Goal: Task Accomplishment & Management: Contribute content

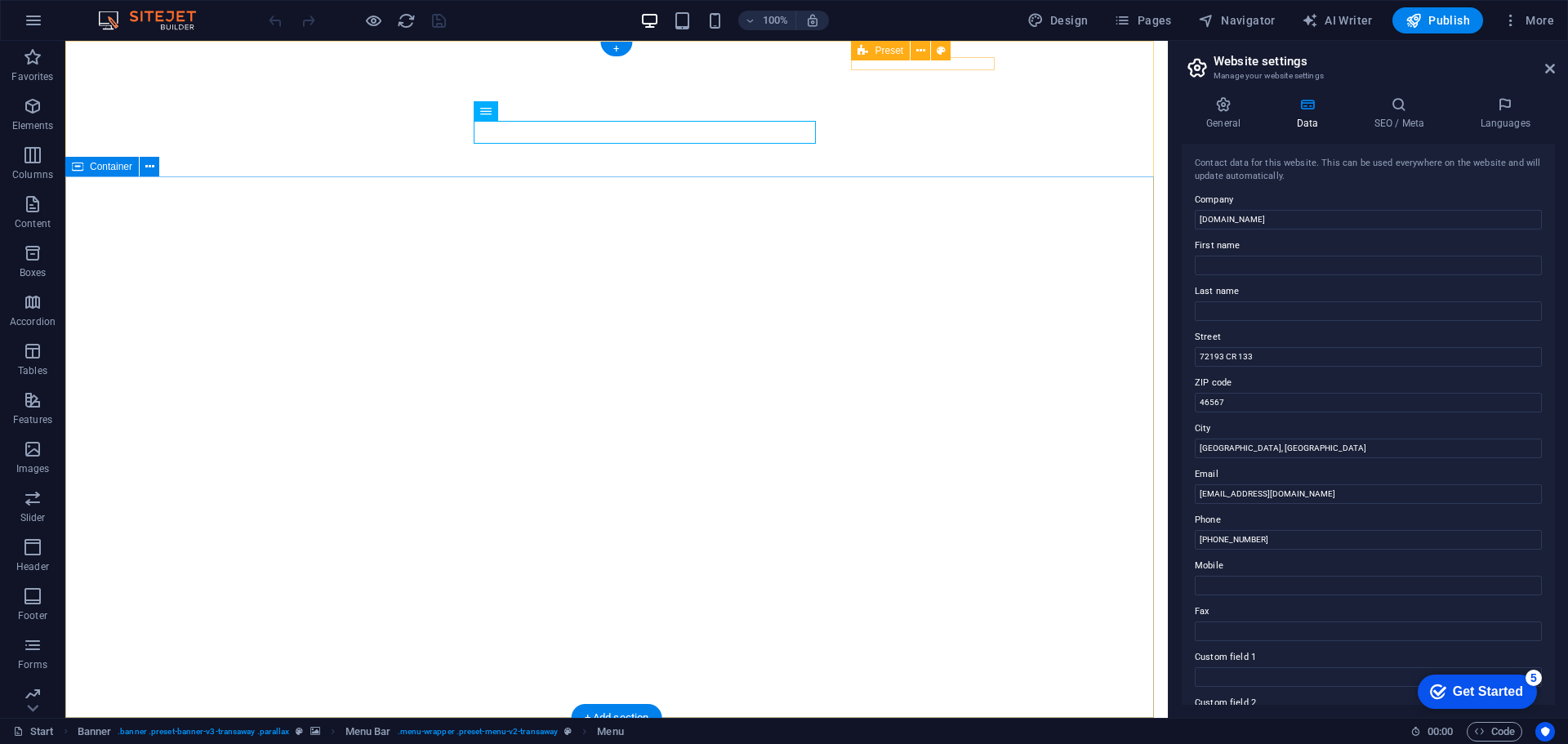
scroll to position [82, 0]
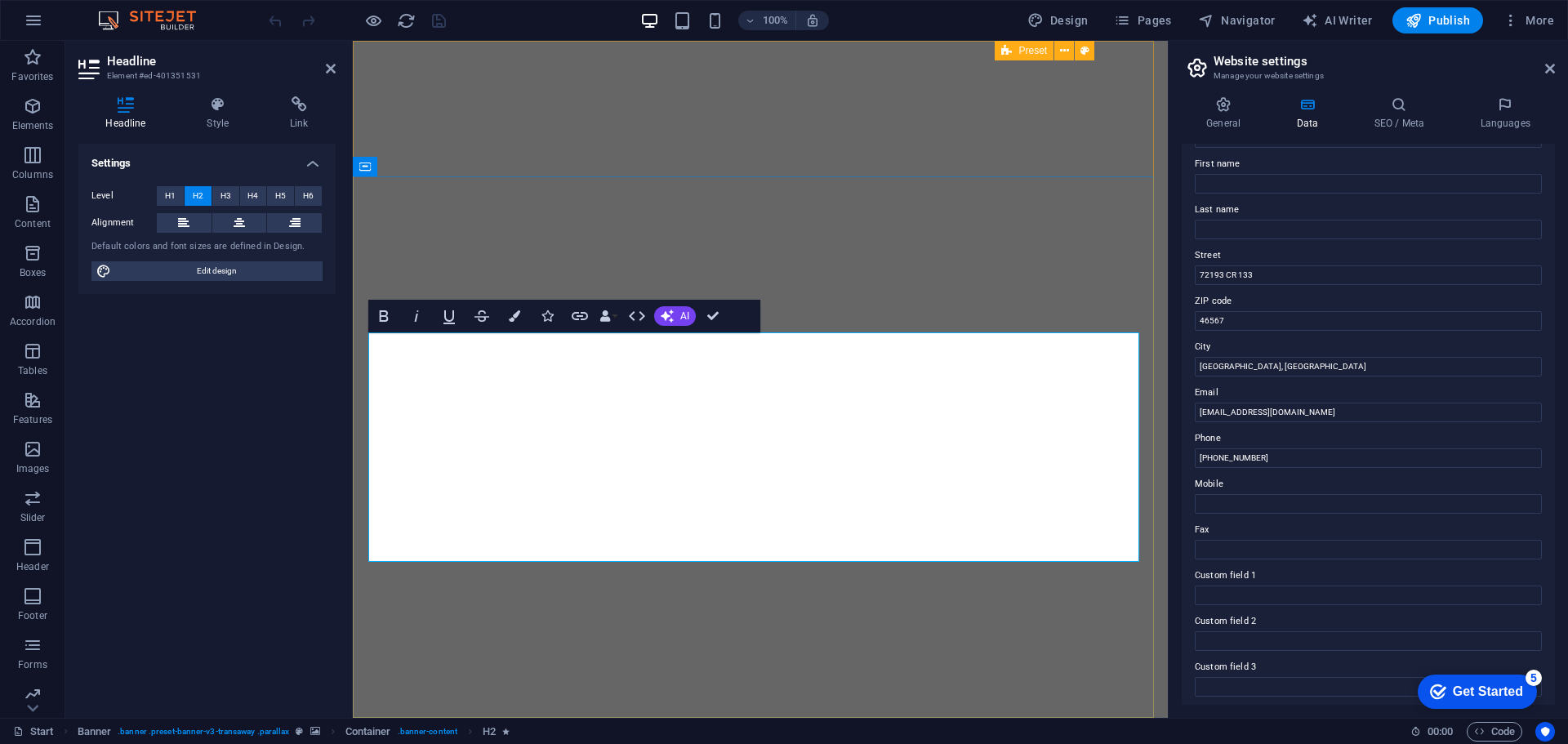
drag, startPoint x: 697, startPoint y: 355, endPoint x: 447, endPoint y: 345, distance: 250.2
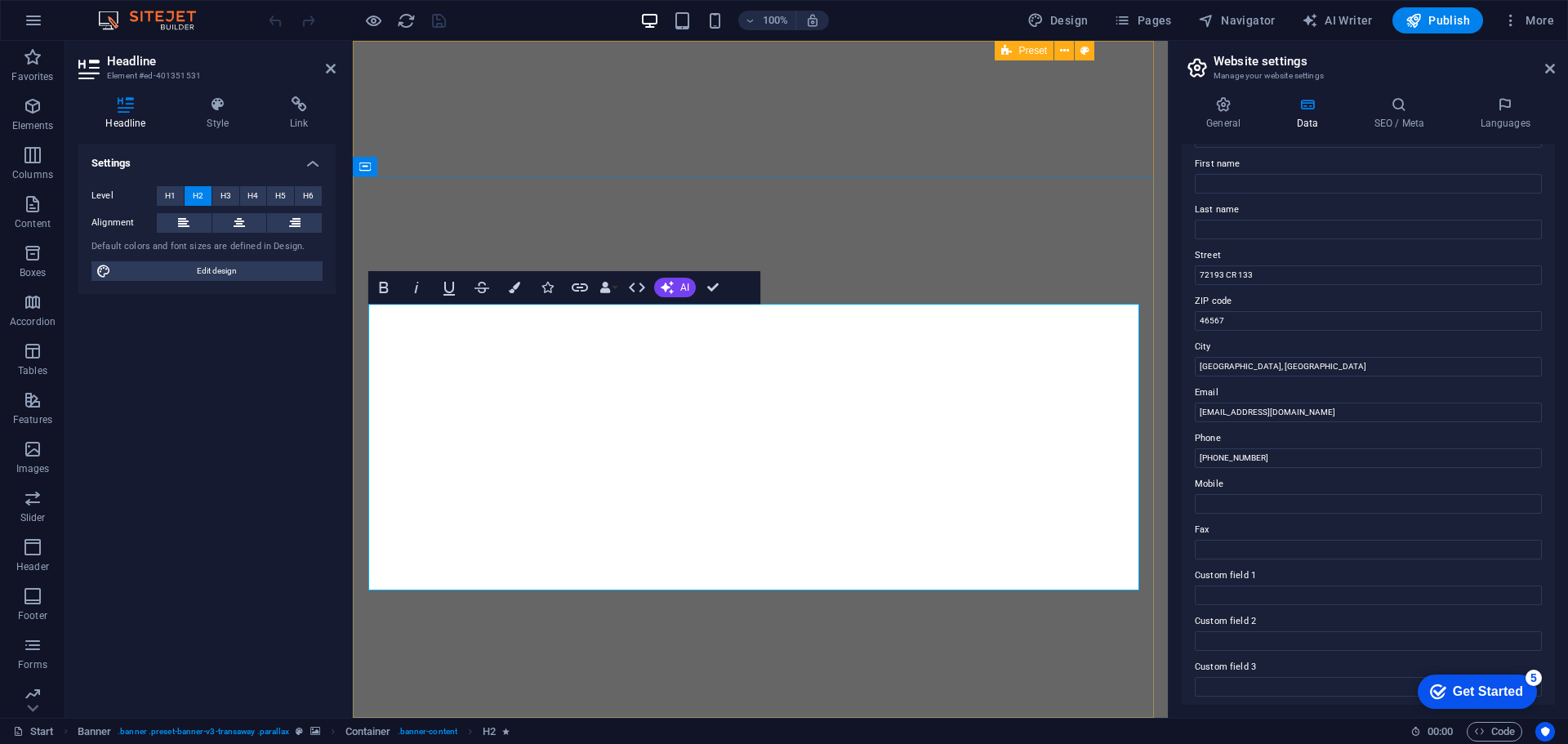
drag, startPoint x: 772, startPoint y: 399, endPoint x: 474, endPoint y: 408, distance: 298.1
drag, startPoint x: 785, startPoint y: 404, endPoint x: 488, endPoint y: 394, distance: 297.2
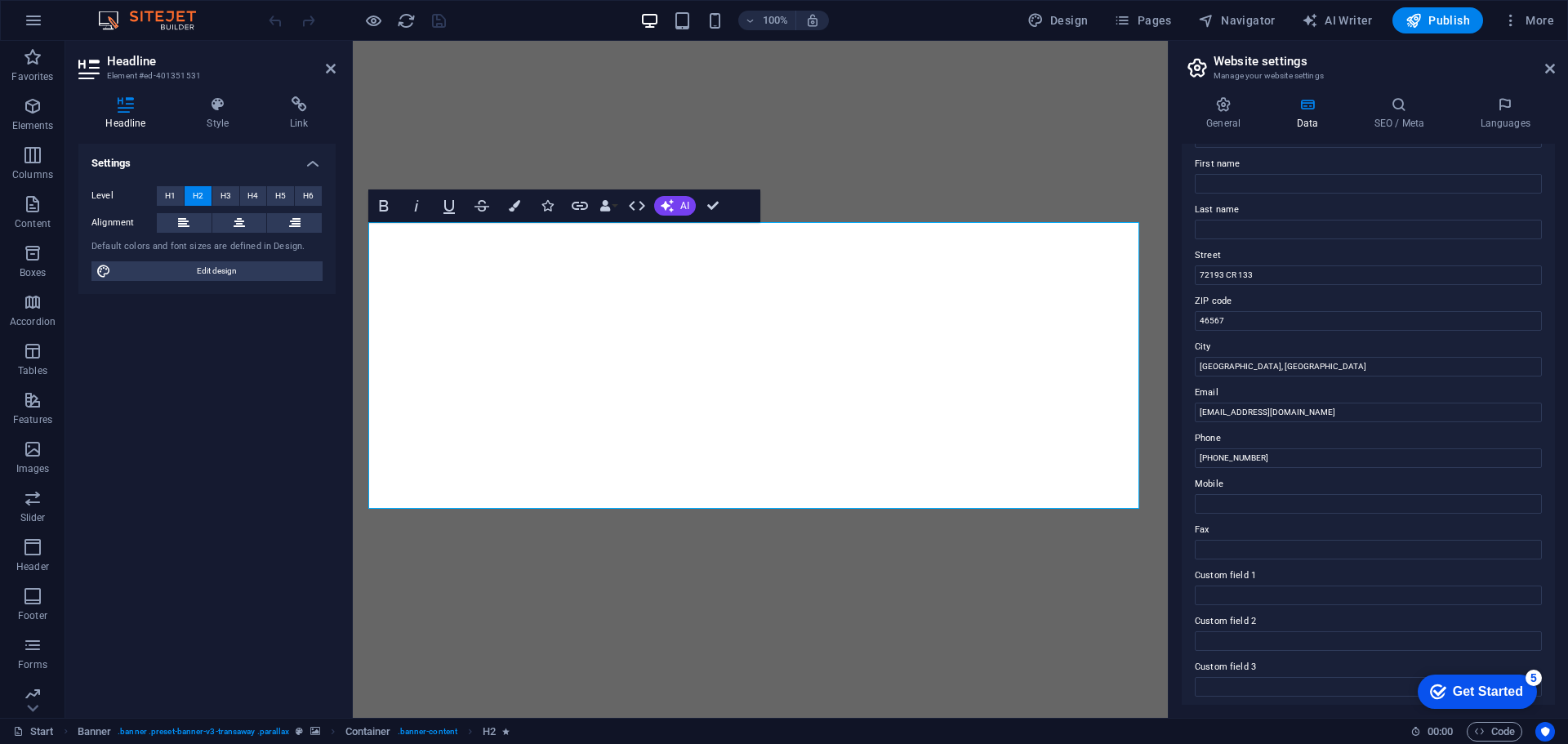
click at [252, 365] on div "Settings Level H1 H2 H3 H4 H5 H6 Alignment Default colors and font sizes are de…" at bounding box center [207, 424] width 257 height 561
click at [336, 332] on div "Headline Style Link Settings Level H1 H2 H3 H4 H5 H6 Alignment Default colors a…" at bounding box center [206, 400] width 283 height 634
click at [0, 0] on icon "button" at bounding box center [0, 0] width 0 height 0
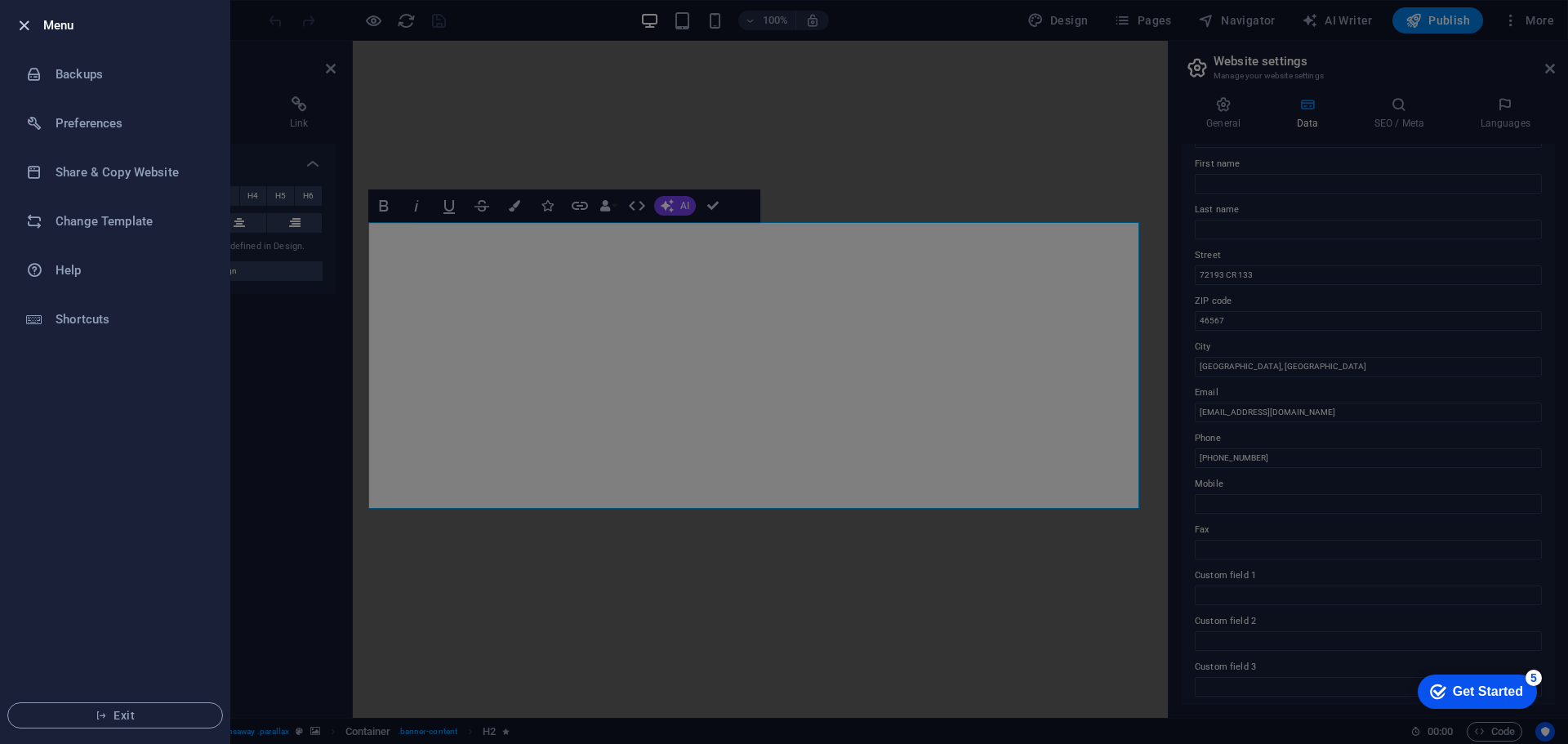
click at [26, 20] on icon "button" at bounding box center [24, 26] width 19 height 19
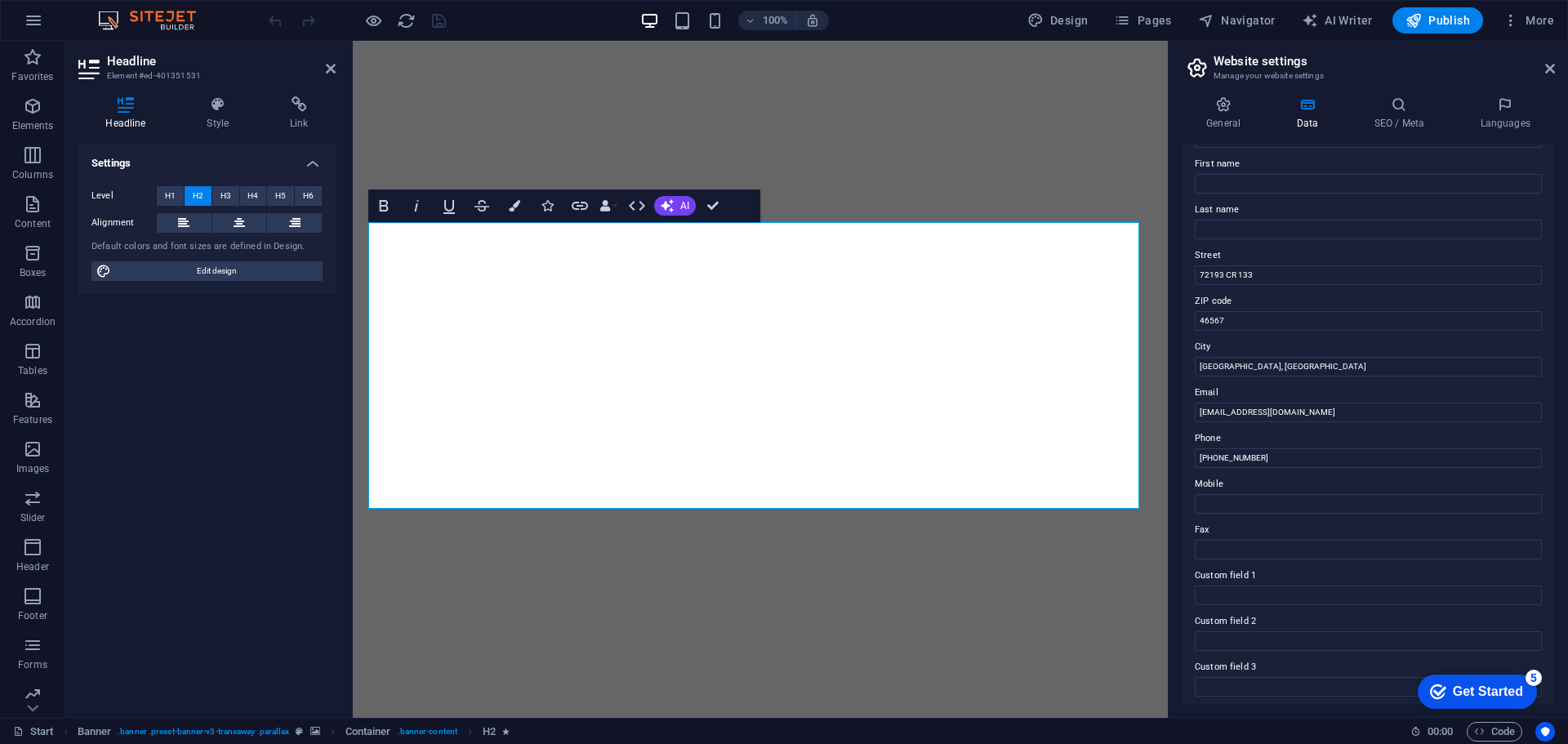
click at [0, 0] on icon "button" at bounding box center [0, 0] width 0 height 0
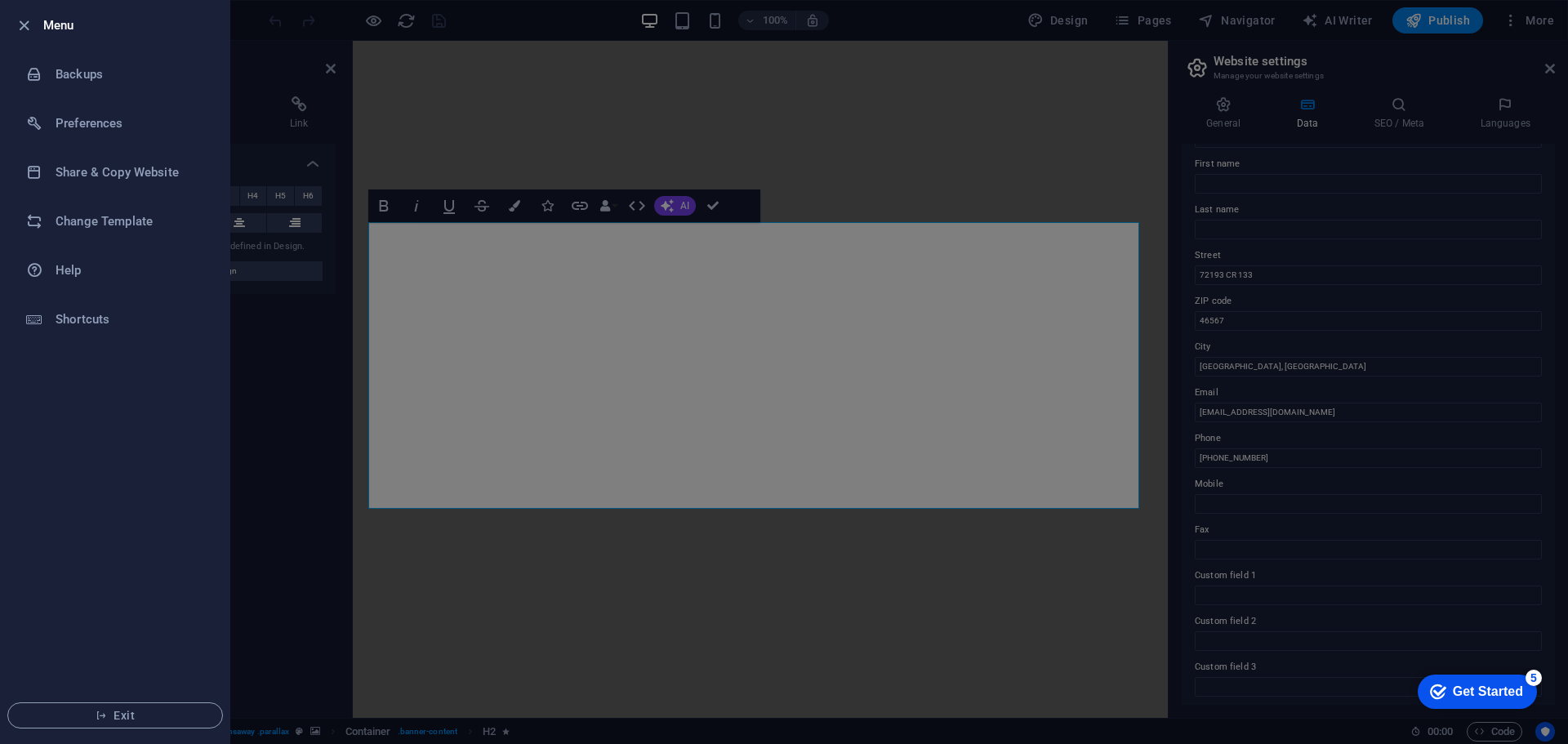
click at [26, 20] on icon "button" at bounding box center [24, 26] width 19 height 19
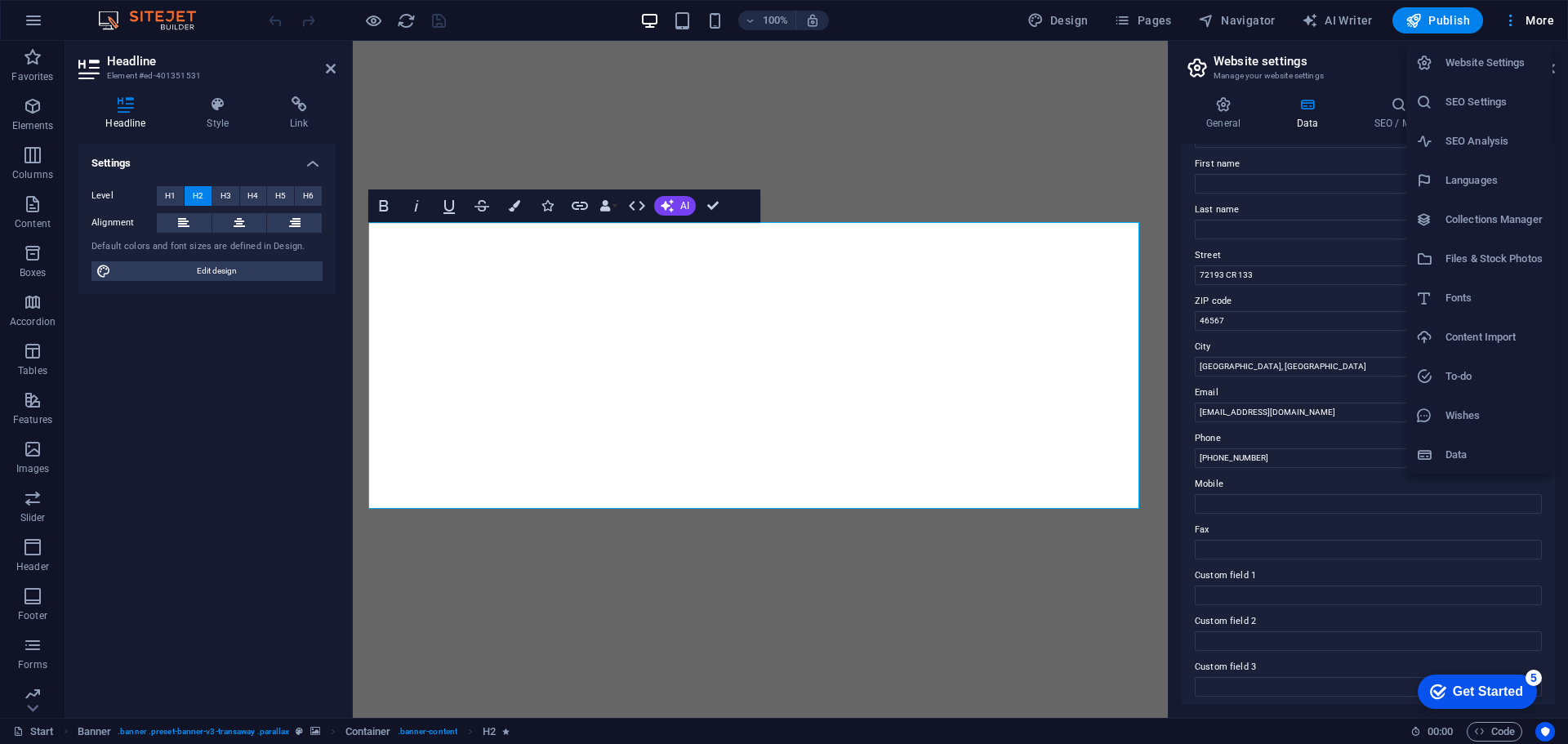
click at [1544, 21] on div at bounding box center [784, 372] width 1568 height 744
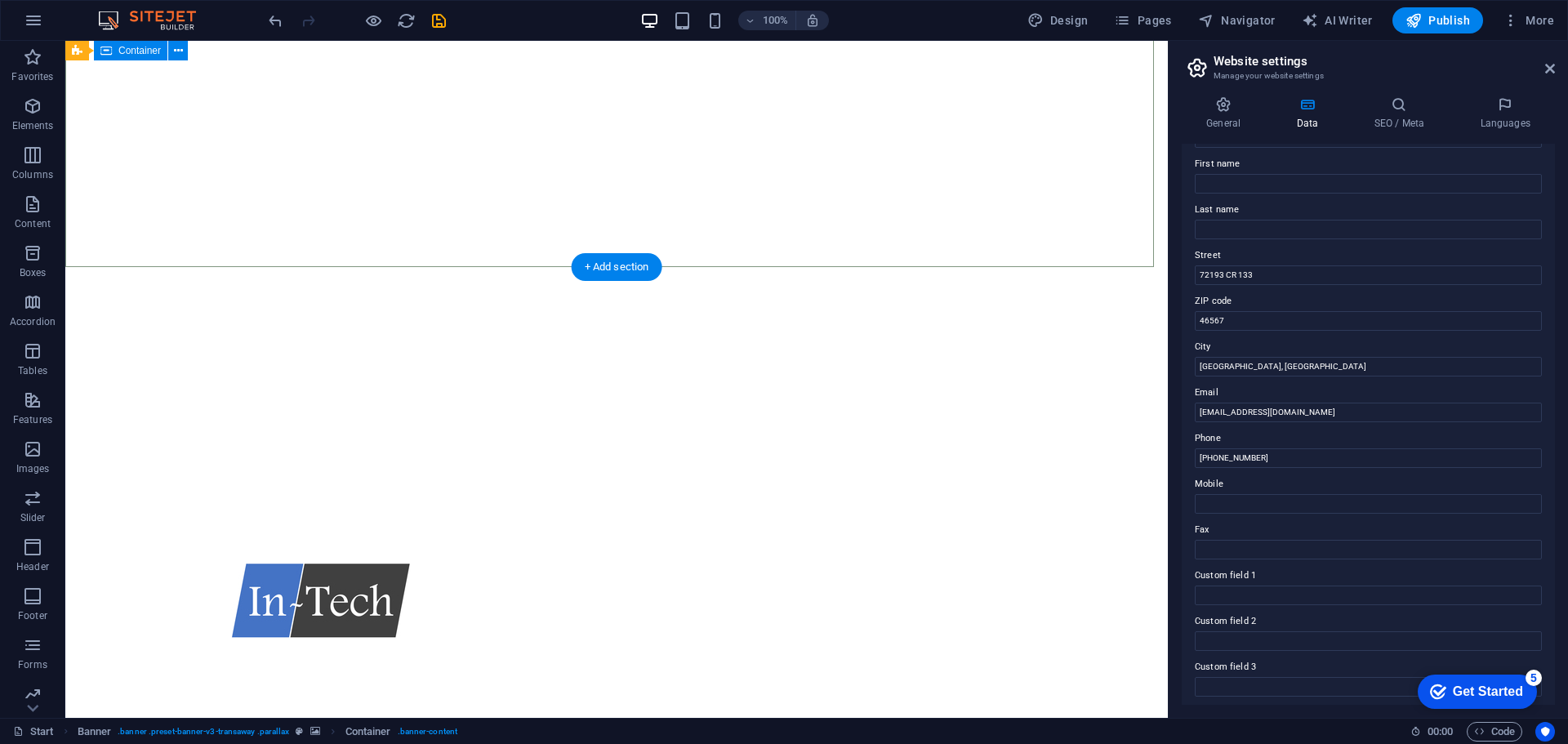
scroll to position [490, 0]
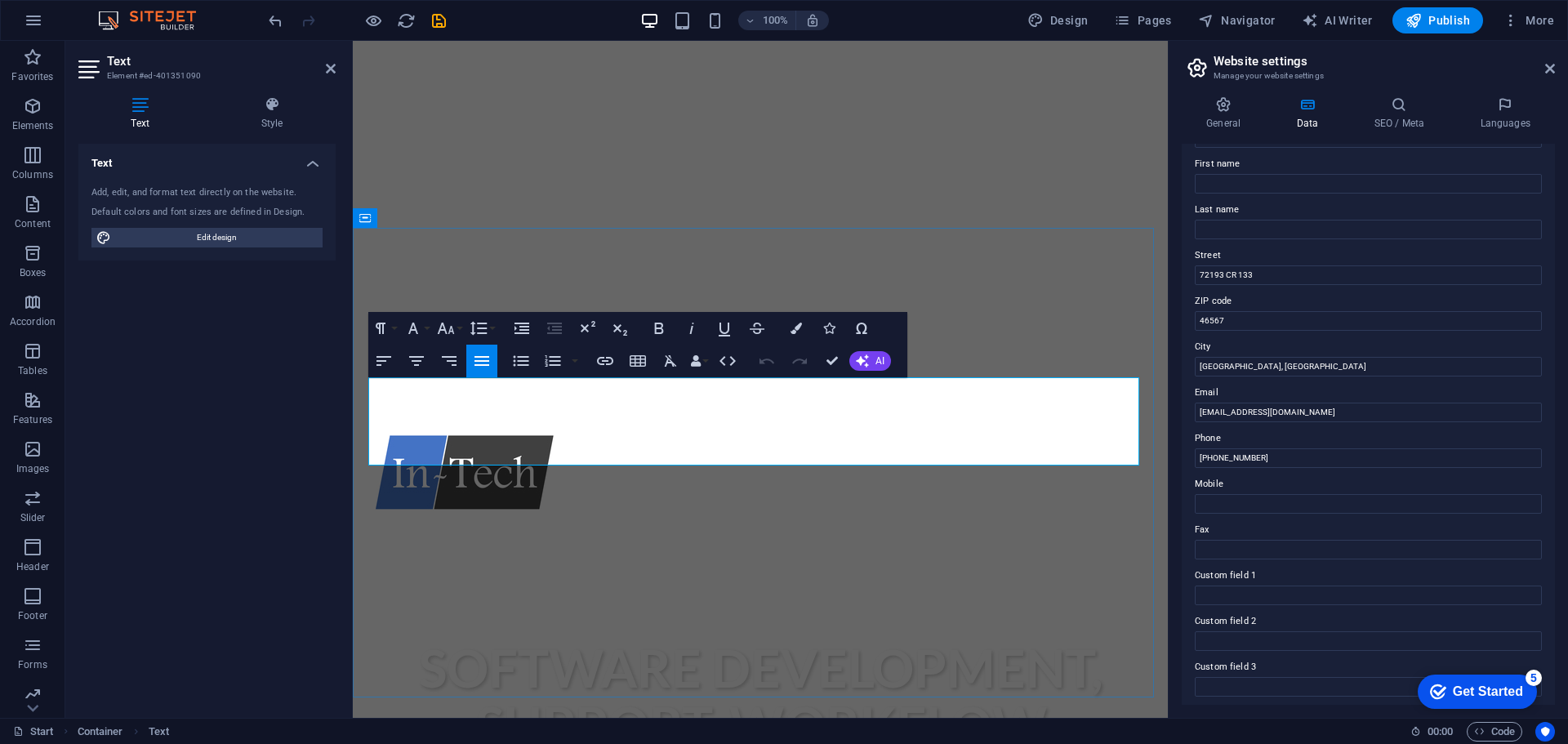
drag, startPoint x: 810, startPoint y: 391, endPoint x: 744, endPoint y: 396, distance: 66.2
drag, startPoint x: 914, startPoint y: 426, endPoint x: 1027, endPoint y: 417, distance: 113.4
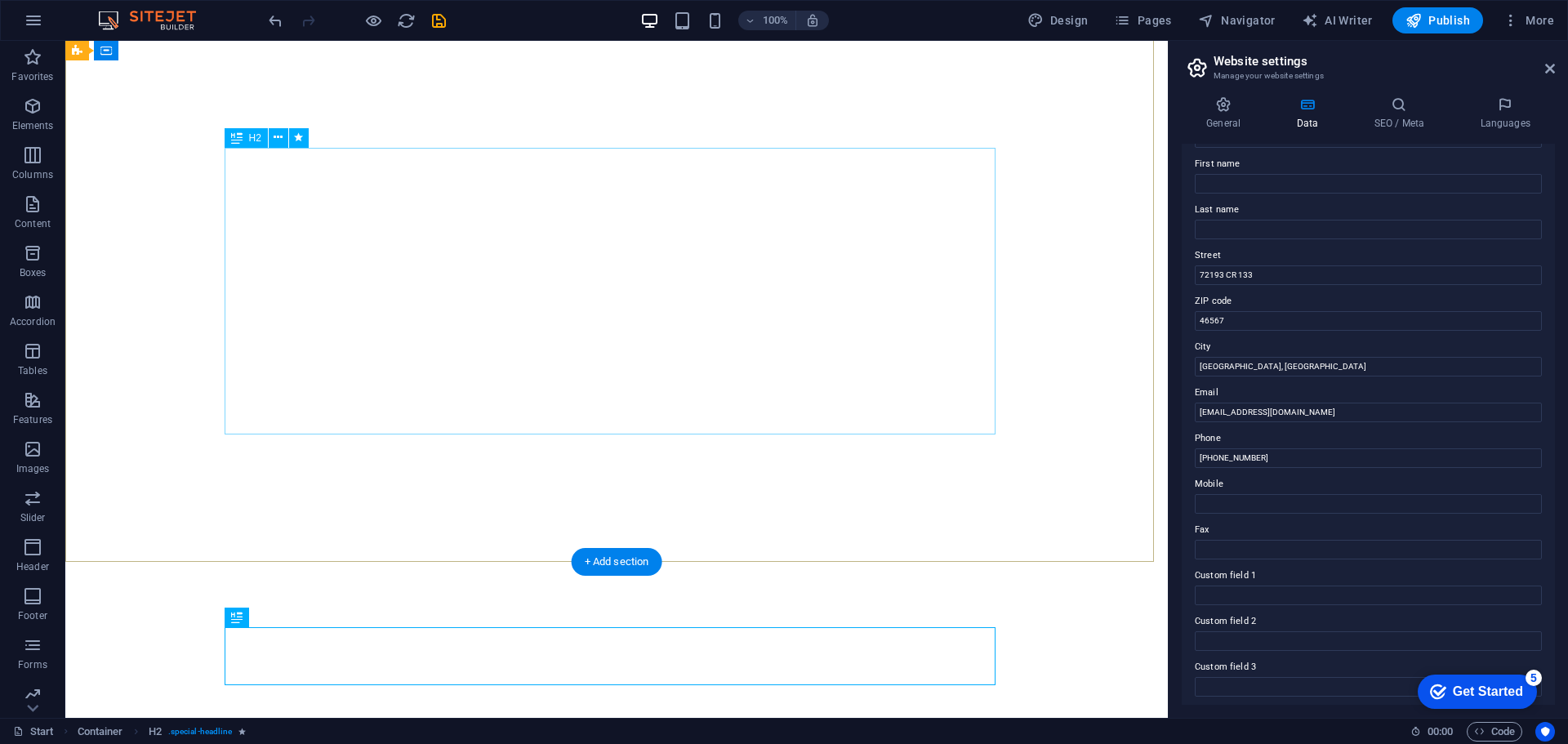
scroll to position [0, 0]
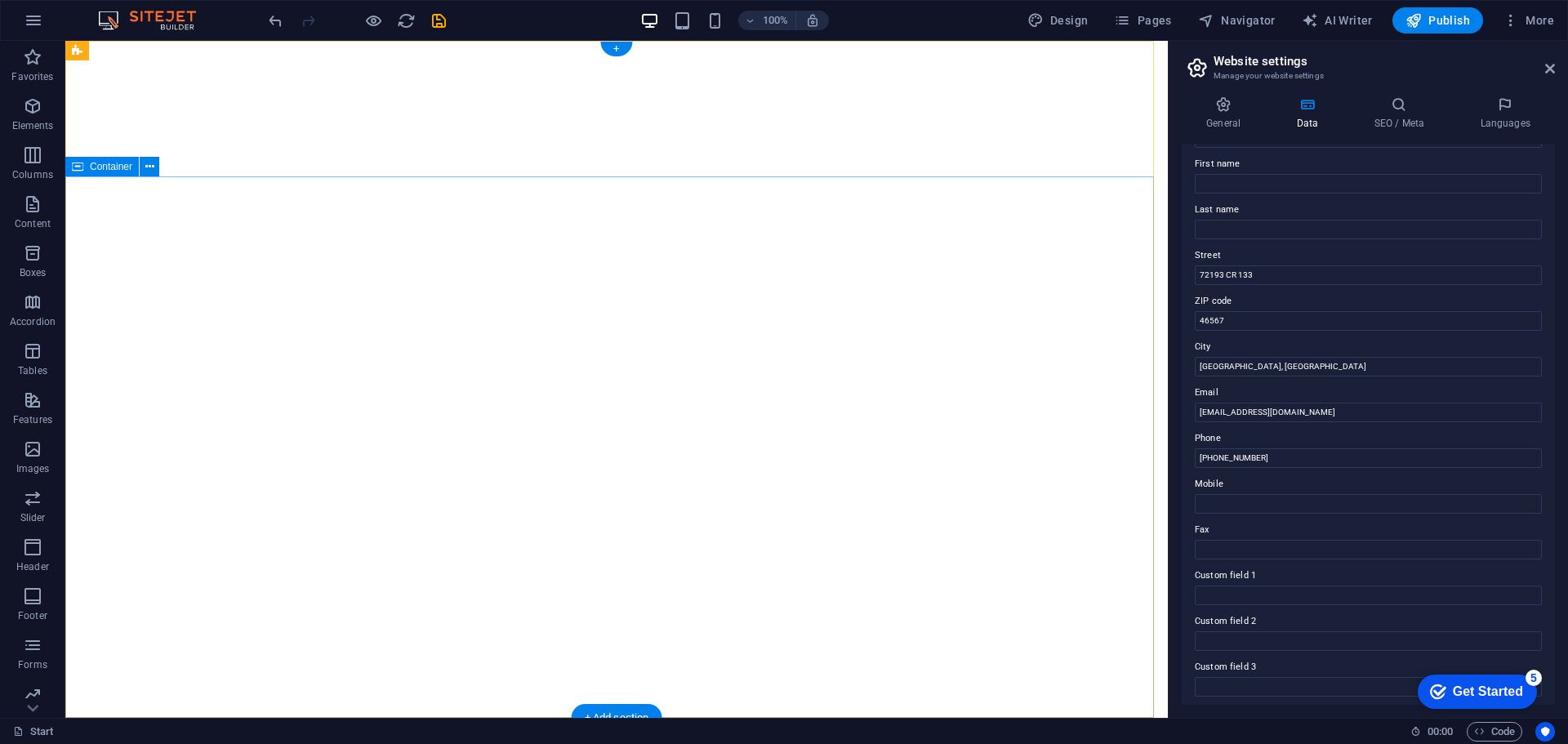
drag, startPoint x: 1094, startPoint y: 195, endPoint x: 1141, endPoint y: 174, distance: 51.5
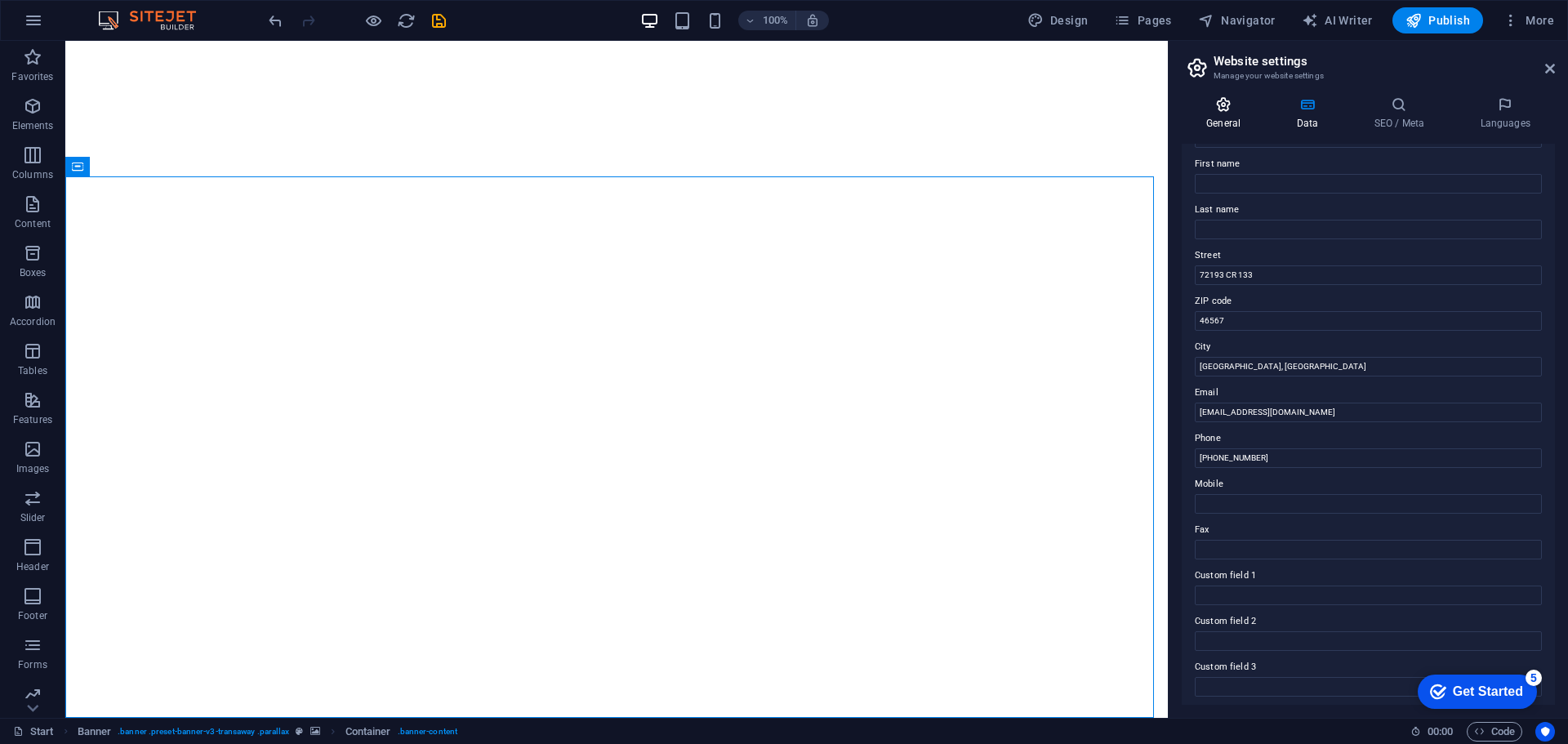
click at [1236, 109] on icon at bounding box center [1223, 105] width 83 height 16
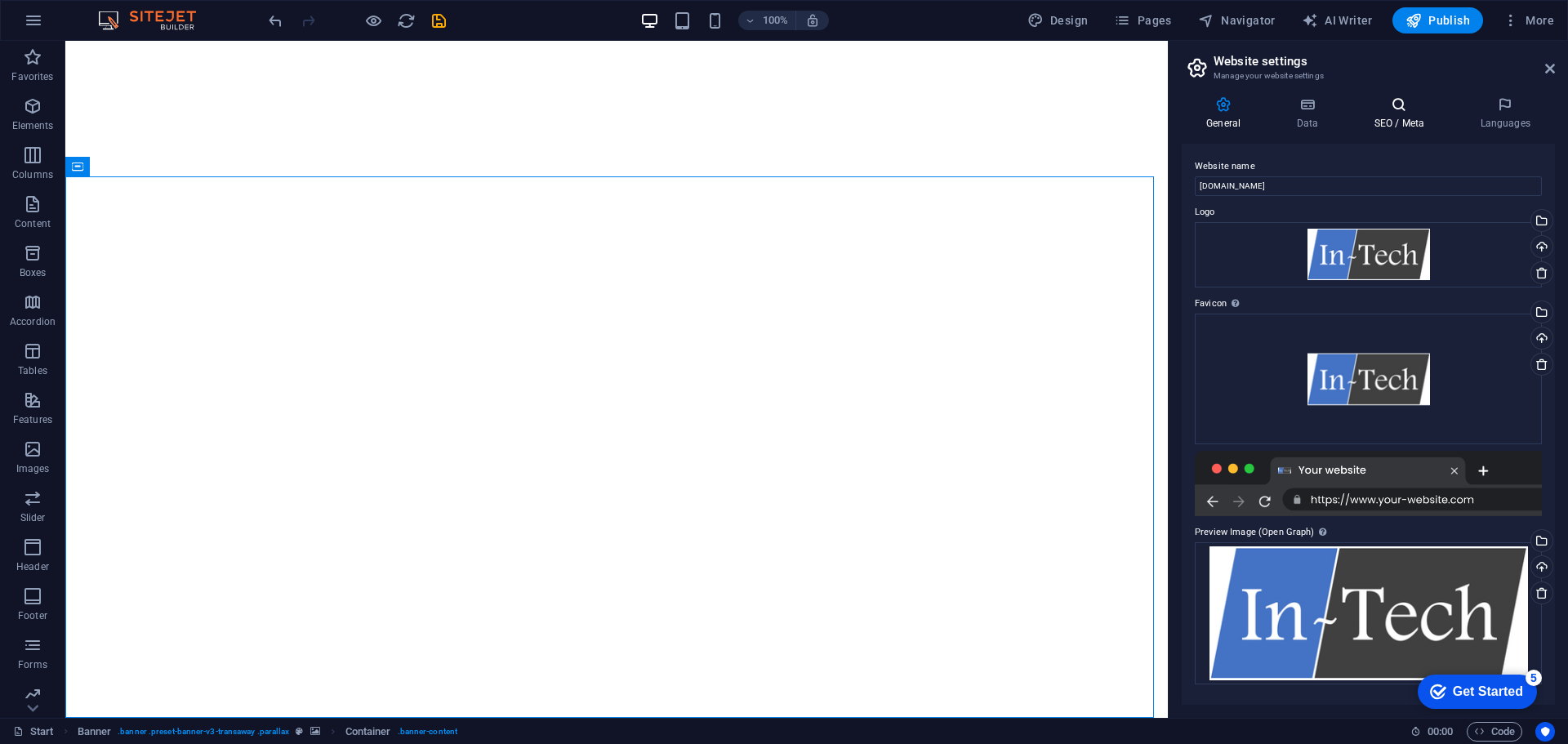
click at [1361, 116] on h4 "SEO / Meta" at bounding box center [1402, 114] width 106 height 35
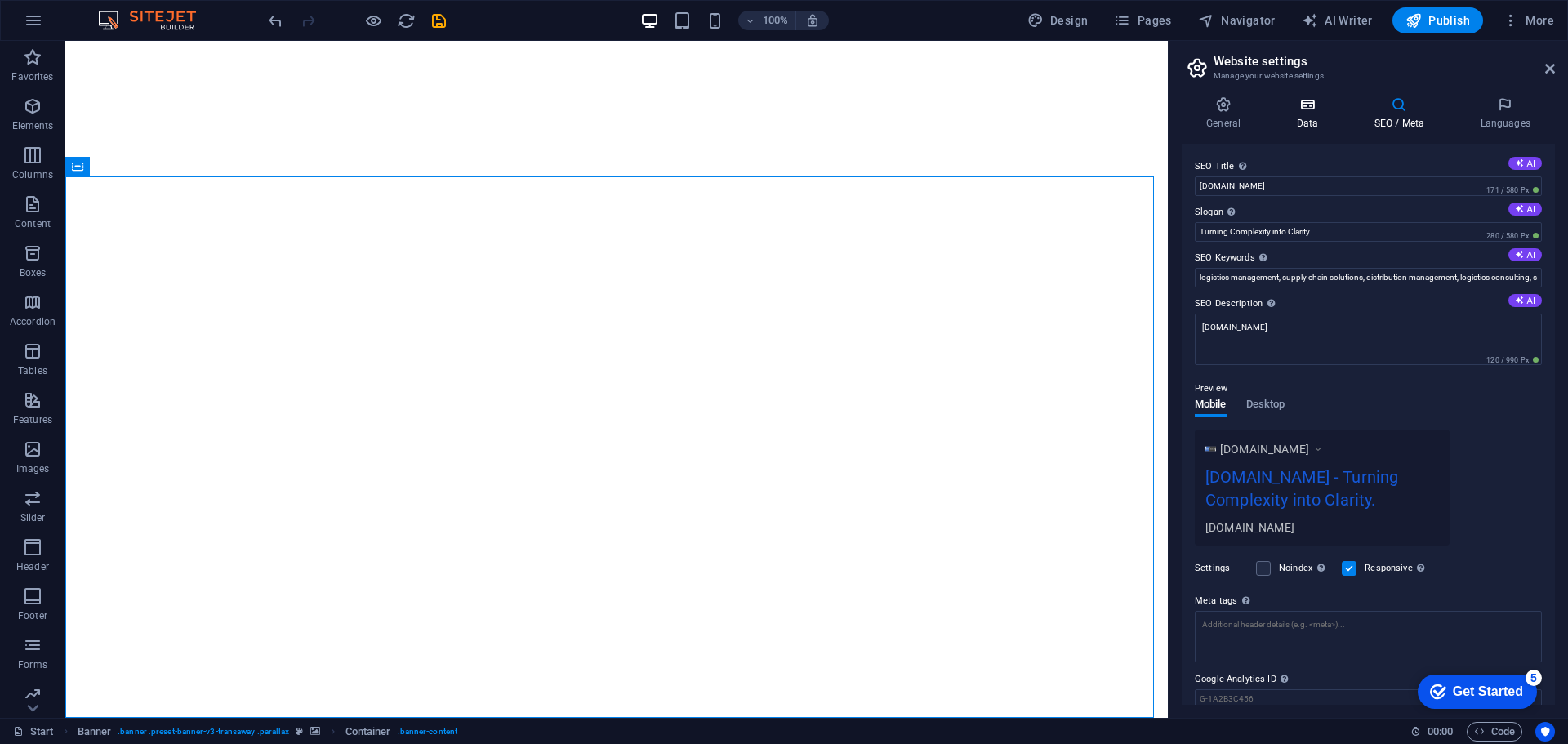
click at [1307, 119] on h4 "Data" at bounding box center [1311, 114] width 78 height 35
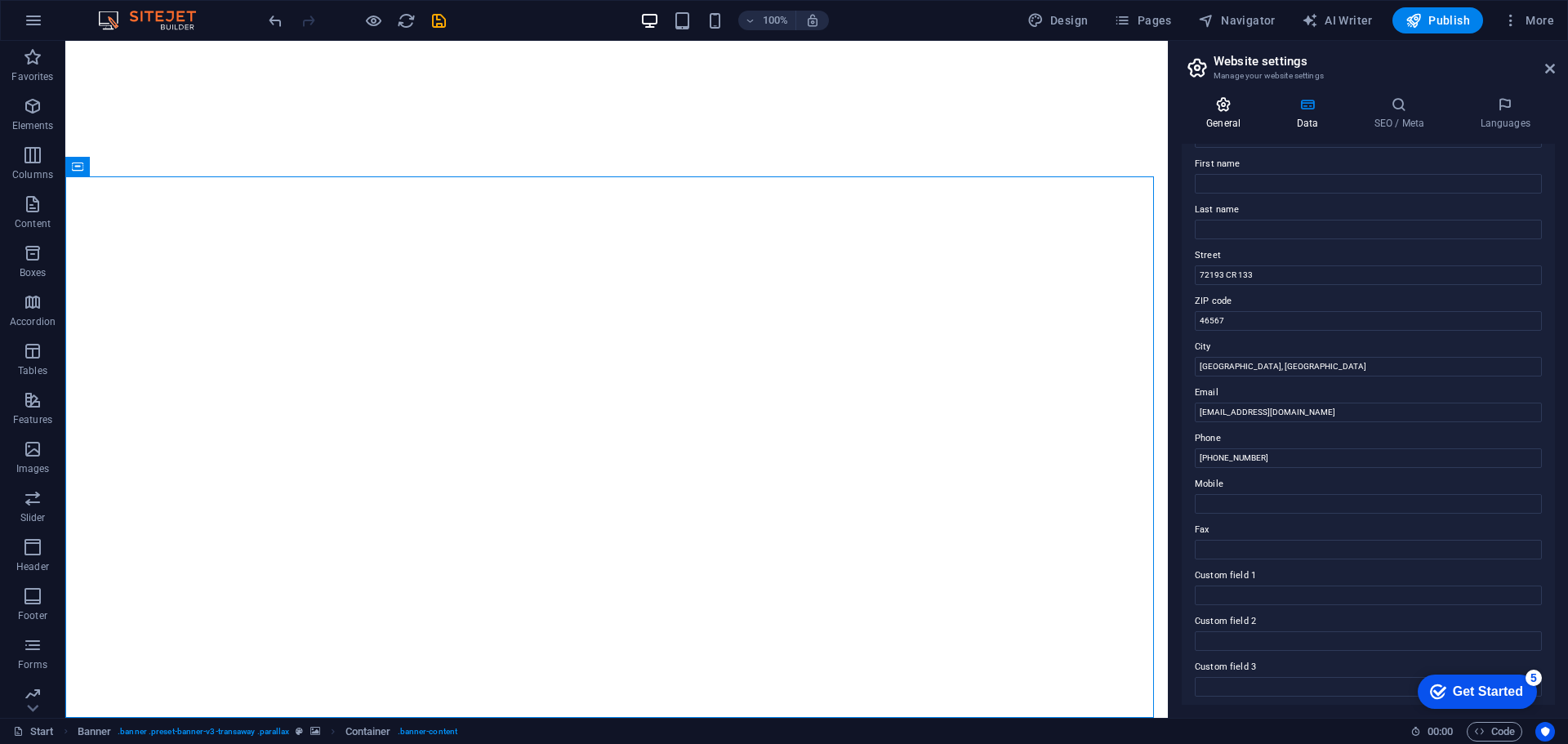
click at [1236, 120] on h4 "General" at bounding box center [1226, 114] width 90 height 35
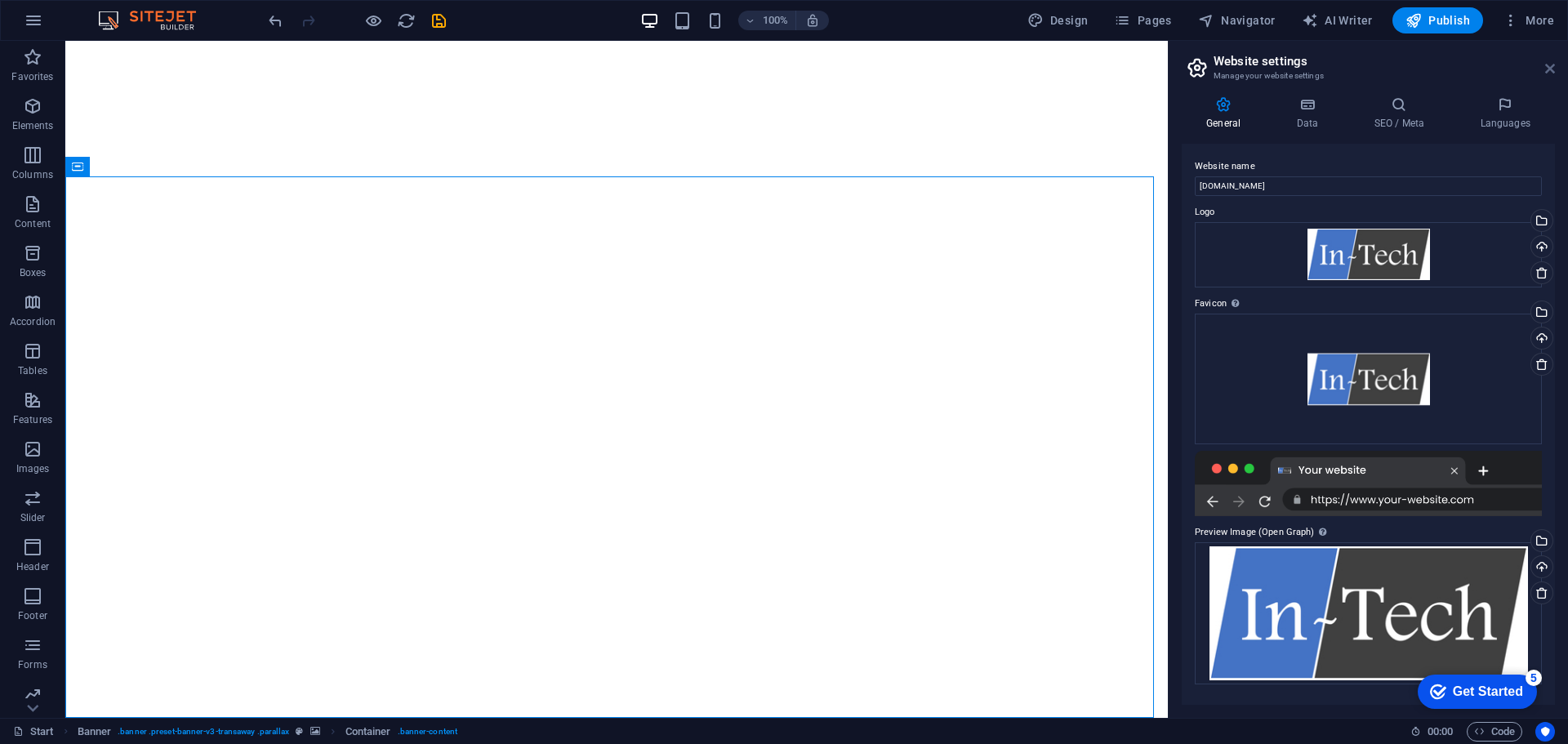
click at [1548, 71] on icon at bounding box center [1551, 68] width 10 height 13
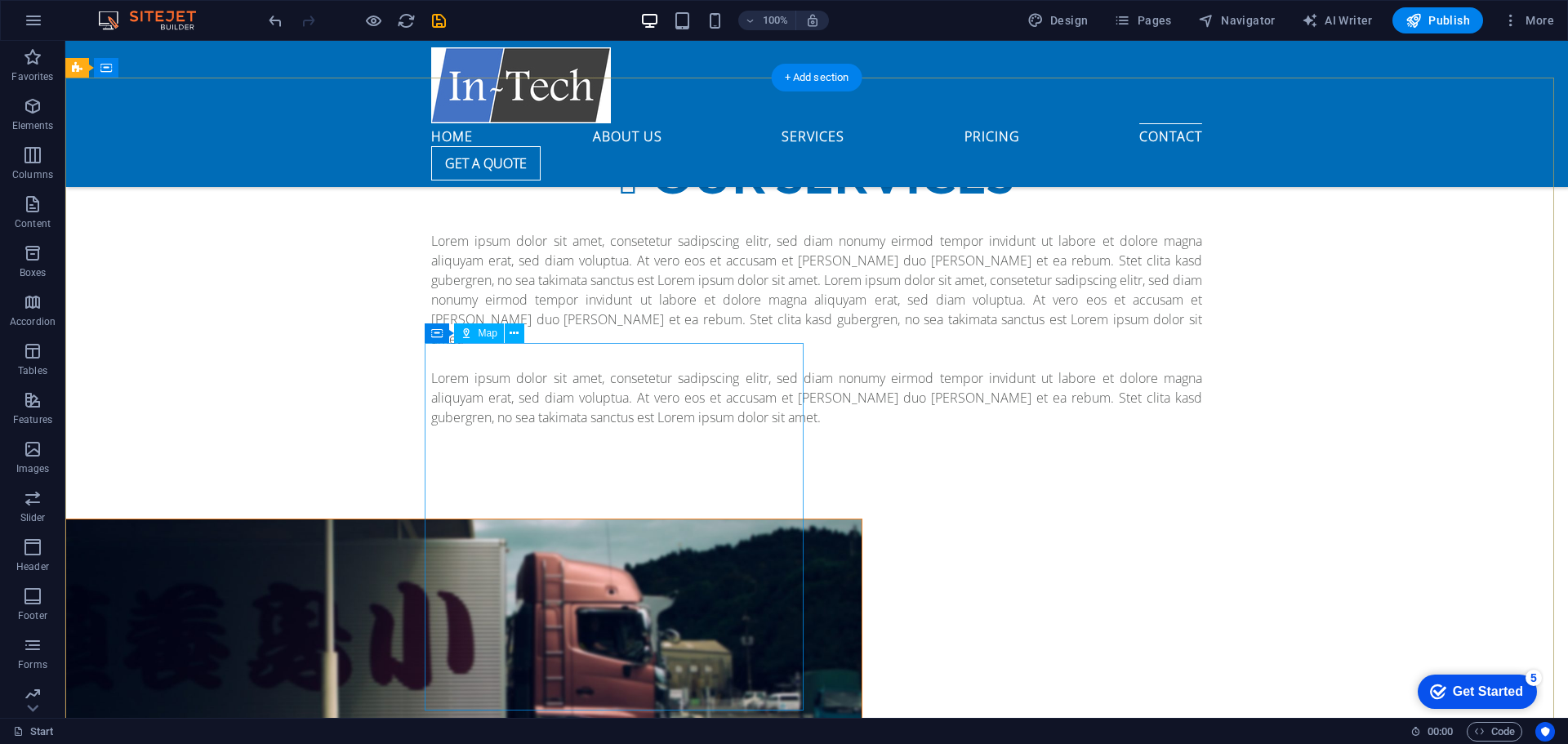
scroll to position [2612, 0]
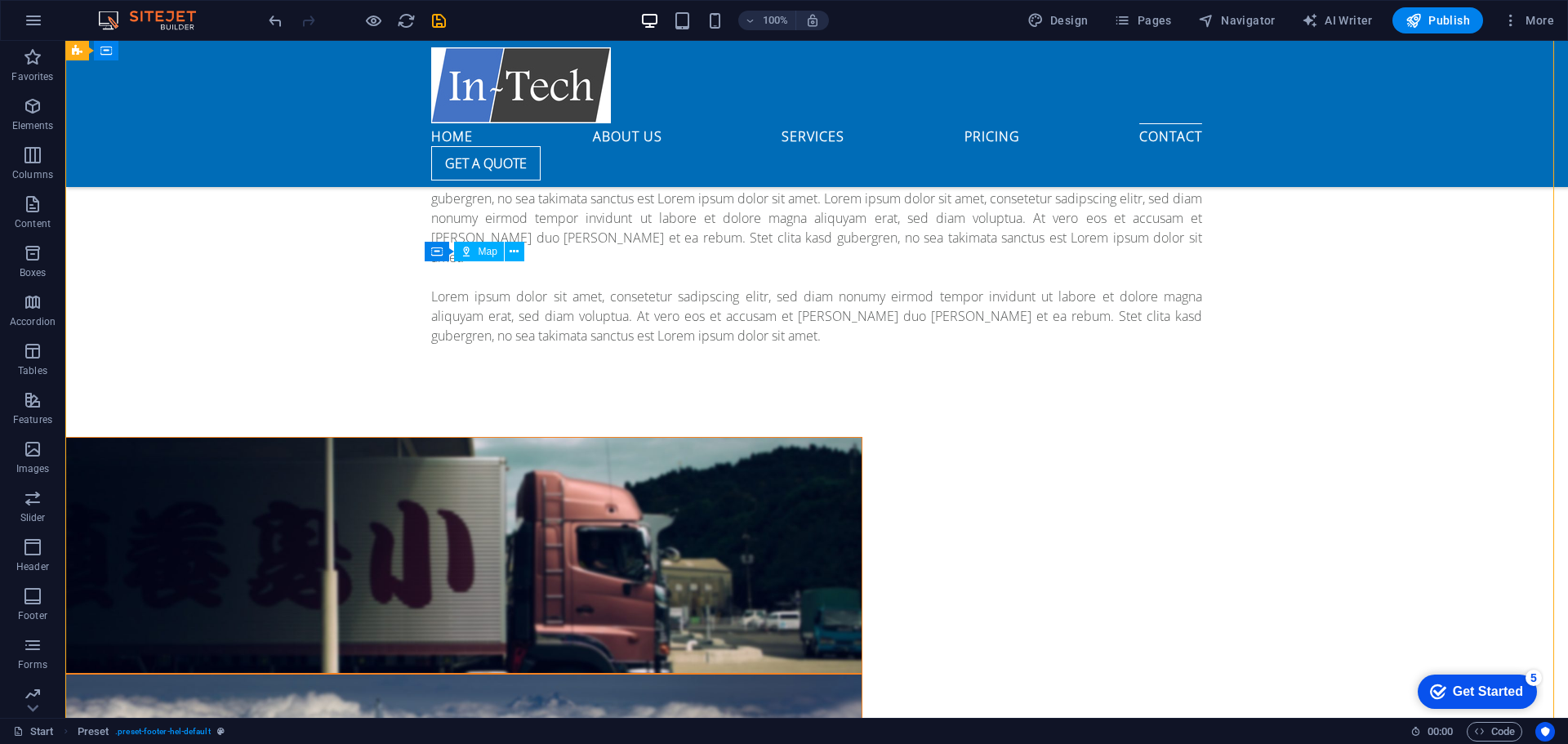
drag, startPoint x: 442, startPoint y: 279, endPoint x: 499, endPoint y: 323, distance: 72.0
click at [494, 251] on span "Map" at bounding box center [488, 252] width 19 height 10
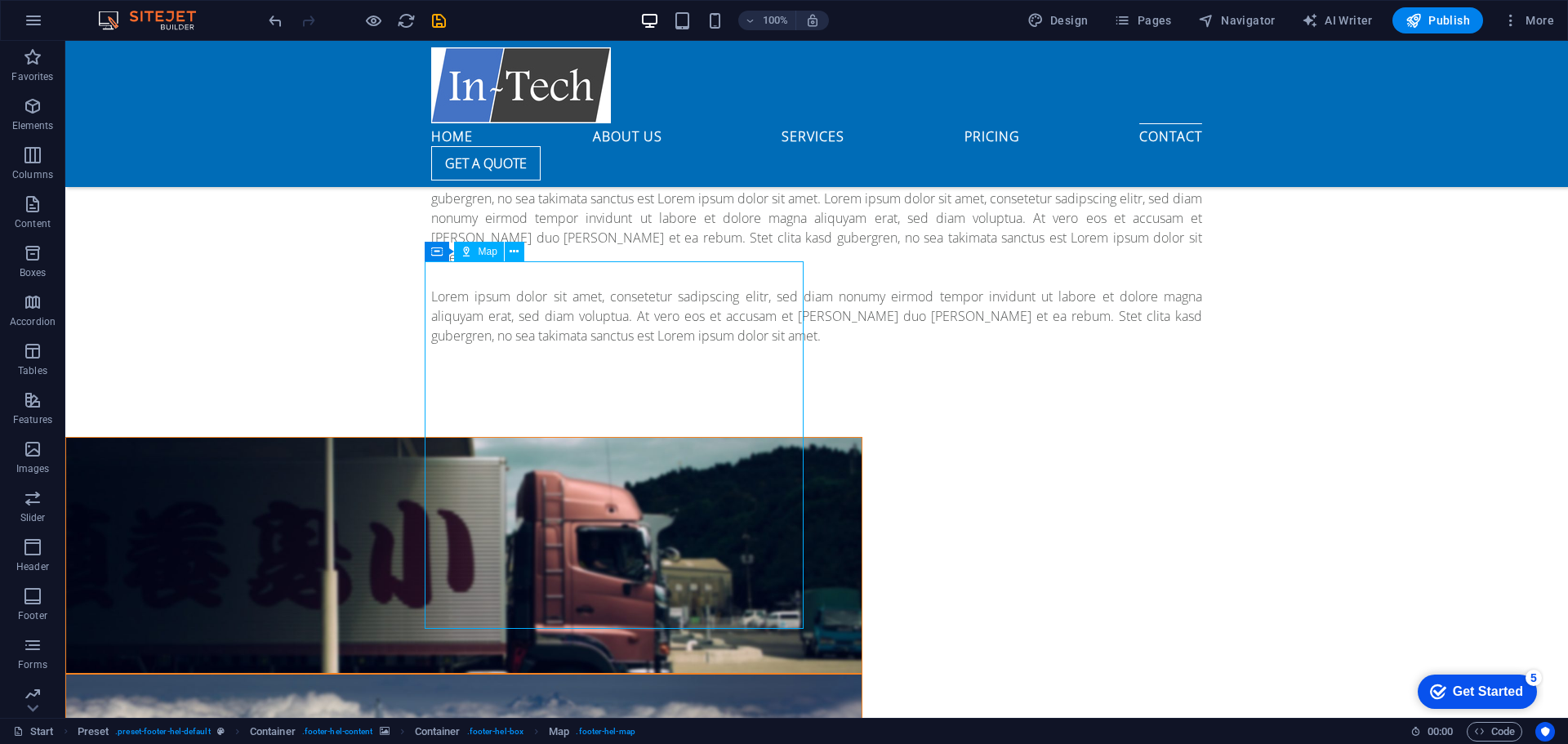
click at [494, 251] on span "Map" at bounding box center [488, 252] width 19 height 10
select select "1"
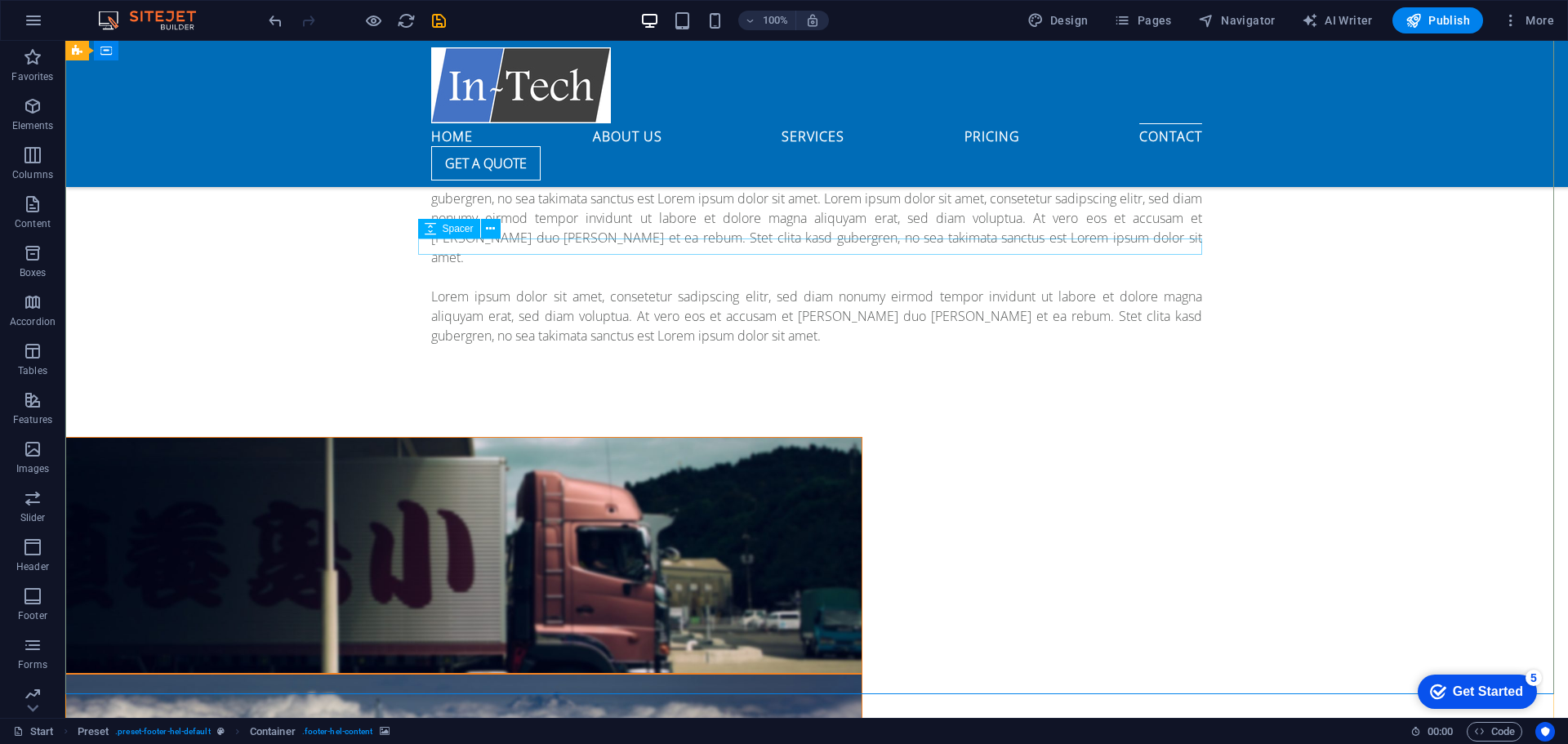
select select "1"
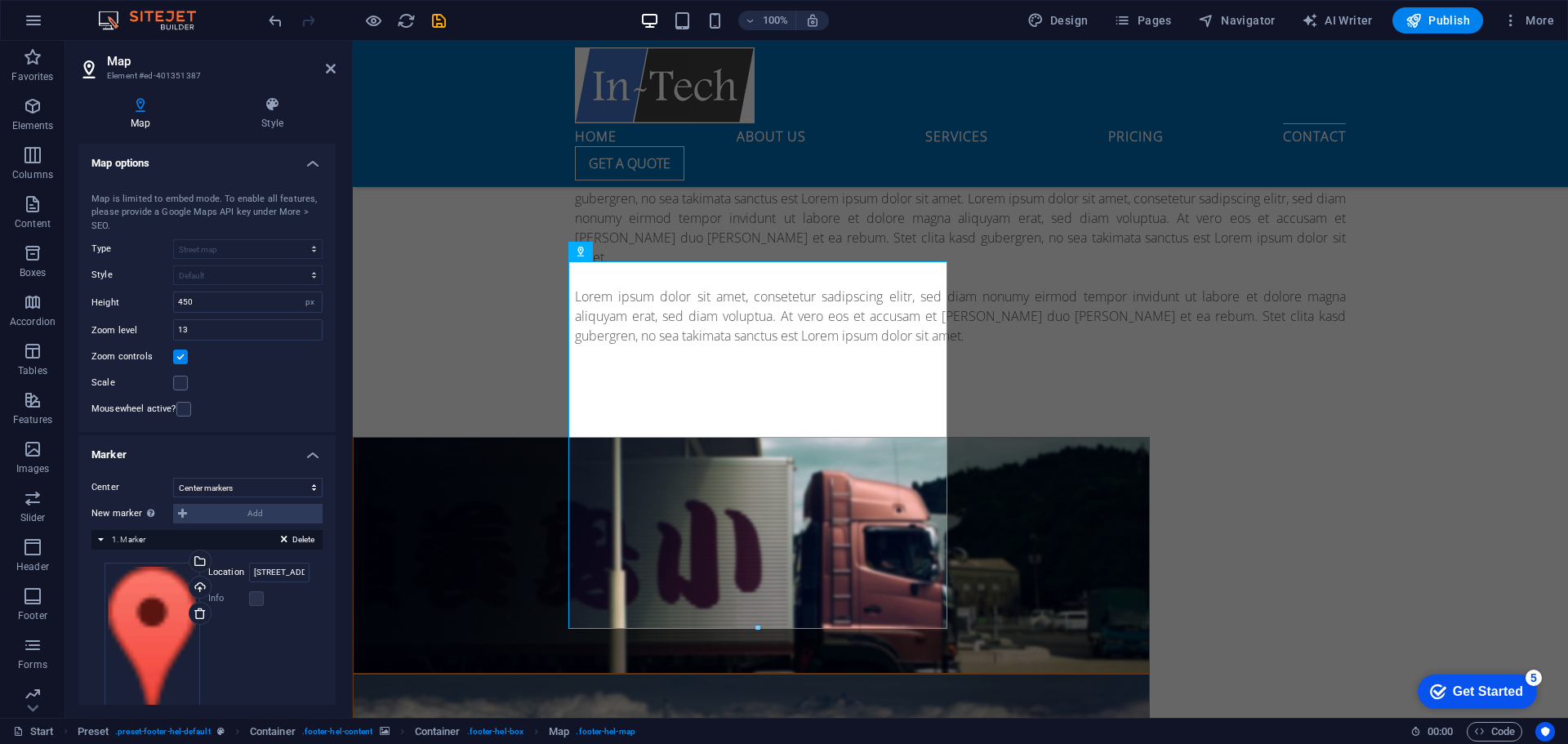
scroll to position [50, 0]
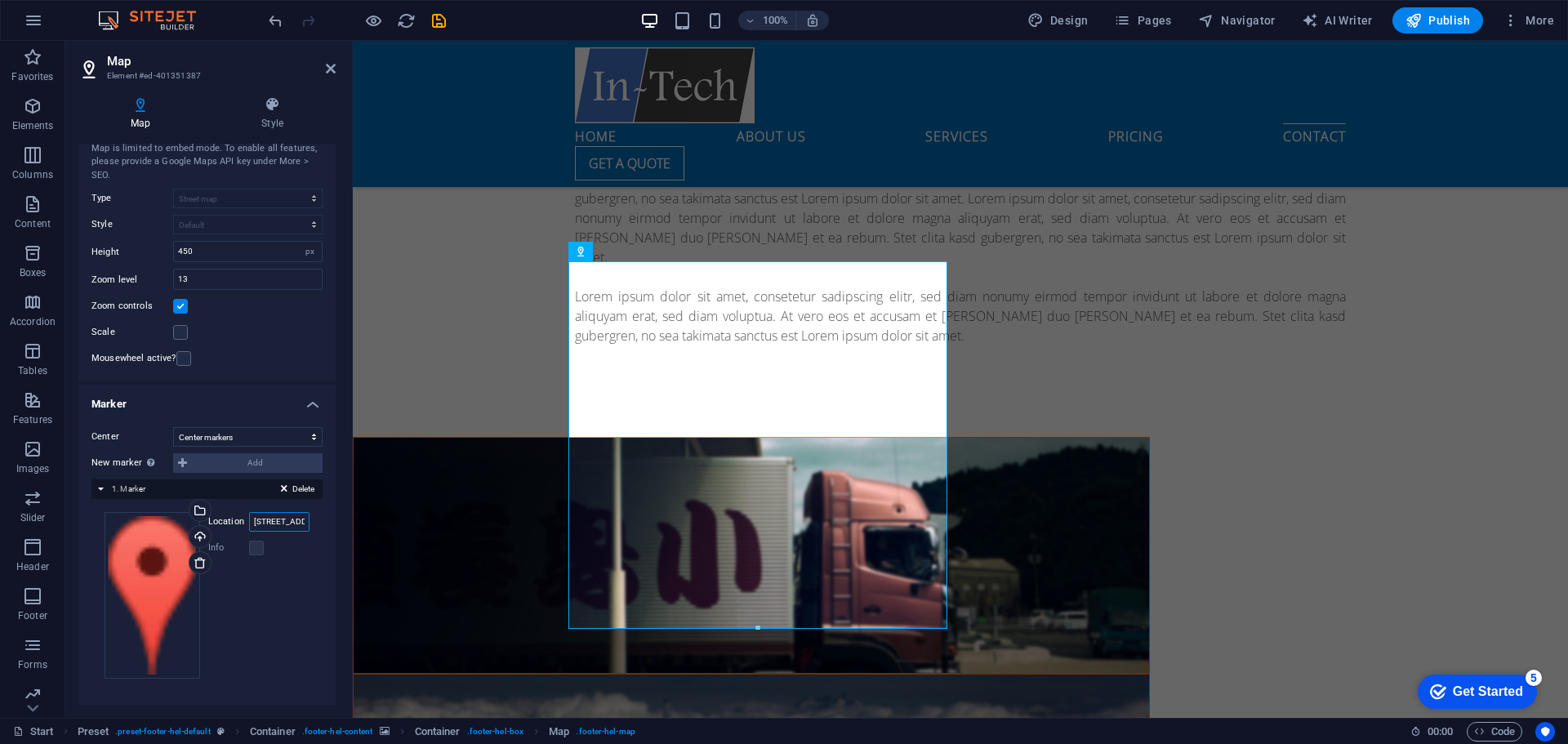
click at [268, 520] on input "425 South Palos Verdes Str, 90731 San Pedro, CA" at bounding box center [279, 522] width 60 height 20
click at [268, 519] on input "425 South Palos Verdes Str, 90731 San Pedro, CA" at bounding box center [279, 522] width 60 height 20
paste input "72193 Co Rd 133Syracuse, IN 46567"
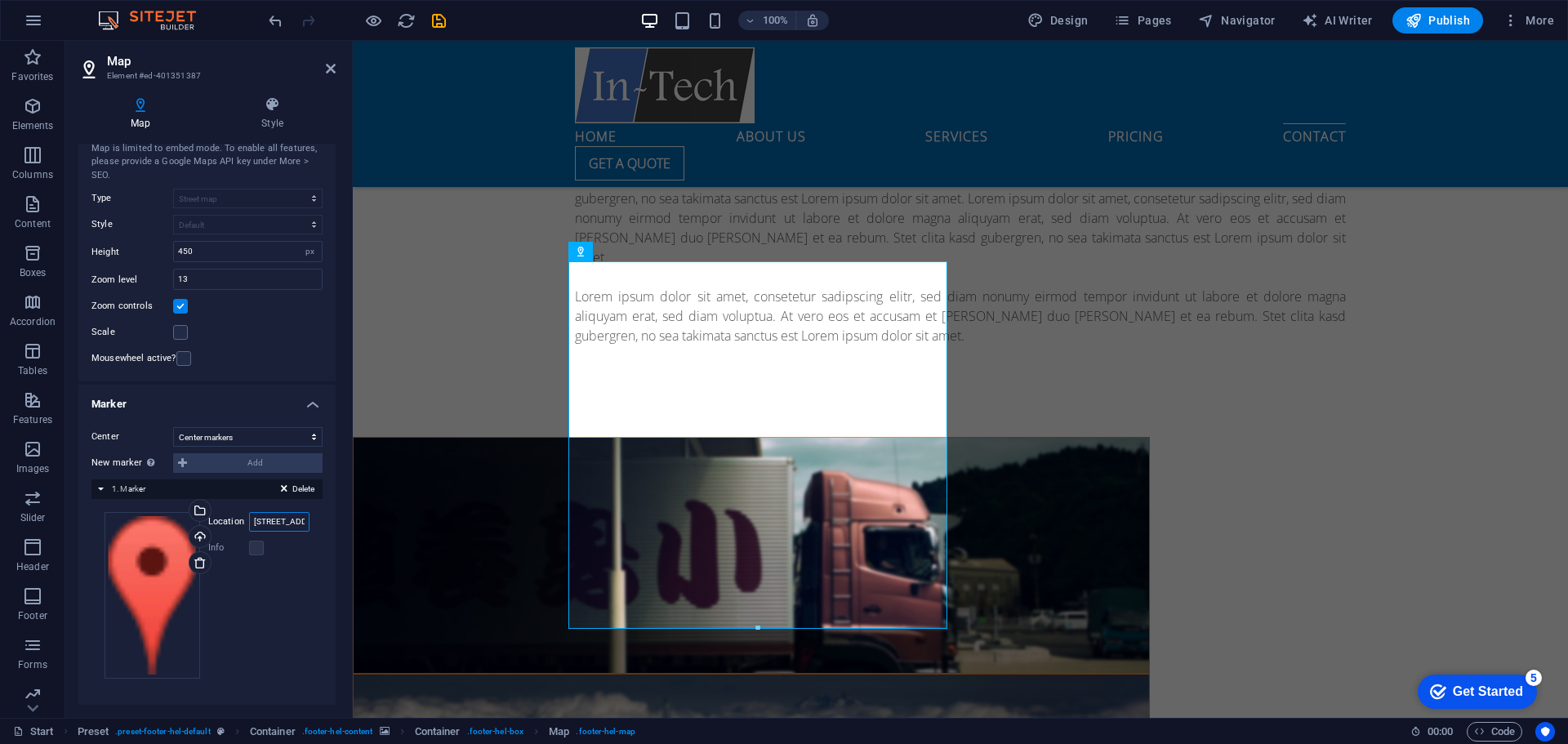
scroll to position [0, 84]
type input "72193 Co Rd 133Syracuse, IN 46567"
click at [298, 597] on div "Drag files here, click to choose files or select files from Files or our free s…" at bounding box center [207, 596] width 205 height 167
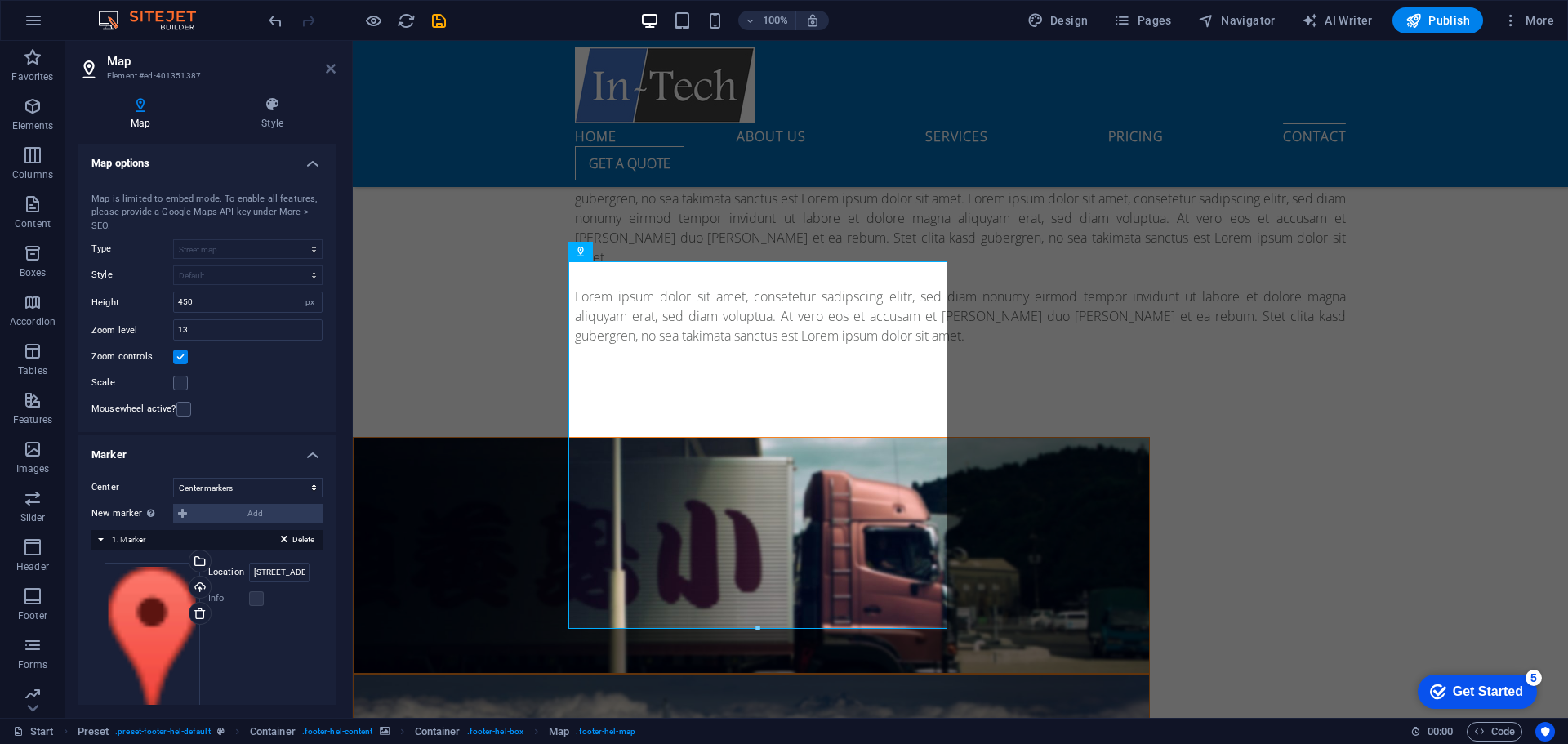
click at [328, 67] on icon at bounding box center [331, 68] width 10 height 13
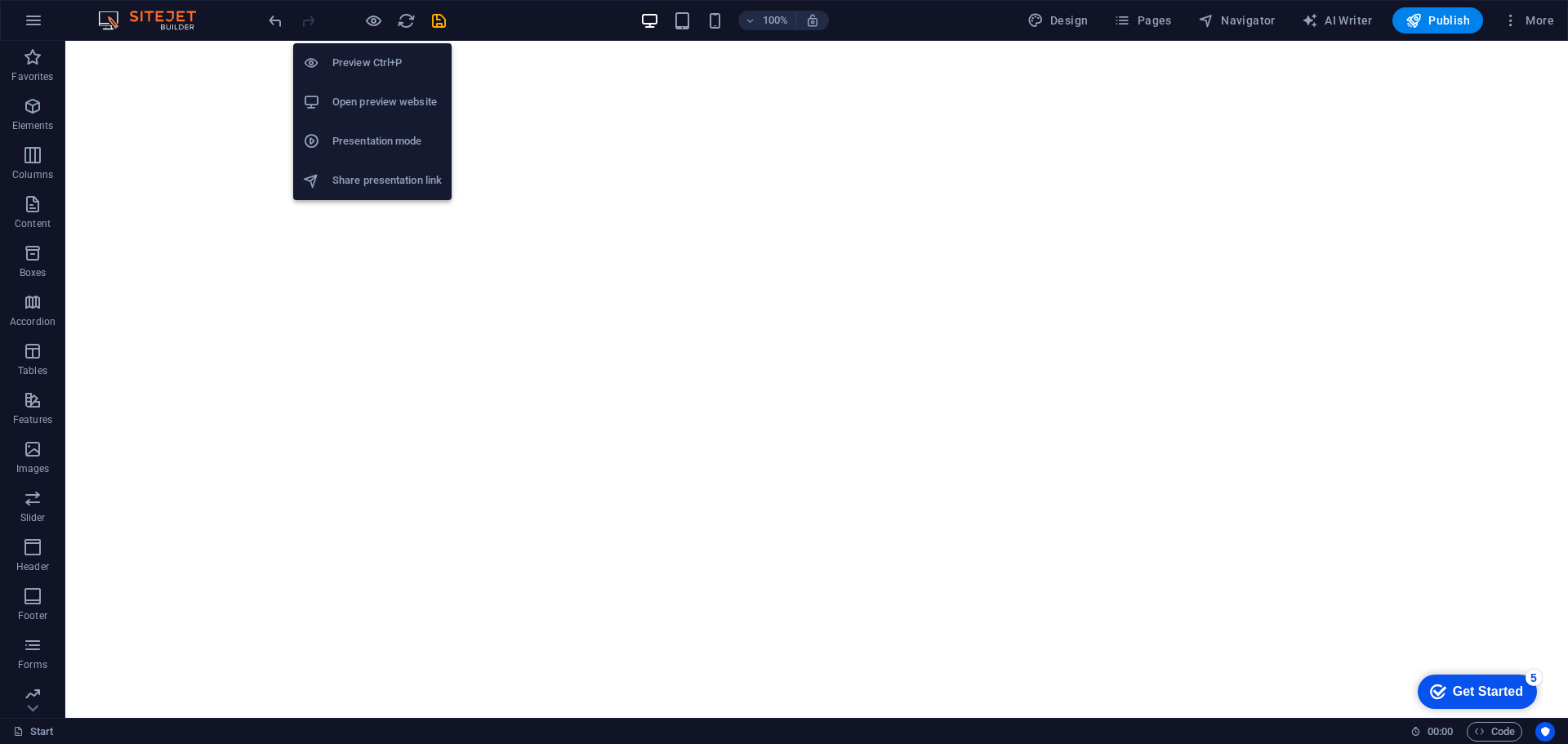
drag, startPoint x: 366, startPoint y: 101, endPoint x: 348, endPoint y: 103, distance: 18.1
click at [348, 103] on h6 "Open preview website" at bounding box center [387, 102] width 110 height 20
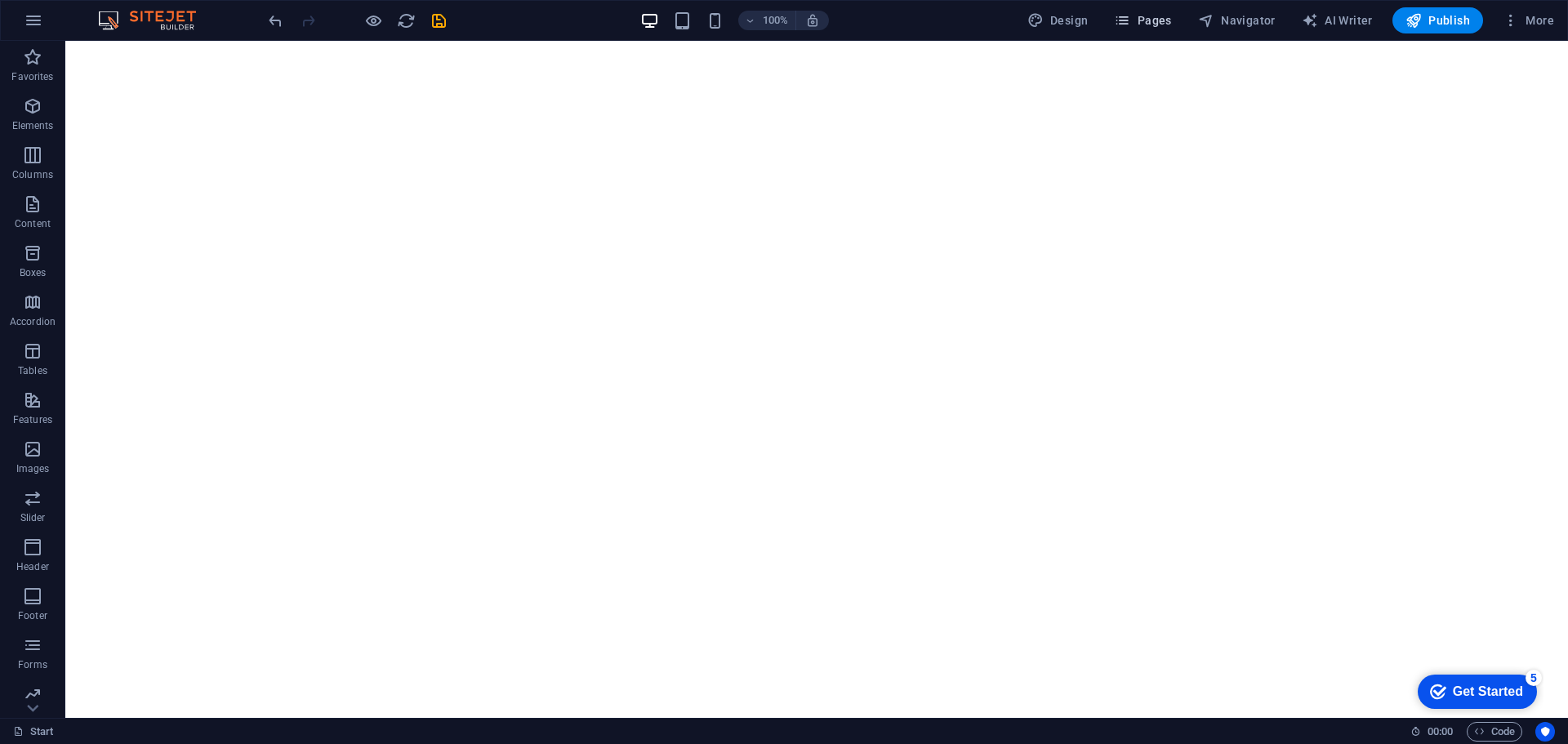
drag, startPoint x: 1142, startPoint y: 25, endPoint x: 1167, endPoint y: 36, distance: 27.3
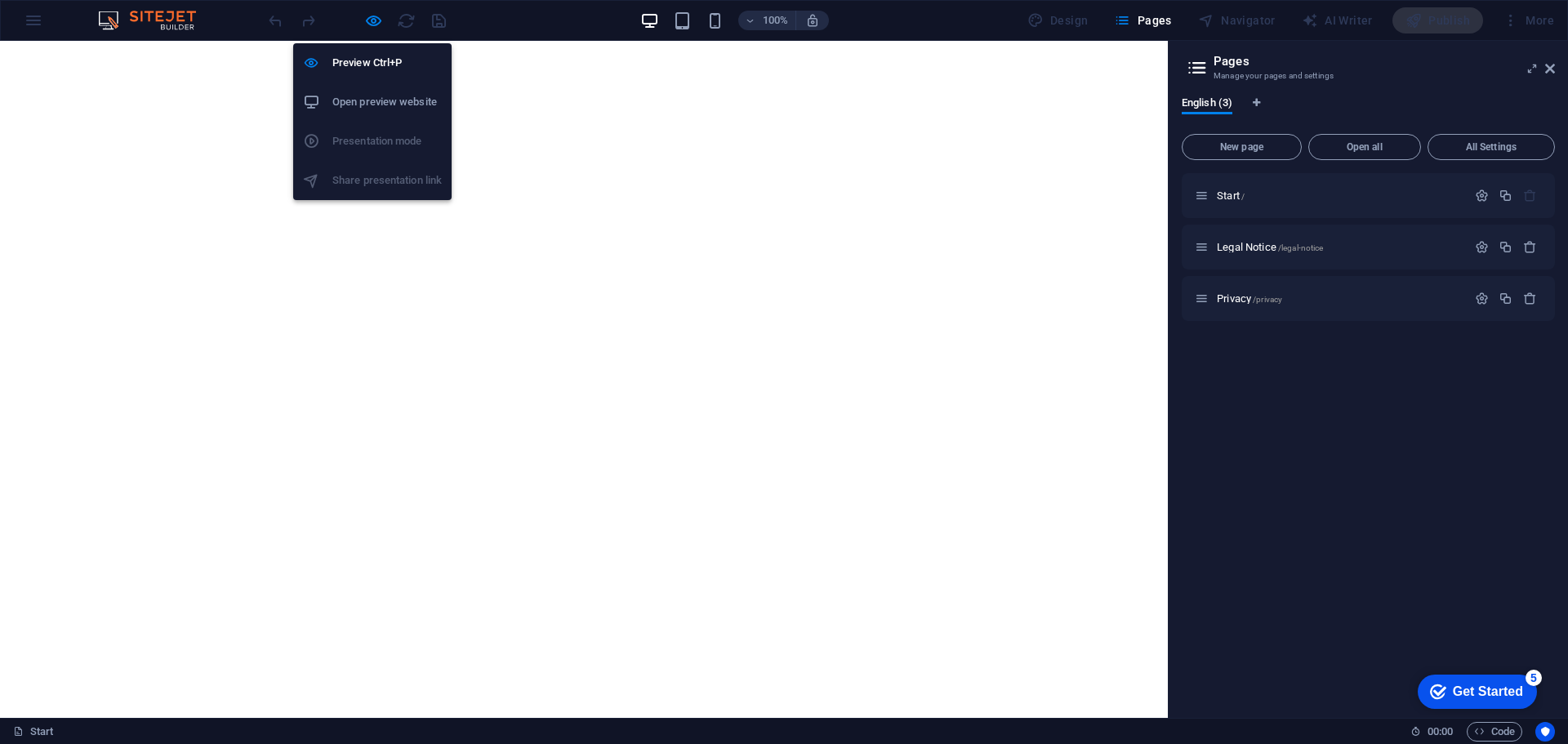
click at [388, 97] on h6 "Open preview website" at bounding box center [387, 102] width 110 height 20
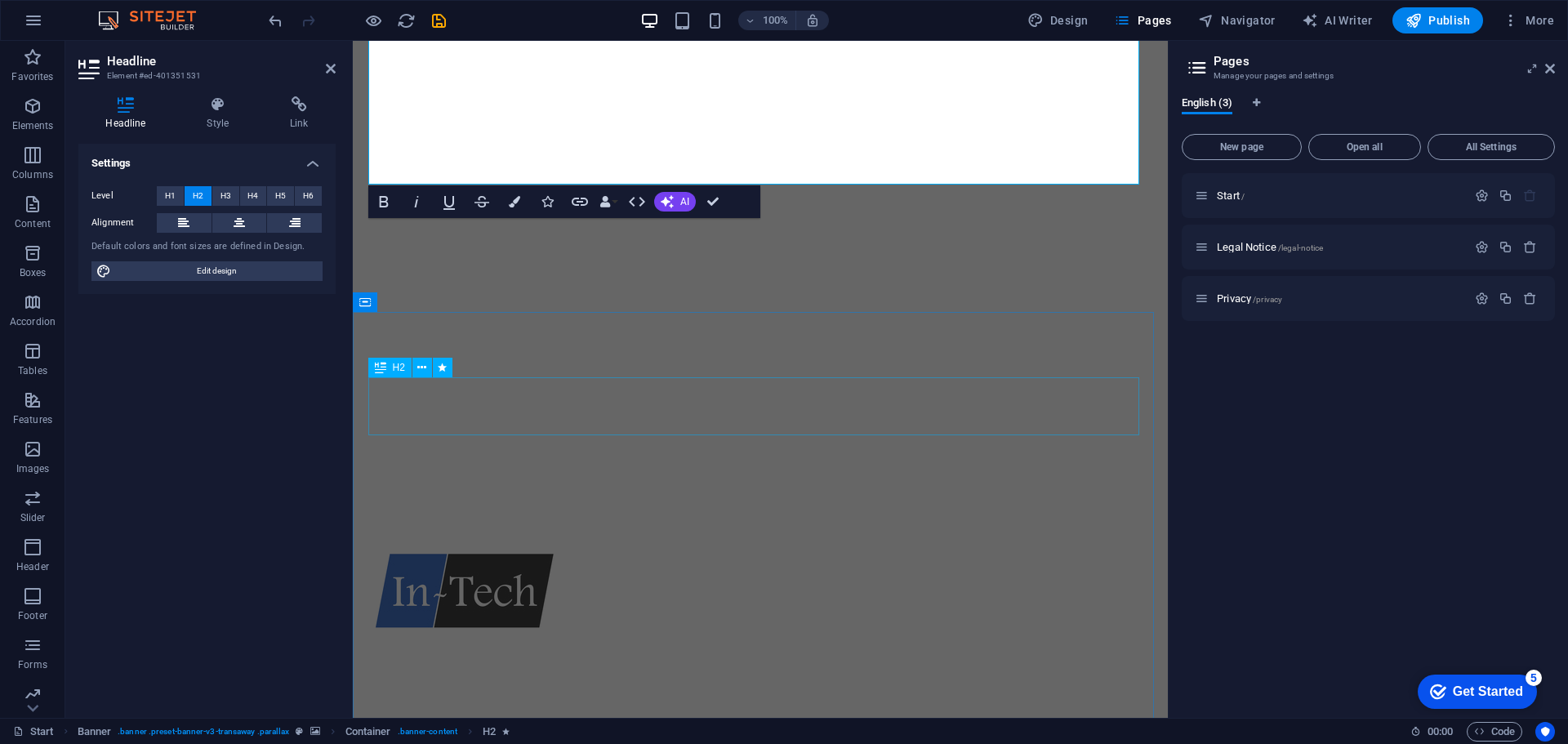
scroll to position [408, 0]
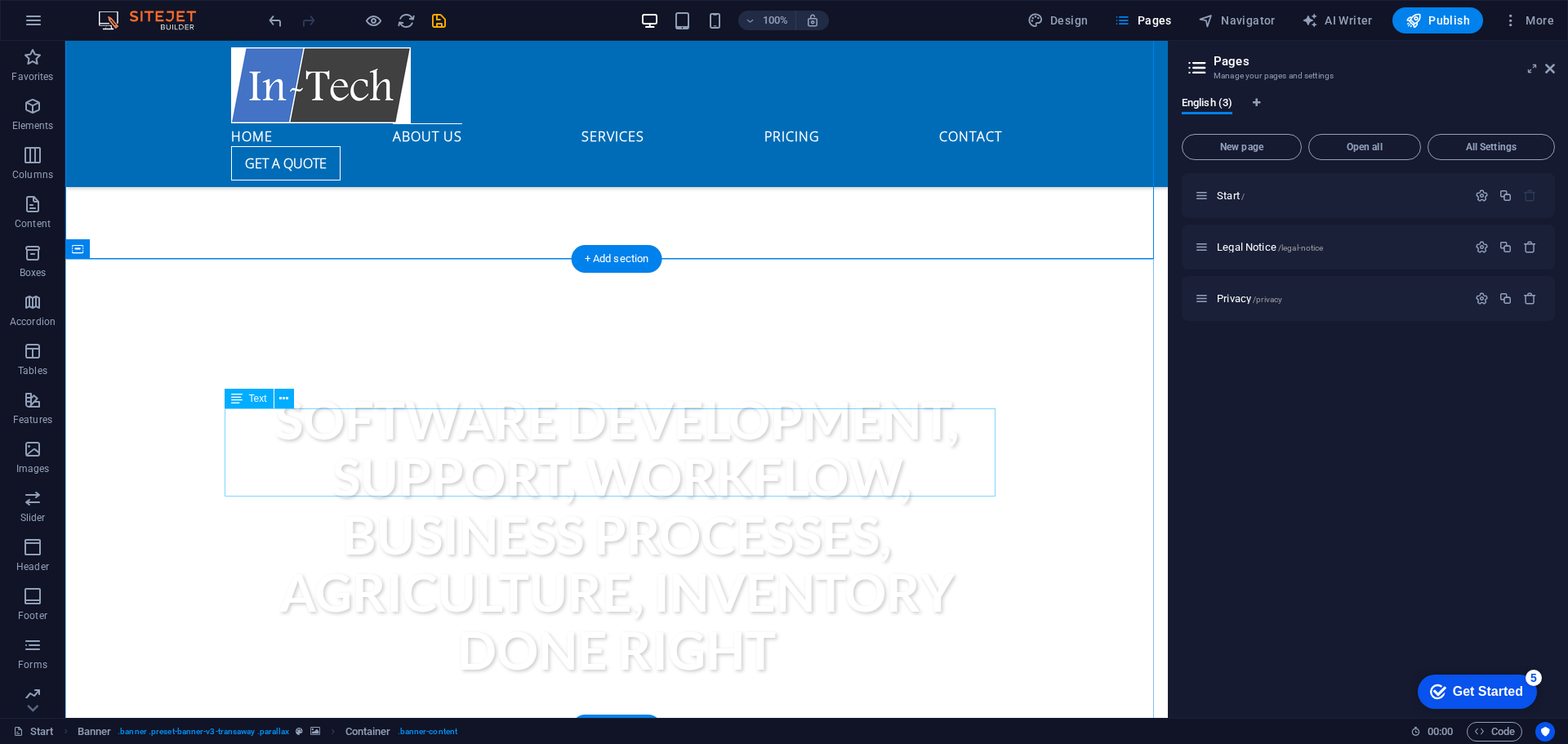
scroll to position [735, 0]
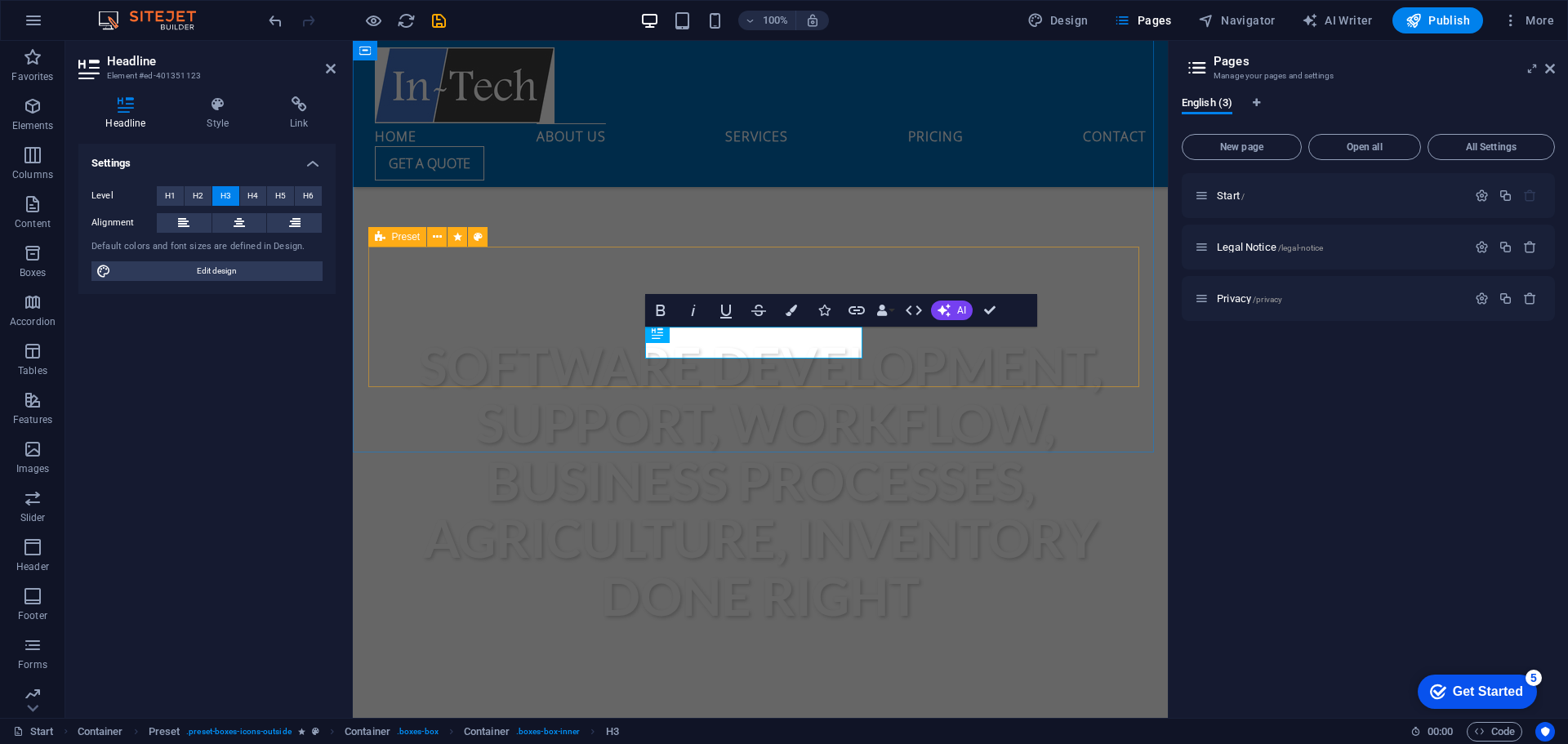
scroll to position [1, 0]
click at [216, 120] on h4 "Style" at bounding box center [221, 114] width 83 height 35
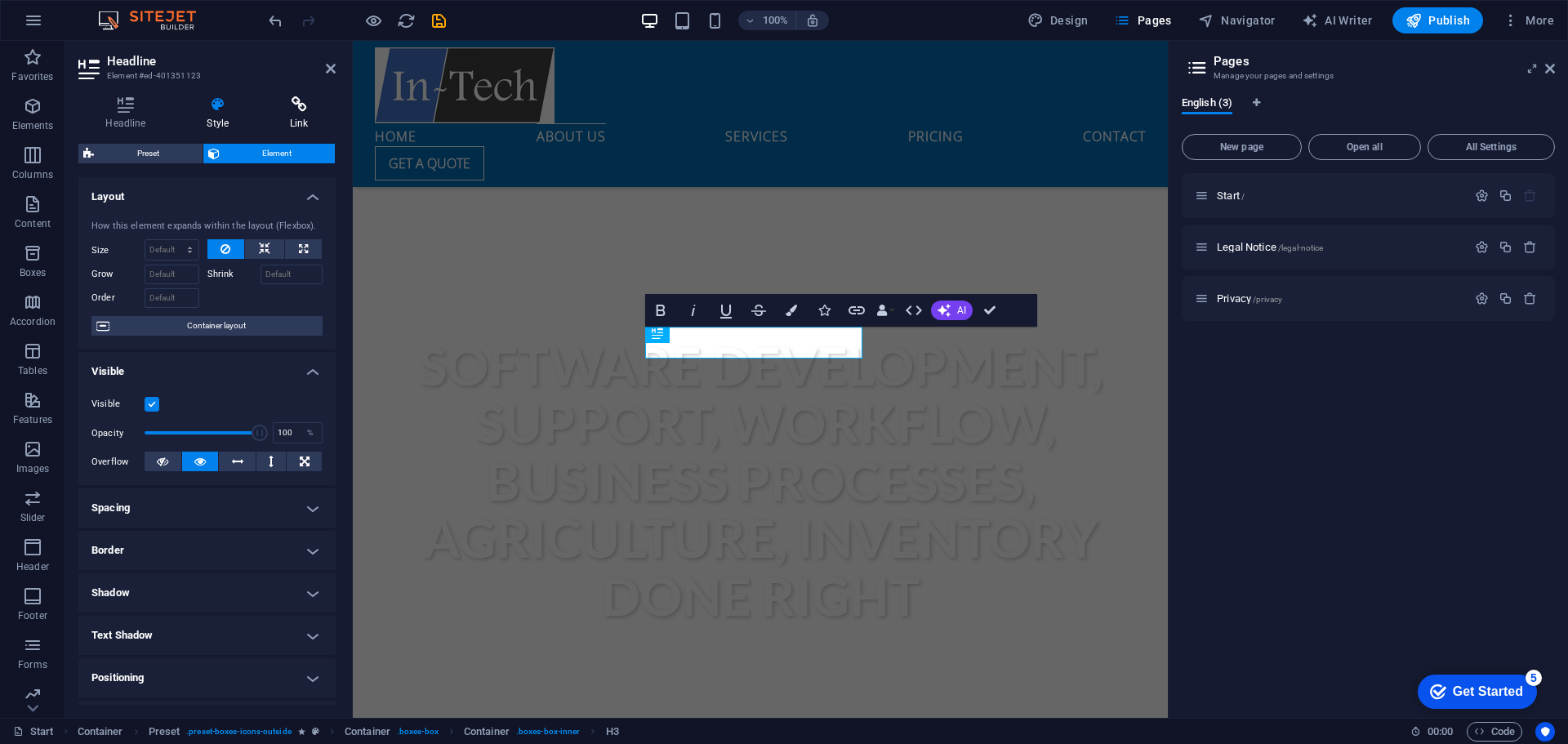
click at [281, 113] on h4 "Link" at bounding box center [300, 114] width 73 height 35
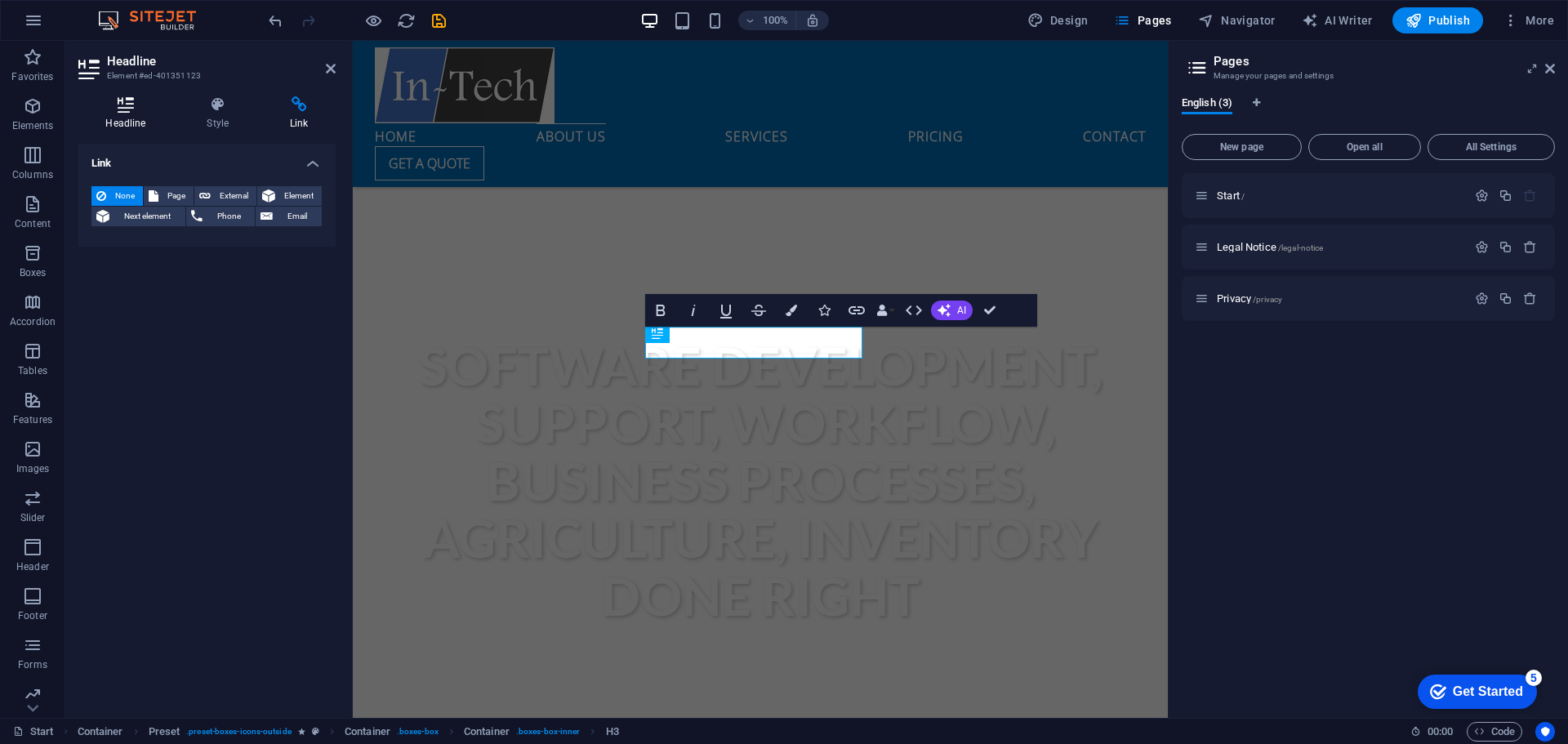
click at [119, 115] on h4 "Headline" at bounding box center [129, 114] width 102 height 35
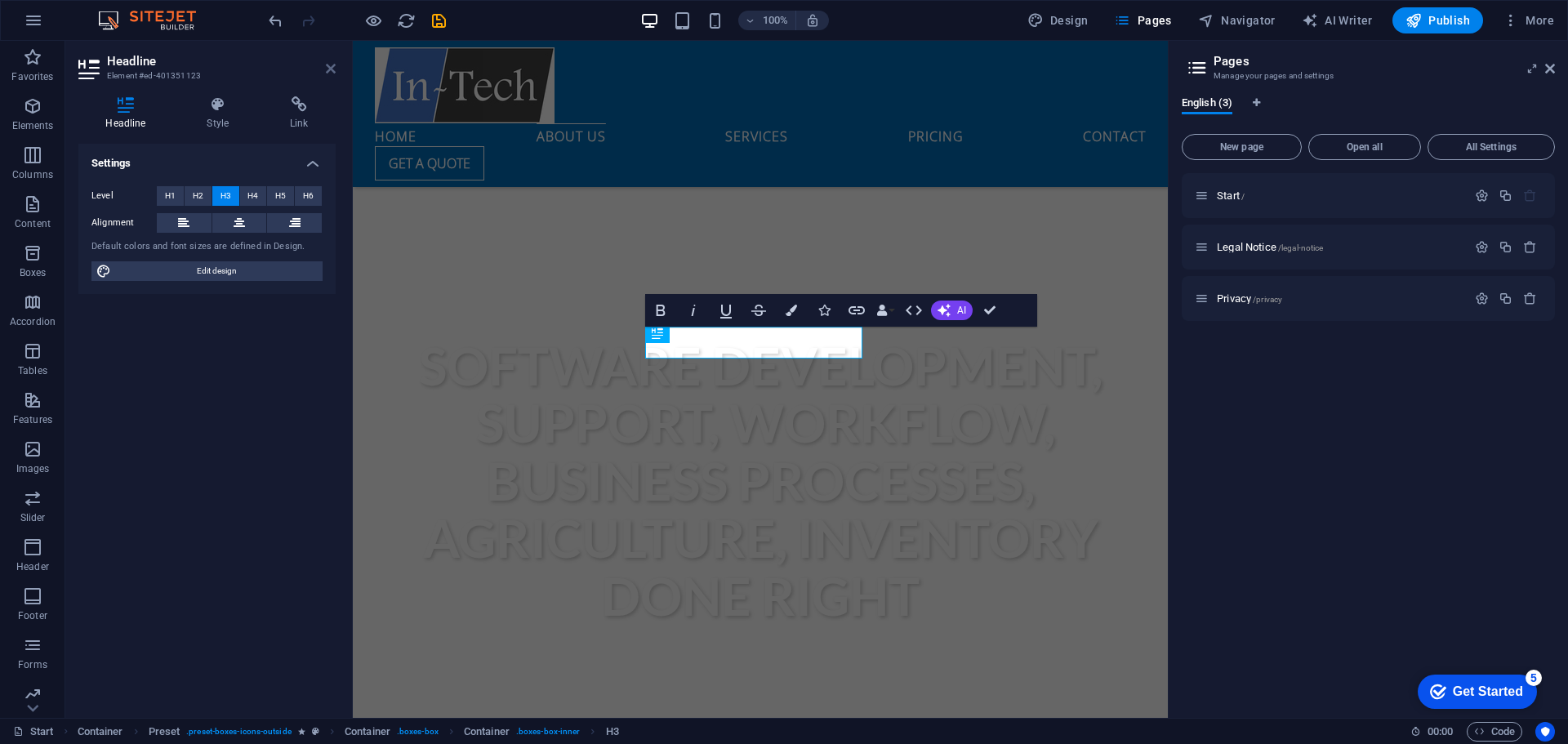
drag, startPoint x: 332, startPoint y: 73, endPoint x: 534, endPoint y: 172, distance: 225.0
click at [332, 73] on icon at bounding box center [331, 68] width 10 height 13
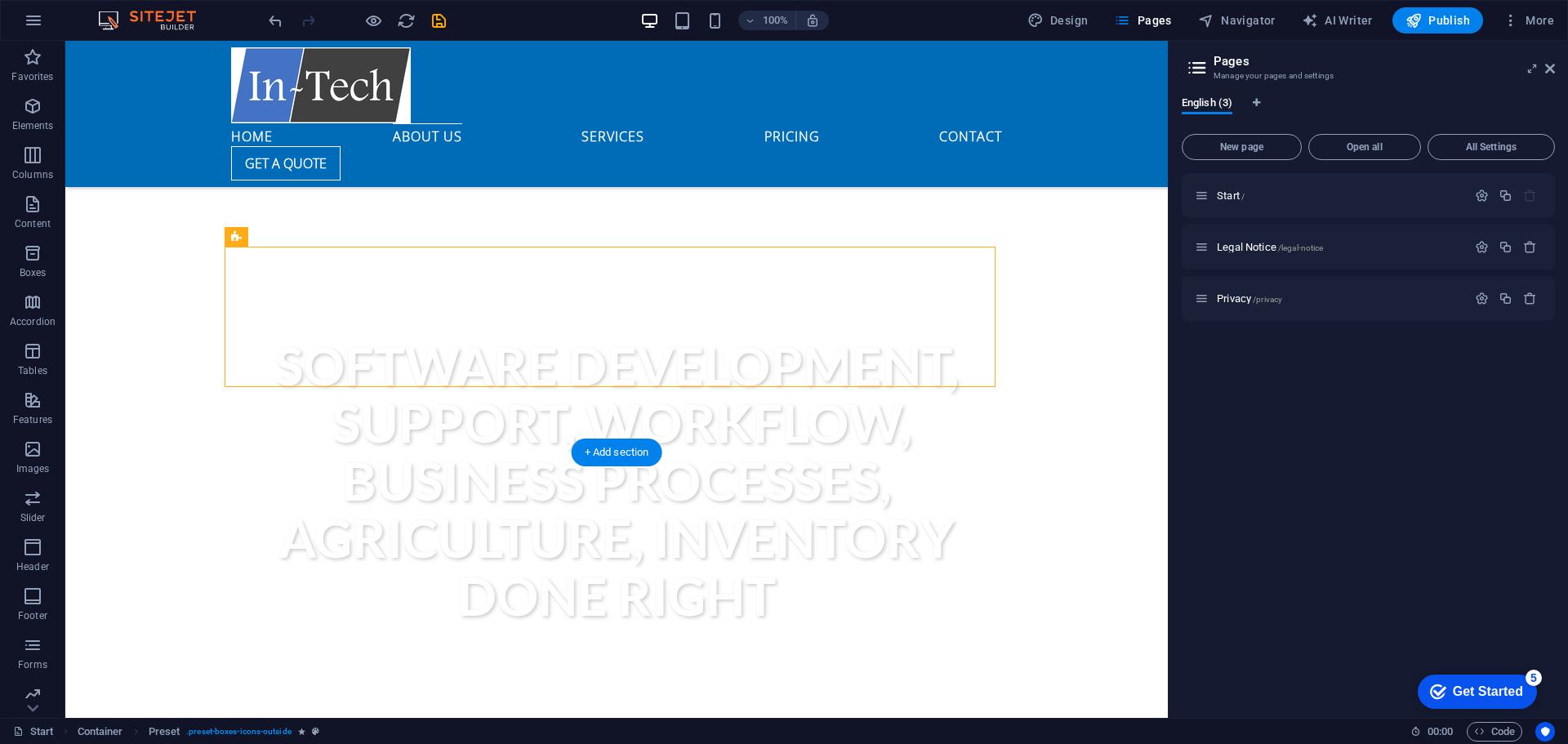
drag, startPoint x: 713, startPoint y: 266, endPoint x: 514, endPoint y: 346, distance: 214.5
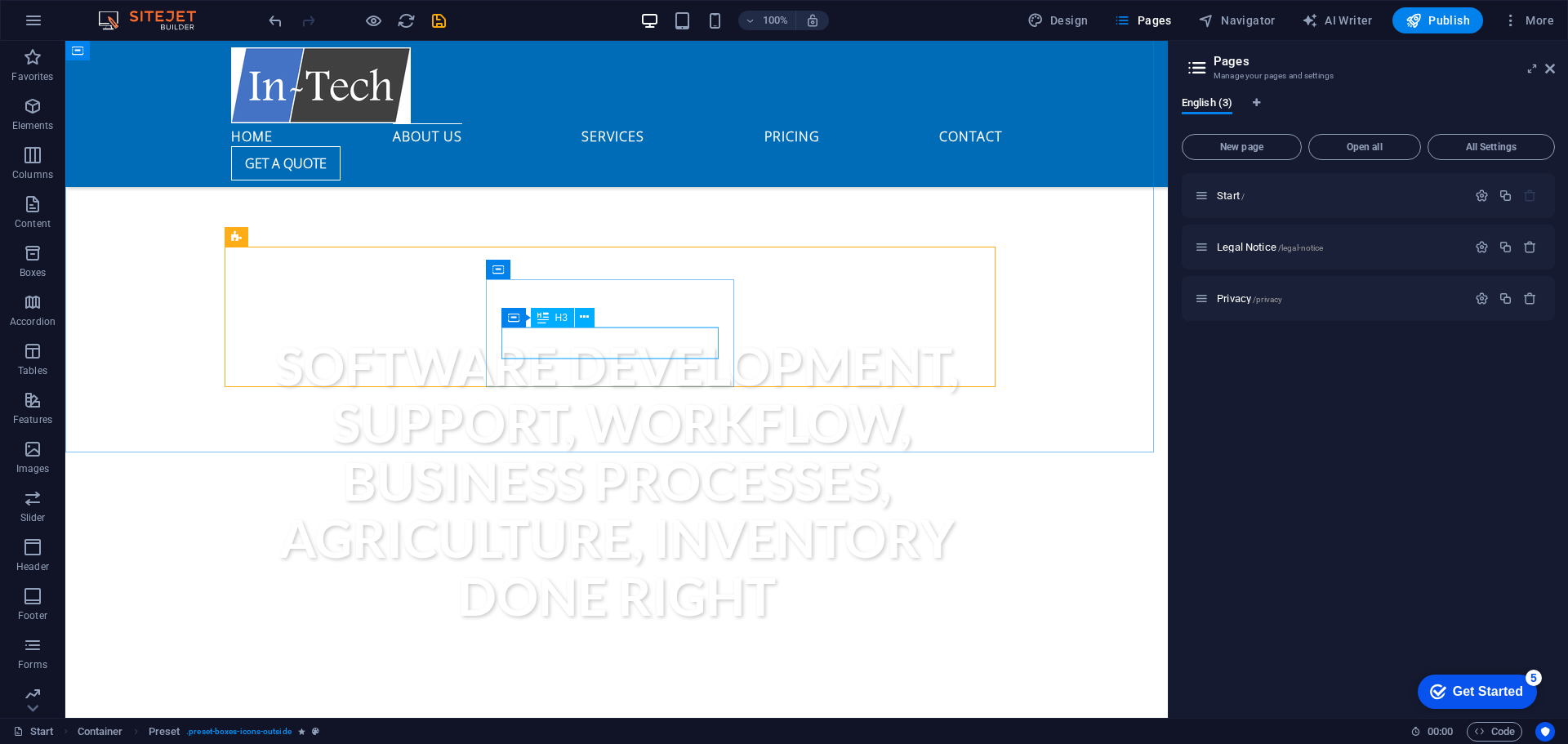
click at [534, 319] on div "H3" at bounding box center [552, 318] width 43 height 20
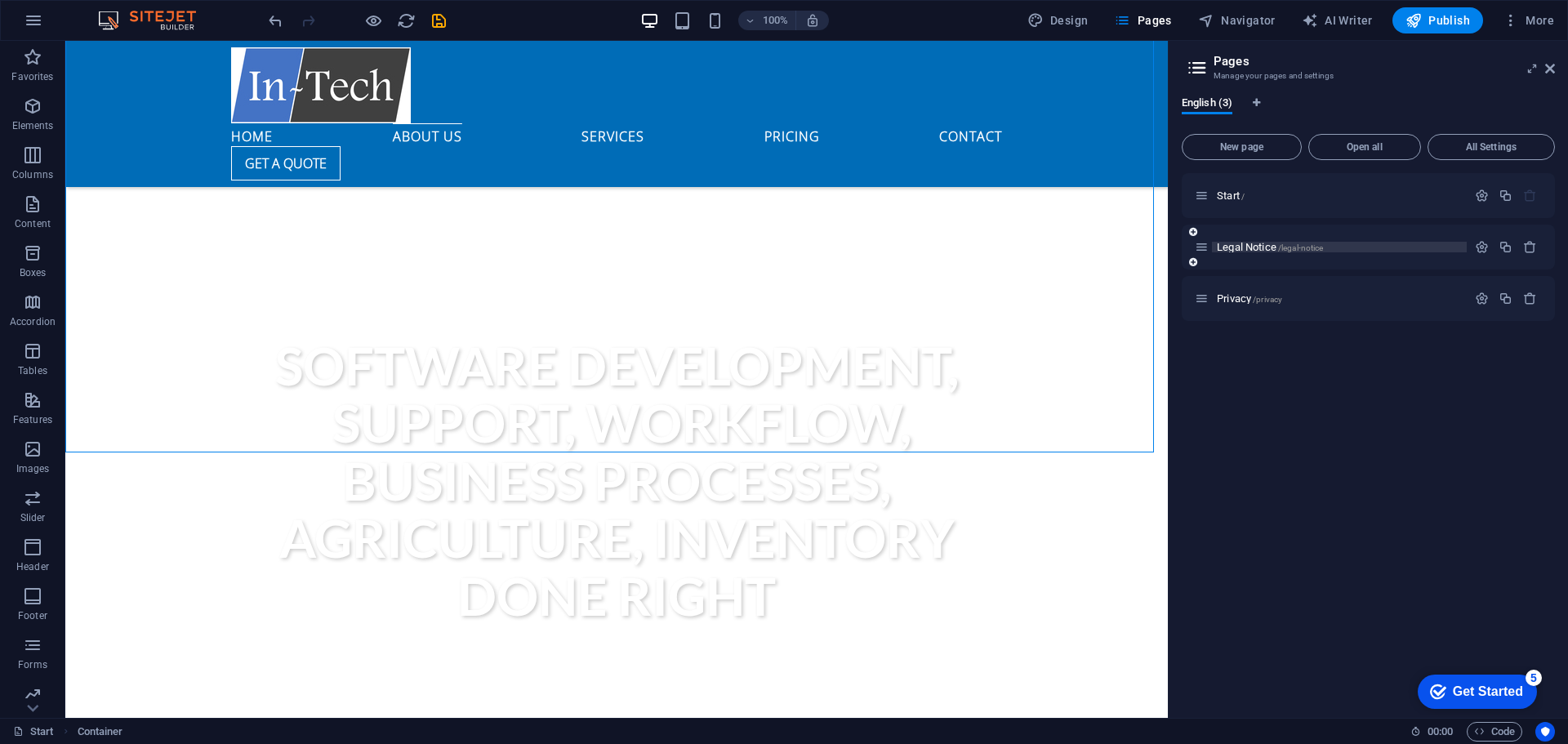
click at [1254, 248] on span "Legal Notice /legal-notice" at bounding box center [1270, 247] width 106 height 12
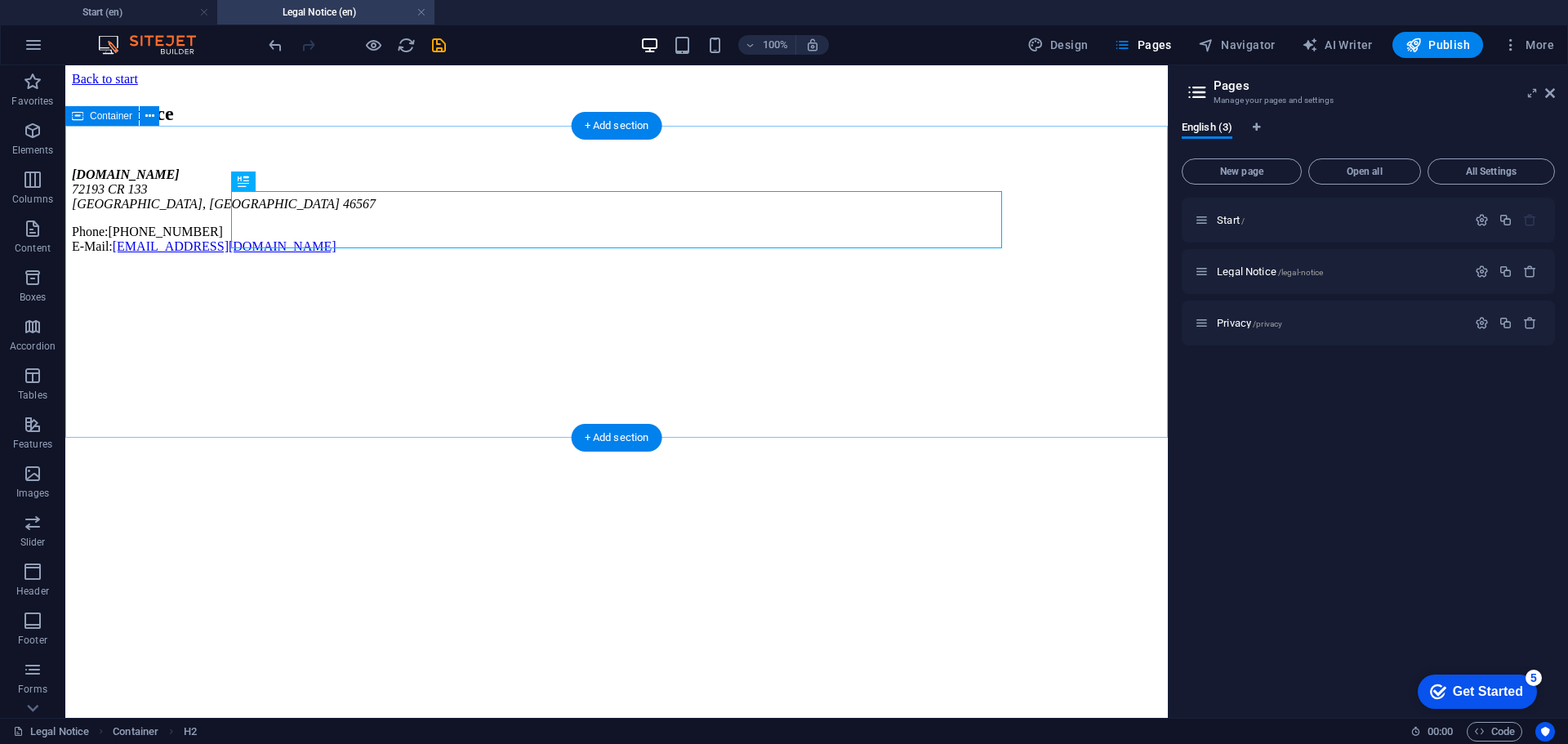
scroll to position [0, 0]
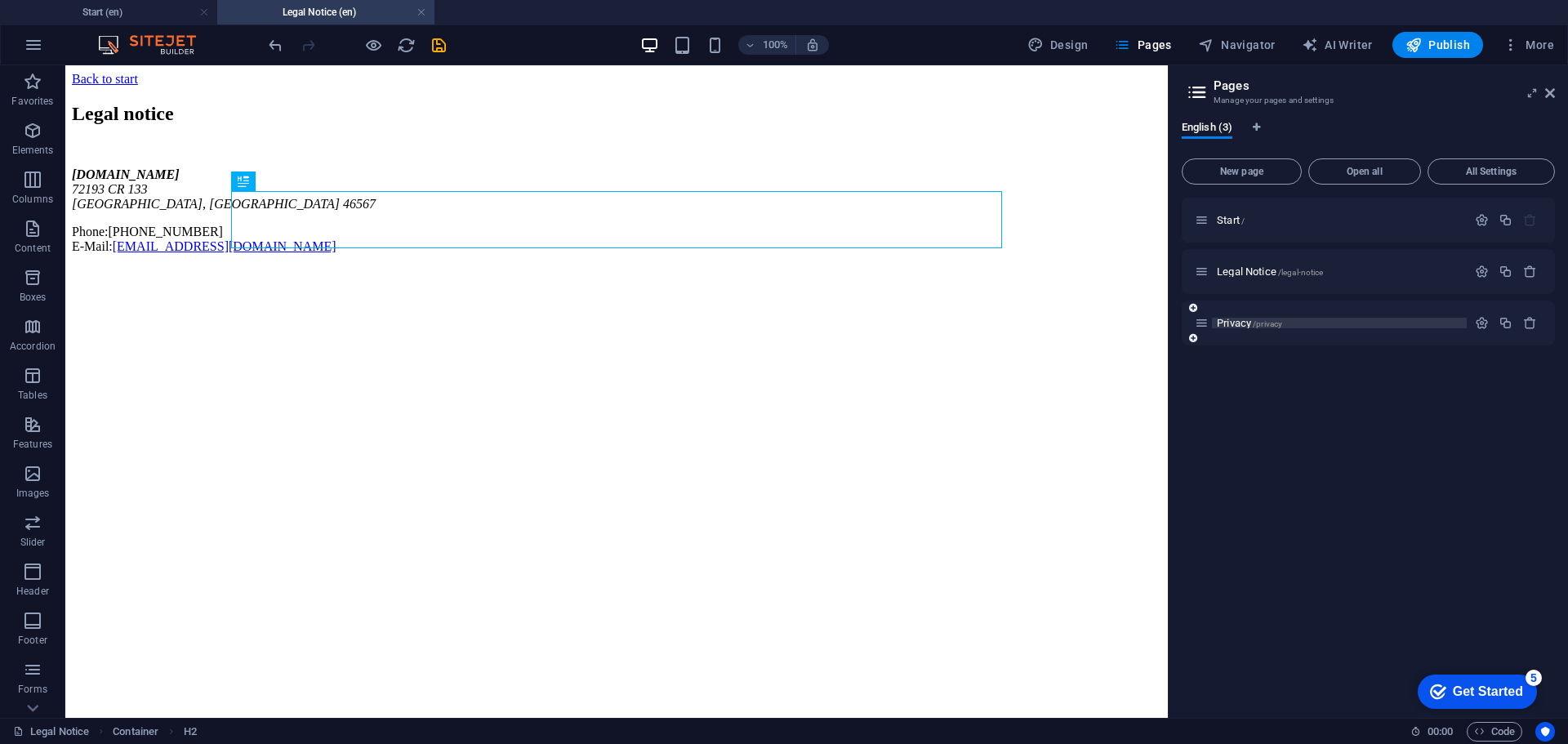
click at [1244, 326] on span "Privacy /privacy" at bounding box center [1249, 323] width 65 height 12
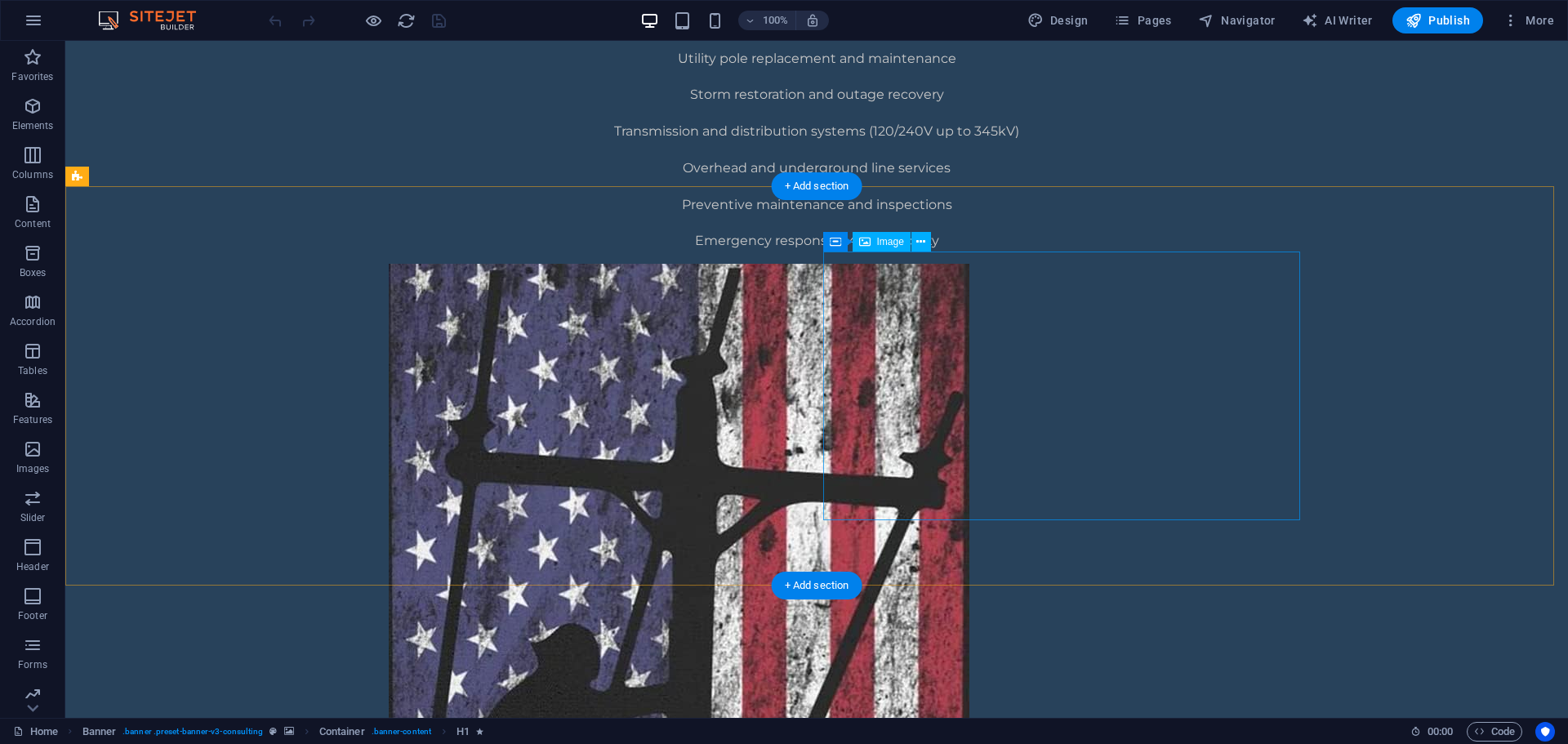
scroll to position [1123, 0]
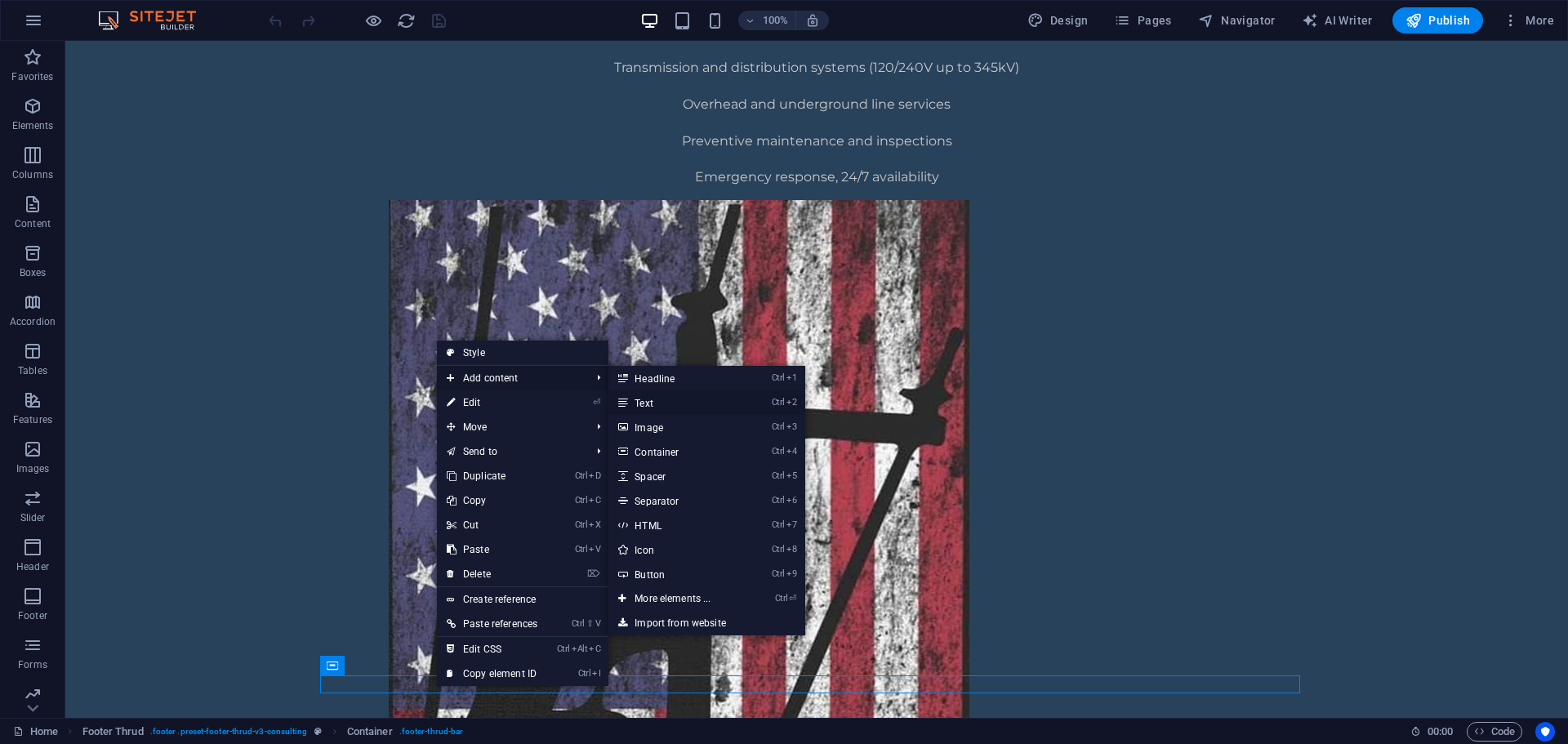
click at [696, 403] on link "Ctrl 2 Text" at bounding box center [675, 403] width 135 height 25
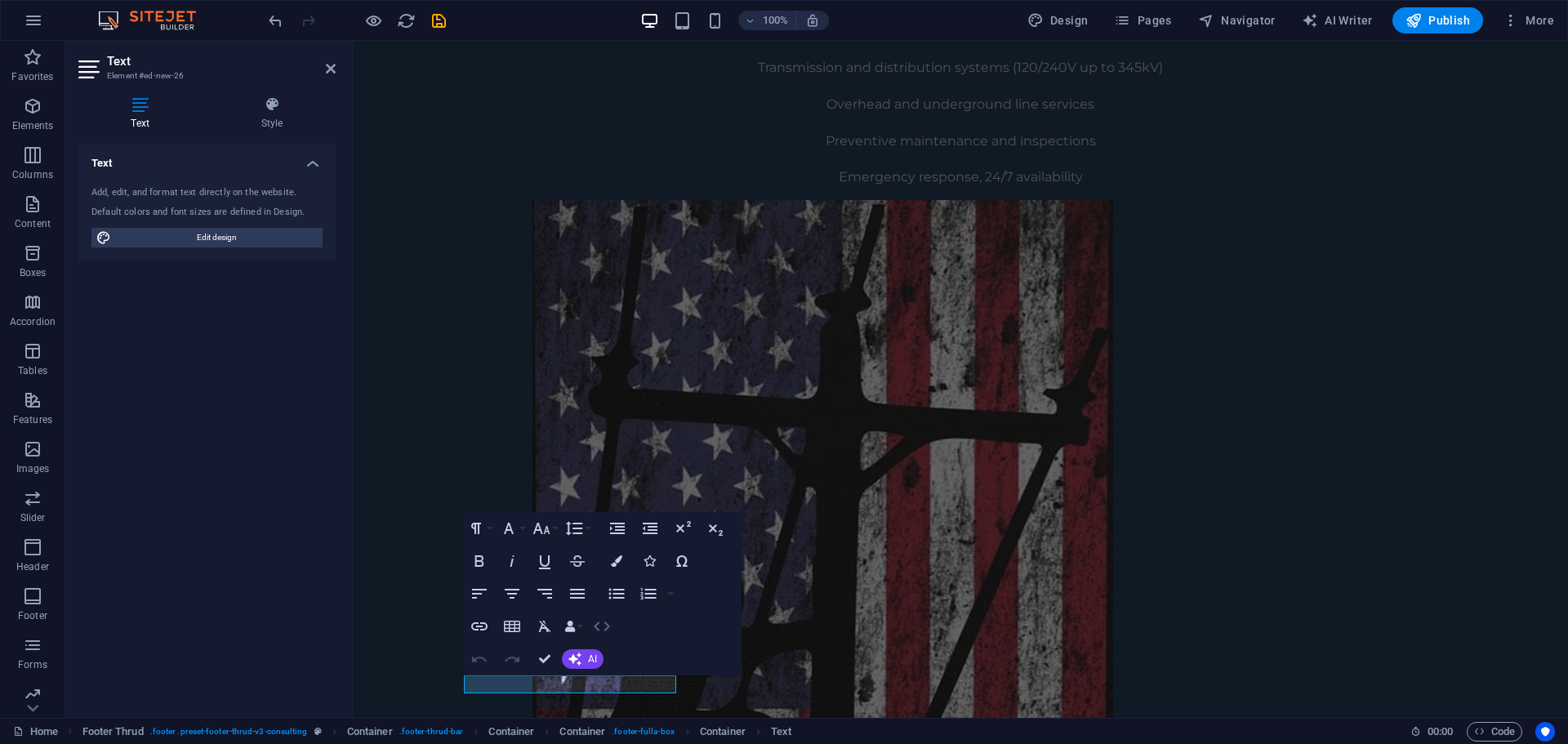
click at [610, 630] on icon "button" at bounding box center [602, 626] width 20 height 20
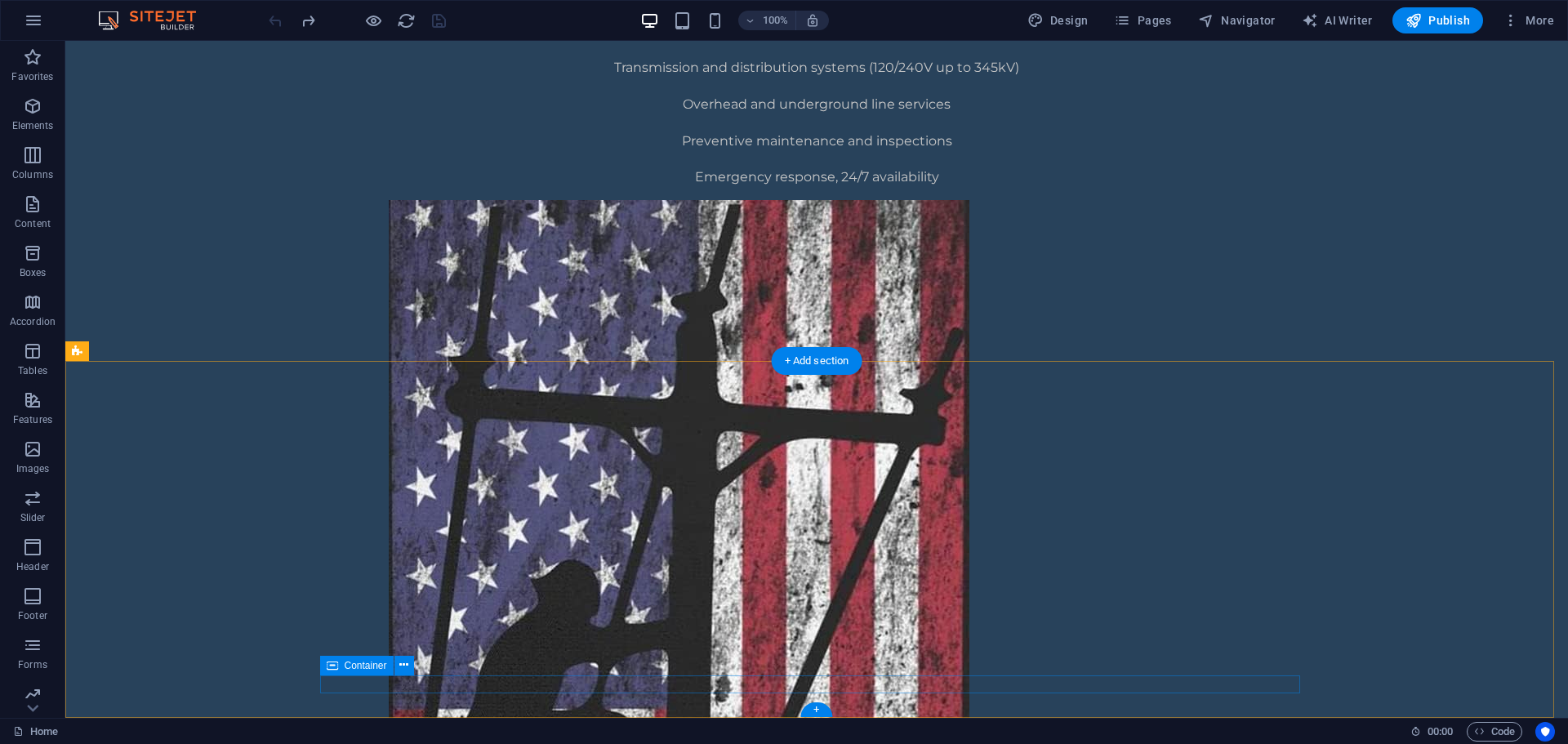
click at [380, 667] on span "Container" at bounding box center [366, 666] width 42 height 10
click at [403, 666] on icon at bounding box center [404, 665] width 9 height 17
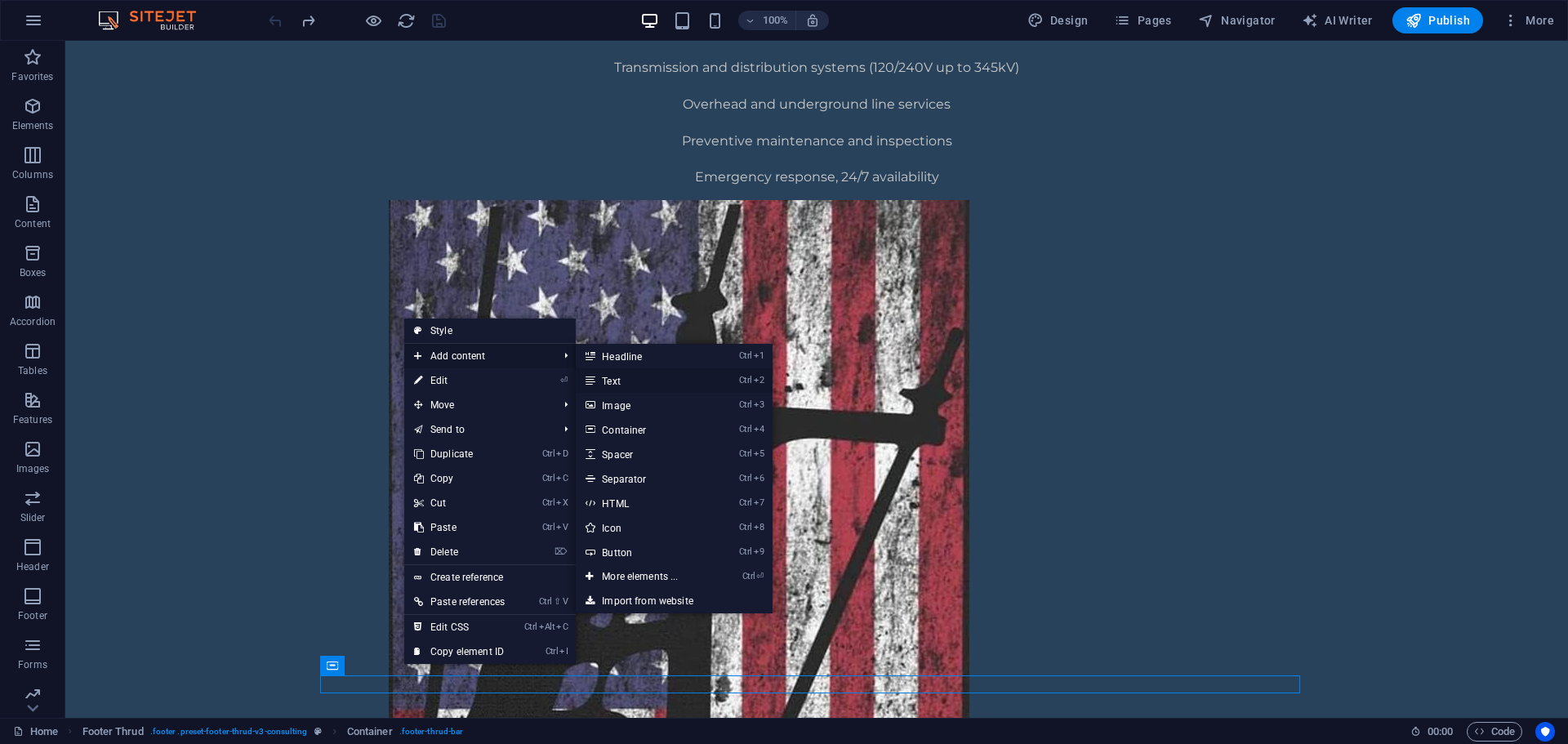
click at [655, 384] on link "Ctrl 2 Text" at bounding box center [643, 380] width 135 height 25
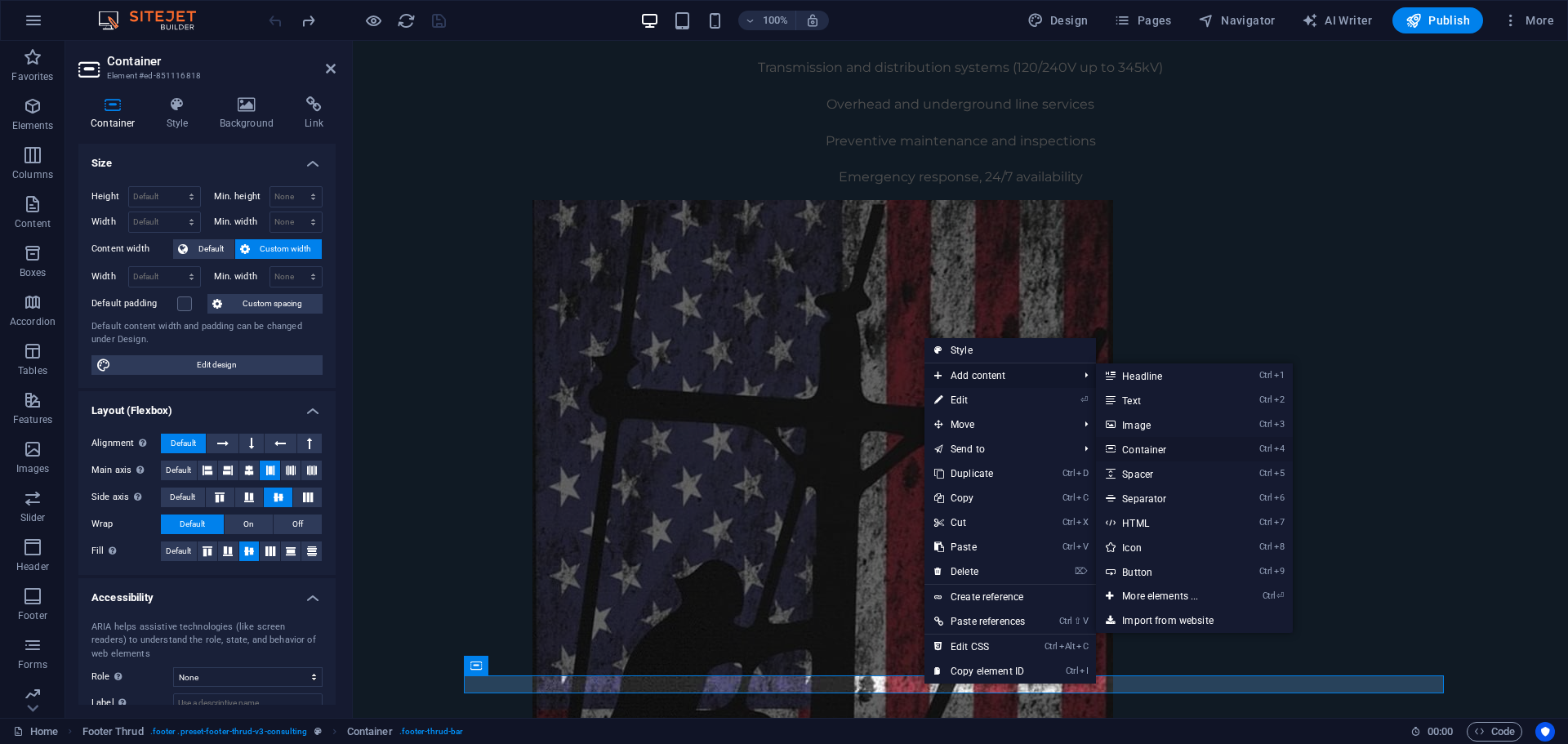
click at [1166, 450] on link "Ctrl 4 Container" at bounding box center [1163, 449] width 135 height 25
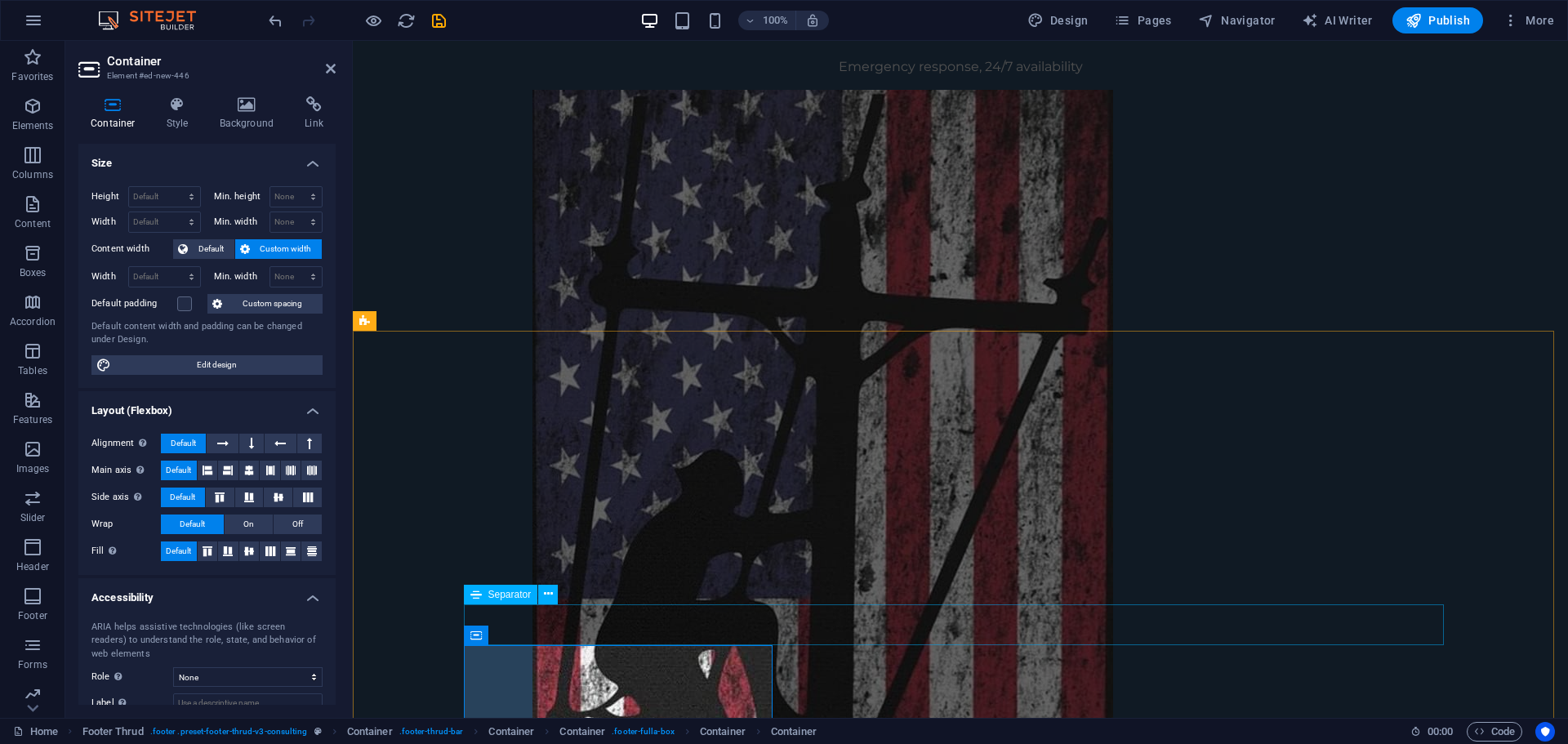
scroll to position [1238, 0]
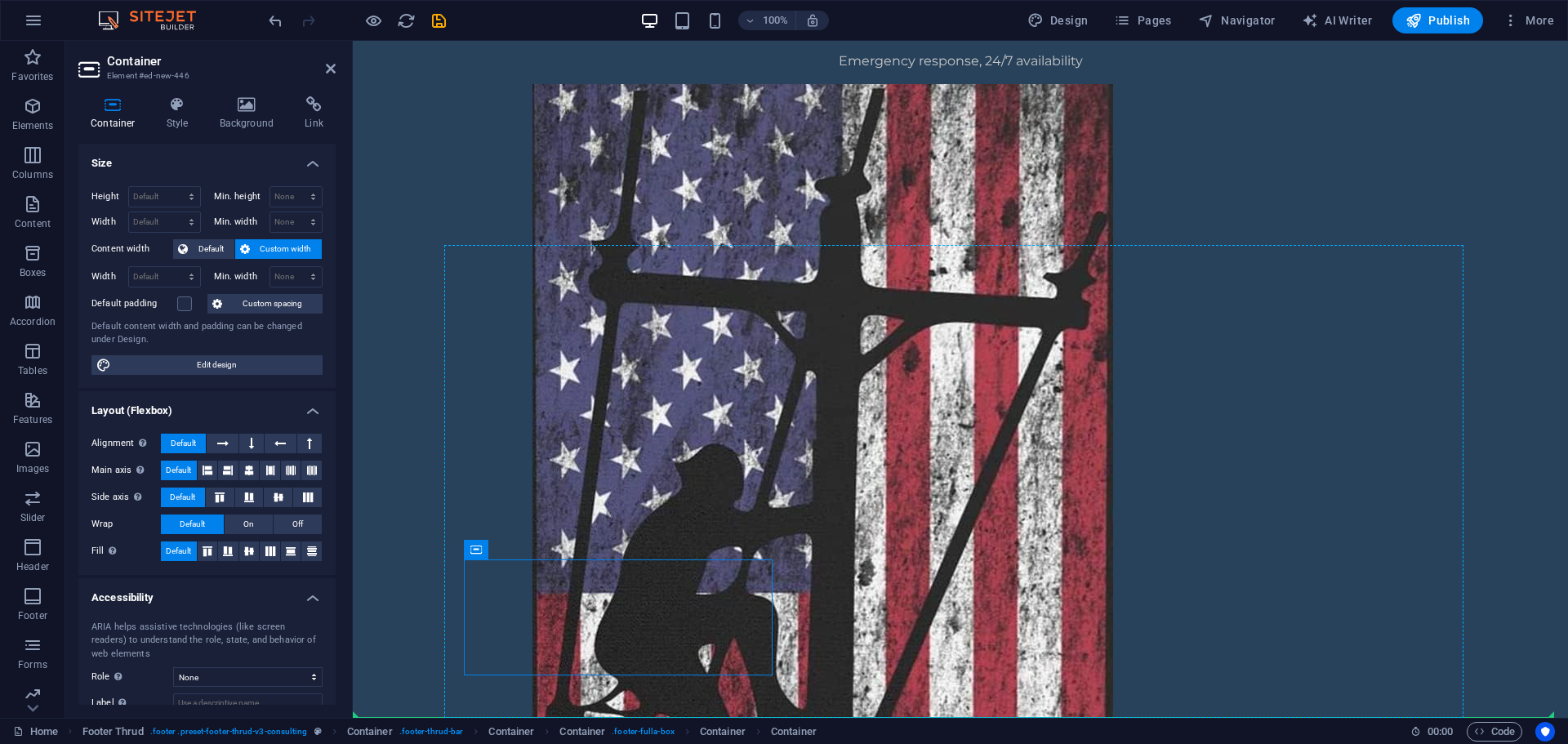
drag, startPoint x: 767, startPoint y: 598, endPoint x: 904, endPoint y: 647, distance: 145.5
drag, startPoint x: 709, startPoint y: 638, endPoint x: 1130, endPoint y: 628, distance: 421.1
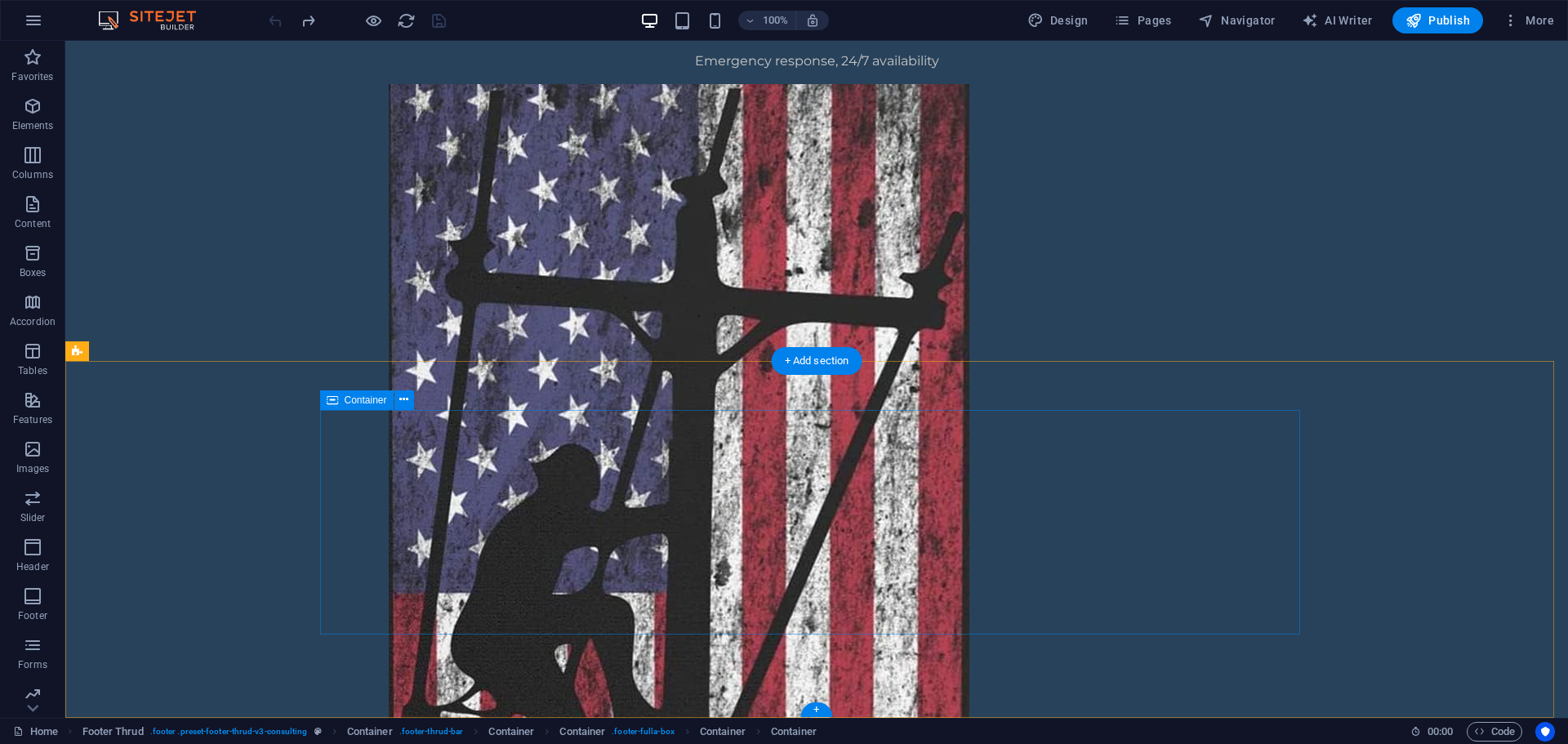
scroll to position [1123, 0]
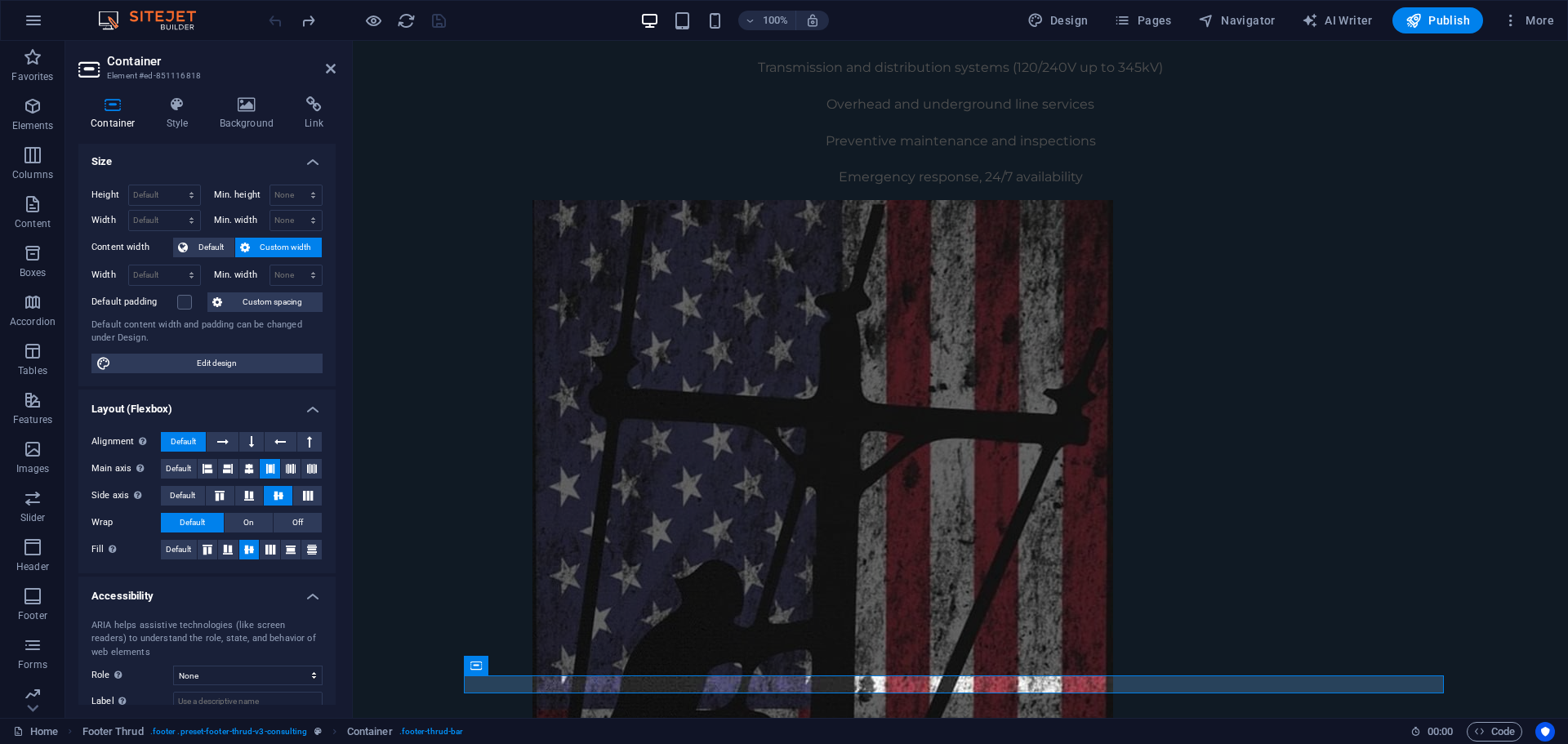
scroll to position [0, 0]
click at [186, 120] on h4 "Style" at bounding box center [181, 114] width 53 height 35
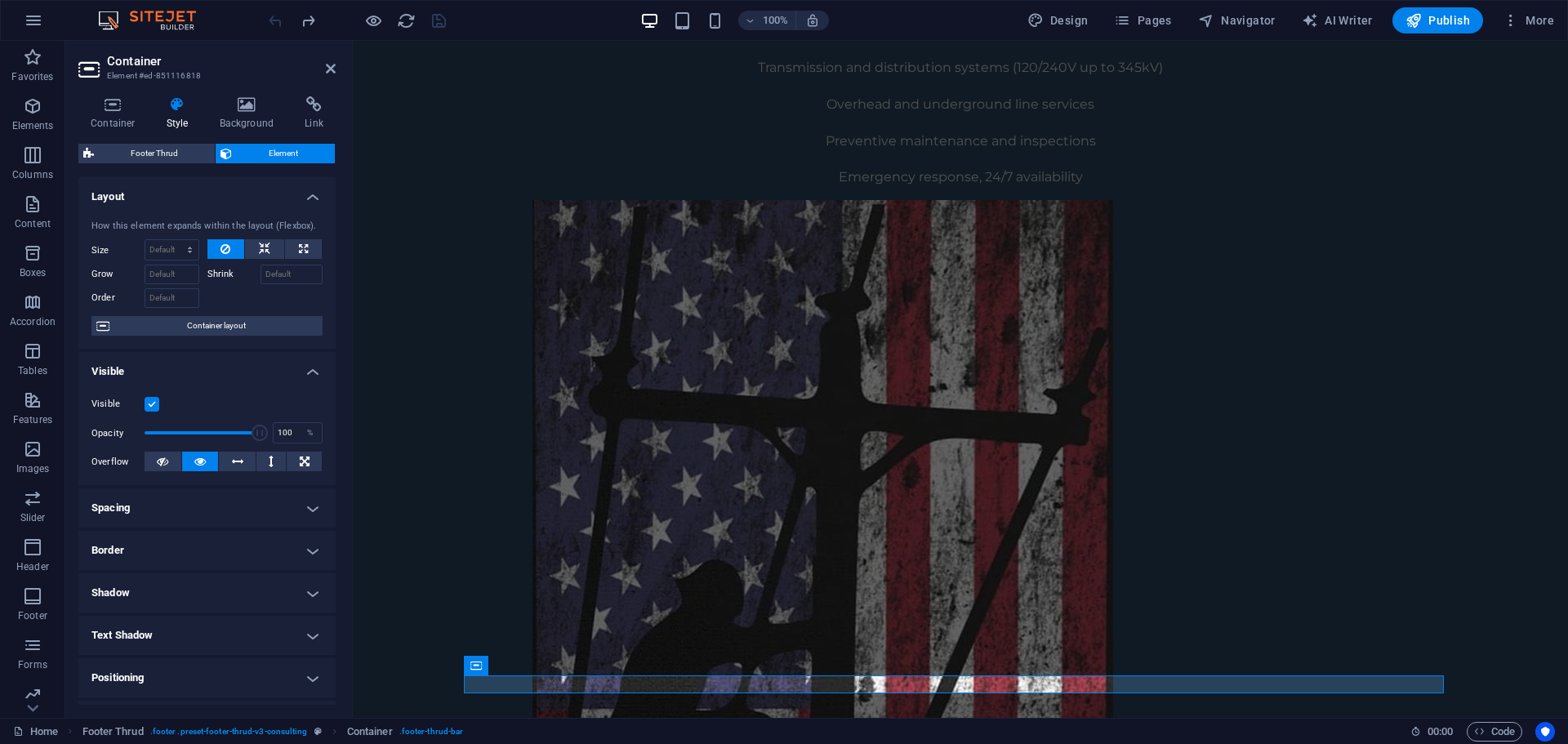
click at [337, 107] on div "Container Style Background Link Size Height Default px rem % vh vw Min. height …" at bounding box center [206, 400] width 283 height 634
click at [324, 110] on icon at bounding box center [314, 105] width 43 height 16
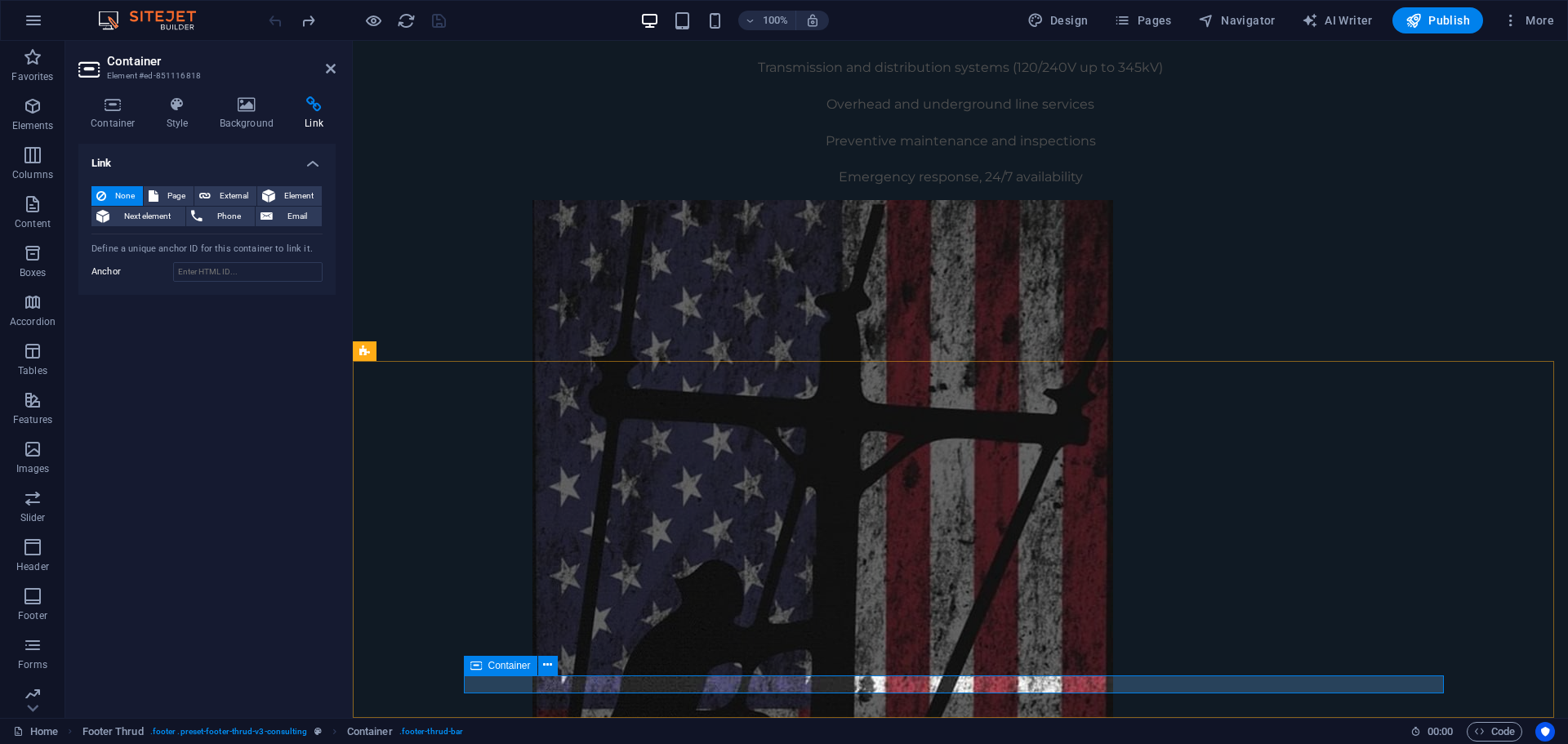
click at [547, 669] on span "Container" at bounding box center [568, 666] width 42 height 10
click at [506, 664] on icon at bounding box center [506, 666] width 12 height 20
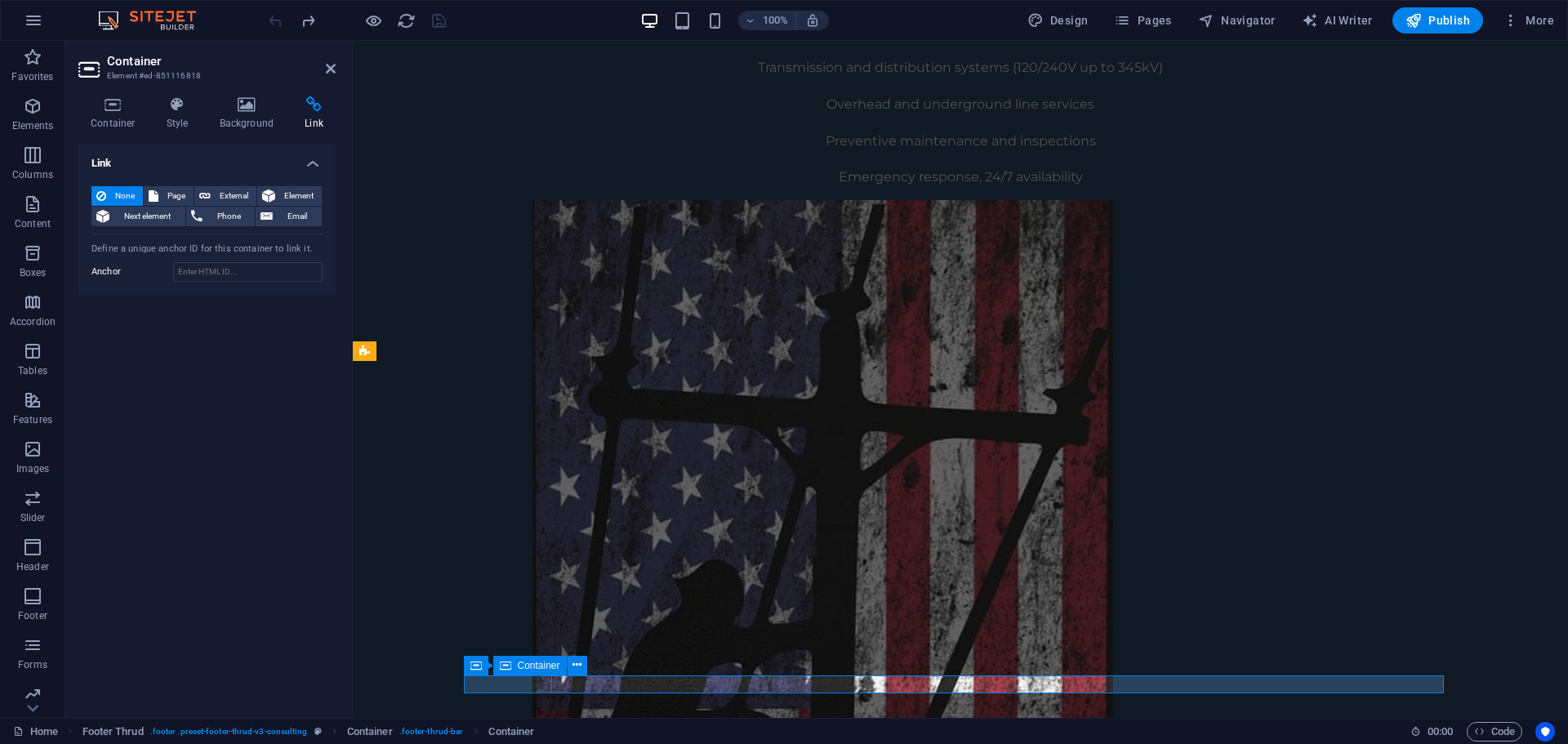
click at [506, 664] on icon at bounding box center [506, 666] width 12 height 20
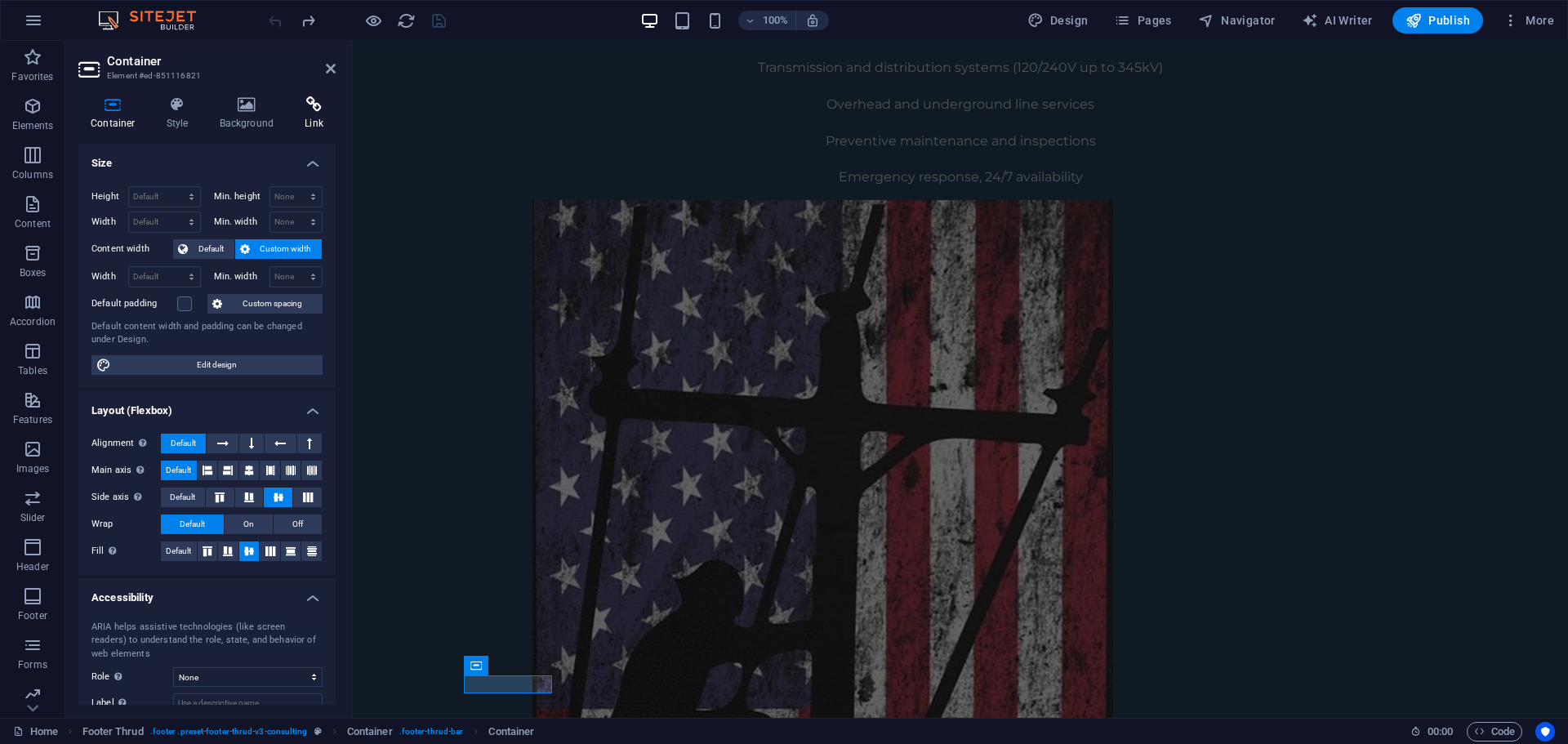
click at [307, 129] on h4 "Link" at bounding box center [314, 114] width 43 height 35
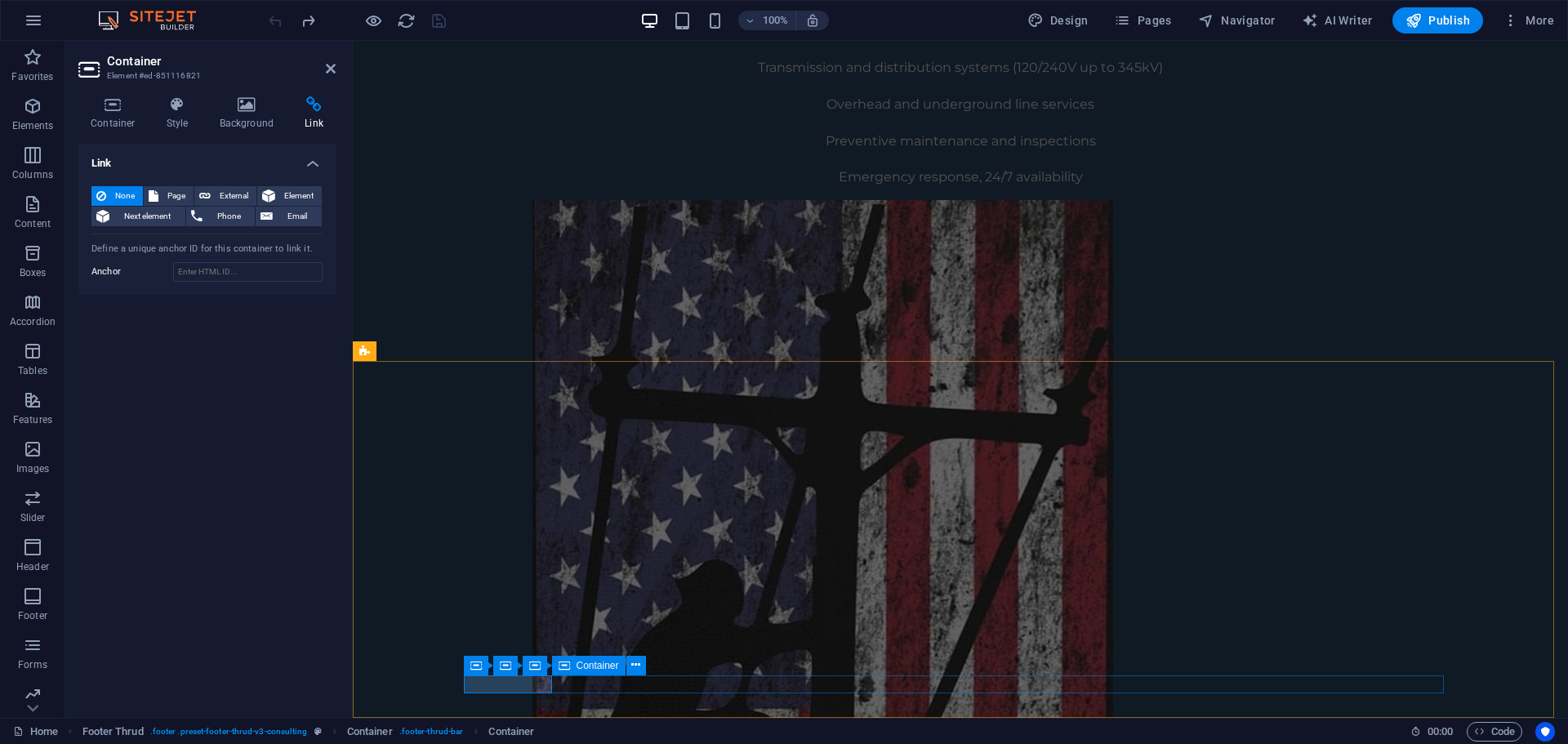
click at [577, 662] on span "Container" at bounding box center [597, 666] width 42 height 10
click at [578, 662] on span "Container" at bounding box center [597, 666] width 42 height 10
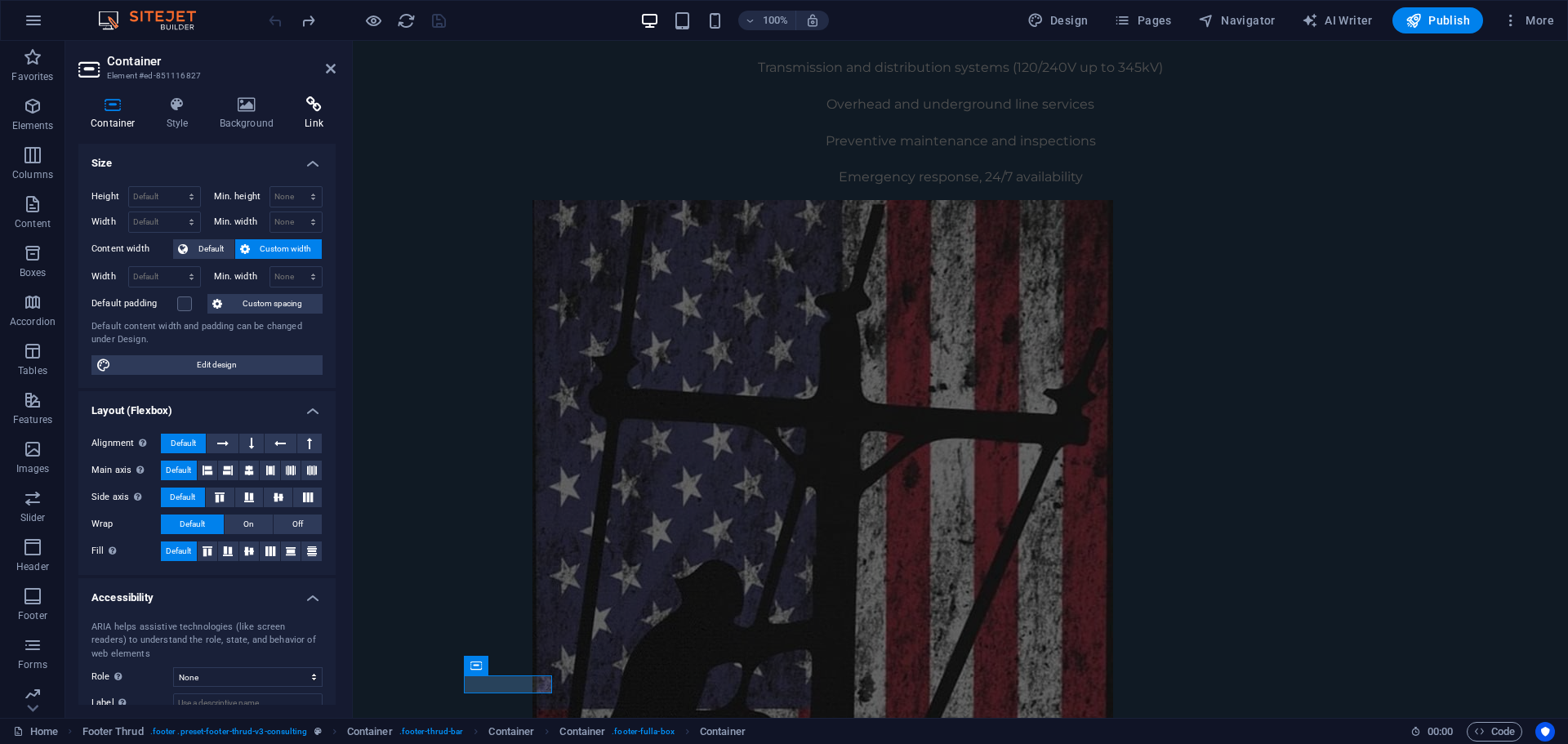
click at [305, 107] on icon at bounding box center [314, 105] width 43 height 16
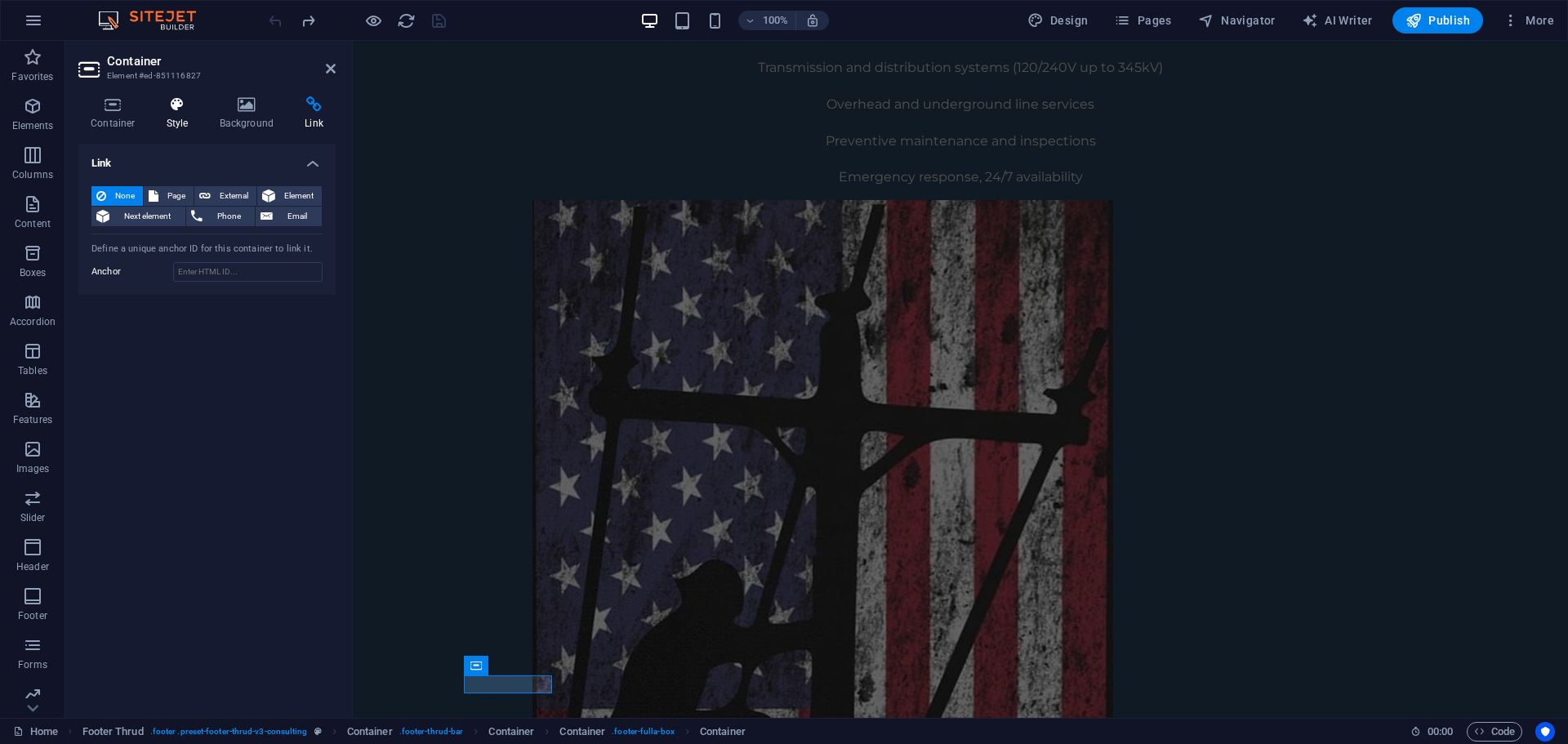
click at [192, 120] on h4 "Style" at bounding box center [181, 114] width 53 height 35
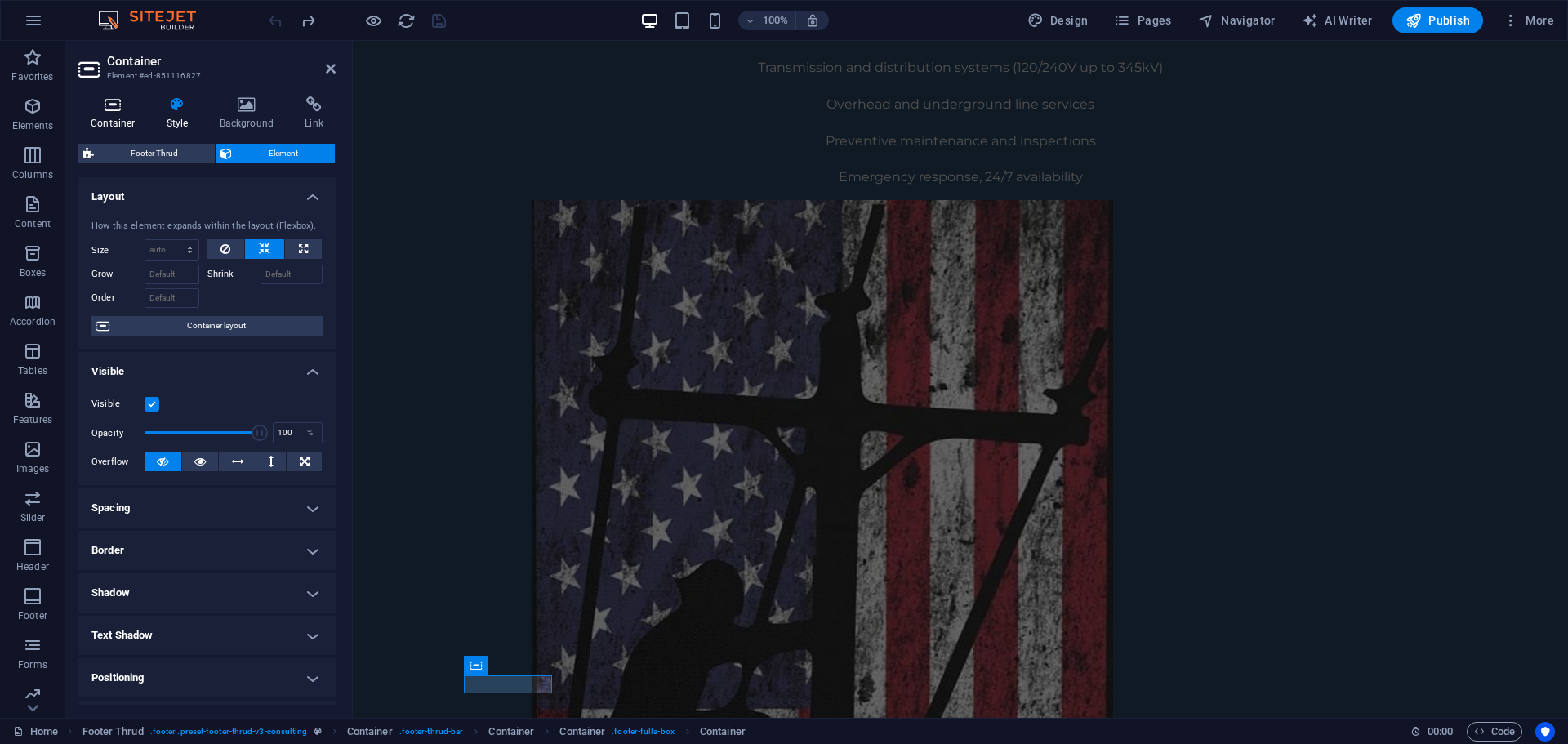
click at [109, 109] on icon at bounding box center [113, 105] width 69 height 16
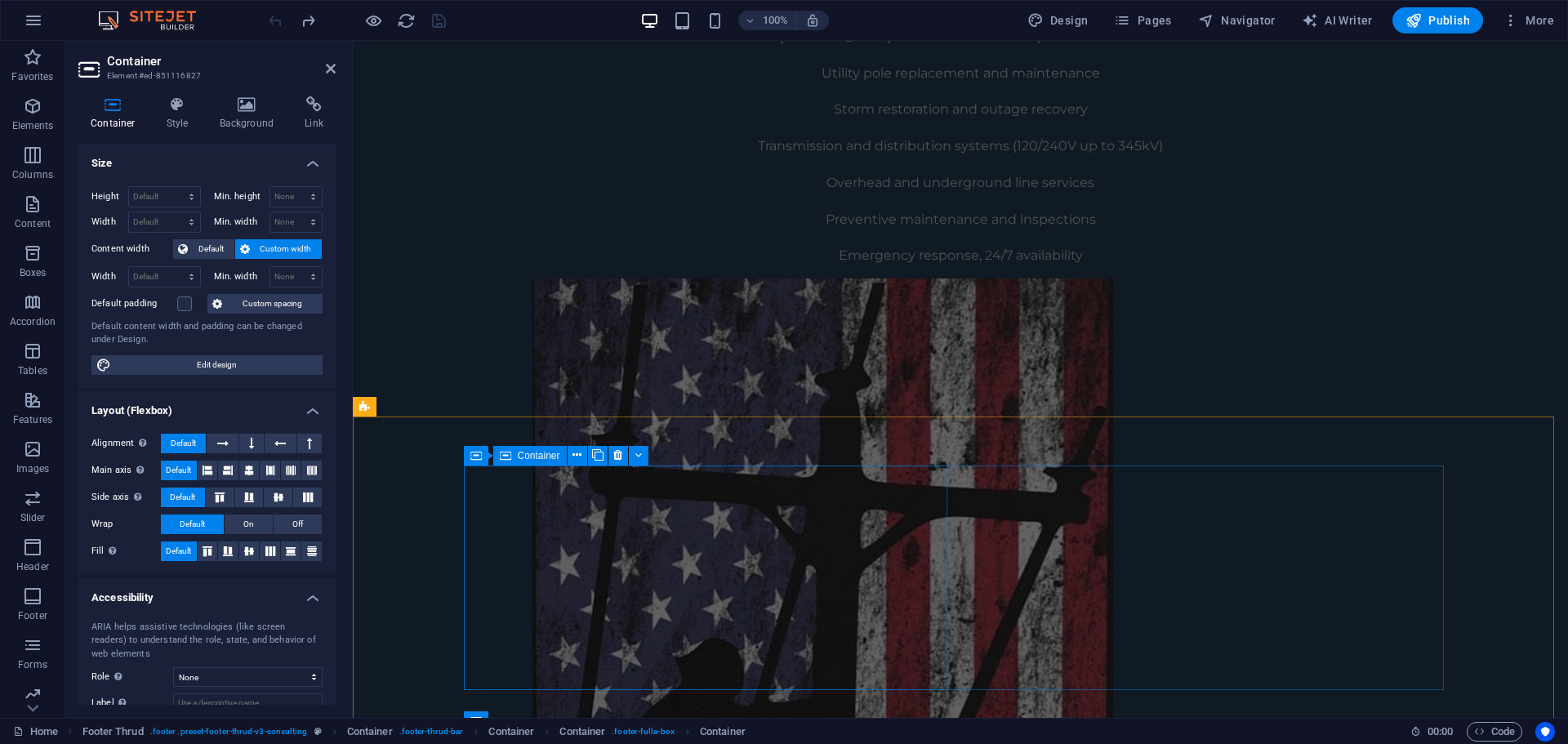
scroll to position [1123, 0]
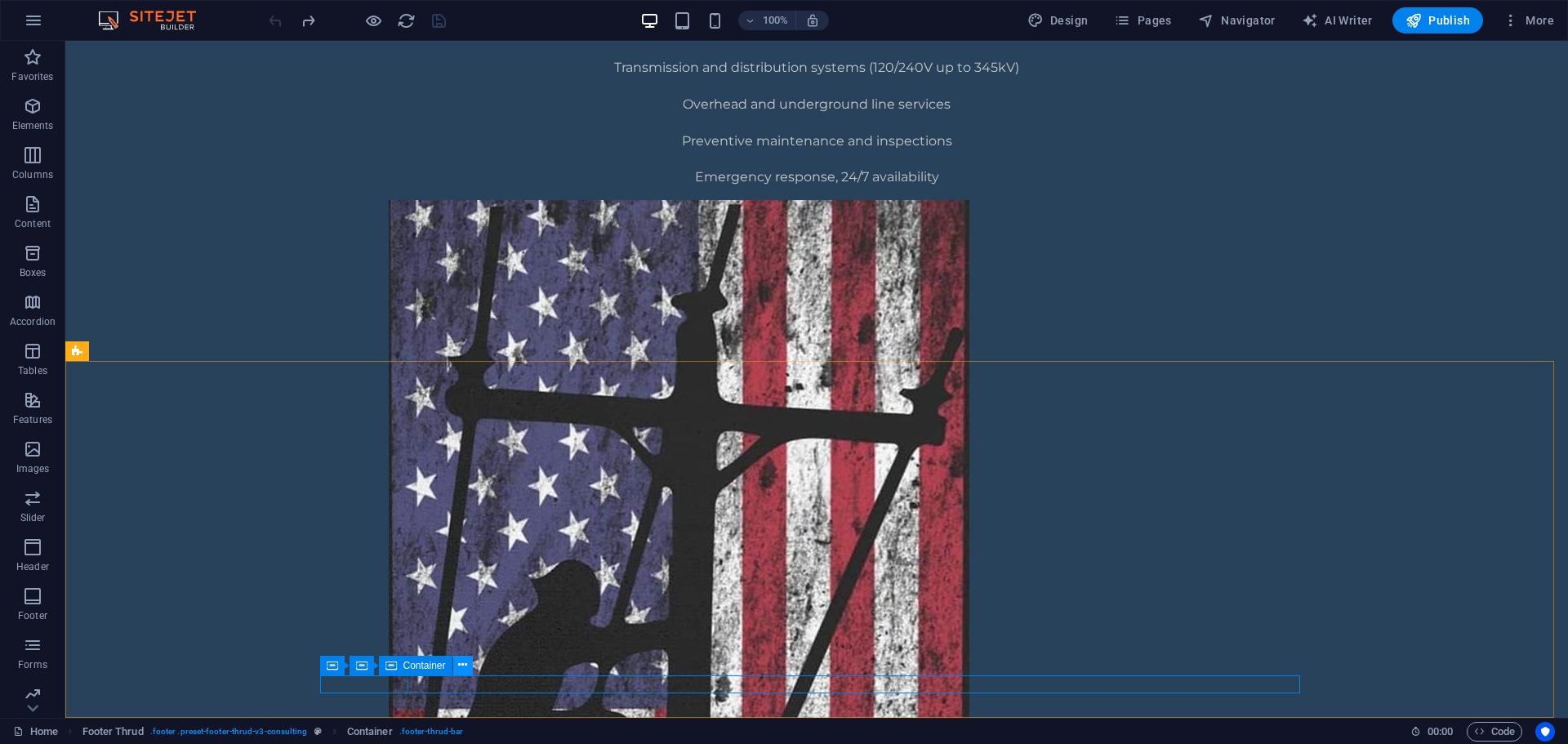
click at [462, 669] on icon at bounding box center [462, 665] width 9 height 17
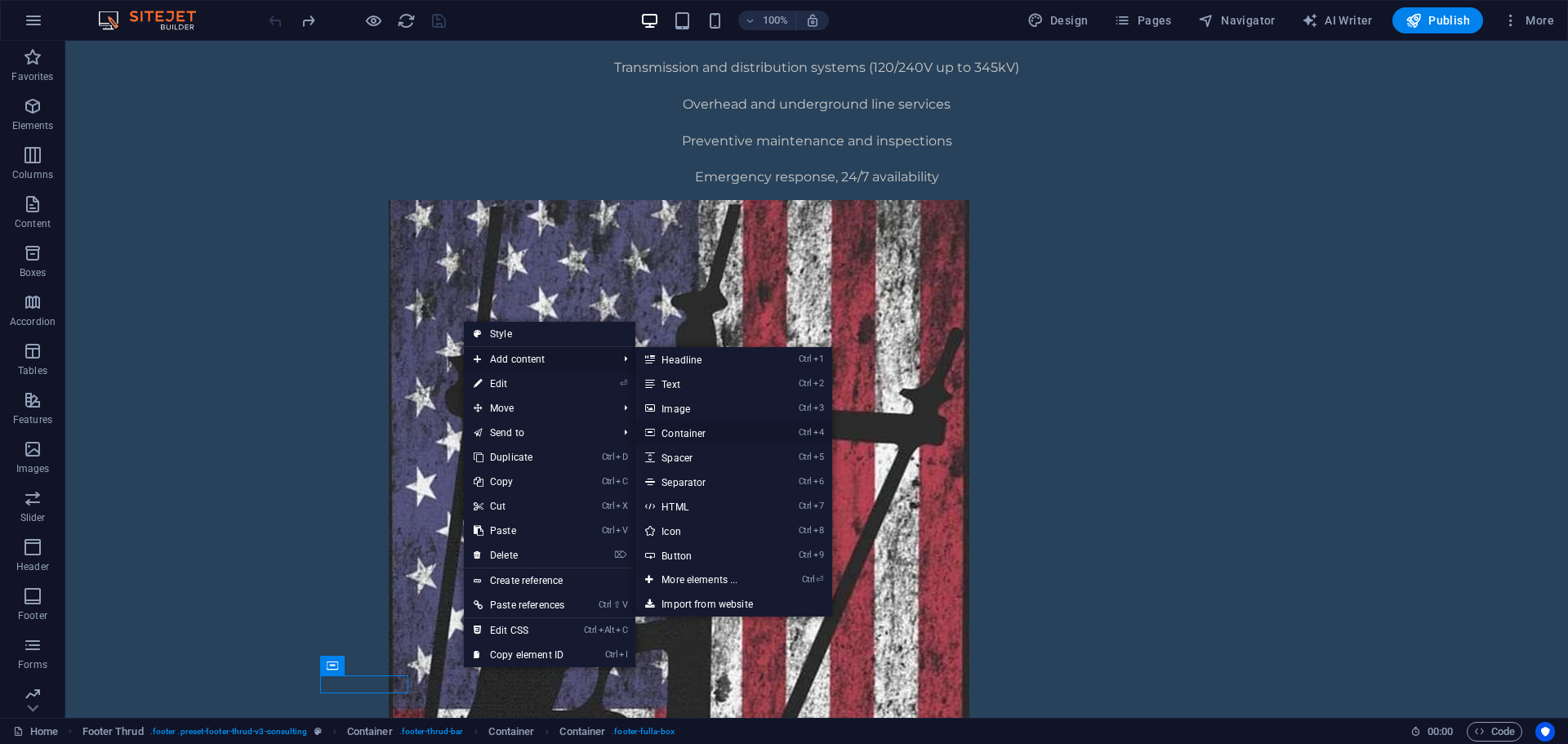
click at [706, 431] on link "Ctrl 4 Container" at bounding box center [702, 433] width 135 height 25
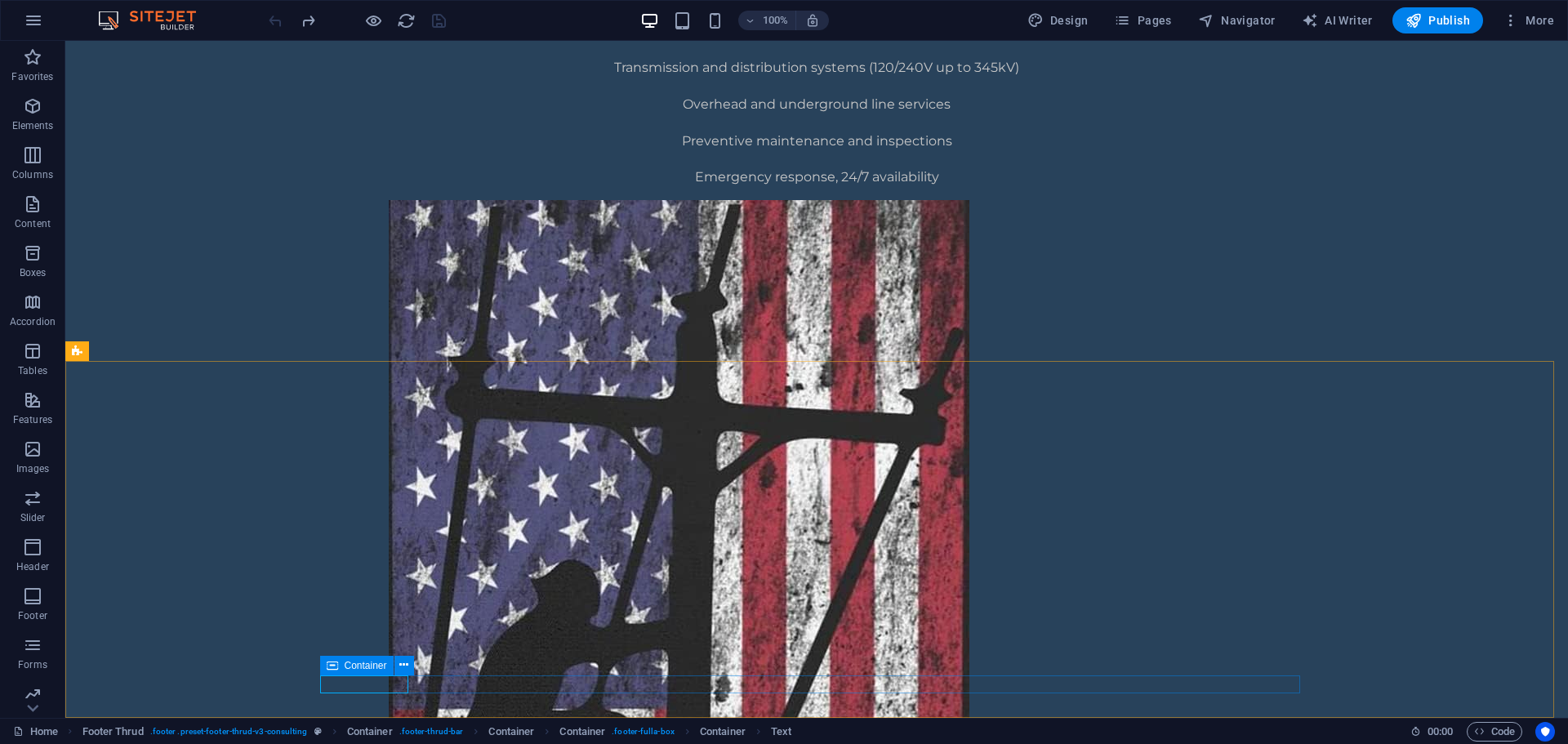
click at [347, 666] on span "Container" at bounding box center [366, 666] width 42 height 10
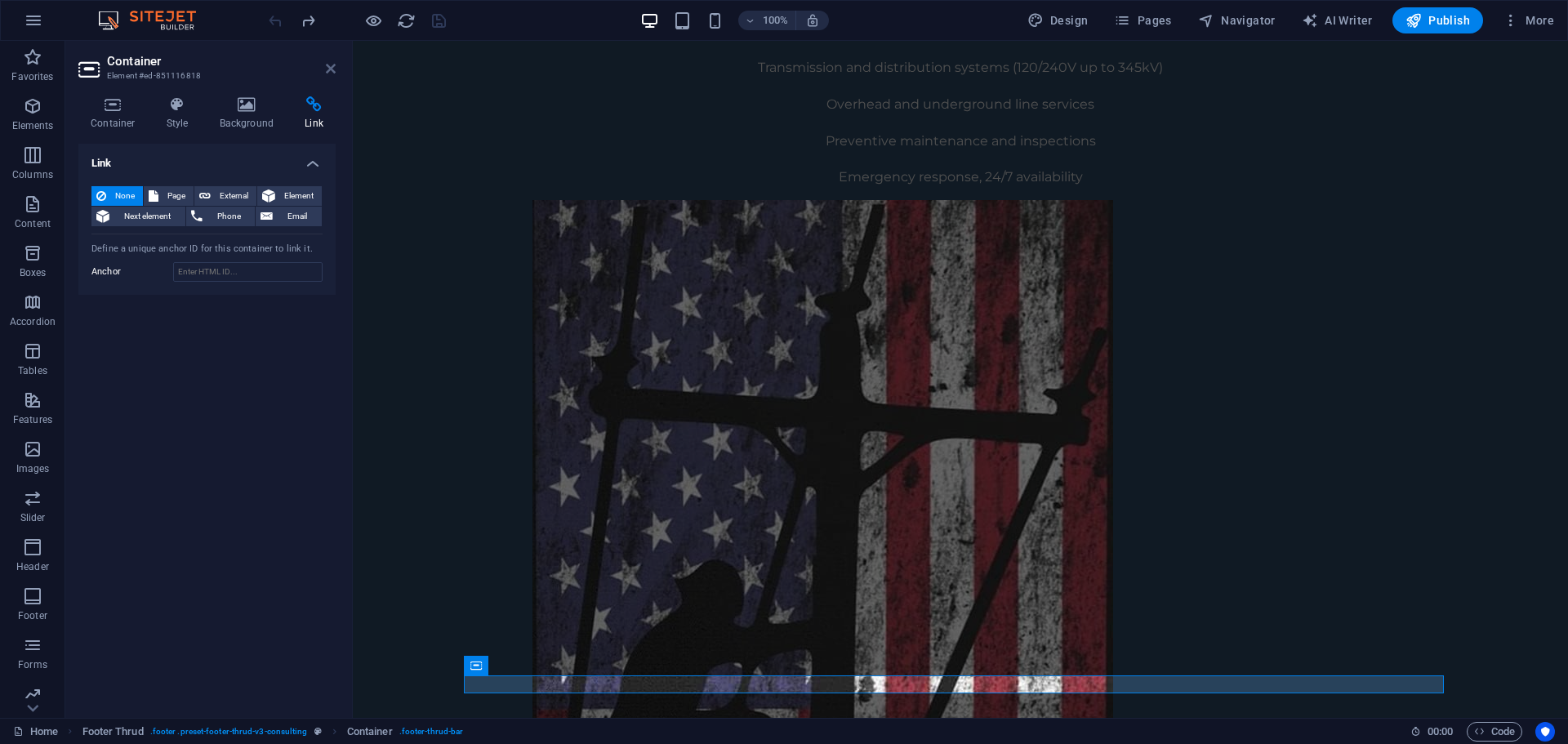
click at [333, 72] on icon at bounding box center [331, 68] width 10 height 13
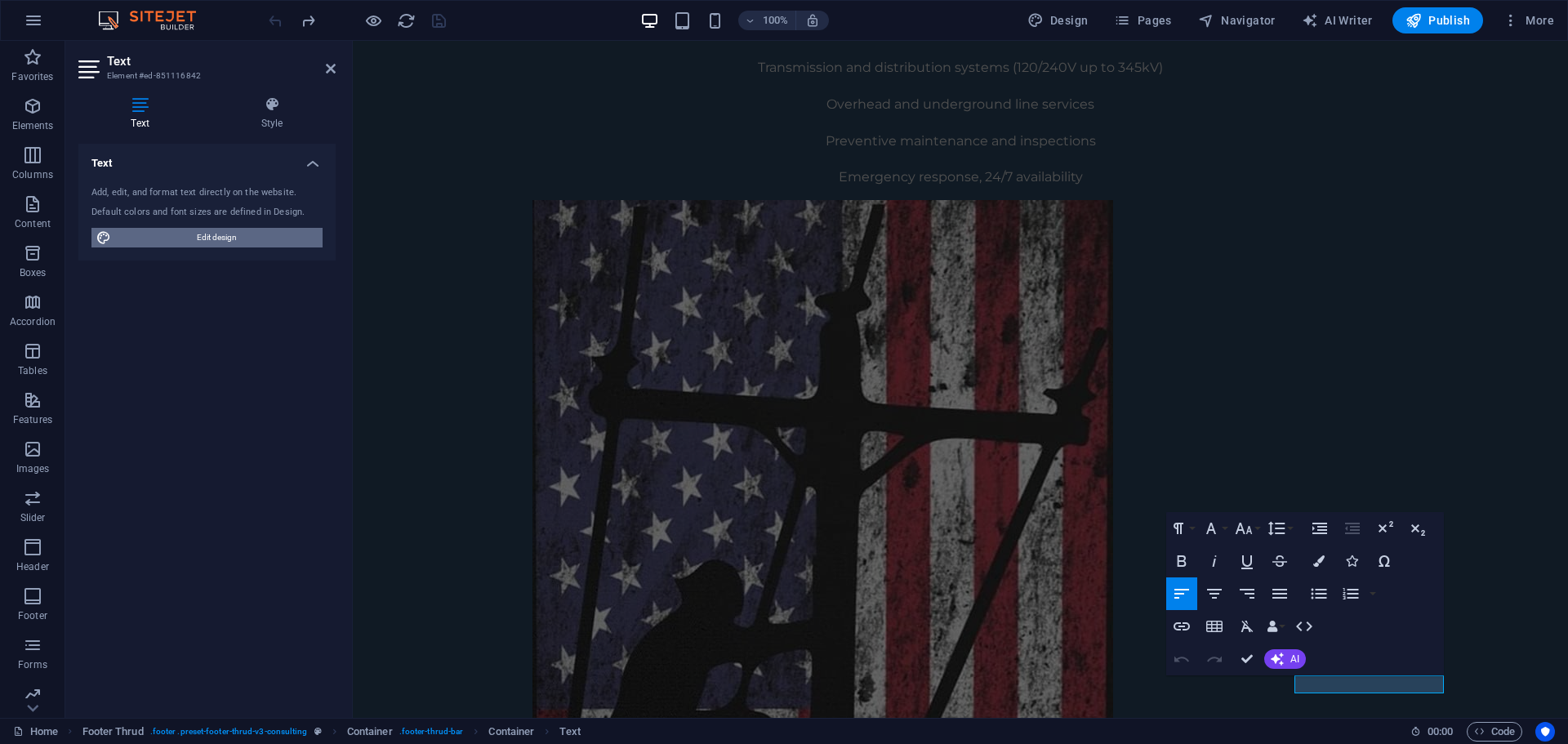
click at [241, 228] on span "Edit design" at bounding box center [217, 238] width 201 height 20
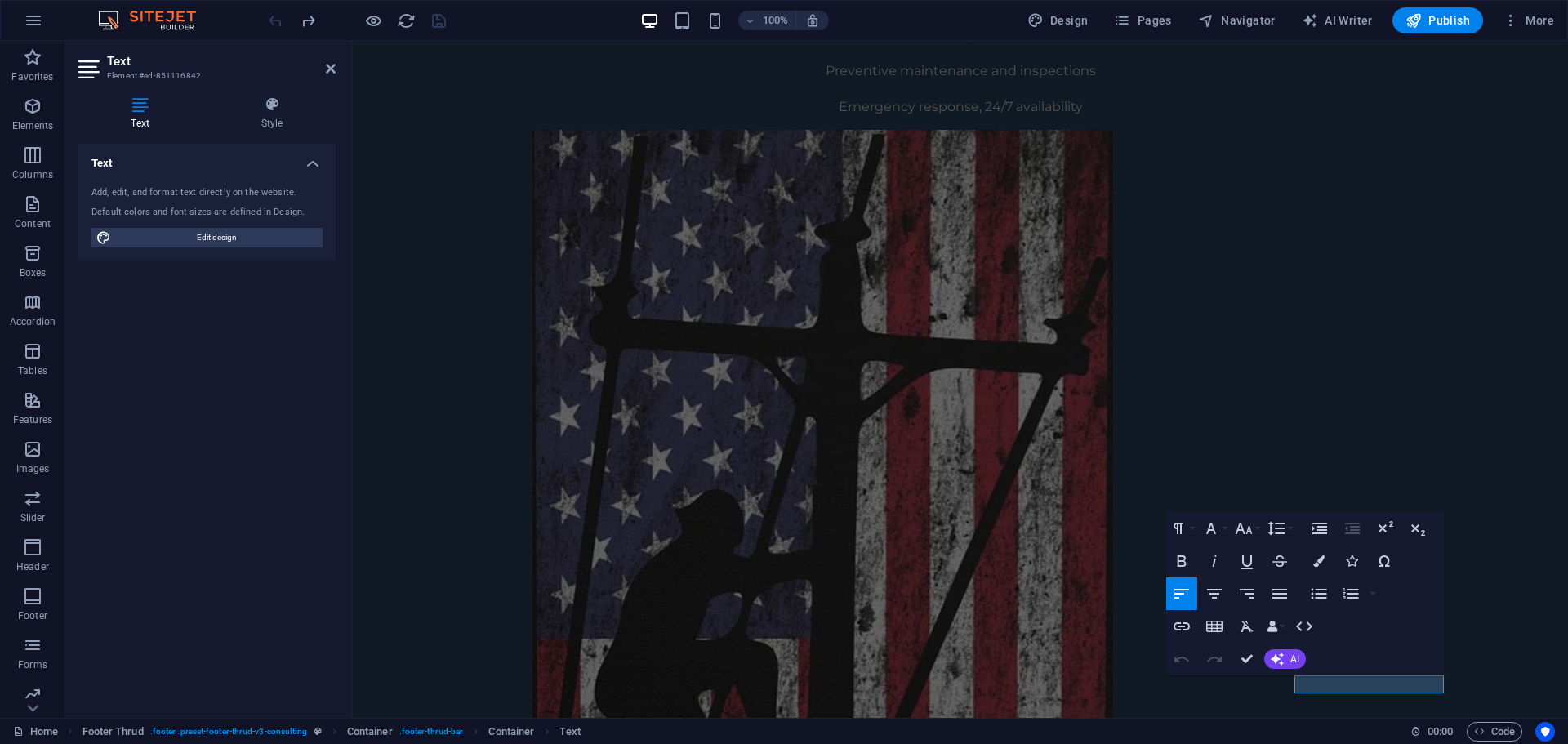
select select "px"
select select "400"
select select "px"
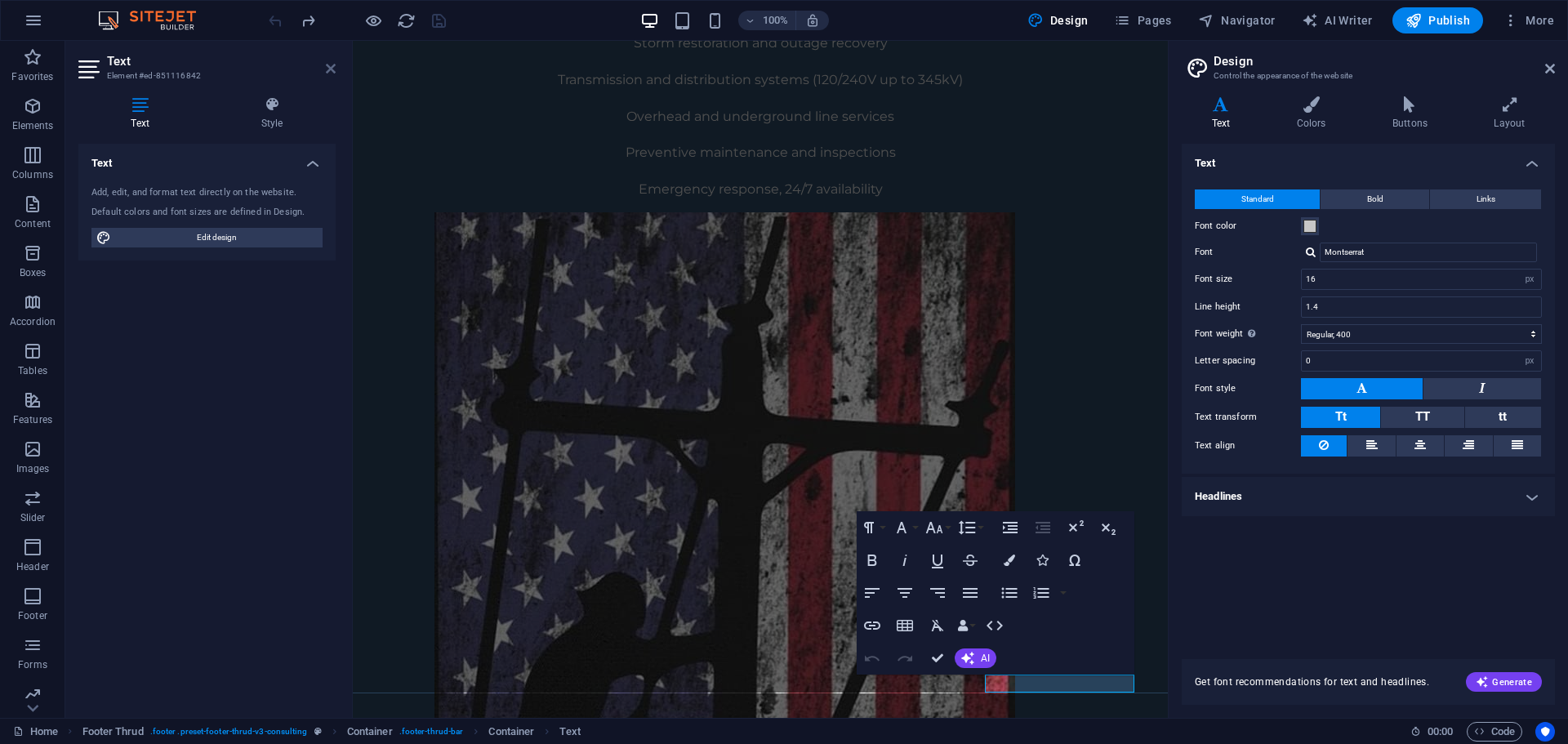
click at [333, 68] on icon at bounding box center [331, 68] width 10 height 13
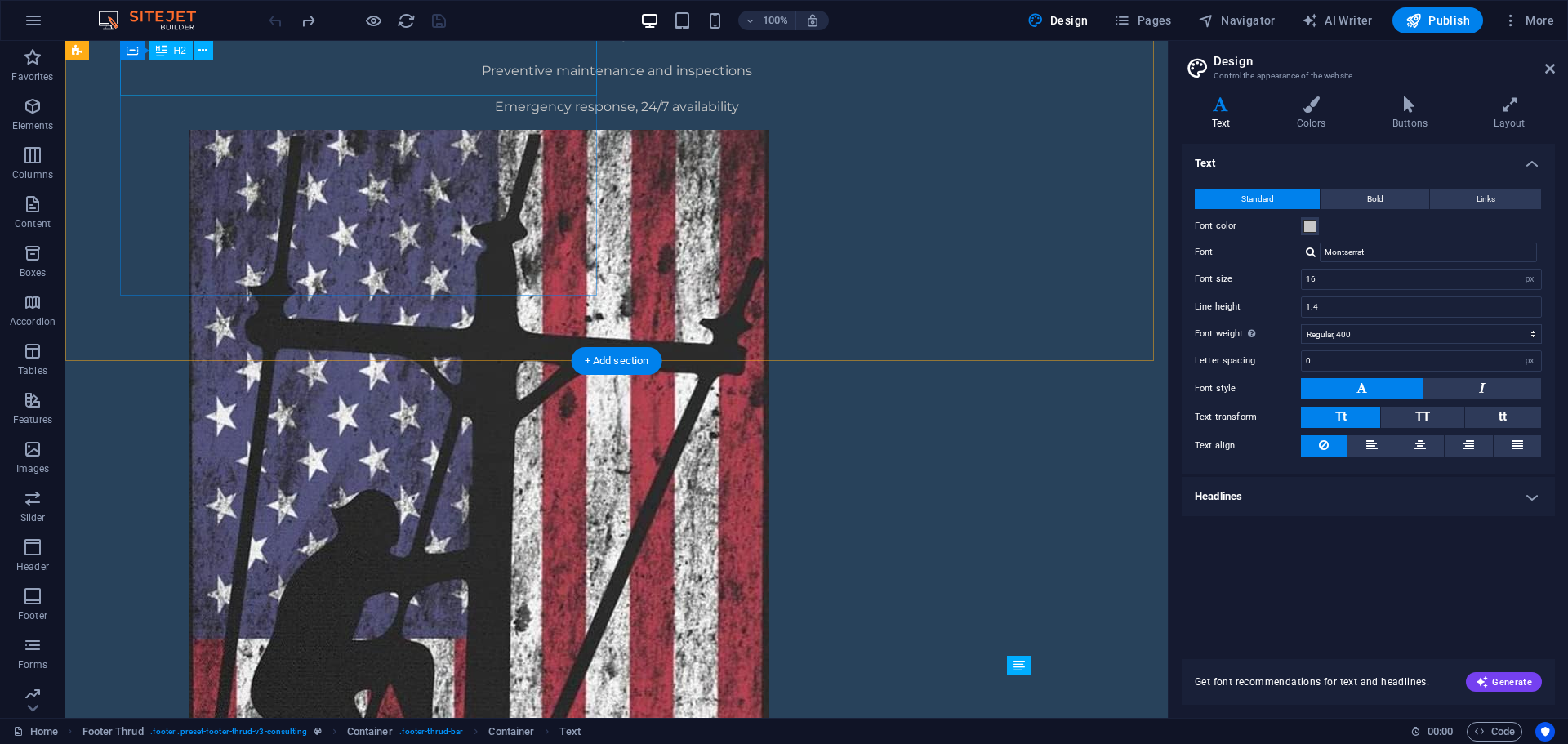
scroll to position [1123, 0]
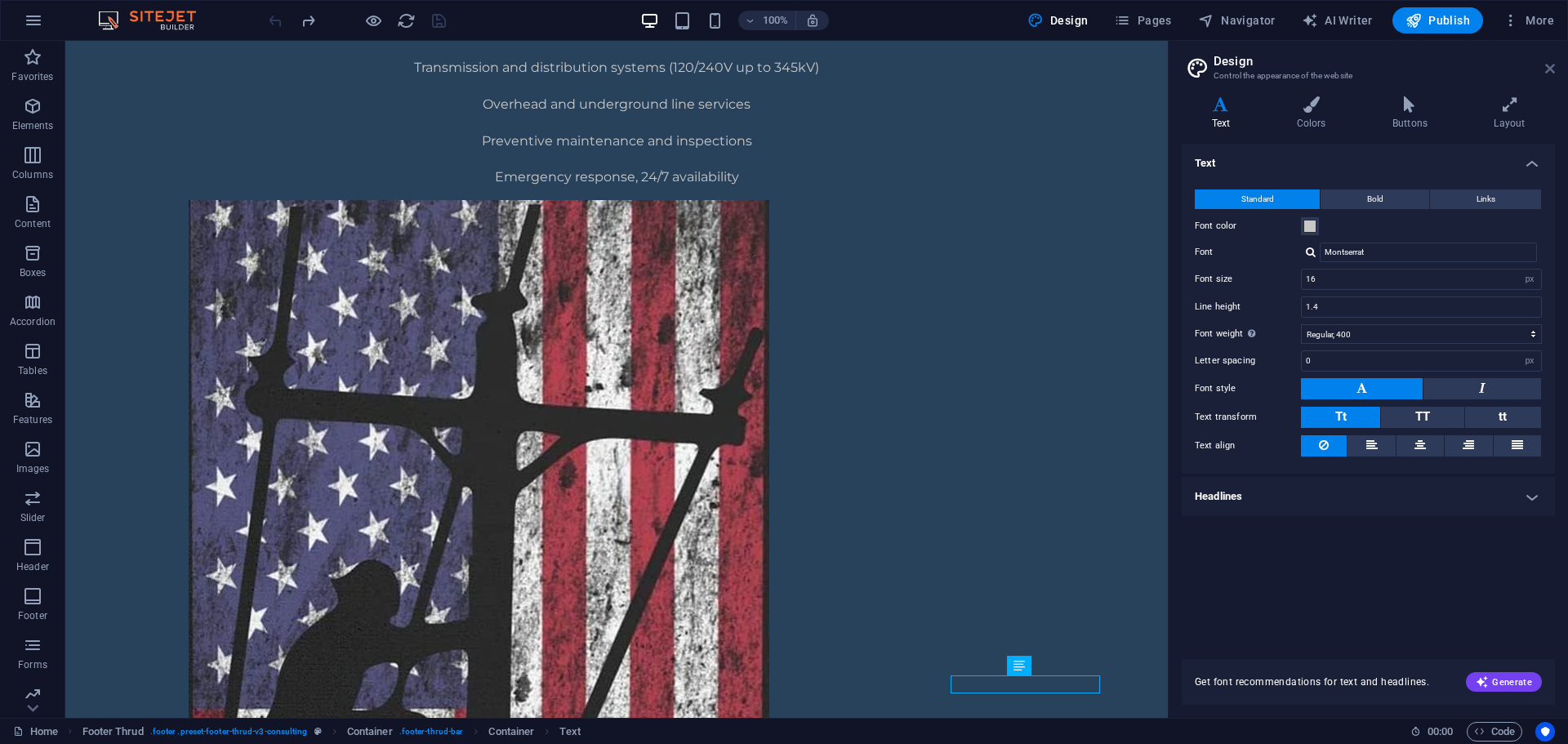
click at [1553, 74] on icon at bounding box center [1551, 68] width 10 height 13
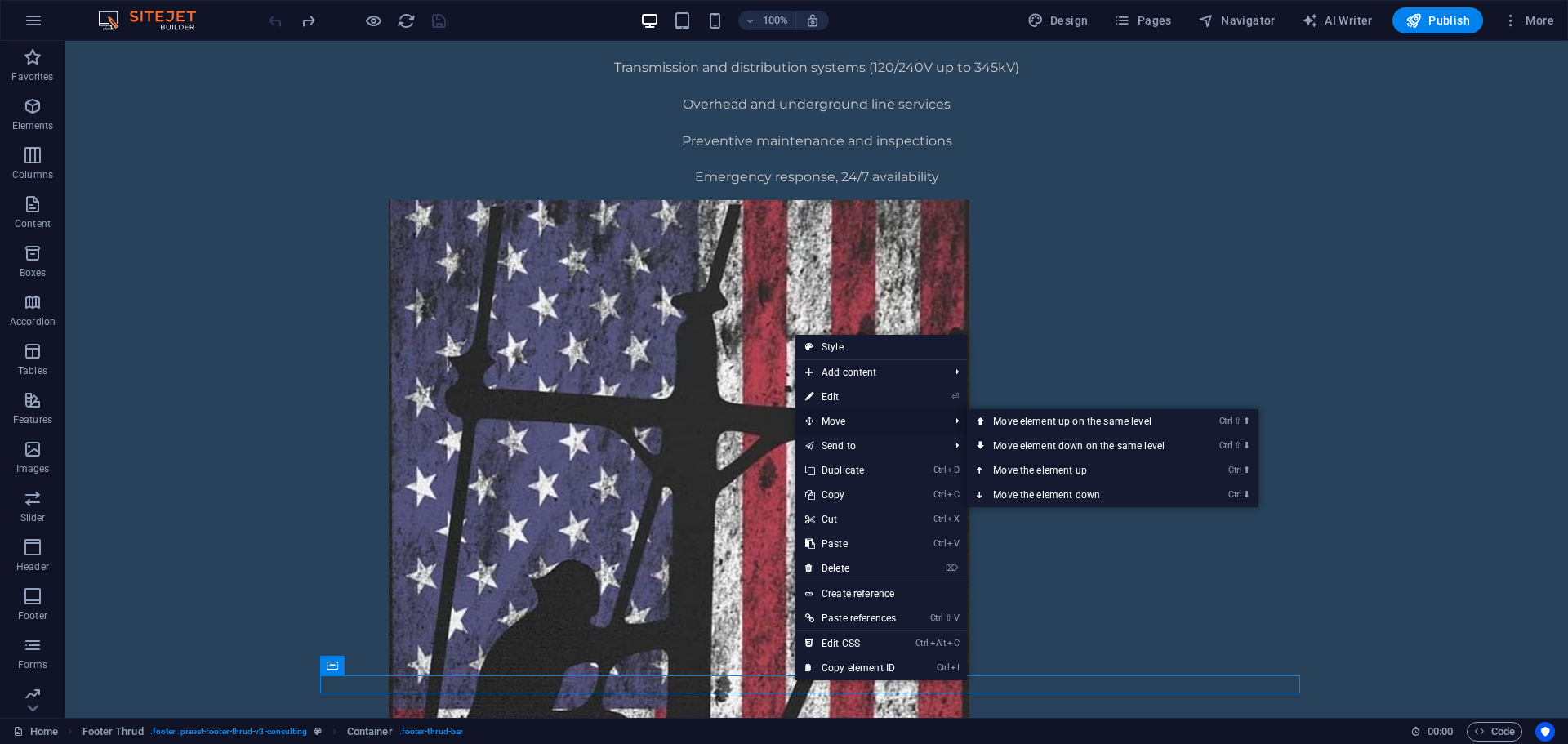
click at [886, 417] on span "Move" at bounding box center [869, 421] width 147 height 25
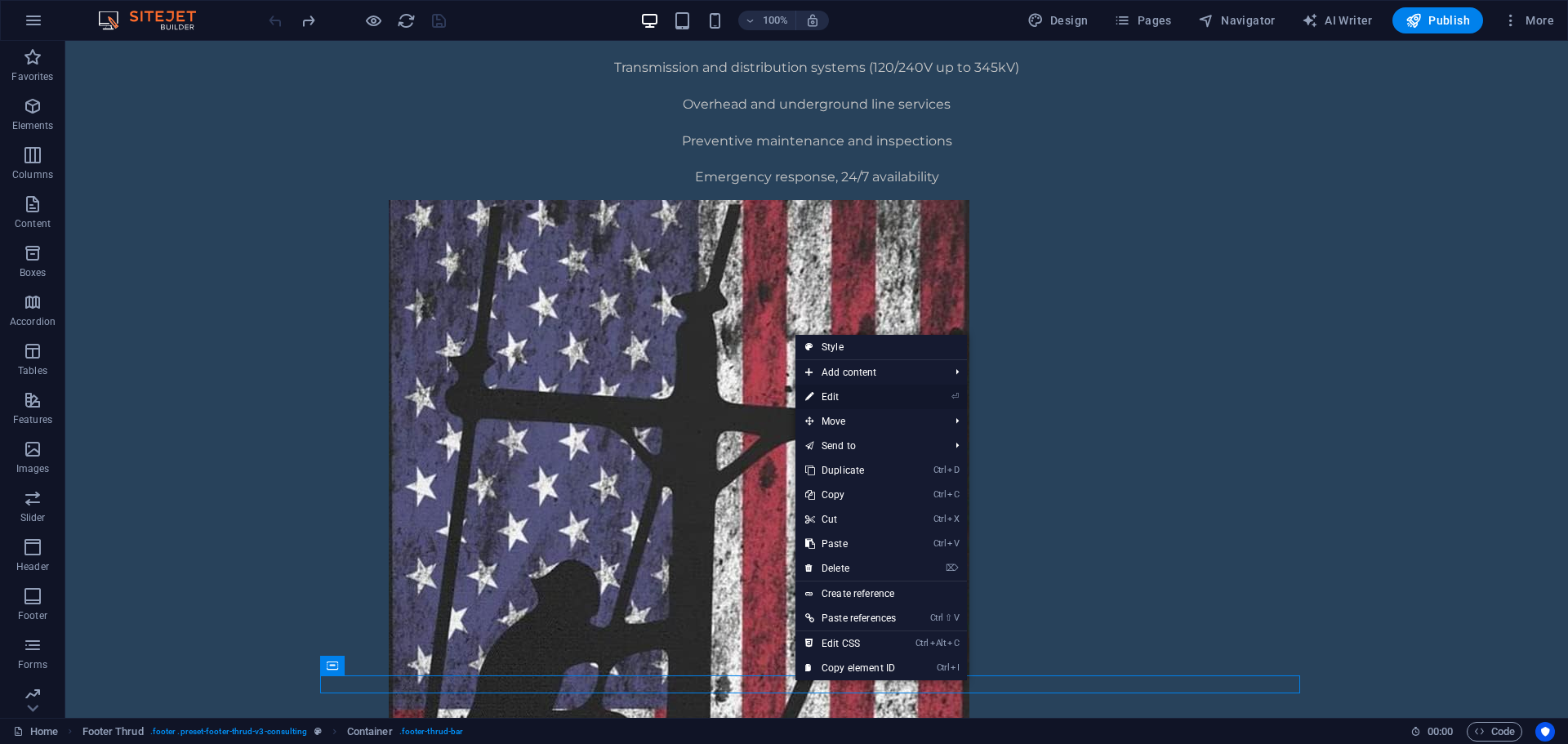
click at [918, 403] on li "⏎ Edit" at bounding box center [881, 397] width 172 height 25
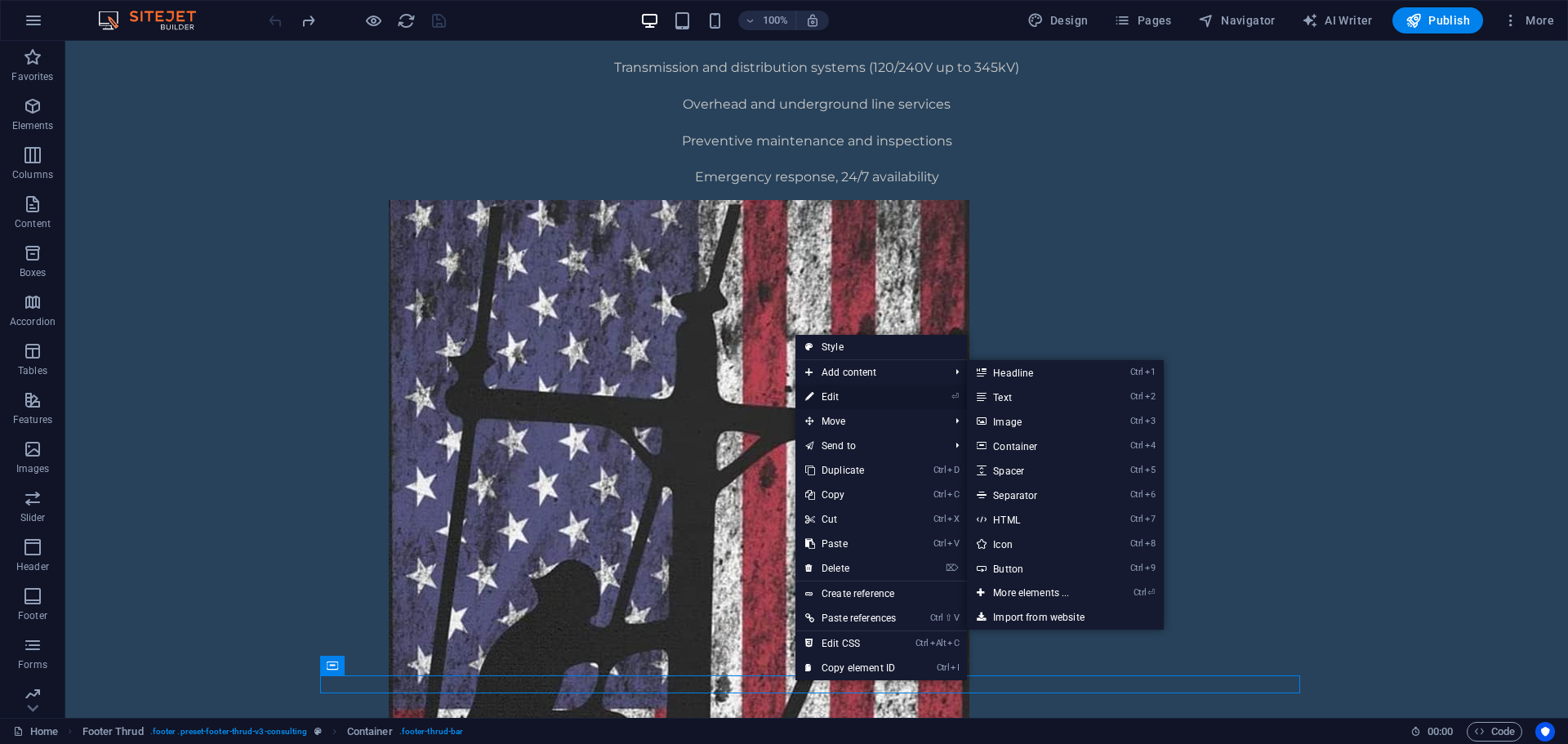
click at [939, 391] on li "⏎ Edit" at bounding box center [881, 397] width 172 height 25
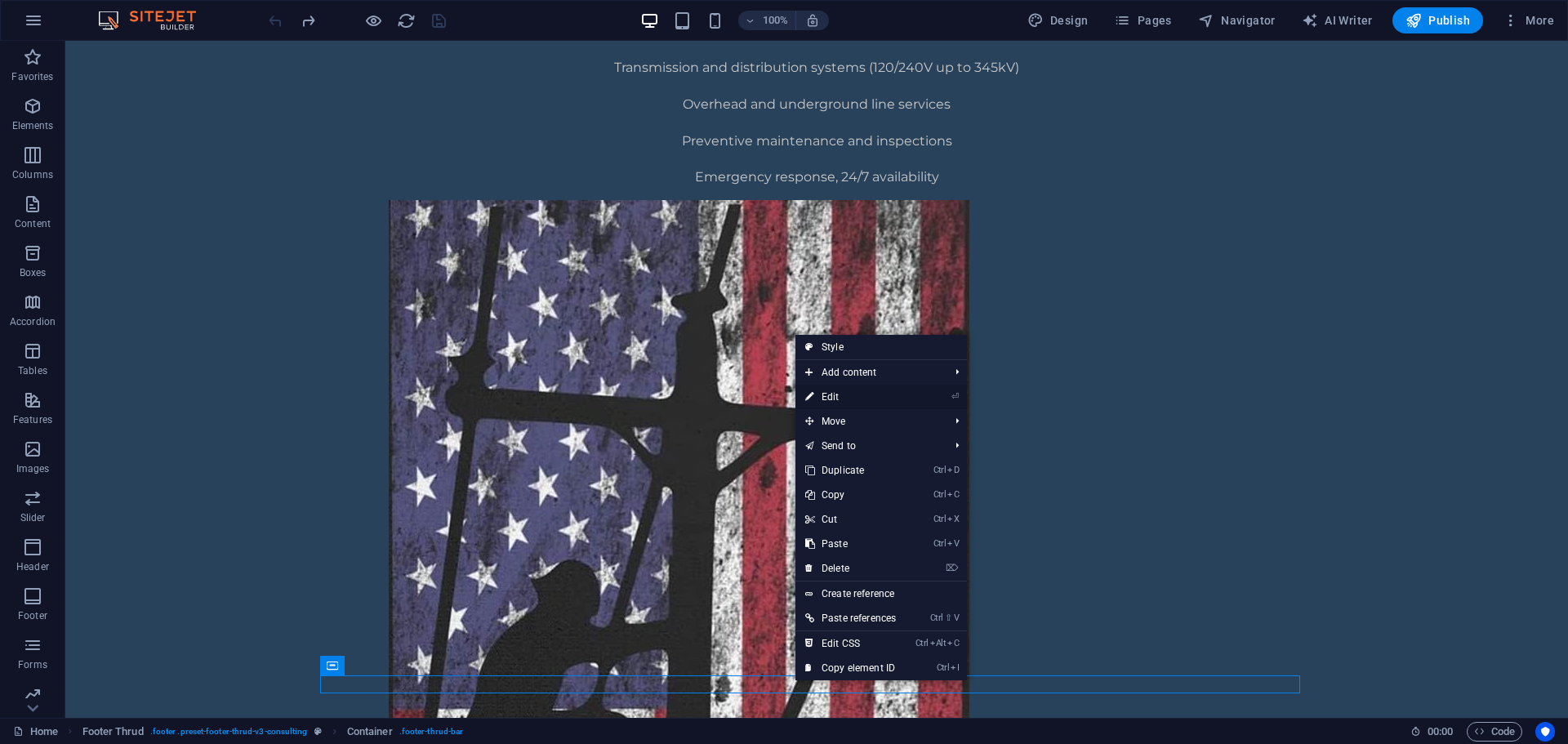
click at [840, 395] on link "⏎ Edit" at bounding box center [851, 397] width 111 height 25
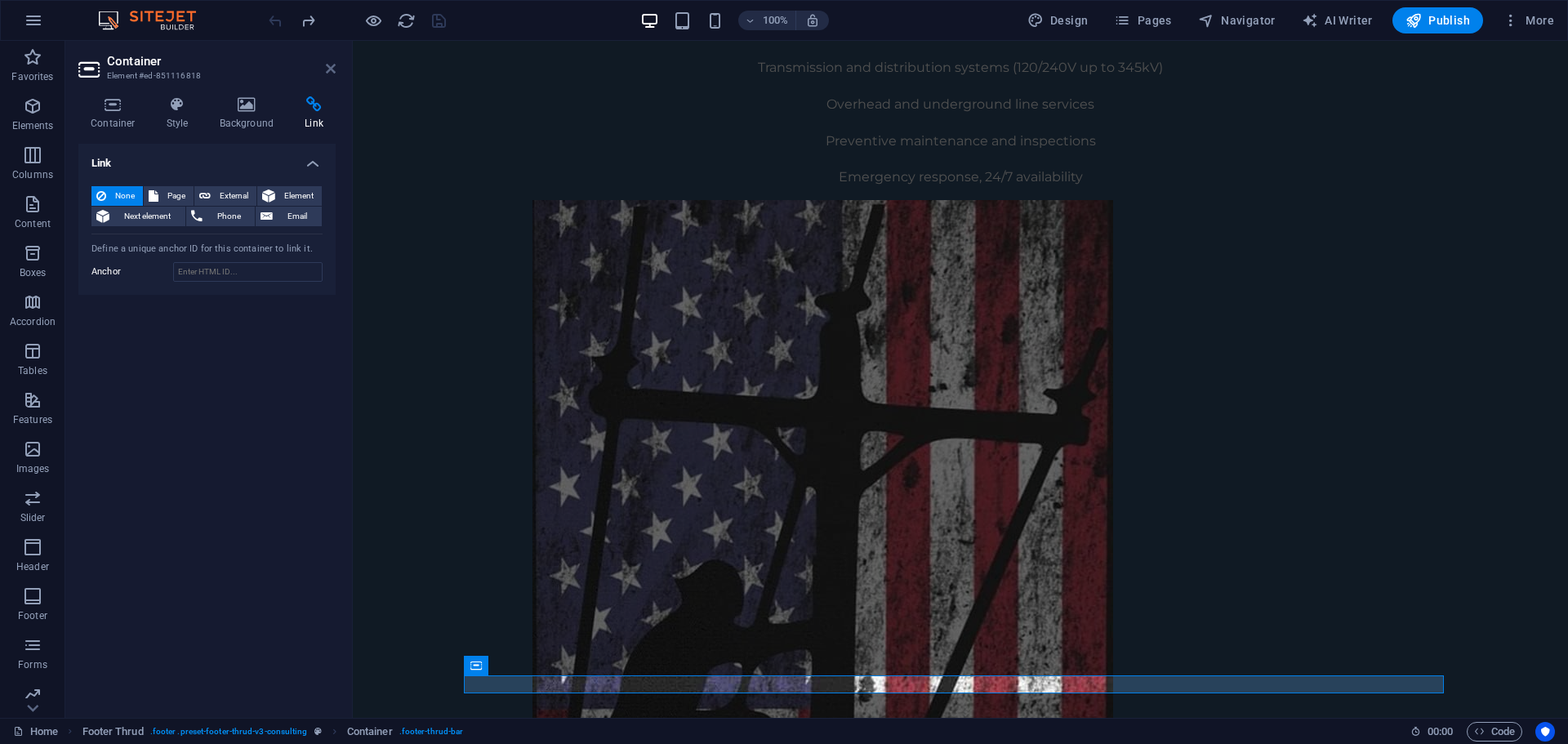
click at [330, 66] on icon at bounding box center [331, 68] width 10 height 13
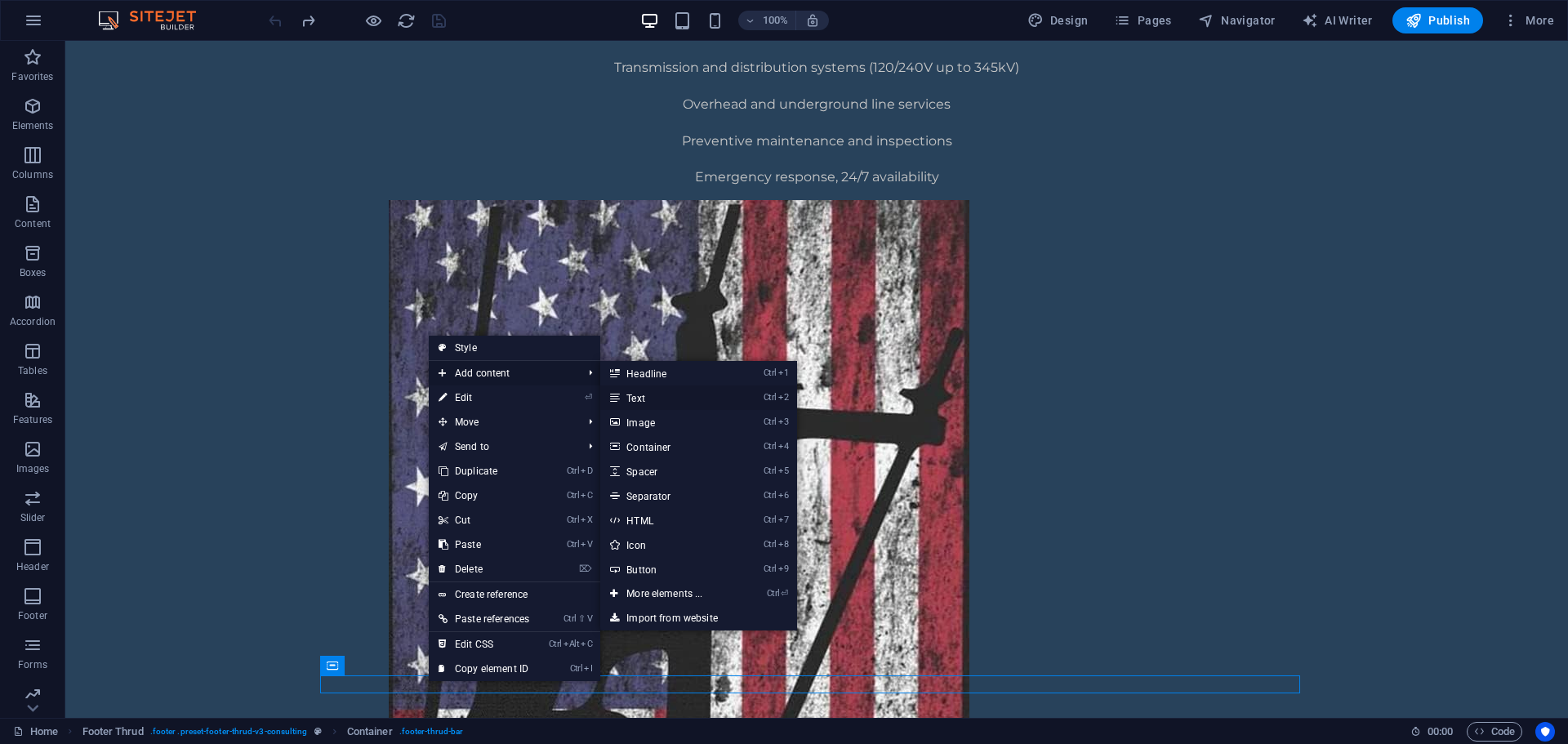
click at [667, 401] on link "Ctrl 2 Text" at bounding box center [667, 398] width 135 height 25
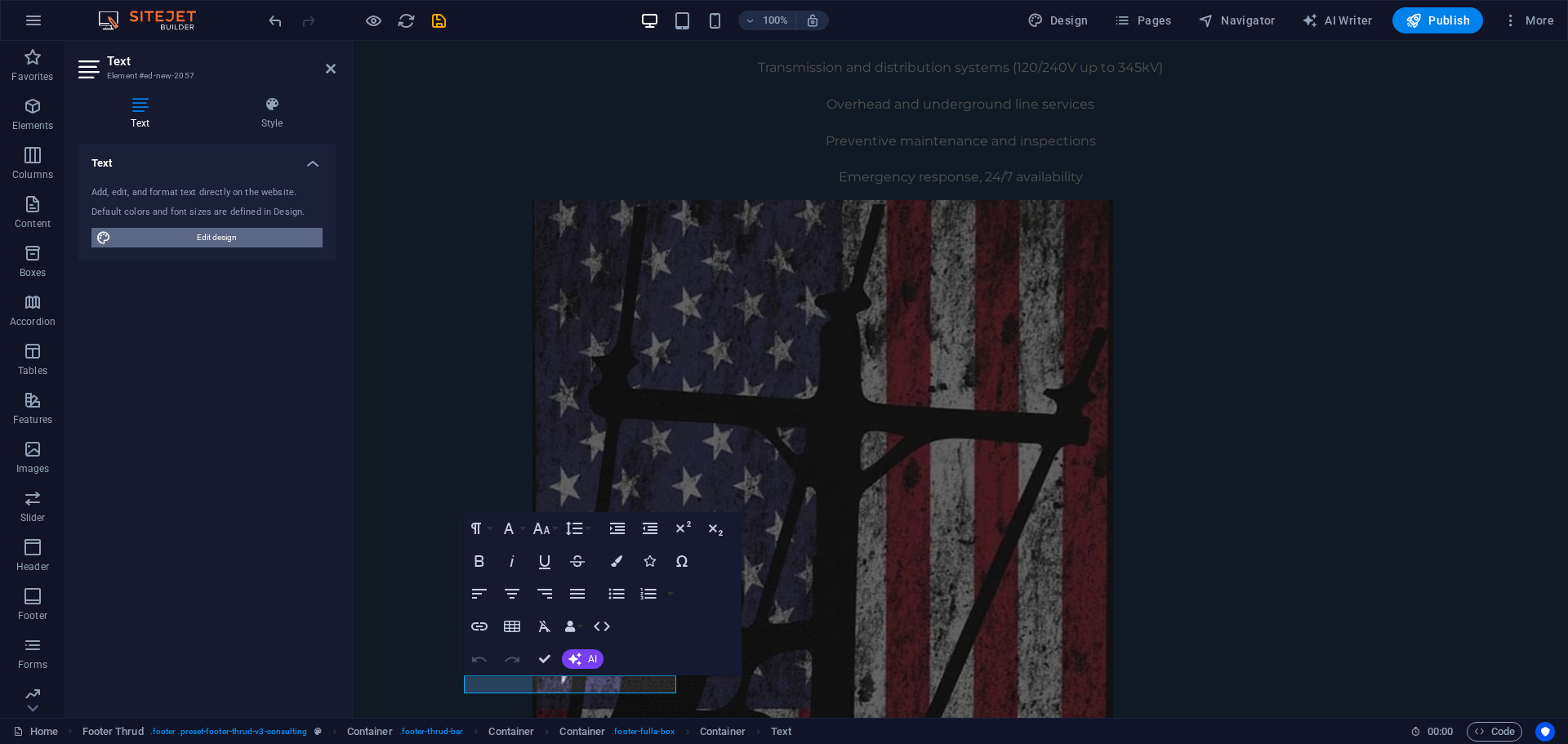
click at [265, 232] on span "Edit design" at bounding box center [217, 238] width 201 height 20
select select "px"
select select "400"
select select "px"
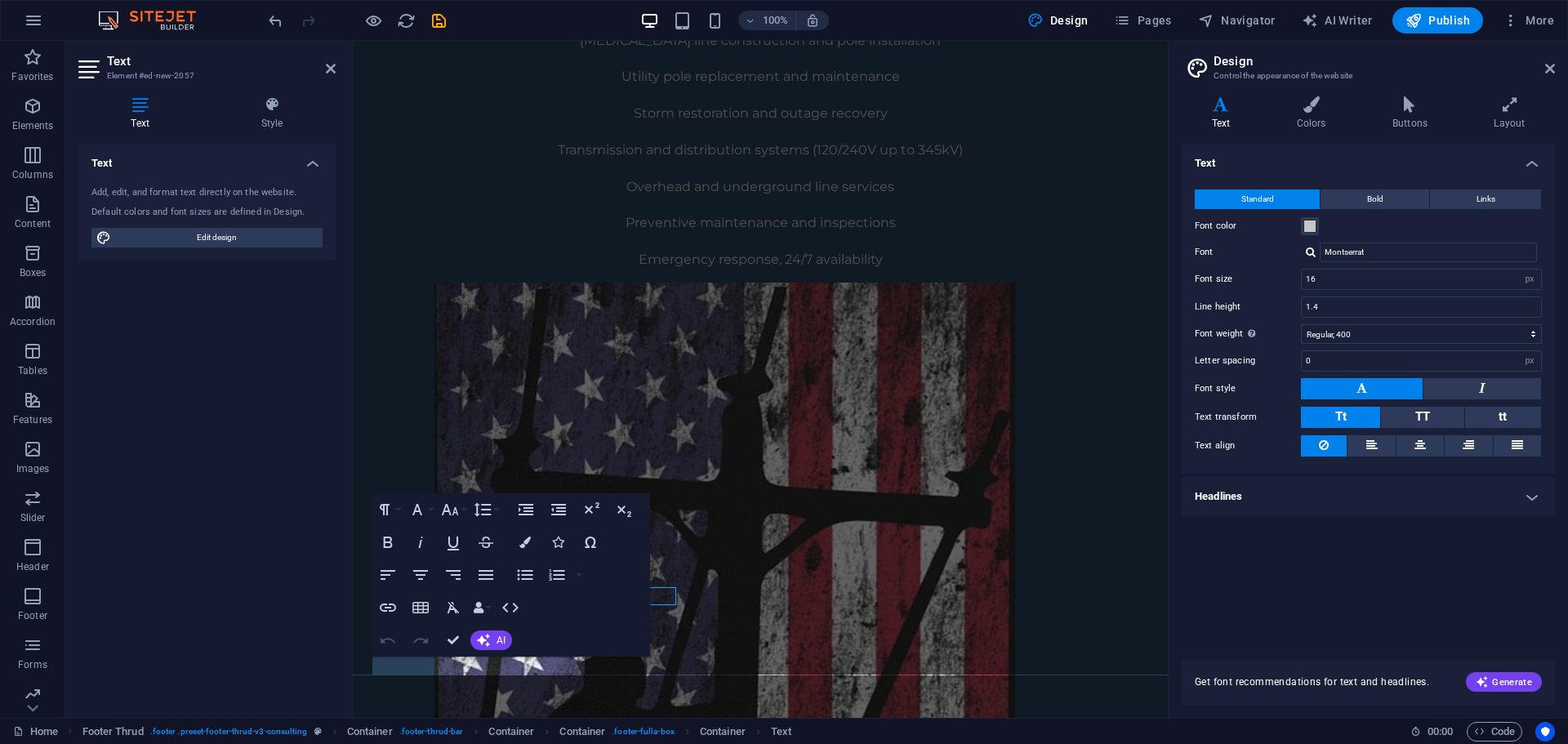
scroll to position [1211, 0]
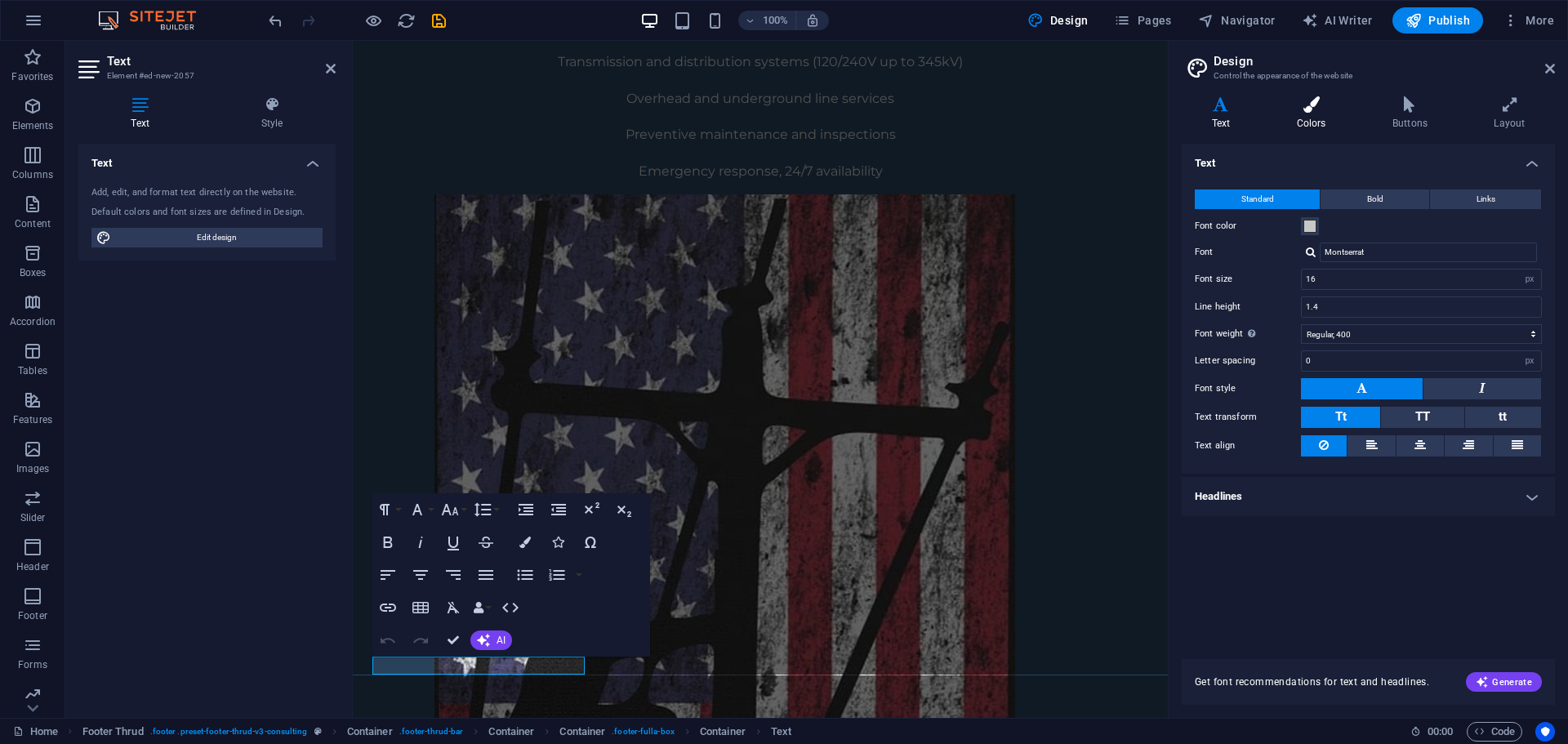
click at [1314, 106] on icon at bounding box center [1311, 105] width 89 height 16
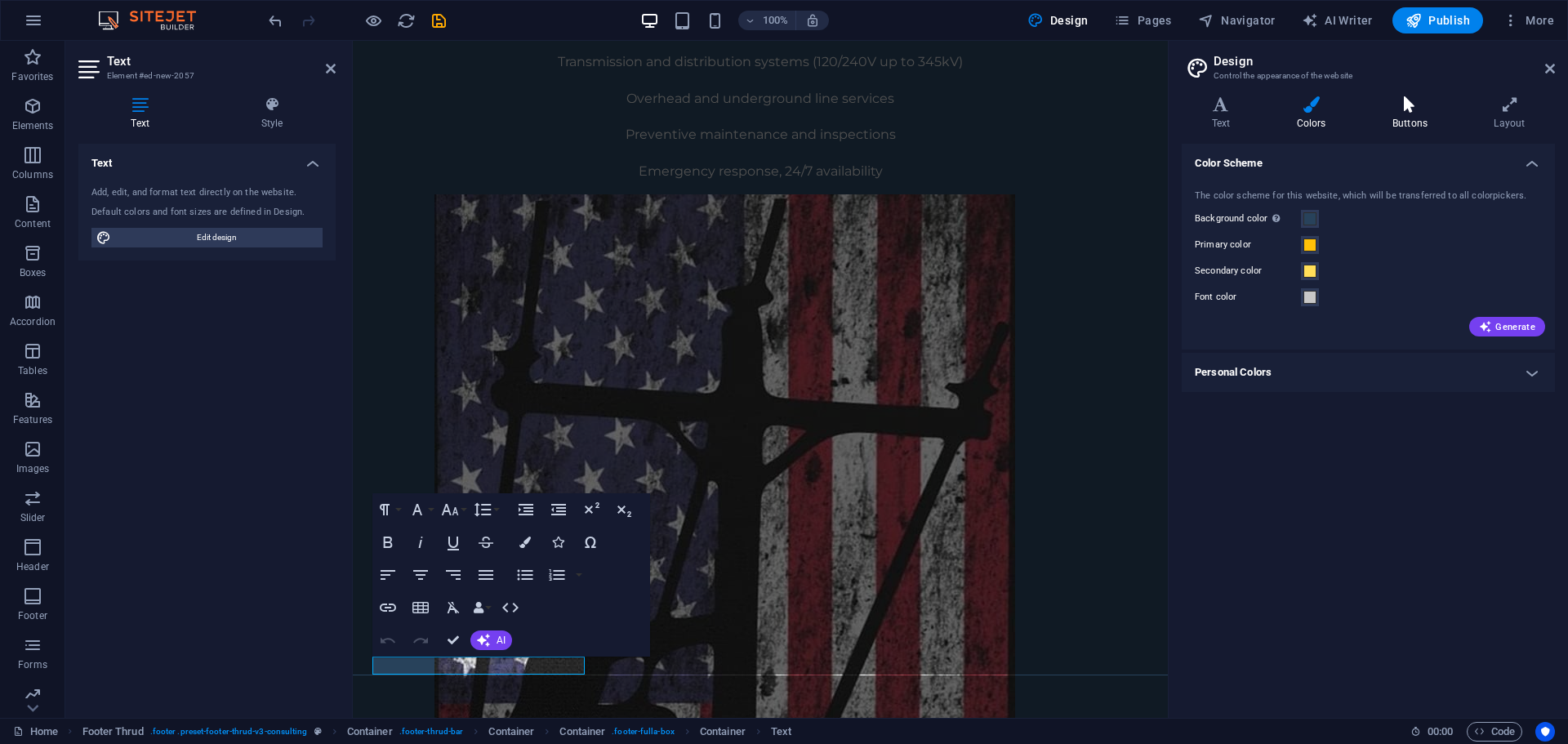
click at [1405, 111] on icon at bounding box center [1410, 105] width 95 height 16
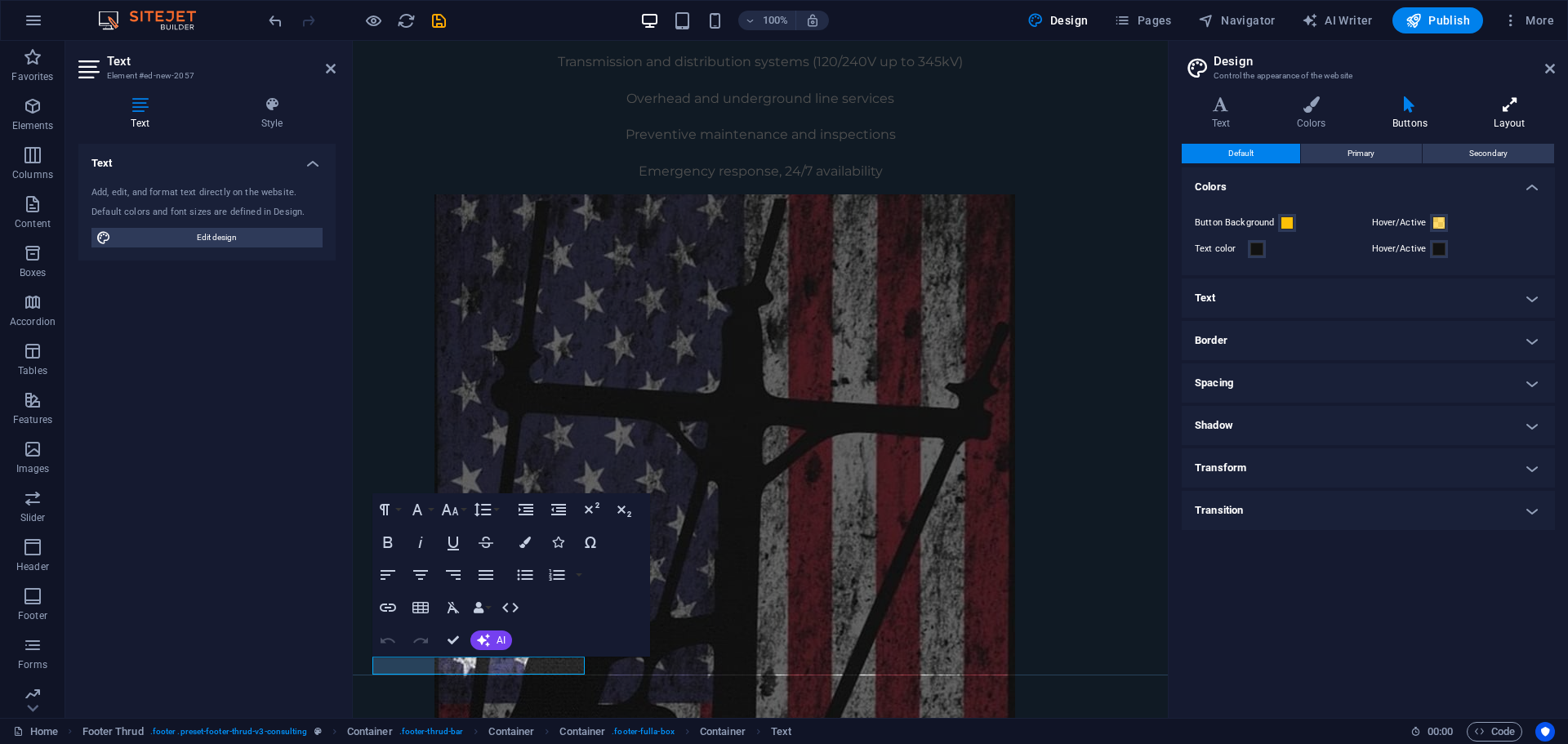
click at [1511, 108] on icon at bounding box center [1510, 105] width 91 height 16
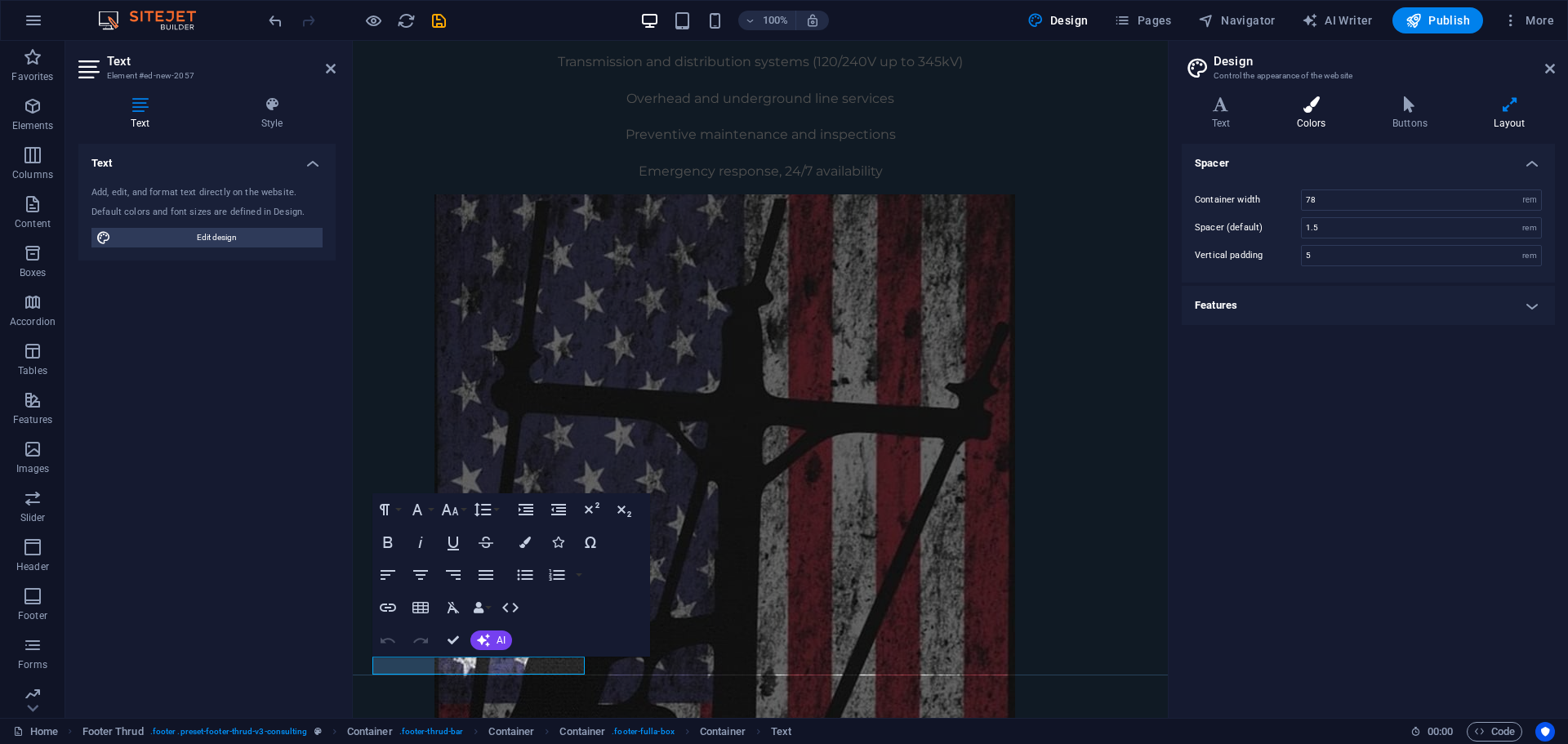
drag, startPoint x: 1322, startPoint y: 114, endPoint x: 1275, endPoint y: 109, distance: 47.3
click at [1321, 114] on h4 "Colors" at bounding box center [1315, 114] width 96 height 35
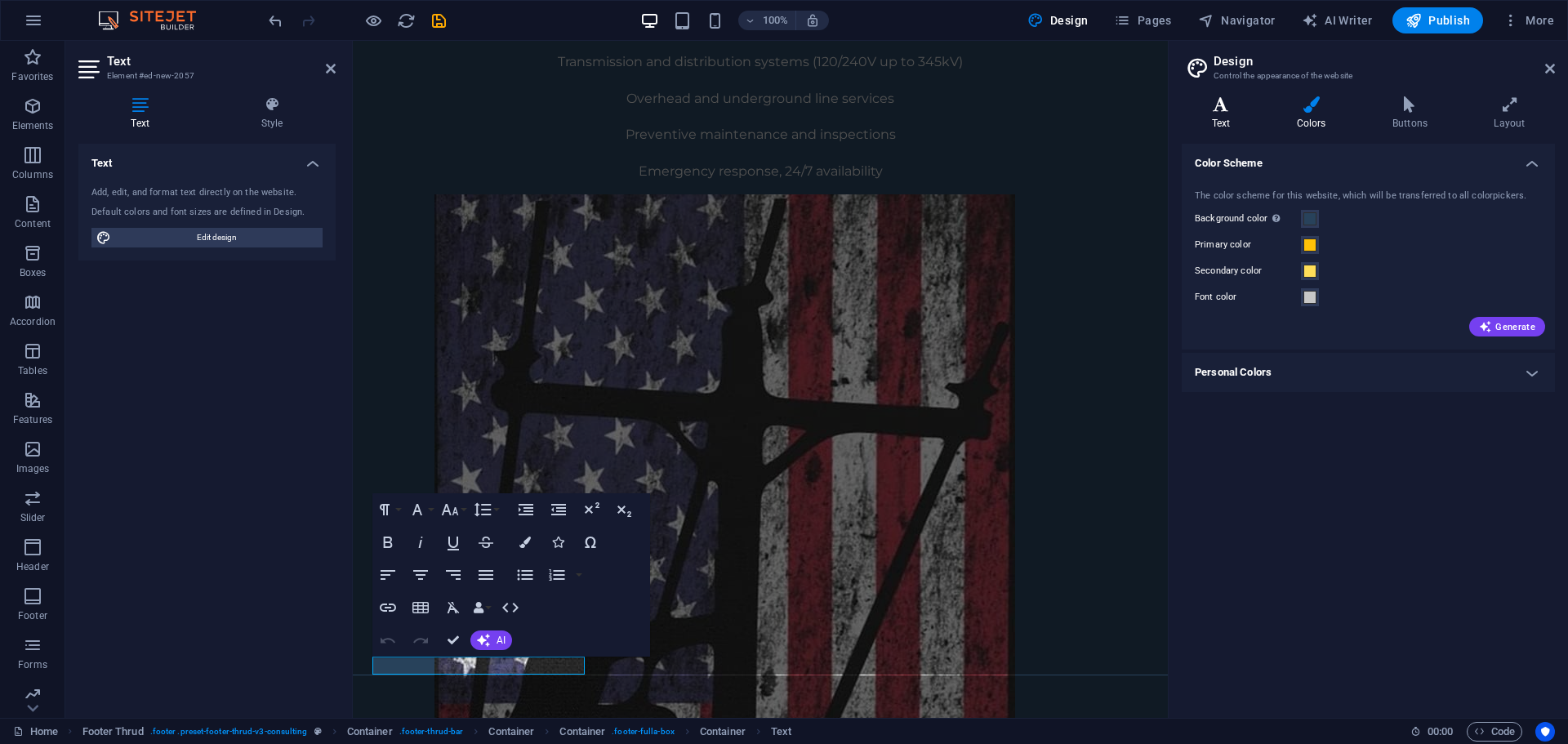
click at [1235, 106] on icon at bounding box center [1221, 105] width 78 height 16
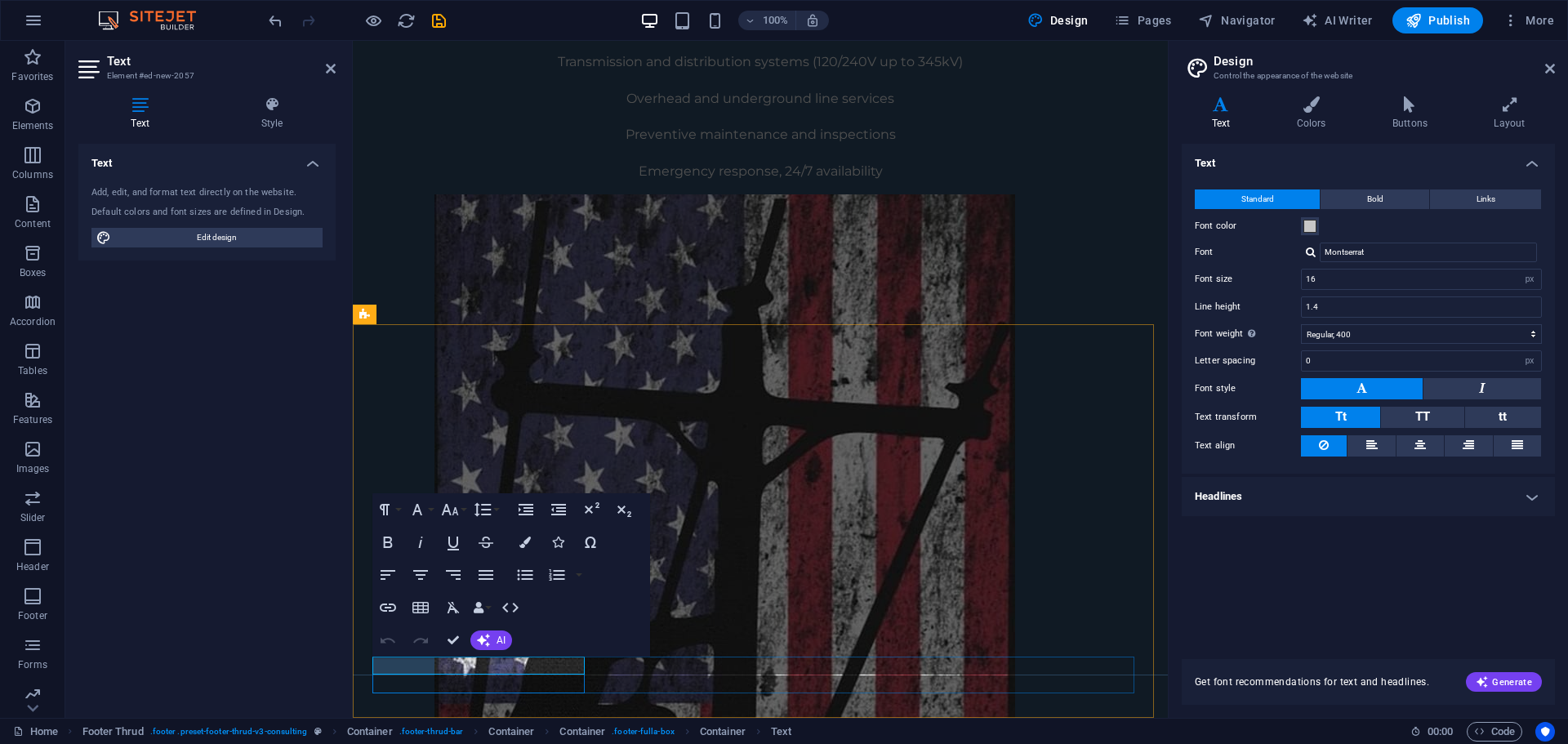
click at [264, 121] on h4 "Style" at bounding box center [272, 114] width 127 height 35
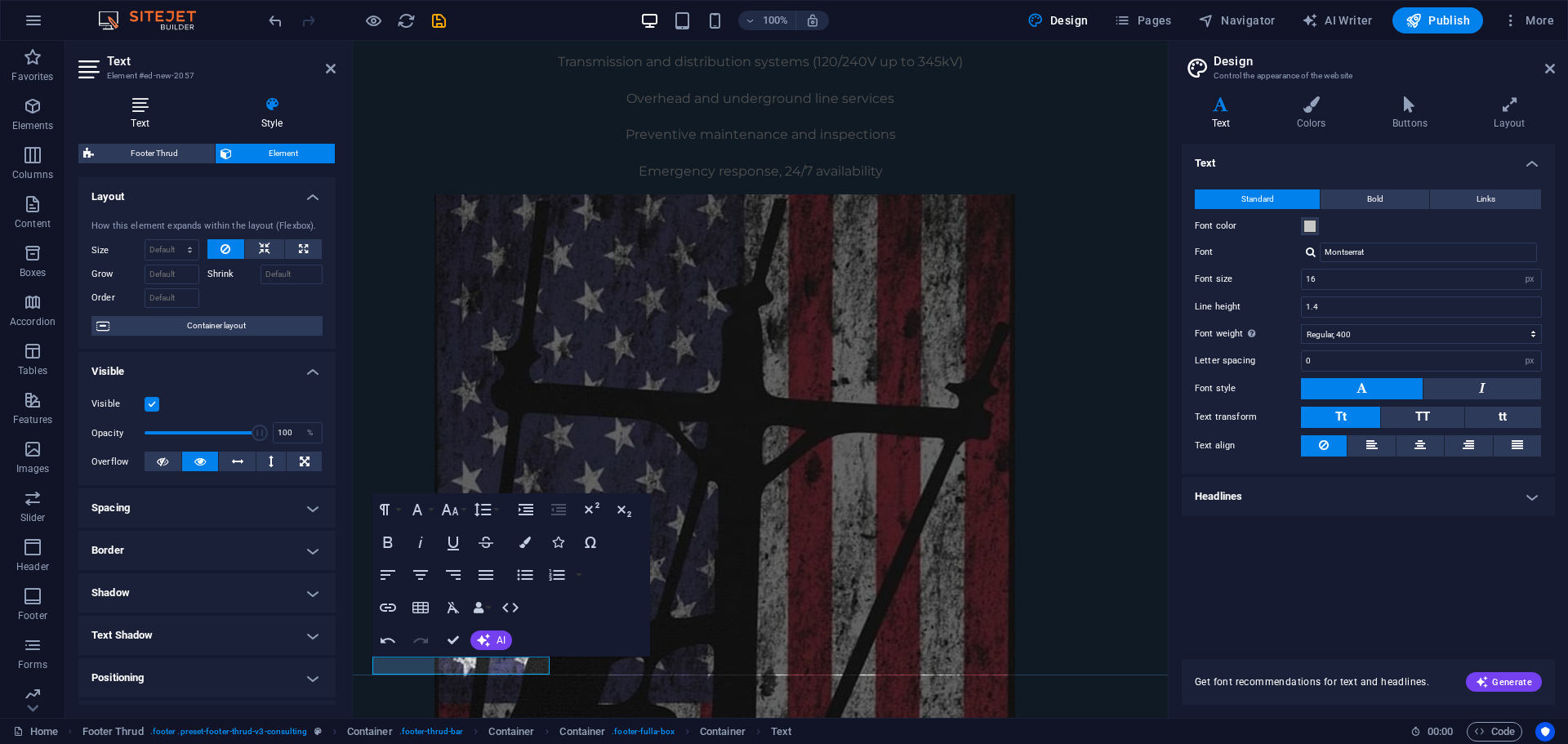
click at [145, 111] on icon at bounding box center [139, 105] width 123 height 16
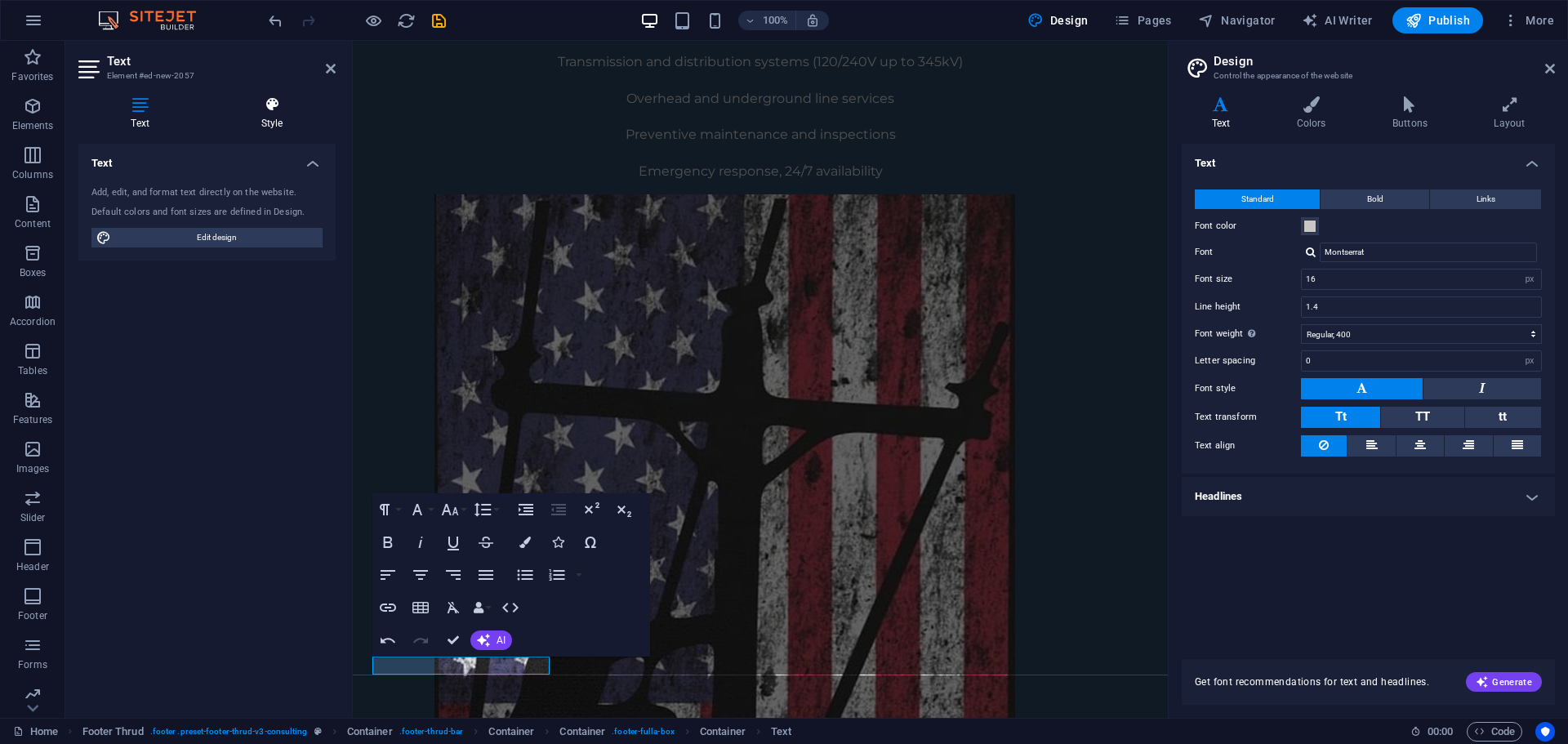
click at [266, 115] on h4 "Style" at bounding box center [272, 114] width 127 height 35
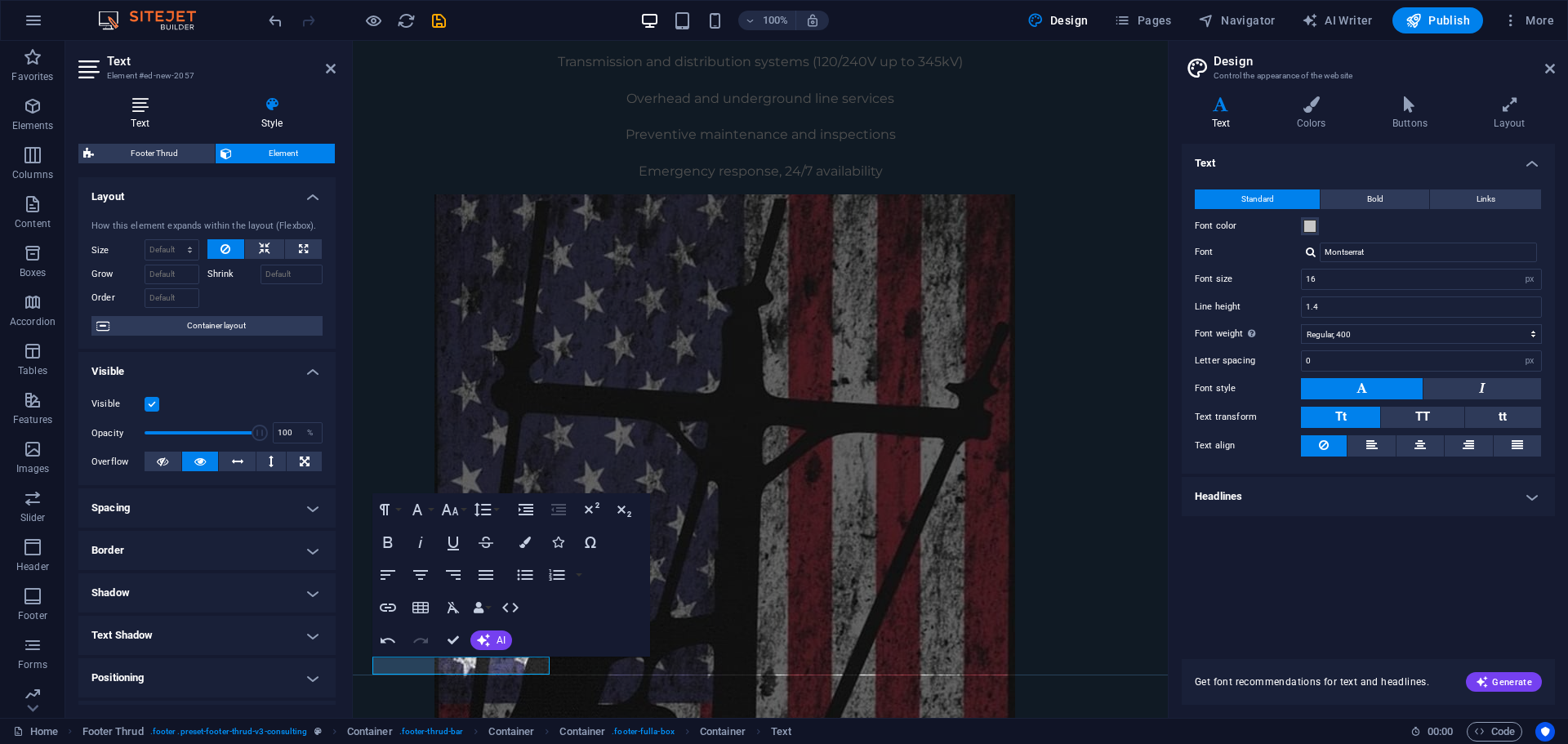
click at [135, 124] on h4 "Text" at bounding box center [143, 114] width 130 height 35
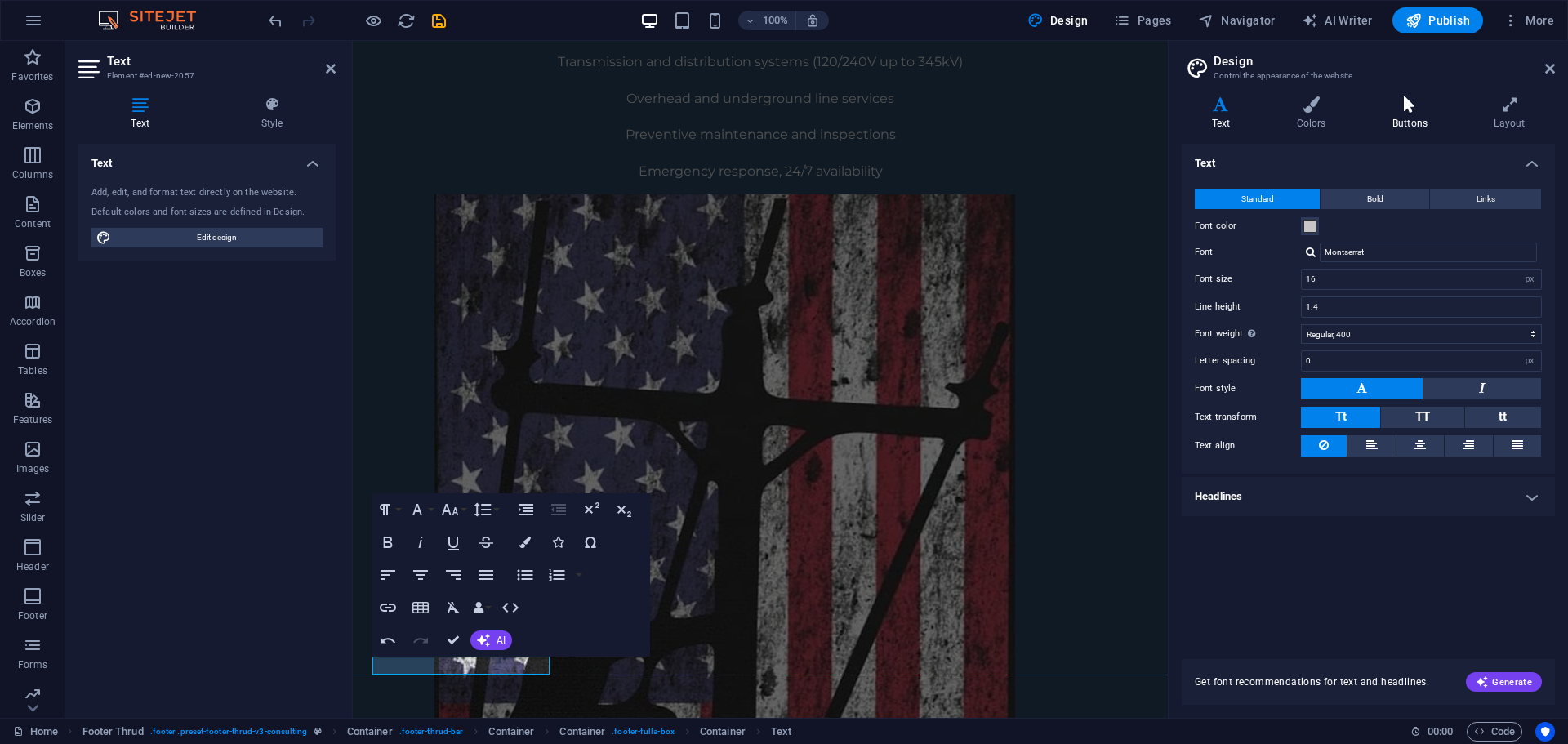
click at [1425, 123] on h4 "Buttons" at bounding box center [1413, 114] width 102 height 35
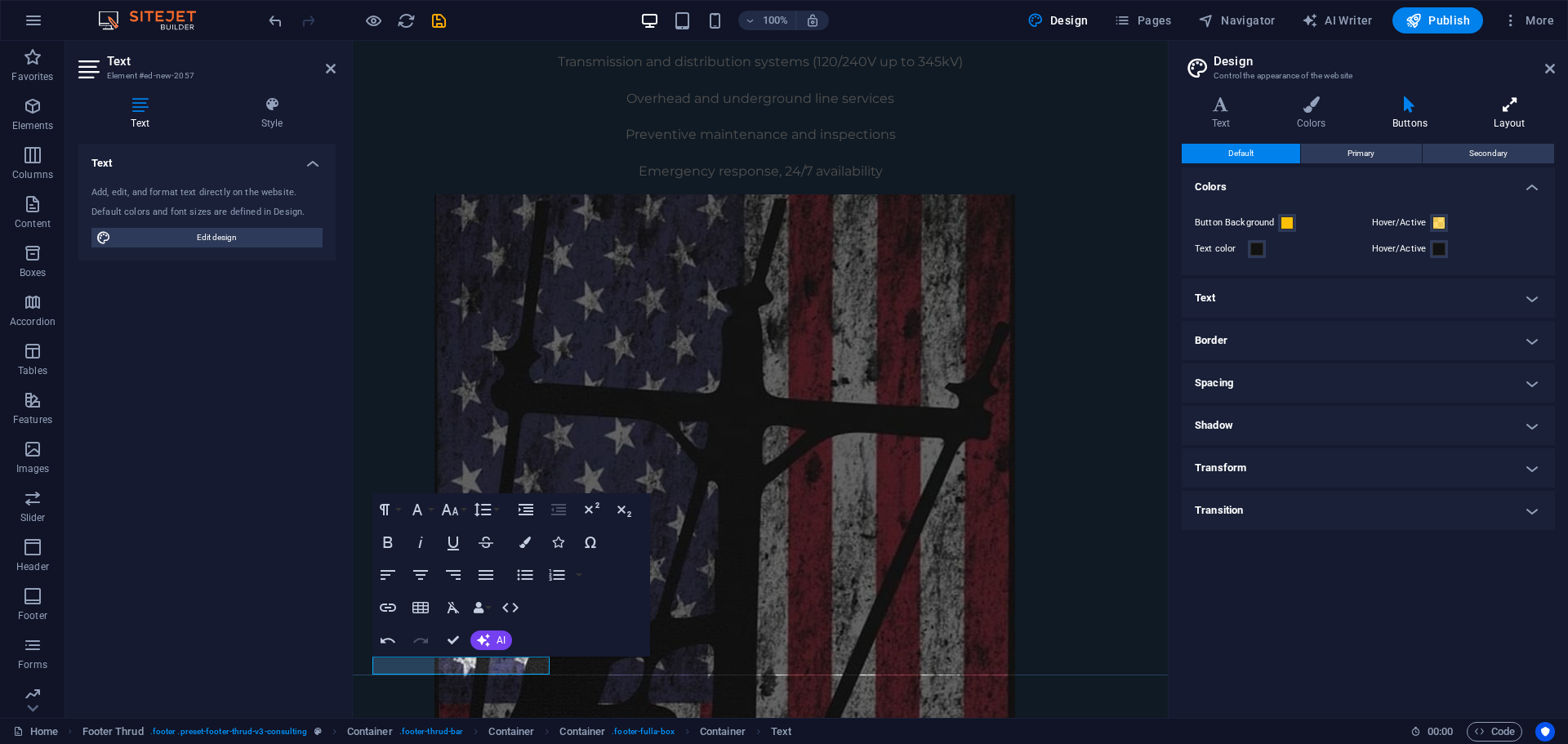
click at [1515, 116] on h4 "Layout" at bounding box center [1510, 114] width 91 height 35
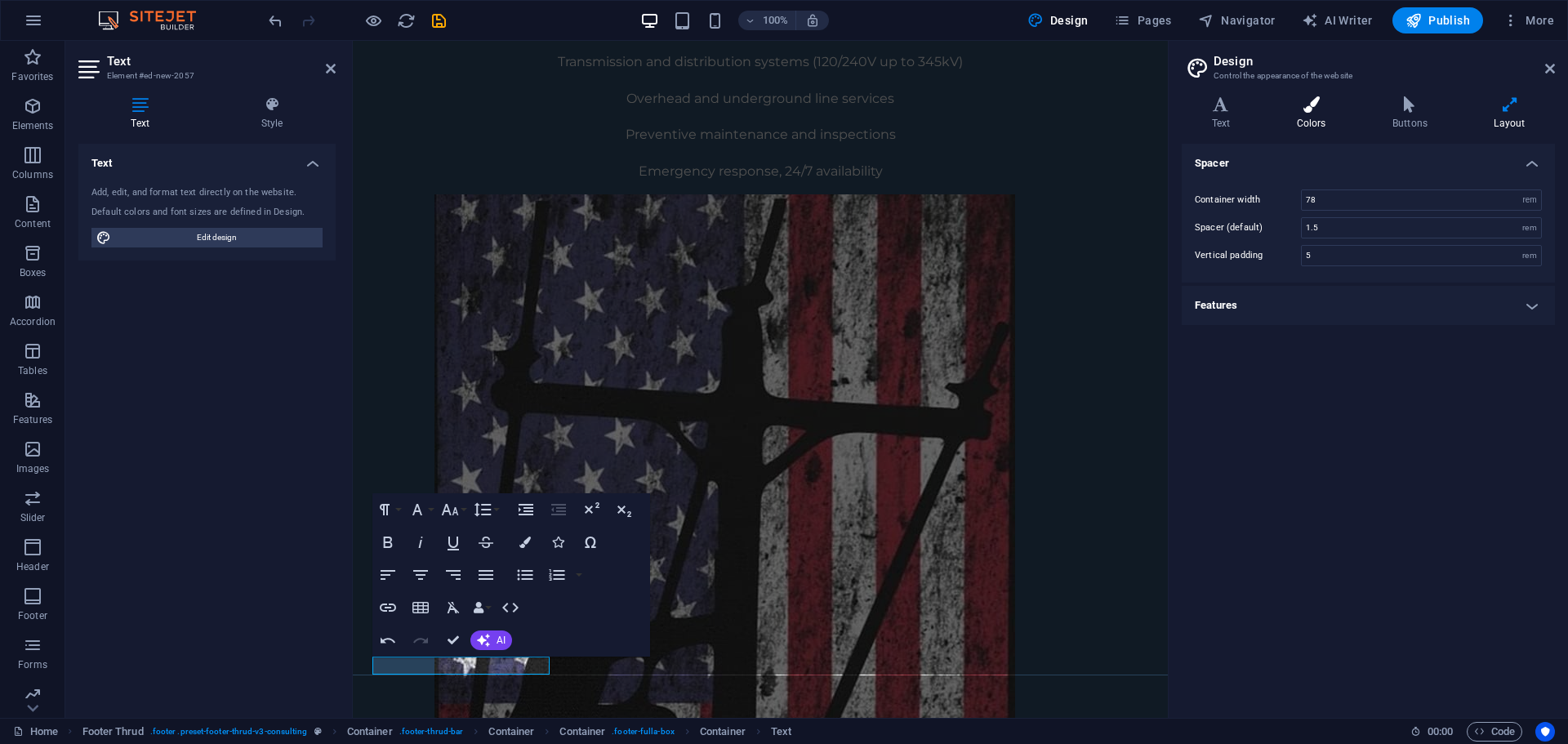
click at [1341, 111] on icon at bounding box center [1311, 105] width 89 height 16
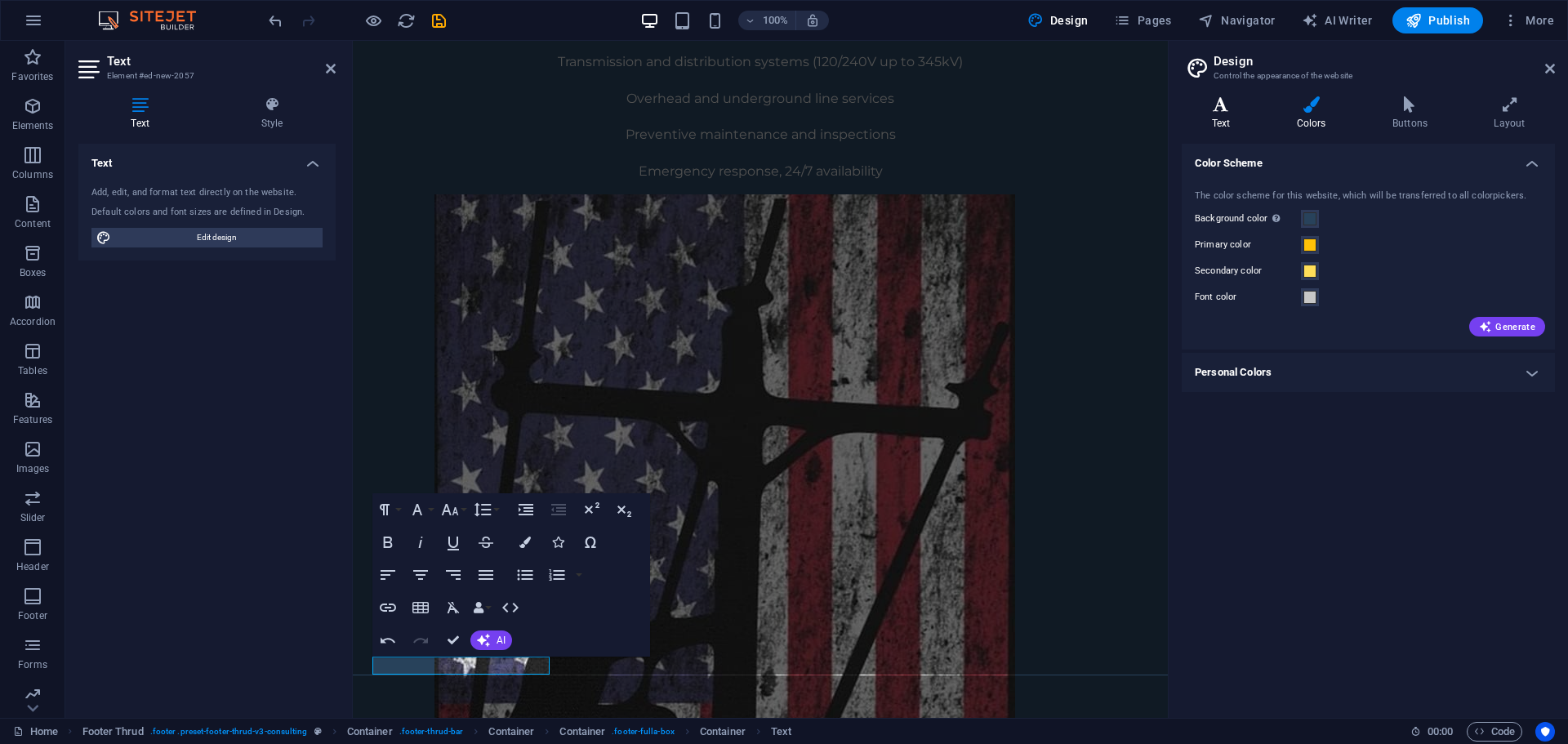
click at [1235, 106] on icon at bounding box center [1221, 105] width 78 height 16
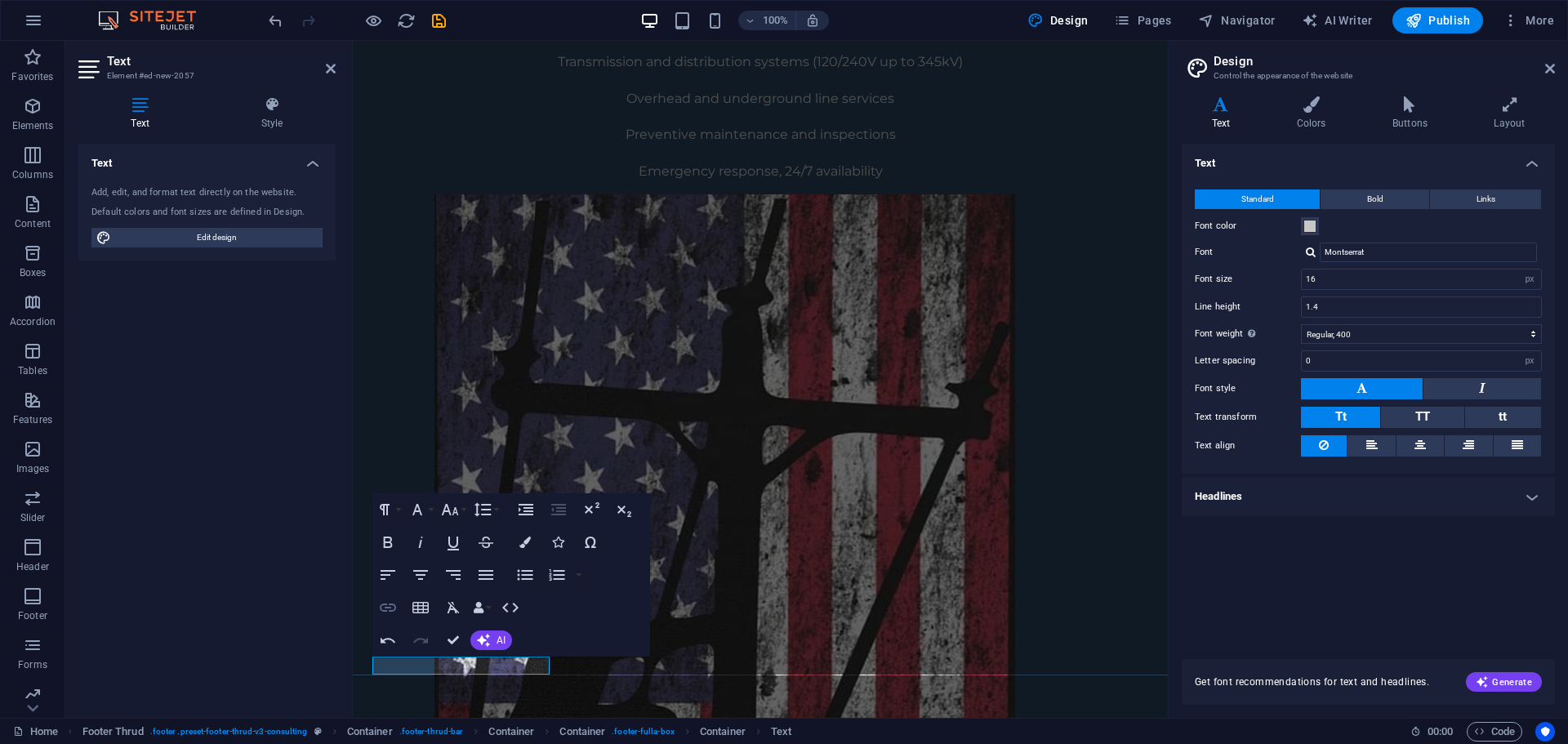
click at [387, 609] on icon "button" at bounding box center [388, 607] width 20 height 20
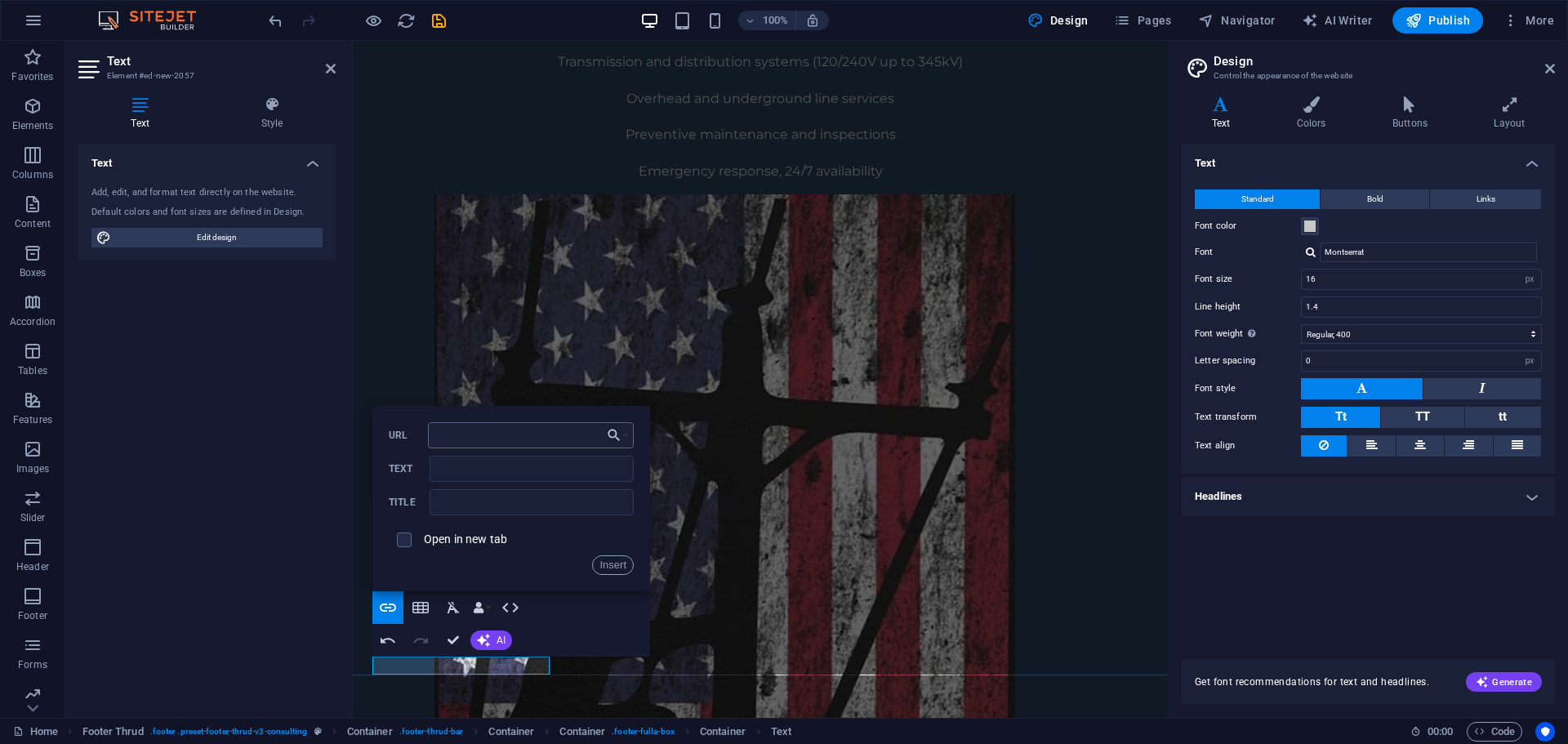
click at [504, 439] on input "URL" at bounding box center [531, 436] width 205 height 26
type input "Halo Electric LLC ("Halo Electric") provides electrical services and products i…"
click at [508, 510] on input "text" at bounding box center [531, 502] width 204 height 26
paste input "Halo Electric LLC ("Halo Electric") provides electrical services and products i…"
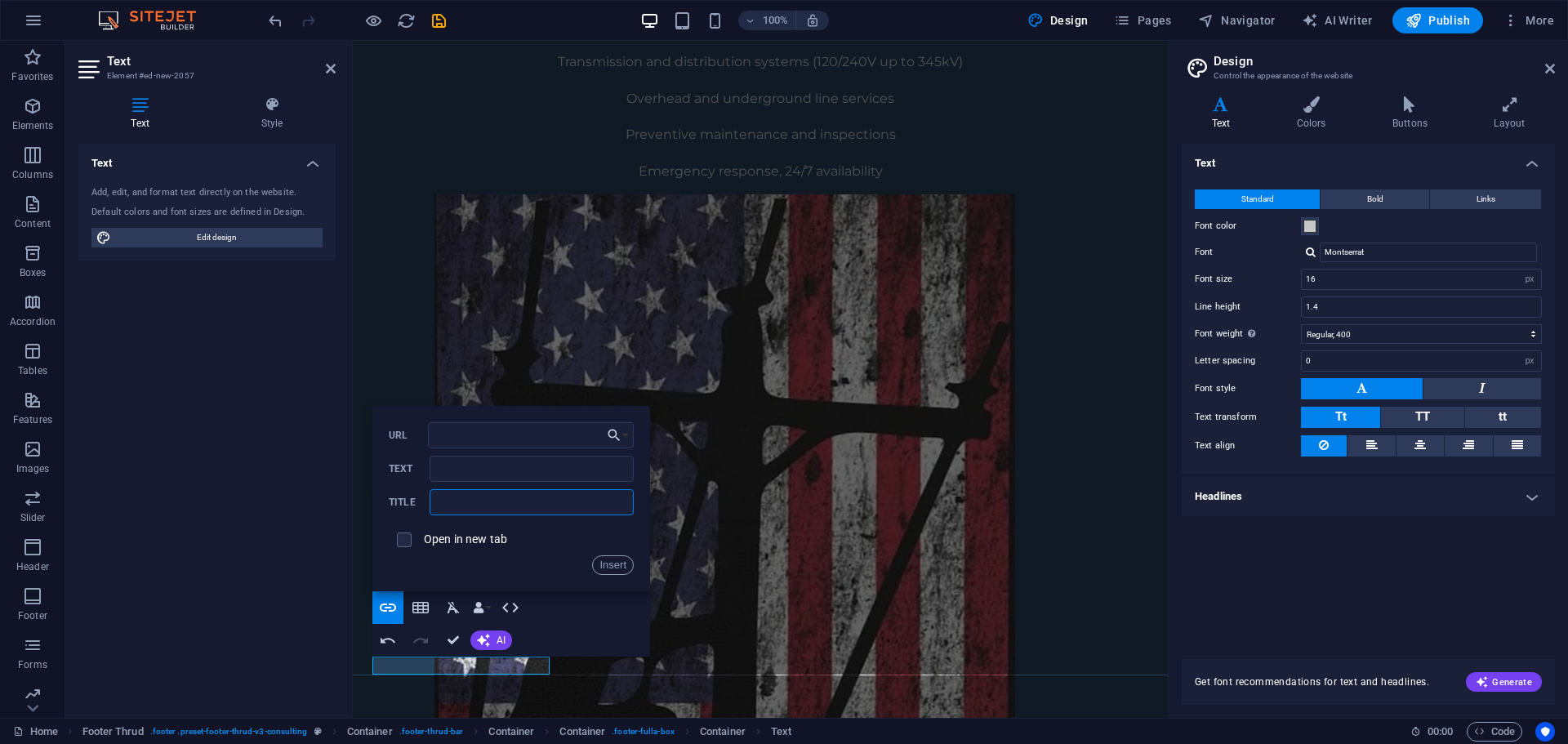
type input "Halo Electric LLC ("Halo Electric") provides electrical services and products i…"
click at [541, 473] on input "Text" at bounding box center [531, 469] width 204 height 26
click at [234, 469] on div "Text Add, edit, and format text directly on the website. Default colors and fon…" at bounding box center [207, 424] width 257 height 561
click at [405, 544] on input "checkbox" at bounding box center [402, 537] width 15 height 15
checkbox input "true"
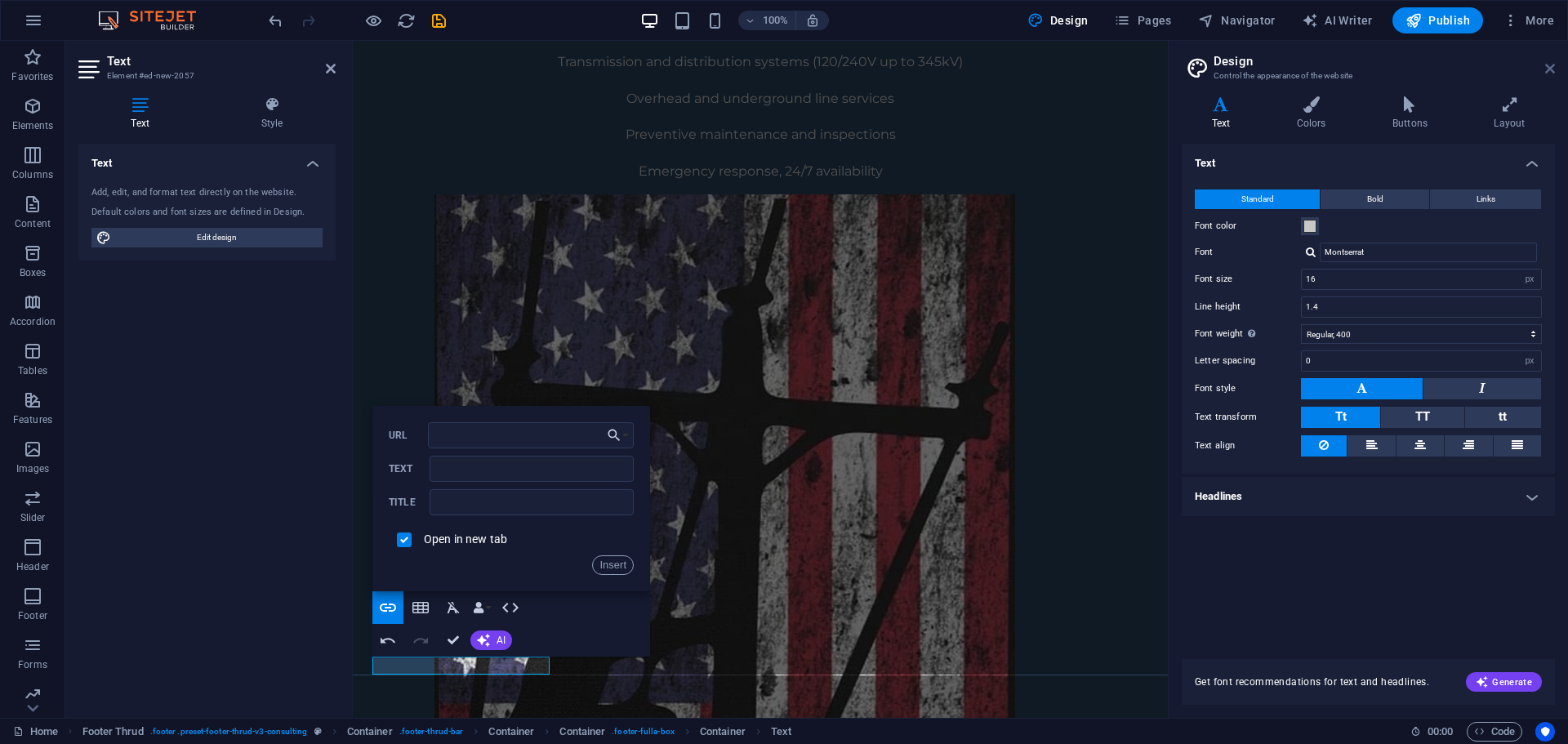
click at [1550, 68] on icon at bounding box center [1551, 68] width 10 height 13
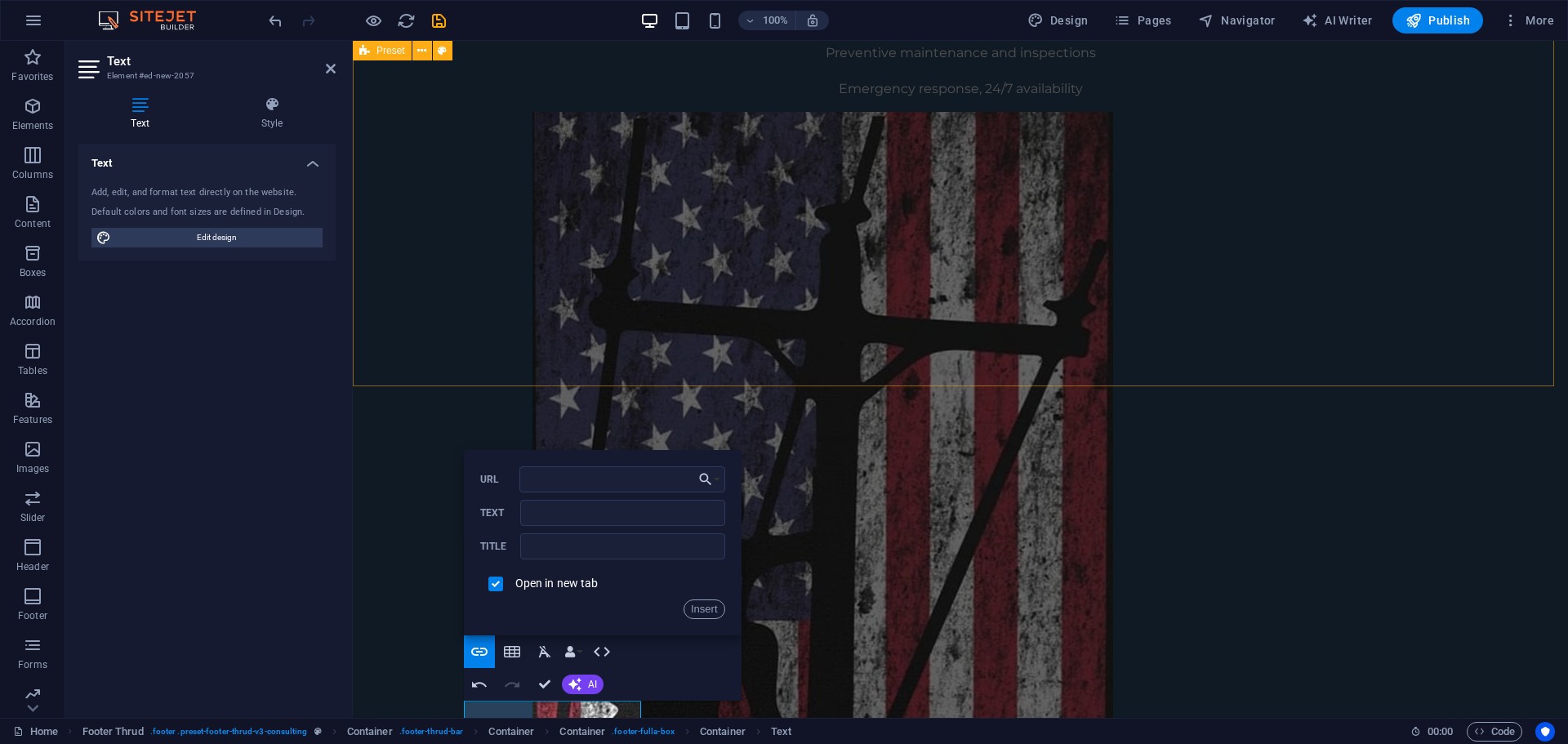
scroll to position [1097, 0]
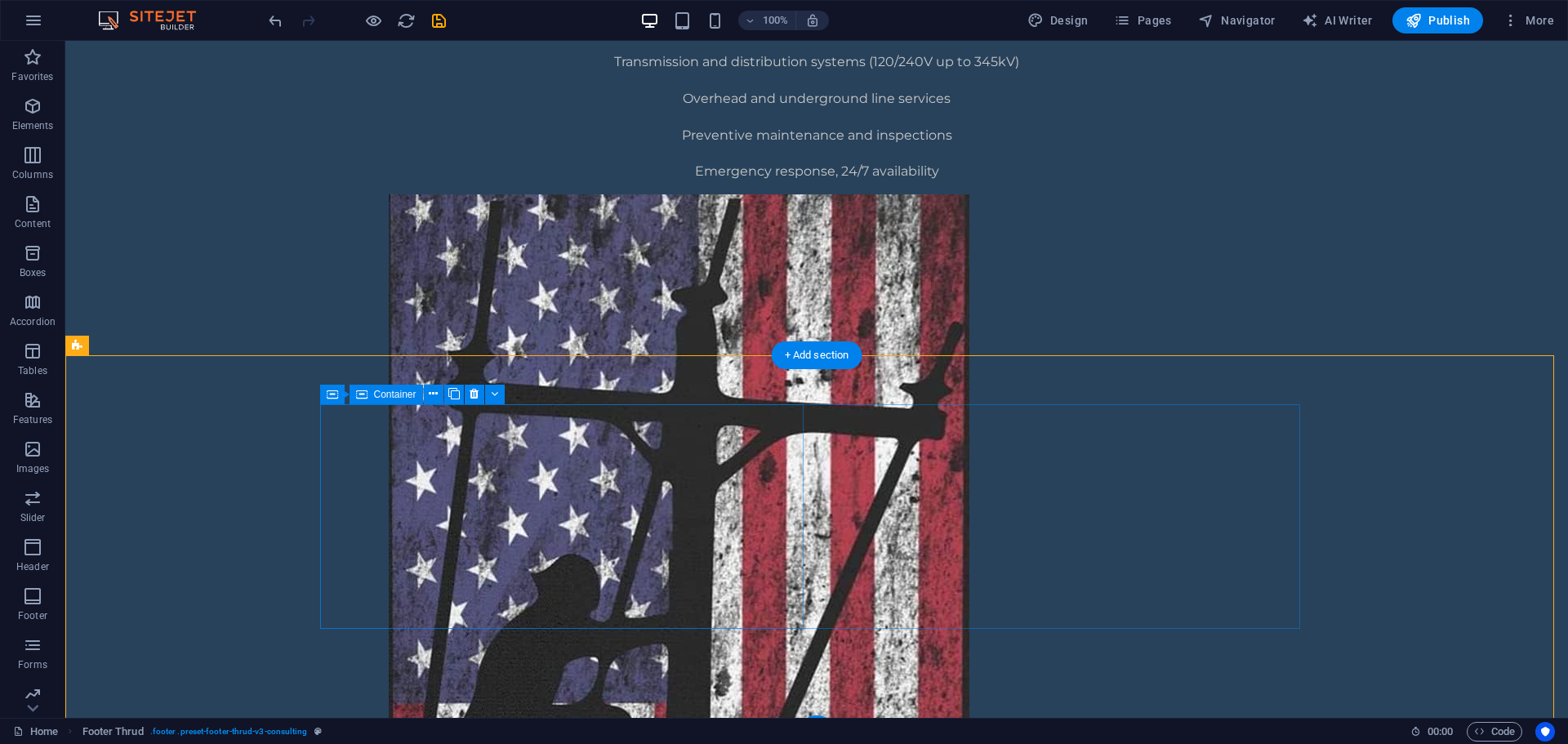
scroll to position [1142, 0]
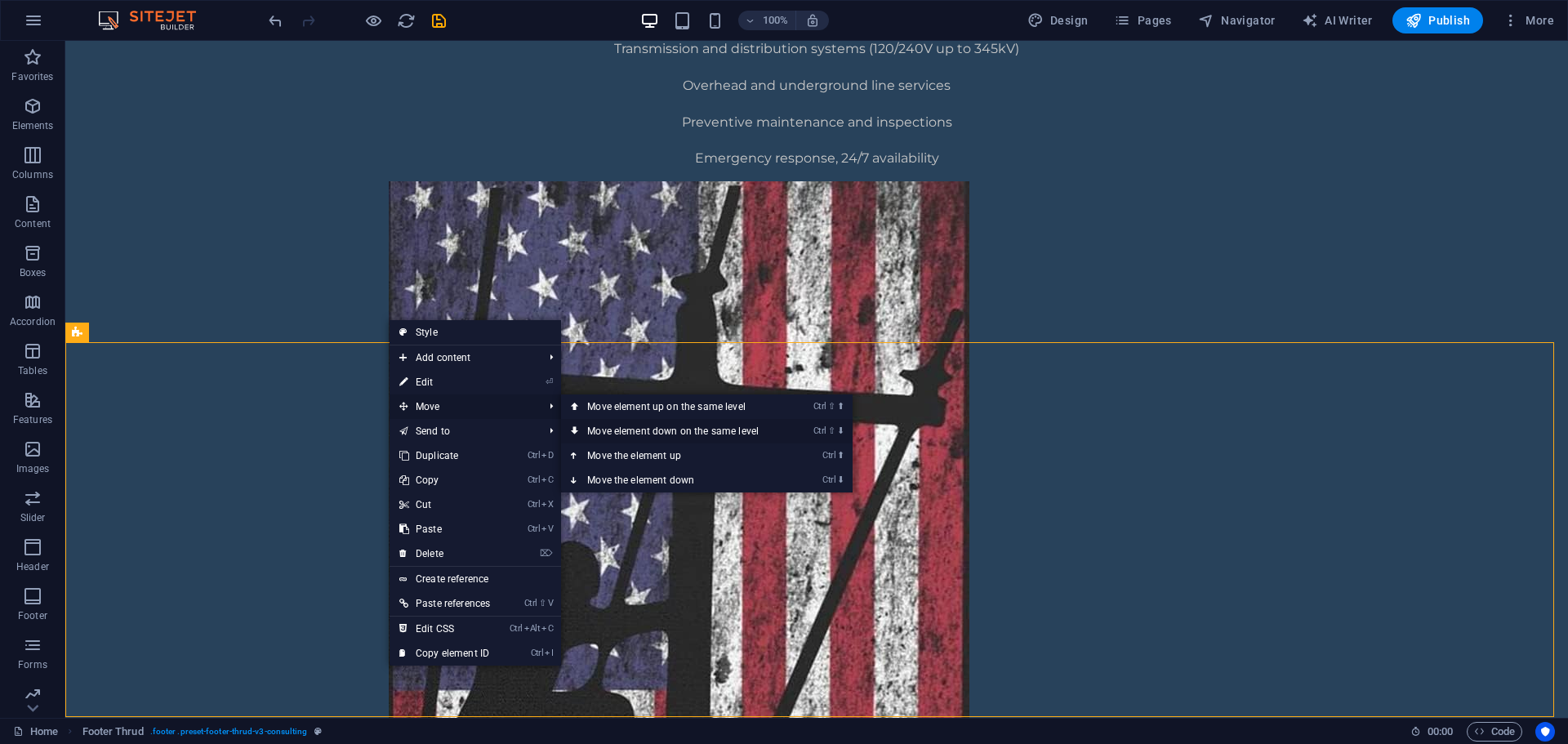
click at [661, 427] on link "Ctrl ⇧ ⬇ Move element down on the same level" at bounding box center [676, 431] width 230 height 25
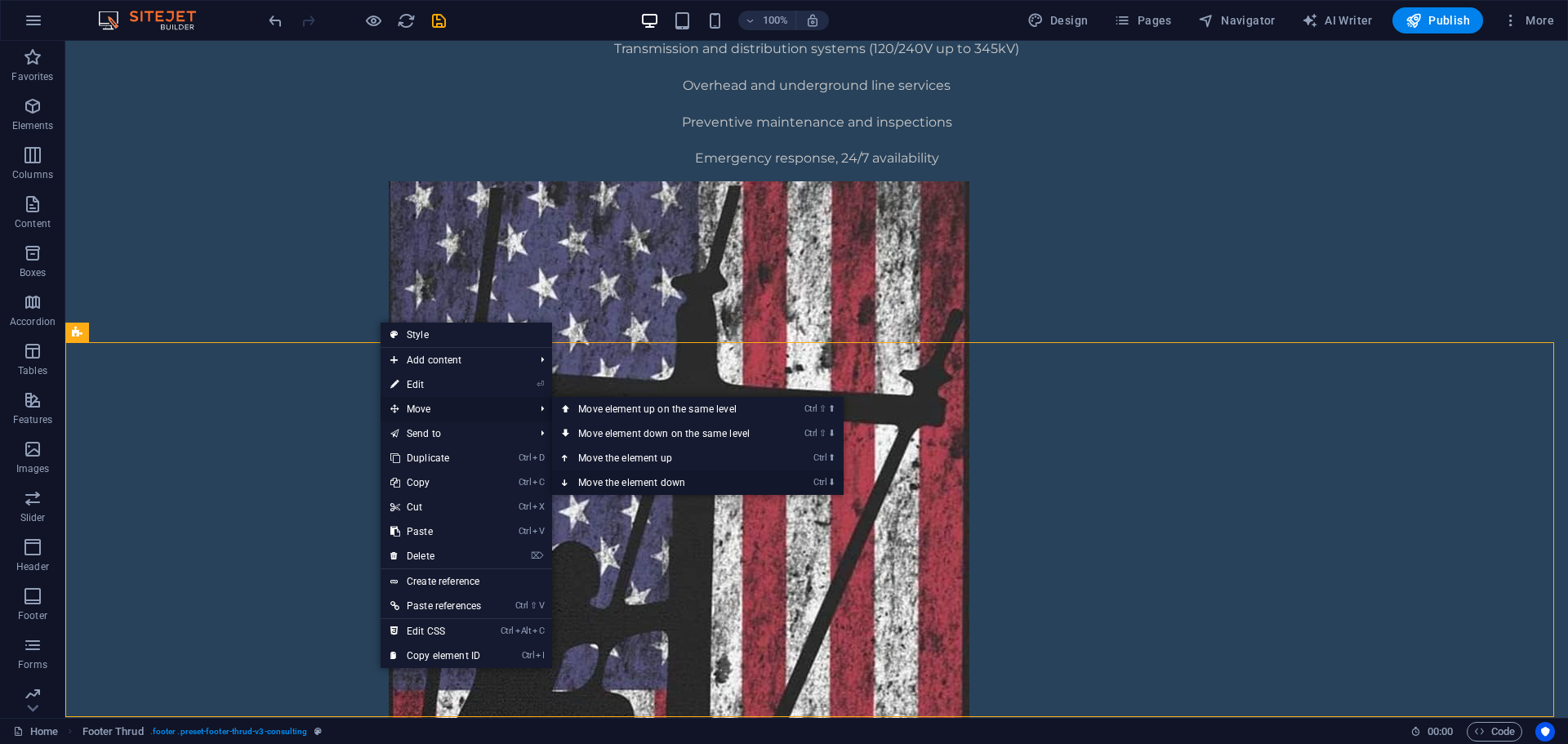
click at [678, 482] on link "Ctrl ⬇ Move the element down" at bounding box center [667, 483] width 230 height 25
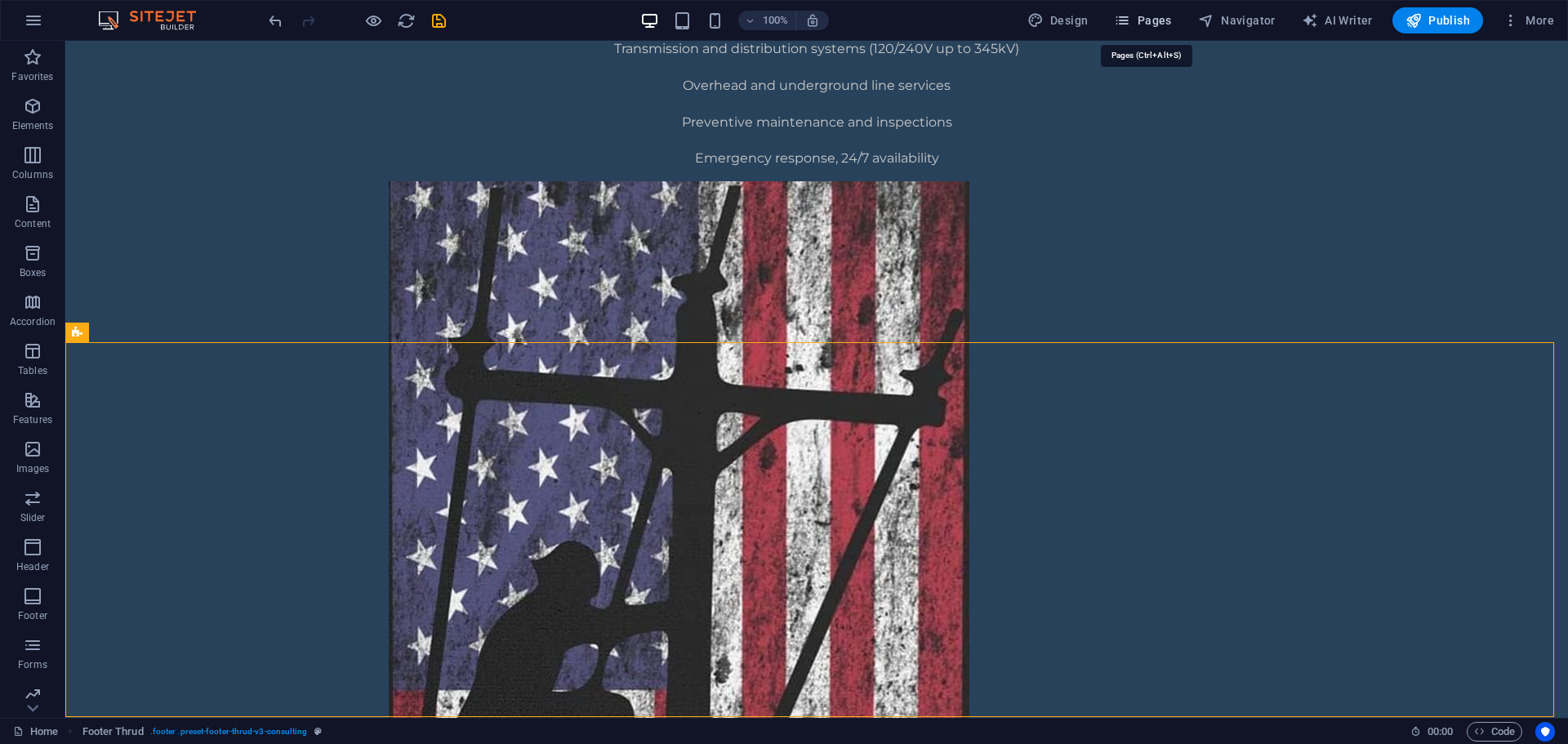
click at [1169, 9] on button "Pages" at bounding box center [1142, 21] width 70 height 26
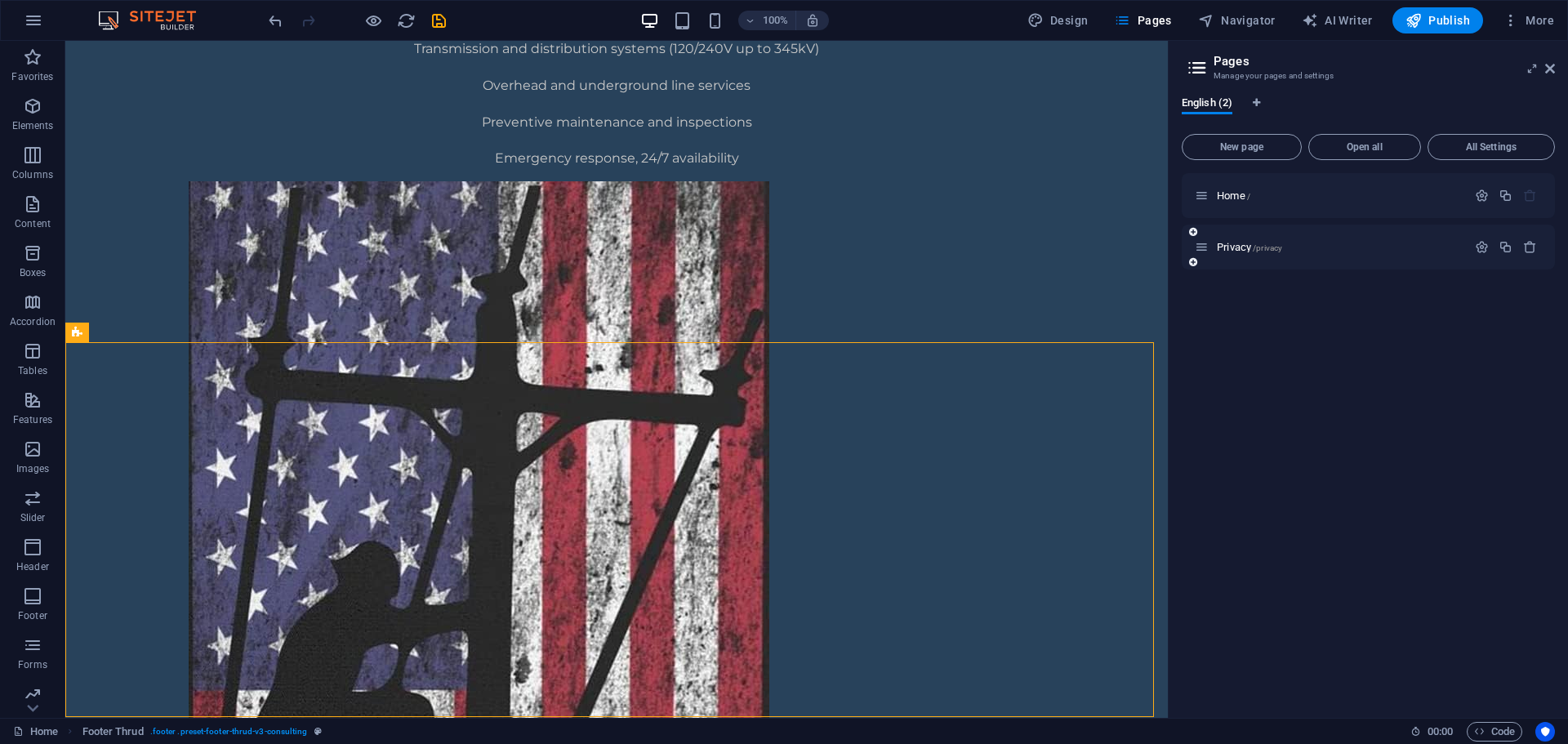
click at [1196, 266] on icon at bounding box center [1193, 262] width 8 height 10
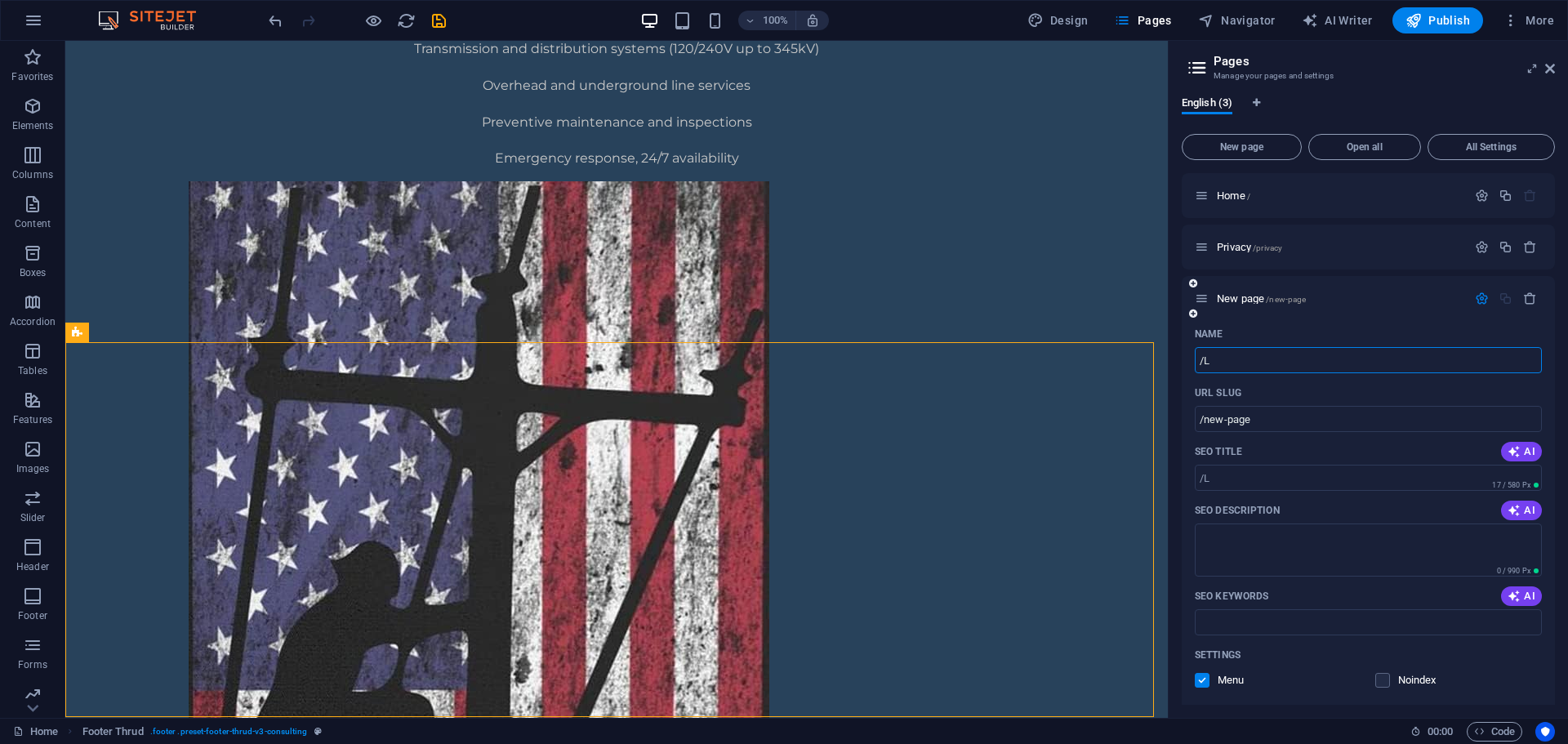
type input "/"
type input "/l"
type input "L"
type input "/"
type input "Legal"
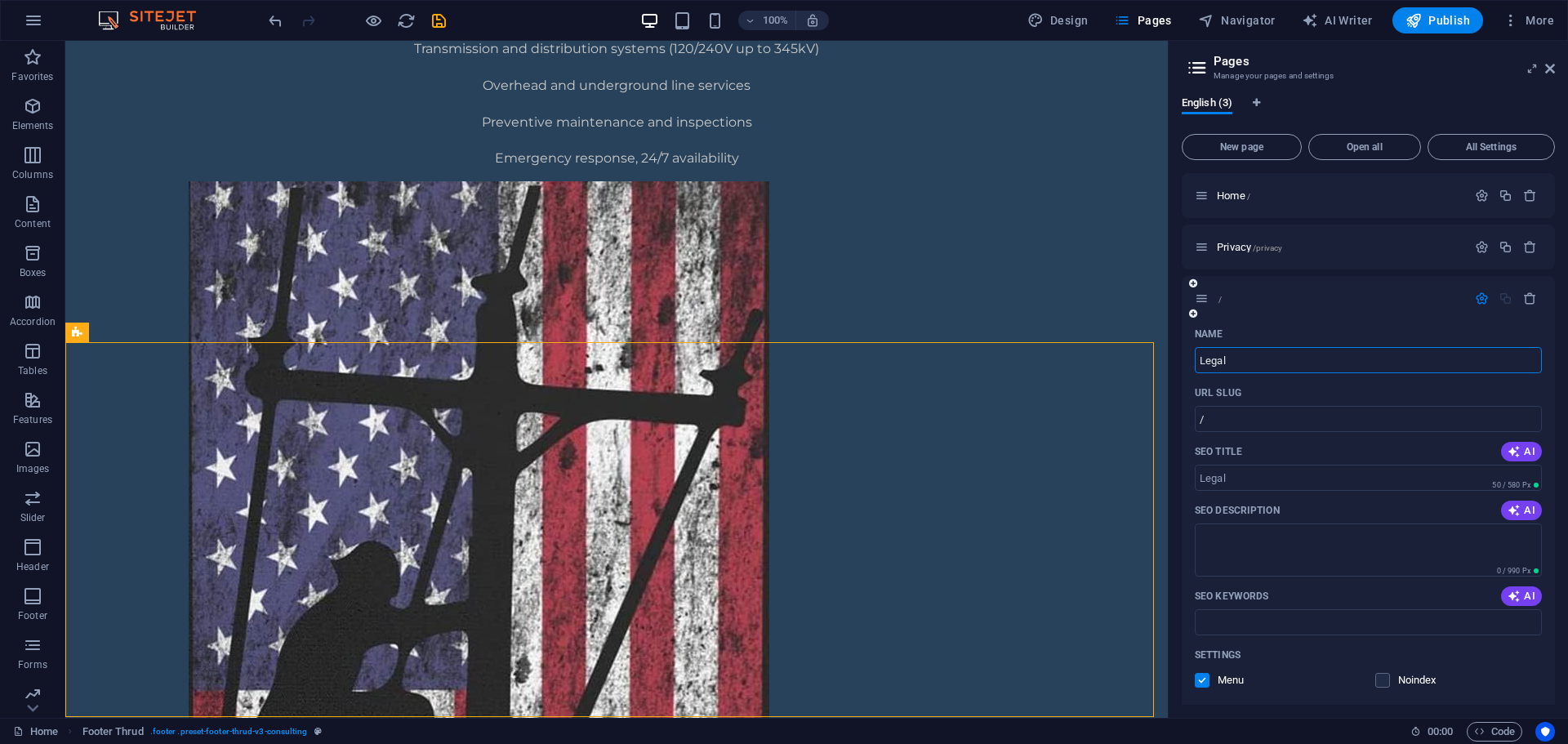
type input "/legal"
type input "Legal"
click at [1242, 298] on span "Legal /legal" at bounding box center [1241, 298] width 48 height 12
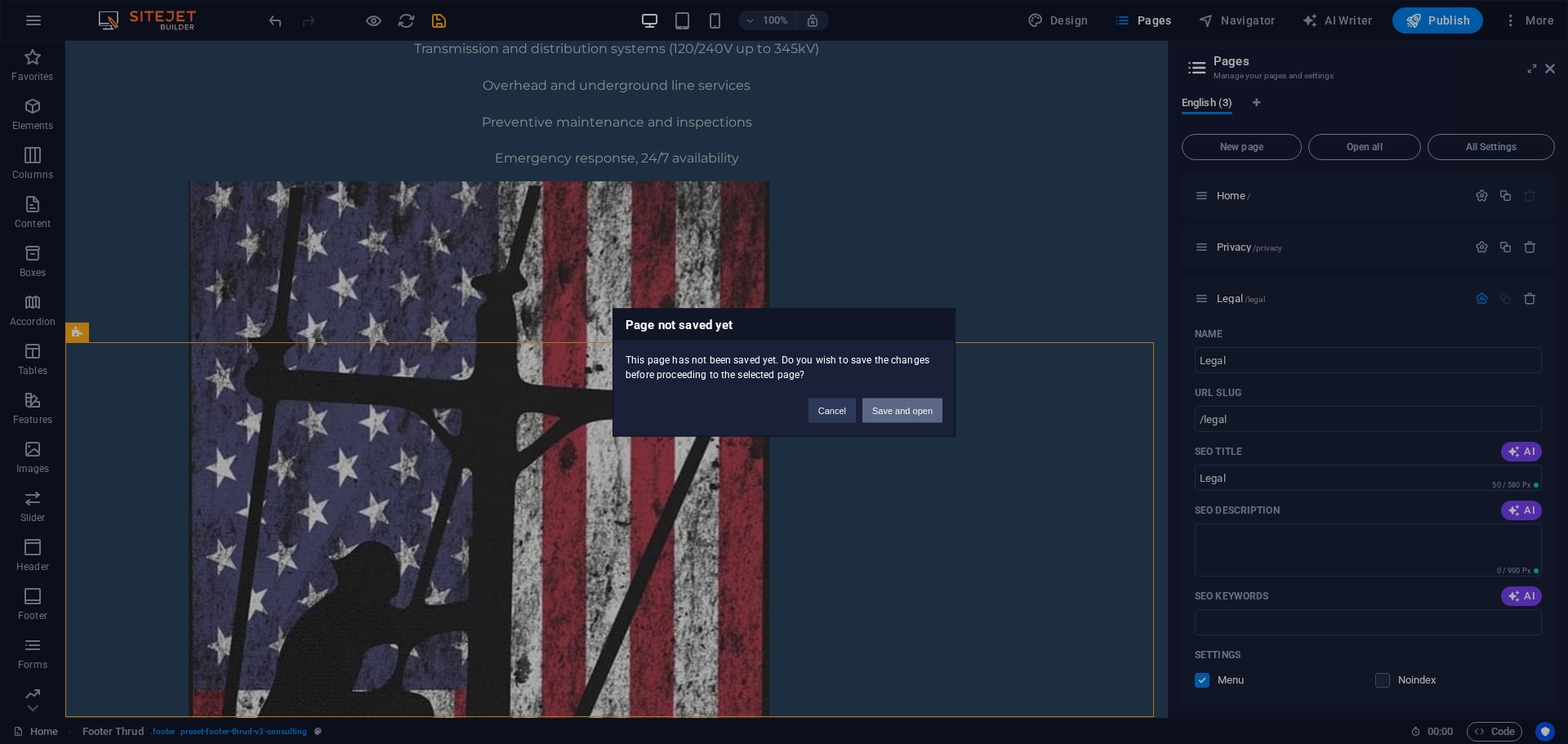
drag, startPoint x: 892, startPoint y: 412, endPoint x: 892, endPoint y: 373, distance: 39.0
click at [892, 412] on button "Save and open" at bounding box center [902, 410] width 80 height 25
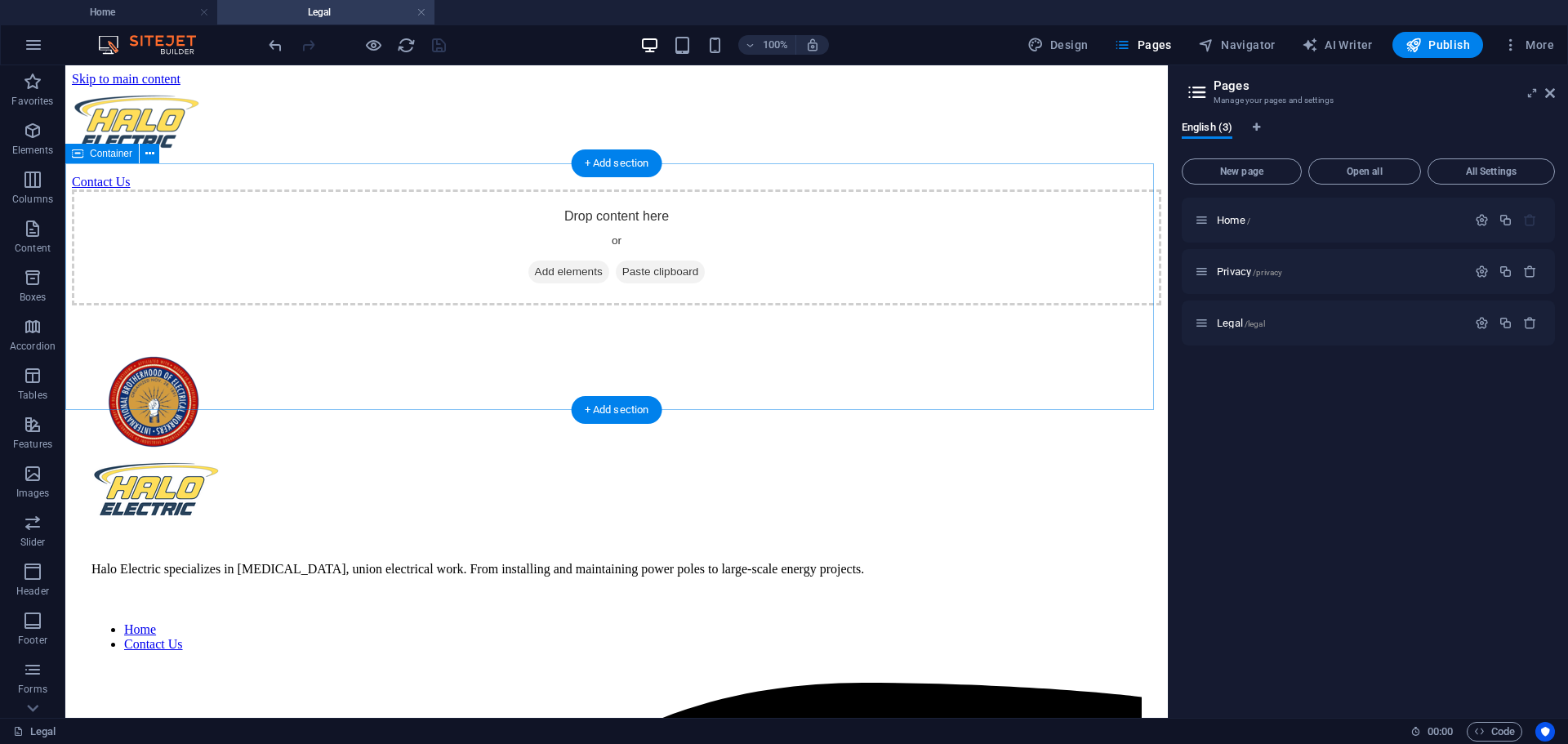
scroll to position [0, 0]
click at [574, 283] on span "Add elements" at bounding box center [569, 272] width 81 height 23
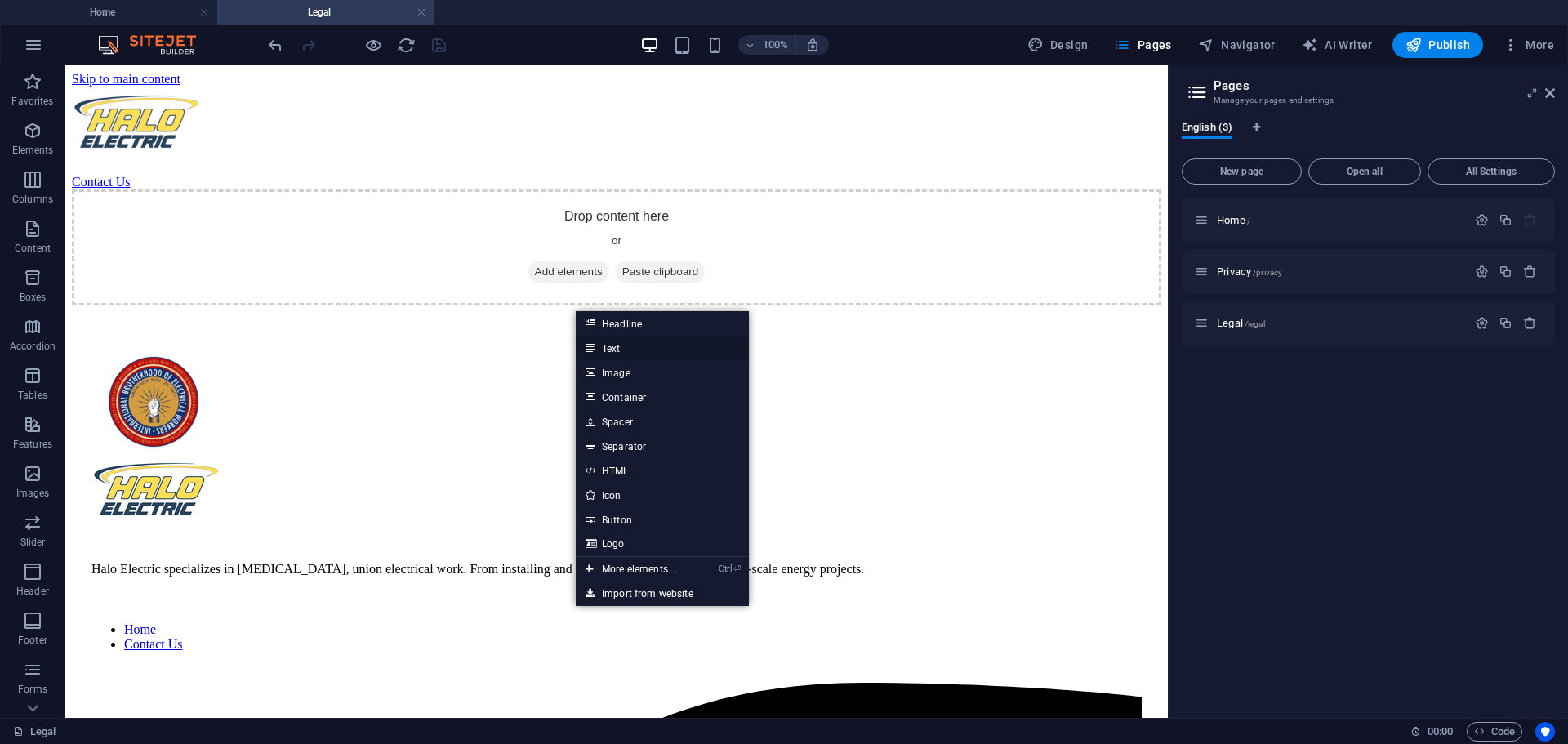
click at [634, 343] on link "Text" at bounding box center [663, 348] width 173 height 25
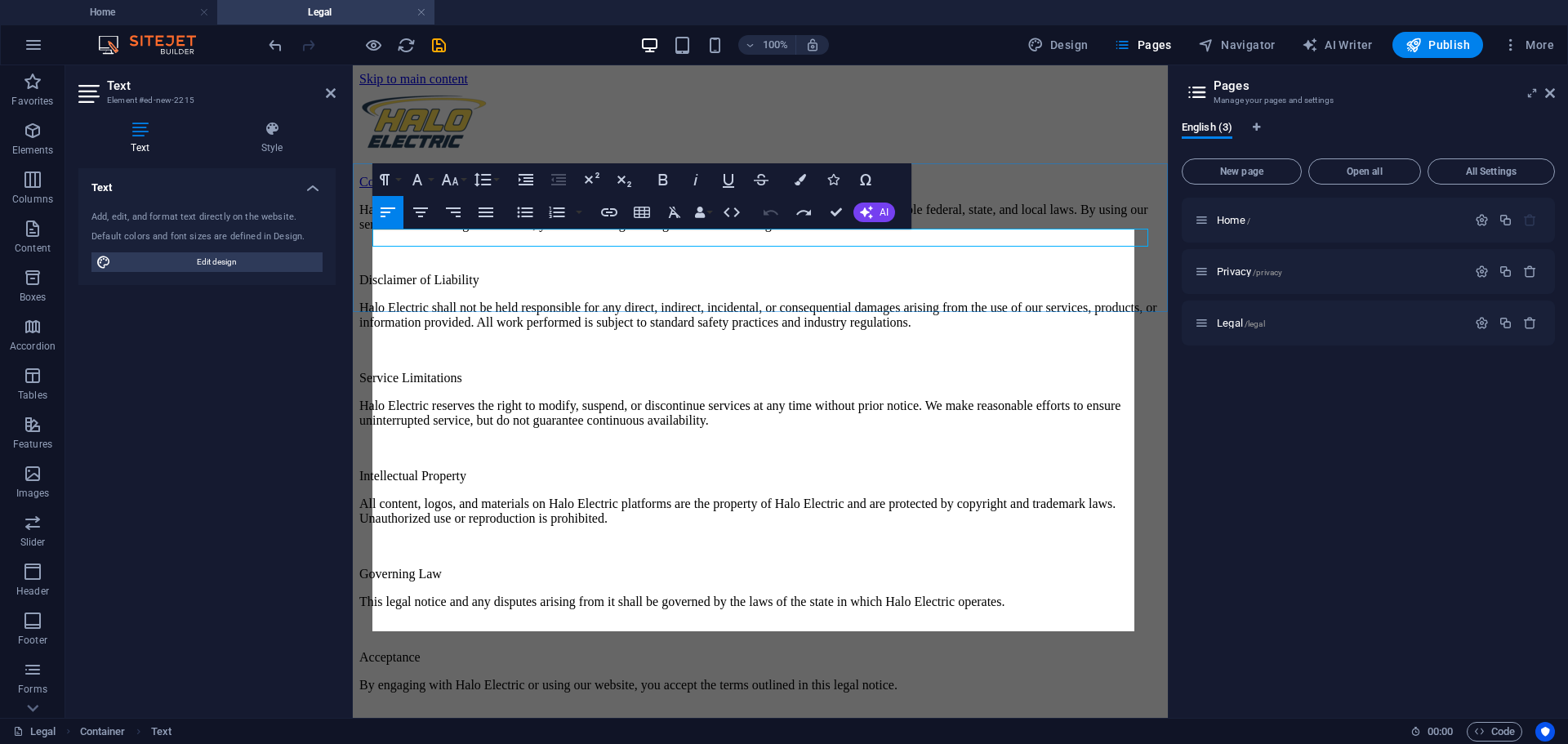
scroll to position [18593, 2]
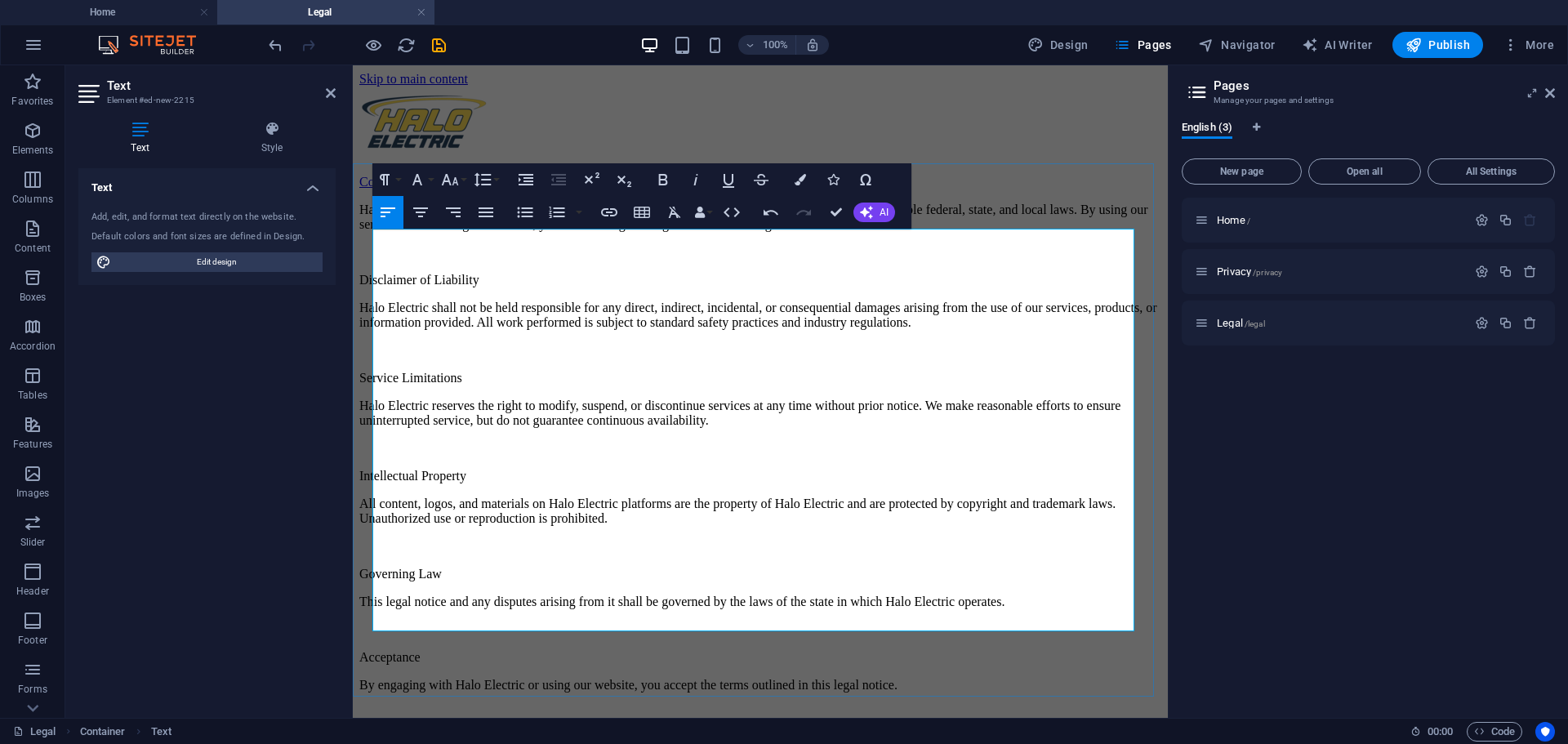
click at [556, 232] on p "Halo Electric LLC ("Halo Electric") provides electrical services and products i…" at bounding box center [760, 217] width 802 height 30
drag, startPoint x: 582, startPoint y: 243, endPoint x: 487, endPoint y: 233, distance: 95.5
click at [487, 232] on p "Halo Electric LLC ("Halo Electric") provides electrical services and products i…" at bounding box center [760, 217] width 802 height 30
click at [1236, 275] on span "Privacy /privacy" at bounding box center [1249, 271] width 65 height 12
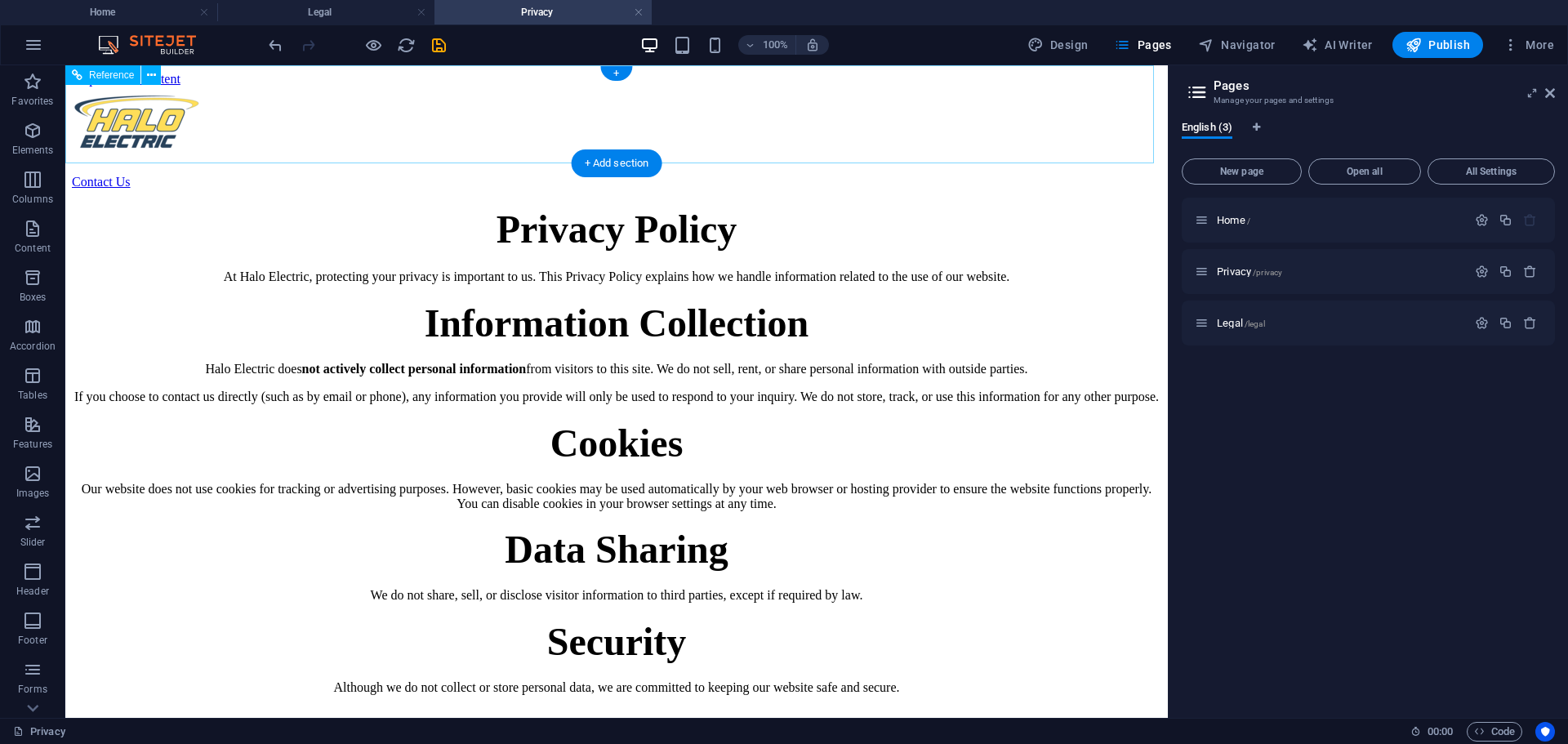
scroll to position [0, 0]
click at [532, 283] on div "Privacy Policy At Halo Electric, protecting your privacy is important to us. Th…" at bounding box center [616, 588] width 1089 height 764
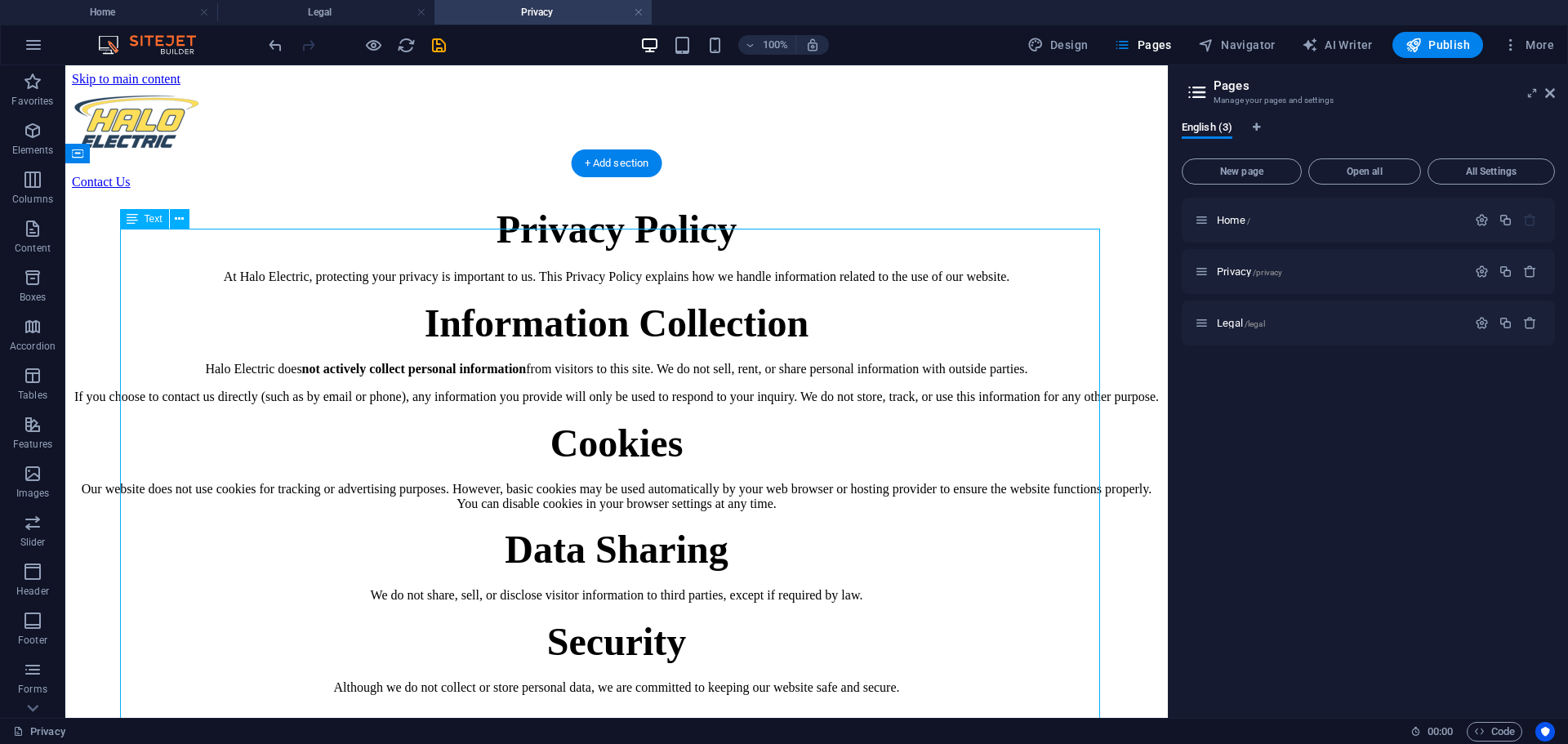
click at [532, 283] on div "Privacy Policy At Halo Electric, protecting your privacy is important to us. Th…" at bounding box center [616, 588] width 1089 height 764
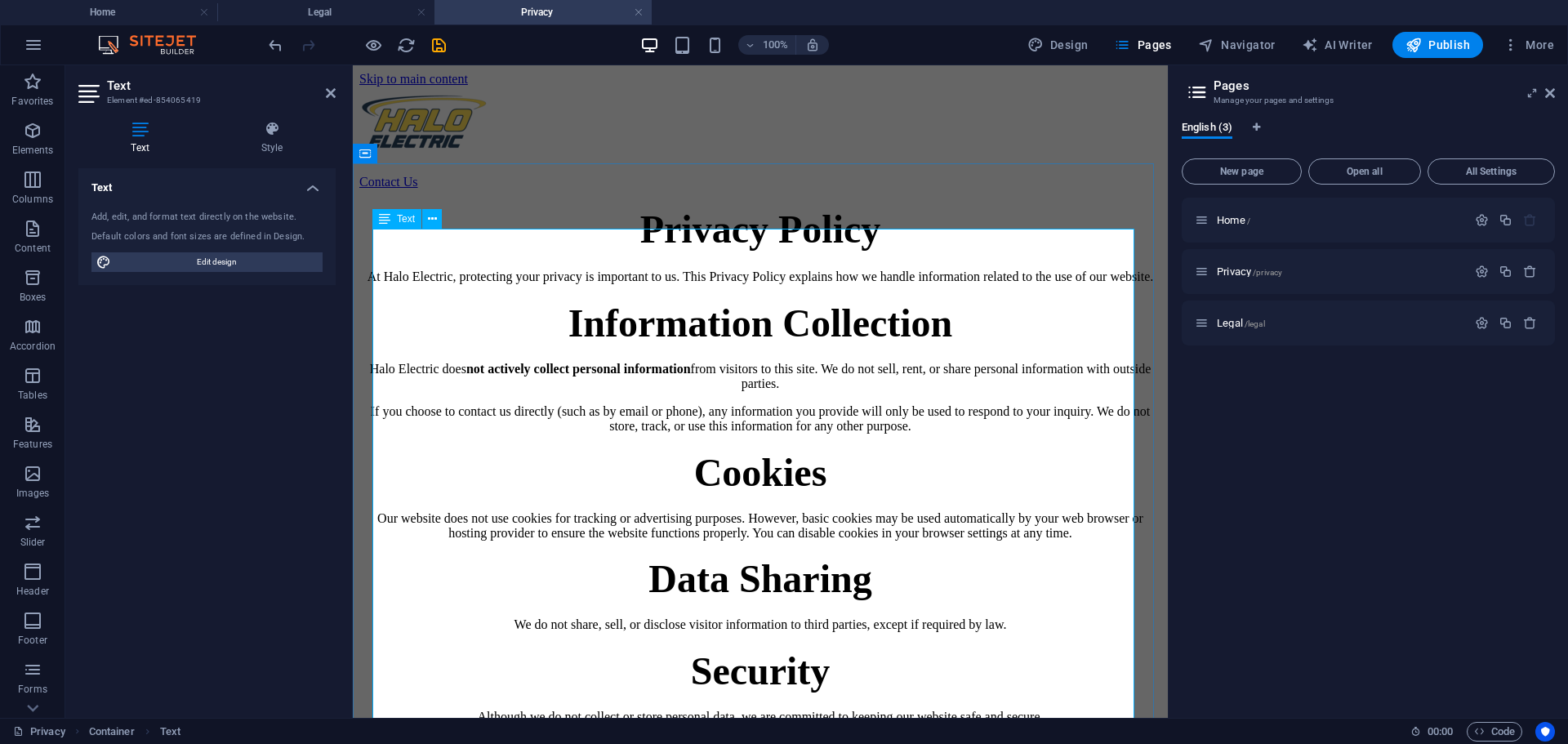
click at [724, 251] on span "Privacy Policy" at bounding box center [761, 228] width 241 height 43
drag, startPoint x: 805, startPoint y: 278, endPoint x: 651, endPoint y: 275, distance: 154.0
click at [651, 251] on span "Privacy Policy" at bounding box center [761, 228] width 241 height 43
copy span "Privacy Policy"
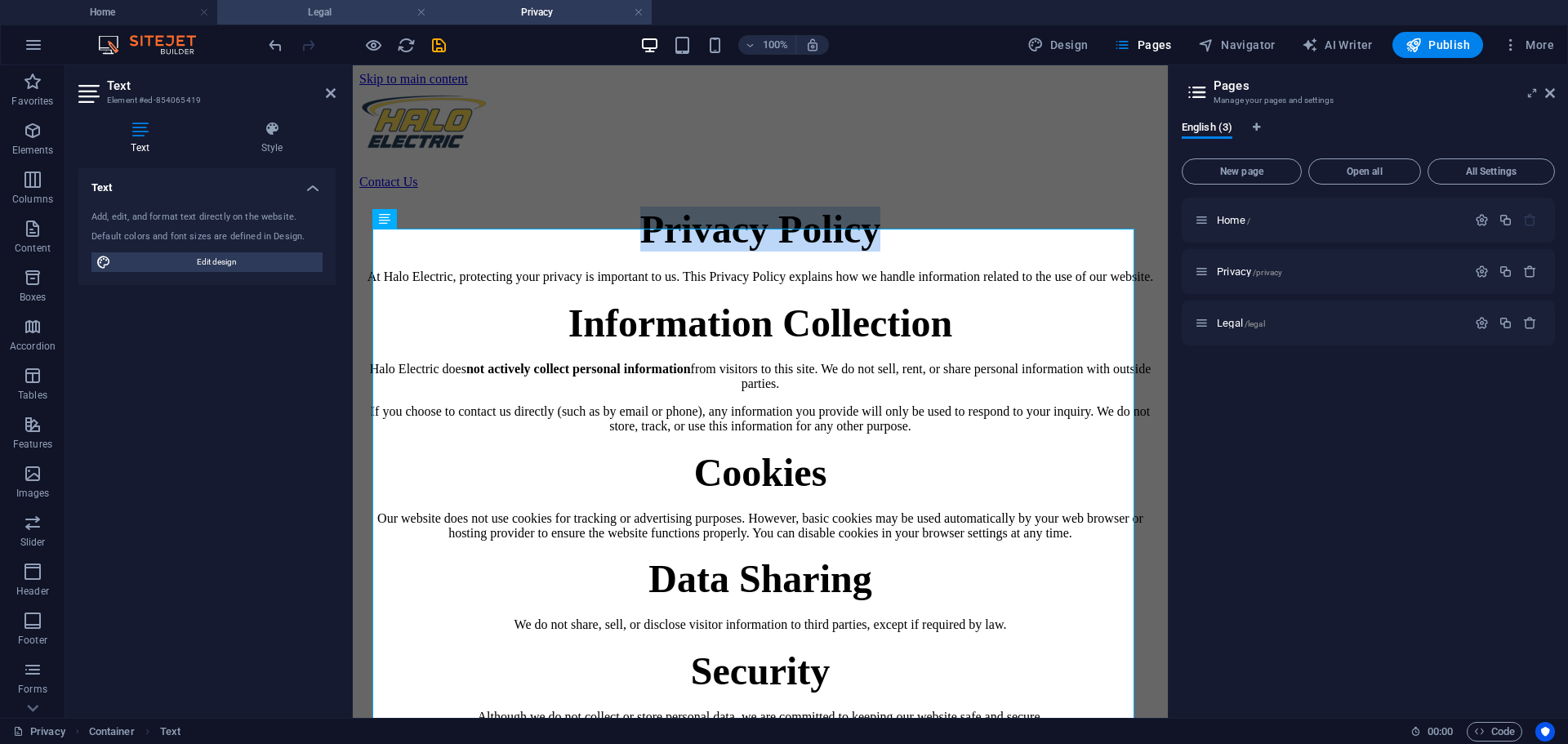
click at [367, 10] on h4 "Legal" at bounding box center [325, 12] width 217 height 18
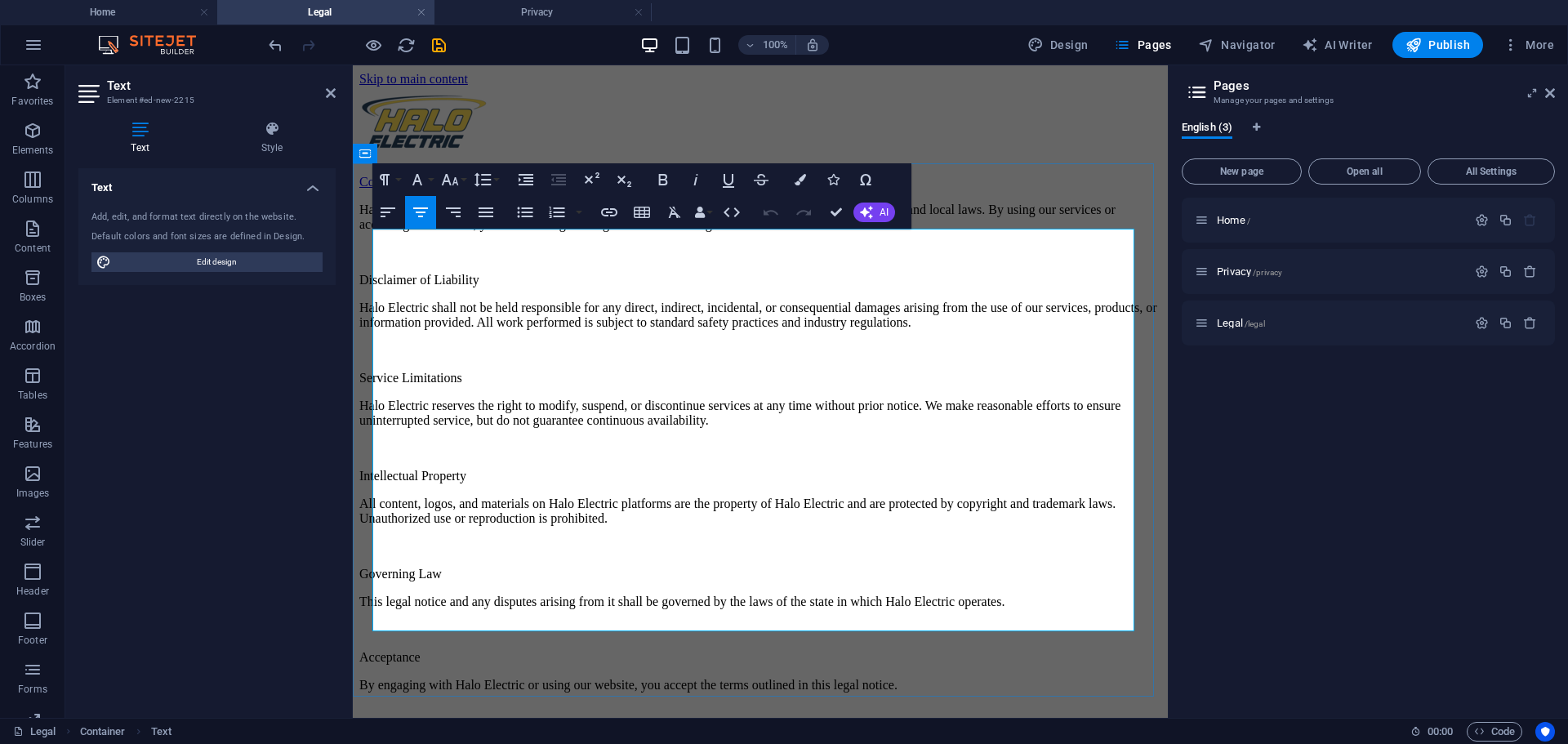
click at [381, 232] on p "Halo Electric LLC provides electrical services and products in accordance with …" at bounding box center [760, 217] width 802 height 30
click at [375, 232] on p "Halo Electric LLC provides electrical services and products in accordance with …" at bounding box center [760, 217] width 802 height 30
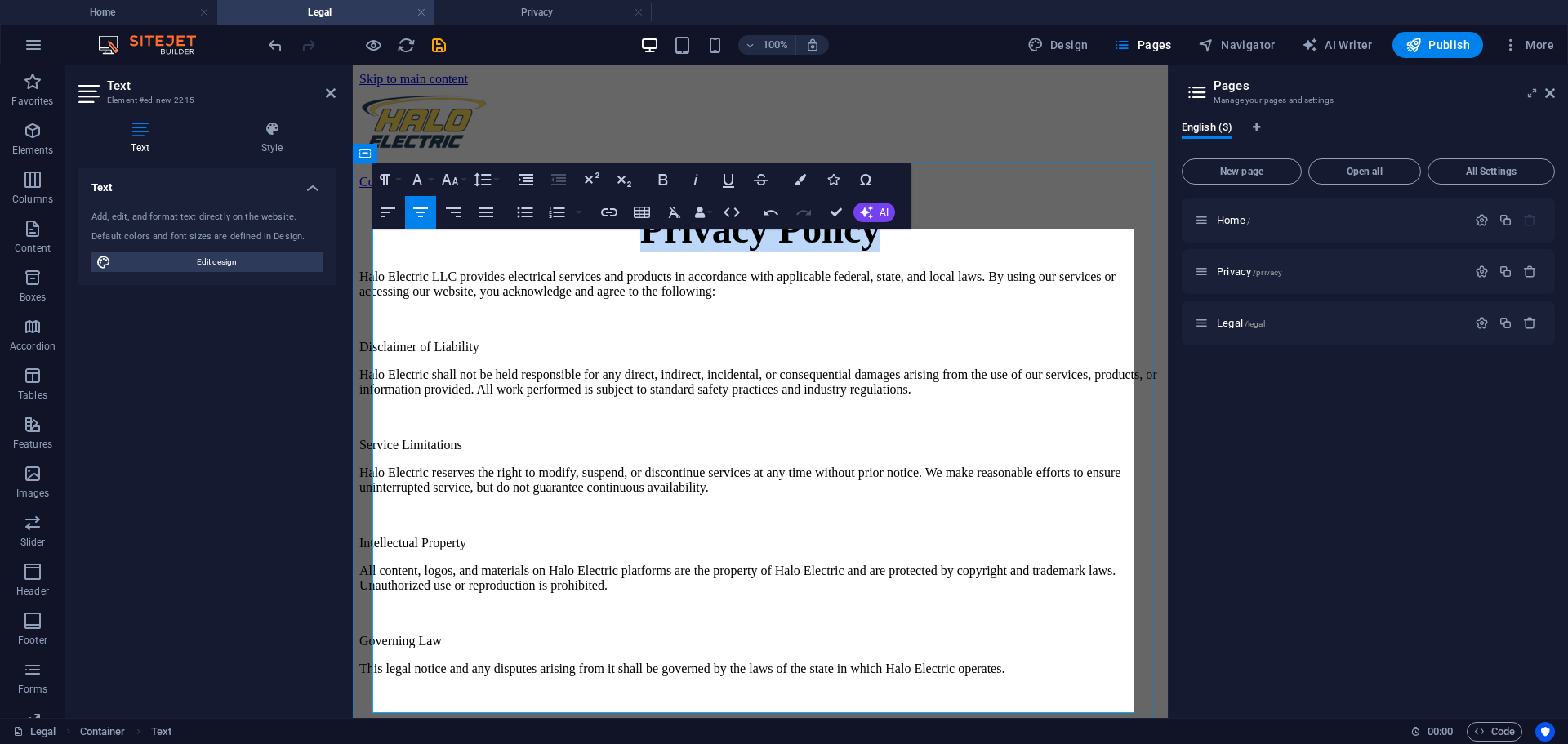
drag, startPoint x: 832, startPoint y: 287, endPoint x: 655, endPoint y: 287, distance: 177.0
click at [655, 252] on h1 "Privacy Policy" at bounding box center [760, 228] width 802 height 45
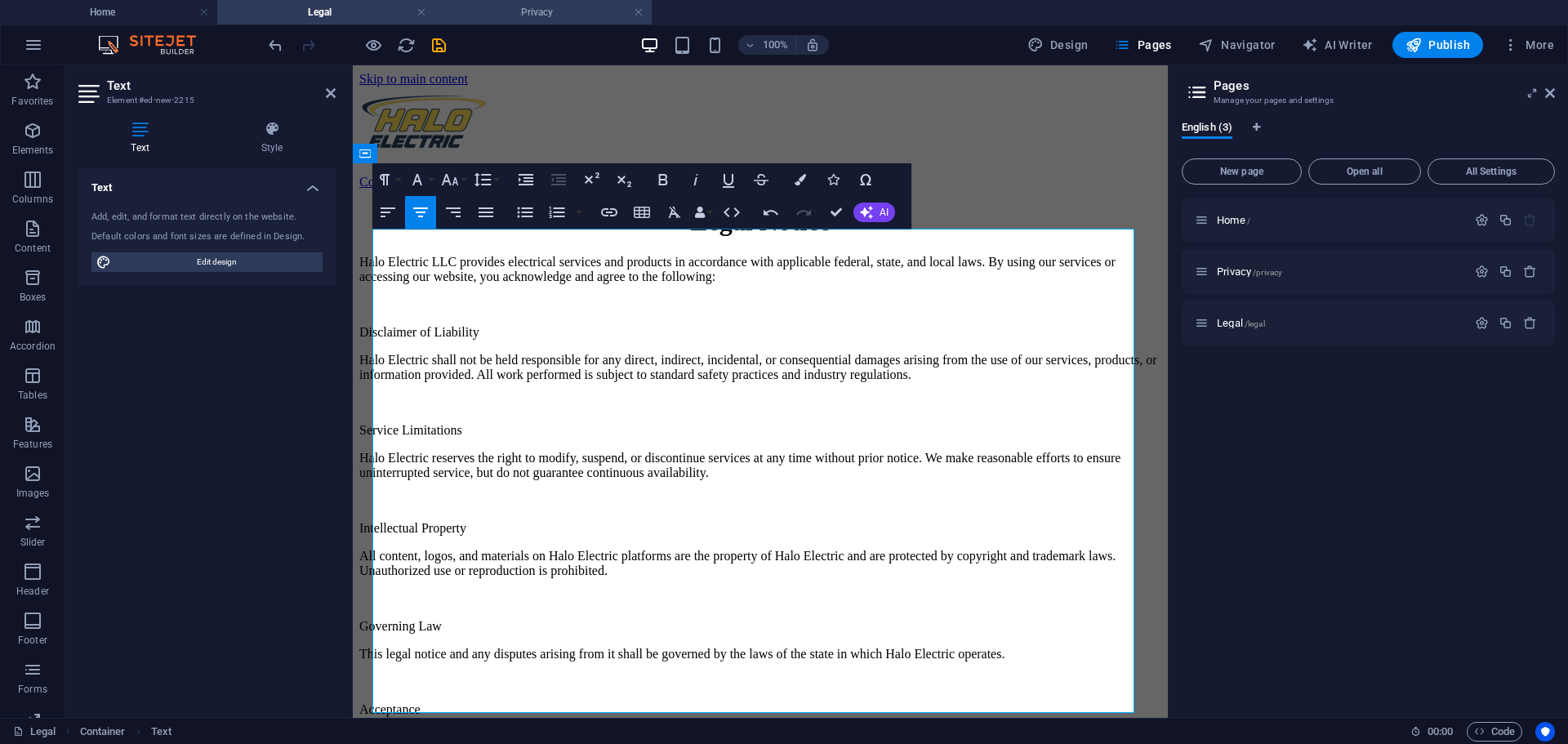
click at [541, 16] on h4 "Privacy" at bounding box center [543, 12] width 217 height 18
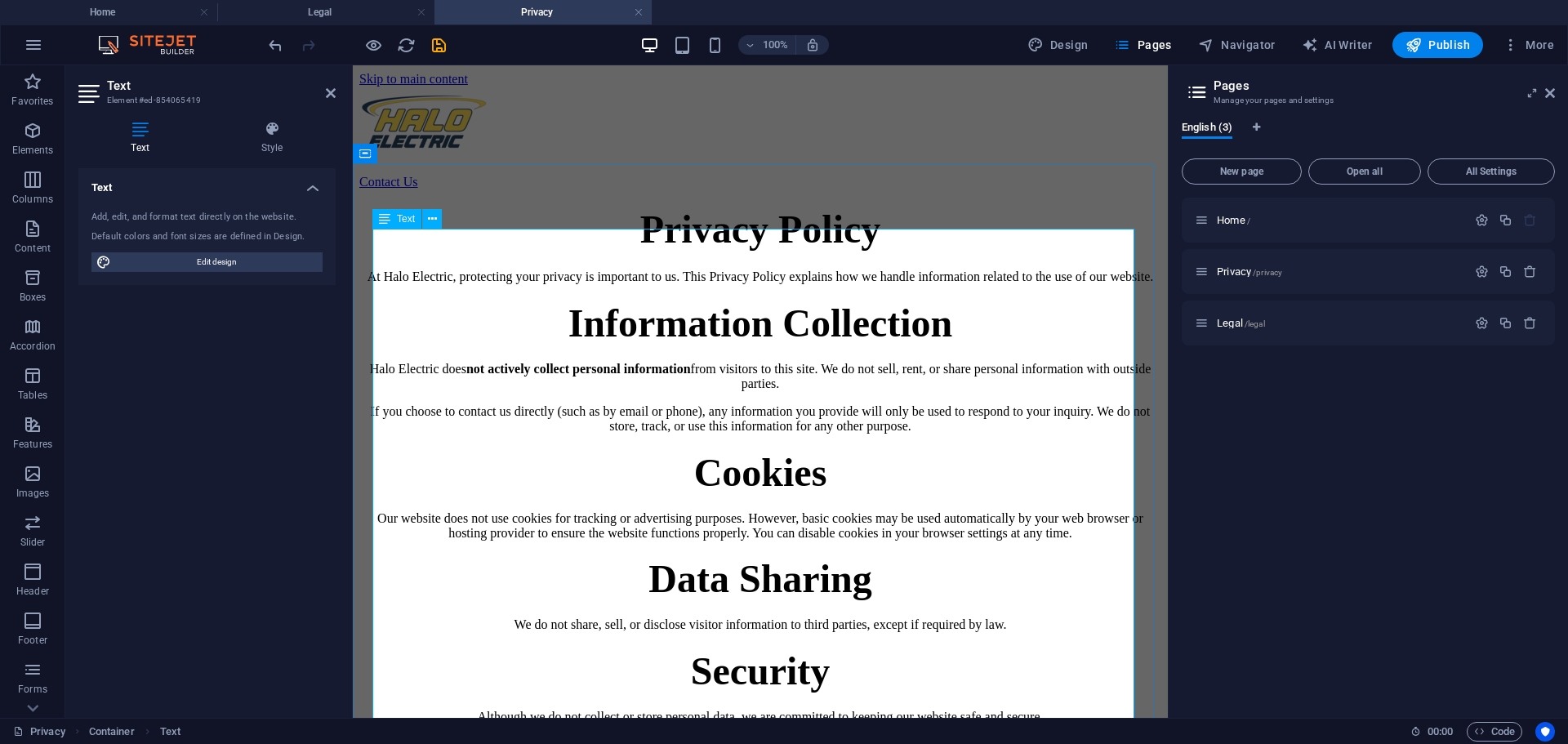
click at [790, 345] on span "Information Collection" at bounding box center [761, 323] width 385 height 43
click at [365, 10] on h4 "Legal" at bounding box center [325, 12] width 217 height 18
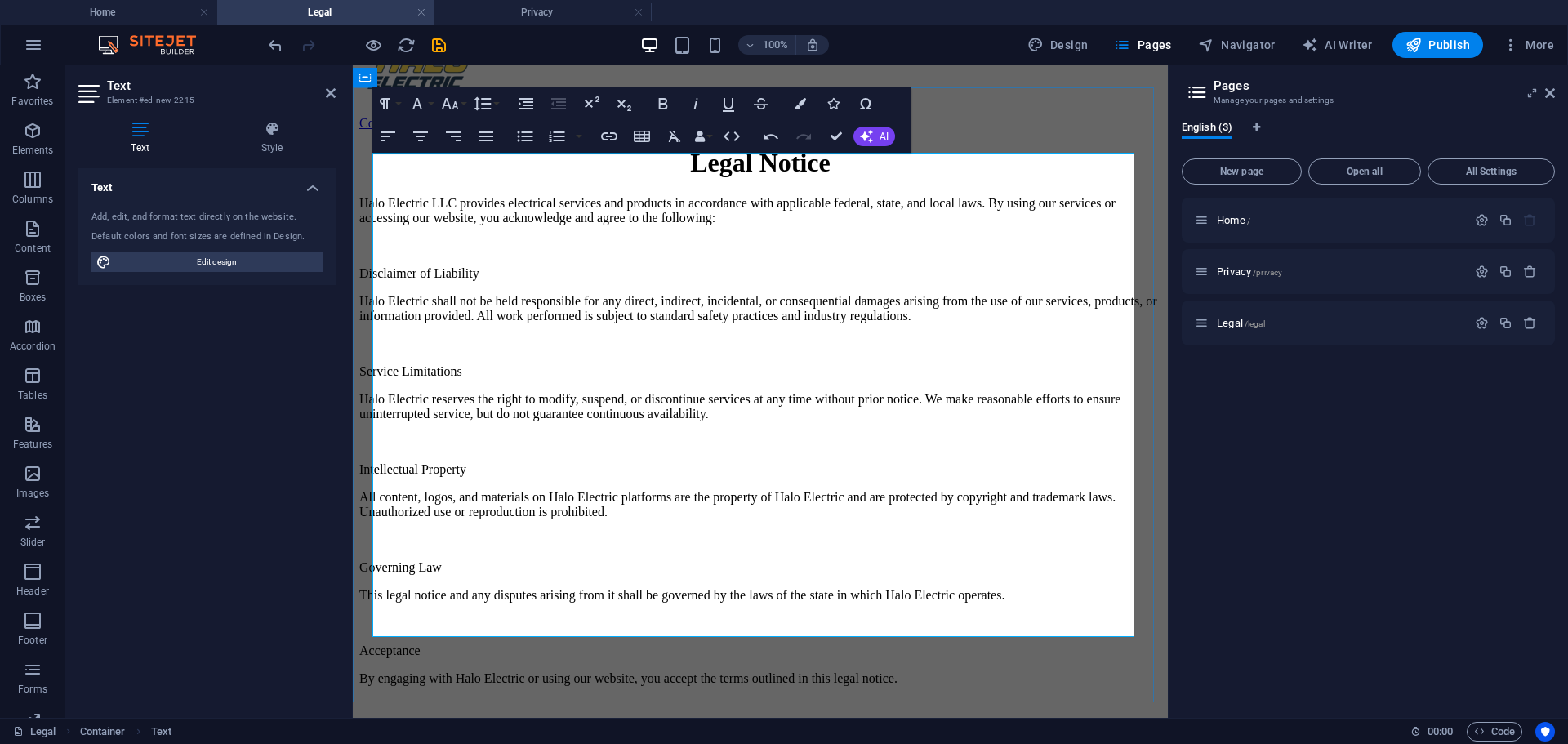
scroll to position [82, 0]
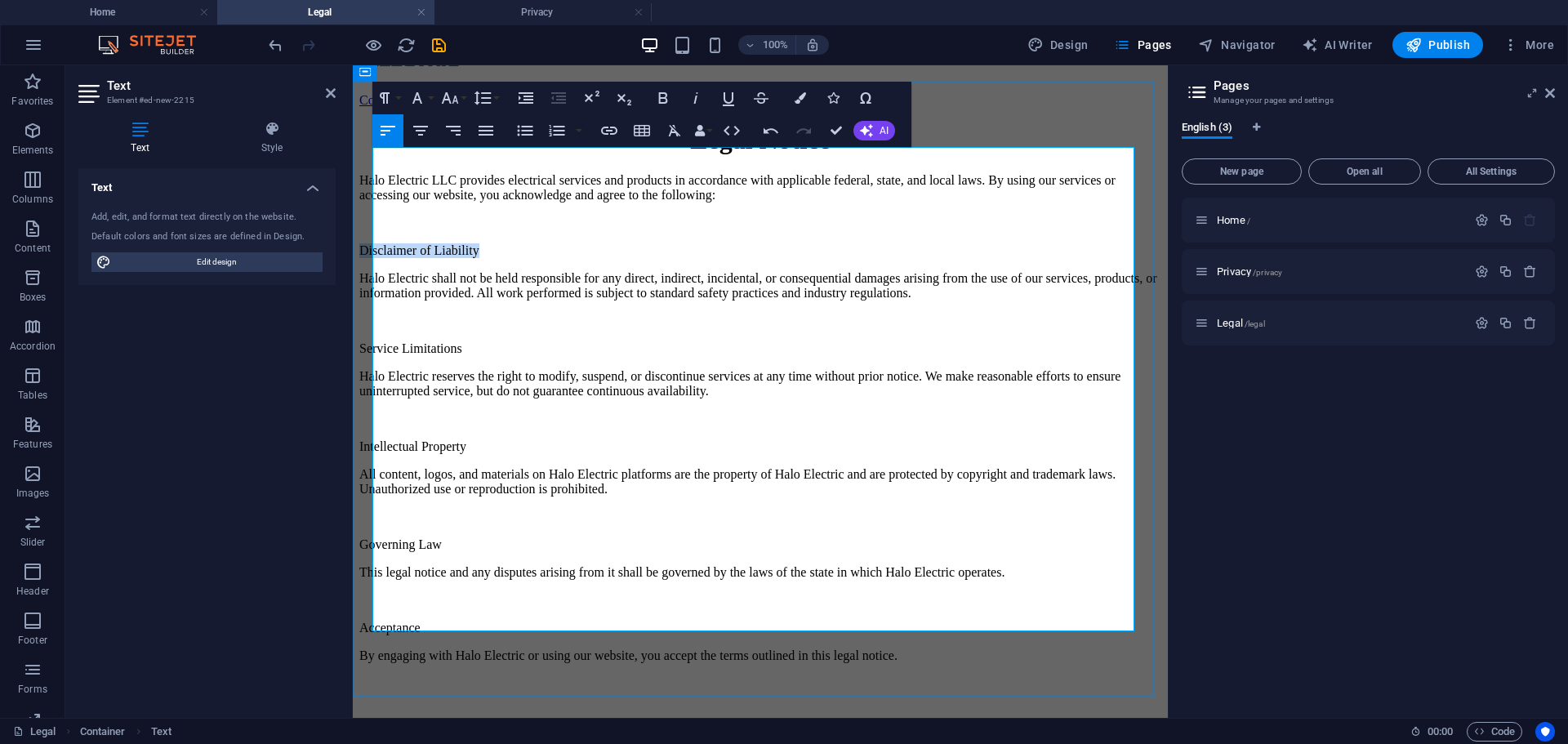
drag, startPoint x: 538, startPoint y: 292, endPoint x: 375, endPoint y: 290, distance: 163.0
click at [375, 258] on p "Disclaimer of Liability" at bounding box center [760, 251] width 802 height 15
click at [729, 155] on h1 "Legal Notice" at bounding box center [760, 139] width 802 height 31
drag, startPoint x: 729, startPoint y: 190, endPoint x: 720, endPoint y: 194, distance: 9.8
click at [720, 155] on h1 "Legal Notice" at bounding box center [760, 139] width 802 height 31
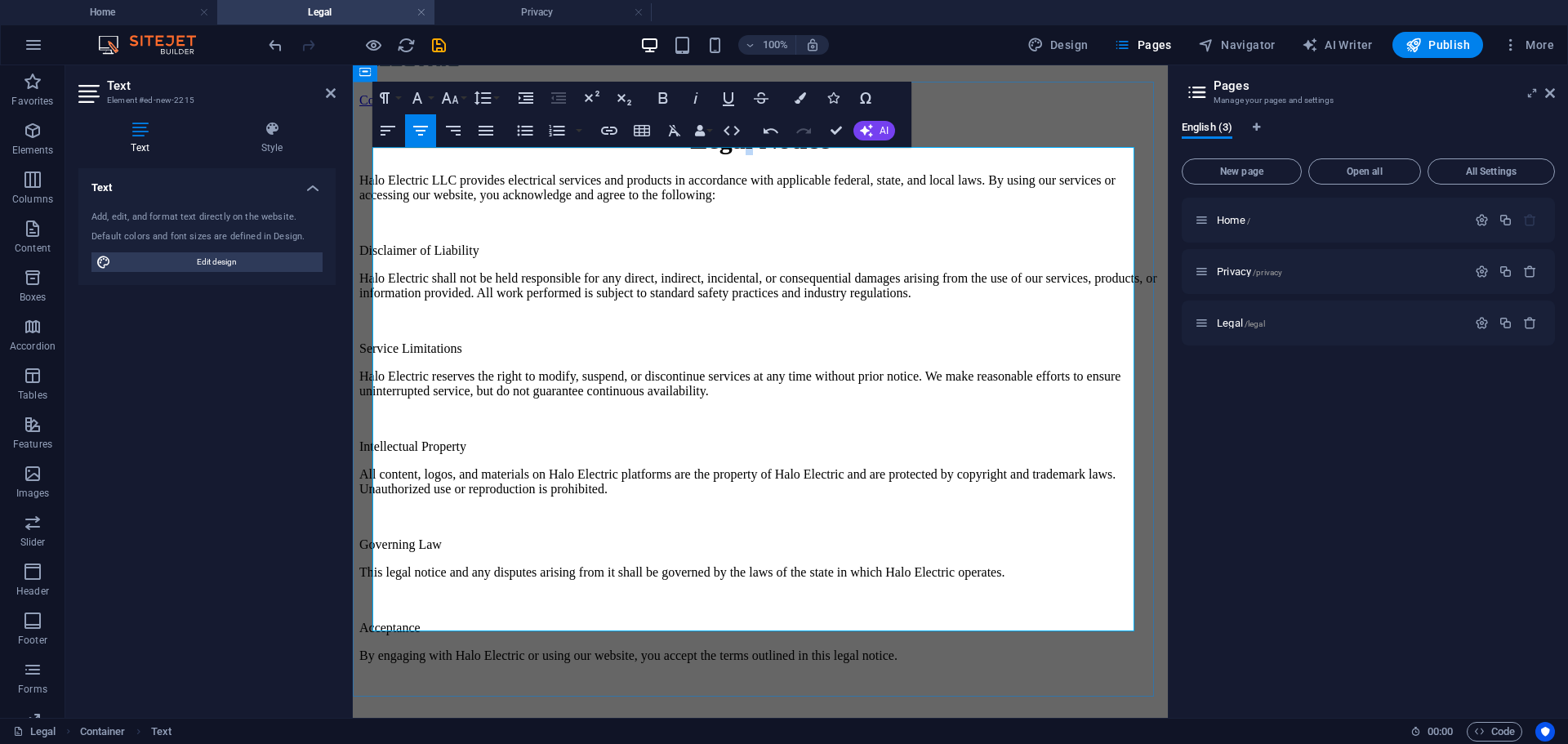
copy h1 "l"
click at [512, 258] on p "Disclaimer of Liability" at bounding box center [760, 251] width 802 height 15
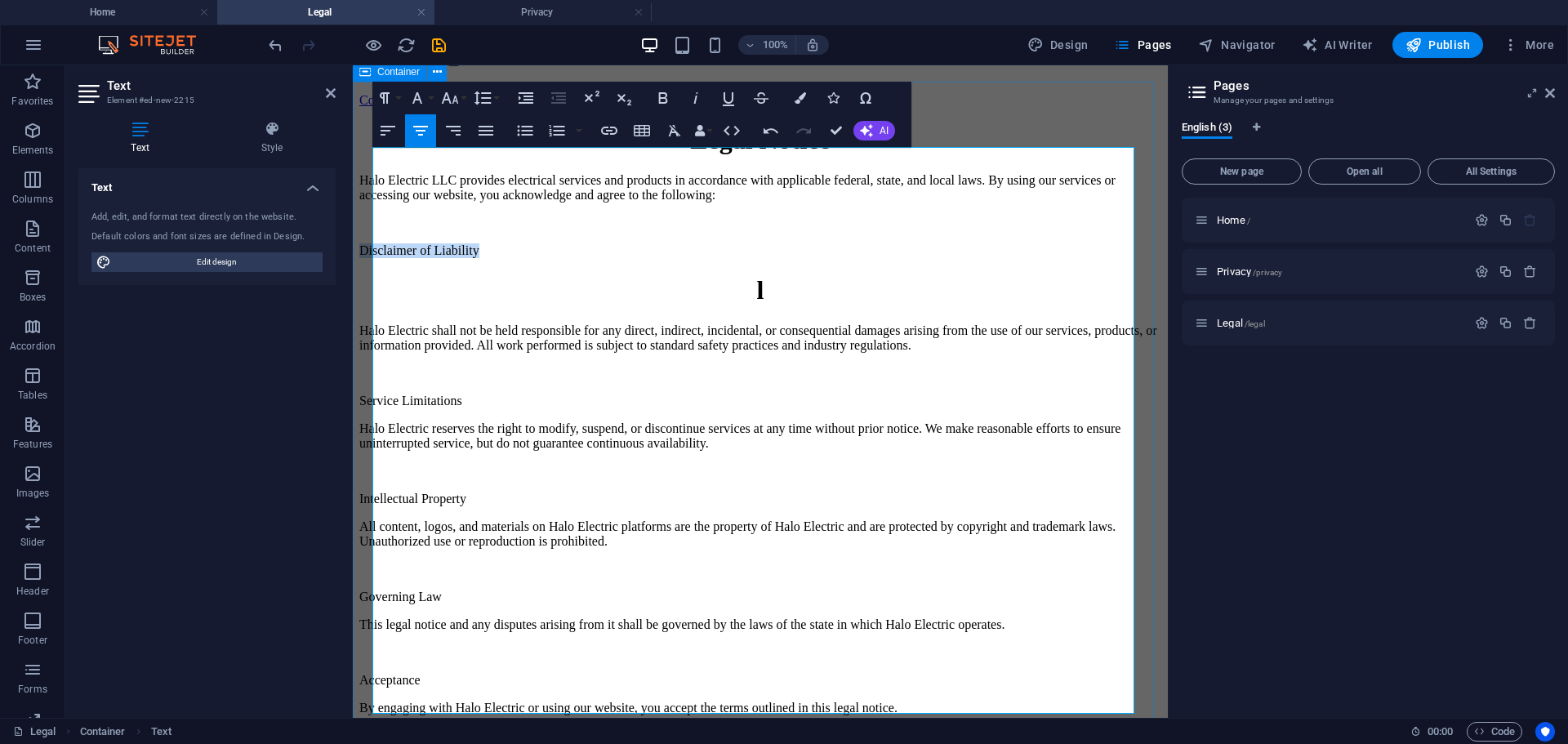
drag, startPoint x: 518, startPoint y: 290, endPoint x: 466, endPoint y: 308, distance: 55.0
click at [368, 290] on div "Legal Notice Halo Electric LLC provides electrical services and products in acc…" at bounding box center [760, 419] width 802 height 590
copy p "Disclaimer of Liability​"
click at [772, 305] on h1 "l" at bounding box center [760, 290] width 802 height 31
drag, startPoint x: 503, startPoint y: 338, endPoint x: 371, endPoint y: 292, distance: 139.8
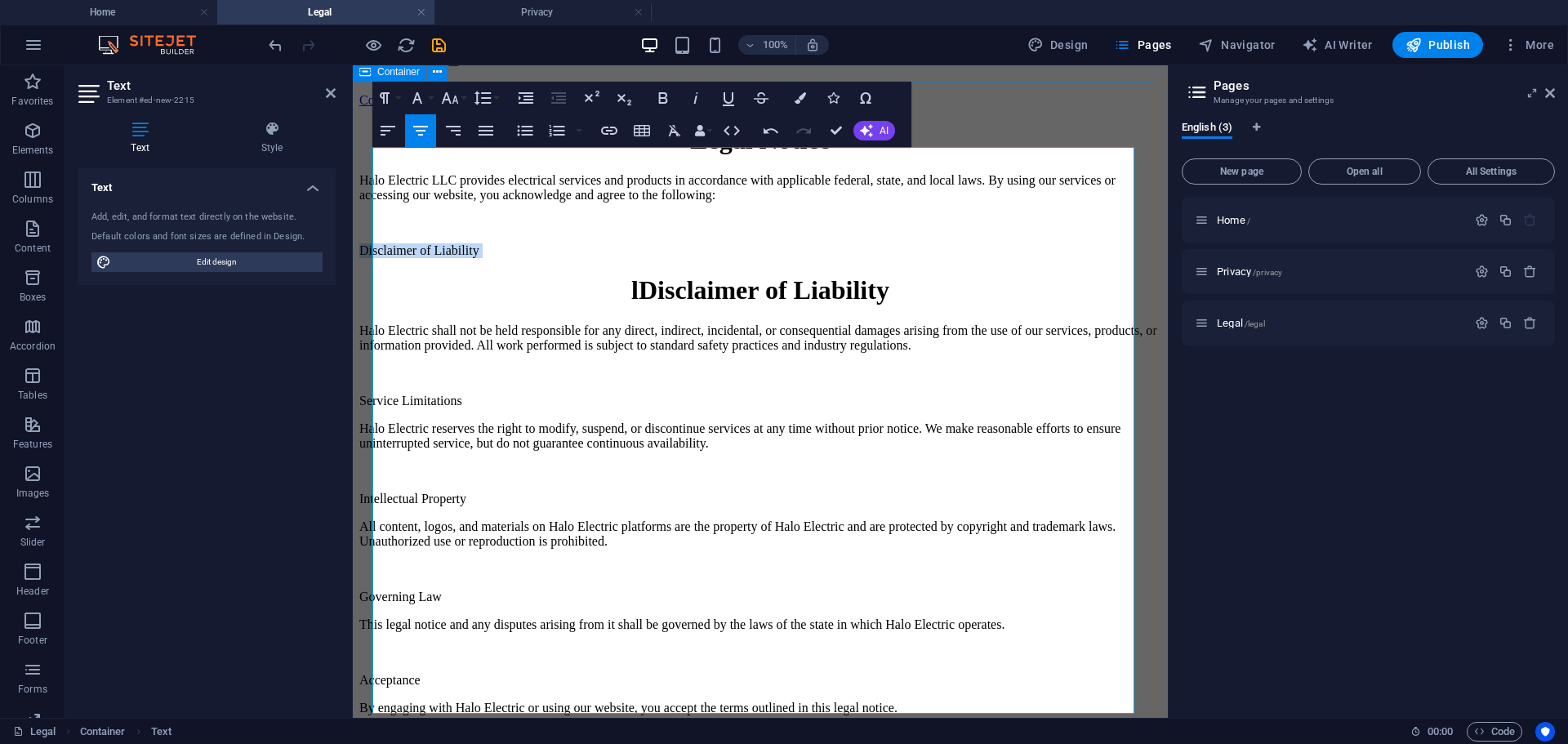
click at [371, 292] on div "Legal Notice Halo Electric LLC provides electrical services and products in acc…" at bounding box center [760, 419] width 802 height 590
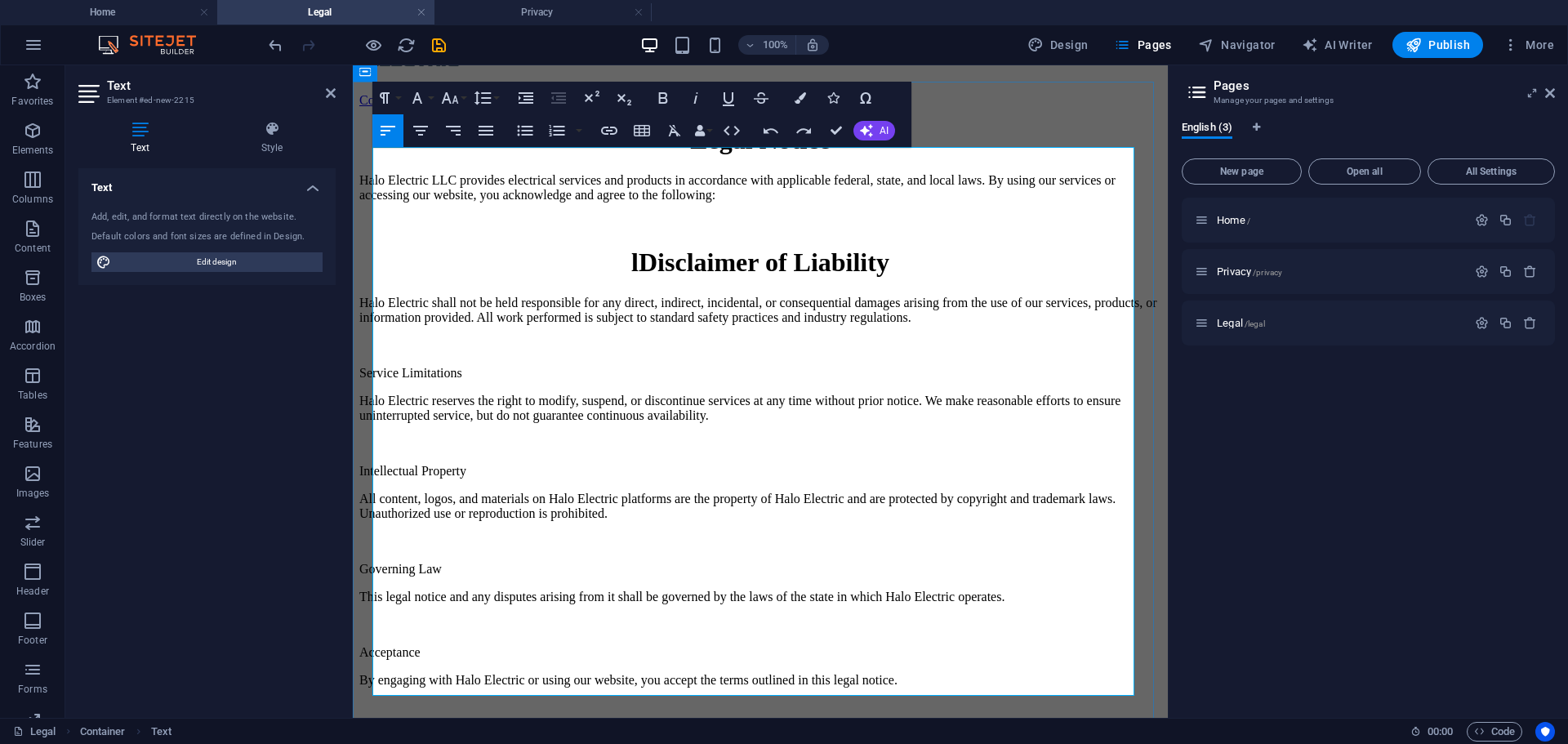
click at [511, 277] on h1 "lDisclaimer of Liability" at bounding box center [760, 262] width 802 height 31
click at [470, 277] on h1 "Disclaimer of Liability" at bounding box center [760, 262] width 802 height 31
click at [427, 277] on h1 "Disclaimer of Liability" at bounding box center [760, 262] width 802 height 31
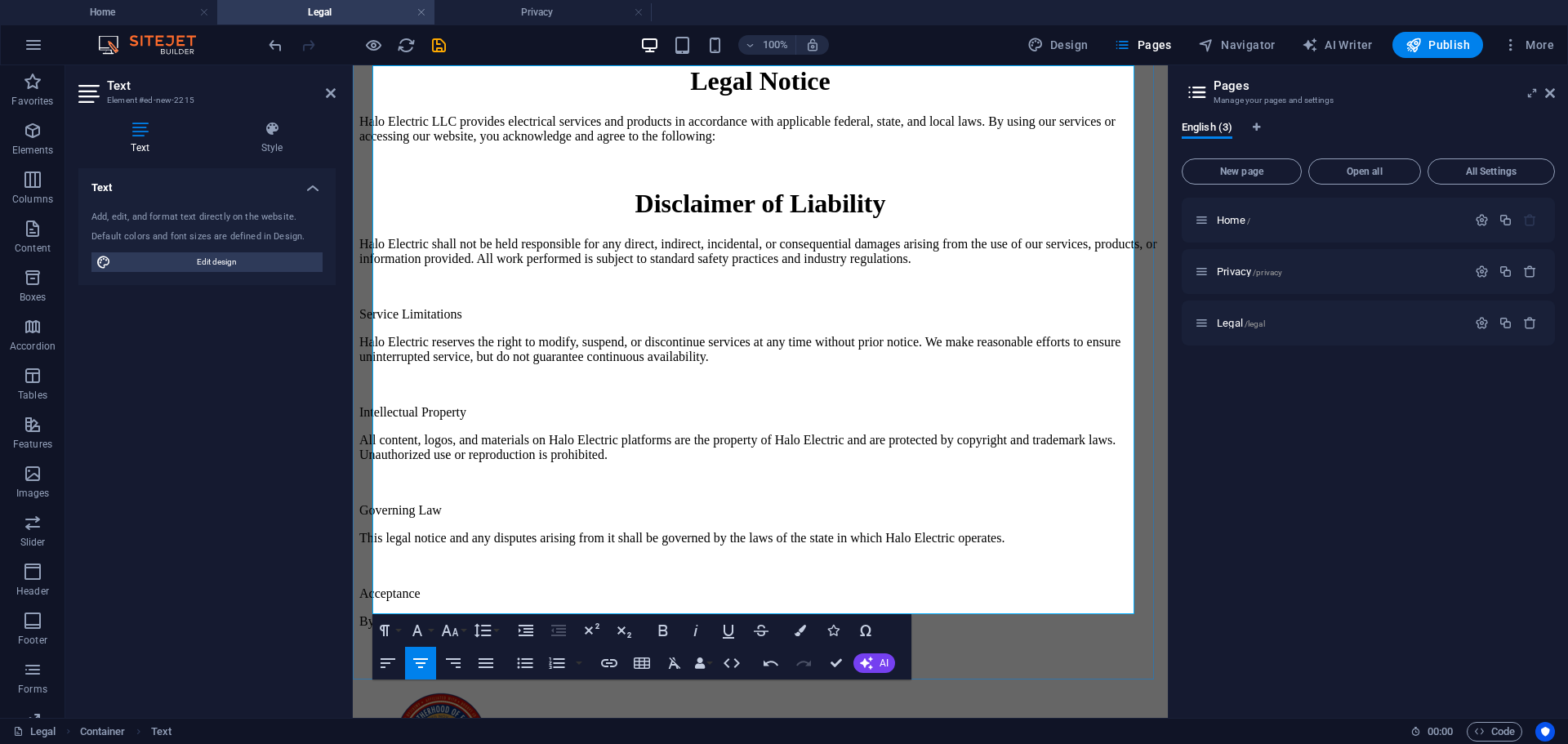
scroll to position [163, 0]
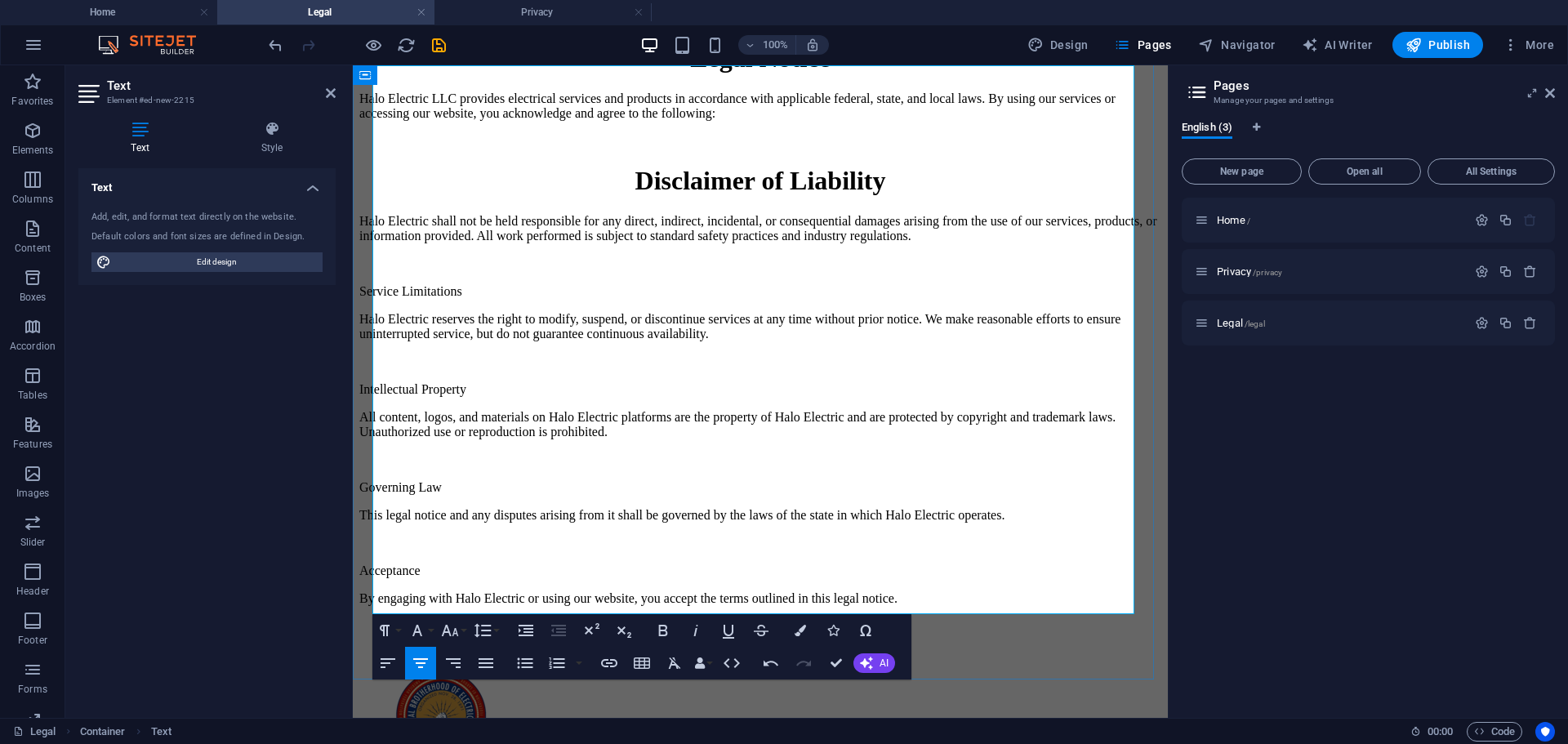
click at [512, 299] on p "Service Limitations" at bounding box center [760, 291] width 802 height 15
click at [663, 196] on h1 "Disclaimer of Liability" at bounding box center [760, 181] width 802 height 31
click at [646, 196] on h1 "Disclaimer of Liability" at bounding box center [760, 181] width 802 height 31
copy h1 "i"
click at [574, 299] on p "Service Limitations" at bounding box center [760, 291] width 802 height 15
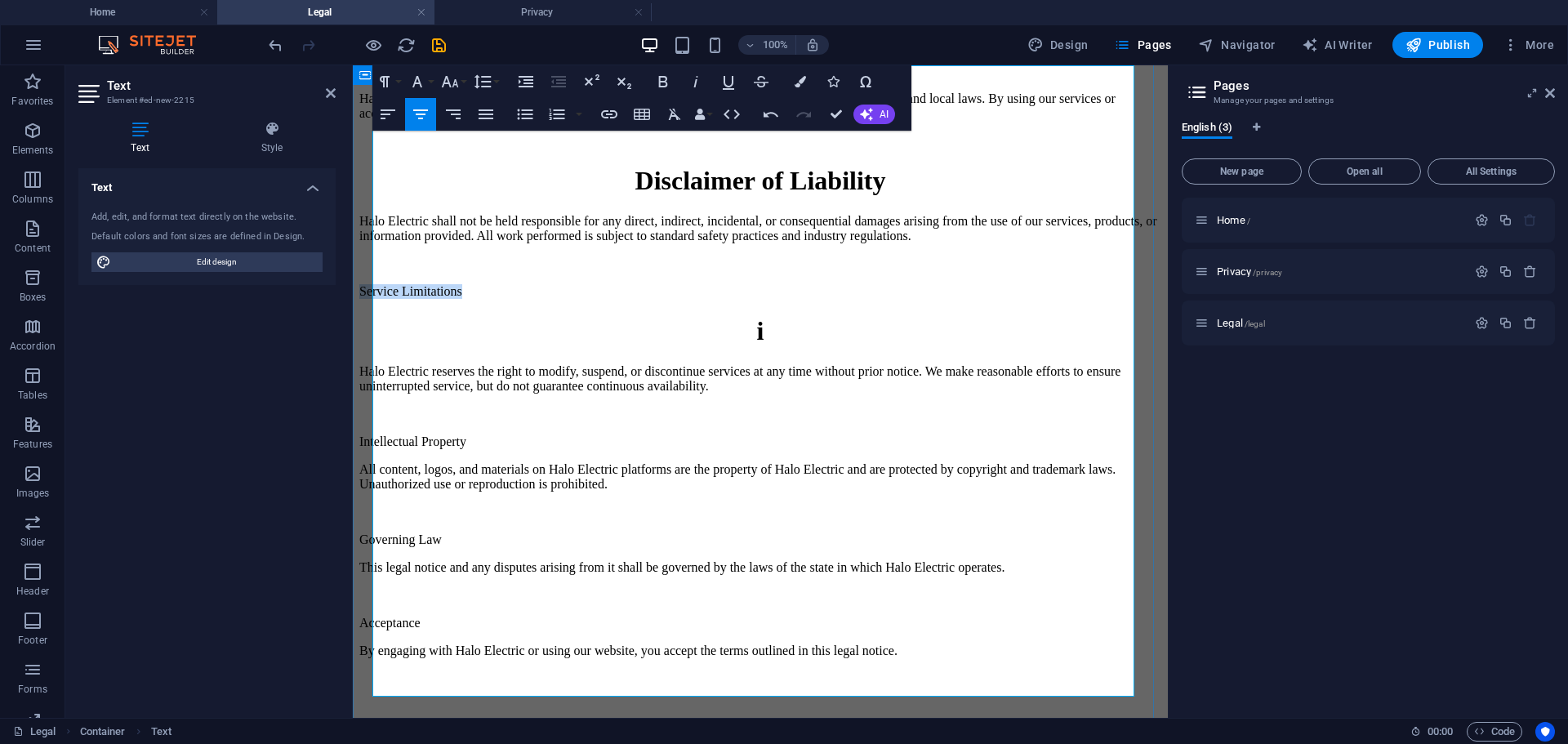
drag, startPoint x: 496, startPoint y: 365, endPoint x: 364, endPoint y: 365, distance: 132.0
click at [364, 365] on div "Legal Notice Halo Electric LLC provides electrical services and products in acc…" at bounding box center [760, 350] width 802 height 614
copy p "Service Limitations"
click at [762, 346] on h1 "i" at bounding box center [760, 331] width 802 height 31
drag, startPoint x: 536, startPoint y: 421, endPoint x: 372, endPoint y: 362, distance: 174.3
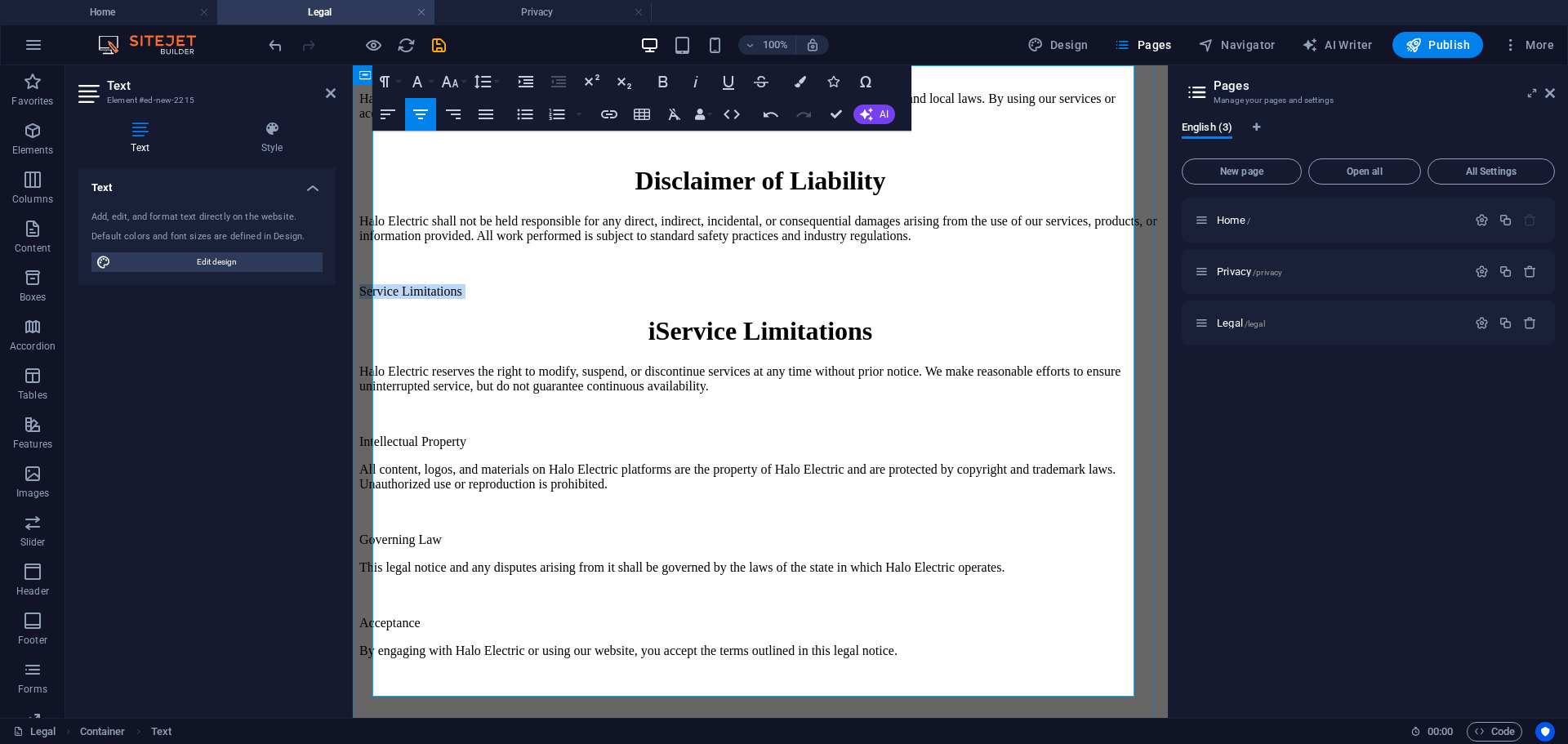
click at [372, 362] on div "Legal Notice Halo Electric LLC provides electrical services and products in acc…" at bounding box center [760, 350] width 802 height 614
click at [537, 346] on h1 "iService Limitations" at bounding box center [760, 331] width 802 height 31
drag, startPoint x: 513, startPoint y: 428, endPoint x: 489, endPoint y: 426, distance: 24.1
click at [512, 346] on h1 "Service Limitations" at bounding box center [760, 331] width 802 height 31
drag, startPoint x: 508, startPoint y: 525, endPoint x: 517, endPoint y: 526, distance: 9.1
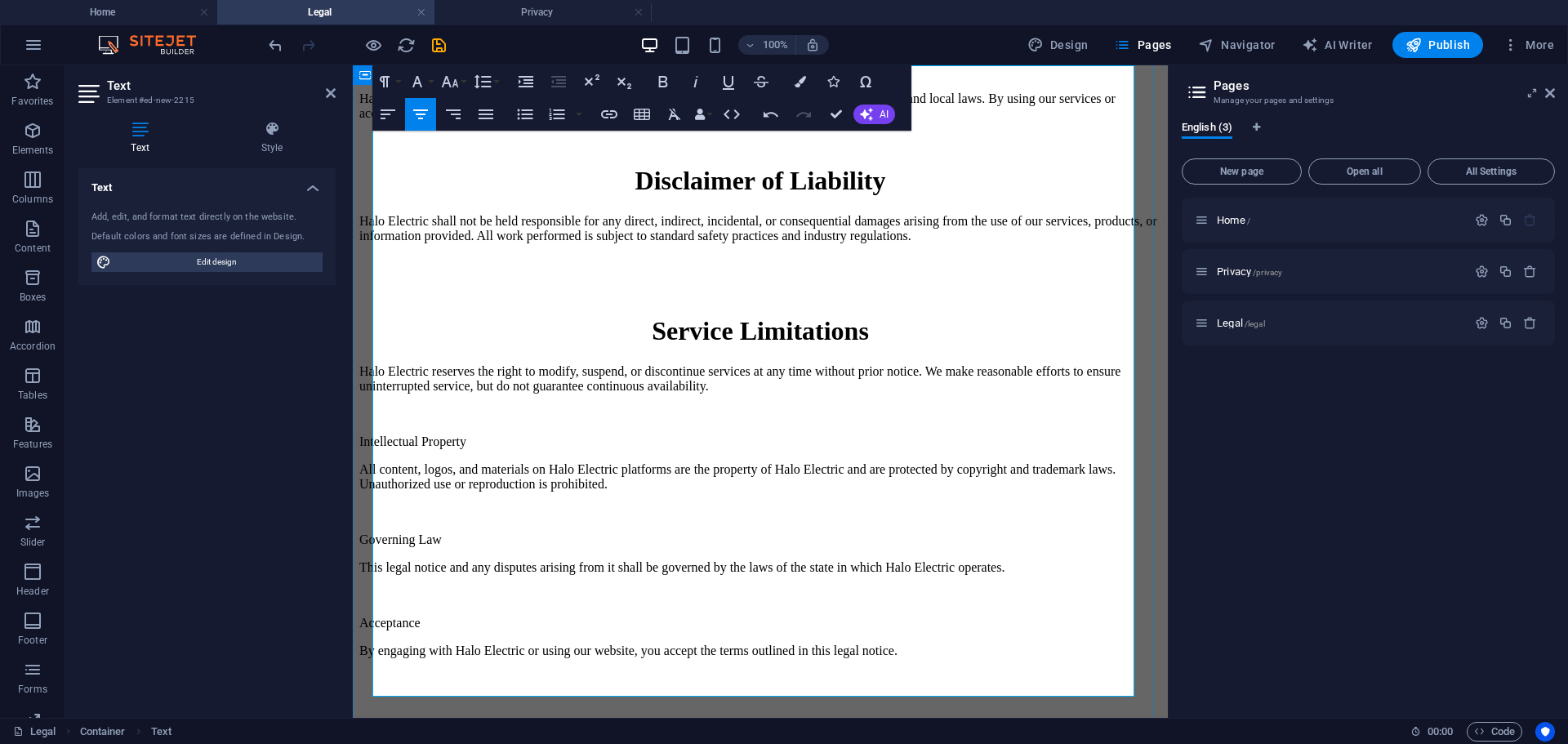
click at [517, 449] on p "Intellectual Property" at bounding box center [760, 442] width 802 height 15
drag, startPoint x: 597, startPoint y: 434, endPoint x: 609, endPoint y: 432, distance: 12.2
click at [609, 346] on h1 "Service Limitations" at bounding box center [760, 331] width 802 height 31
copy h1 "r"
click at [523, 492] on p "All content, logos, and materials on Halo Electric platforms are the property o…" at bounding box center [760, 477] width 802 height 30
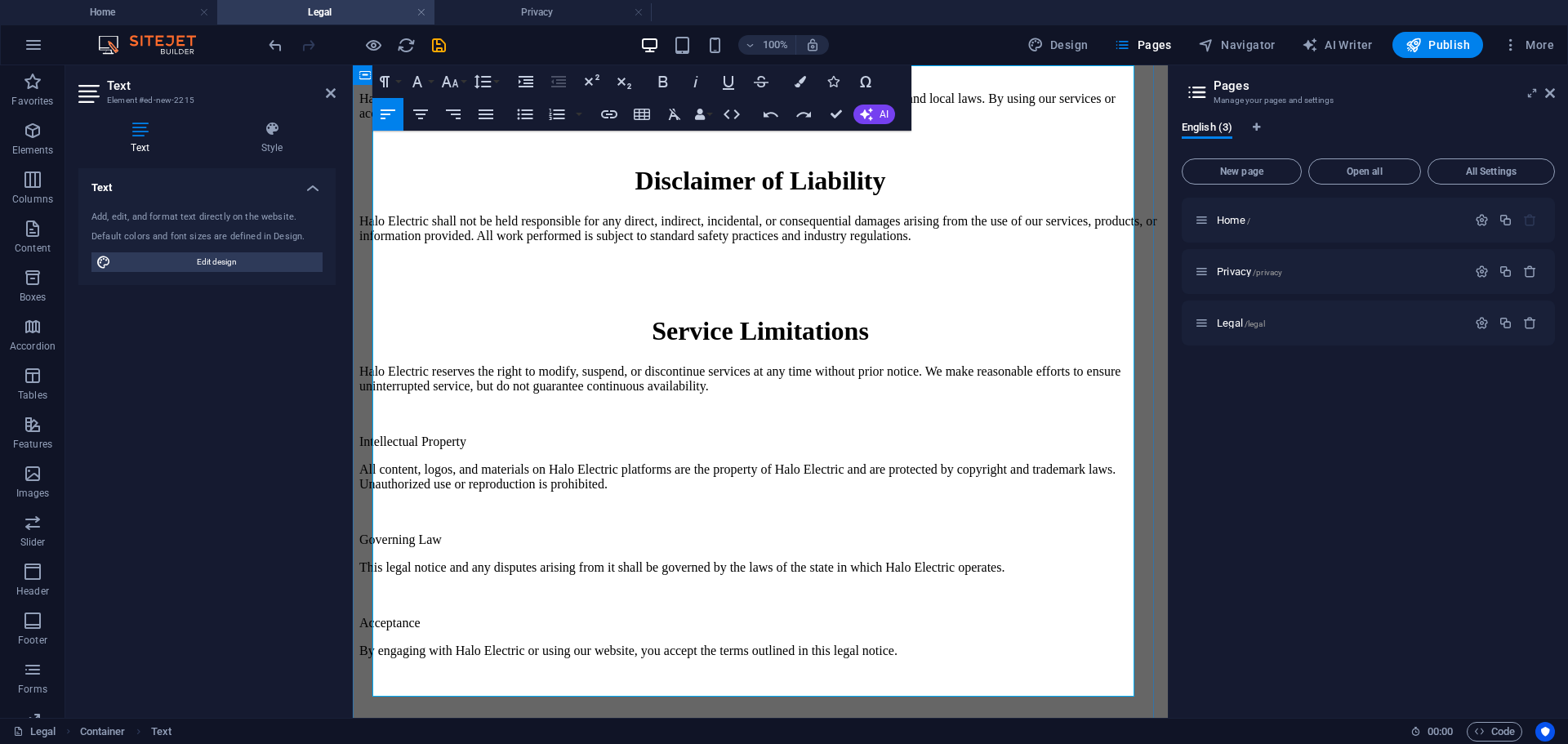
click at [532, 449] on p "Intellectual Property" at bounding box center [760, 442] width 802 height 15
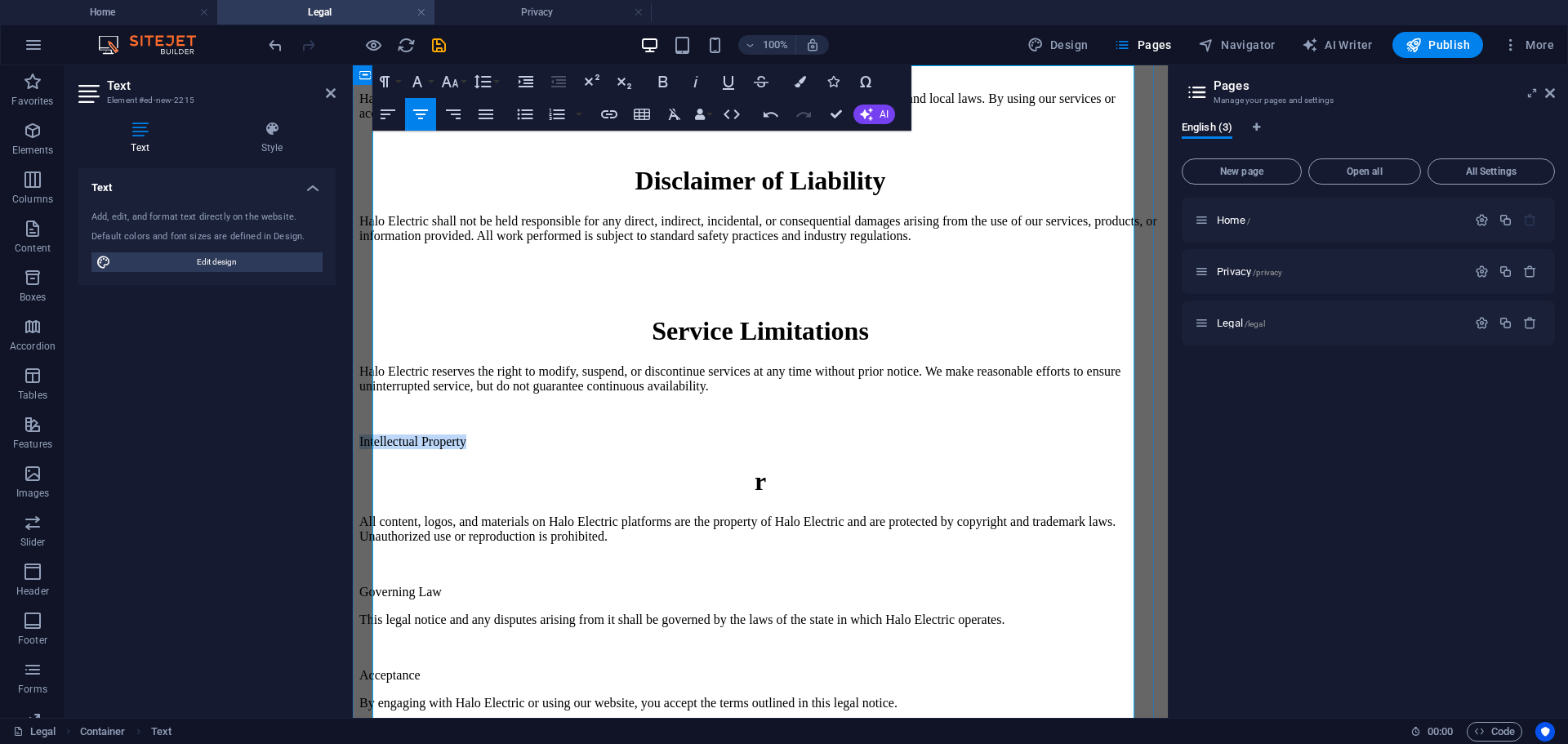
drag, startPoint x: 374, startPoint y: 520, endPoint x: 616, endPoint y: 549, distance: 243.7
click at [527, 449] on p "Intellectual Property" at bounding box center [760, 442] width 802 height 15
copy p "Intellectual Property"
click at [756, 497] on h1 "r" at bounding box center [760, 481] width 802 height 31
drag, startPoint x: 524, startPoint y: 578, endPoint x: 371, endPoint y: 516, distance: 165.1
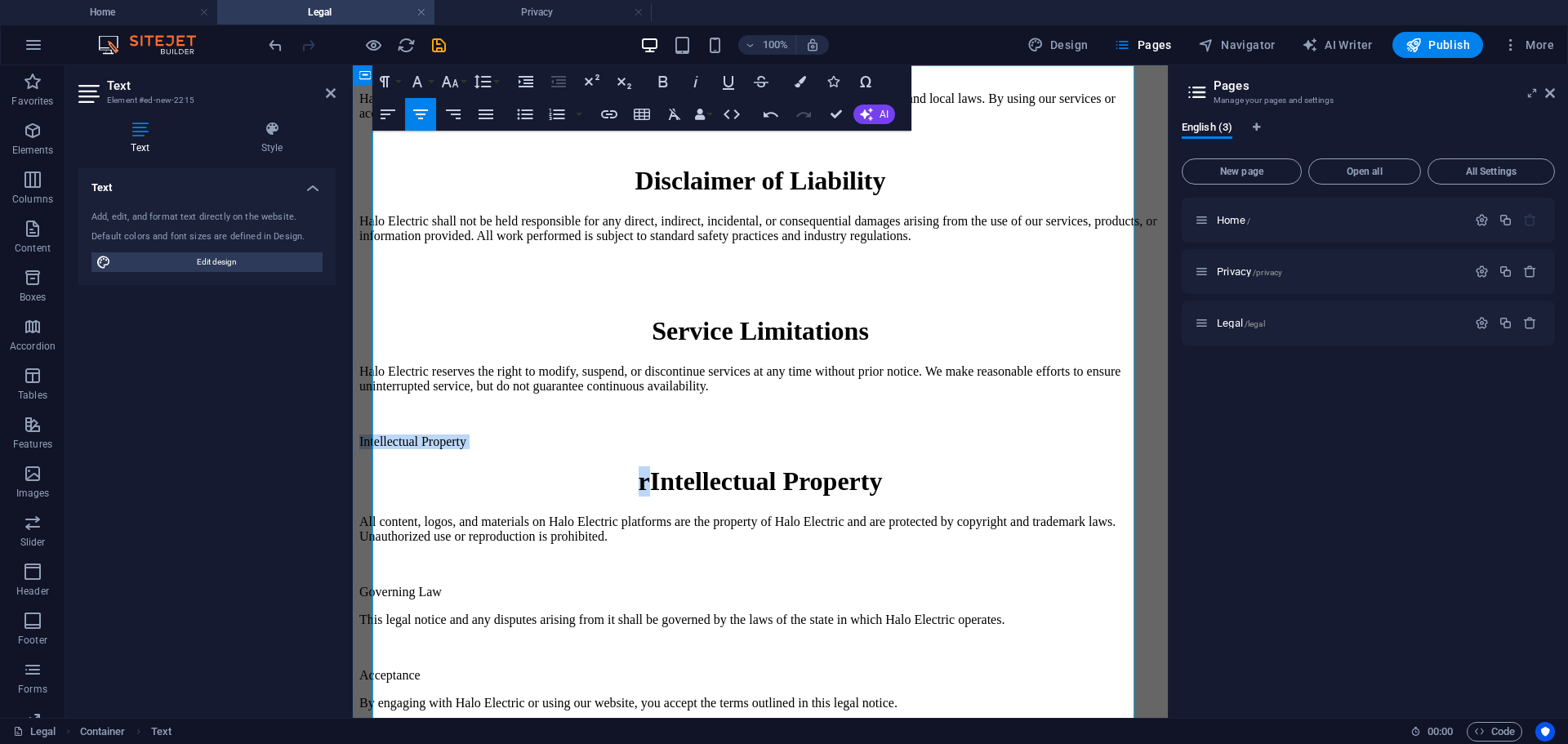
click at [371, 516] on div "Legal Notice Halo Electric LLC provides electrical services and products in acc…" at bounding box center [760, 376] width 802 height 666
click at [521, 497] on h1 "rIntellectual Property" at bounding box center [760, 481] width 802 height 31
click at [514, 449] on p "Intellectual Property" at bounding box center [760, 442] width 802 height 15
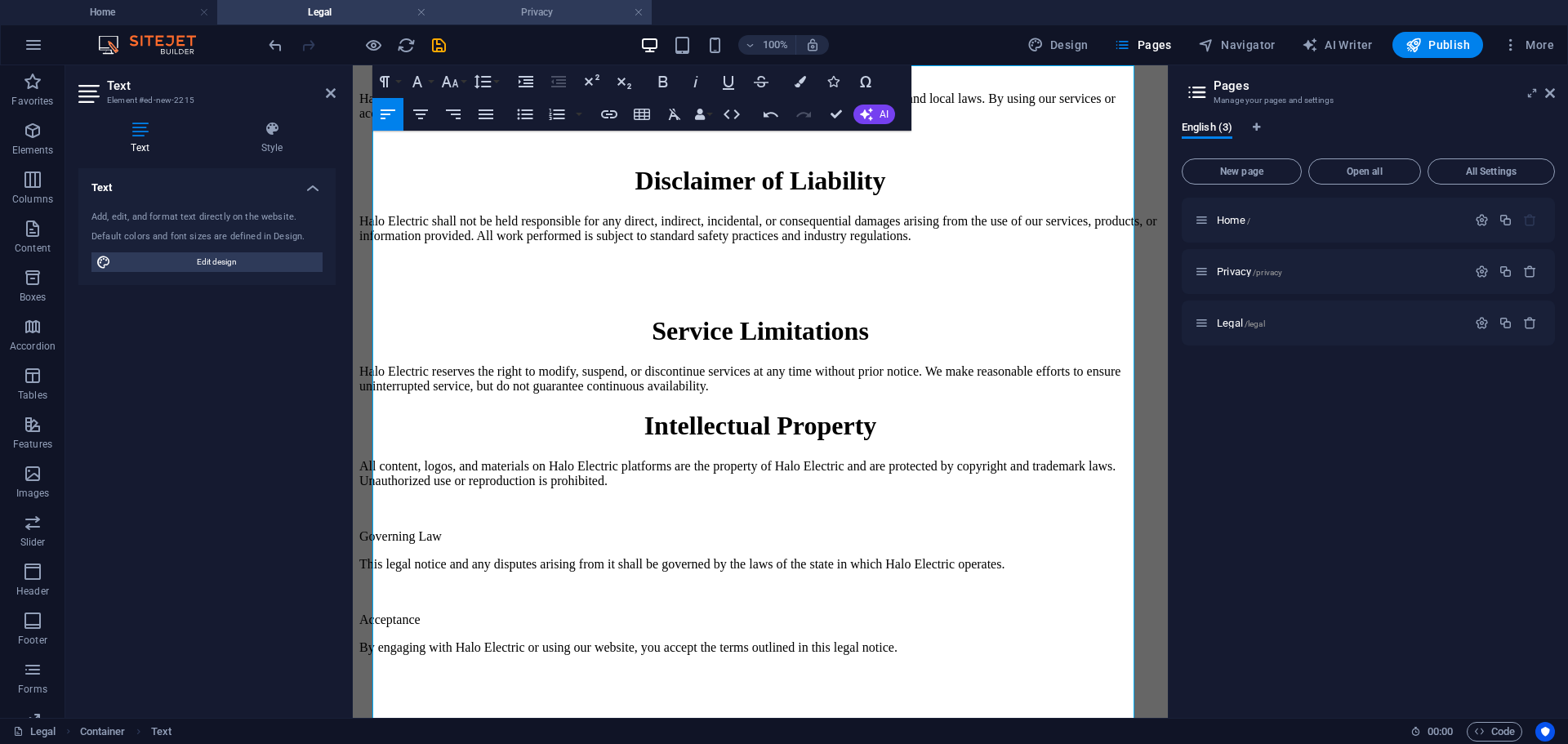
click at [564, 9] on h4 "Privacy" at bounding box center [543, 12] width 217 height 18
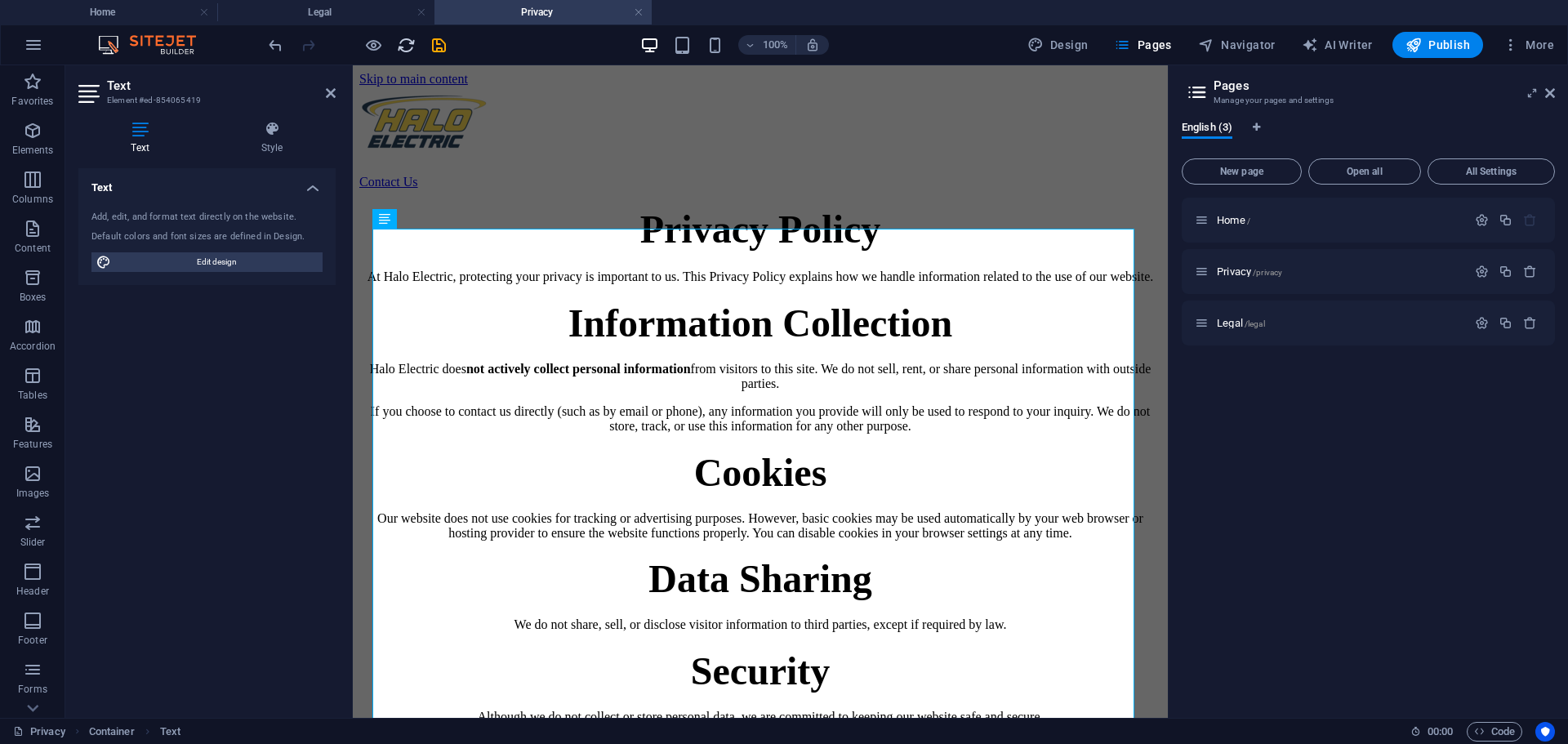
scroll to position [0, 0]
click at [686, 284] on p "At Halo Electric, protecting your privacy is important to us. This Privacy Poli…" at bounding box center [760, 277] width 802 height 15
click at [702, 251] on span "Privacy Policy" at bounding box center [761, 228] width 241 height 43
click at [342, 10] on h4 "Legal" at bounding box center [325, 12] width 217 height 18
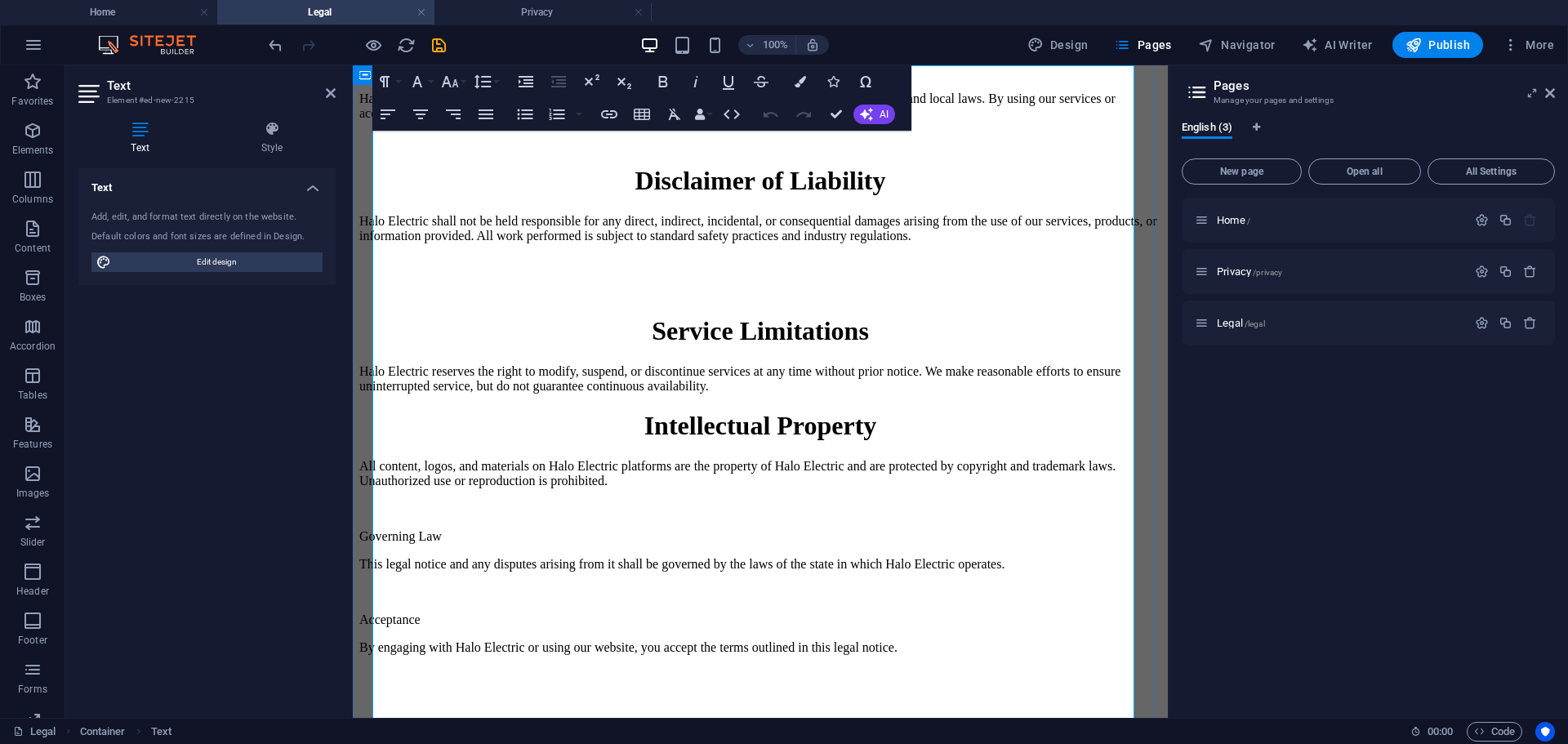
click at [701, 346] on h1 "Service Limitations" at bounding box center [760, 331] width 802 height 31
click at [744, 440] on h1 "Intellectual Property" at bounding box center [760, 426] width 802 height 31
click at [491, 11] on h4 "Privacy" at bounding box center [543, 12] width 217 height 18
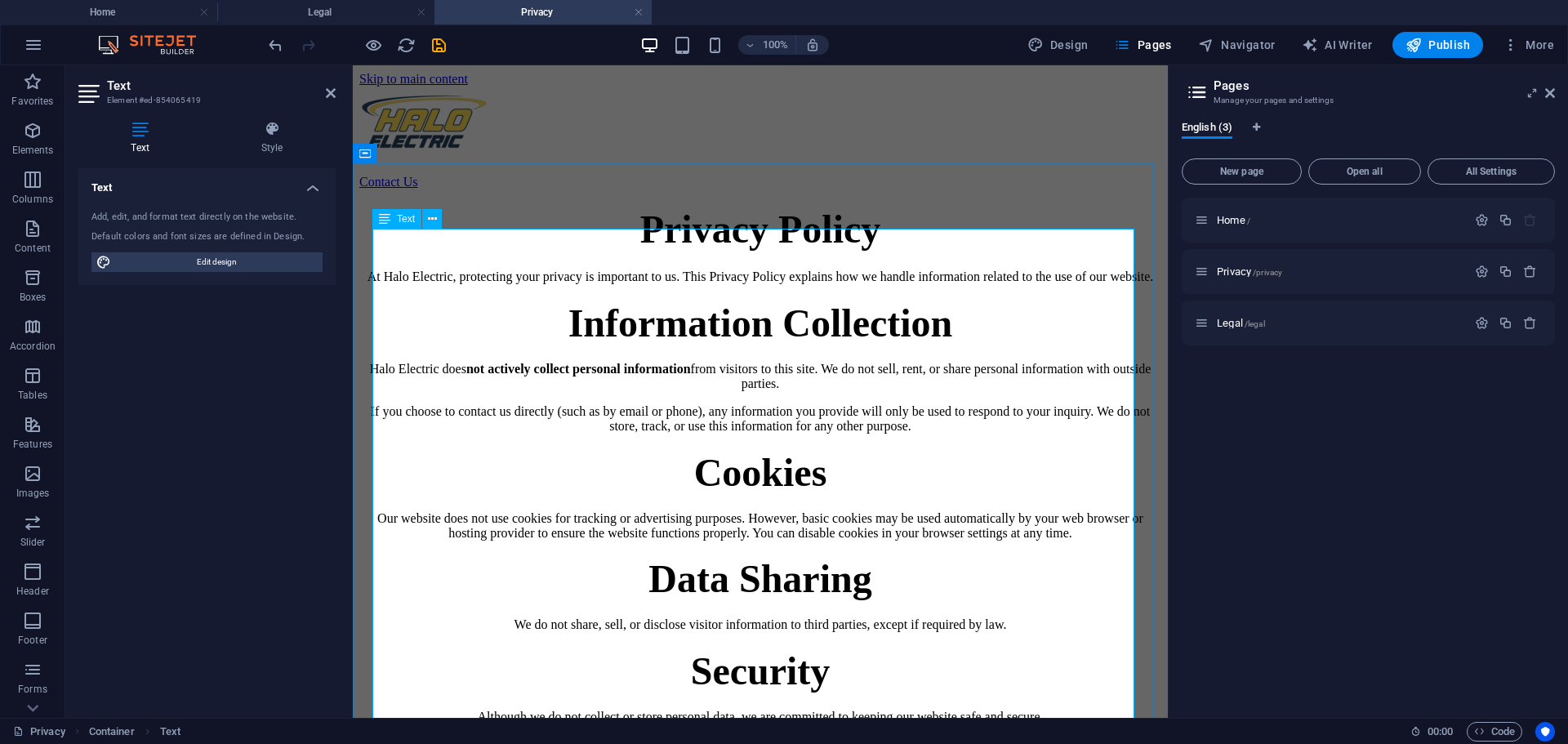
click at [706, 345] on span "Information Collection" at bounding box center [761, 323] width 385 height 43
click at [710, 346] on h2 "Information Collection" at bounding box center [760, 323] width 802 height 45
click at [713, 284] on p "At Halo Electric, protecting your privacy is important to us. This Privacy Poli…" at bounding box center [760, 277] width 802 height 15
click at [881, 284] on p "At Halo Electric, protecting your privacy is important to us. This Privacy Poli…" at bounding box center [760, 277] width 802 height 15
click at [360, 10] on h4 "Legal" at bounding box center [325, 12] width 217 height 18
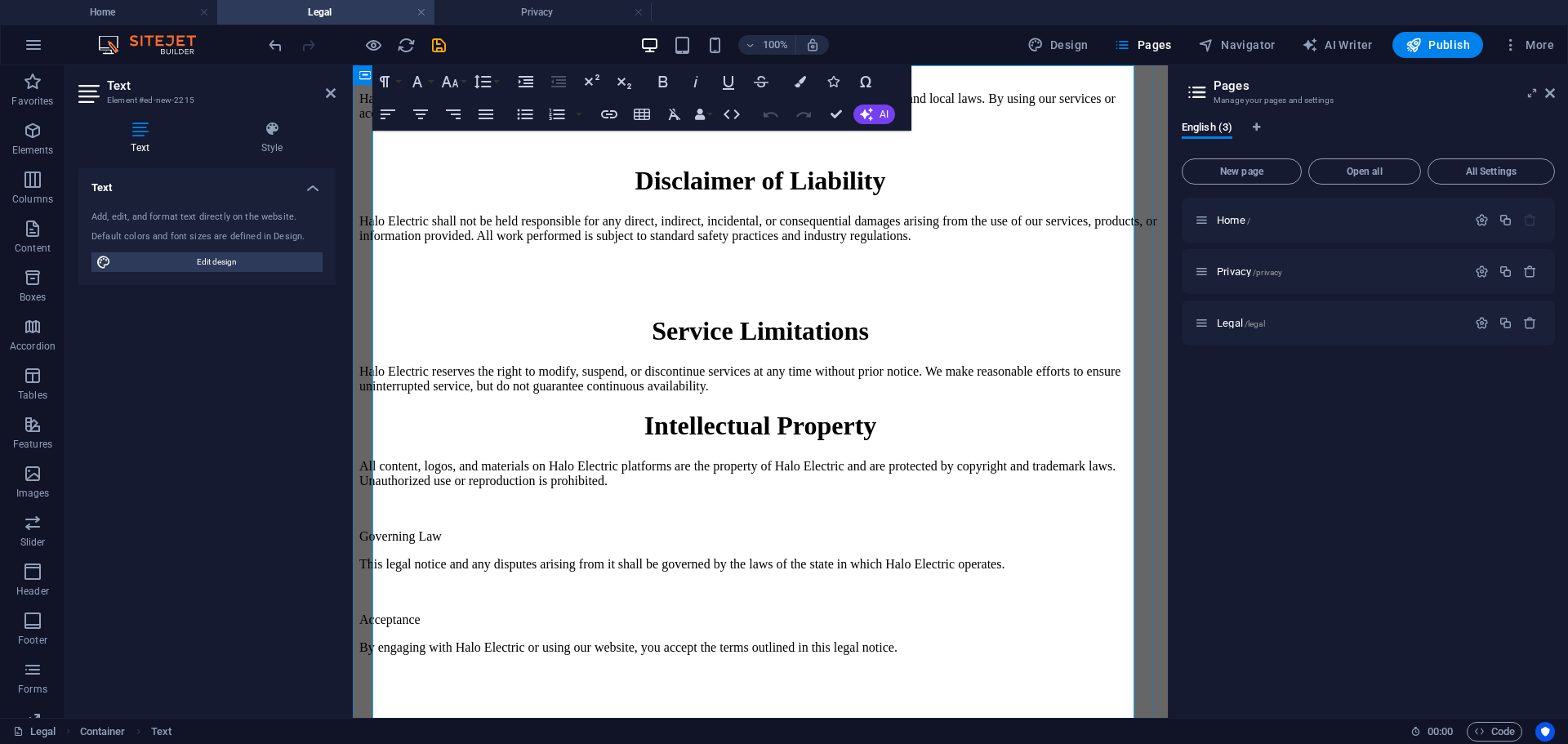
scroll to position [245, 0]
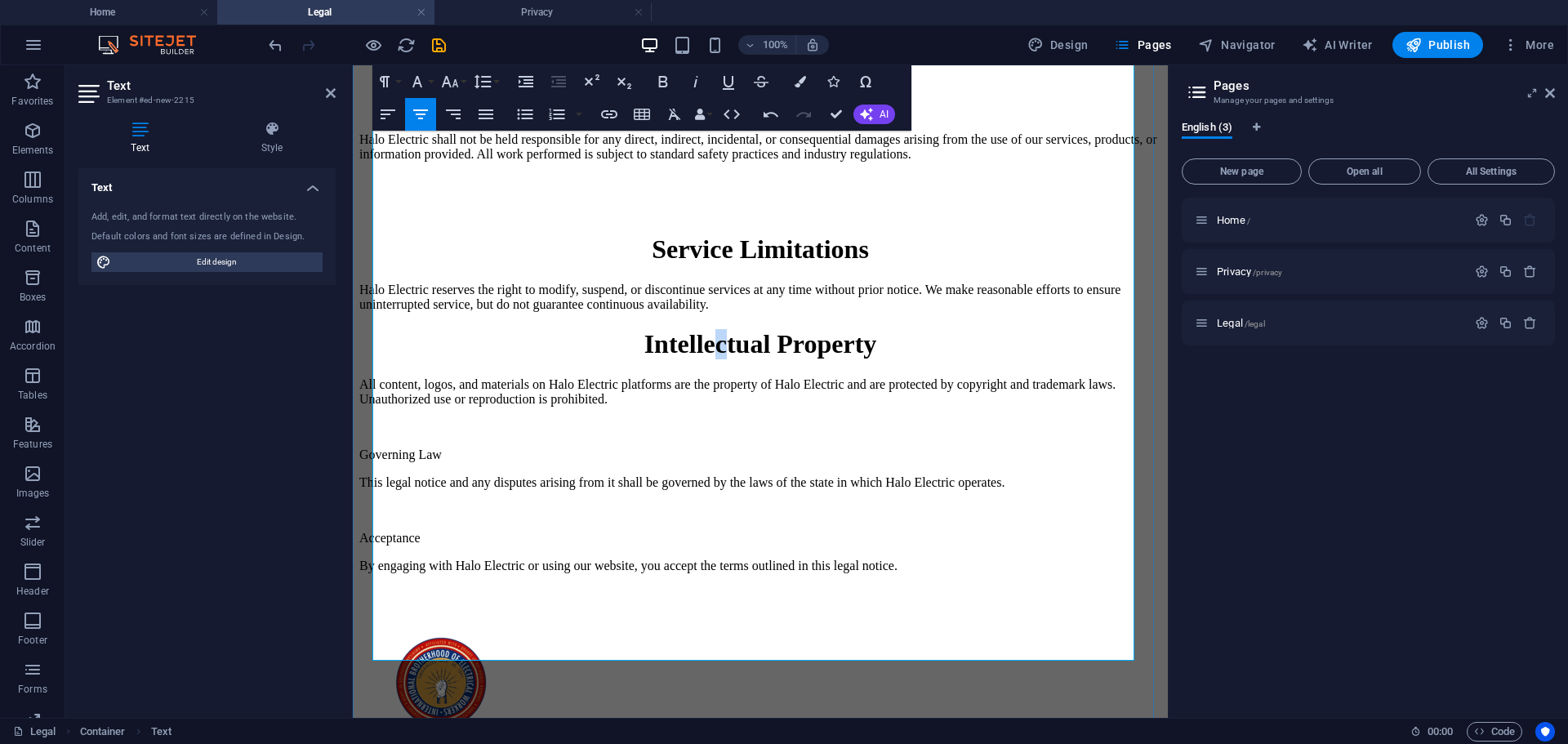
drag, startPoint x: 654, startPoint y: 469, endPoint x: 682, endPoint y: 461, distance: 29.1
click at [682, 359] on h1 "Intellectual Property" at bounding box center [760, 344] width 802 height 31
copy h1 "c"
click at [516, 462] on p "Governing Law" at bounding box center [760, 454] width 802 height 15
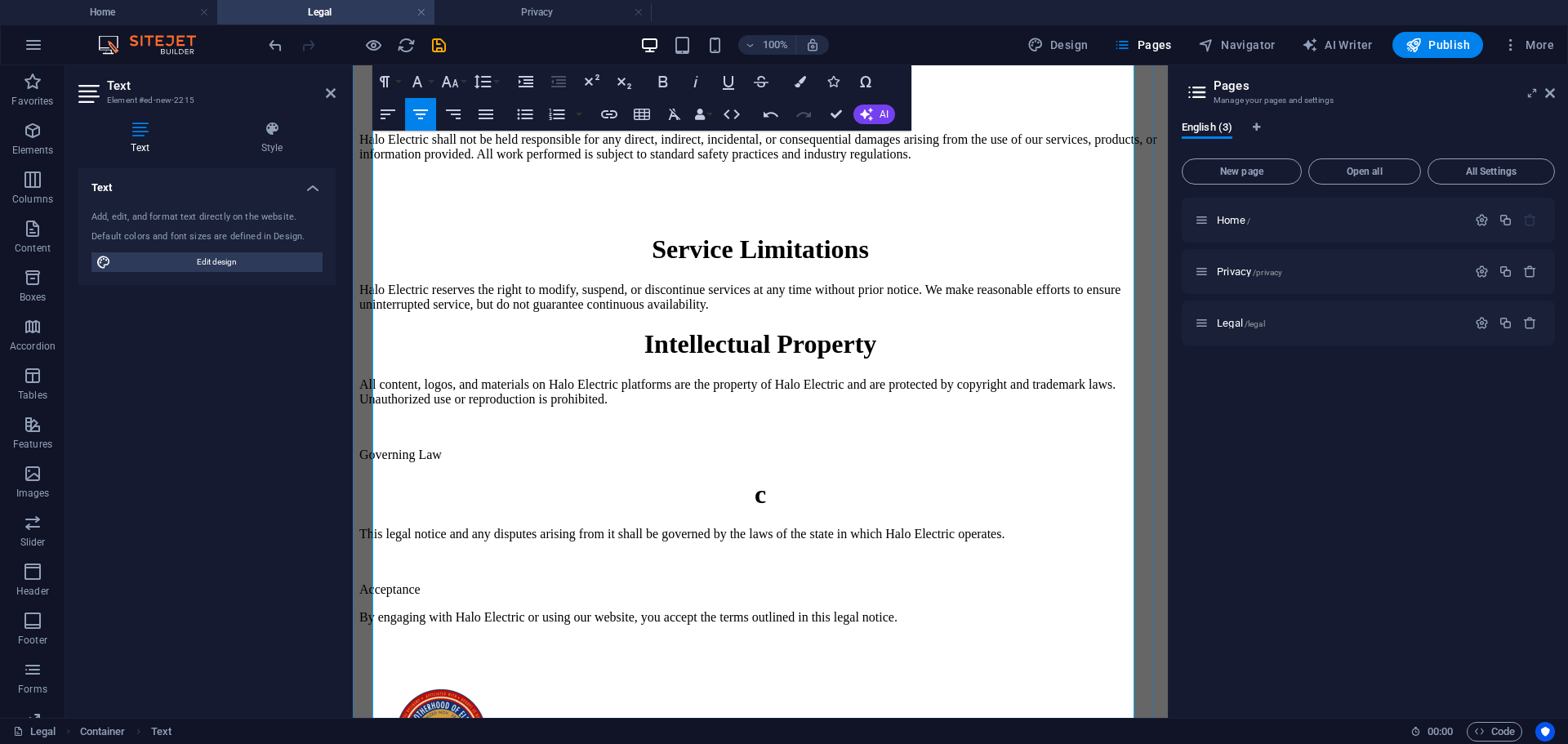
click at [496, 596] on p "Acceptance" at bounding box center [760, 590] width 802 height 15
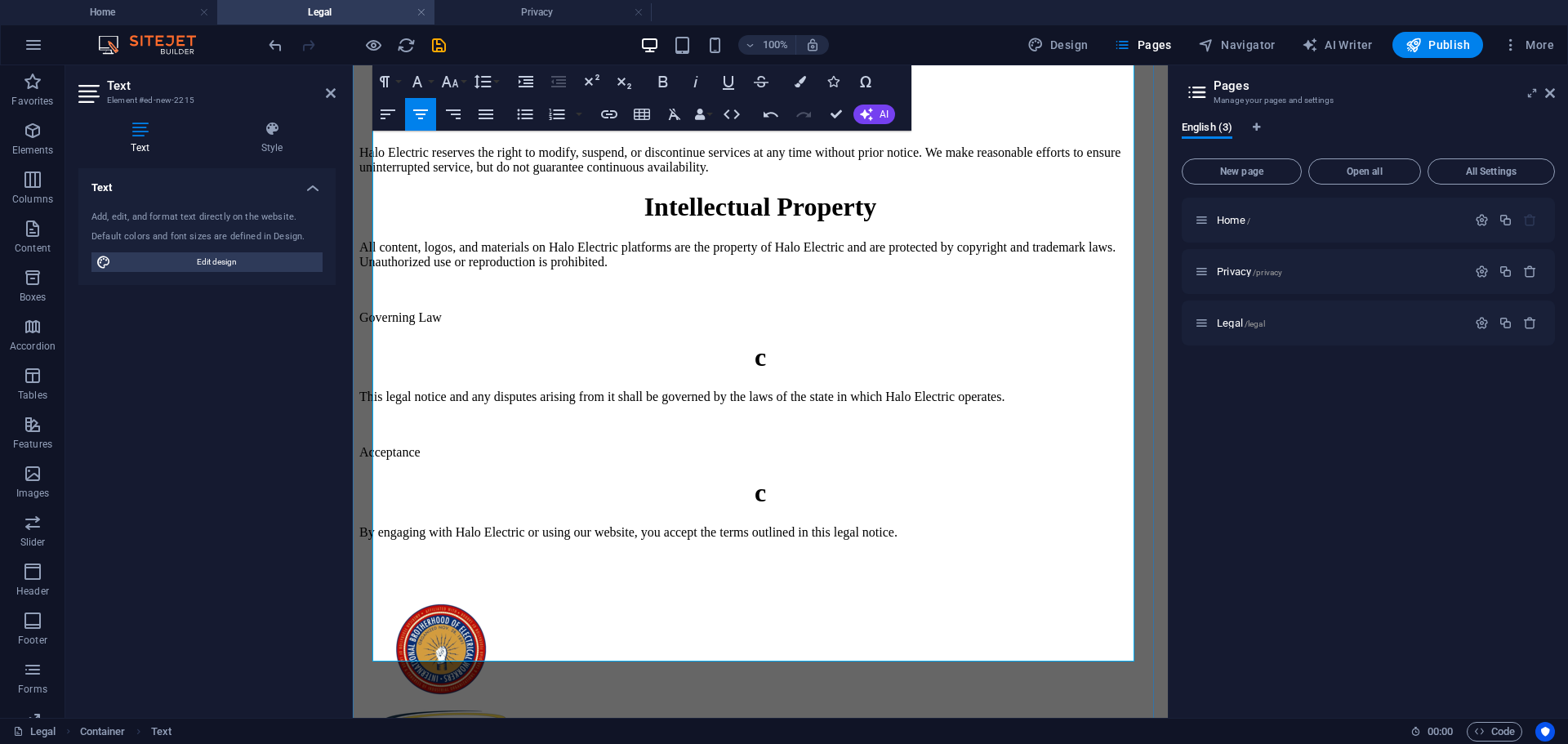
scroll to position [408, 0]
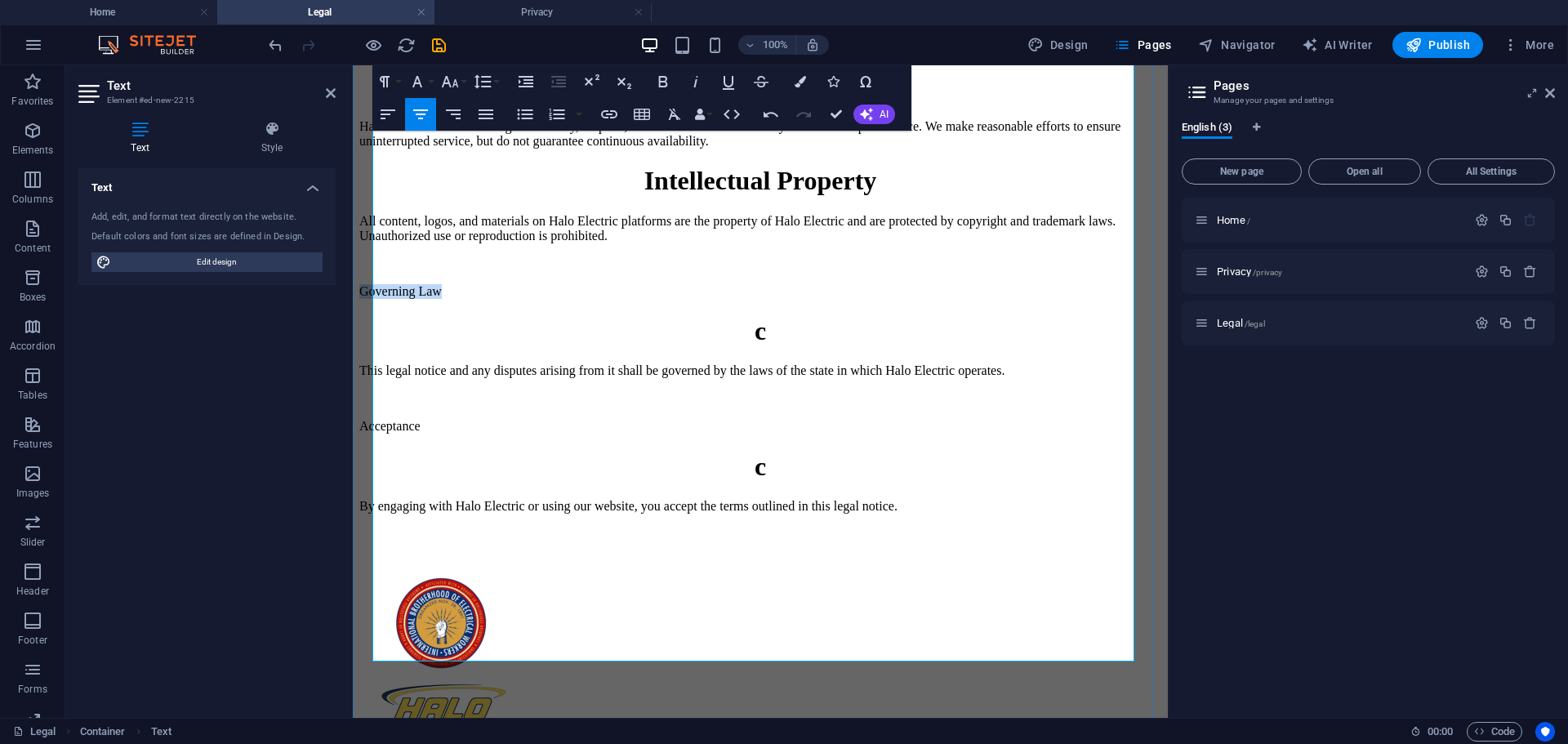
drag, startPoint x: 472, startPoint y: 398, endPoint x: 375, endPoint y: 403, distance: 97.1
click at [375, 299] on p "Governing Law" at bounding box center [760, 291] width 802 height 15
copy p "Governing Law"
click at [770, 346] on h1 "c" at bounding box center [760, 331] width 802 height 31
click at [602, 346] on h1 "cGoverning Law" at bounding box center [760, 331] width 802 height 31
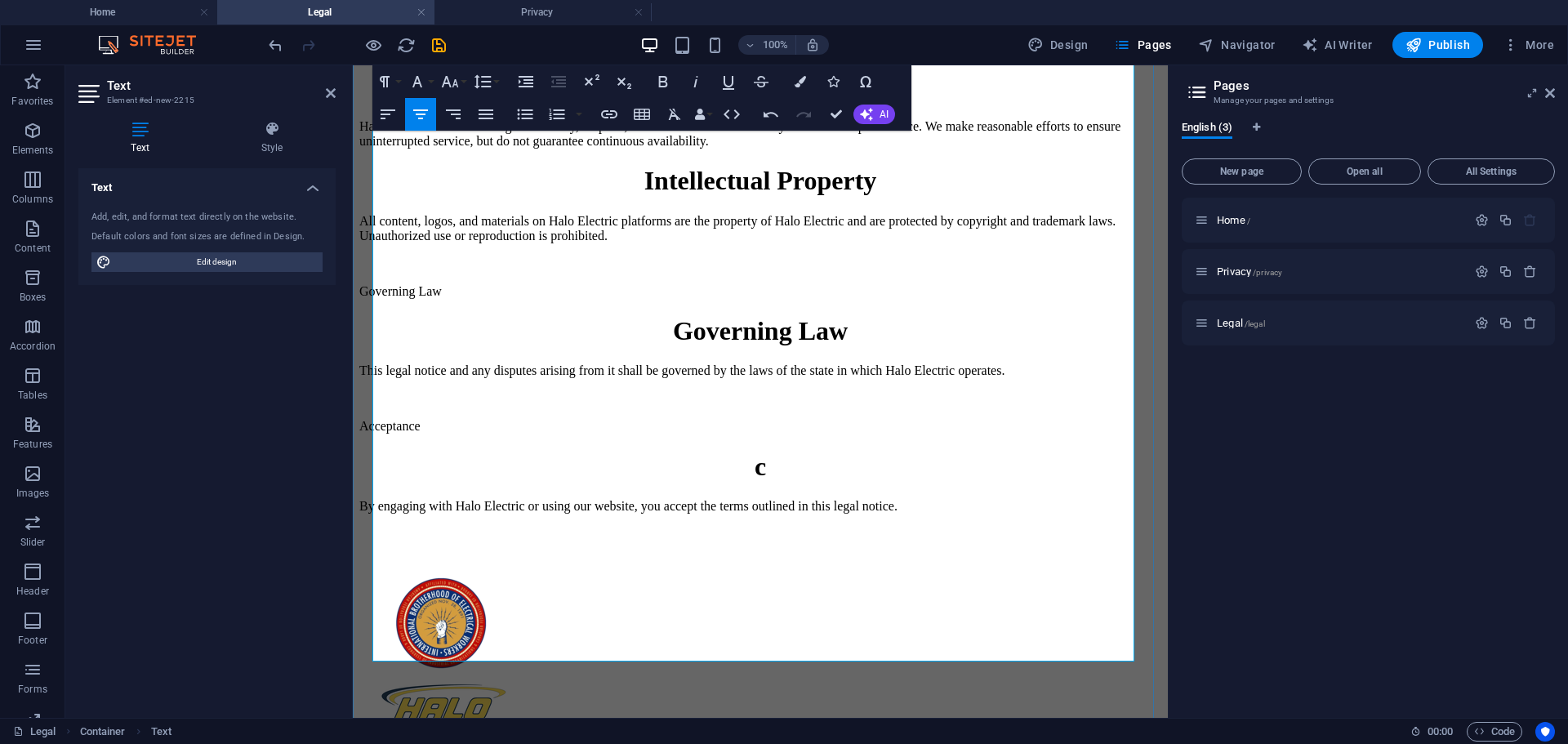
click at [485, 299] on p "Governing Law" at bounding box center [760, 291] width 802 height 15
drag, startPoint x: 457, startPoint y: 556, endPoint x: 376, endPoint y: 560, distance: 81.1
click at [376, 434] on p "Acceptance" at bounding box center [760, 426] width 802 height 15
copy p "Acceptance"
click at [785, 482] on h1 "c" at bounding box center [760, 466] width 802 height 31
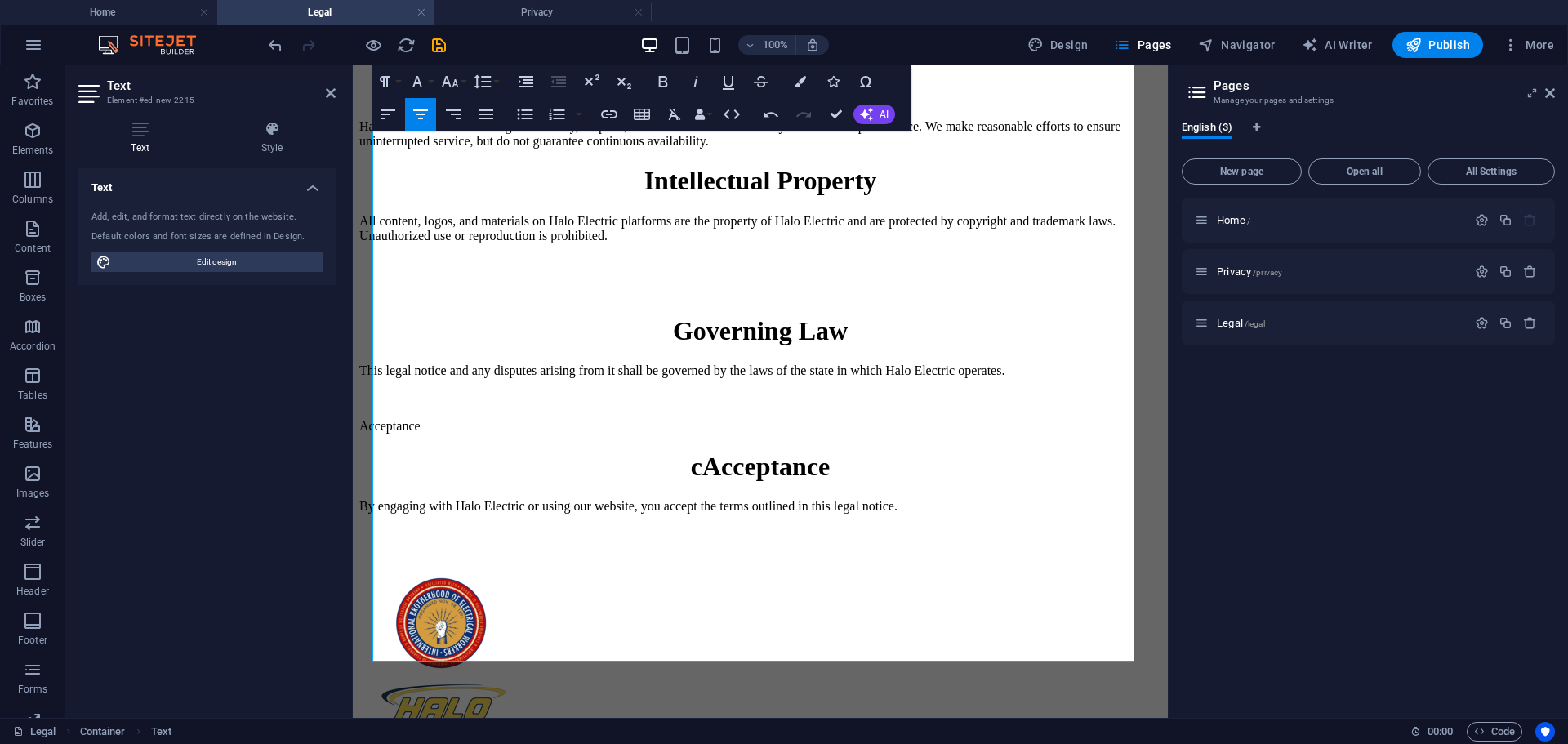
click at [637, 482] on h1 "cAcceptance" at bounding box center [760, 466] width 802 height 31
drag, startPoint x: 448, startPoint y: 549, endPoint x: 375, endPoint y: 557, distance: 73.4
click at [375, 434] on p "Acceptance" at bounding box center [760, 426] width 802 height 15
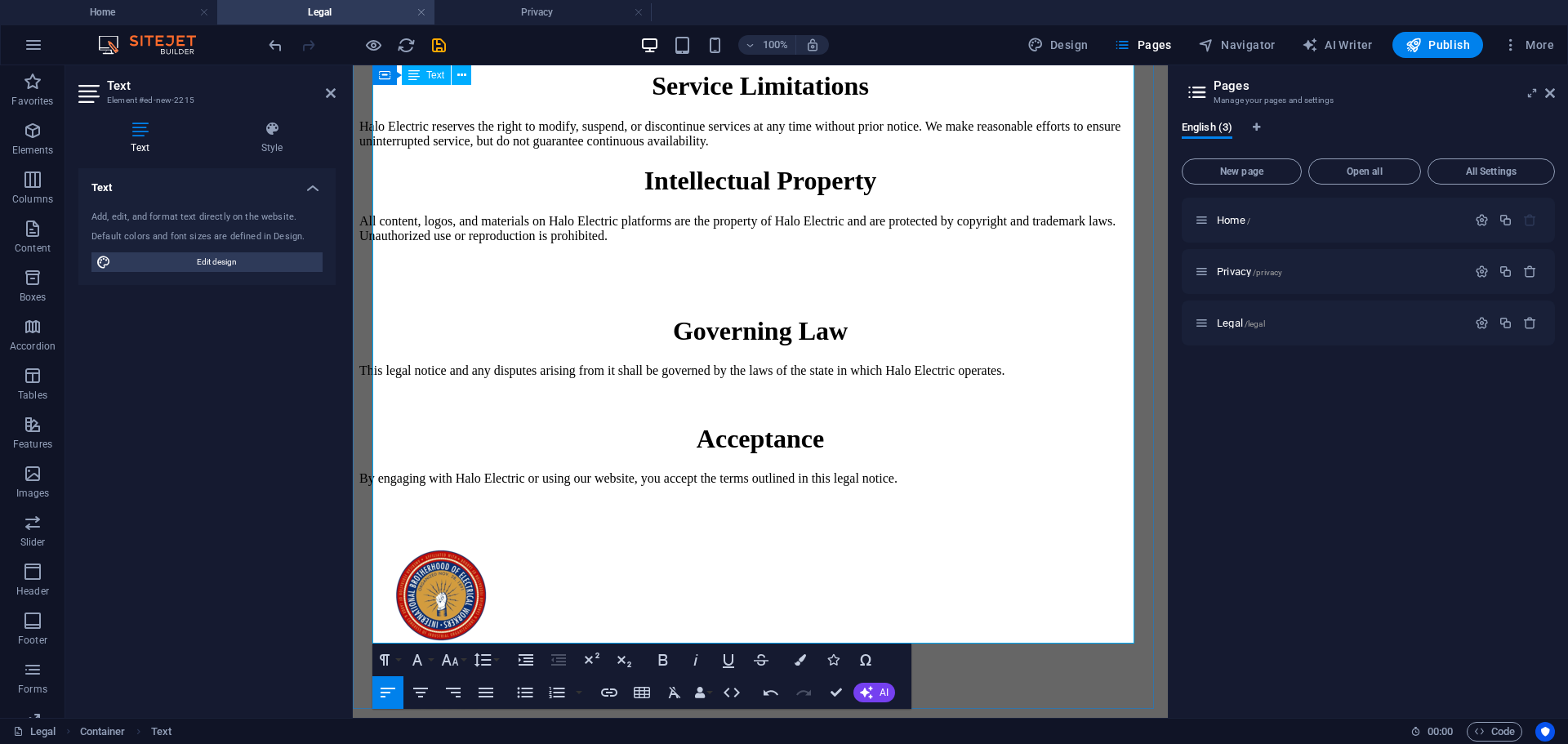
click at [482, 454] on h1 "Acceptance" at bounding box center [760, 439] width 802 height 31
click at [548, 406] on p at bounding box center [760, 398] width 802 height 15
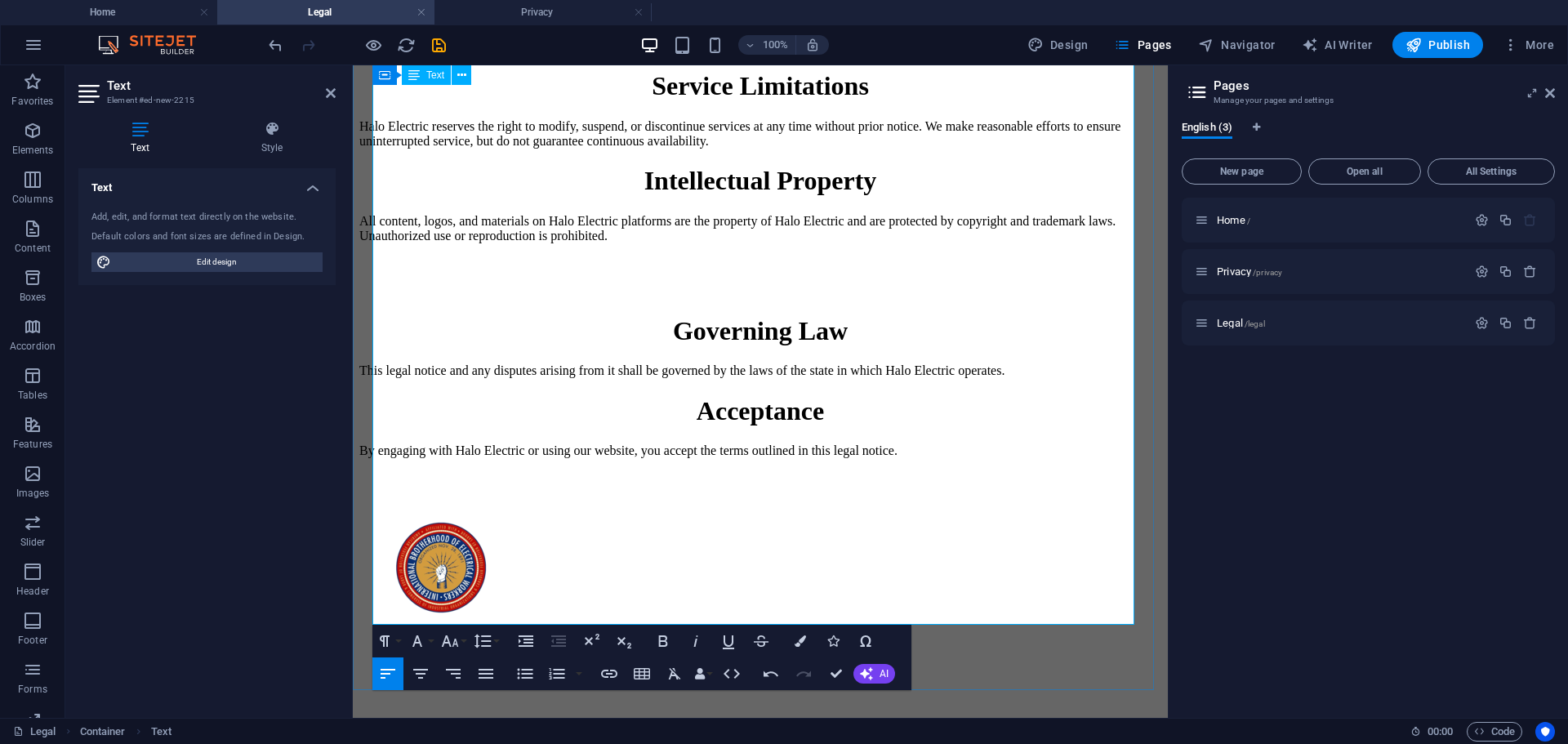
click at [831, 346] on h1 "Governing Law" at bounding box center [760, 331] width 802 height 31
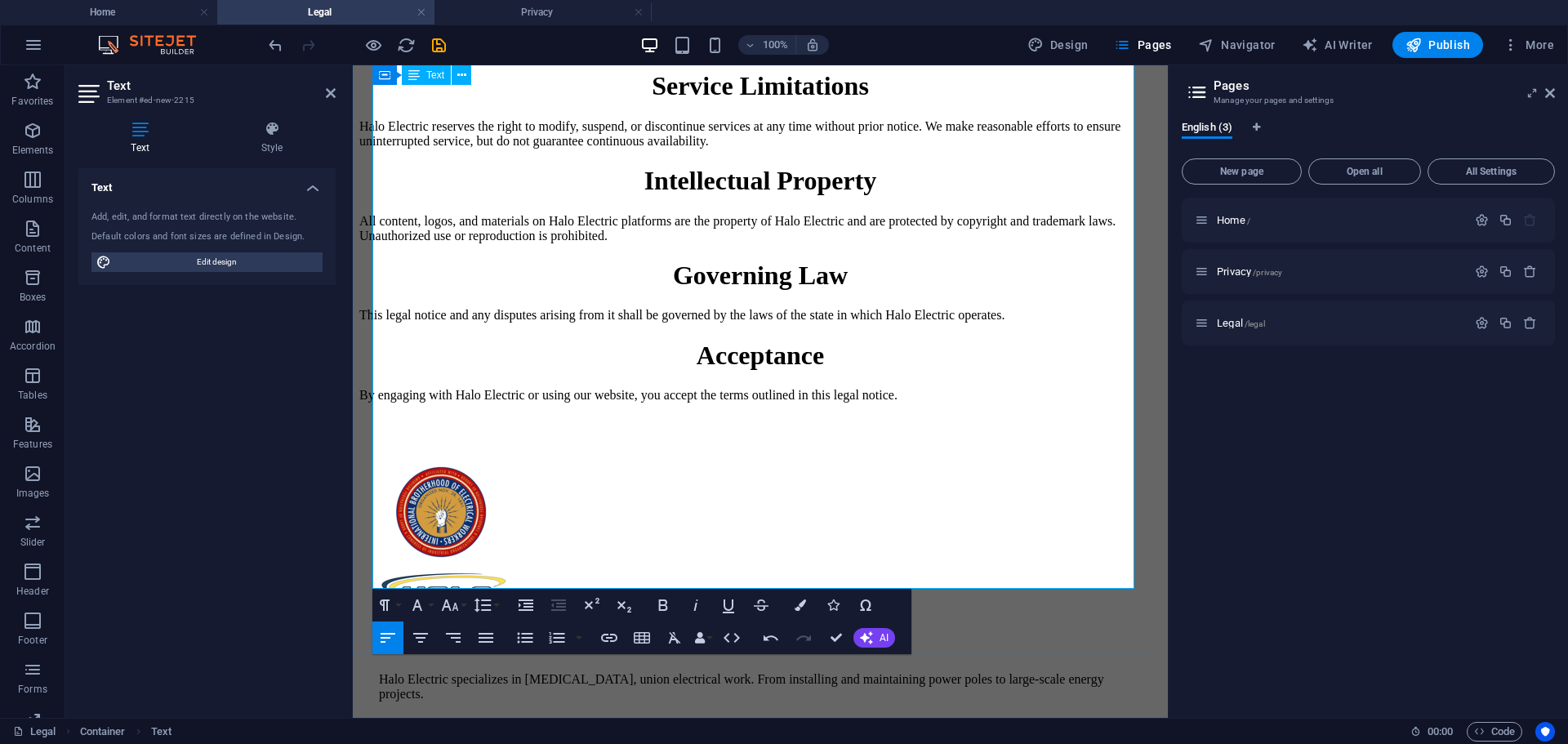
click at [1011, 196] on h1 "Intellectual Property" at bounding box center [760, 181] width 802 height 31
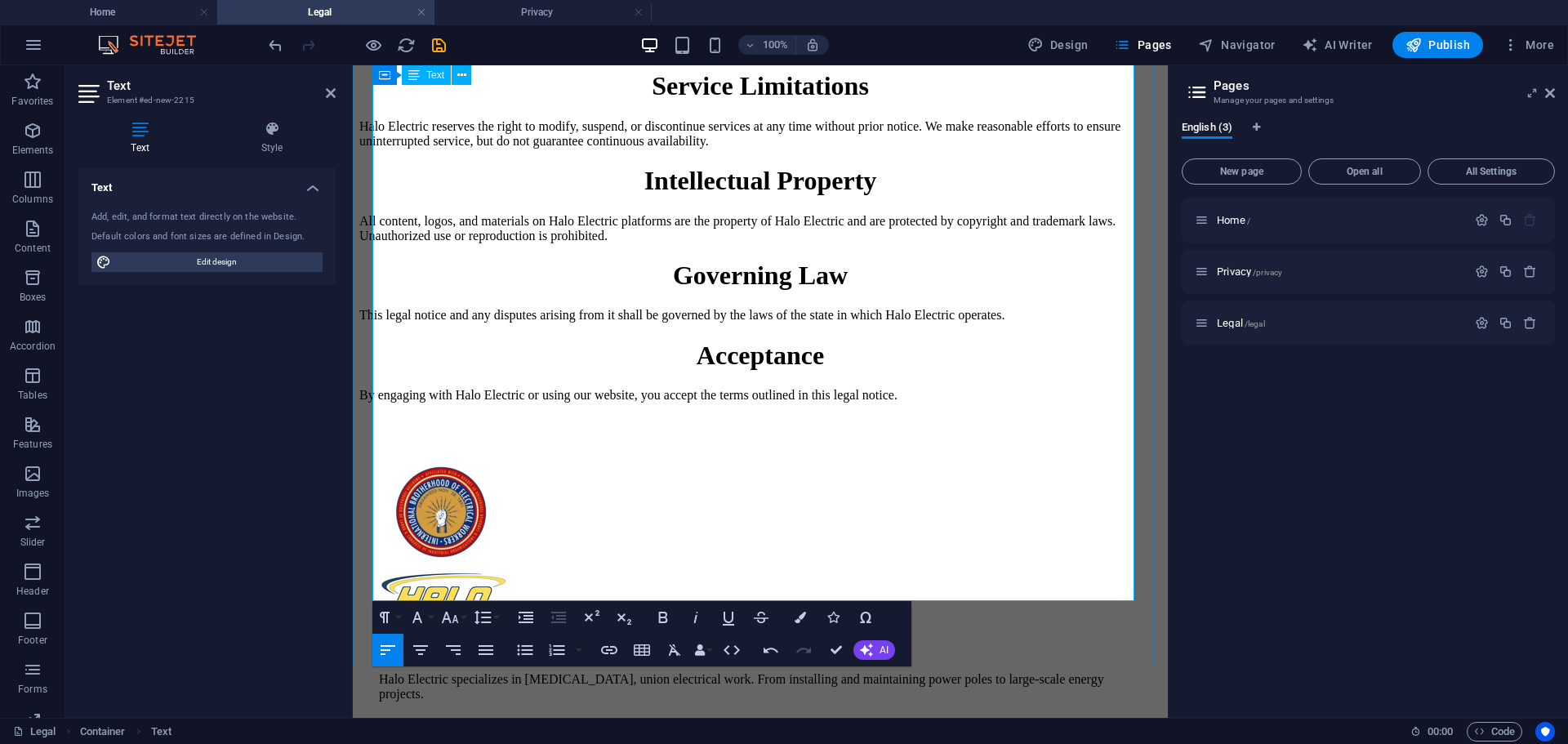
scroll to position [245, 0]
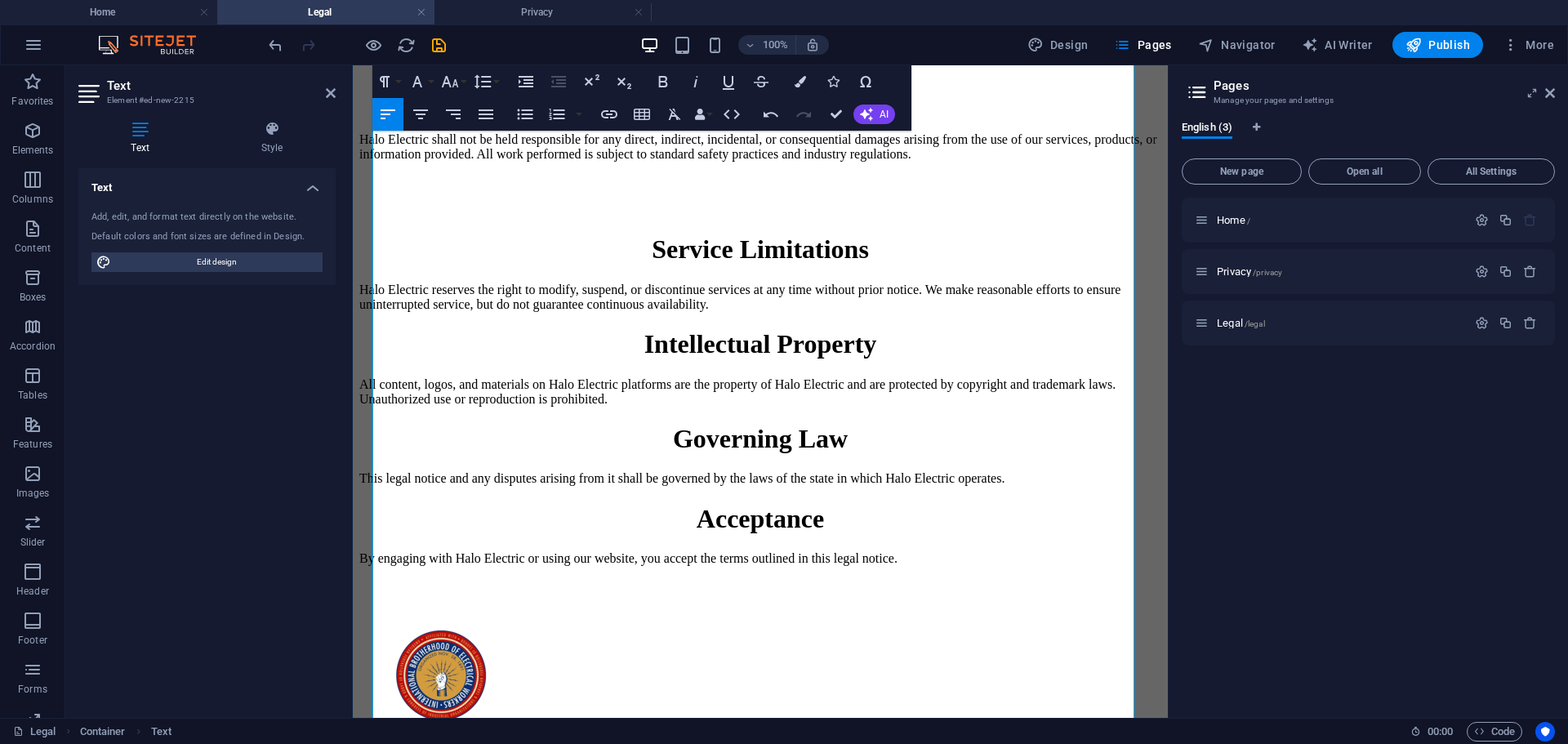
click at [1001, 265] on h1 "Service Limitations" at bounding box center [760, 249] width 802 height 31
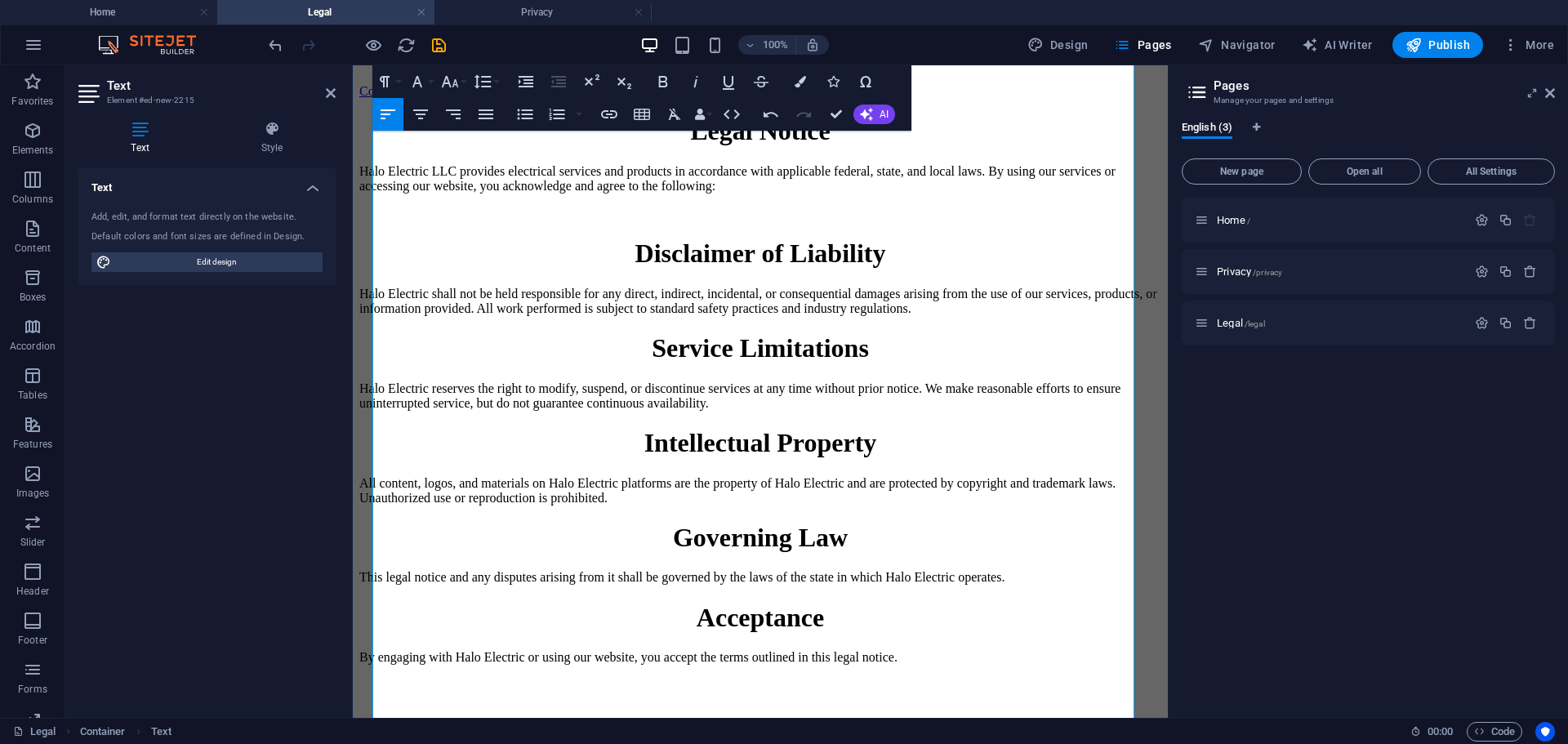
scroll to position [82, 0]
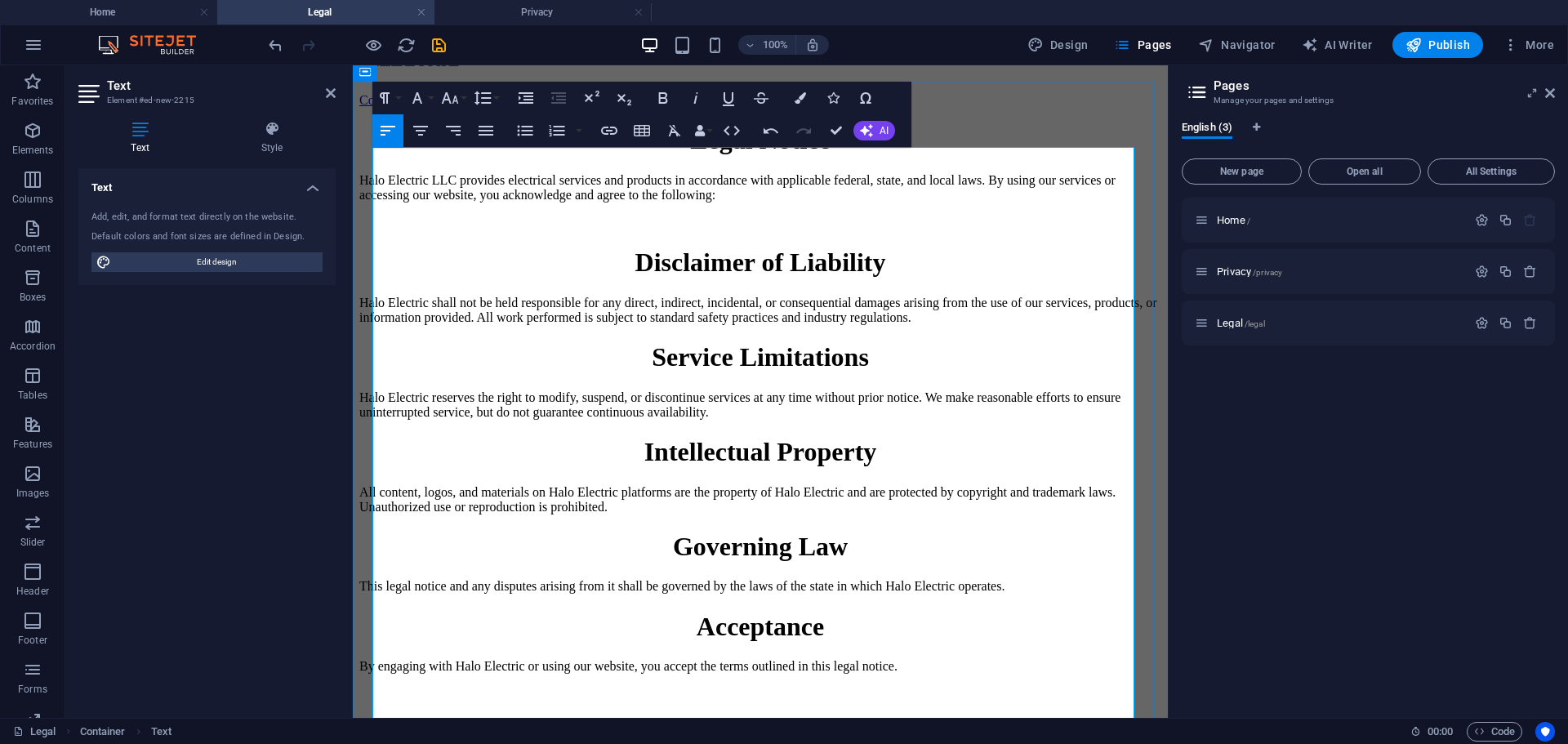
click at [1026, 277] on h1 "Disclaimer of Liability" at bounding box center [760, 262] width 802 height 31
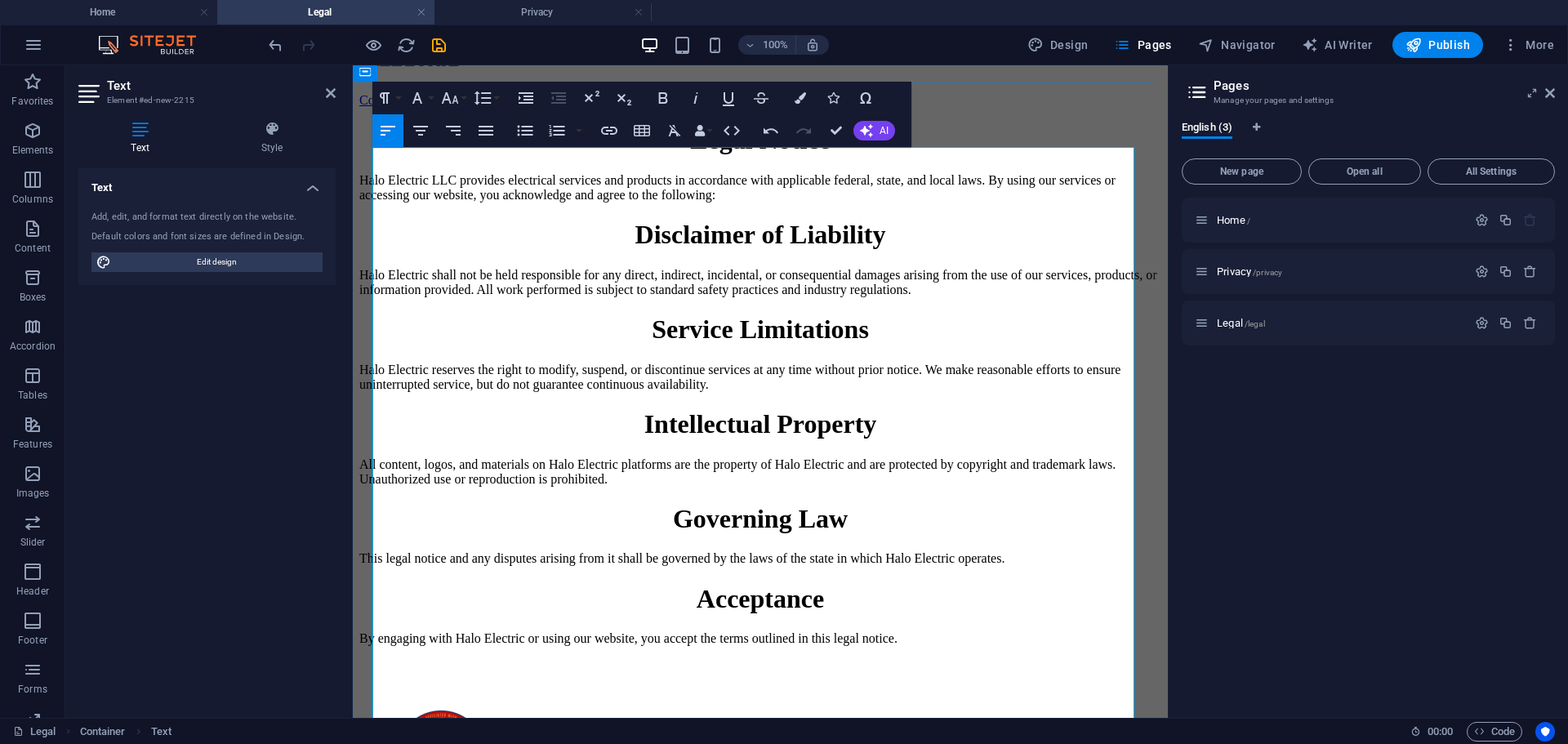
click at [1029, 202] on p "Halo Electric LLC provides electrical services and products in accordance with …" at bounding box center [760, 188] width 802 height 30
click at [1031, 250] on h1 "Disclaimer of Liability" at bounding box center [760, 234] width 802 height 31
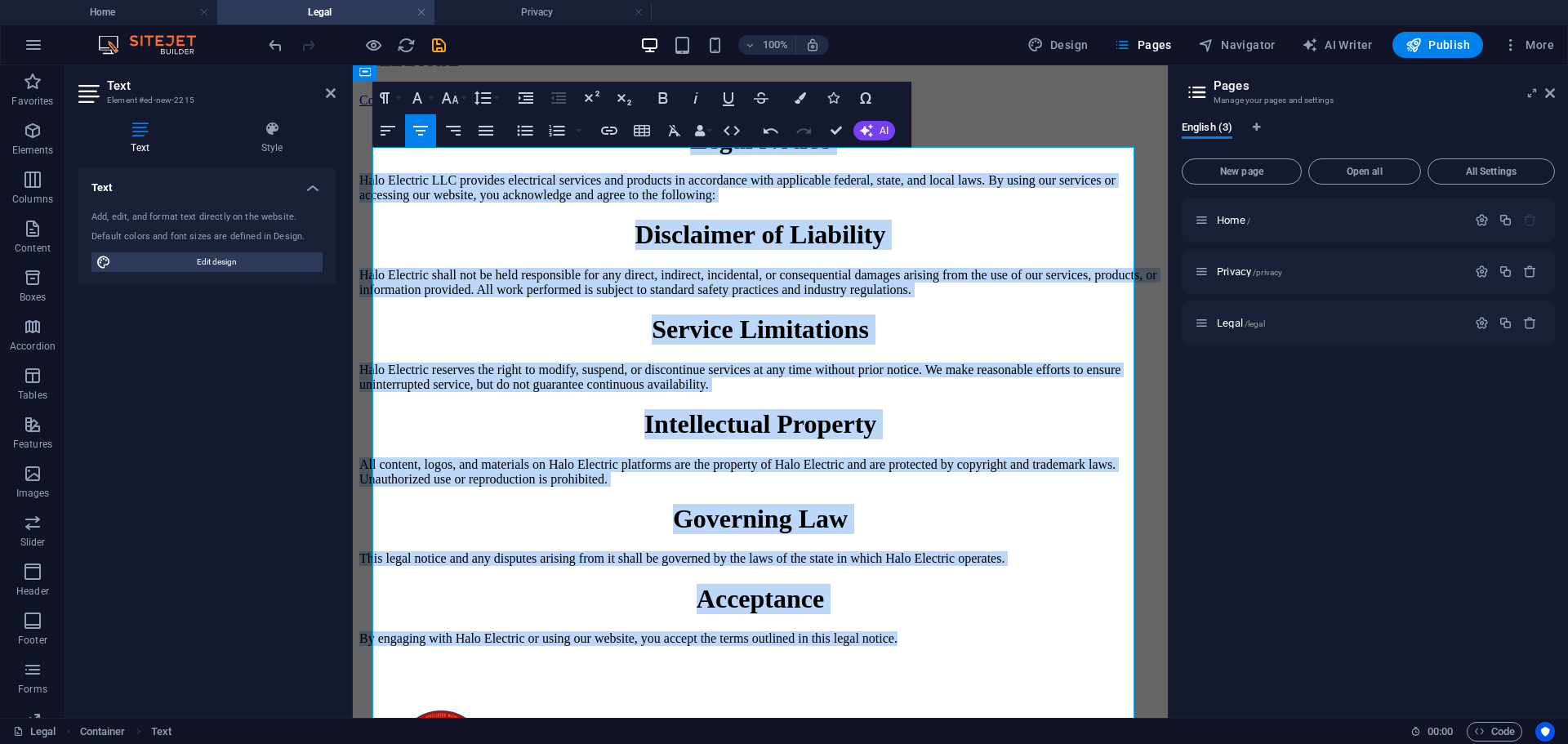
click at [427, 126] on icon "button" at bounding box center [421, 130] width 15 height 10
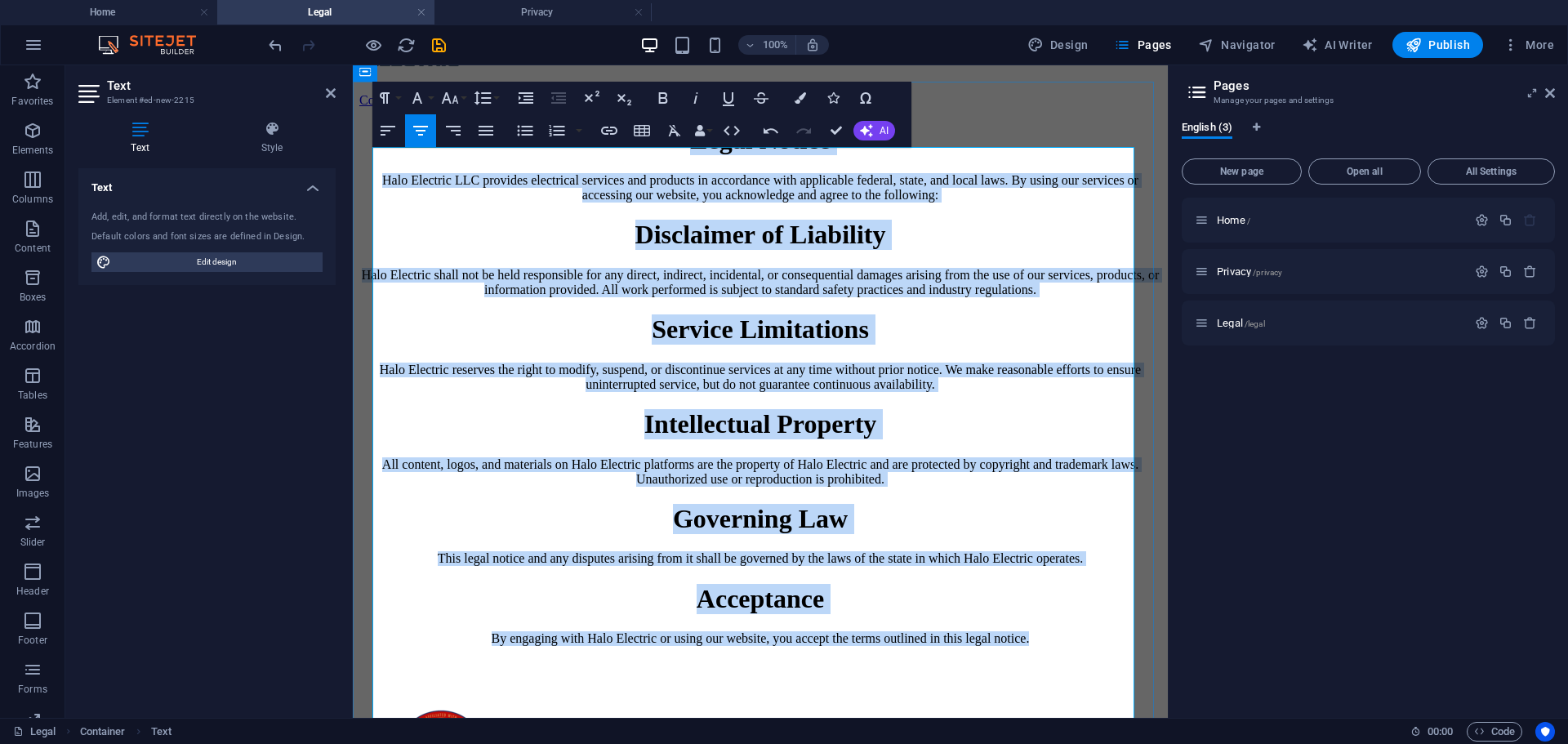
click at [550, 202] on p "Halo Electric LLC provides electrical services and products in accordance with …" at bounding box center [760, 188] width 802 height 30
click at [745, 250] on h1 "Disclaimer of Liability" at bounding box center [760, 234] width 802 height 31
click at [782, 202] on p "Halo Electric LLC provides electrical services and products in accordance with …" at bounding box center [760, 188] width 802 height 30
click at [480, 155] on h1 "Legal Notice" at bounding box center [760, 139] width 802 height 31
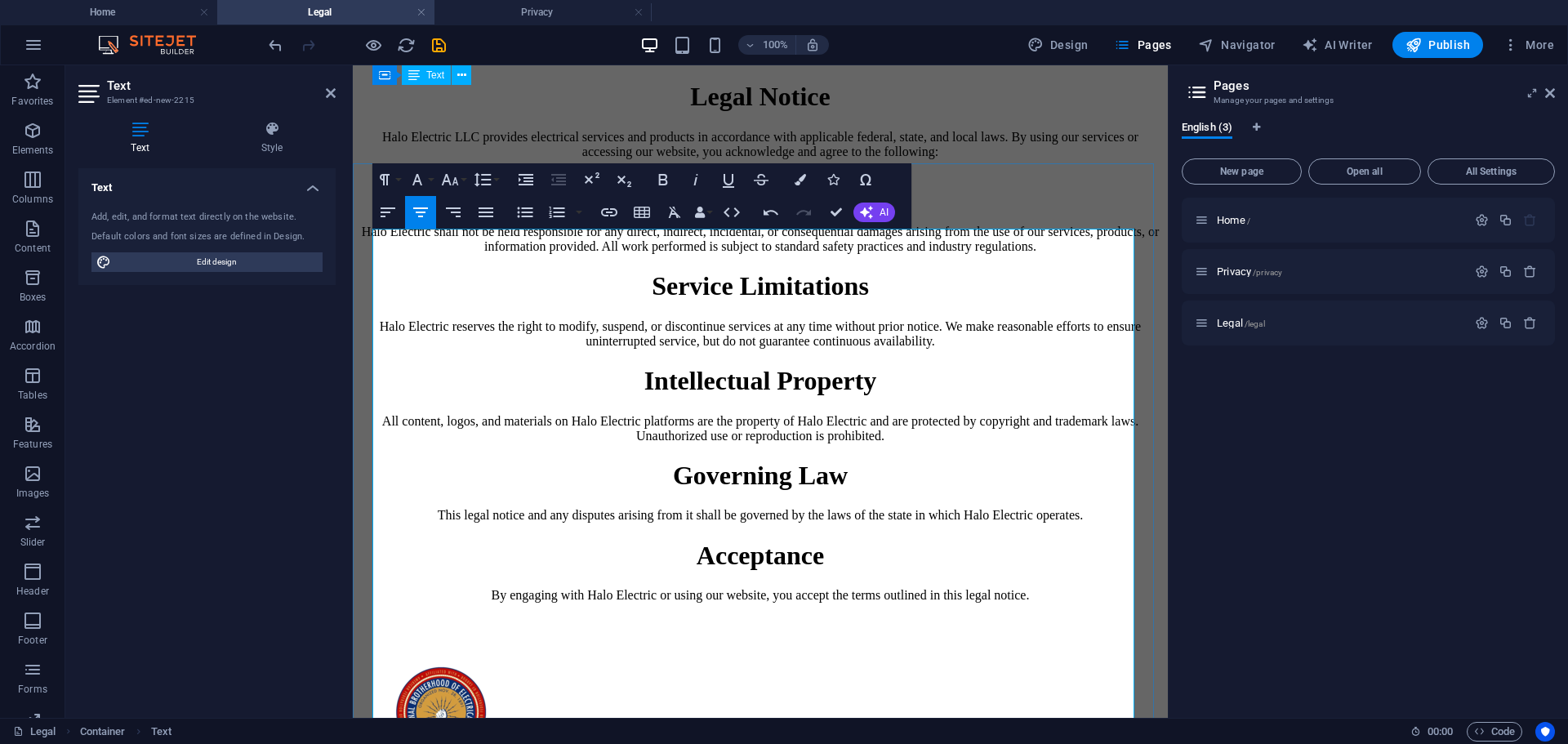
scroll to position [0, 0]
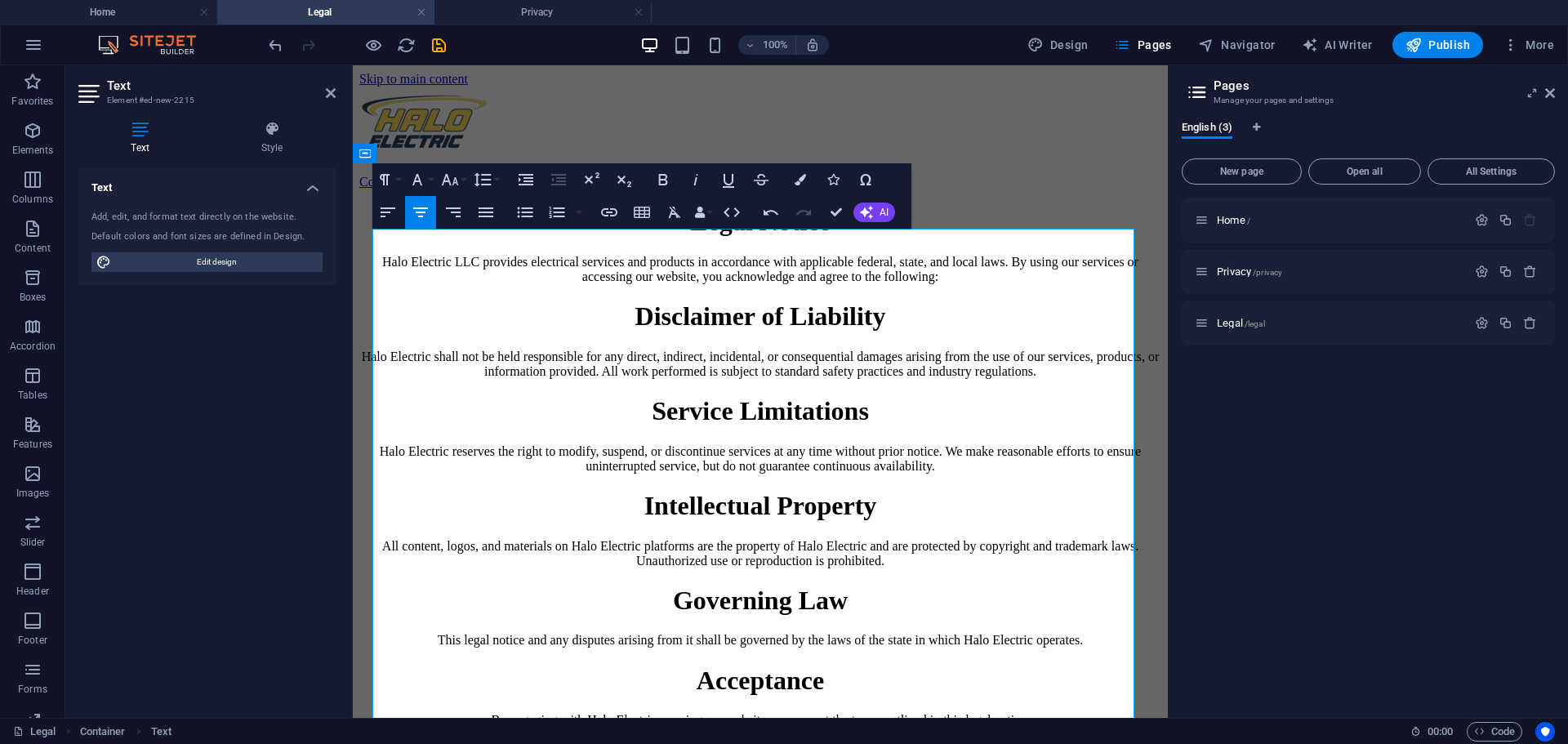
click at [1332, 576] on div "Home / Privacy /privacy Legal /legal" at bounding box center [1368, 451] width 373 height 507
click at [1062, 213] on div "Legal Notice Halo Electric LLC provides electrical services and products in acc…" at bounding box center [760, 466] width 802 height 520
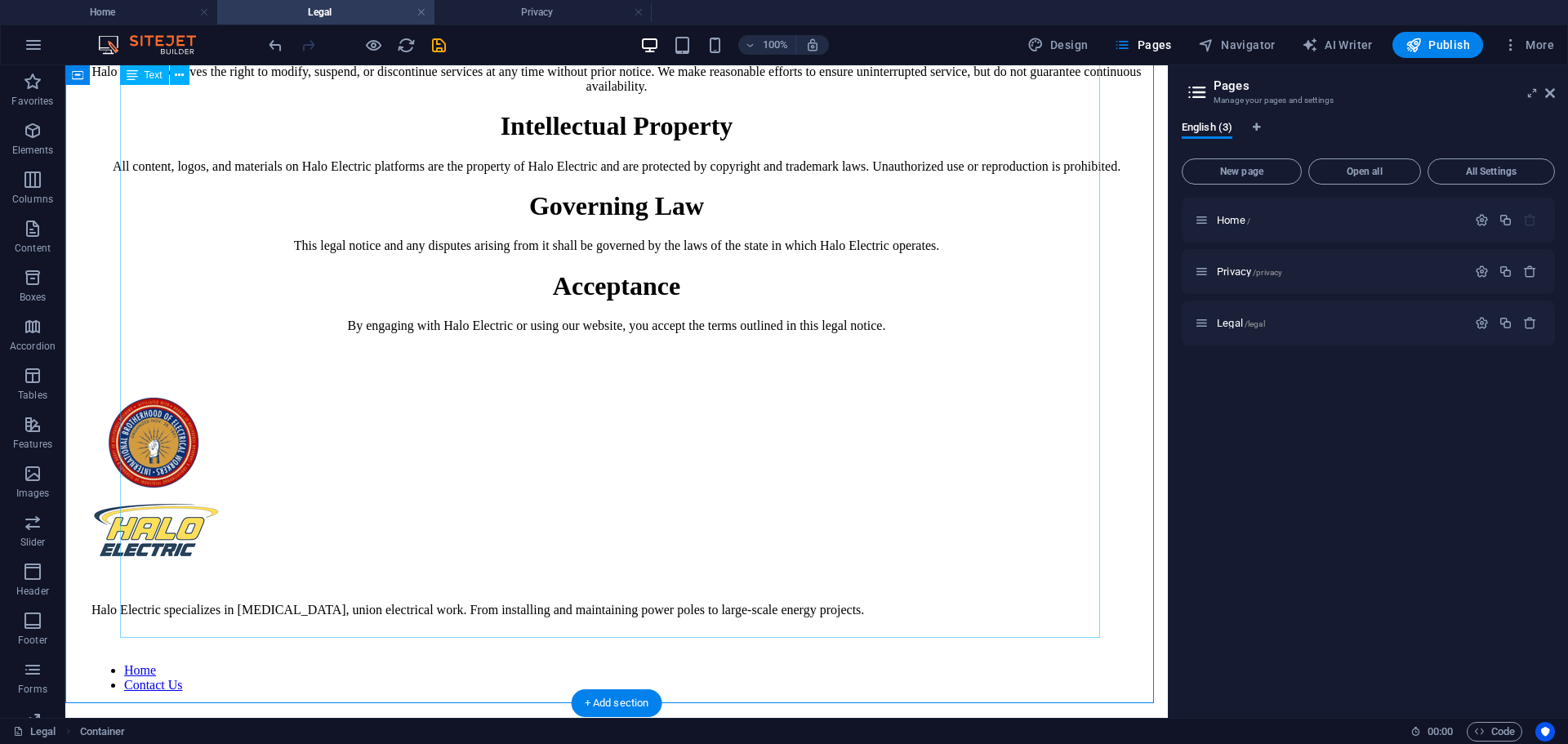
scroll to position [610, 0]
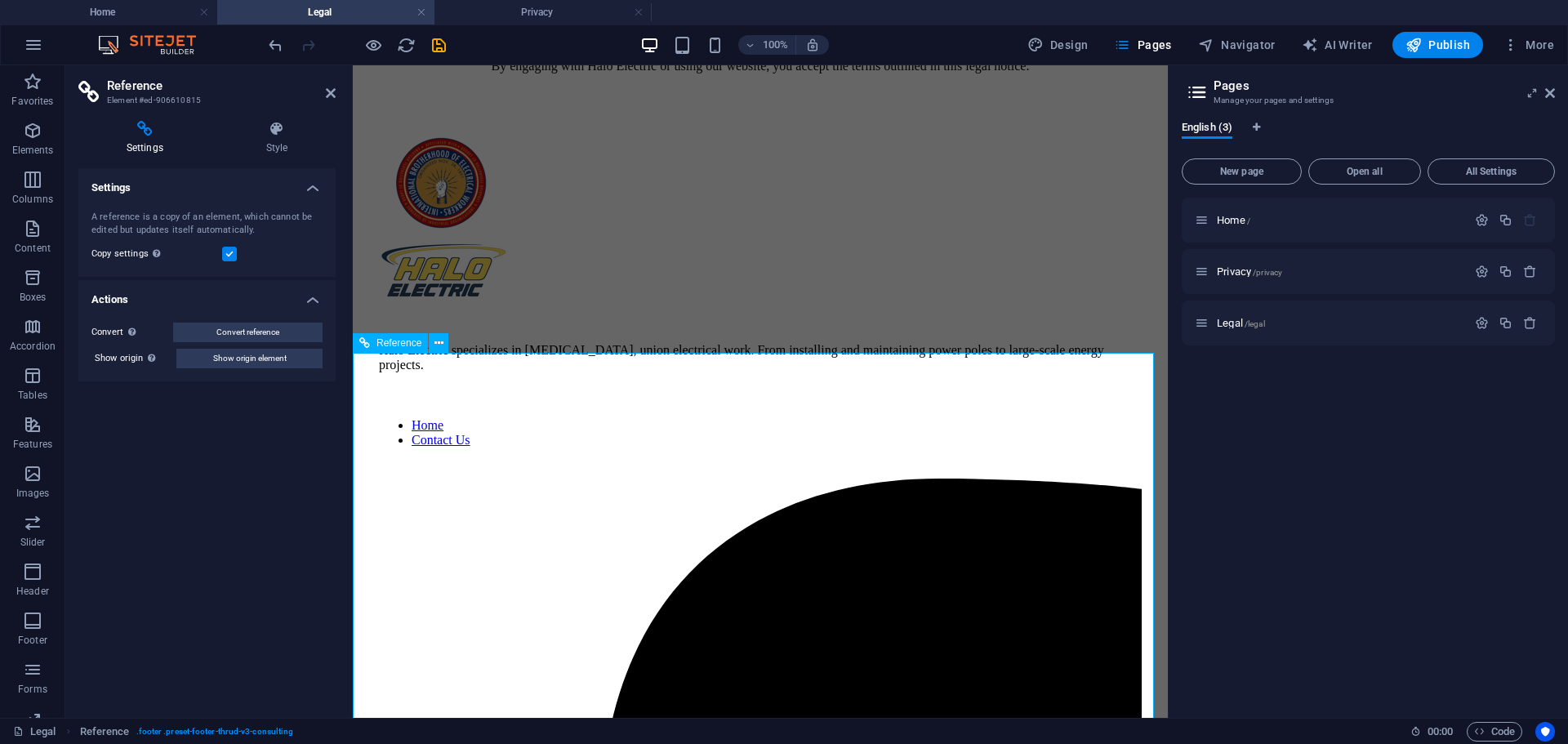
scroll to position [665, 0]
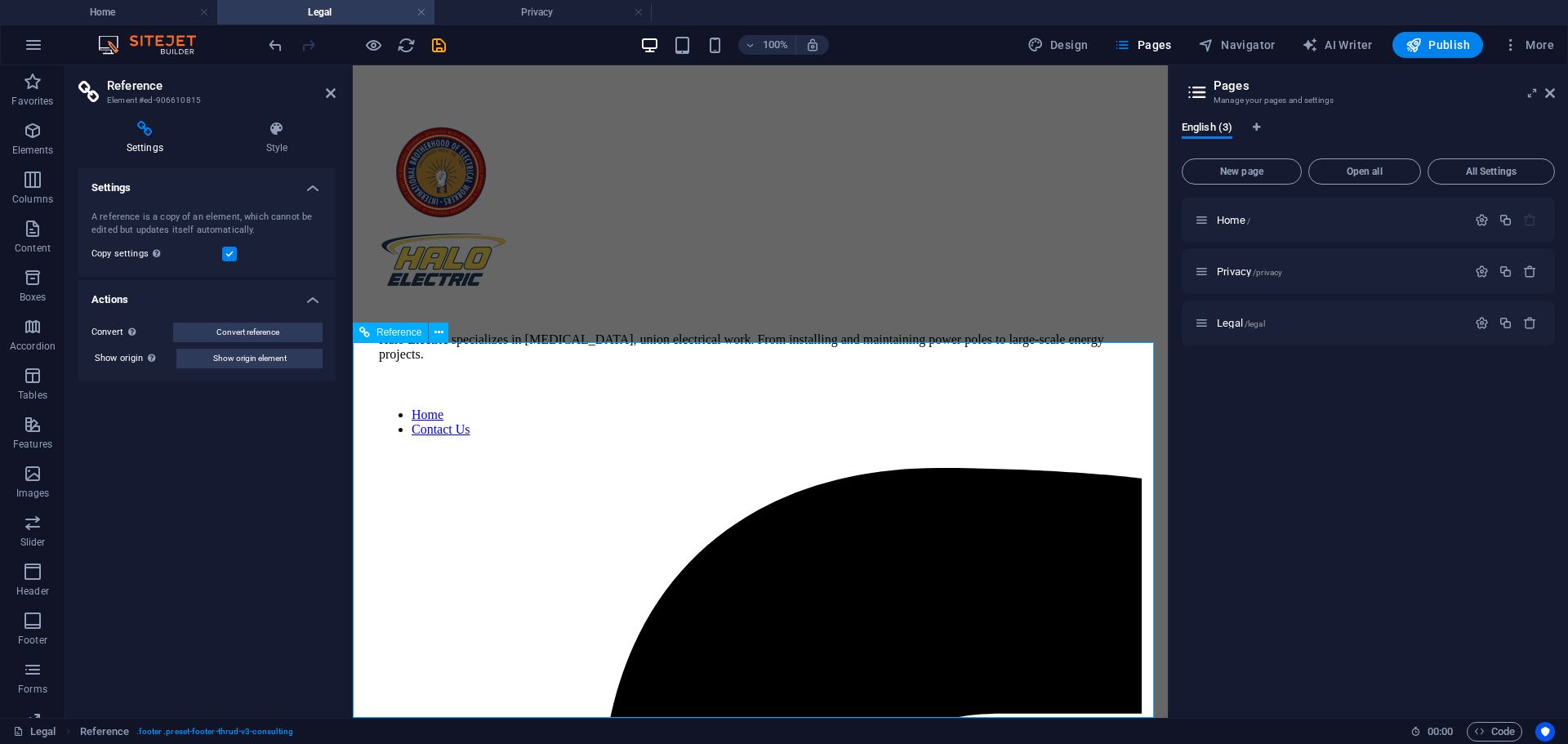
click at [330, 92] on icon at bounding box center [331, 93] width 10 height 13
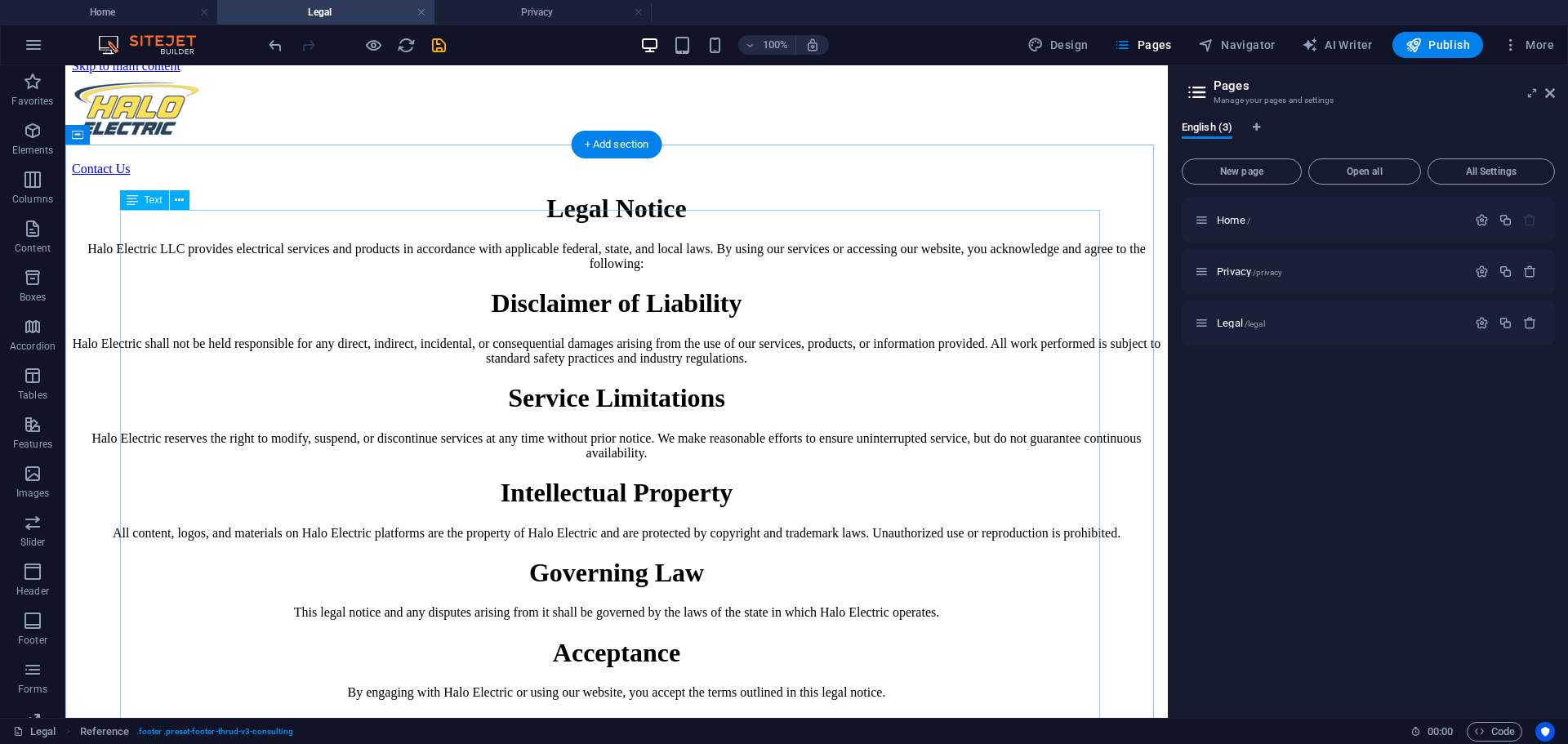
scroll to position [0, 0]
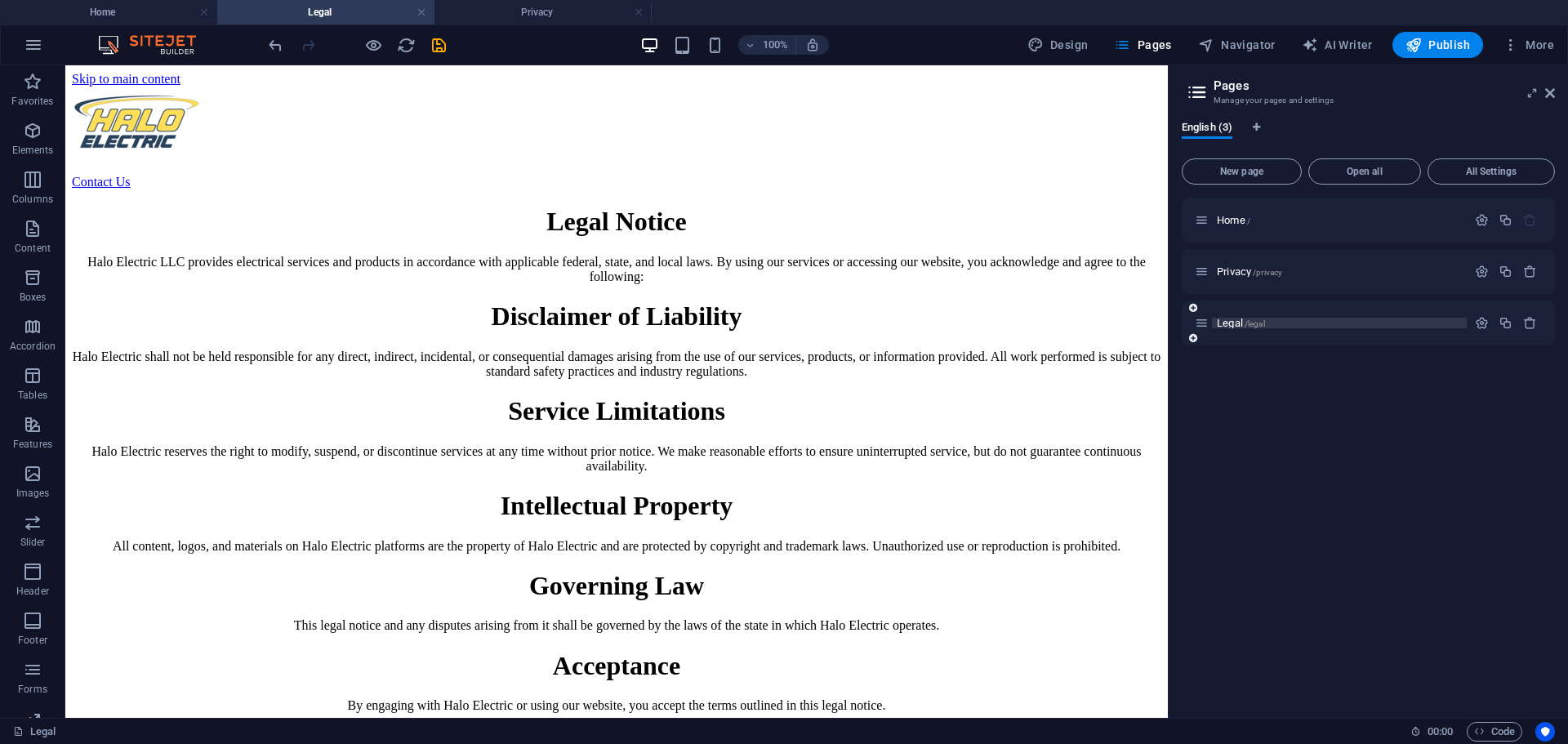
click at [1242, 323] on span "Legal /legal" at bounding box center [1241, 323] width 48 height 12
click at [1240, 317] on div "Legal /legal" at bounding box center [1331, 323] width 272 height 19
click at [1243, 324] on span "Legal /legal" at bounding box center [1241, 323] width 48 height 12
click at [1237, 321] on span "Legal /legal" at bounding box center [1241, 323] width 48 height 12
click at [1231, 222] on span "Home /" at bounding box center [1234, 219] width 34 height 12
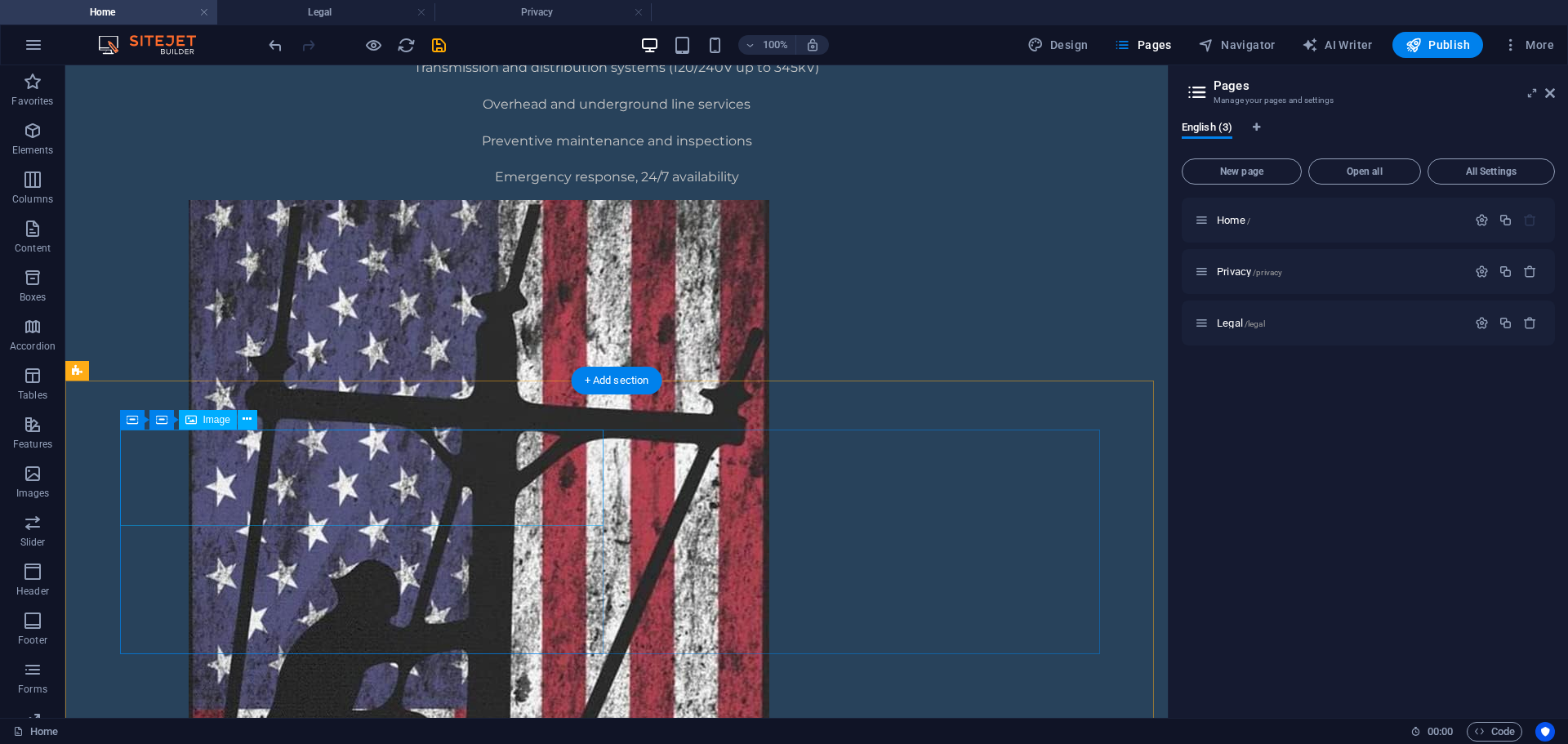
scroll to position [1165, 0]
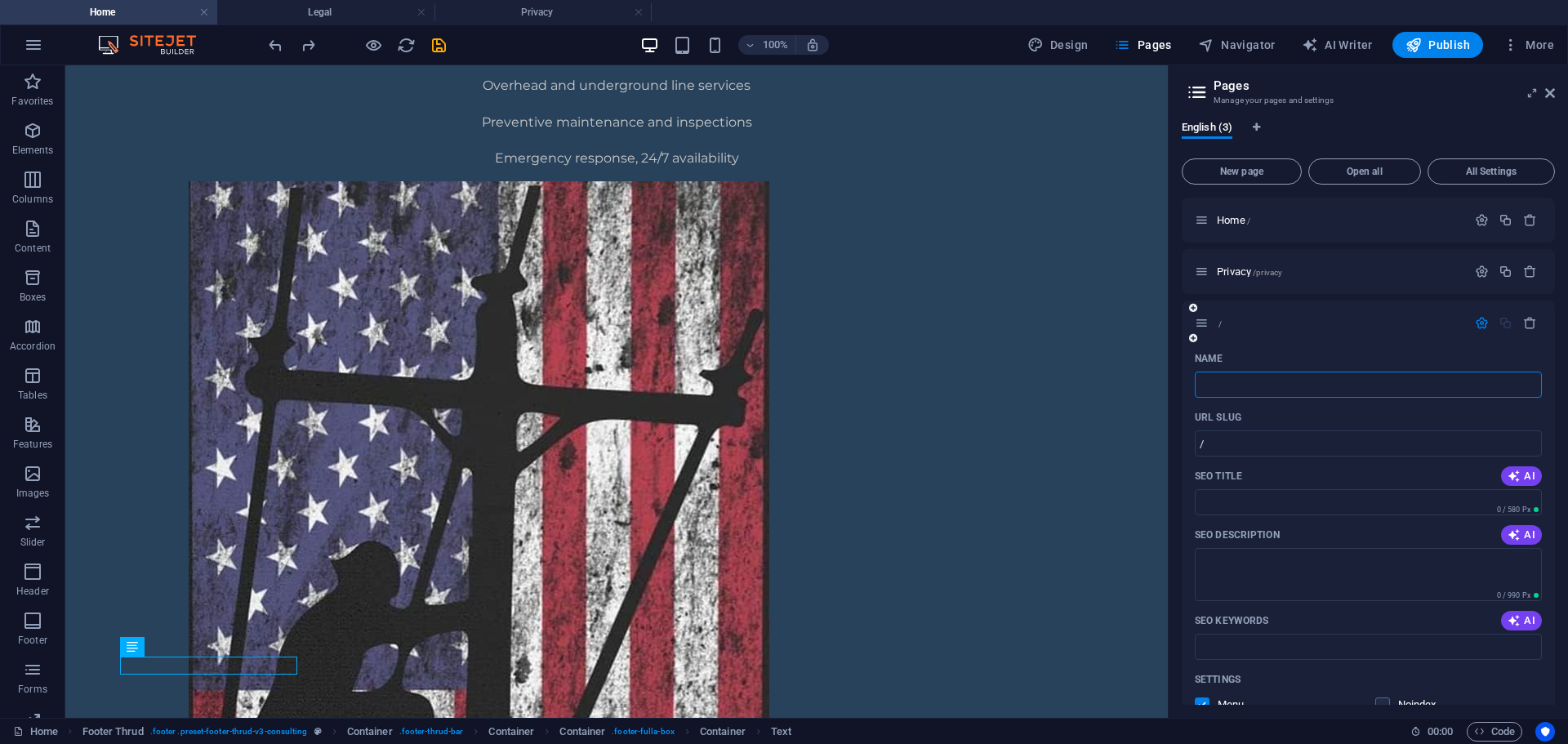
click at [1273, 384] on input "Name" at bounding box center [1368, 384] width 347 height 26
click at [1243, 437] on input "/" at bounding box center [1368, 444] width 347 height 26
click at [1281, 379] on input "Name" at bounding box center [1368, 384] width 347 height 26
type input "Legal"
type input "/legal"
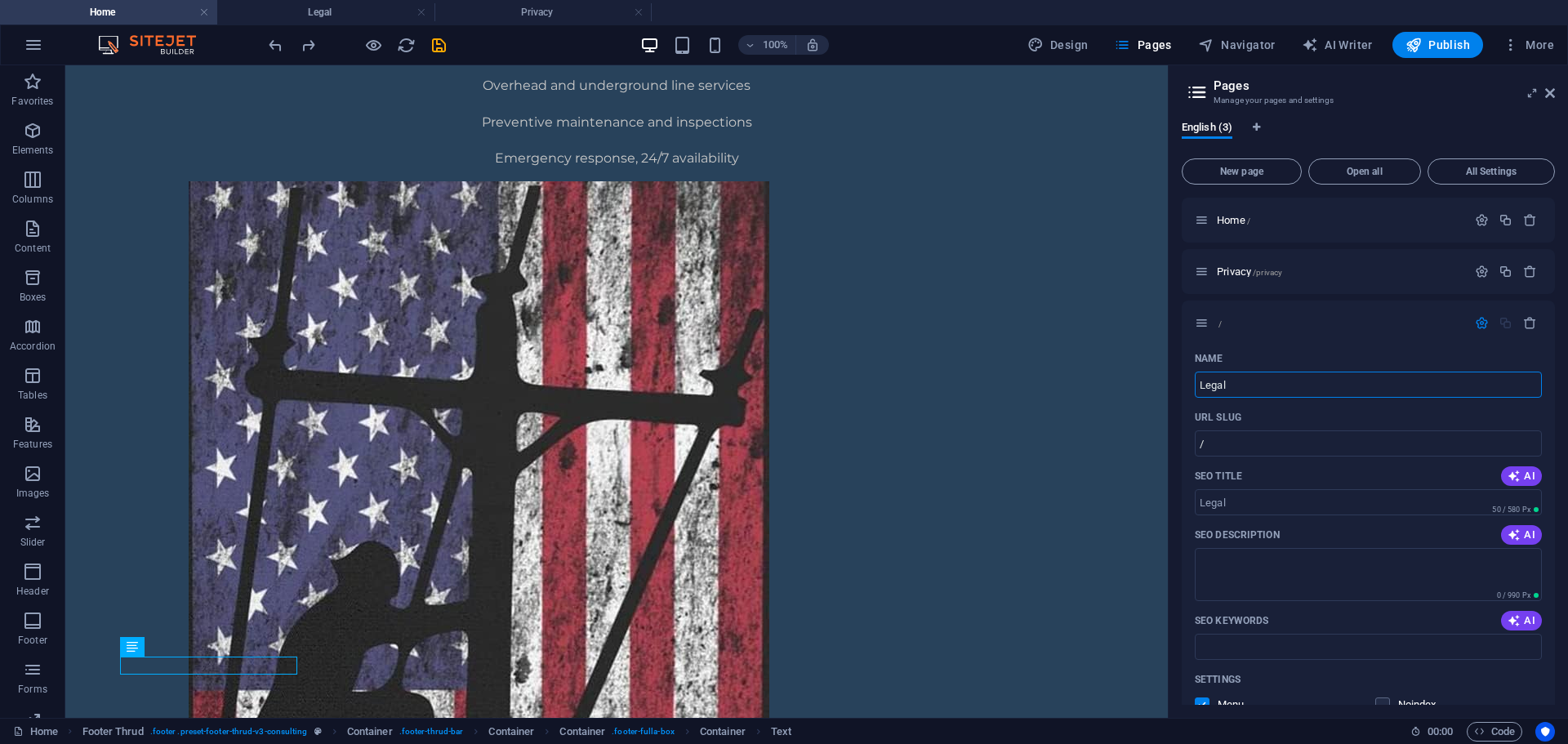
type input "Legal"
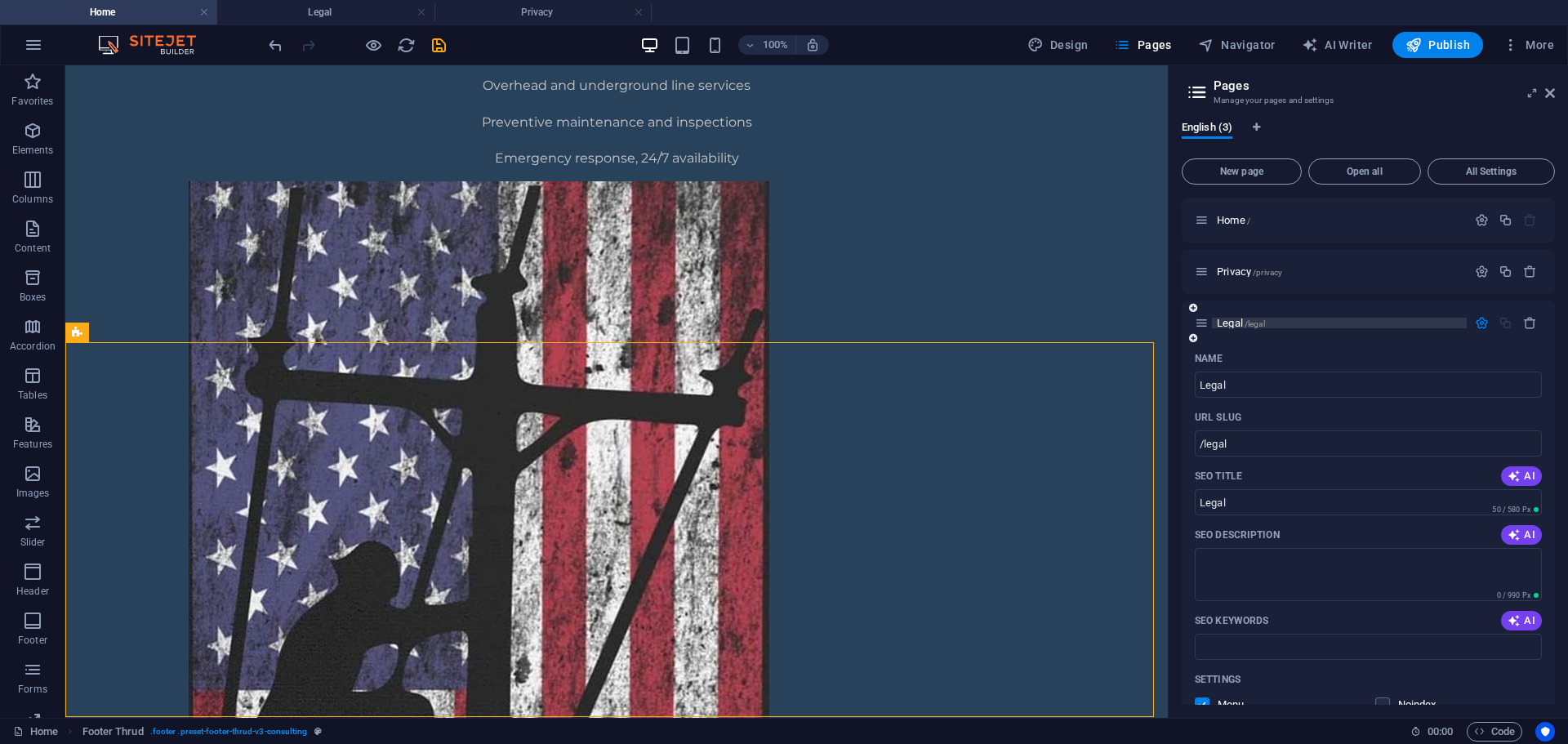
click at [1232, 319] on span "Legal /legal" at bounding box center [1241, 323] width 48 height 12
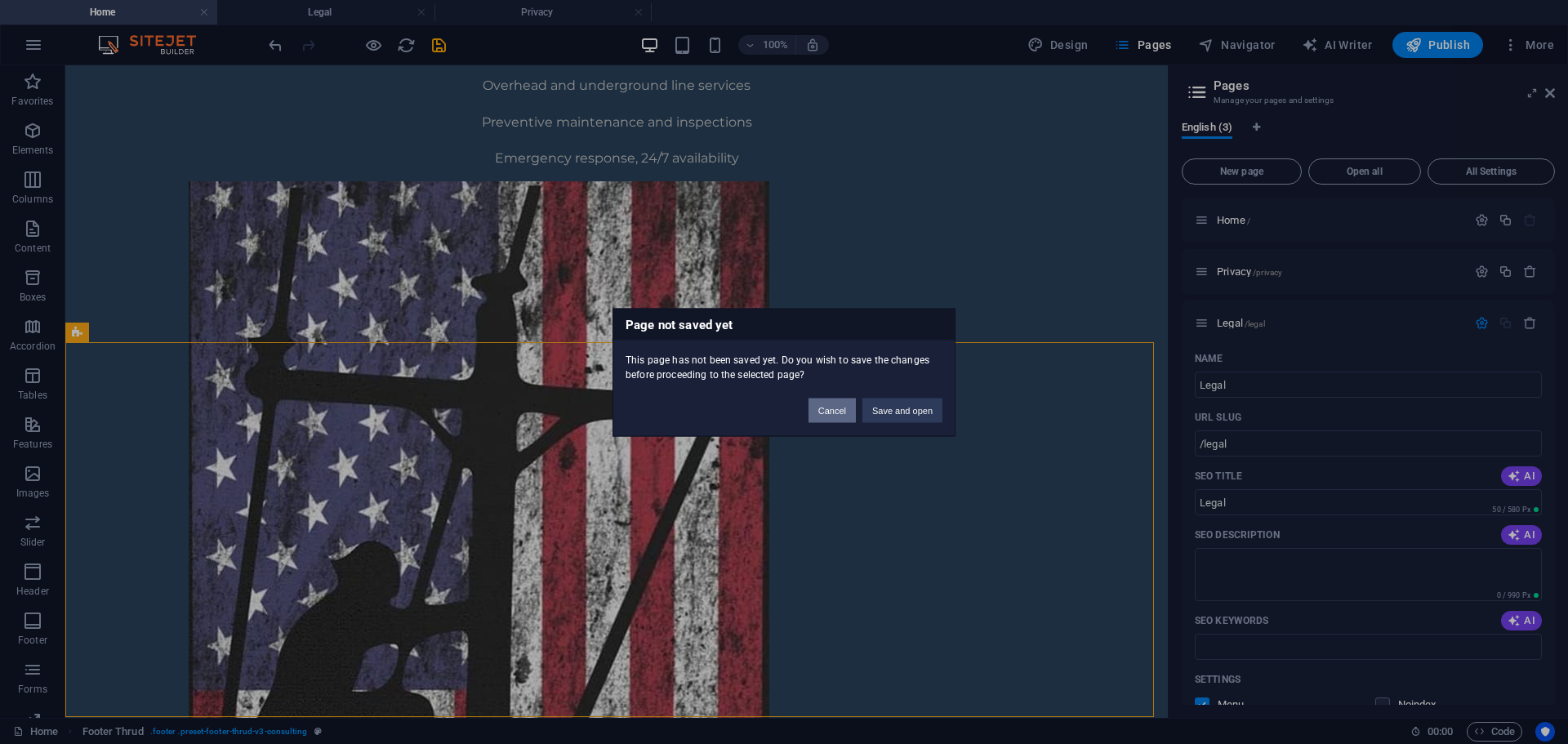
click at [828, 410] on button "Cancel" at bounding box center [832, 410] width 47 height 25
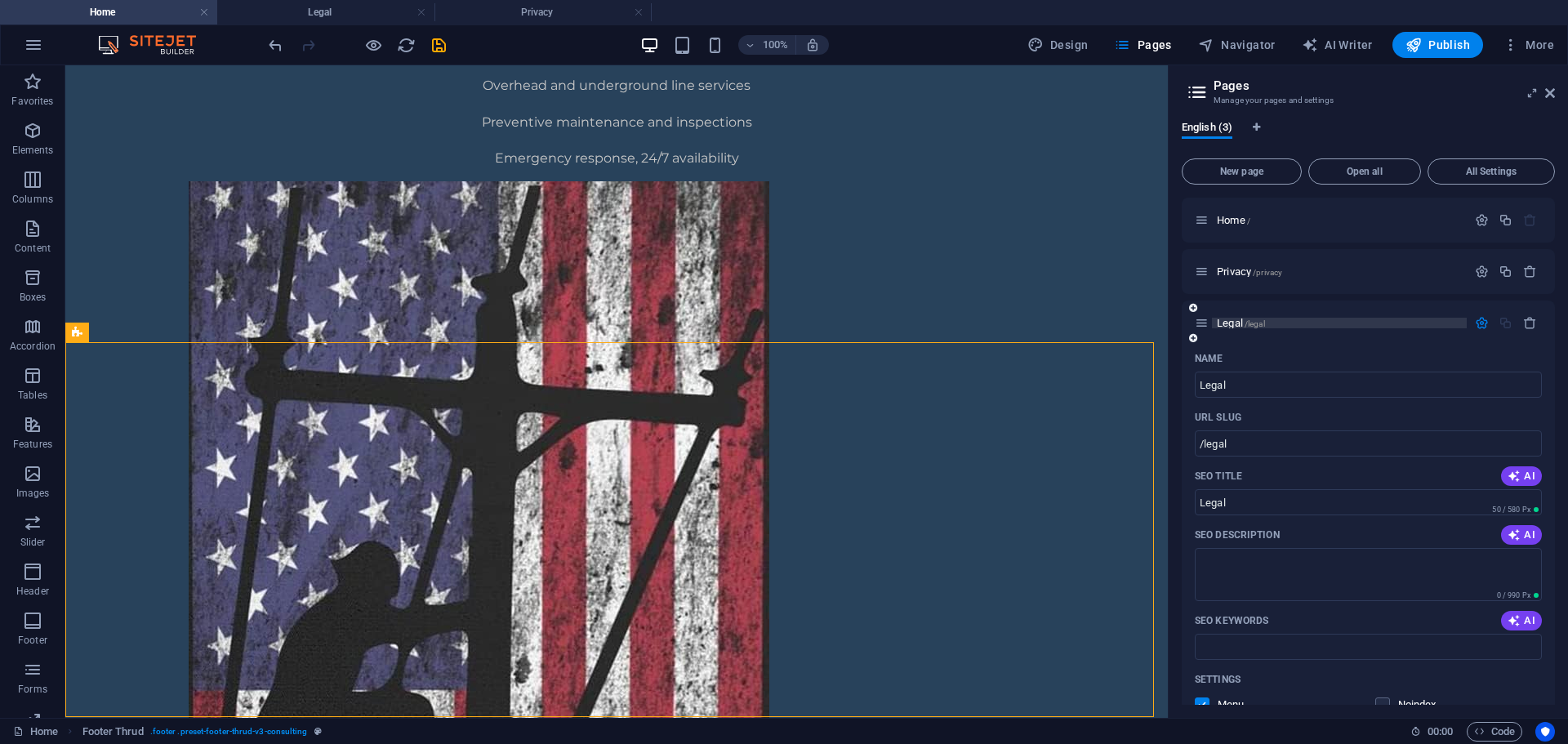
click at [1235, 318] on span "Legal /legal" at bounding box center [1241, 323] width 48 height 12
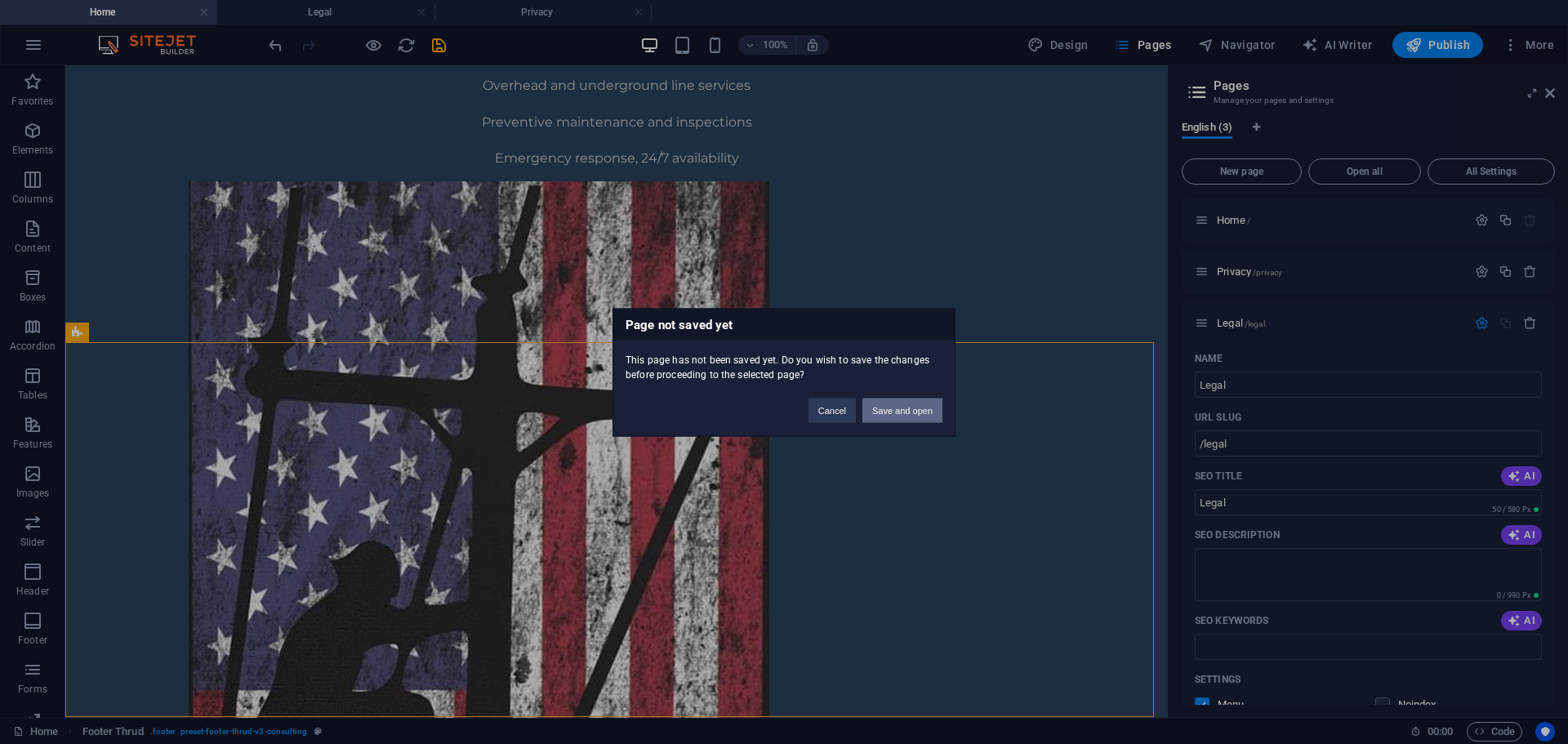
click at [918, 410] on button "Save and open" at bounding box center [902, 410] width 80 height 25
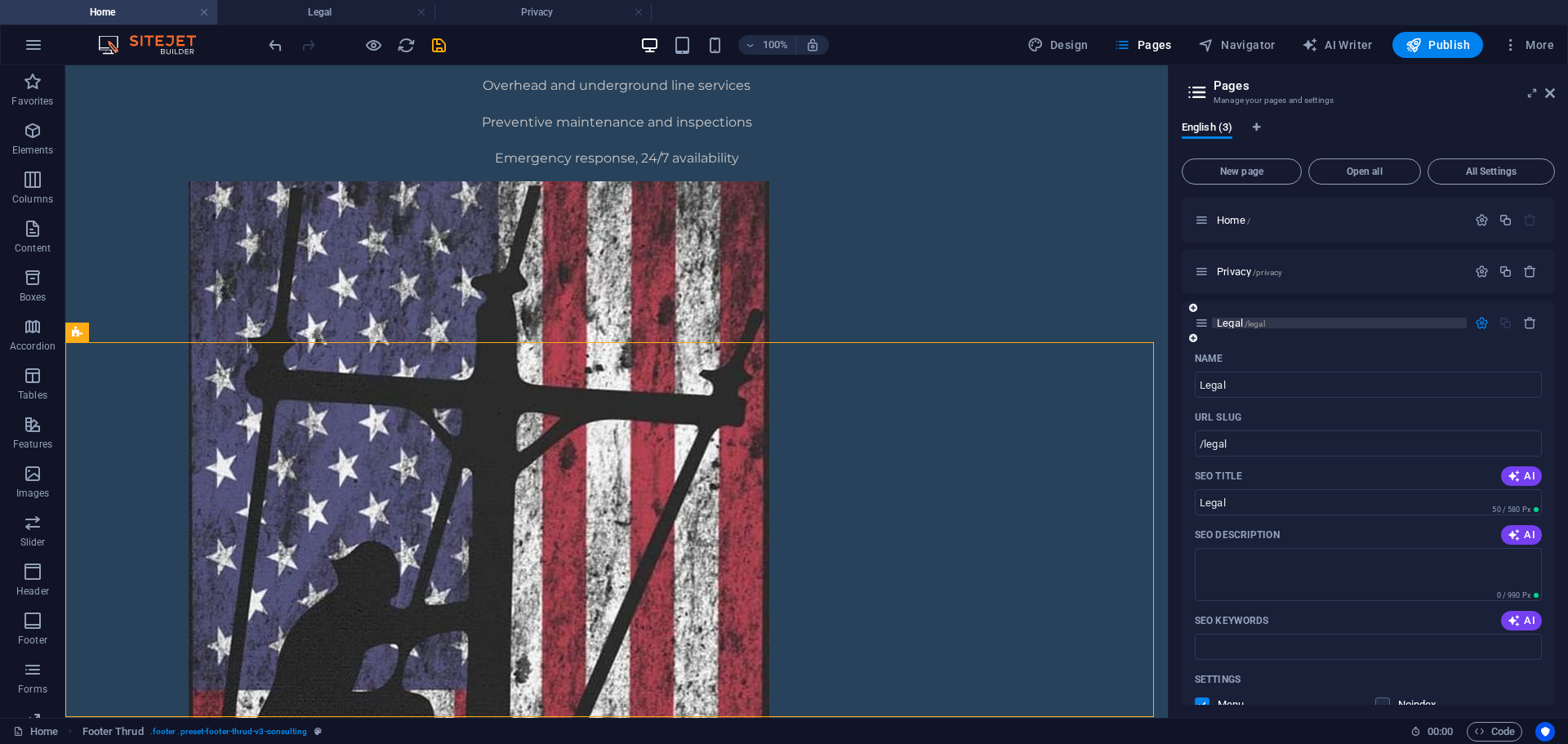
click at [1235, 327] on span "Legal /legal" at bounding box center [1241, 323] width 48 height 12
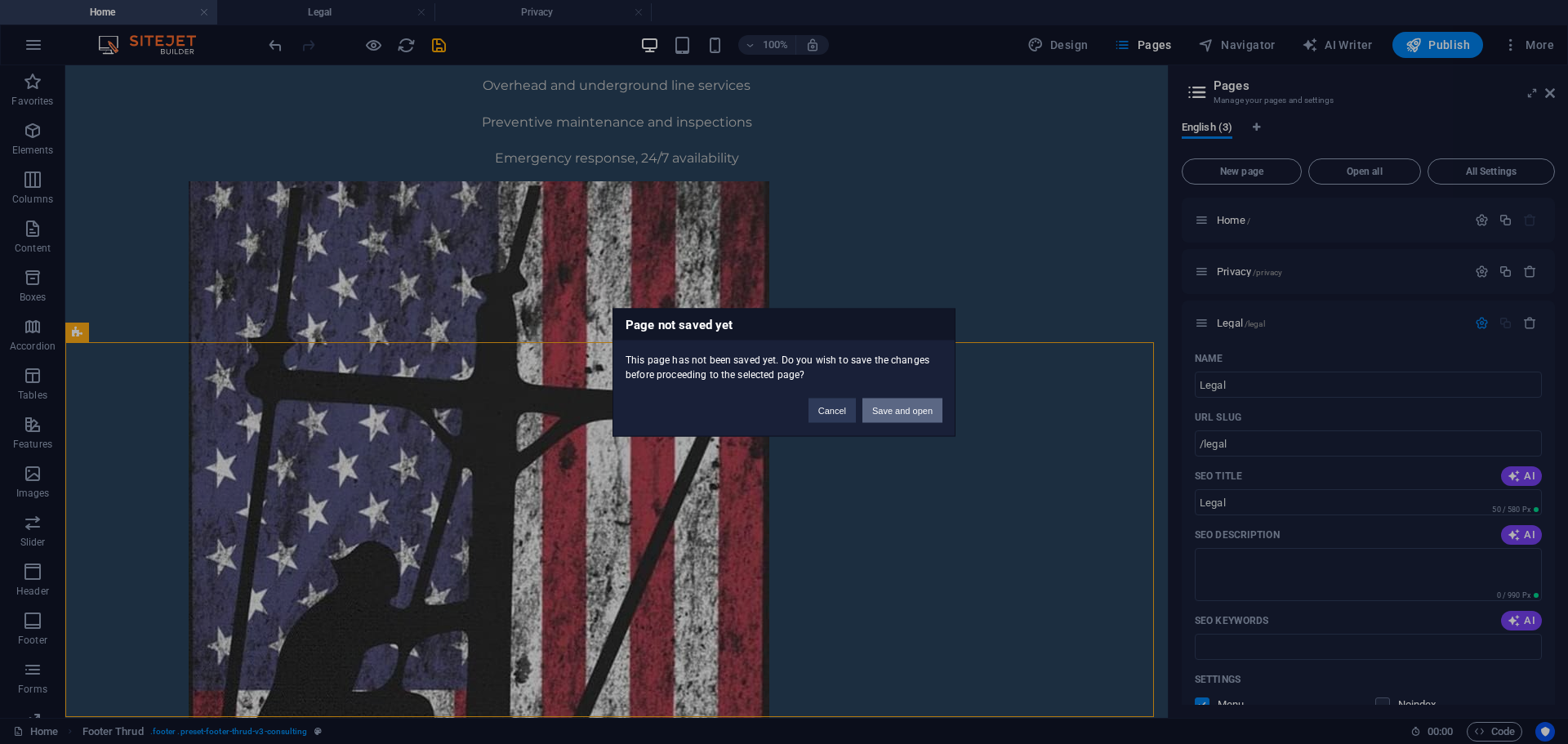
click at [909, 407] on button "Save and open" at bounding box center [902, 410] width 80 height 25
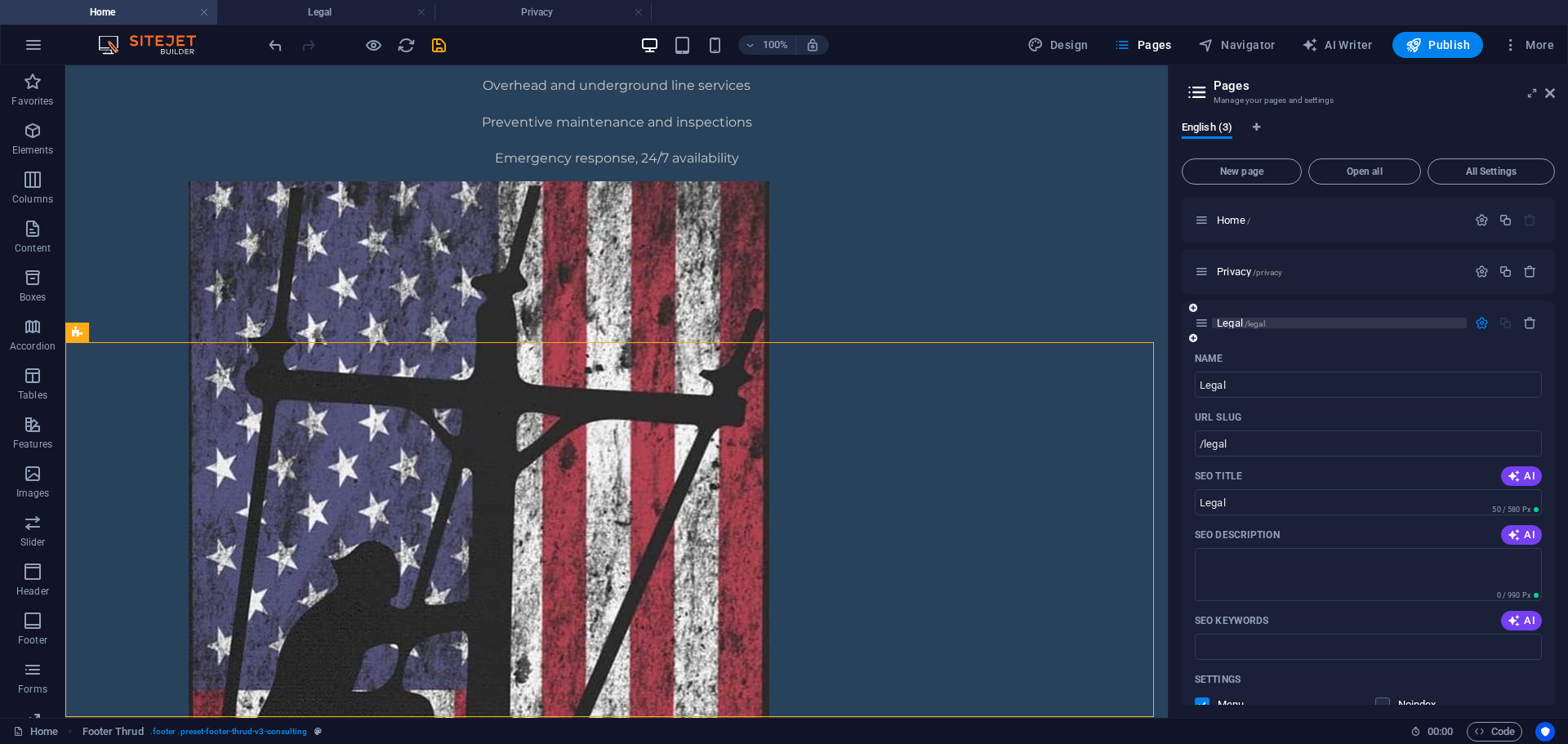
click at [1237, 322] on span "Legal /legal" at bounding box center [1241, 323] width 48 height 12
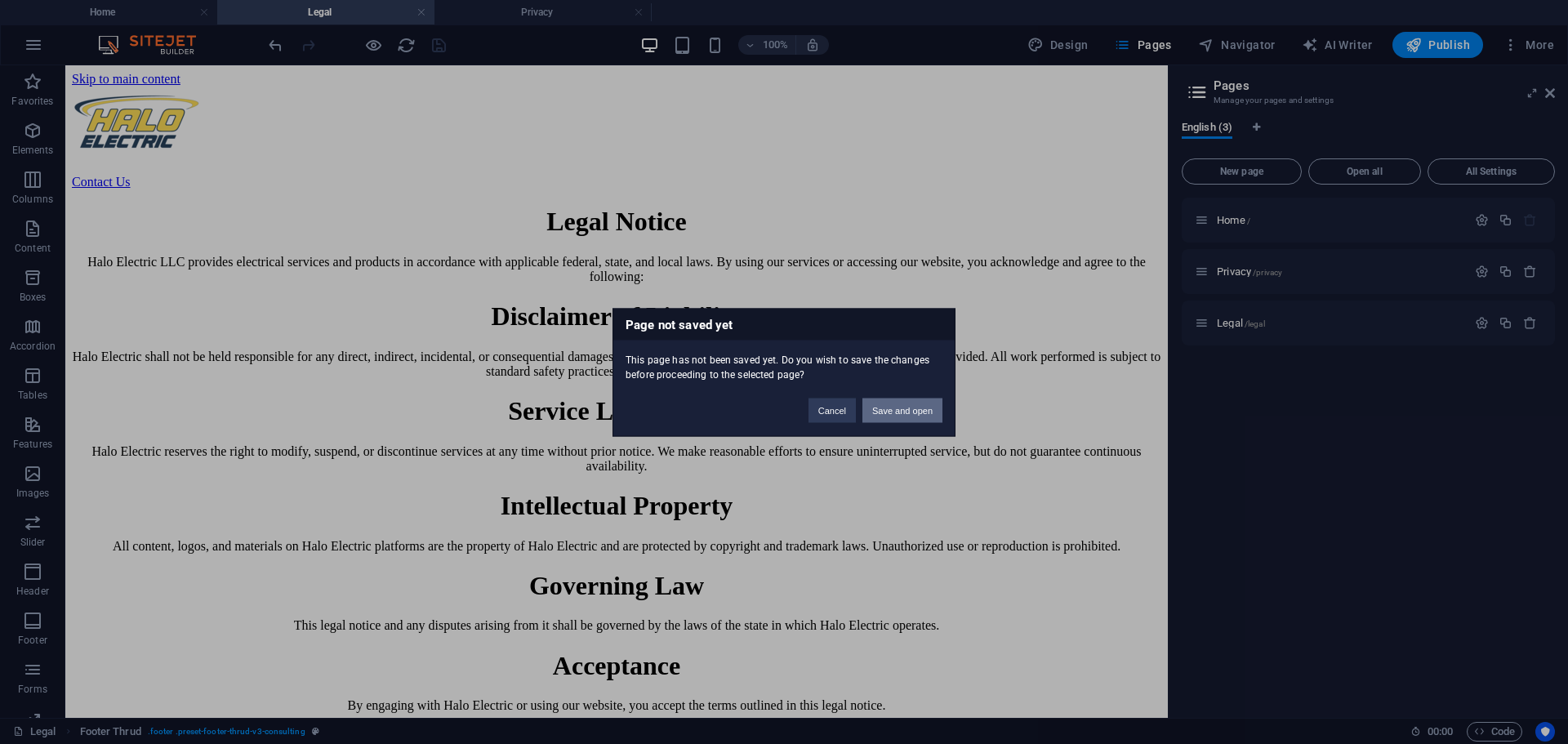
scroll to position [0, 0]
click at [891, 408] on button "Save and open" at bounding box center [902, 410] width 80 height 25
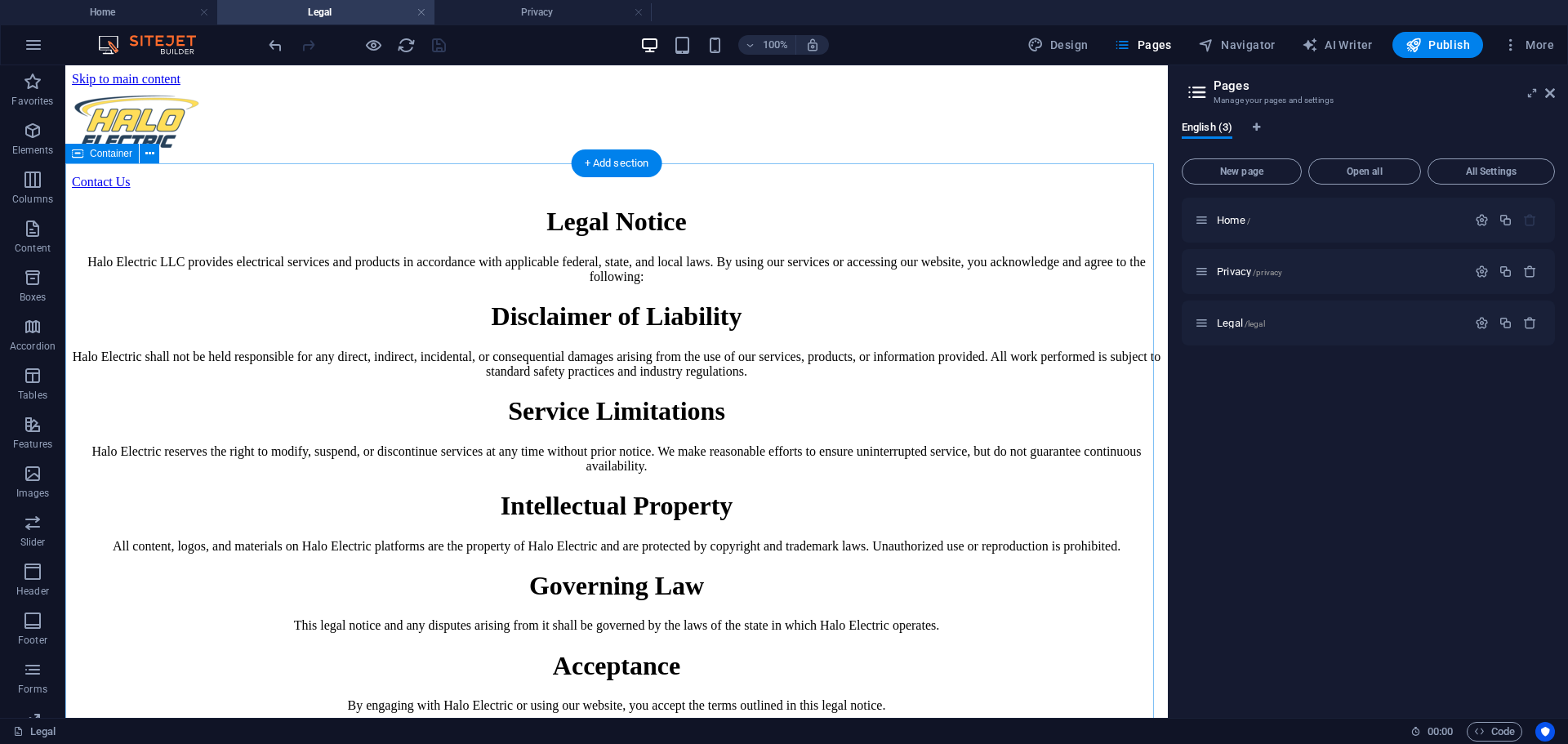
click at [1142, 335] on div "Legal Notice Halo Electric LLC provides electrical services and products in acc…" at bounding box center [616, 459] width 1089 height 506
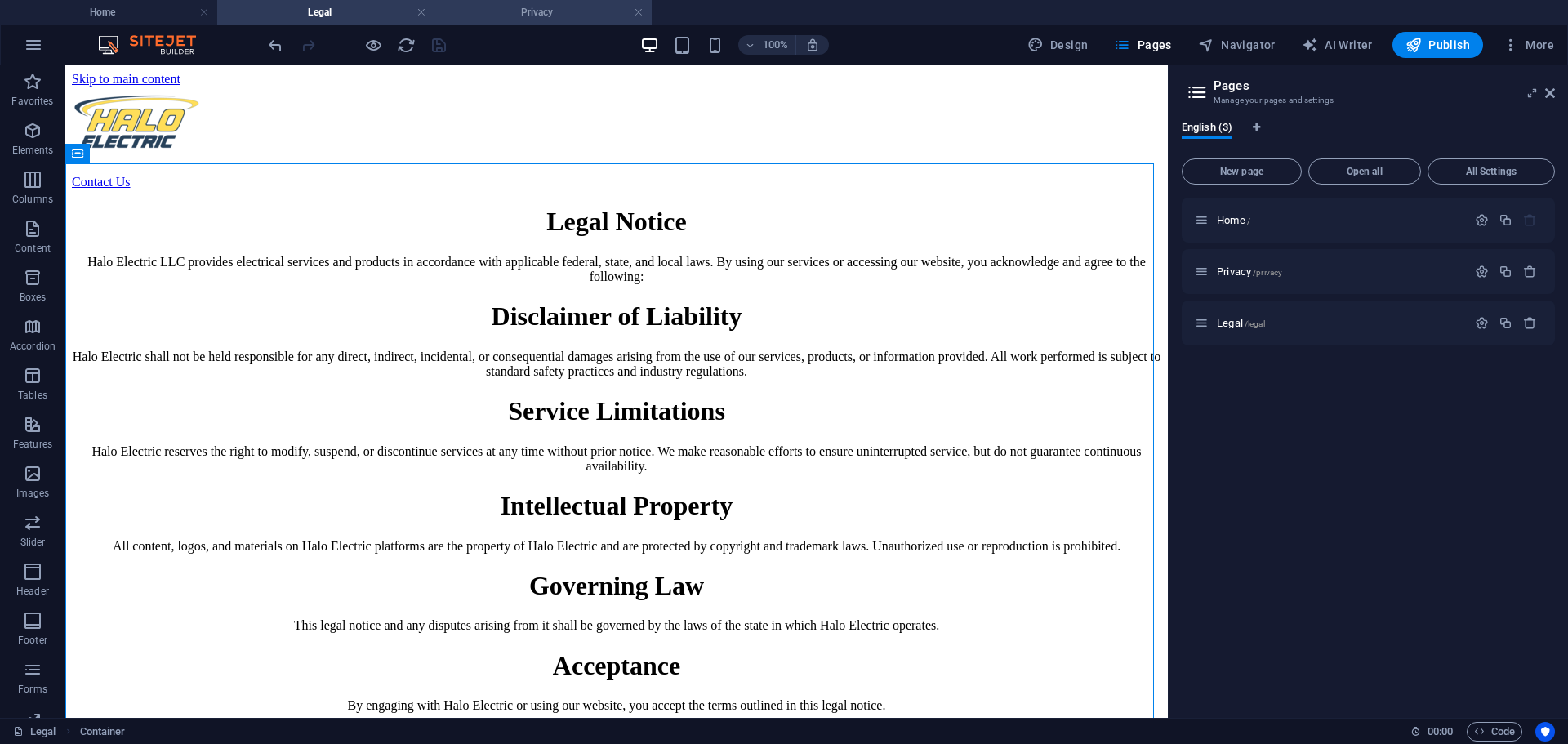
click at [522, 11] on h4 "Privacy" at bounding box center [543, 12] width 217 height 18
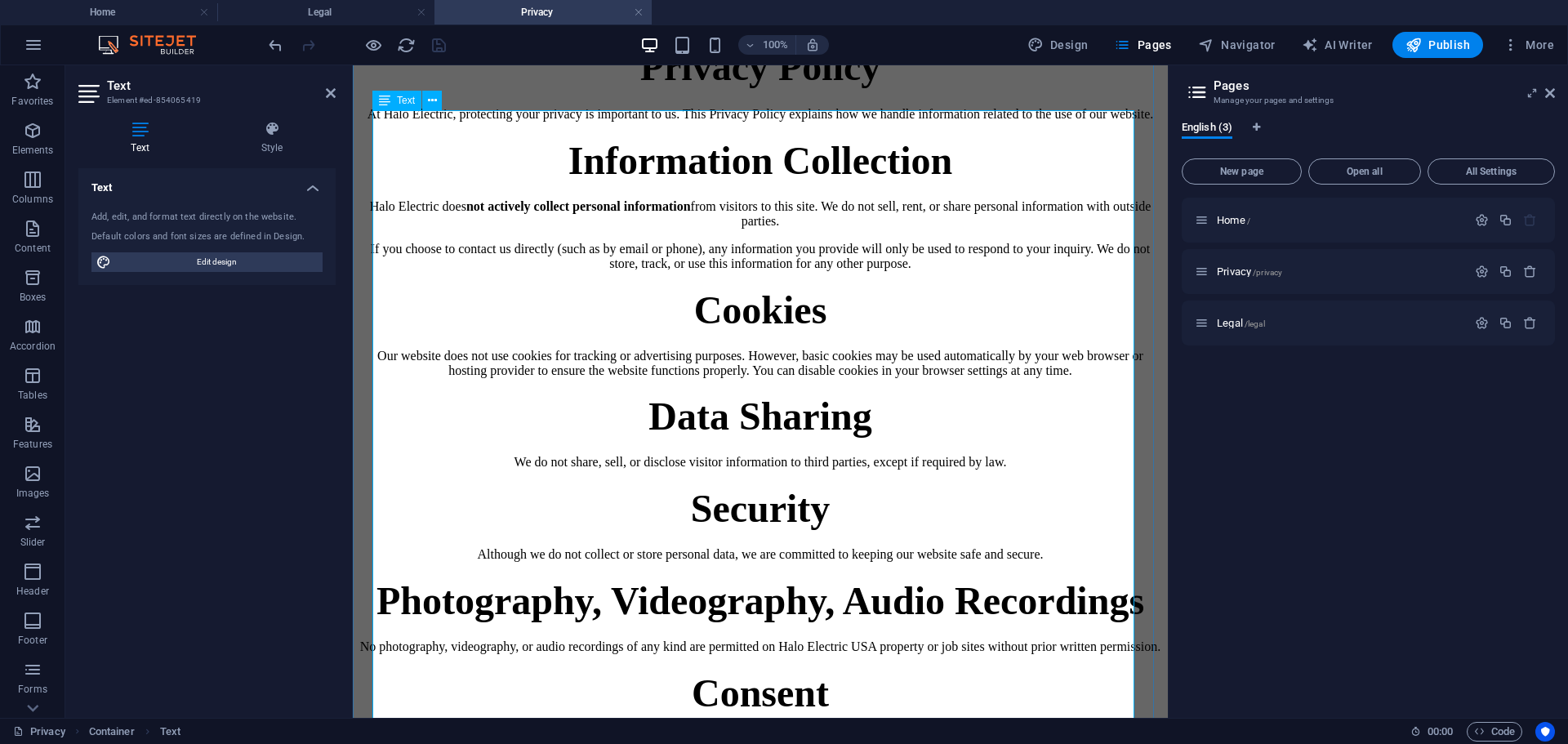
scroll to position [82, 0]
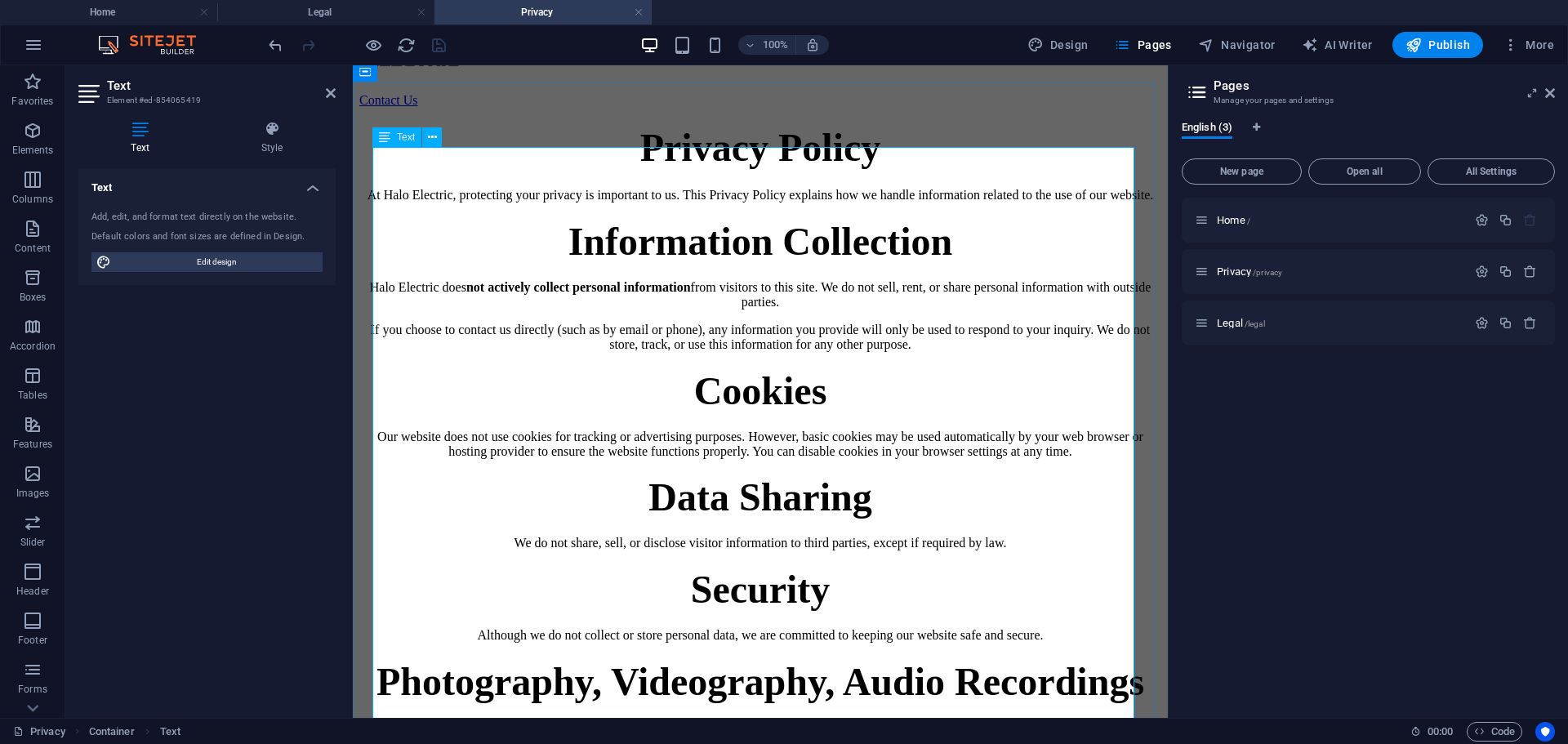
click at [732, 169] on span "Privacy Policy" at bounding box center [761, 147] width 241 height 43
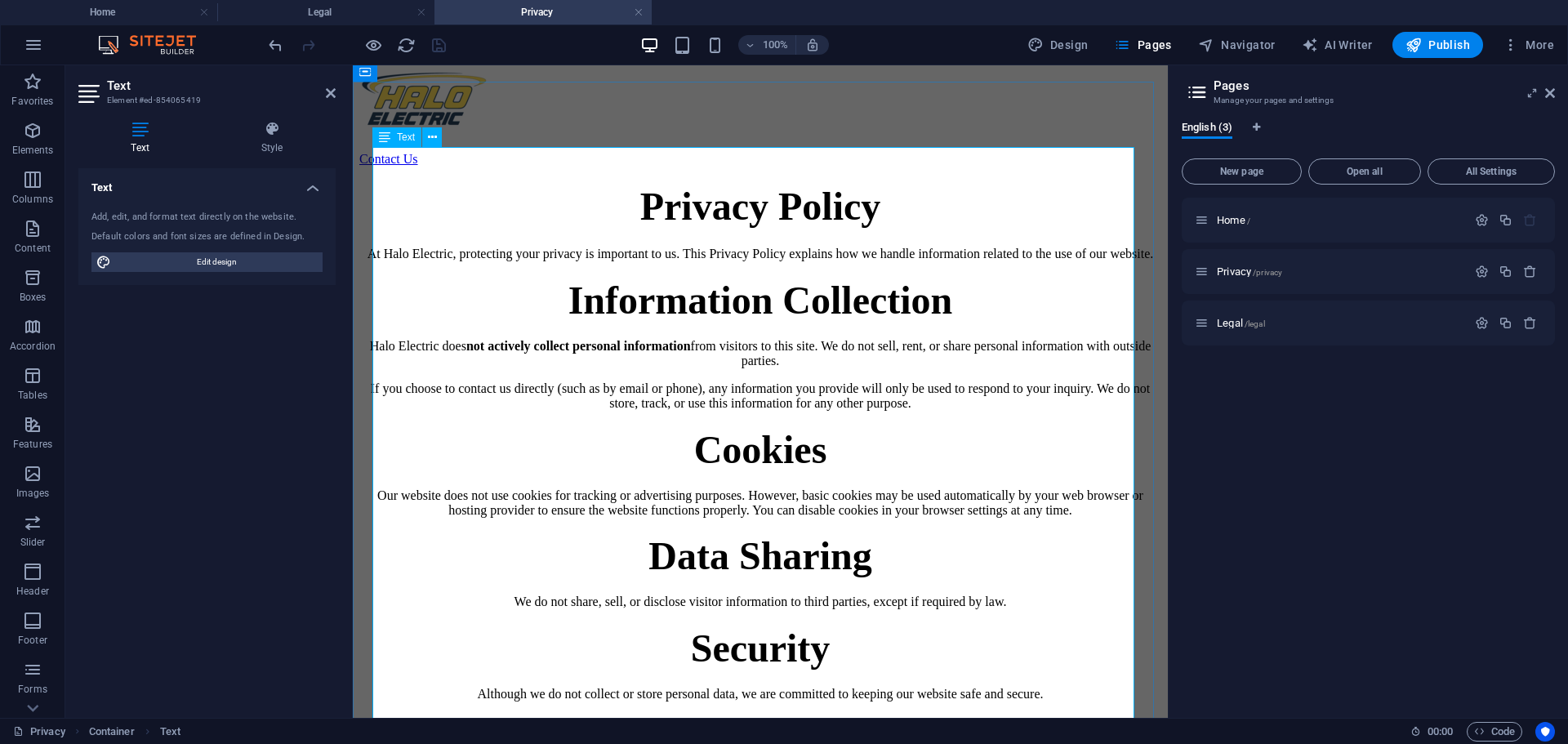
scroll to position [0, 0]
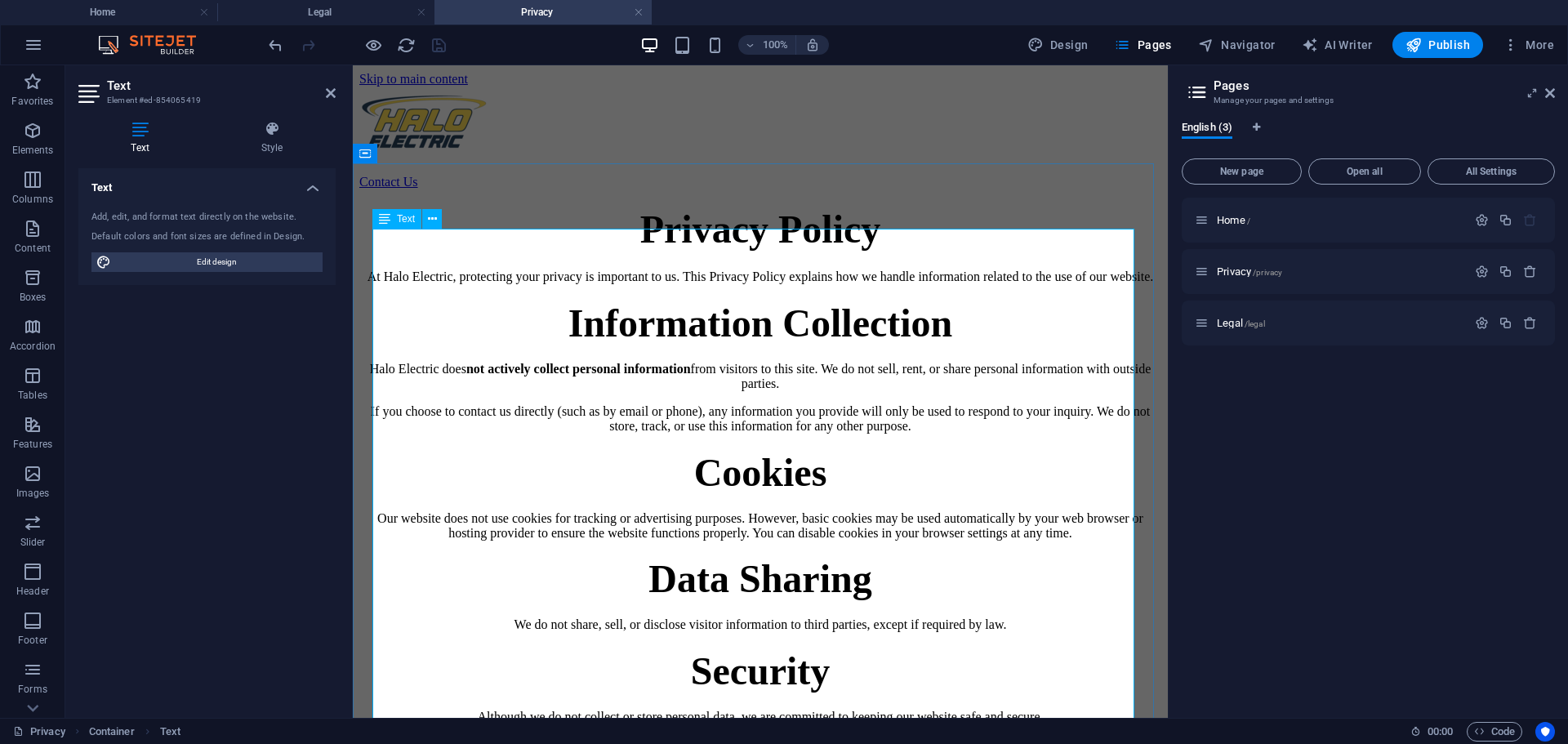
click at [734, 251] on span "Privacy Policy" at bounding box center [761, 228] width 241 height 43
click at [276, 139] on h4 "Style" at bounding box center [272, 138] width 127 height 35
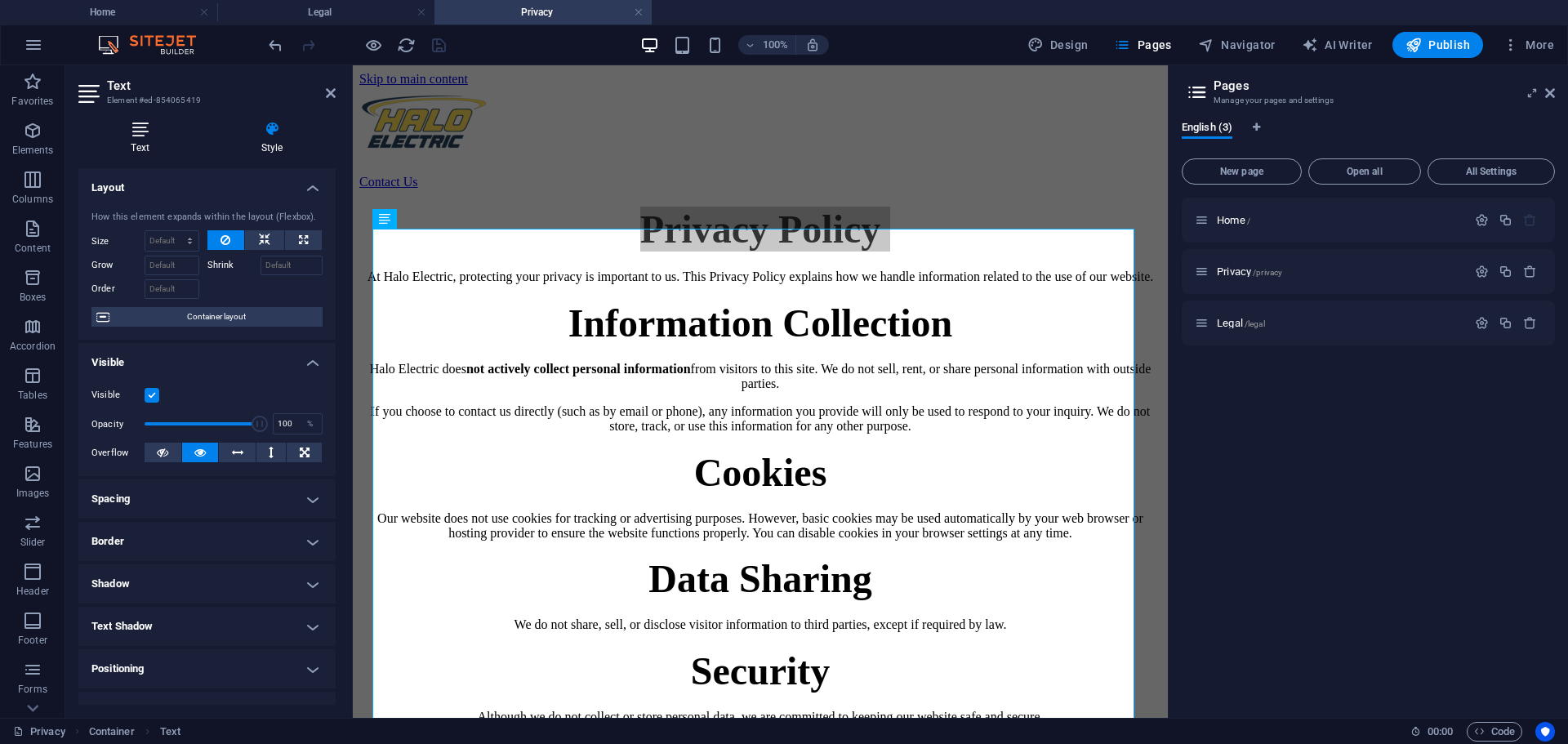
click at [129, 137] on h4 "Text" at bounding box center [143, 138] width 130 height 35
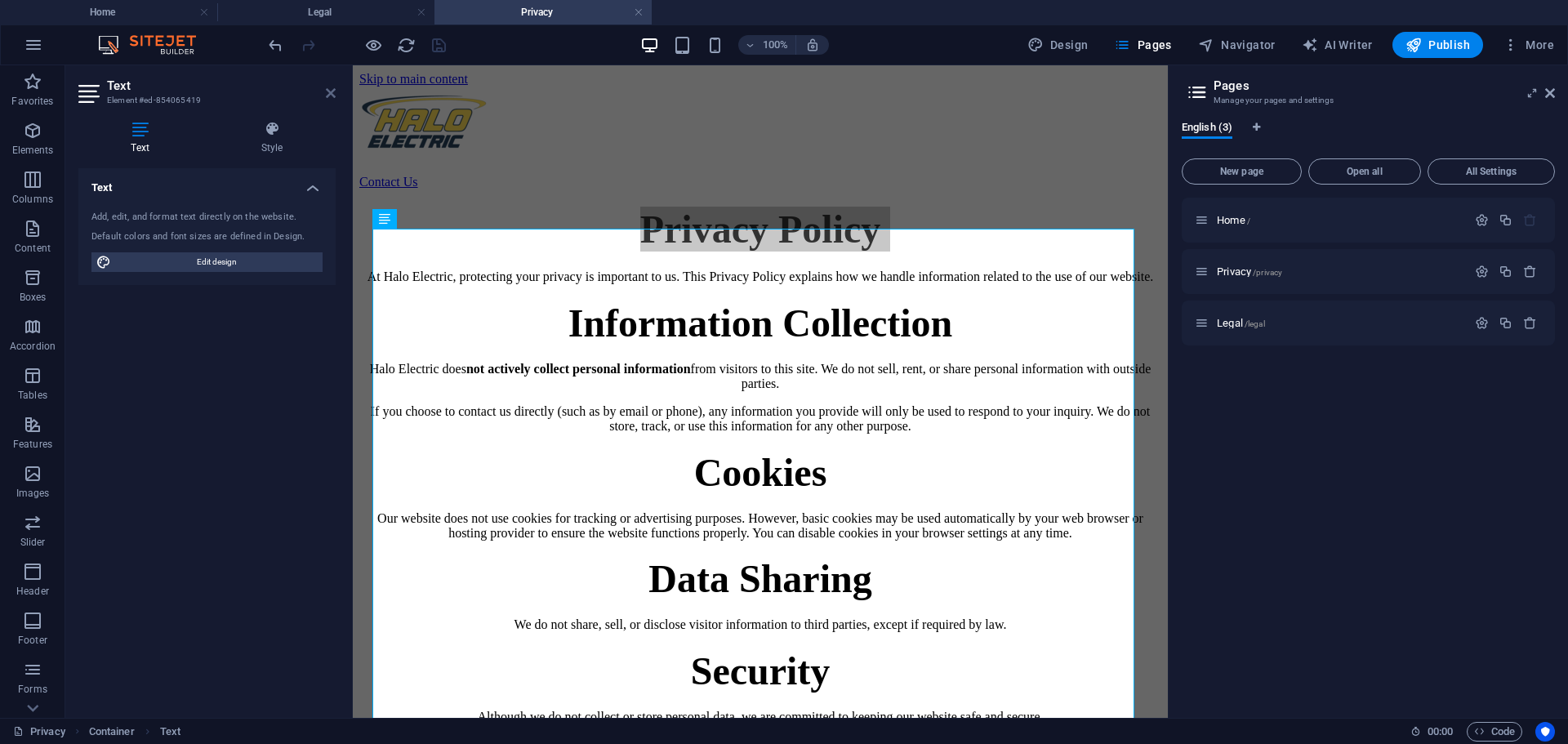
drag, startPoint x: 325, startPoint y: 96, endPoint x: 261, endPoint y: 30, distance: 91.9
click at [326, 96] on icon at bounding box center [331, 93] width 10 height 13
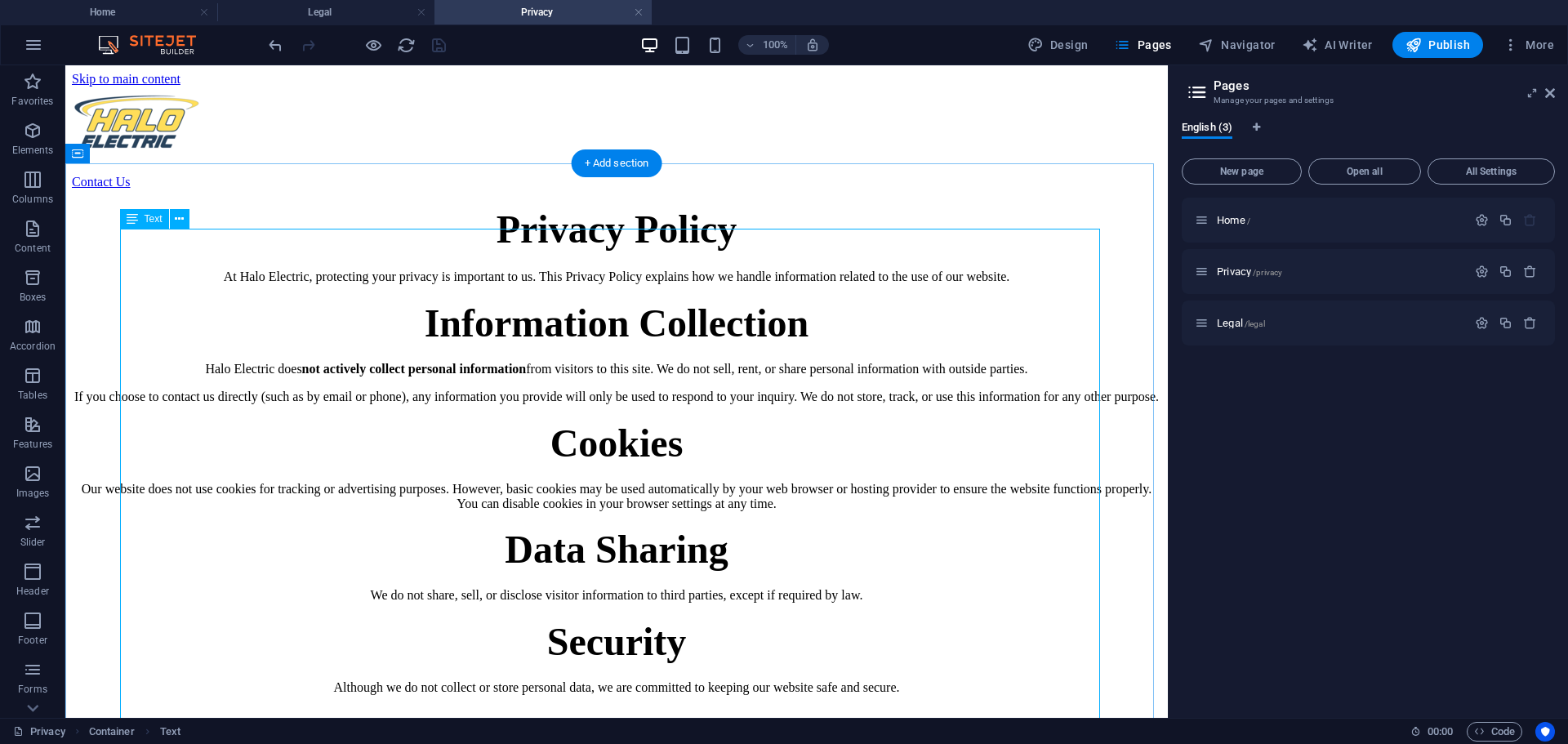
click at [637, 288] on div "Privacy Policy At Halo Electric, protecting your privacy is important to us. Th…" at bounding box center [616, 588] width 1089 height 764
click at [627, 277] on div "Privacy Policy At Halo Electric, protecting your privacy is important to us. Th…" at bounding box center [616, 588] width 1089 height 764
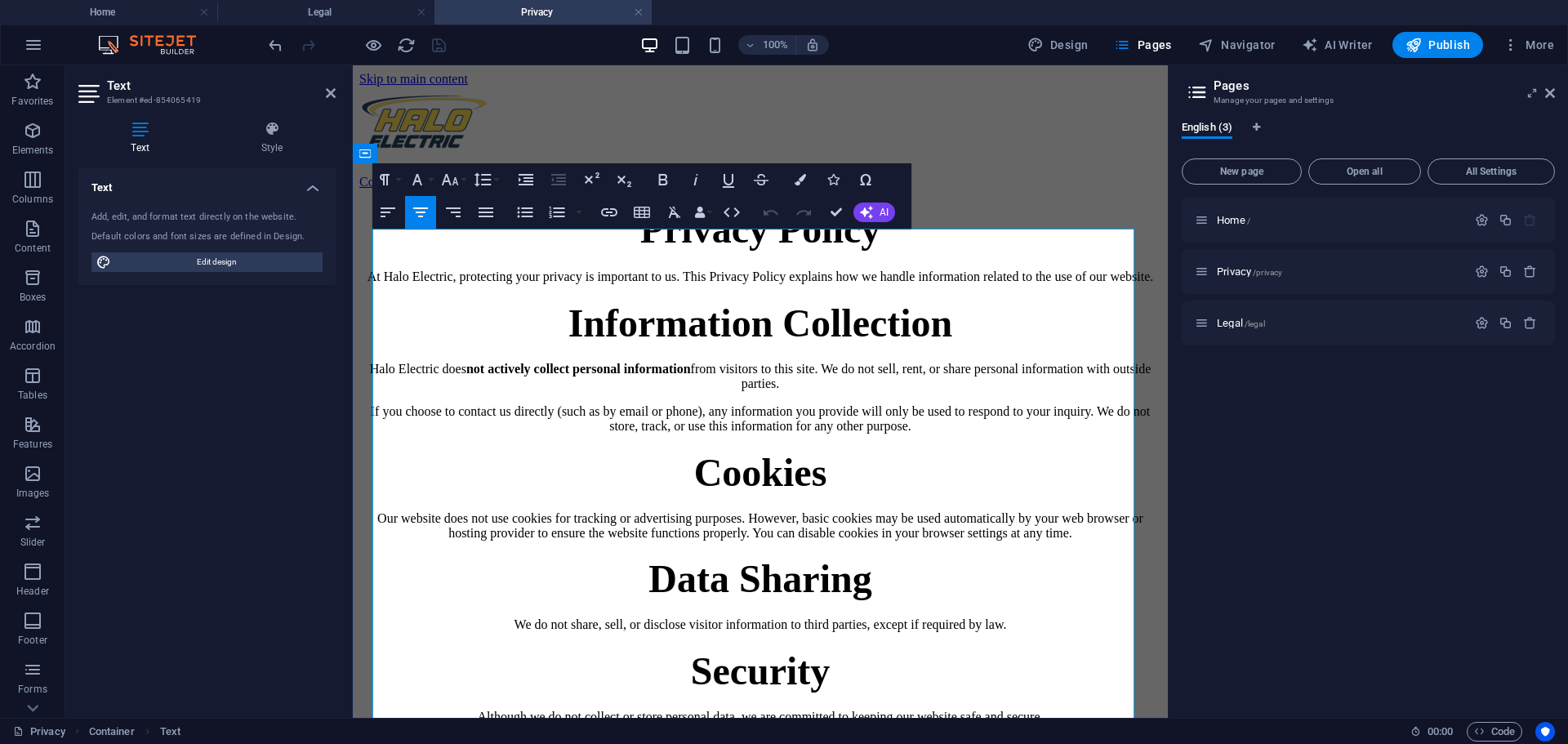
click at [758, 251] on span "Privacy Policy" at bounding box center [761, 228] width 241 height 43
click at [715, 251] on span "Privacy Policy" at bounding box center [761, 228] width 241 height 43
click at [224, 266] on span "Edit design" at bounding box center [217, 262] width 201 height 20
select select "px"
select select "400"
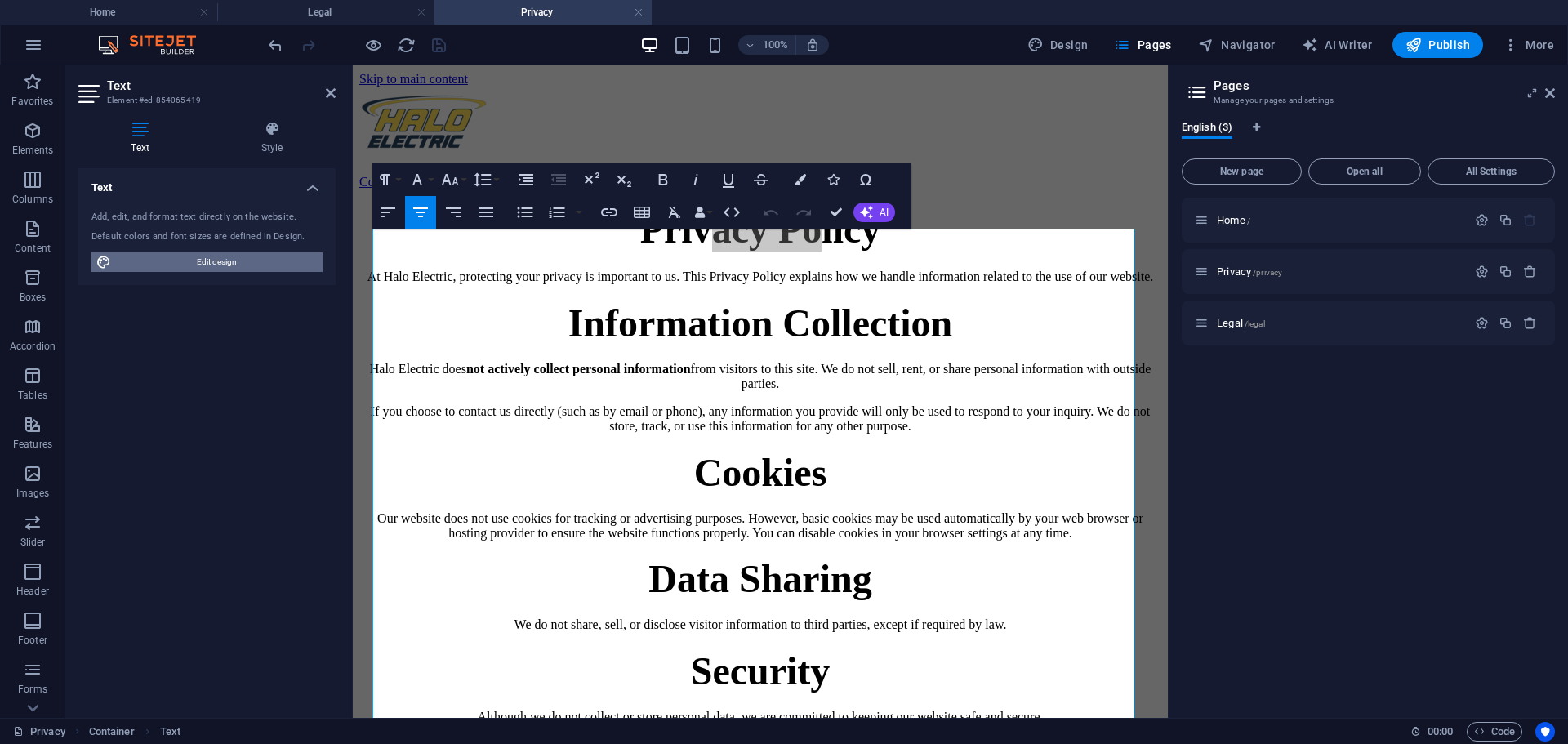
select select "px"
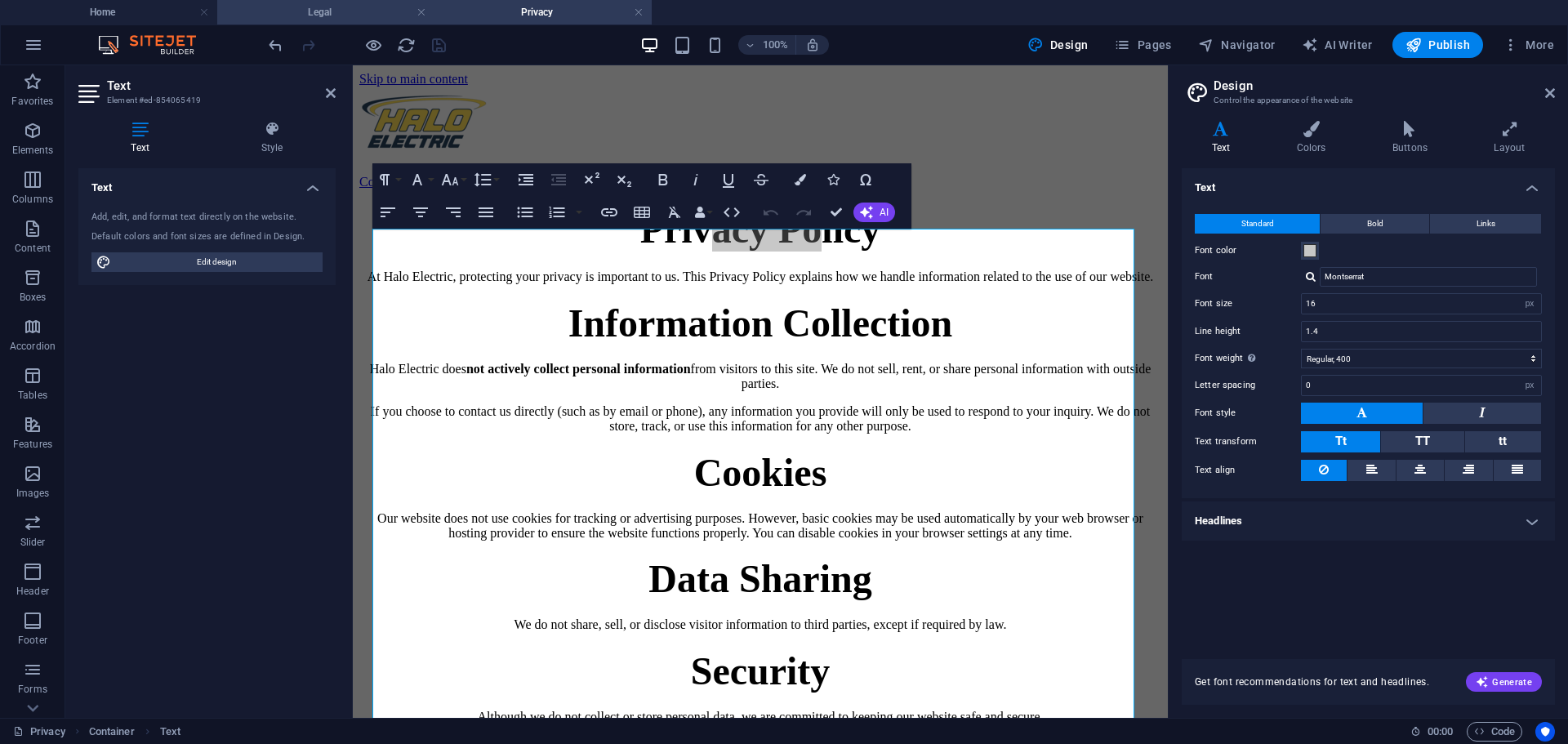
click at [352, 12] on h4 "Legal" at bounding box center [325, 12] width 217 height 18
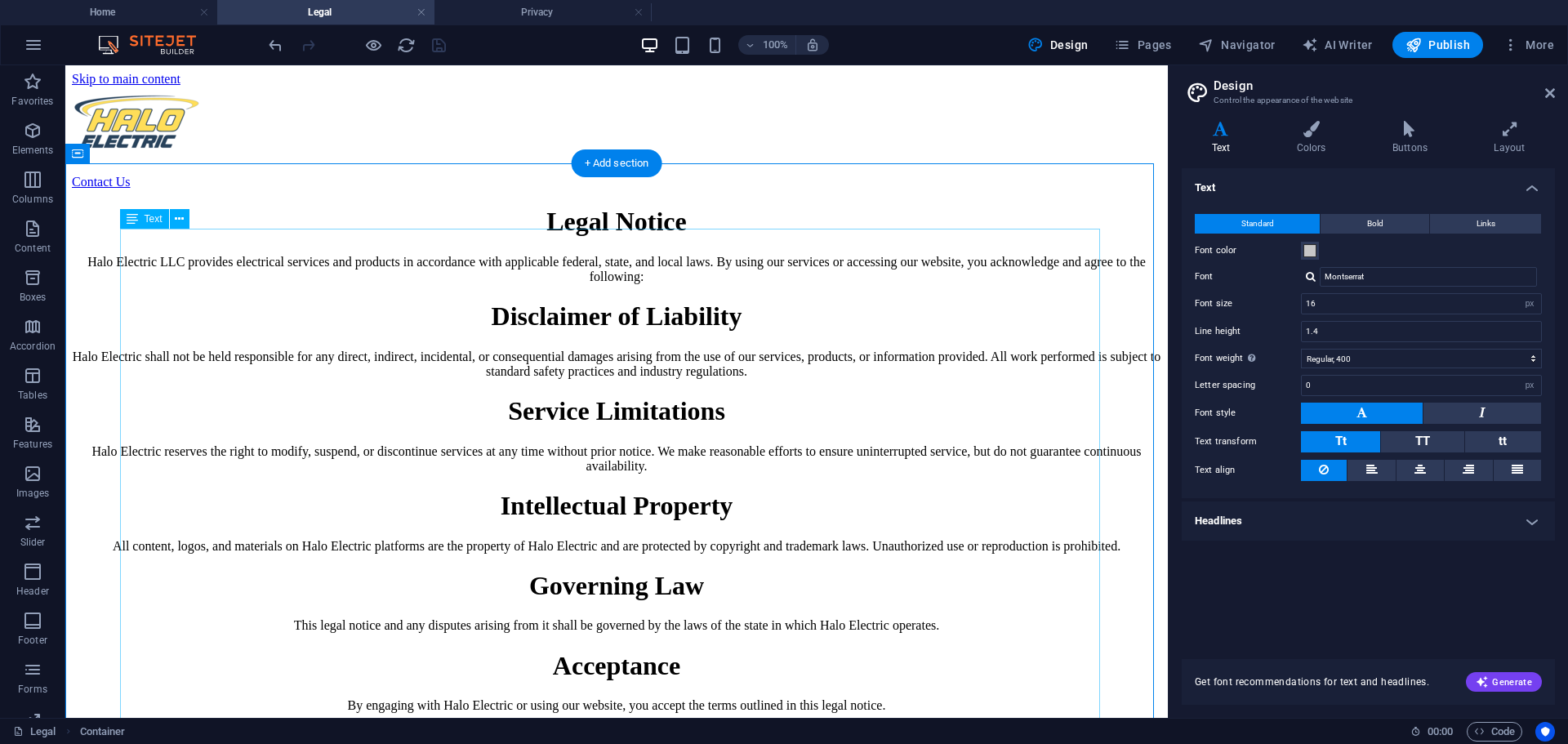
click at [649, 278] on div "Legal Notice Halo Electric LLC provides electrical services and products in acc…" at bounding box center [616, 459] width 1089 height 506
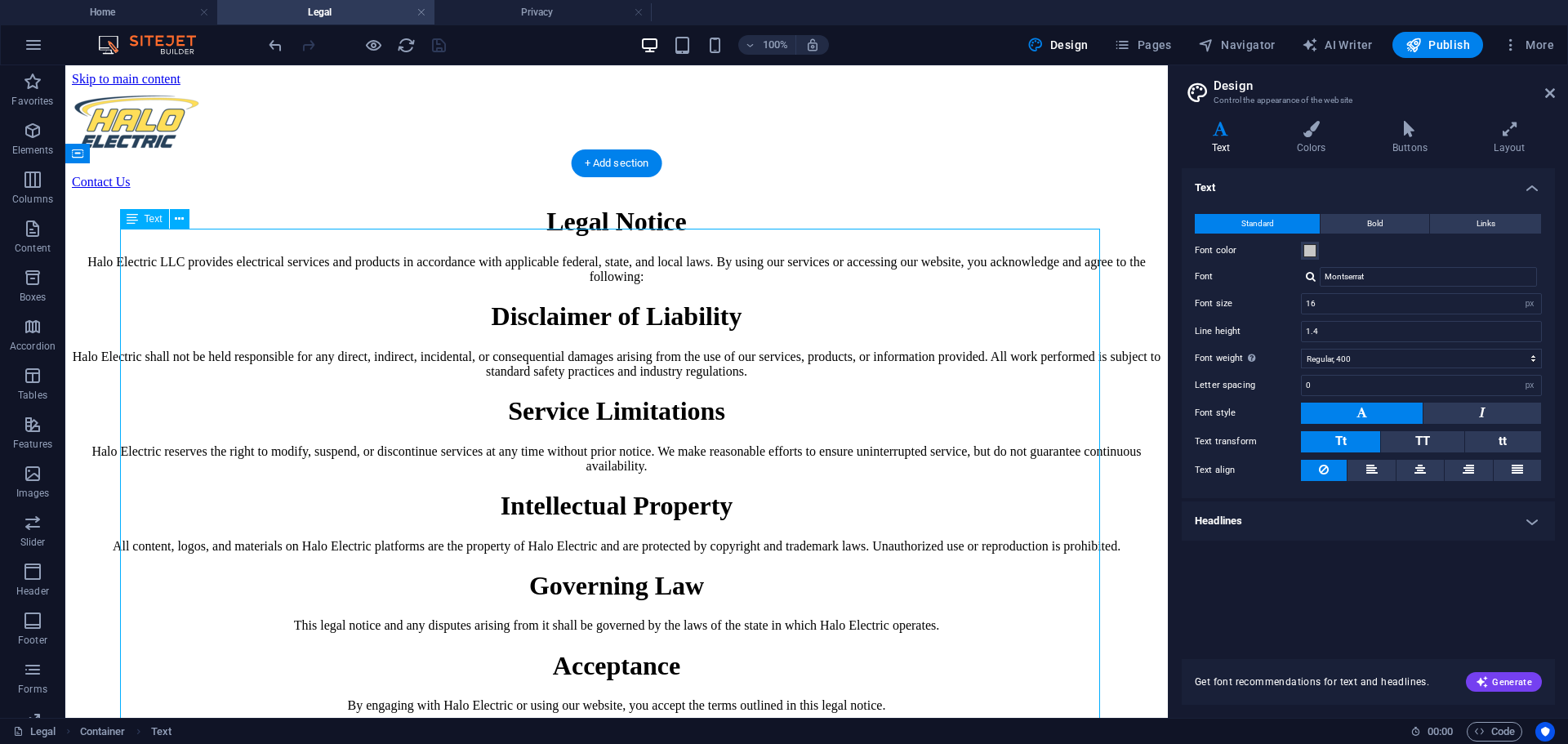
click at [649, 278] on div "Legal Notice Halo Electric LLC provides electrical services and products in acc…" at bounding box center [616, 459] width 1089 height 506
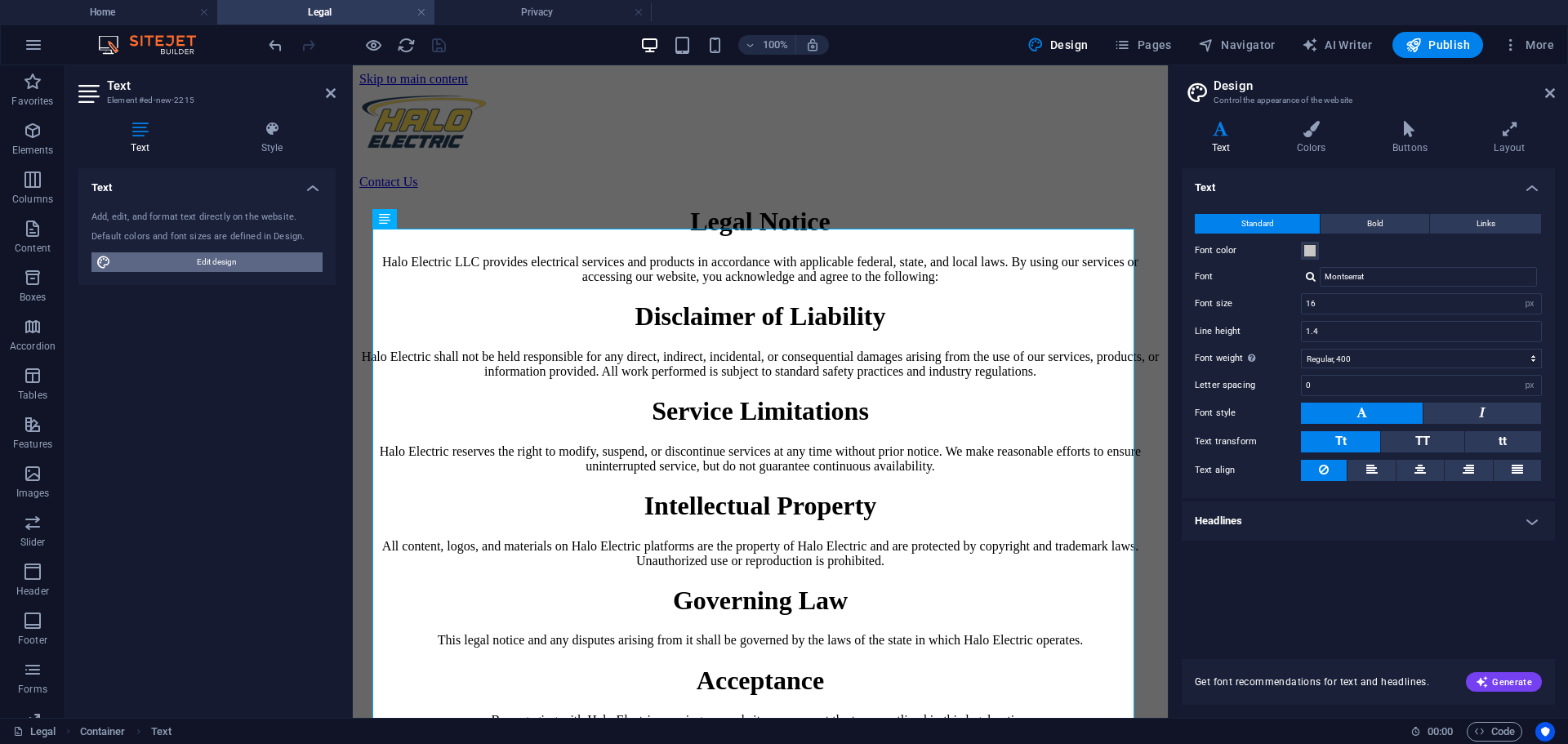
click at [253, 260] on span "Edit design" at bounding box center [217, 262] width 201 height 20
click at [1341, 303] on input "16" at bounding box center [1422, 304] width 239 height 20
drag, startPoint x: 1361, startPoint y: 301, endPoint x: 1315, endPoint y: 310, distance: 46.9
click at [1315, 310] on input "16" at bounding box center [1422, 304] width 239 height 20
click at [980, 284] on p "Halo Electric LLC provides electrical services and products in accordance with …" at bounding box center [760, 270] width 802 height 30
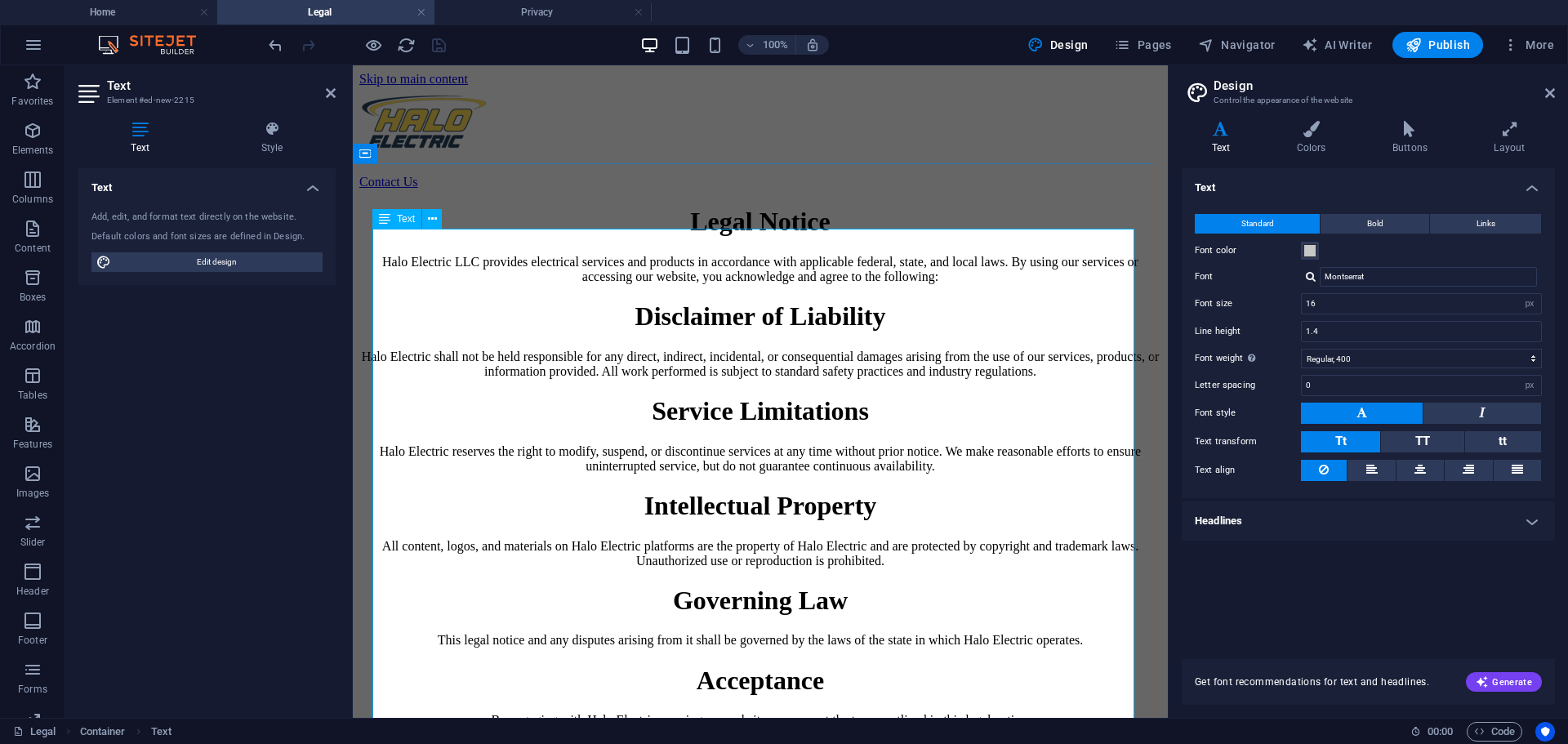
click at [771, 284] on p "Halo Electric LLC provides electrical services and products in accordance with …" at bounding box center [760, 270] width 802 height 30
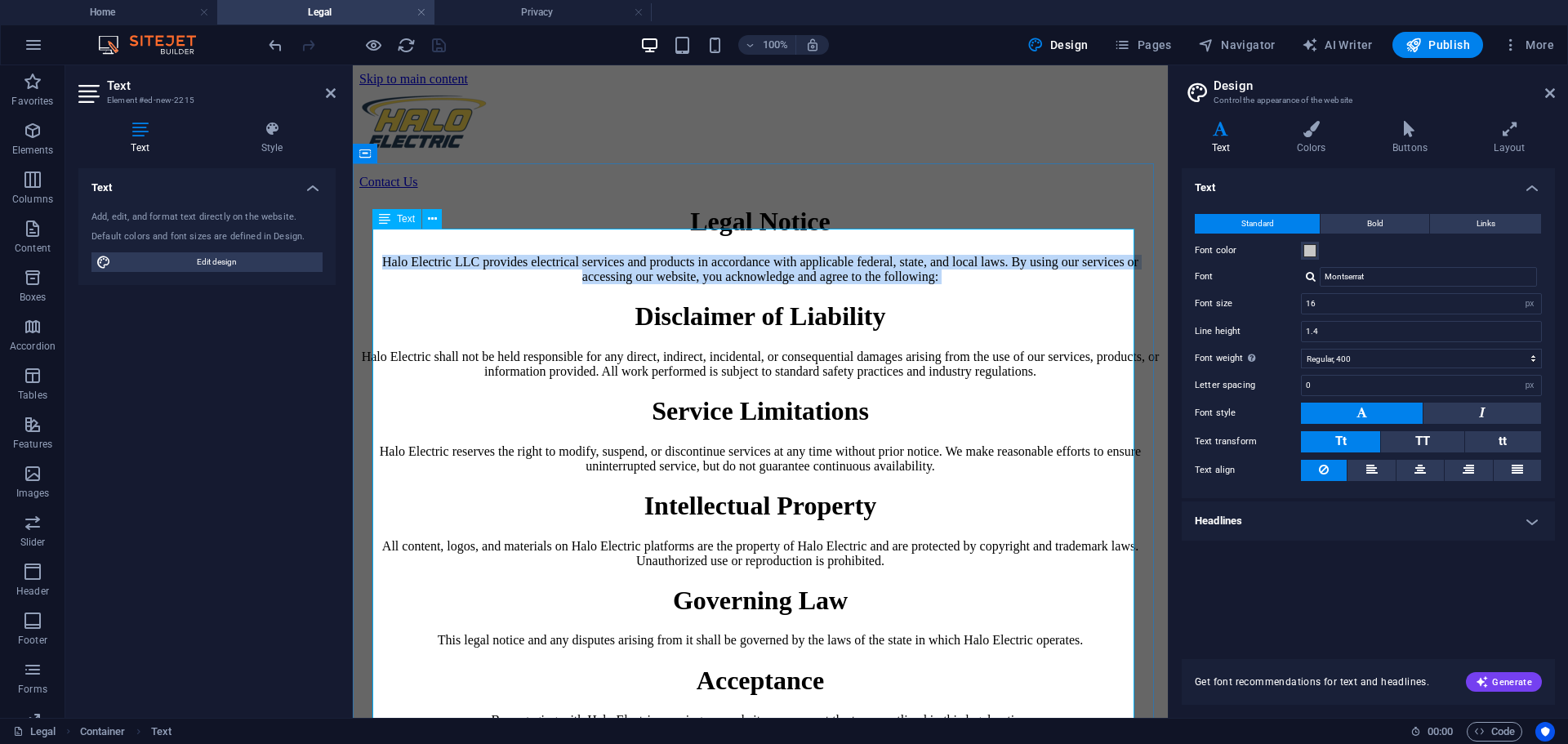
click at [771, 284] on p "Halo Electric LLC provides electrical services and products in accordance with …" at bounding box center [760, 270] width 802 height 30
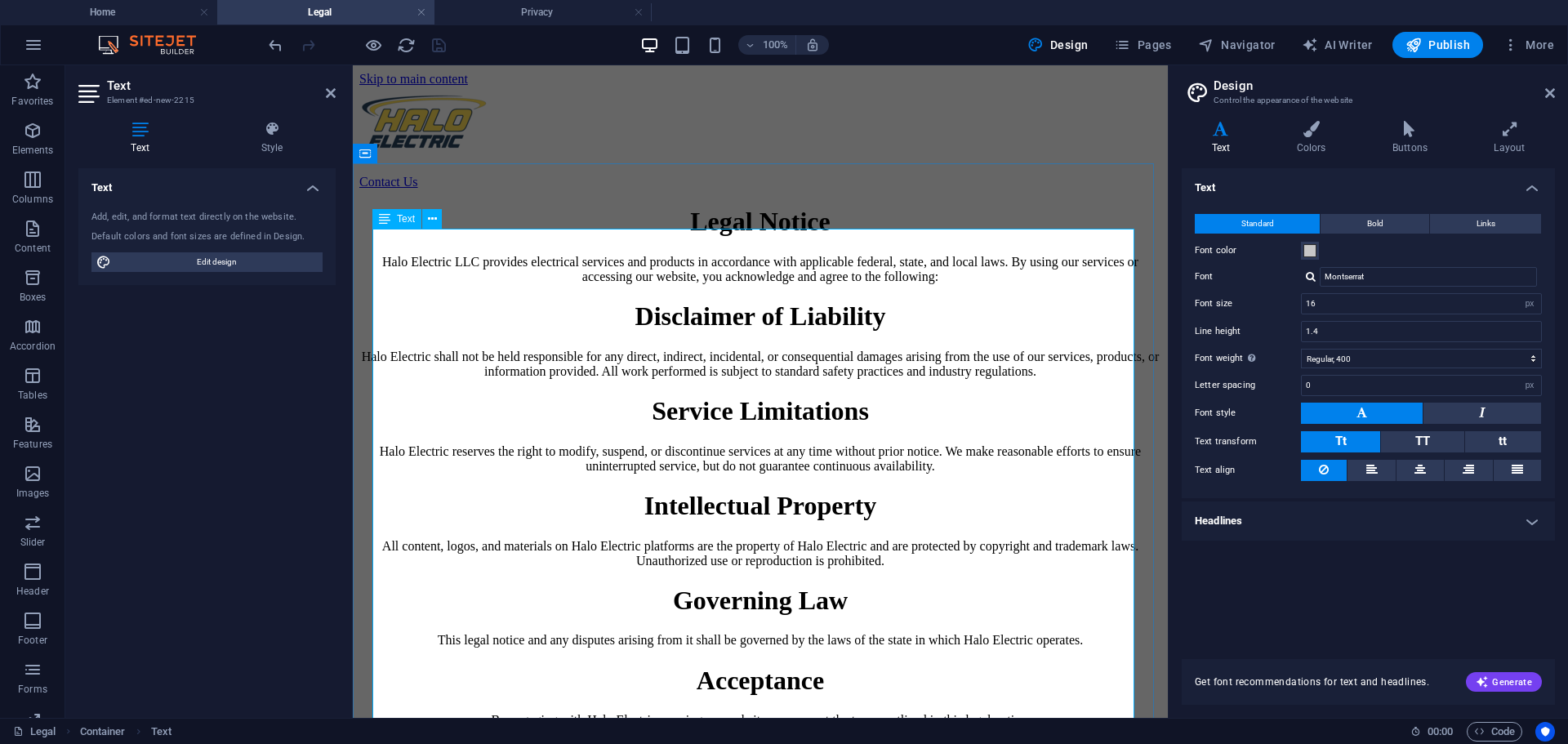
click at [851, 237] on h1 "Legal Notice" at bounding box center [760, 221] width 802 height 31
drag, startPoint x: 890, startPoint y: 276, endPoint x: 646, endPoint y: 275, distance: 244.0
click at [646, 237] on h1 "Legal Notice" at bounding box center [760, 221] width 802 height 31
click at [1311, 142] on h4 "Colors" at bounding box center [1315, 138] width 96 height 35
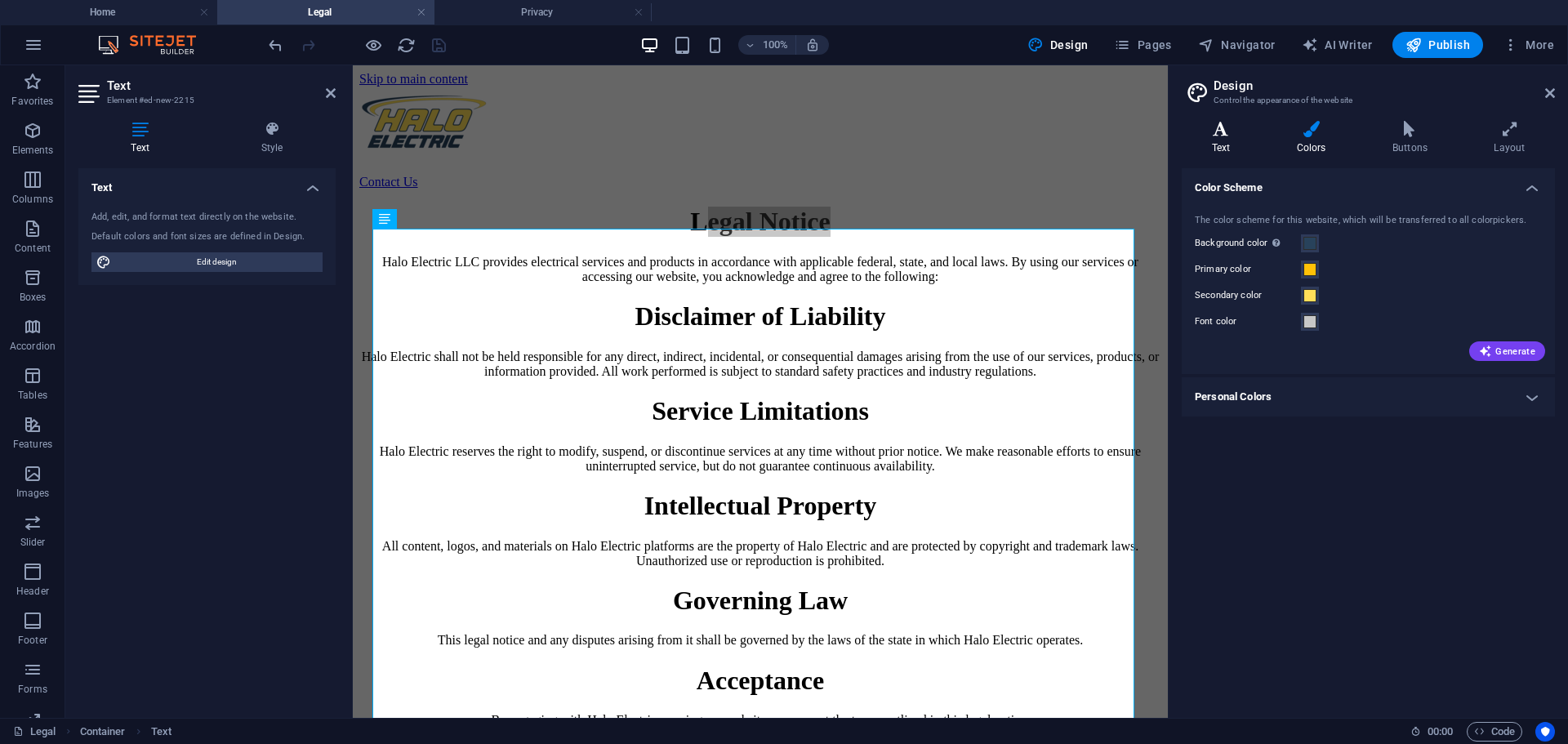
click at [1226, 127] on icon at bounding box center [1221, 129] width 78 height 16
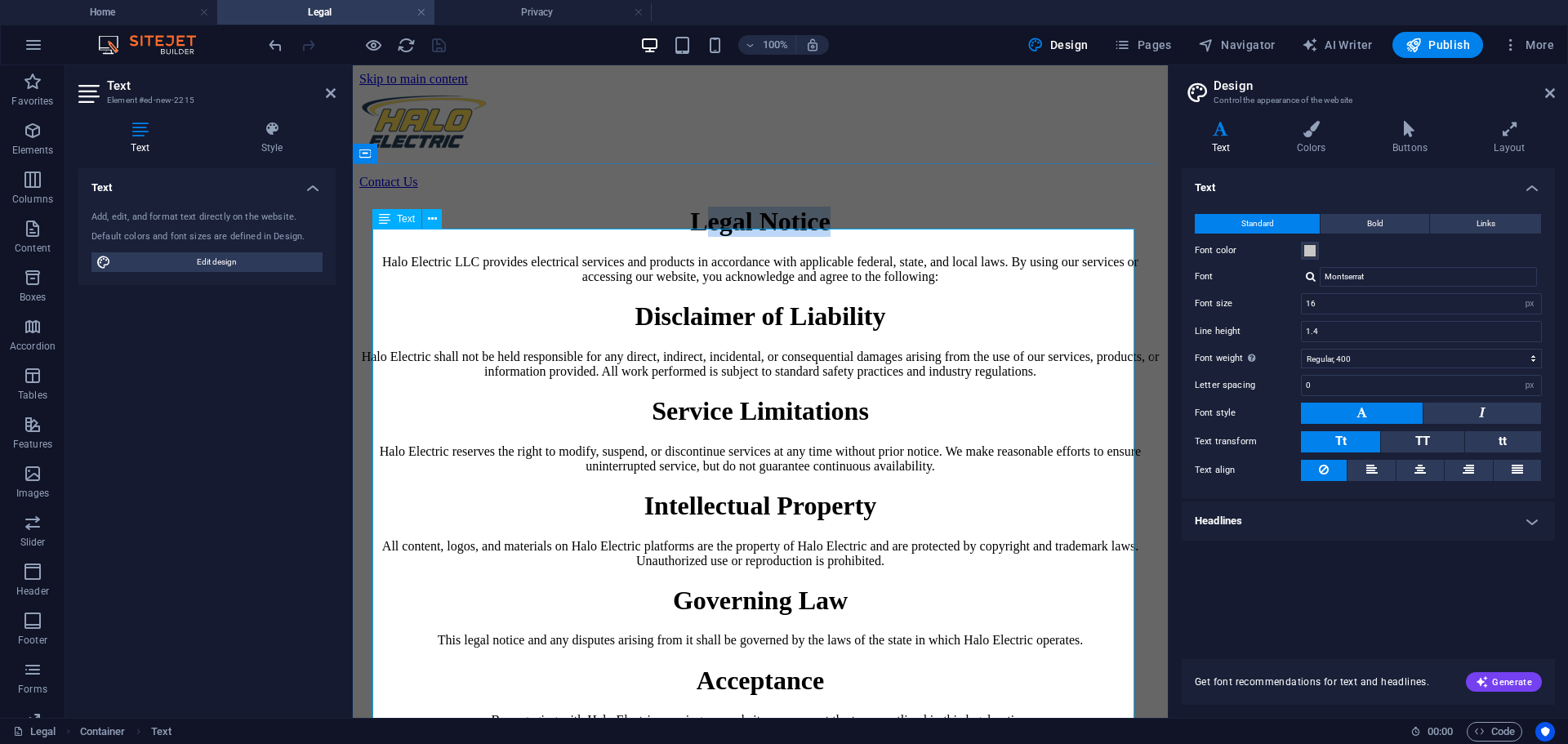
click at [805, 237] on h1 "Legal Notice" at bounding box center [760, 221] width 802 height 31
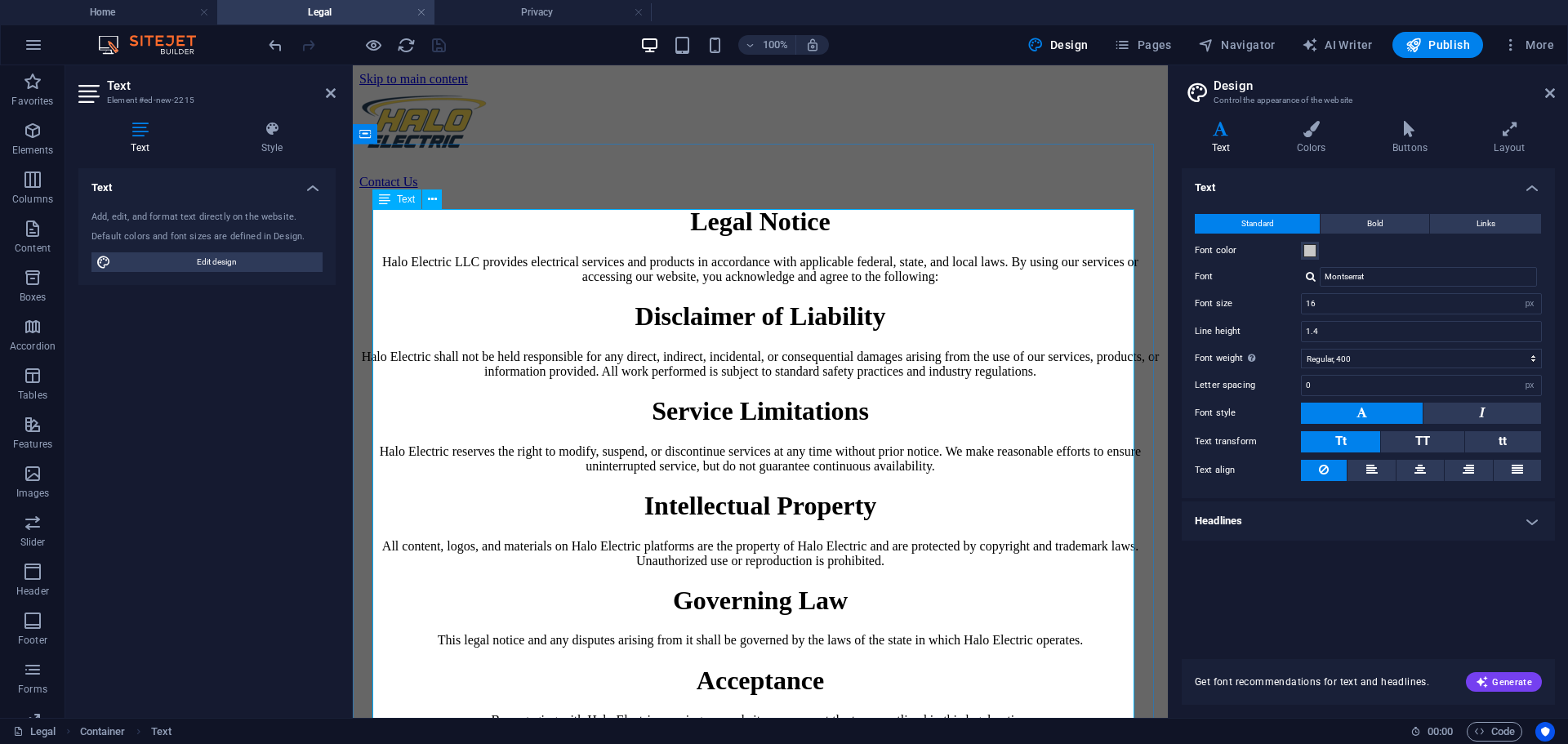
scroll to position [82, 0]
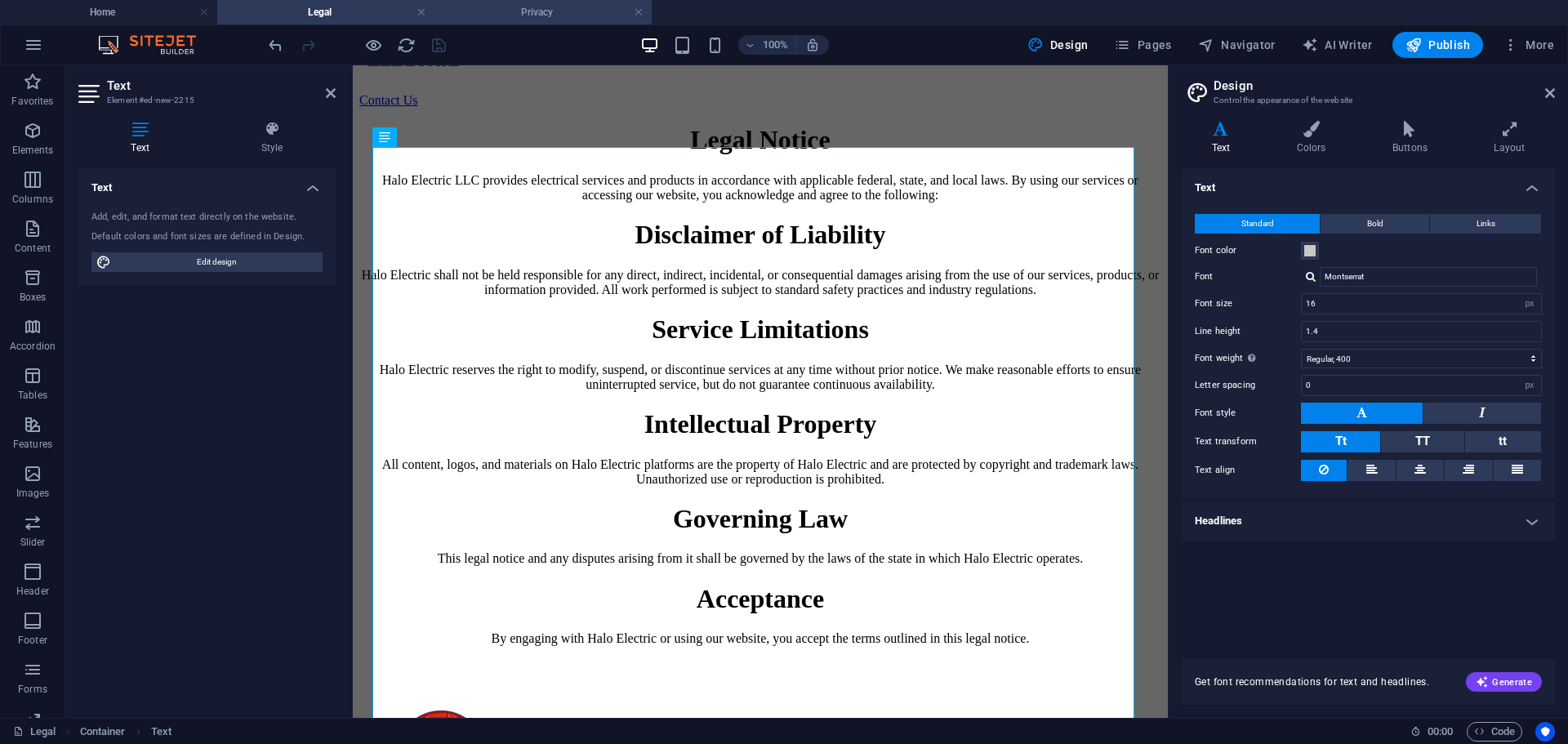
click at [509, 19] on h4 "Privacy" at bounding box center [543, 12] width 217 height 18
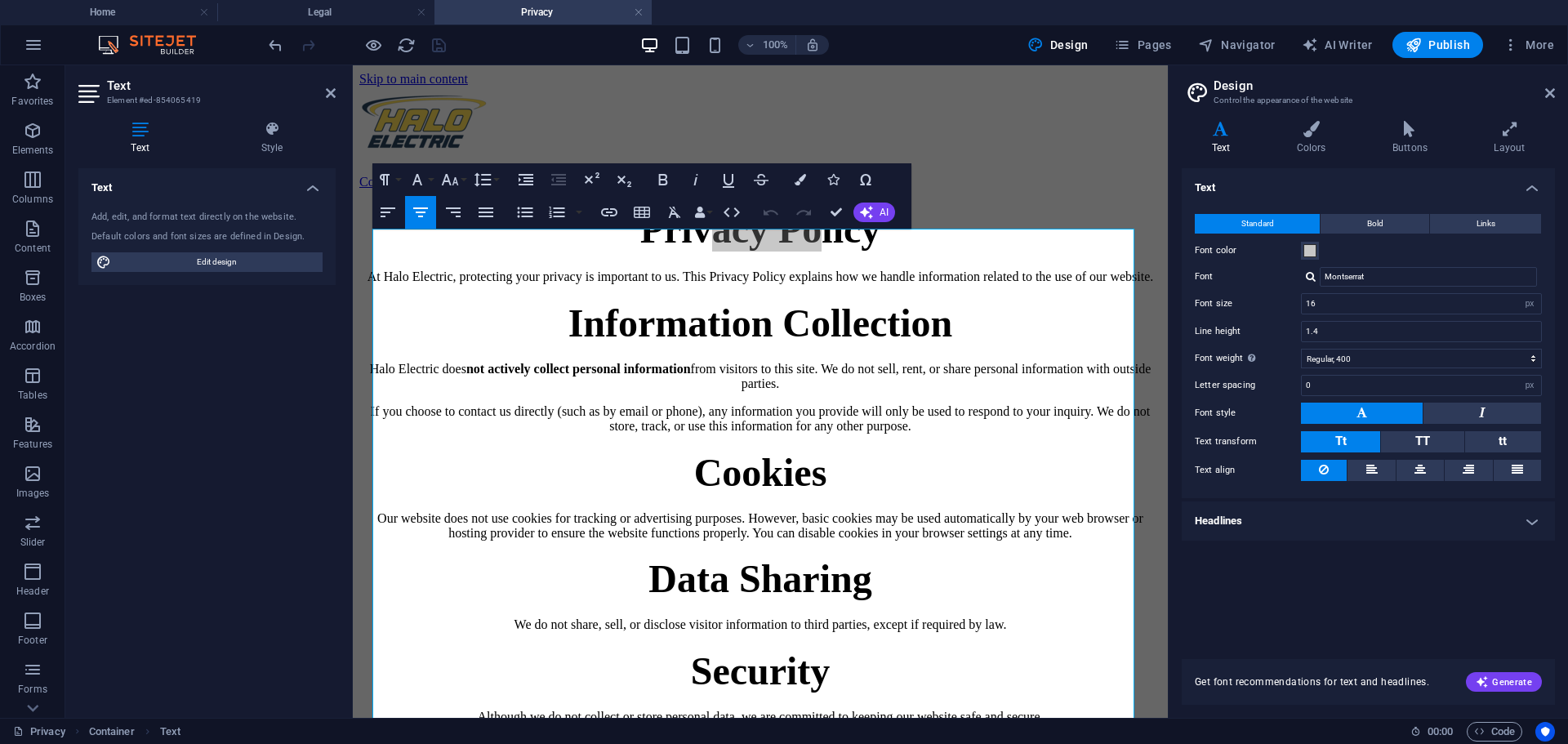
scroll to position [0, 0]
click at [365, 18] on h4 "Legal" at bounding box center [325, 12] width 217 height 18
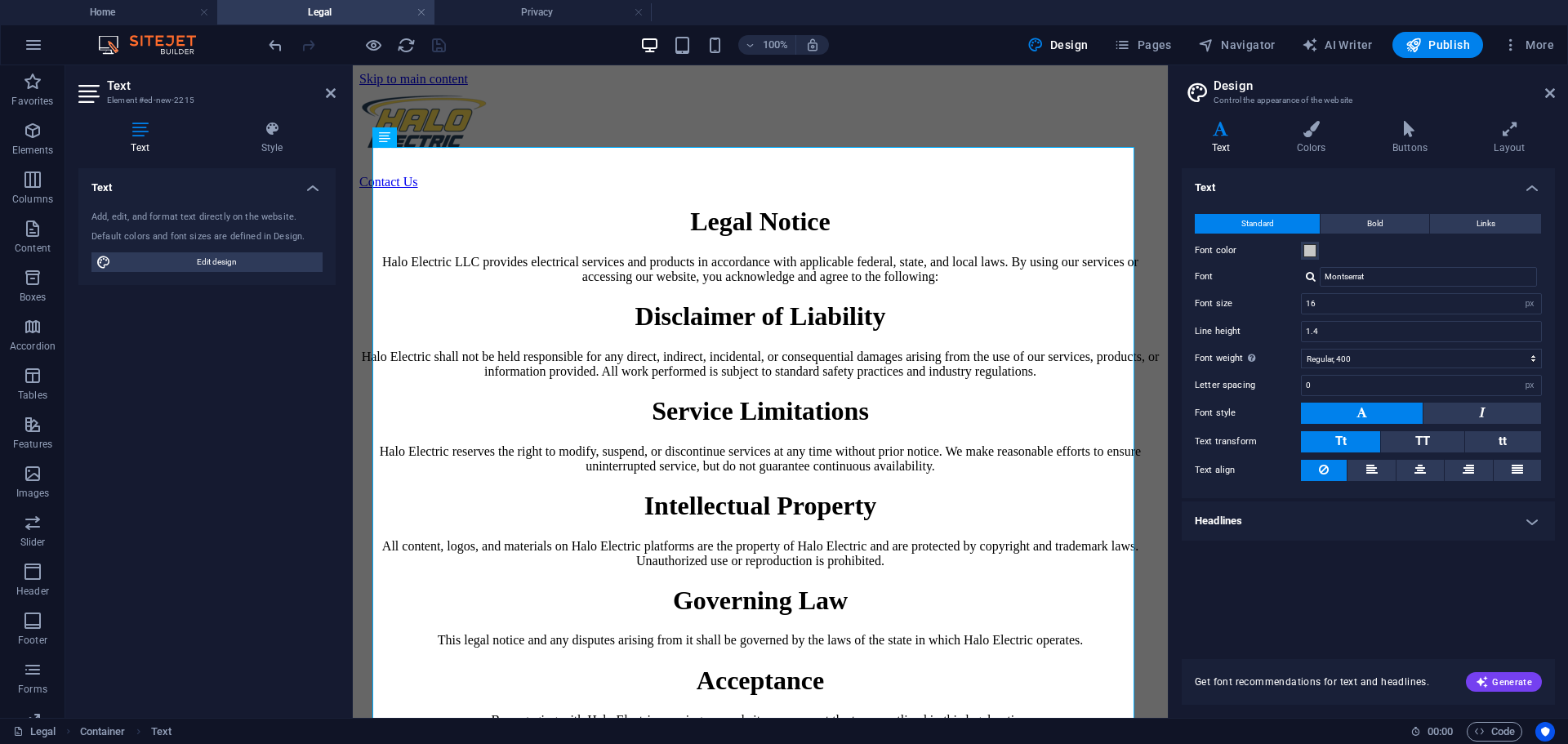
scroll to position [82, 0]
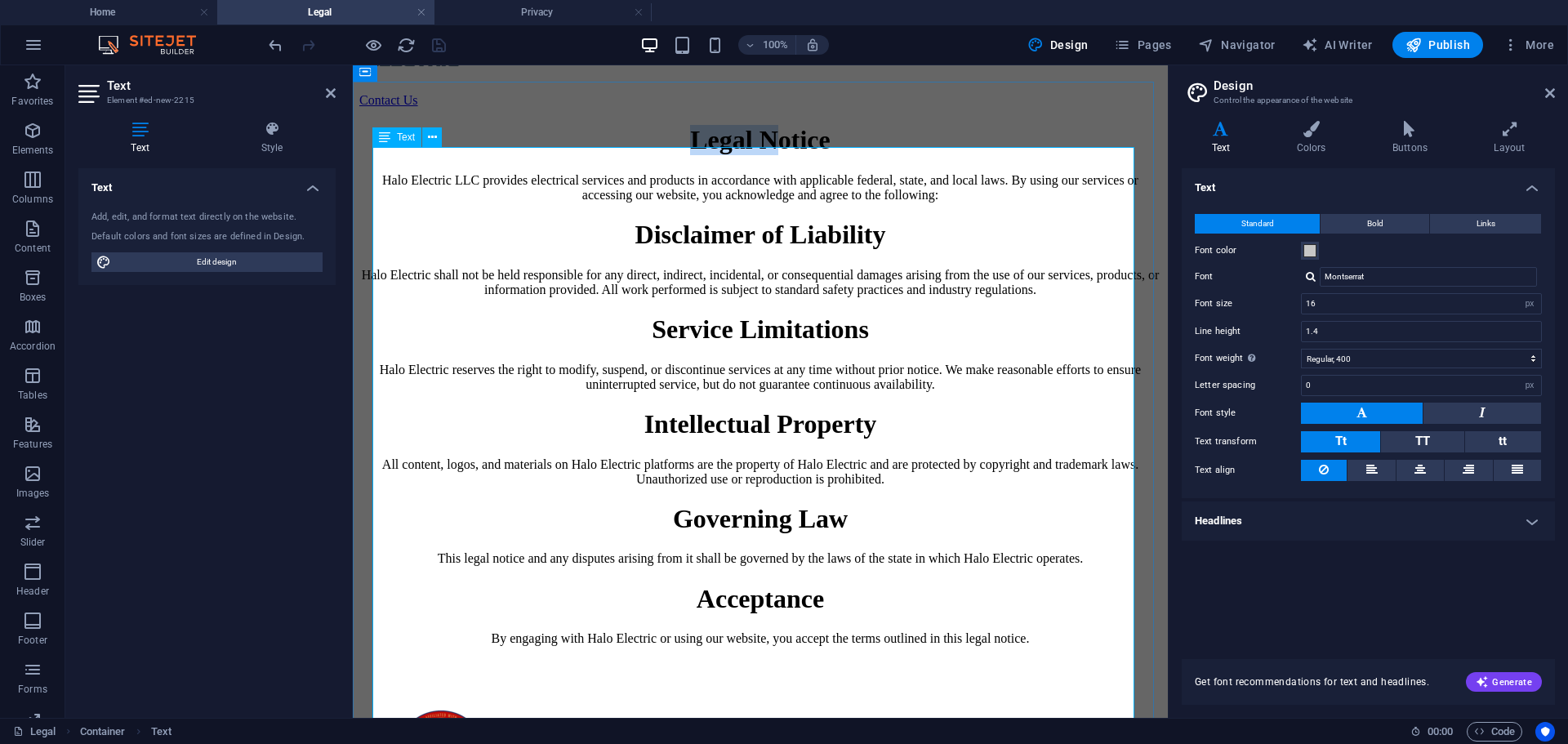
drag, startPoint x: 763, startPoint y: 198, endPoint x: 621, endPoint y: 181, distance: 143.0
click at [621, 155] on h1 "Legal Notice" at bounding box center [760, 139] width 802 height 31
drag, startPoint x: 823, startPoint y: 191, endPoint x: 458, endPoint y: 165, distance: 365.9
click at [560, 155] on h1 "Legal Notice" at bounding box center [760, 139] width 802 height 31
click at [279, 138] on h4 "Style" at bounding box center [272, 138] width 127 height 35
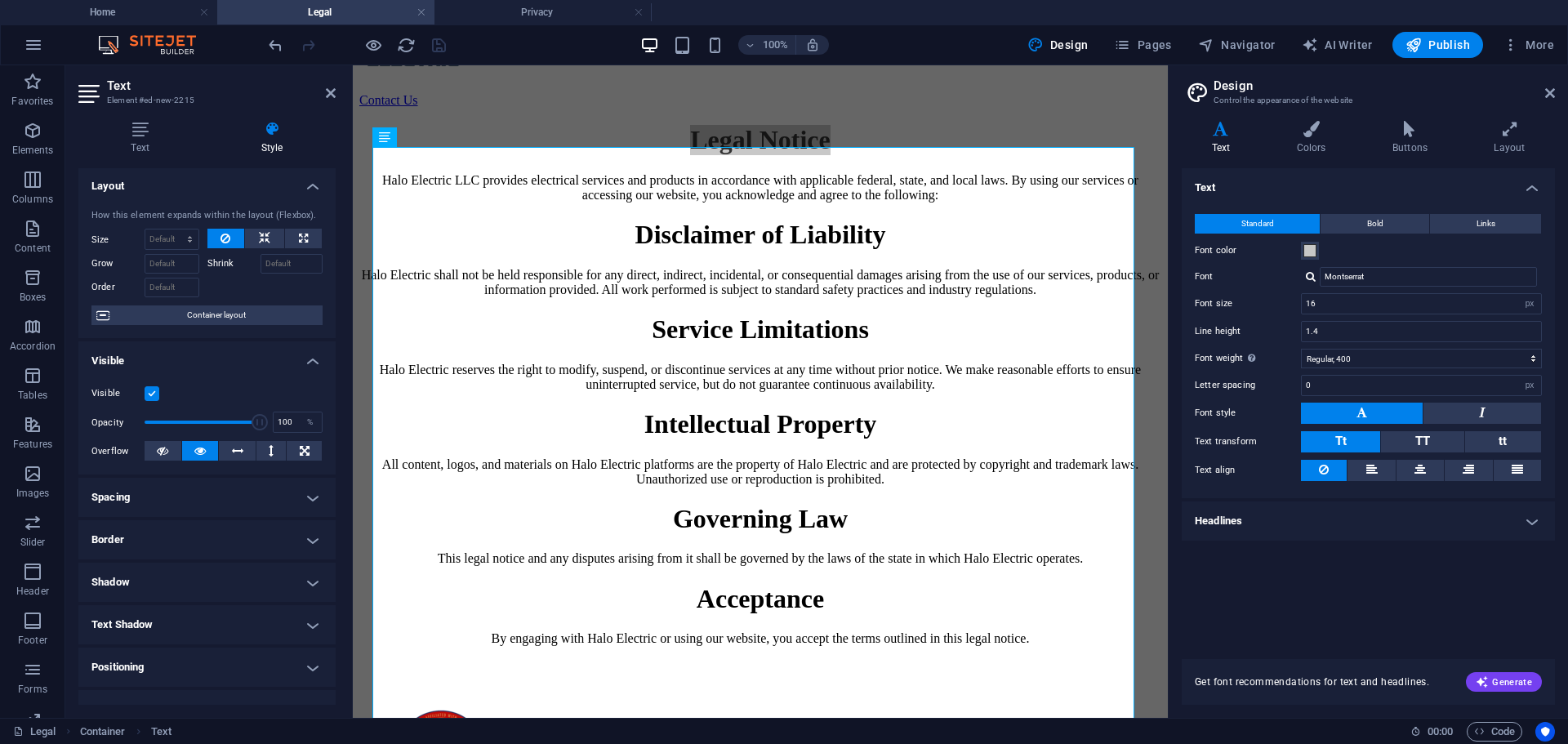
scroll to position [0, 0]
click at [506, 4] on h4 "Privacy" at bounding box center [543, 12] width 217 height 18
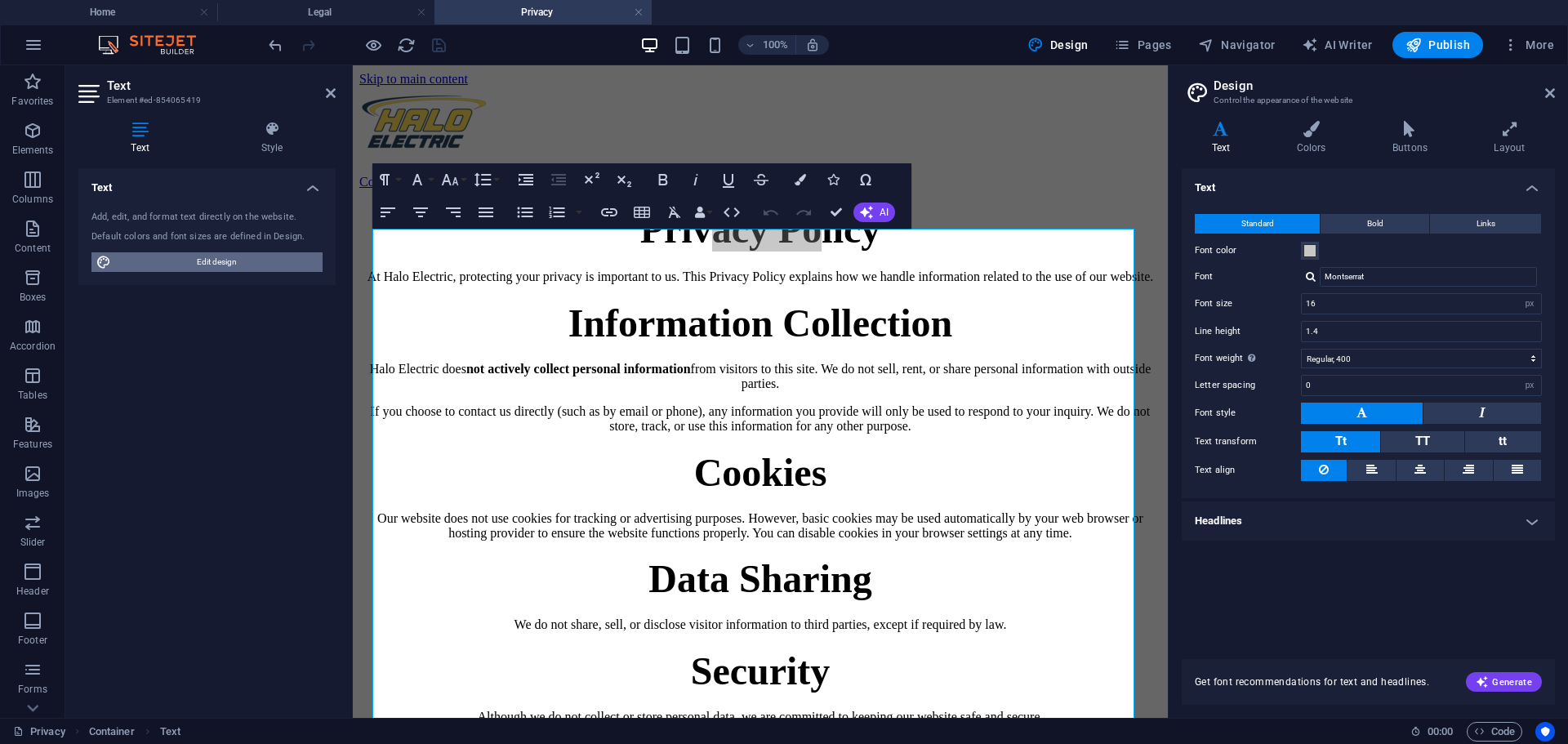
click at [226, 262] on span "Edit design" at bounding box center [217, 262] width 201 height 20
click at [261, 144] on h4 "Style" at bounding box center [272, 138] width 127 height 35
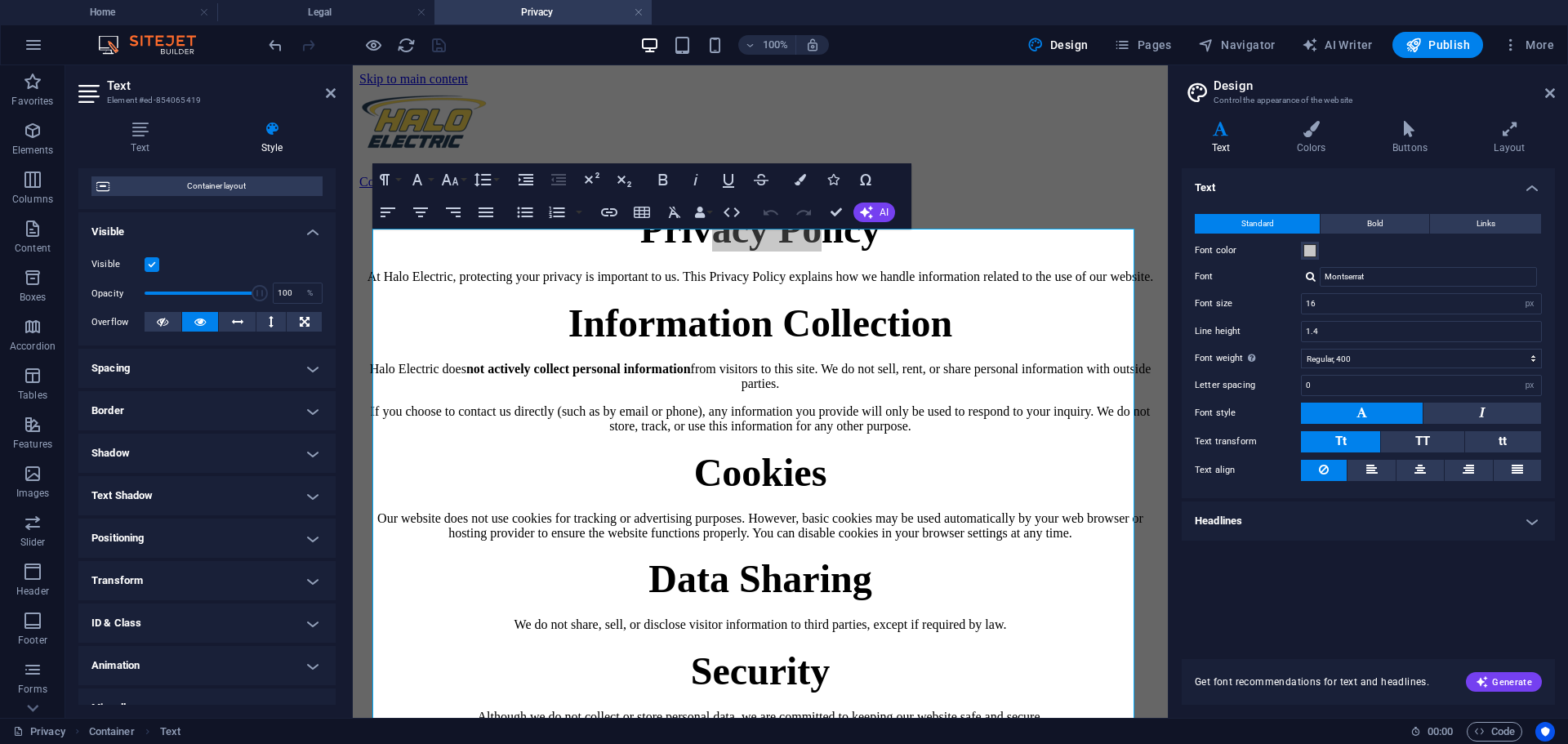
scroll to position [153, 0]
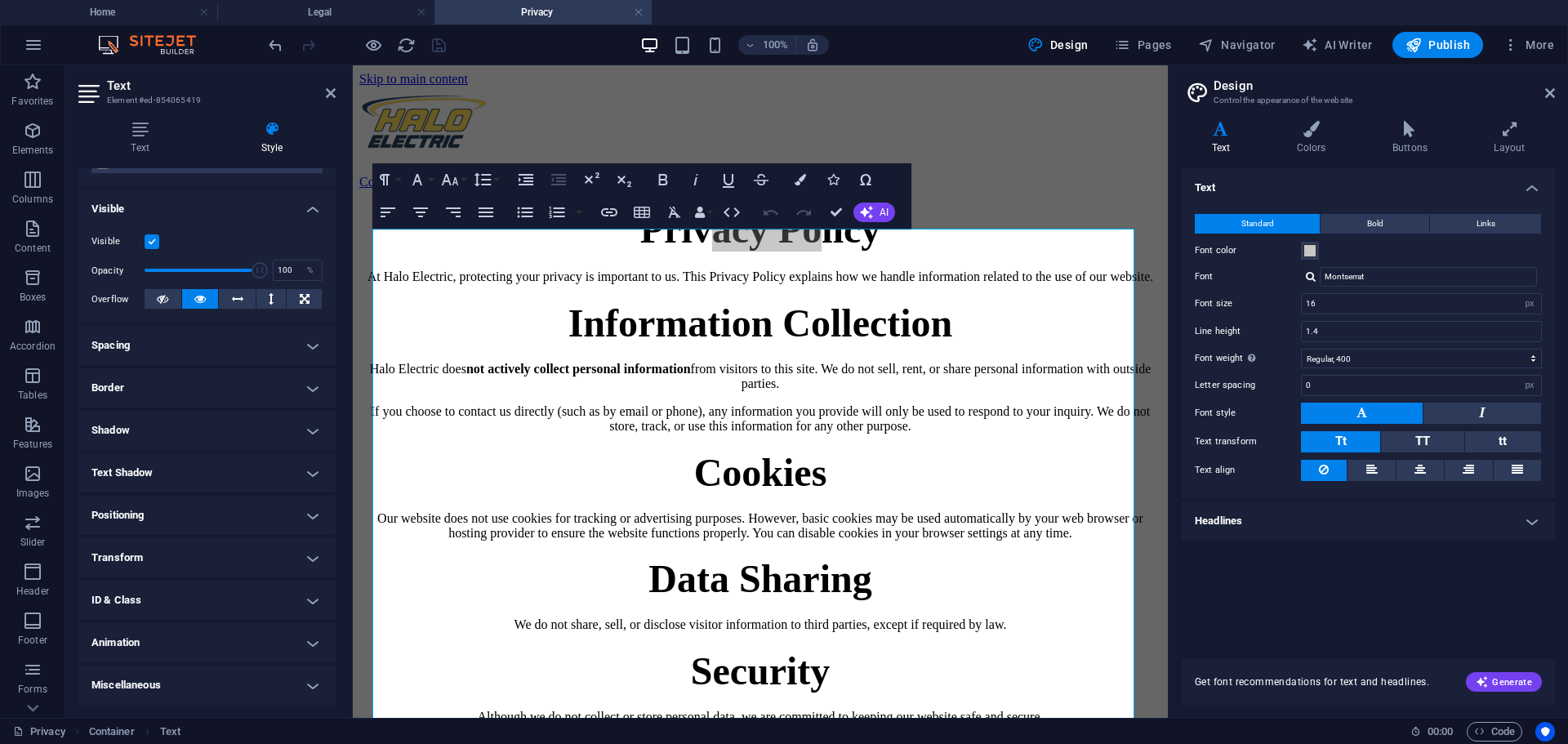
click at [180, 353] on h4 "Spacing" at bounding box center [207, 346] width 257 height 40
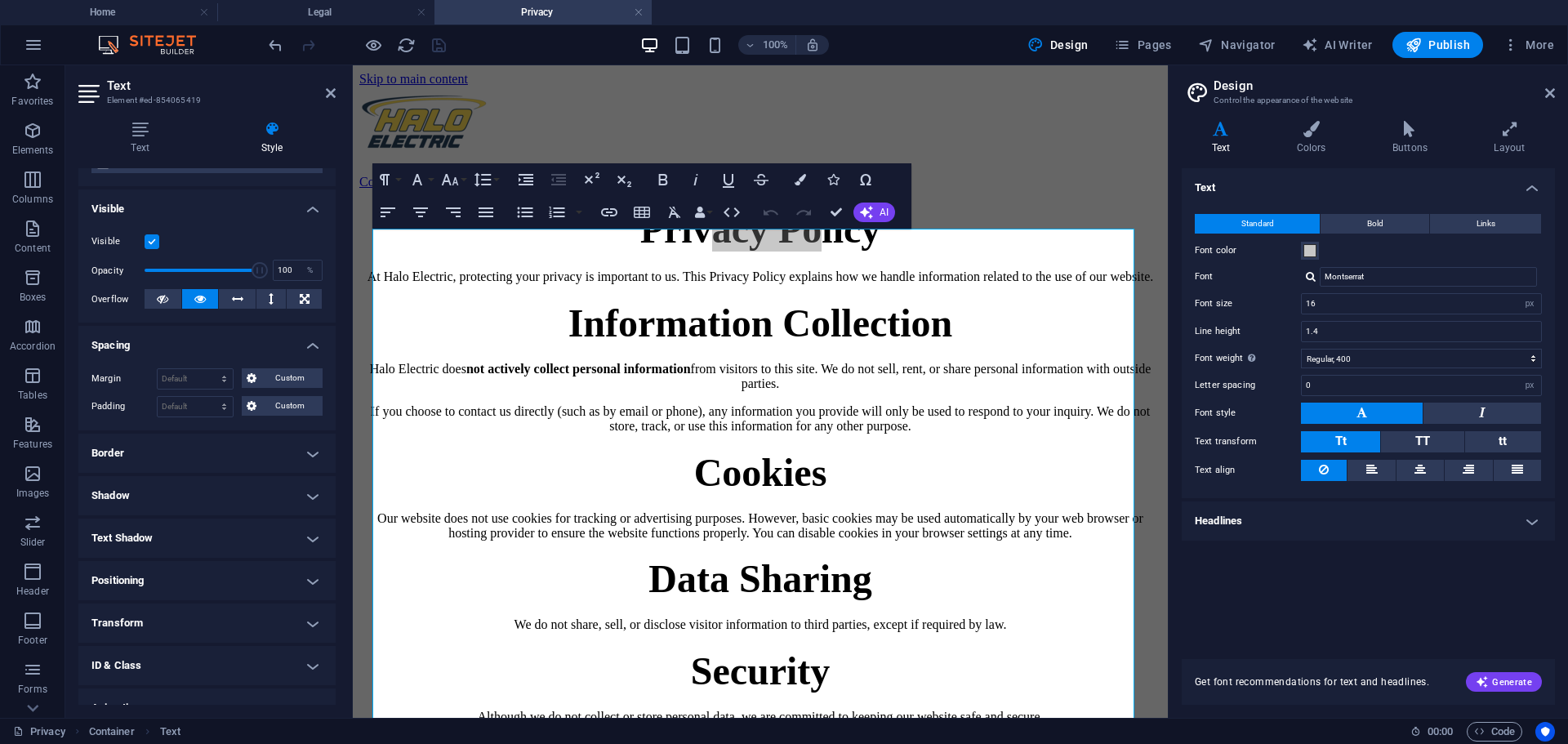
click at [174, 211] on h4 "Visible" at bounding box center [207, 205] width 257 height 30
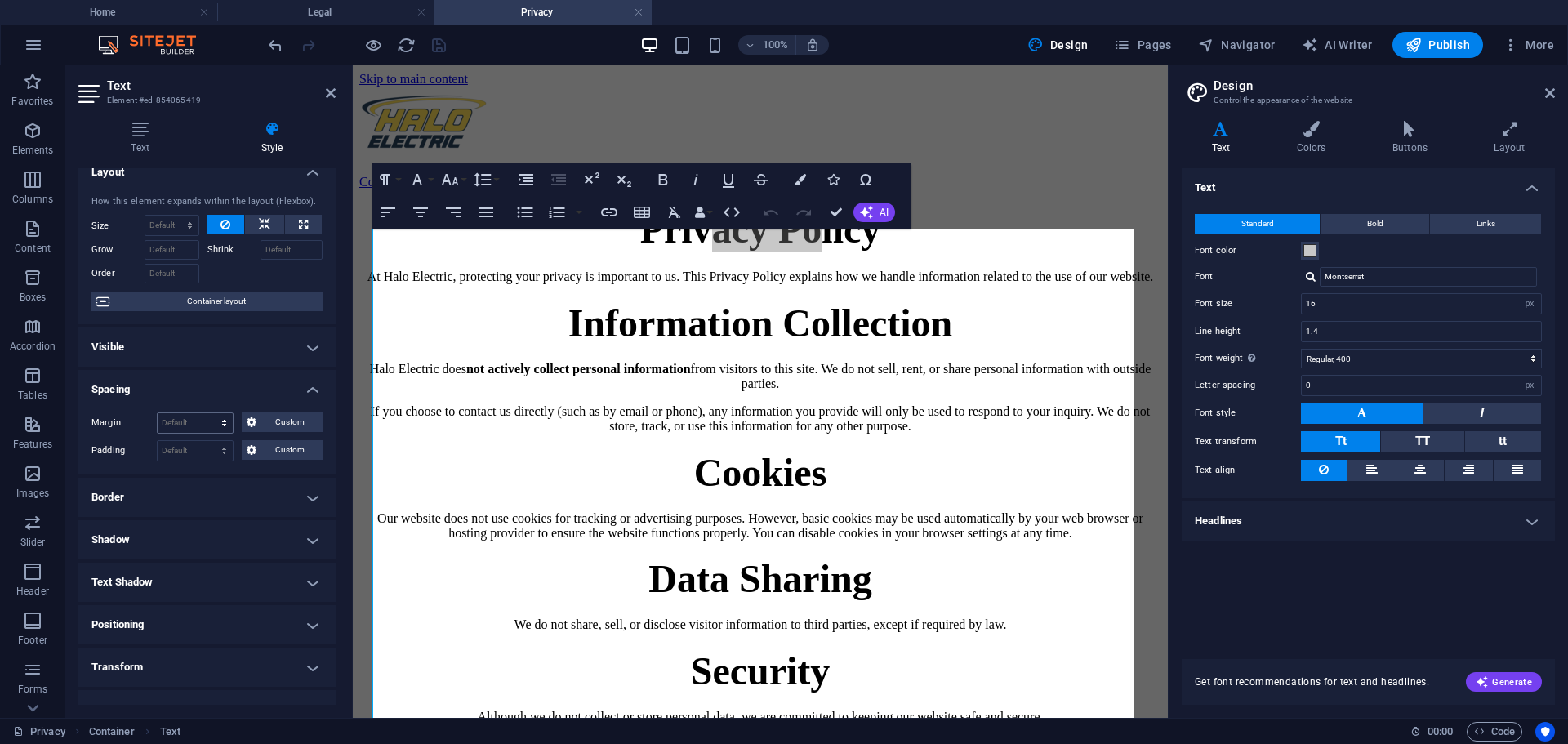
scroll to position [0, 0]
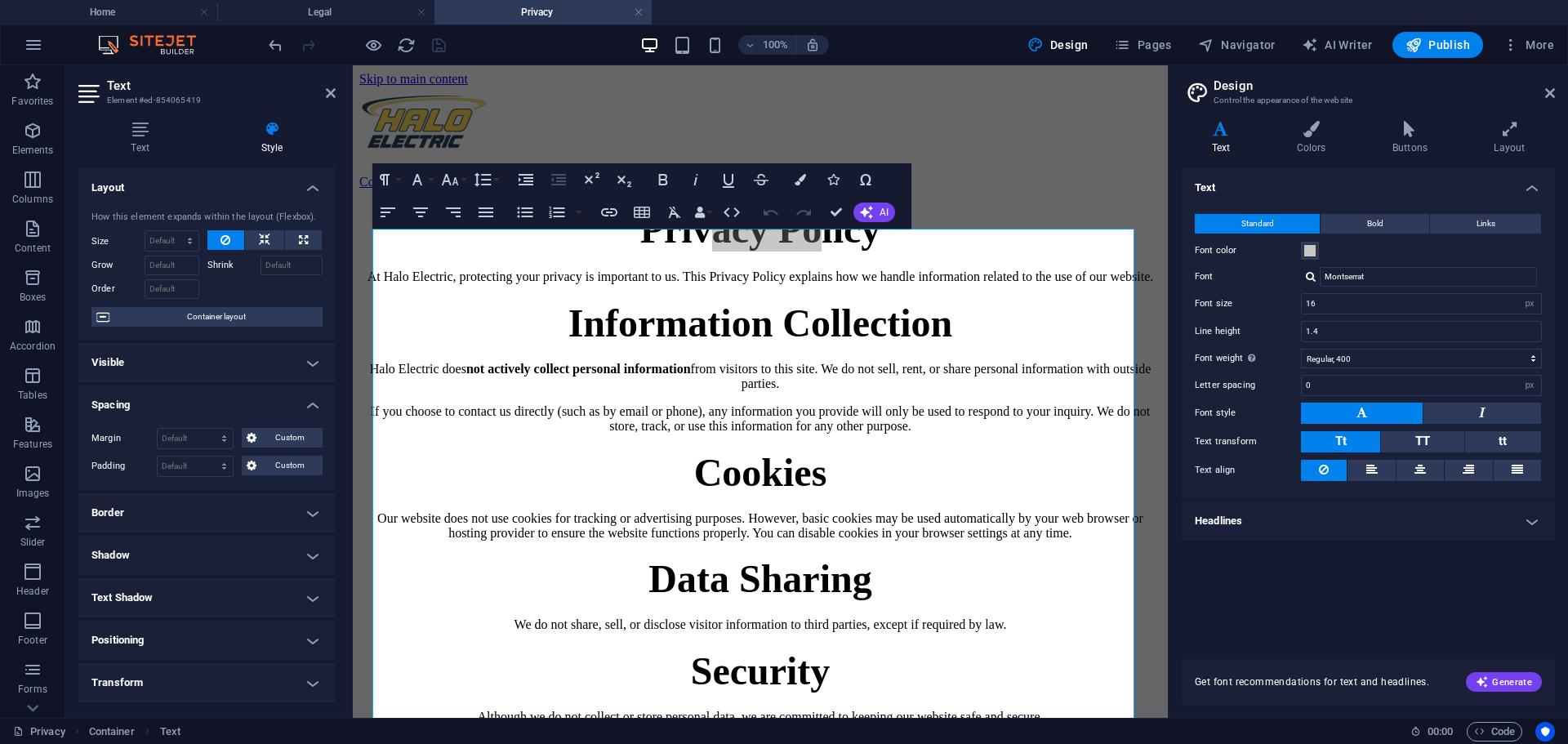
click at [209, 403] on h4 "Spacing" at bounding box center [207, 400] width 257 height 30
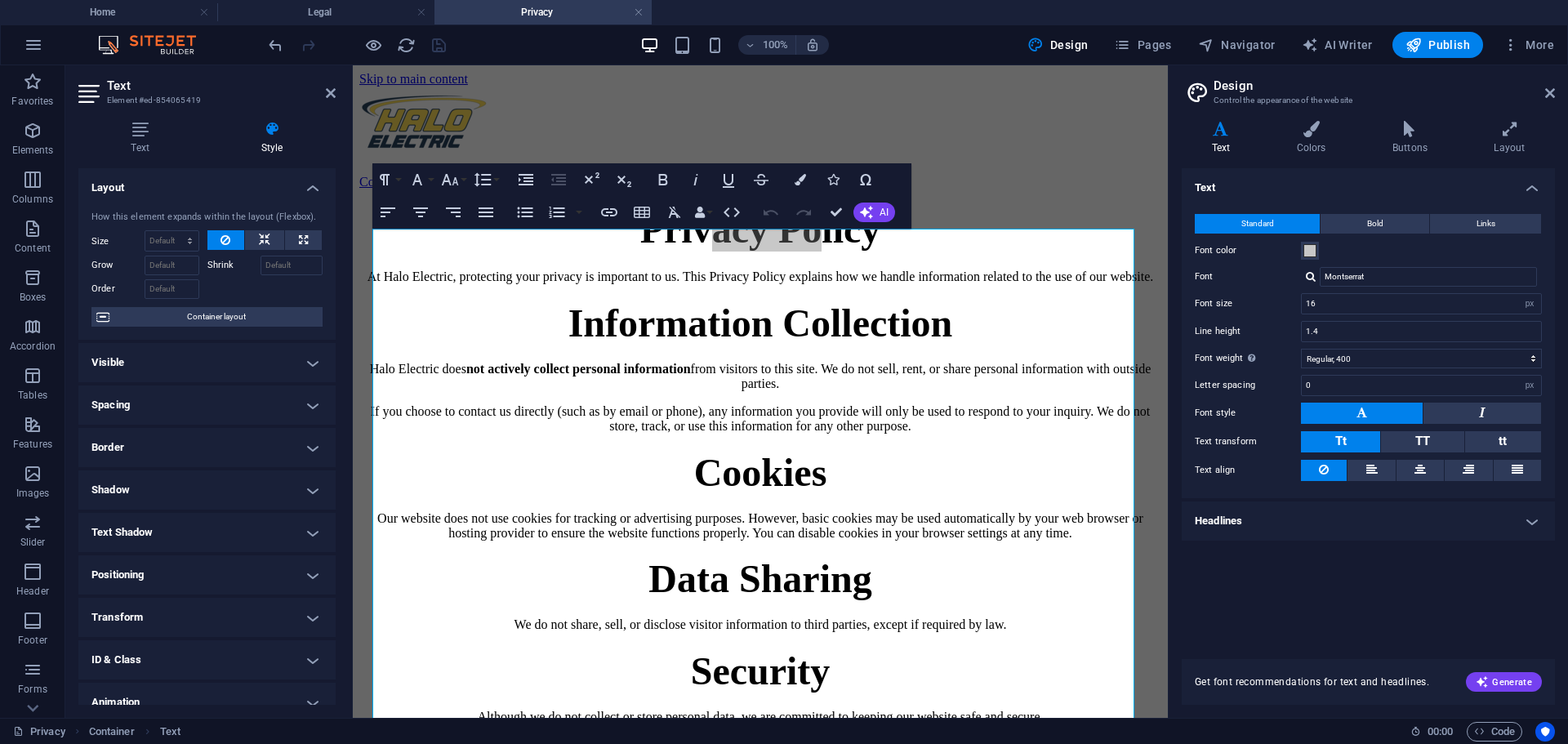
click at [206, 365] on h4 "Visible" at bounding box center [207, 363] width 257 height 40
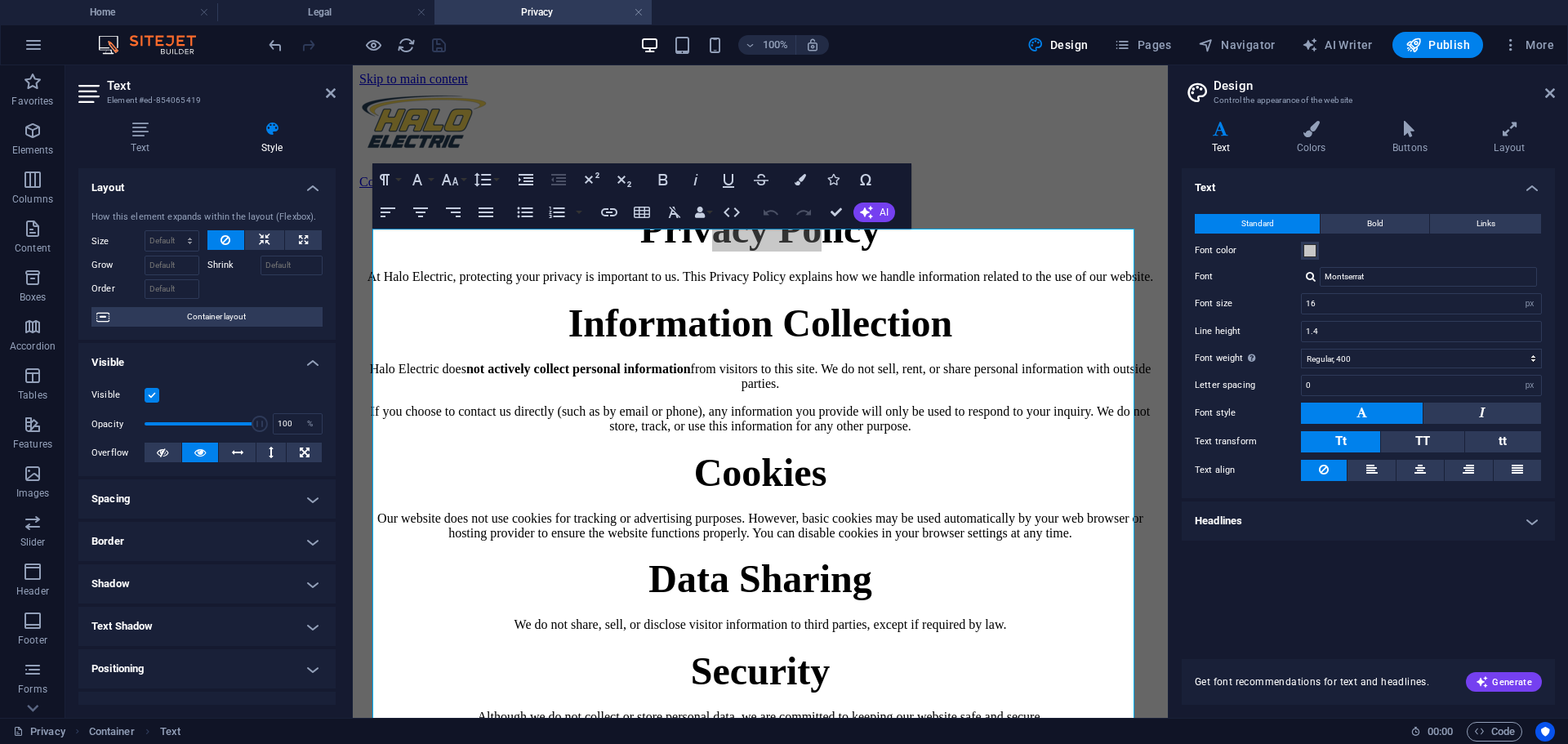
click at [206, 362] on h4 "Visible" at bounding box center [207, 358] width 257 height 30
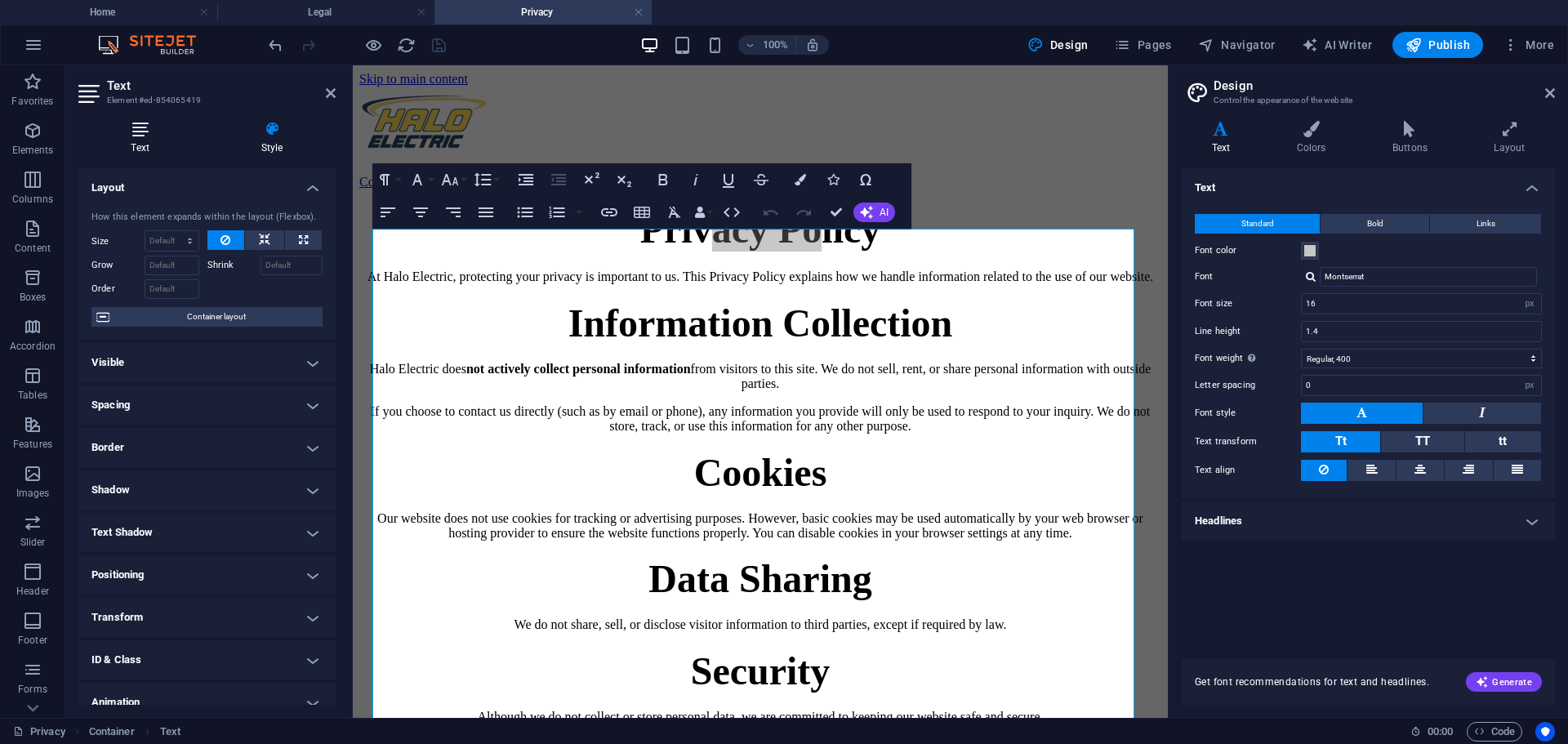
click at [149, 139] on h4 "Text" at bounding box center [143, 138] width 130 height 35
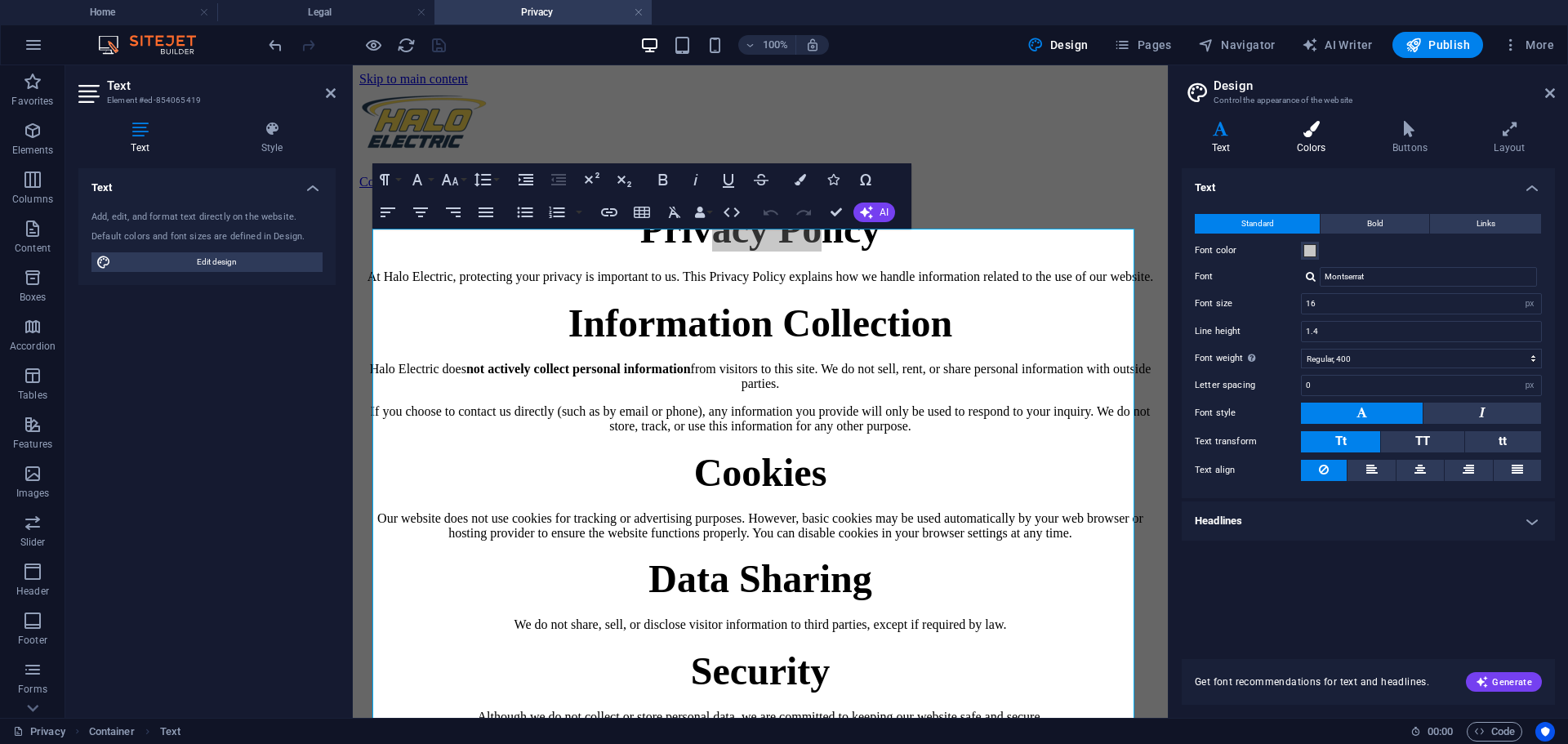
click at [1308, 139] on h4 "Colors" at bounding box center [1315, 138] width 96 height 35
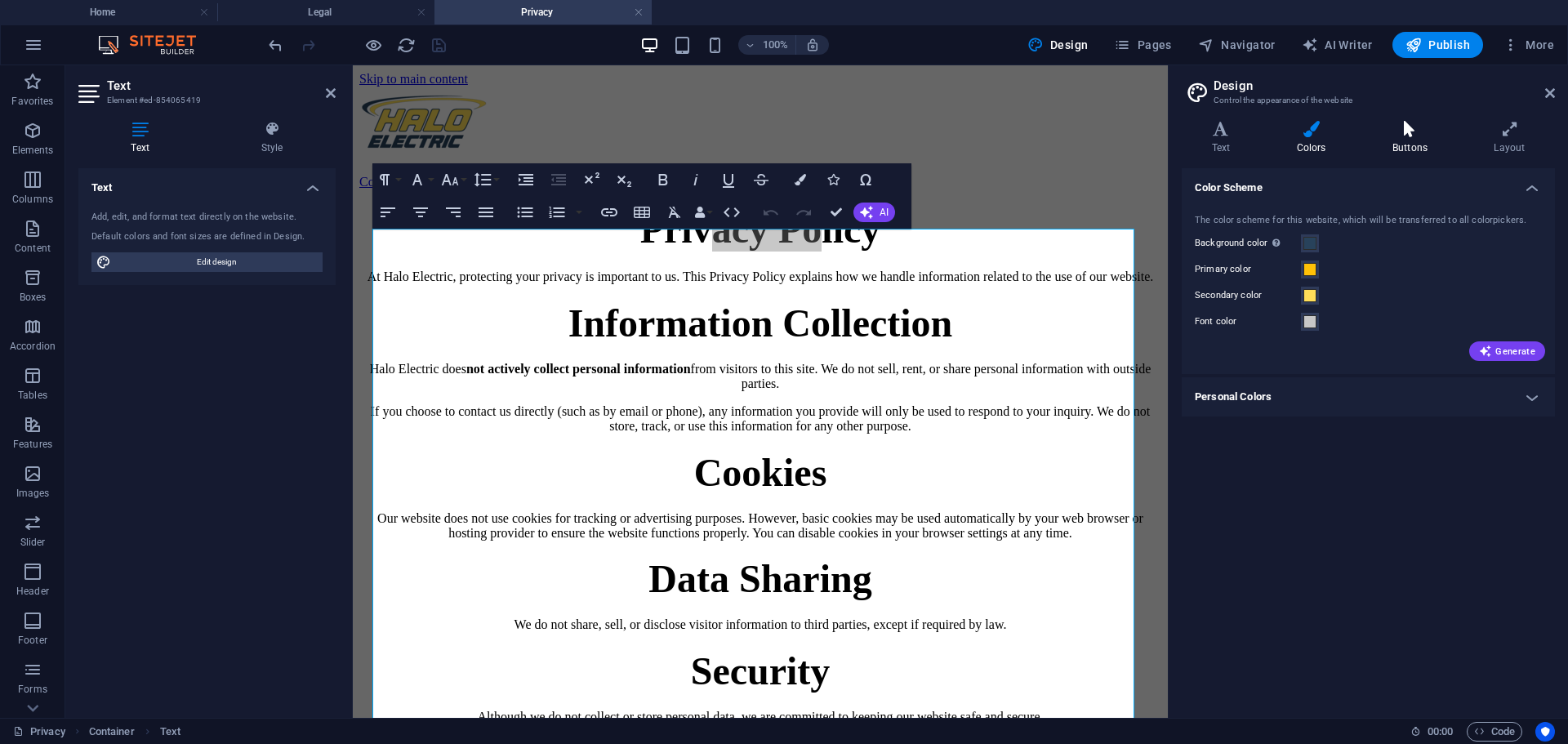
click at [1409, 129] on icon at bounding box center [1410, 129] width 95 height 16
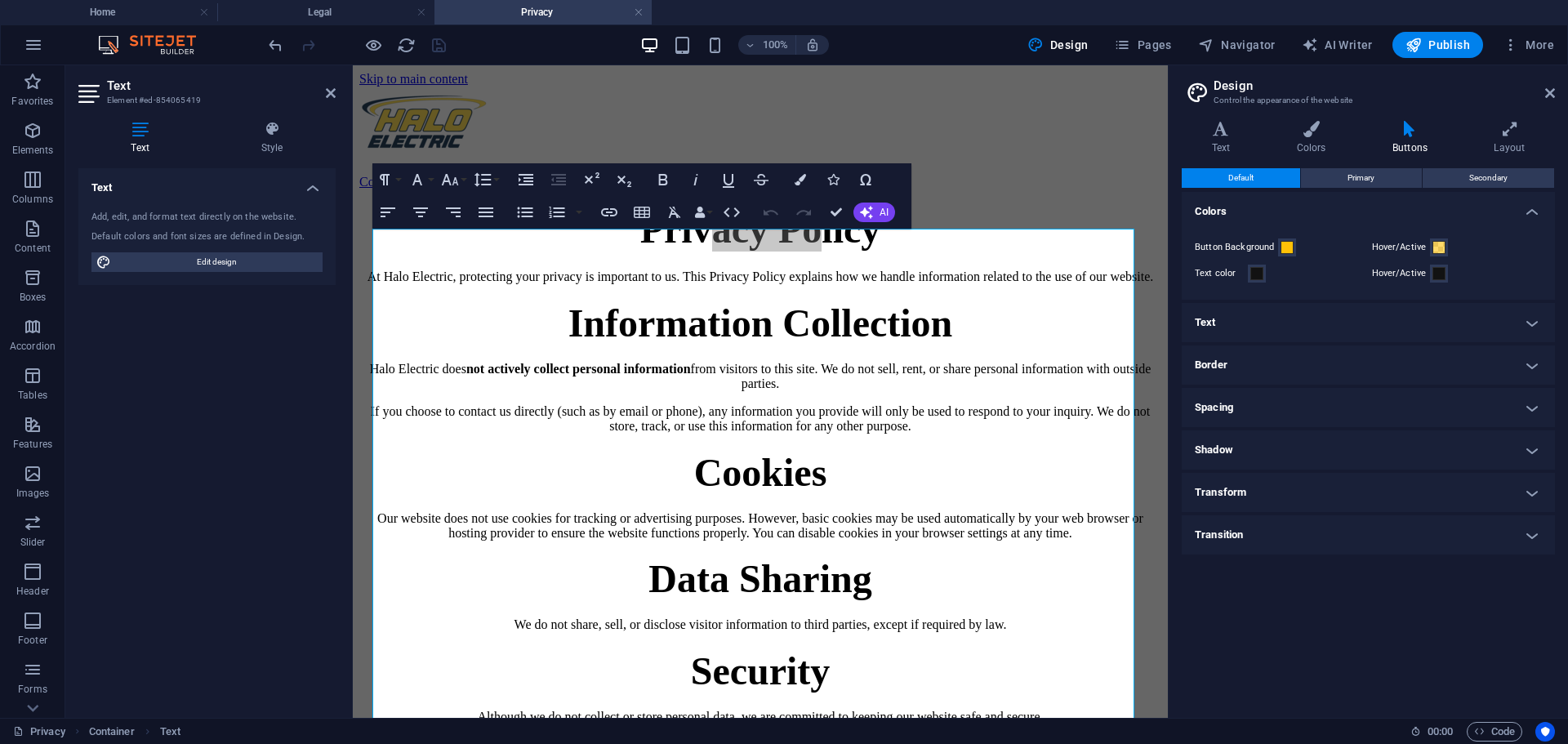
drag, startPoint x: 1518, startPoint y: 142, endPoint x: 1430, endPoint y: 121, distance: 90.5
click at [1431, 123] on ul "Text Colors Buttons Layout" at bounding box center [1368, 138] width 373 height 35
click at [1307, 318] on h4 "Text" at bounding box center [1368, 323] width 373 height 40
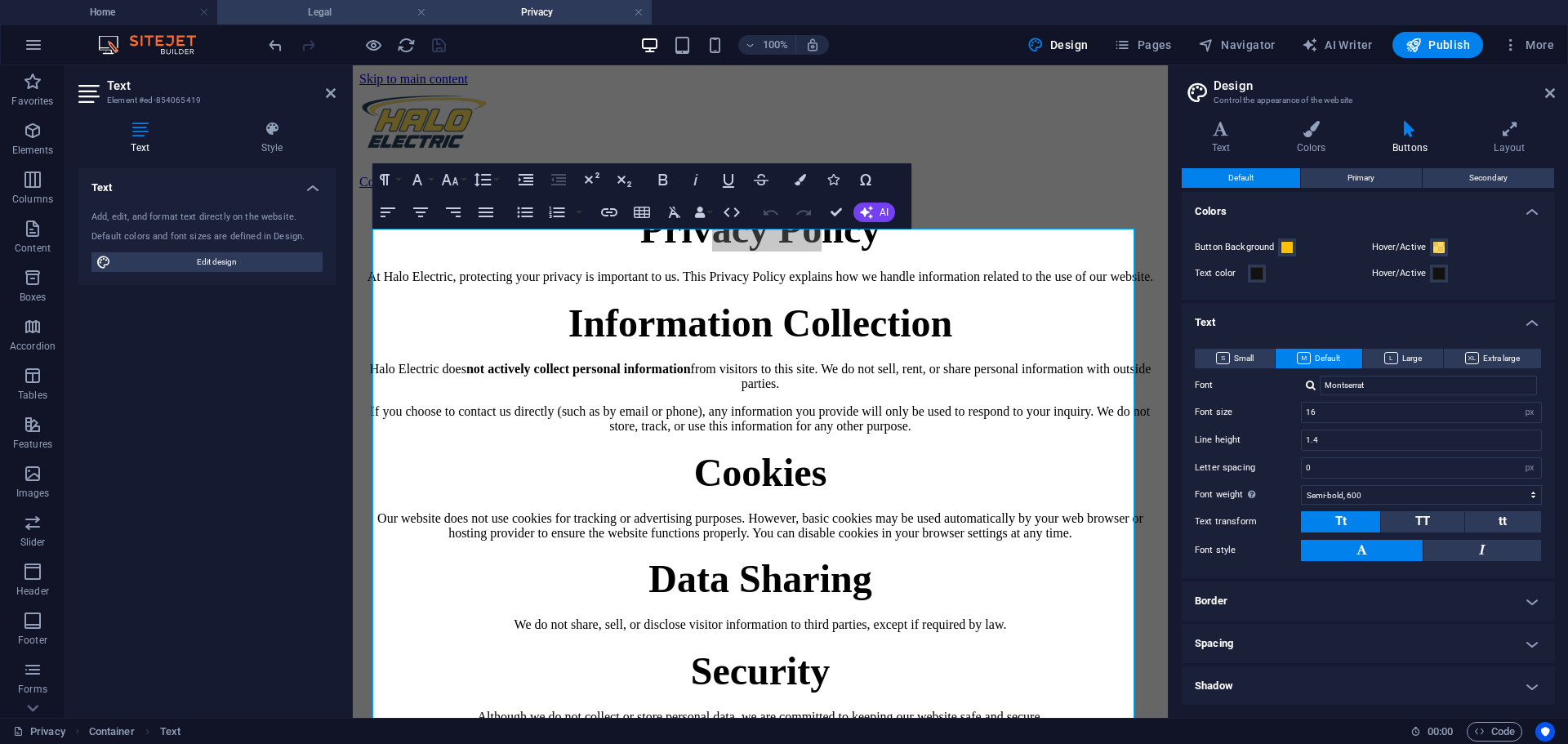
click at [355, 14] on h4 "Legal" at bounding box center [325, 12] width 217 height 18
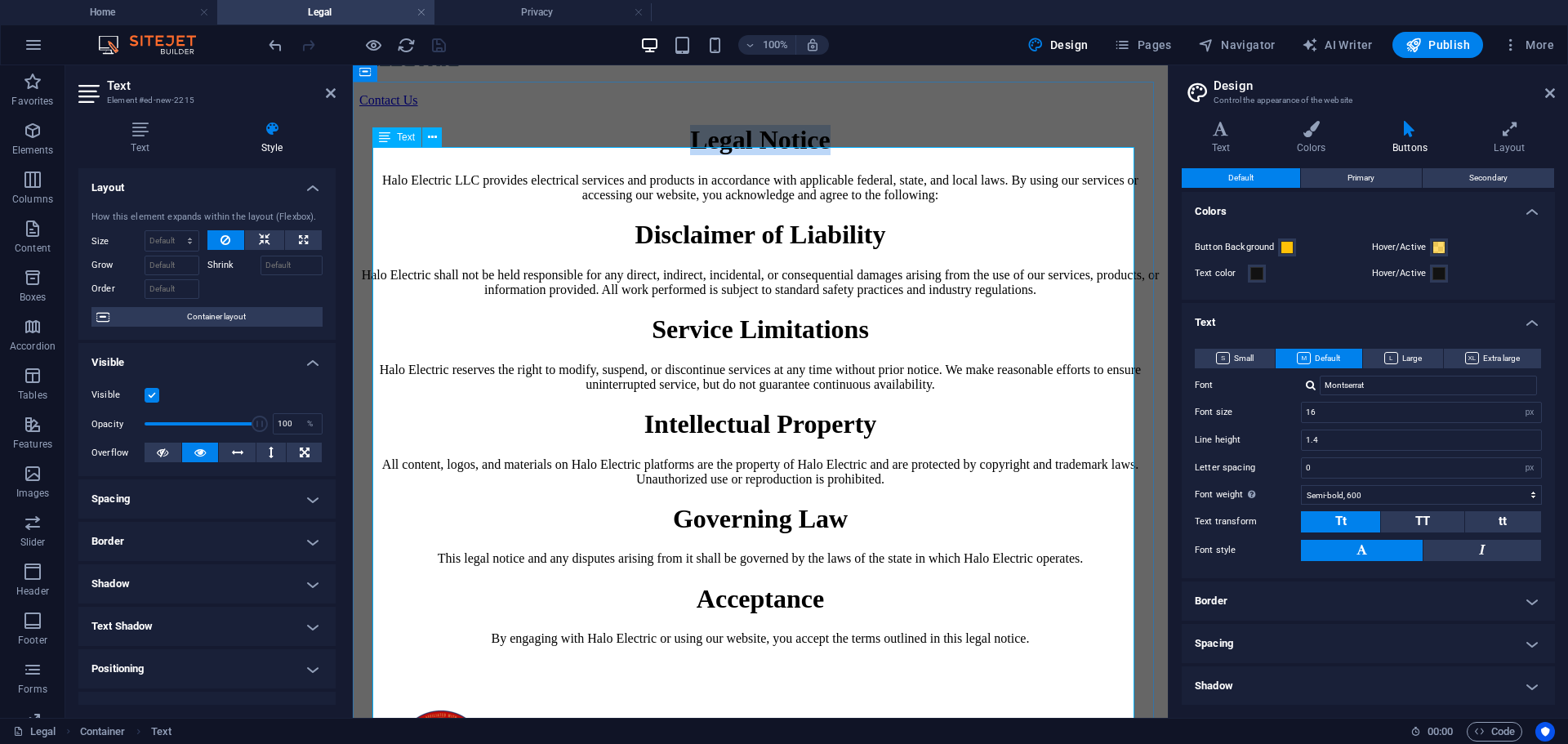
click at [829, 155] on h1 "Legal Notice" at bounding box center [760, 139] width 802 height 31
click at [1382, 183] on button "Primary" at bounding box center [1361, 178] width 120 height 20
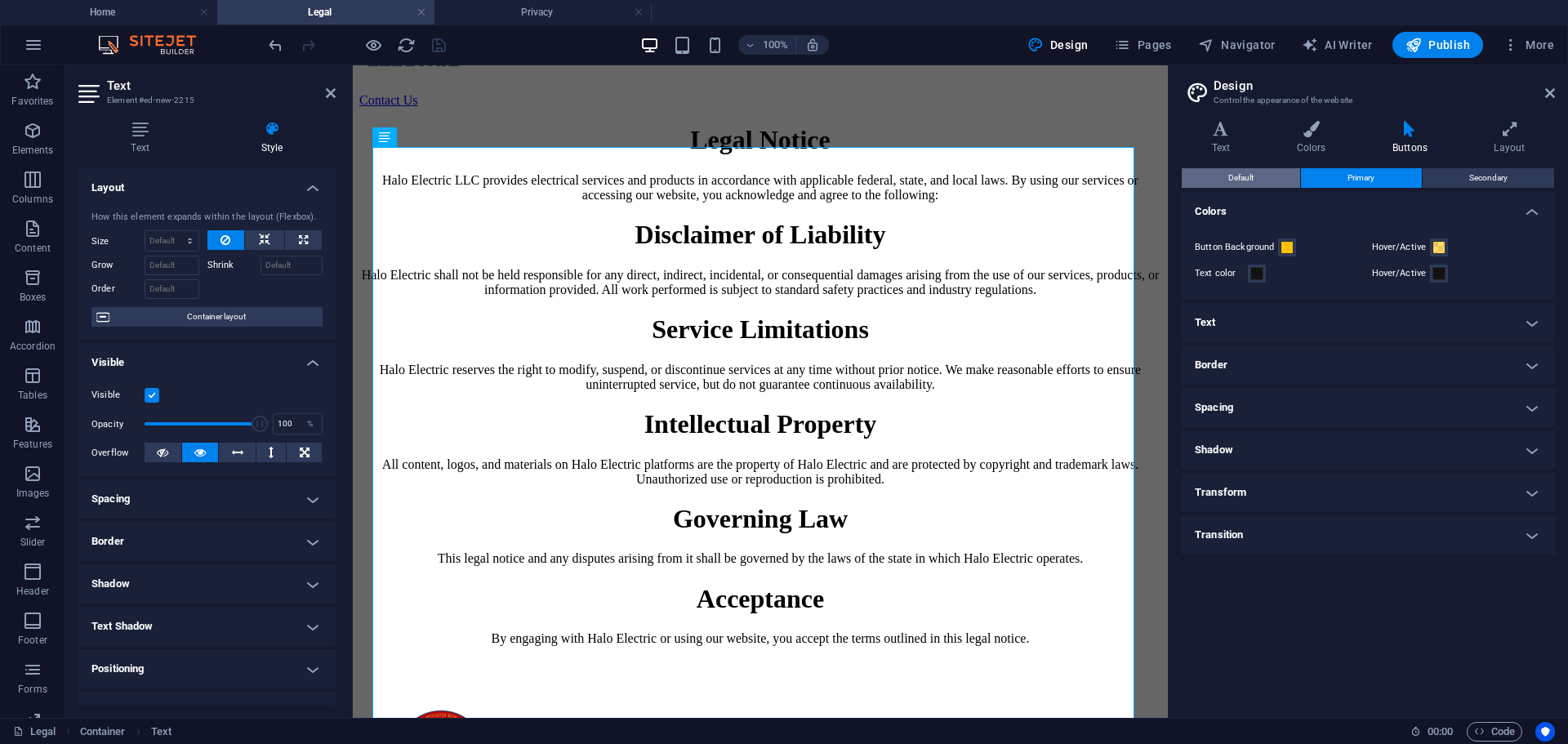
click at [1260, 176] on button "Default" at bounding box center [1241, 178] width 119 height 20
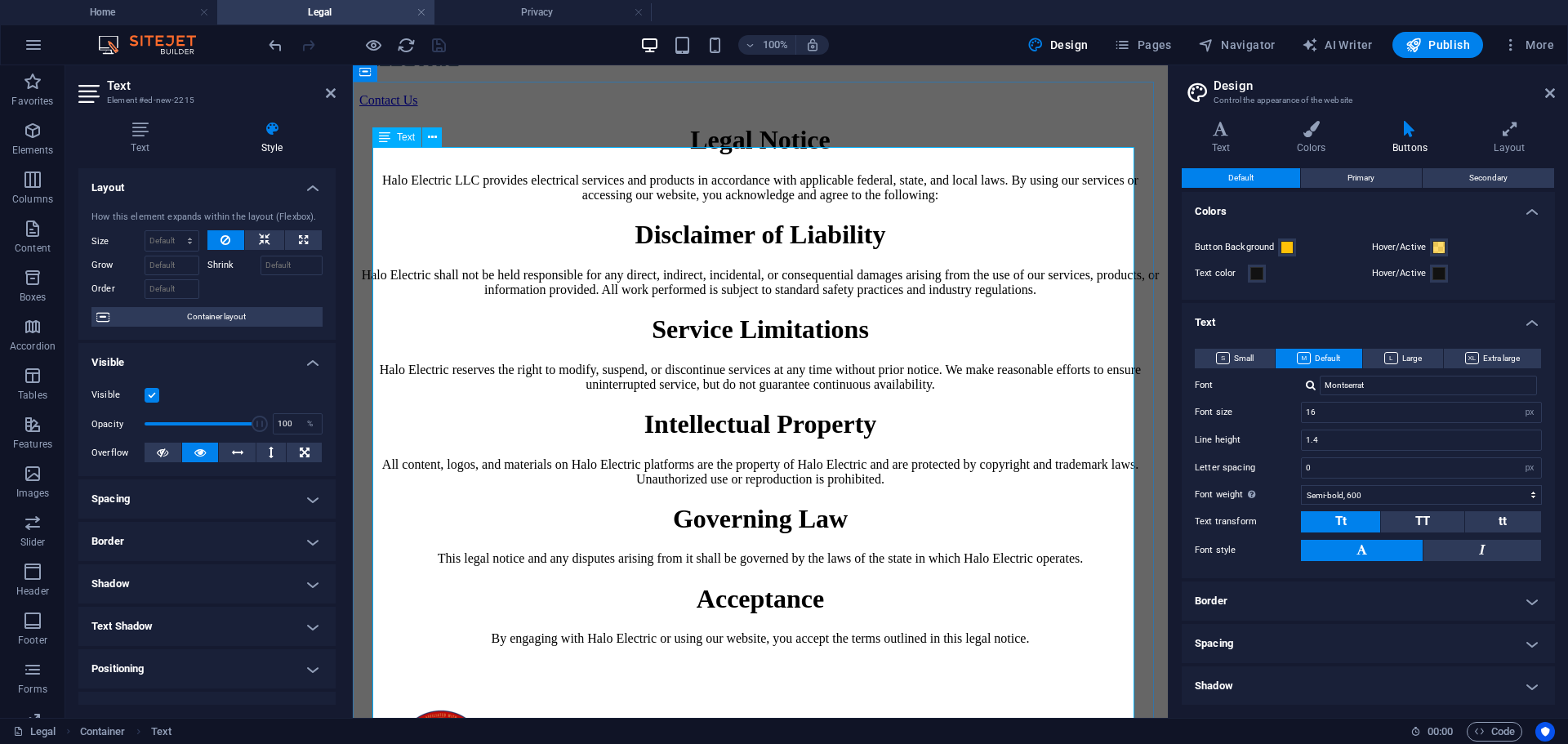
click at [883, 250] on h1 "Disclaimer of Liability" at bounding box center [760, 234] width 802 height 31
drag, startPoint x: 910, startPoint y: 186, endPoint x: 602, endPoint y: 180, distance: 308.1
click at [602, 155] on h1 "Legal Notice" at bounding box center [760, 139] width 802 height 31
click at [431, 139] on icon at bounding box center [432, 137] width 9 height 17
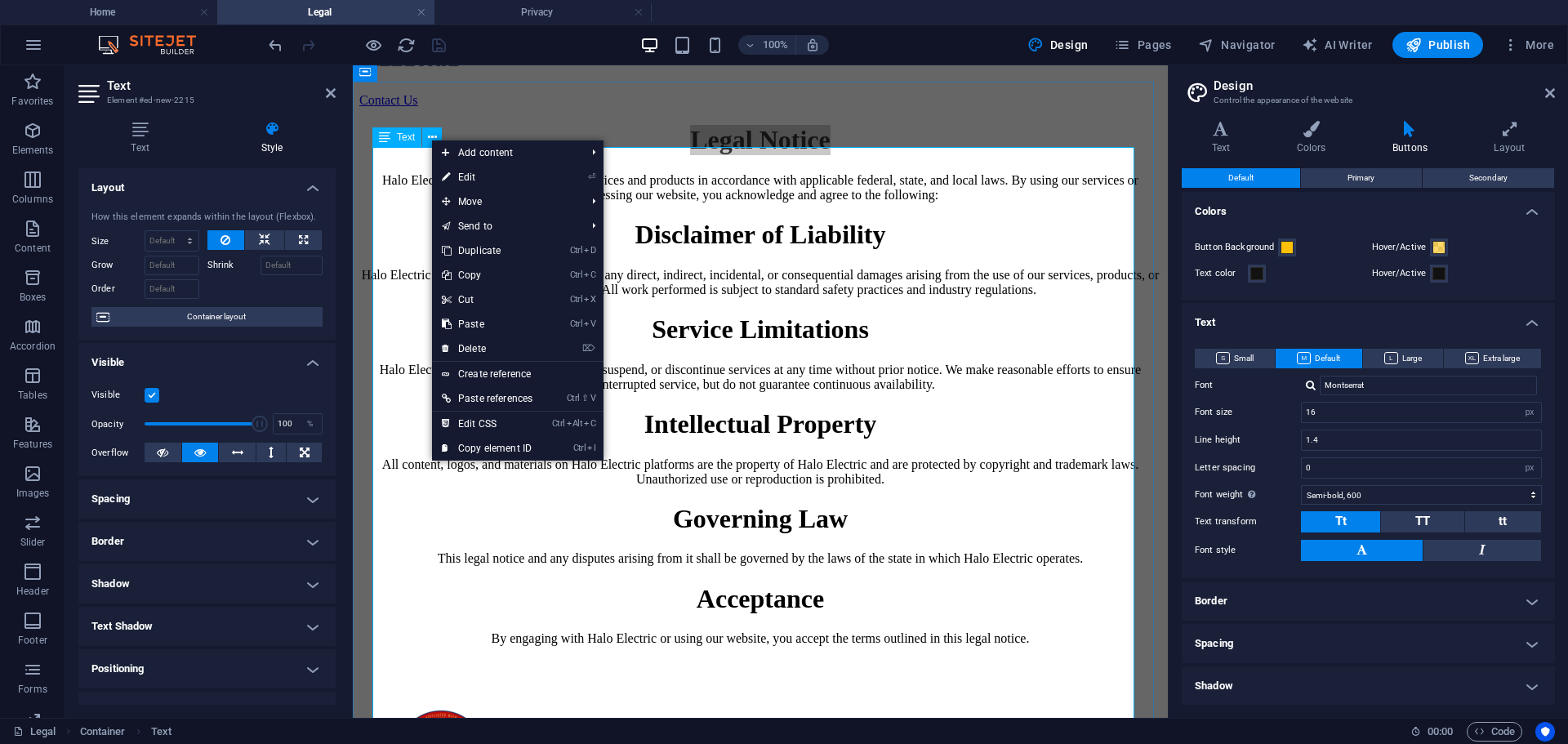
click at [407, 140] on span "Text" at bounding box center [406, 137] width 18 height 10
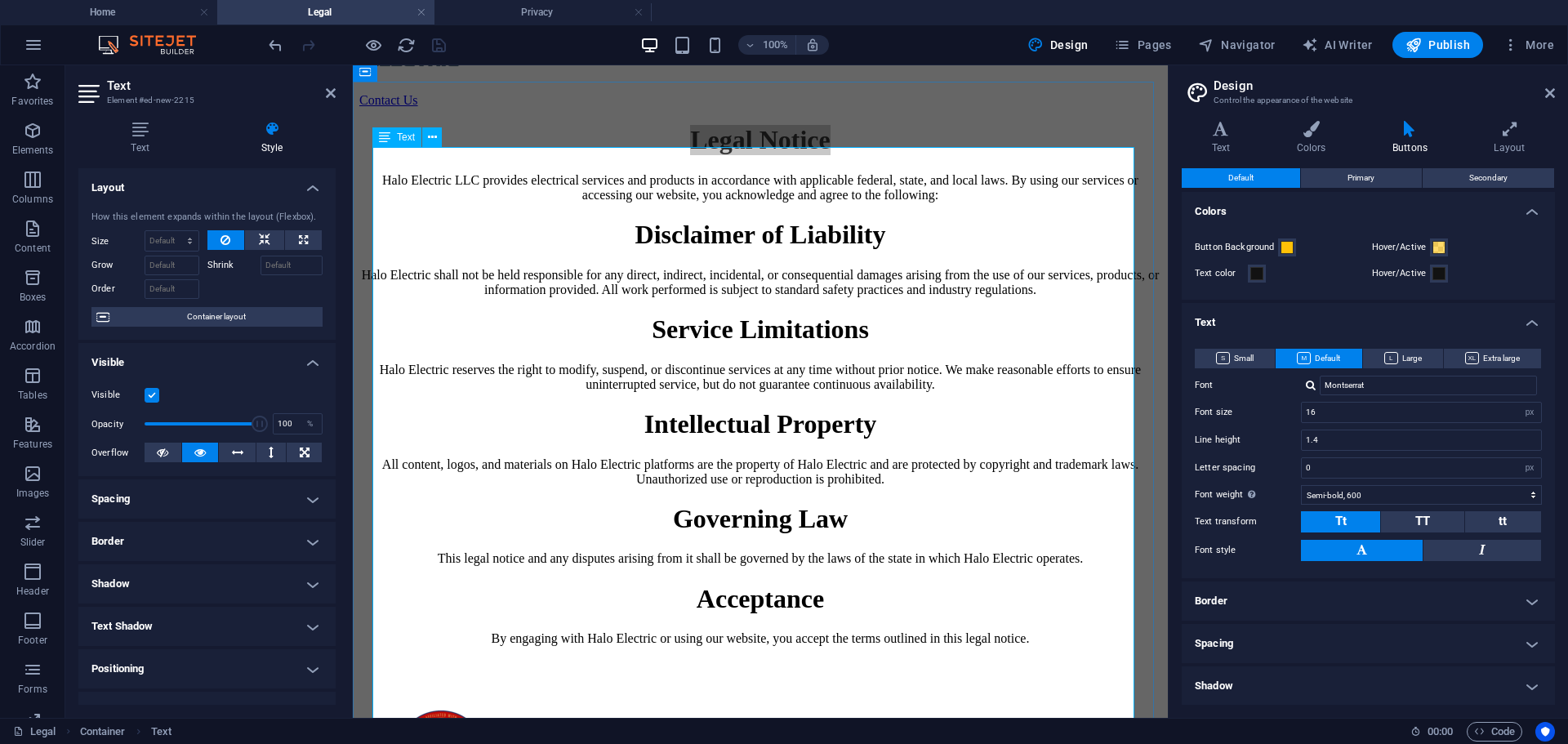
click at [399, 136] on span "Text" at bounding box center [406, 137] width 18 height 10
click at [434, 131] on button at bounding box center [432, 137] width 20 height 20
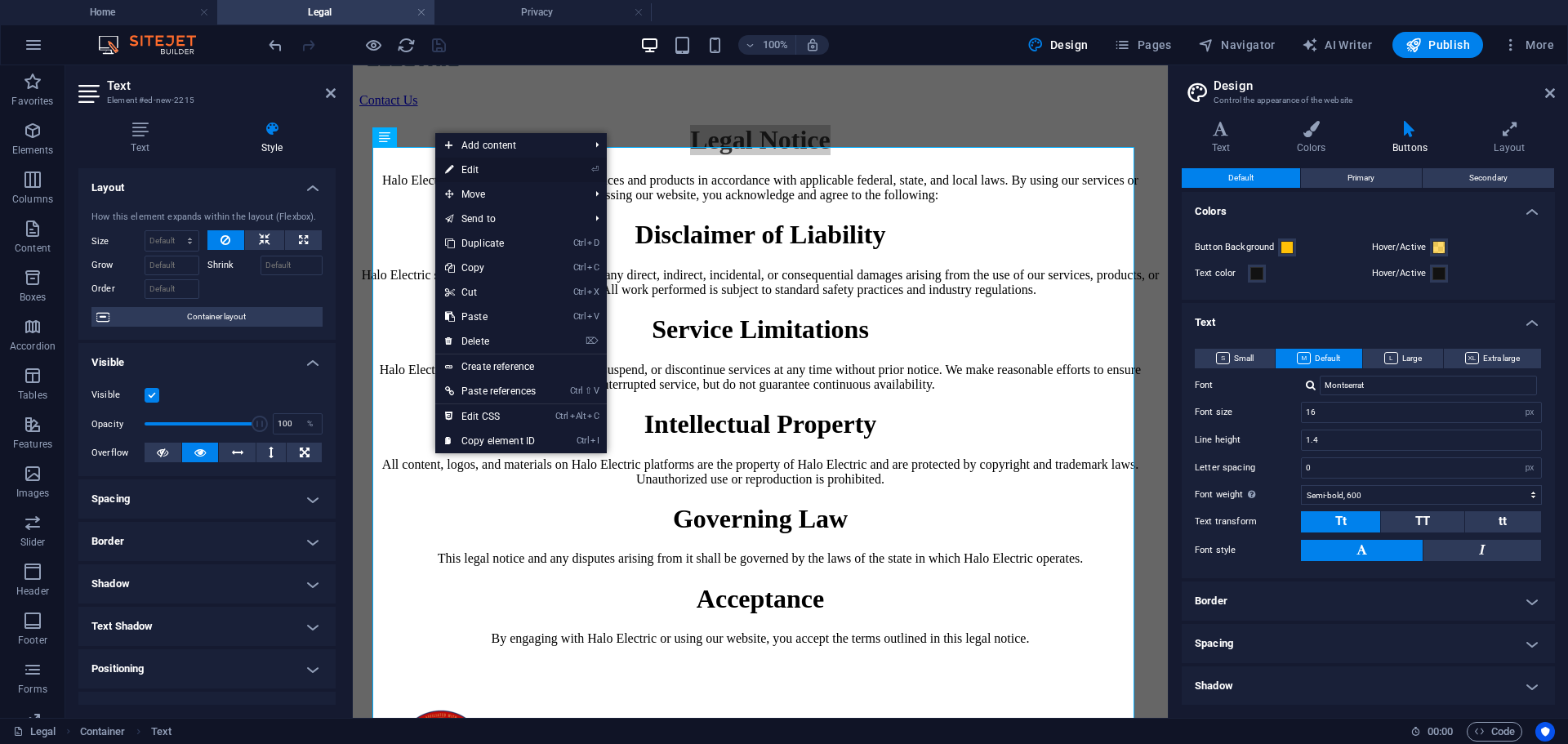
click at [507, 168] on link "⏎ Edit" at bounding box center [491, 170] width 111 height 25
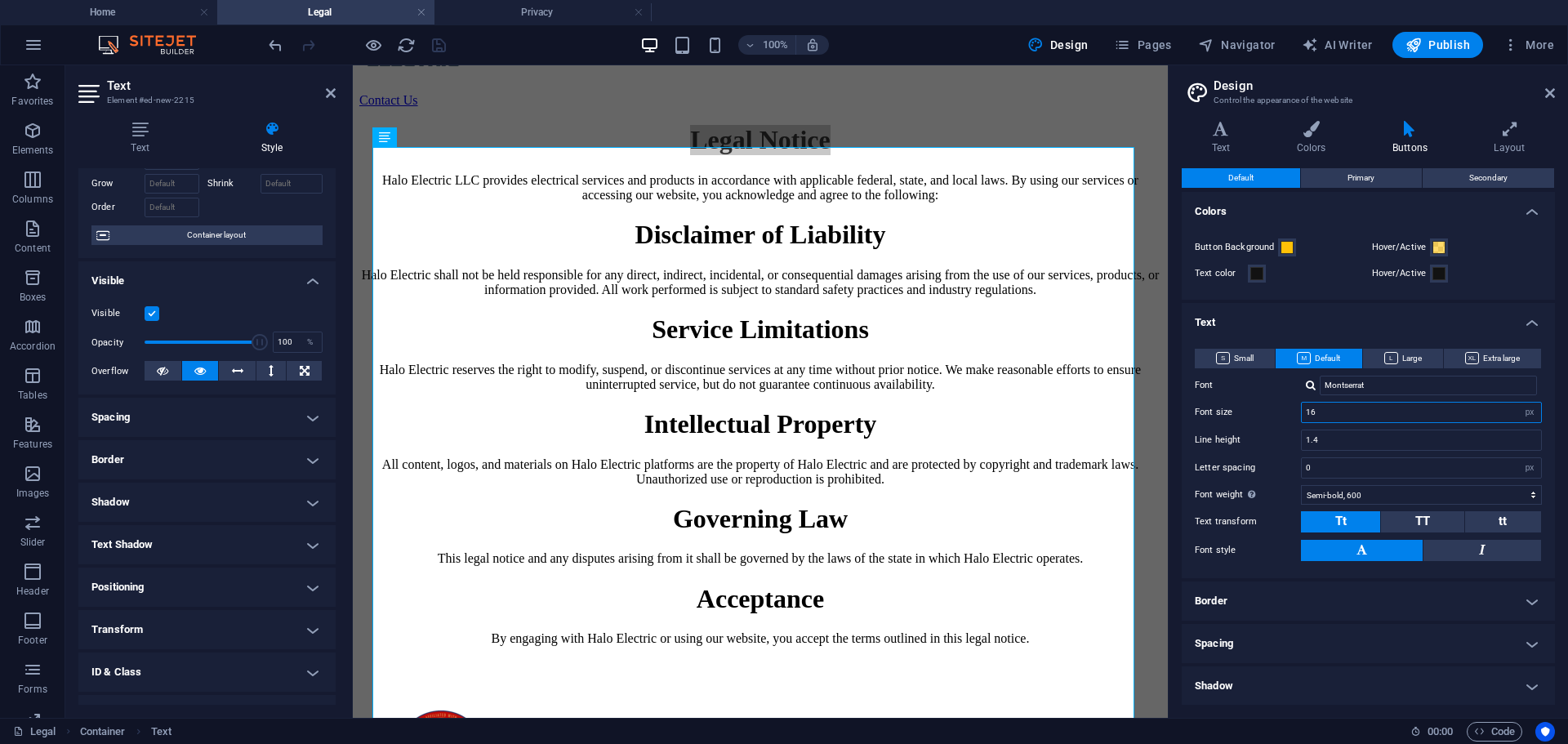
drag, startPoint x: 1444, startPoint y: 416, endPoint x: 1310, endPoint y: 418, distance: 134.0
click at [1310, 418] on input "16" at bounding box center [1422, 412] width 239 height 20
type input "16"
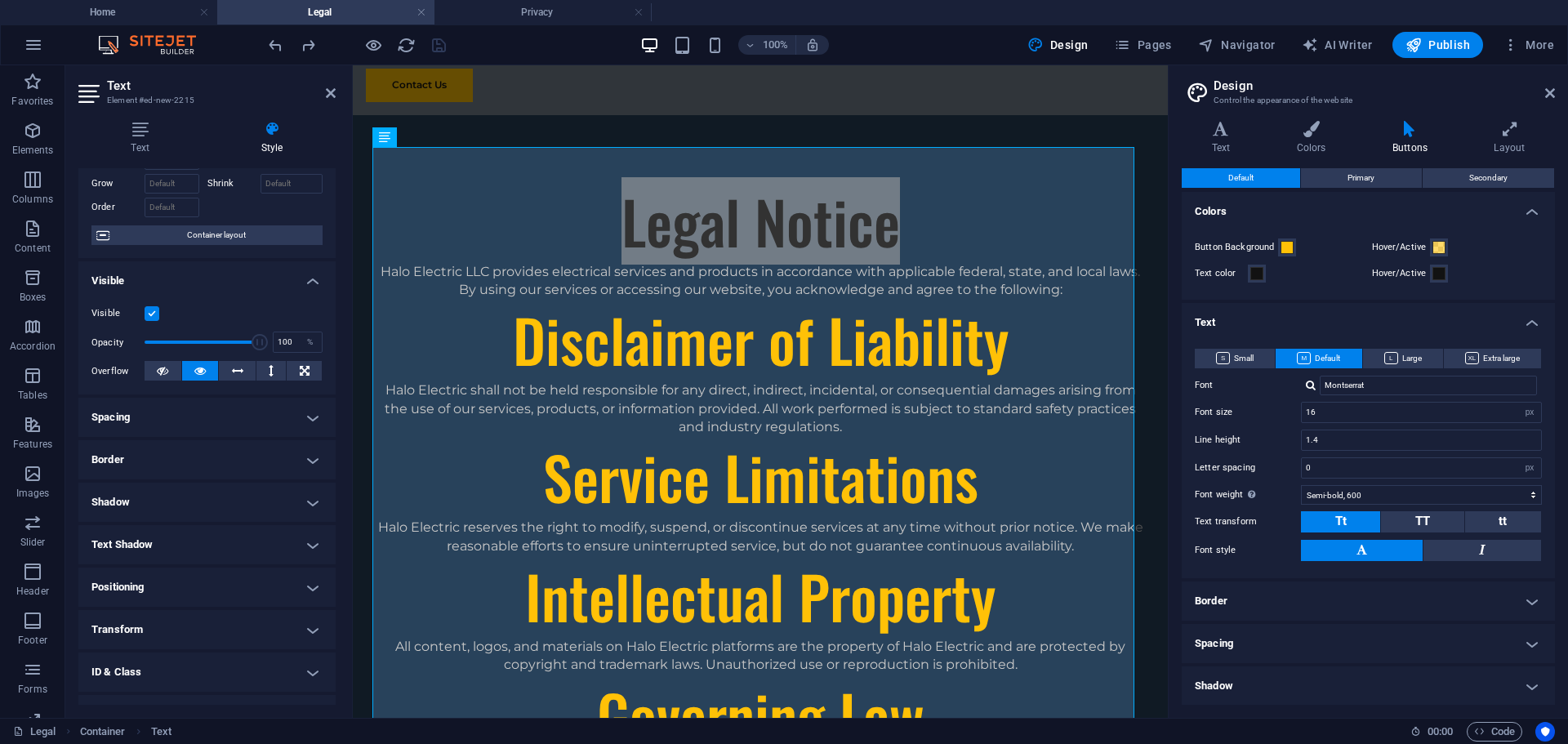
click at [324, 90] on h2 "Text" at bounding box center [221, 86] width 229 height 15
click at [326, 92] on icon at bounding box center [331, 93] width 10 height 13
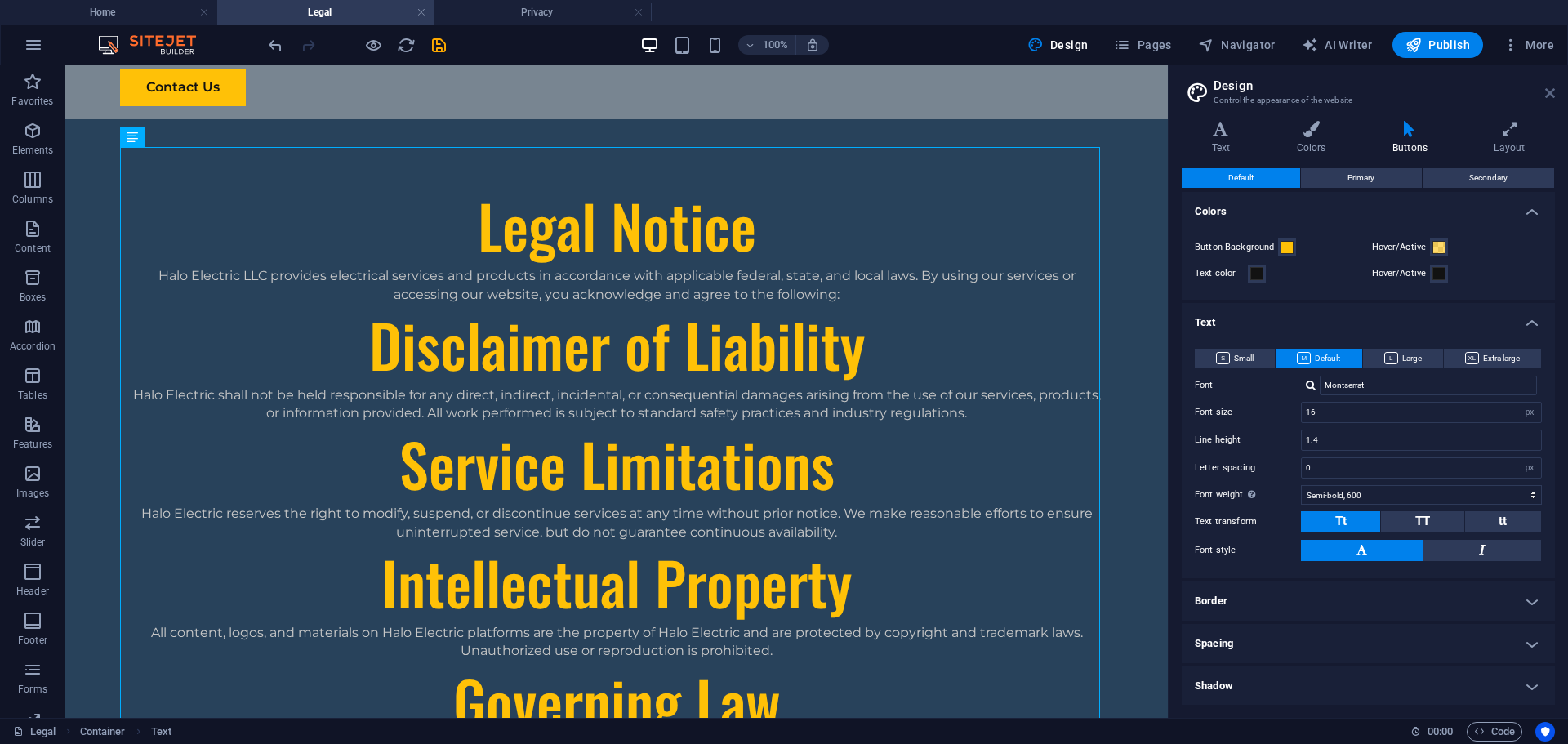
click at [1551, 98] on icon at bounding box center [1551, 93] width 10 height 13
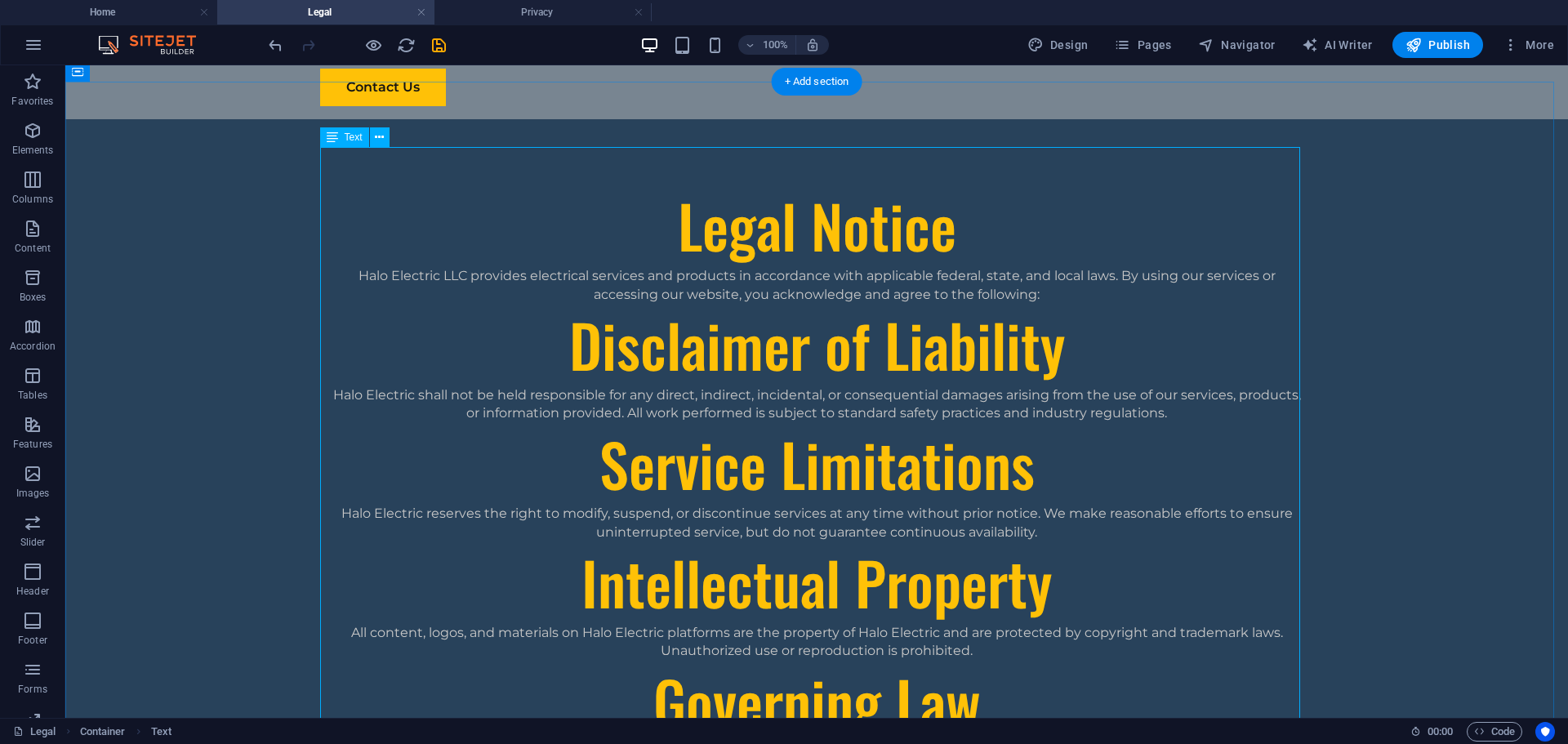
click at [879, 209] on div "Legal Notice Halo Electric LLC provides electrical services and products in acc…" at bounding box center [817, 523] width 980 height 676
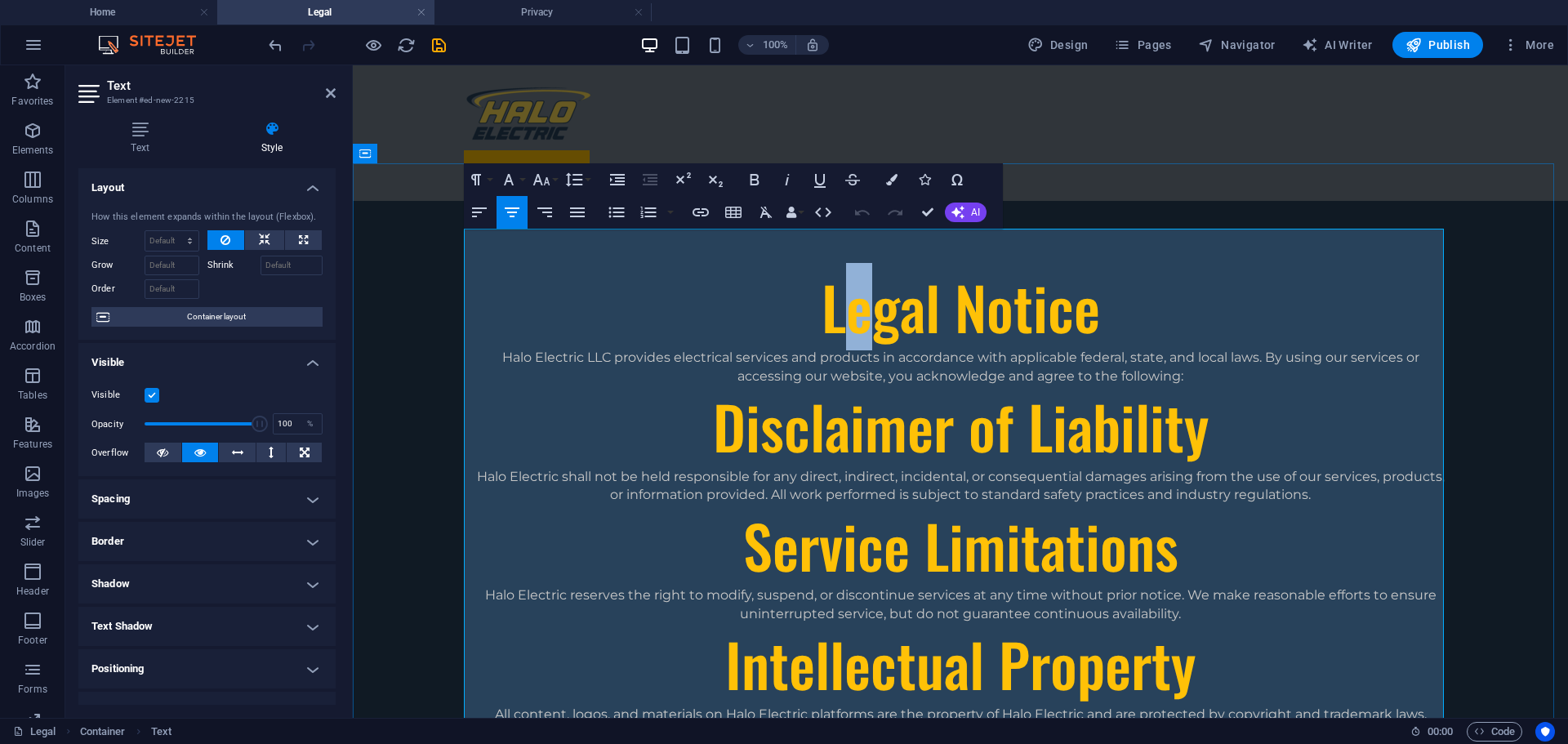
click at [852, 266] on h1 "Legal Notice" at bounding box center [961, 308] width 980 height 82
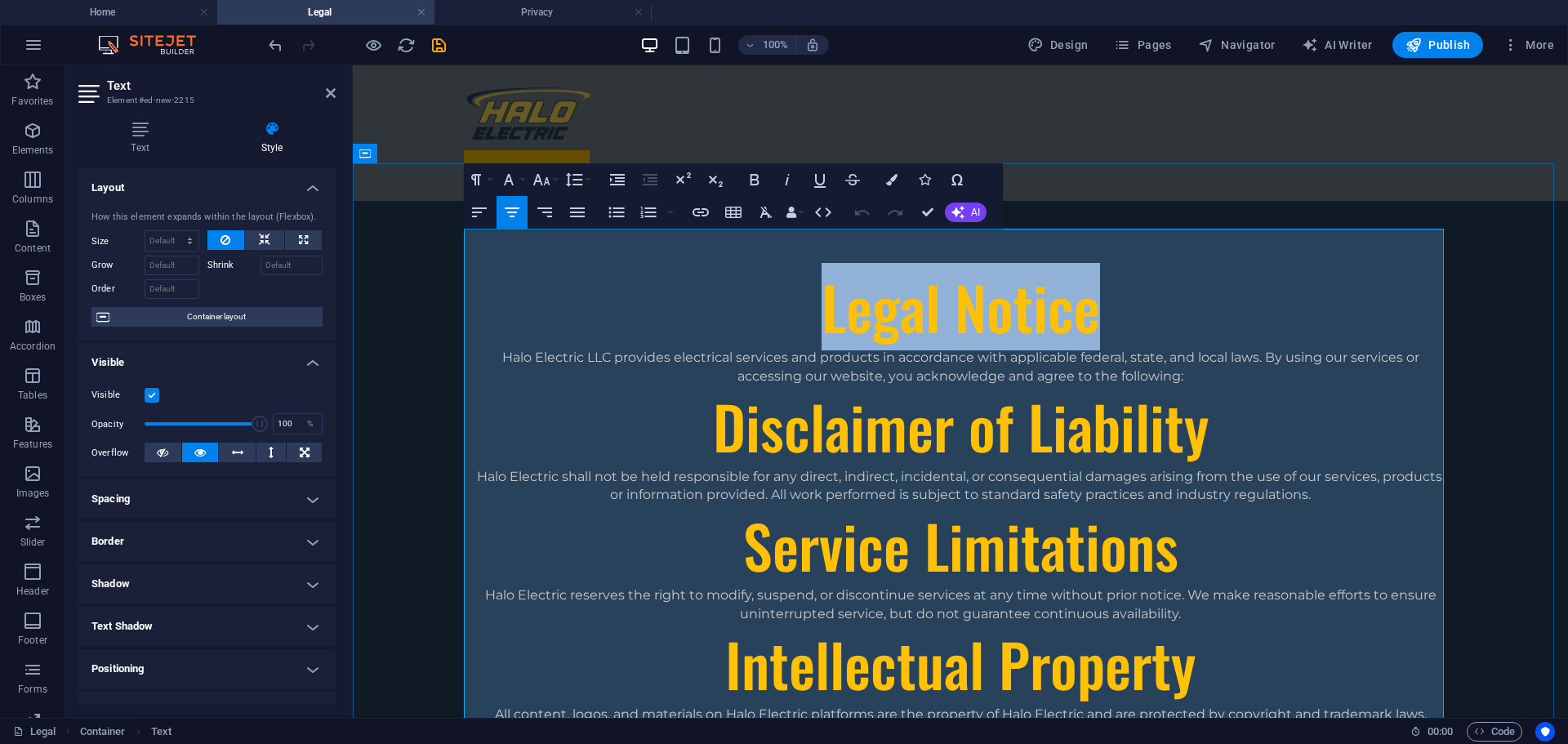
drag, startPoint x: 803, startPoint y: 267, endPoint x: 1115, endPoint y: 261, distance: 312.1
click at [1115, 266] on h1 "Legal Notice" at bounding box center [961, 308] width 980 height 82
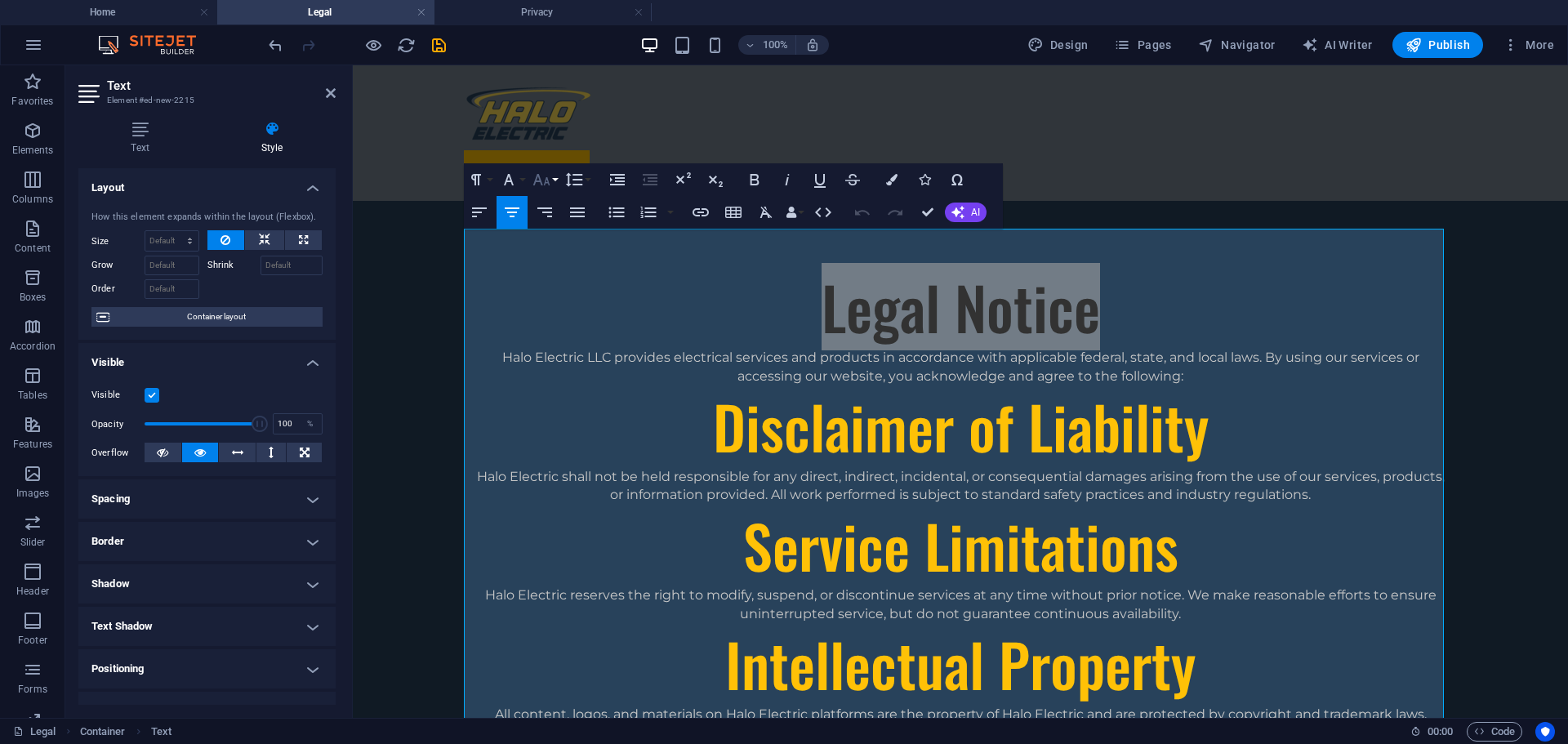
click at [555, 182] on button "Font Size" at bounding box center [545, 180] width 31 height 33
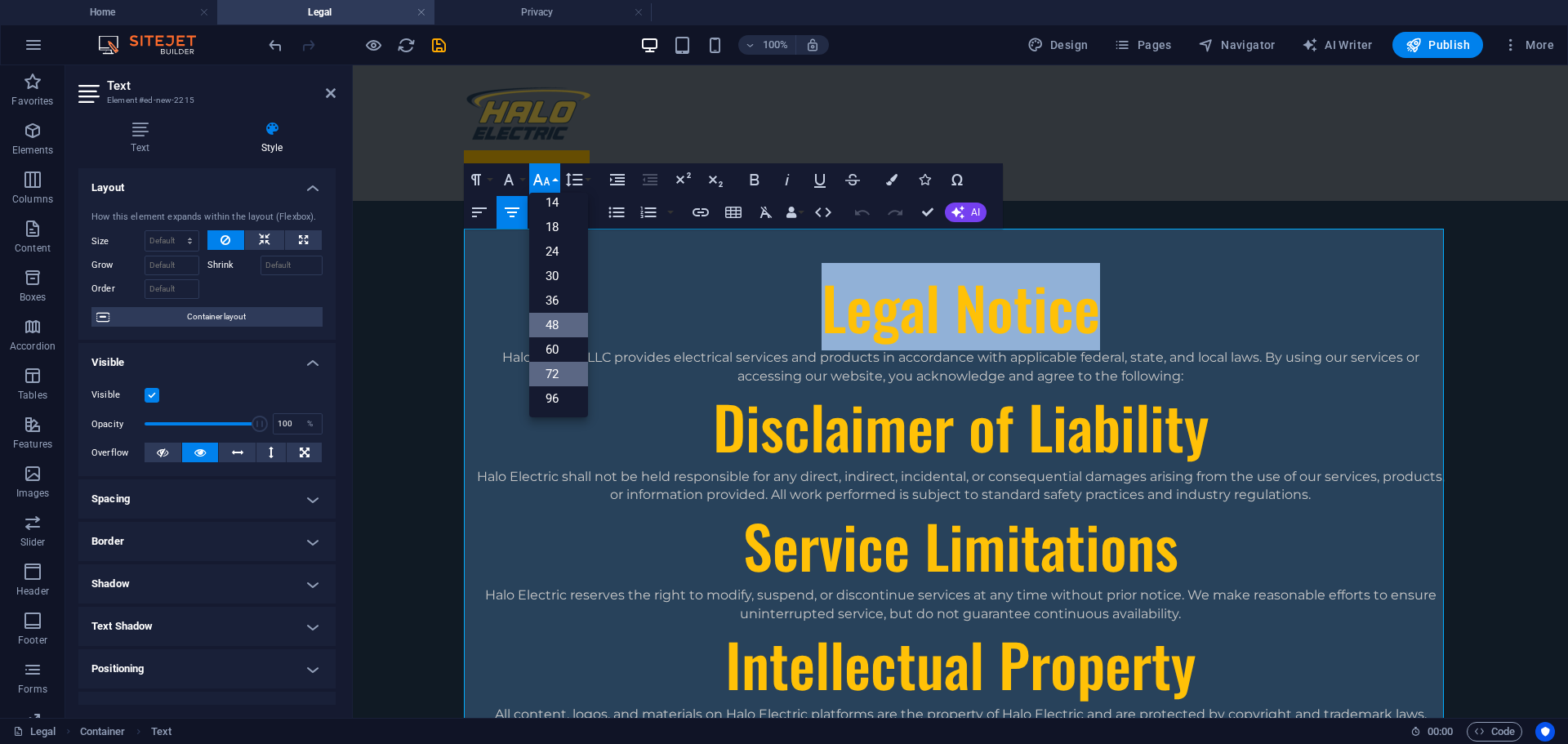
click at [555, 335] on link "48" at bounding box center [558, 325] width 59 height 25
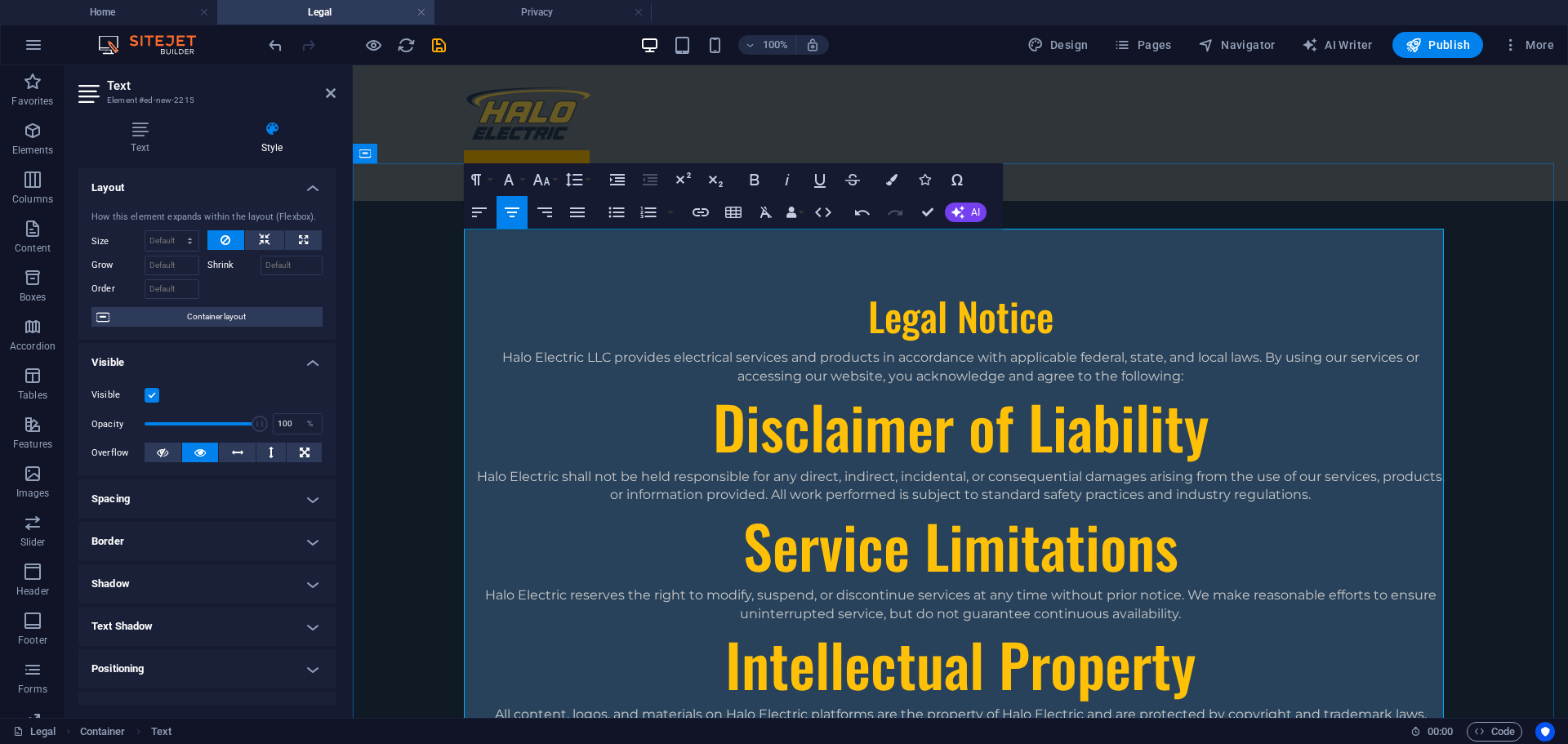
click at [734, 385] on h1 "Disclaimer of Liability" at bounding box center [961, 426] width 980 height 82
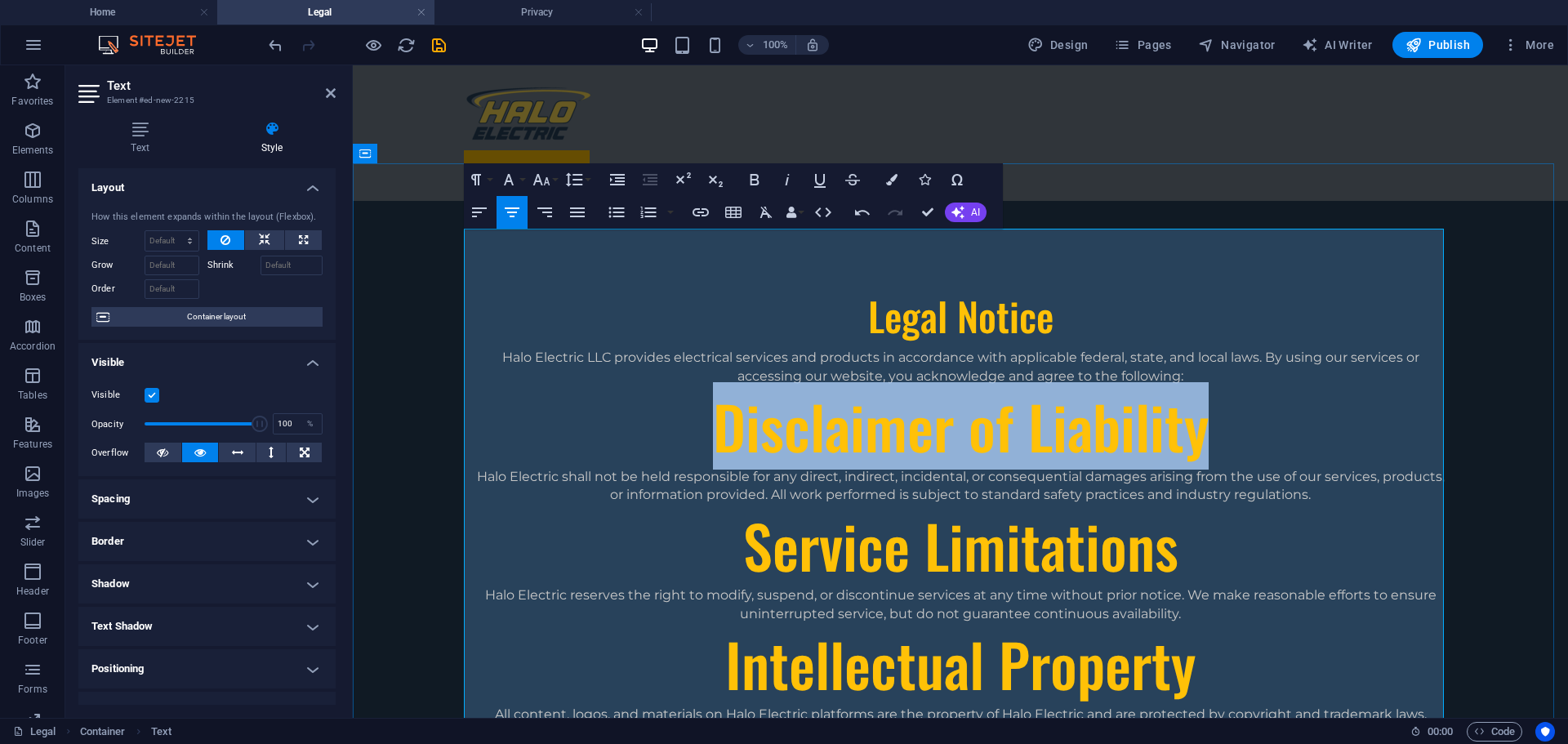
drag, startPoint x: 697, startPoint y: 370, endPoint x: 1198, endPoint y: 359, distance: 501.1
click at [1198, 385] on h1 "Disclaimer of Liability" at bounding box center [961, 426] width 980 height 82
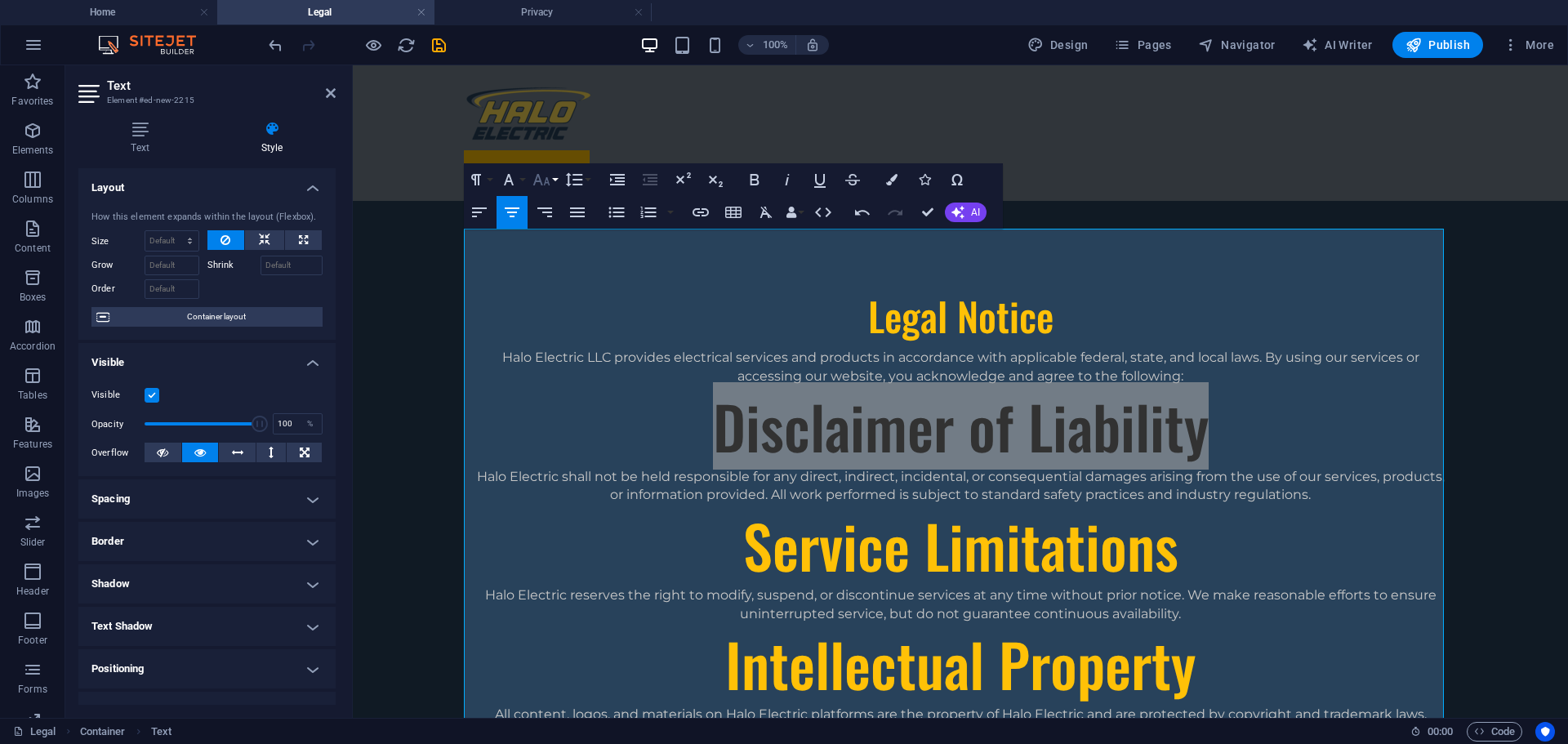
click at [544, 182] on icon "button" at bounding box center [541, 180] width 20 height 20
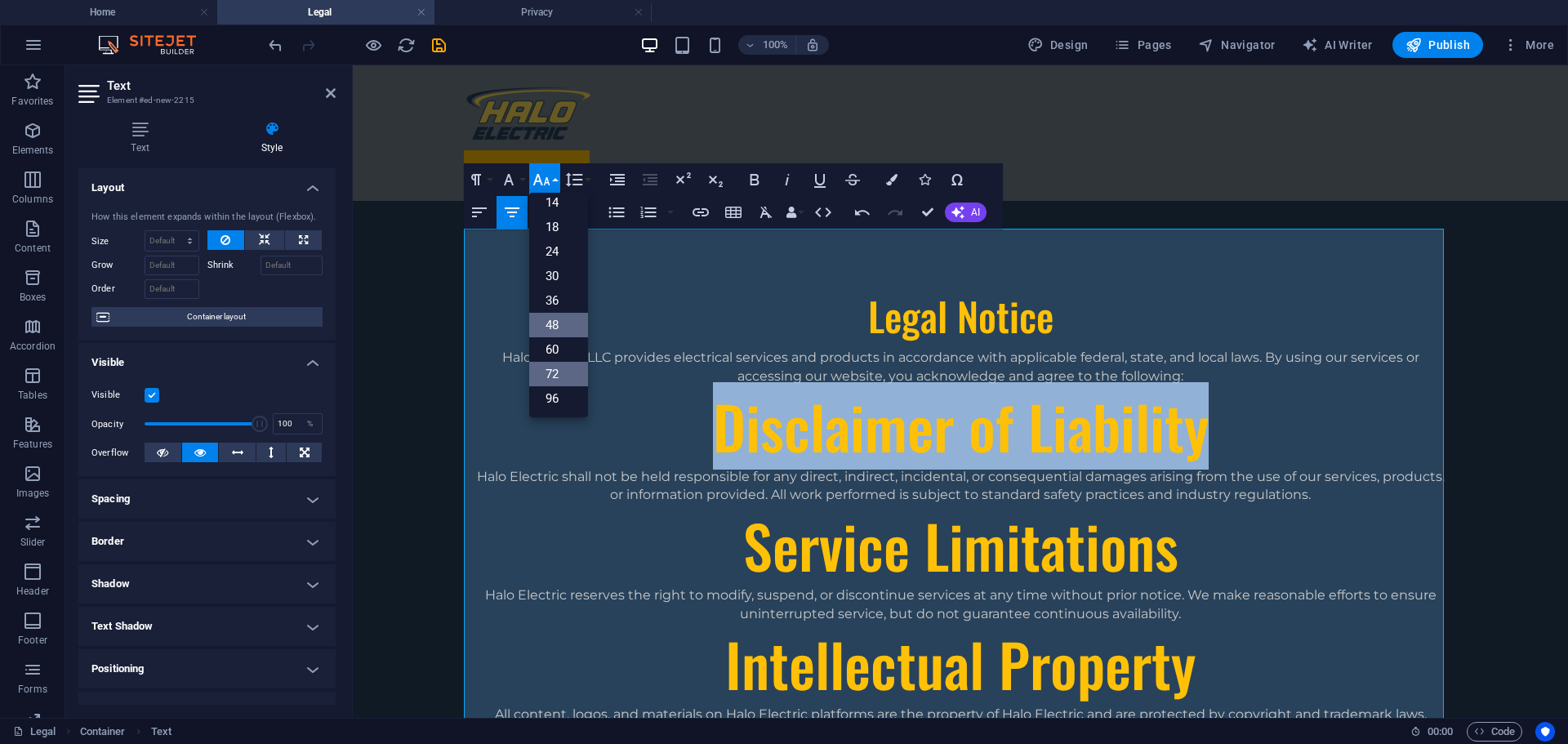
click at [562, 332] on link "48" at bounding box center [558, 325] width 59 height 25
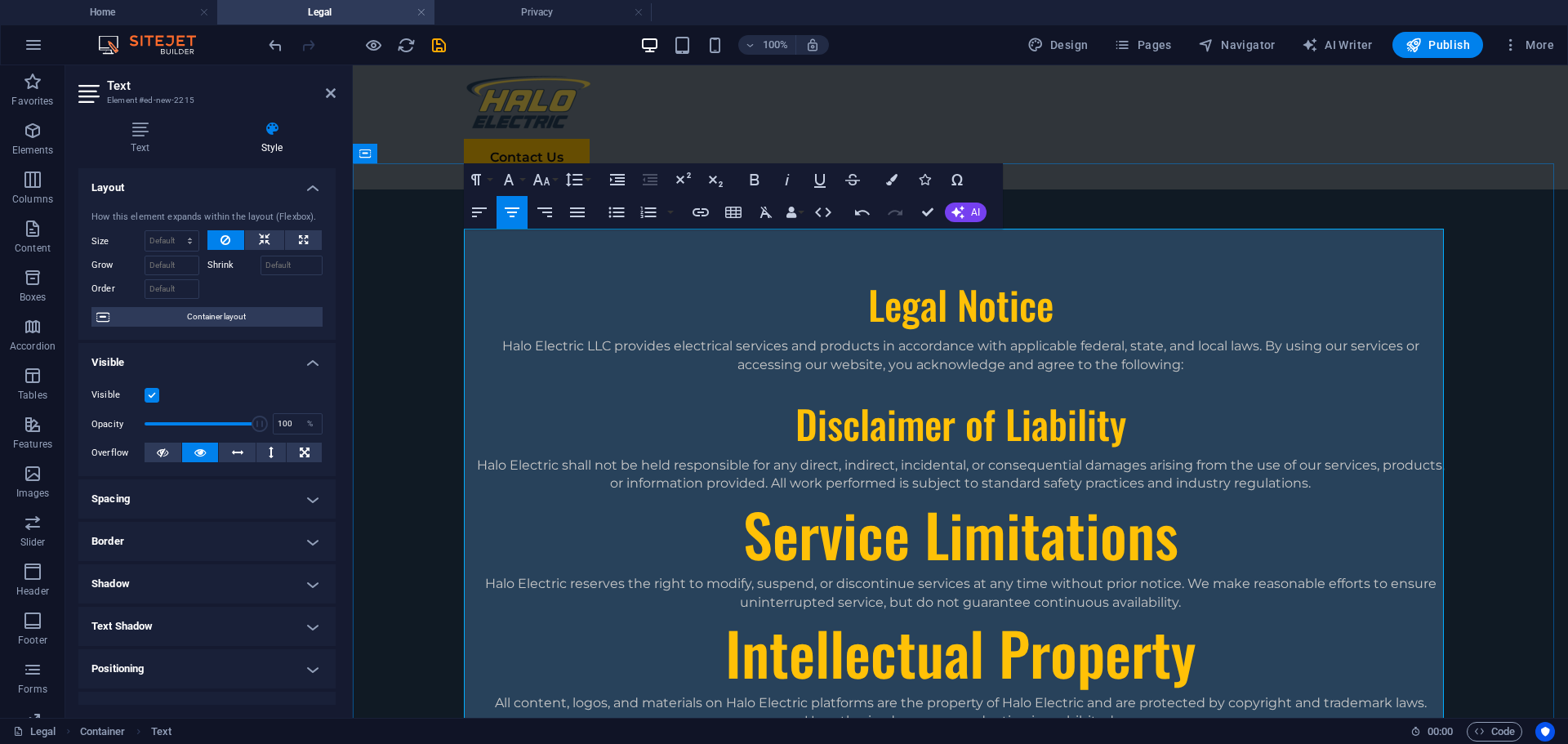
scroll to position [82, 0]
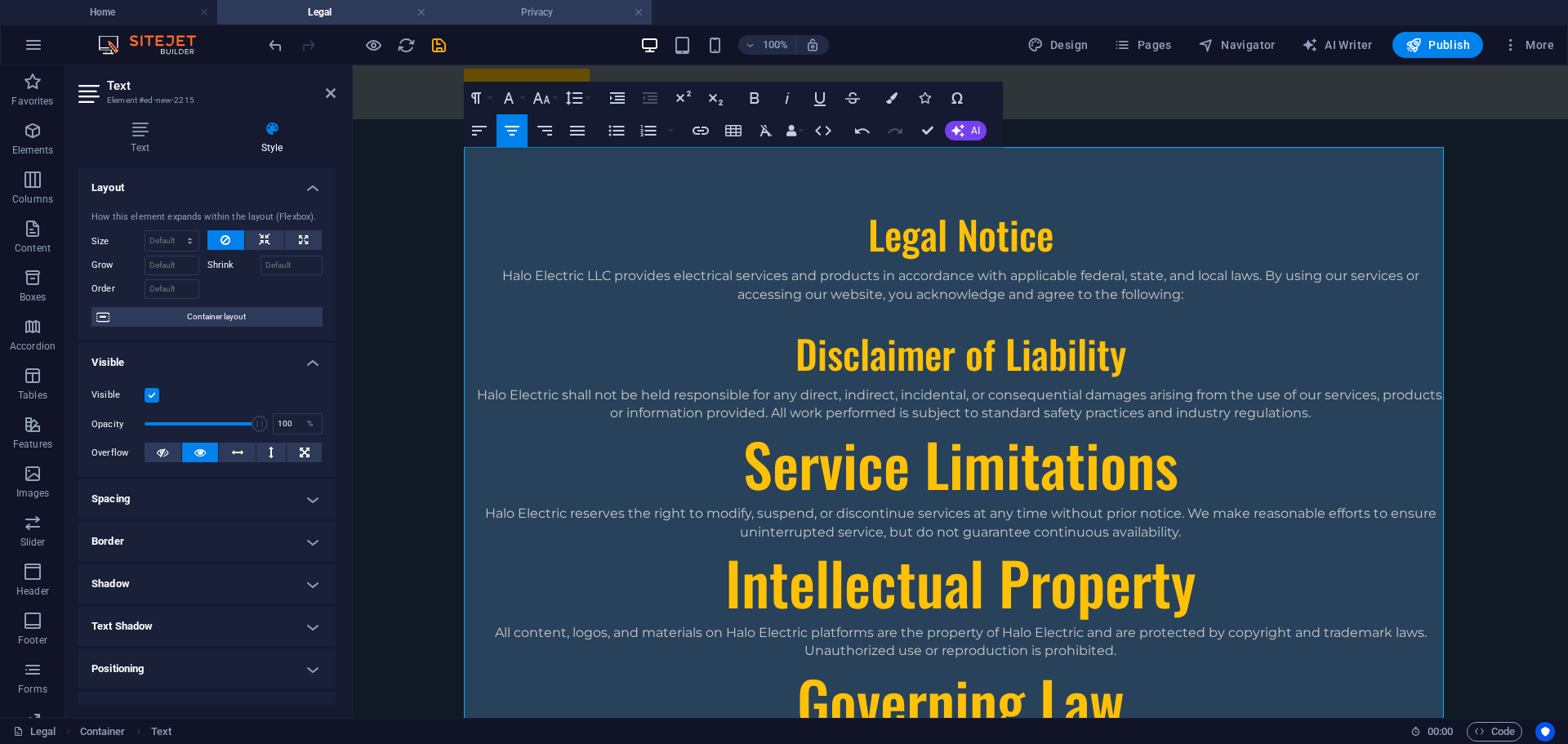
click at [533, 12] on h4 "Privacy" at bounding box center [543, 12] width 217 height 18
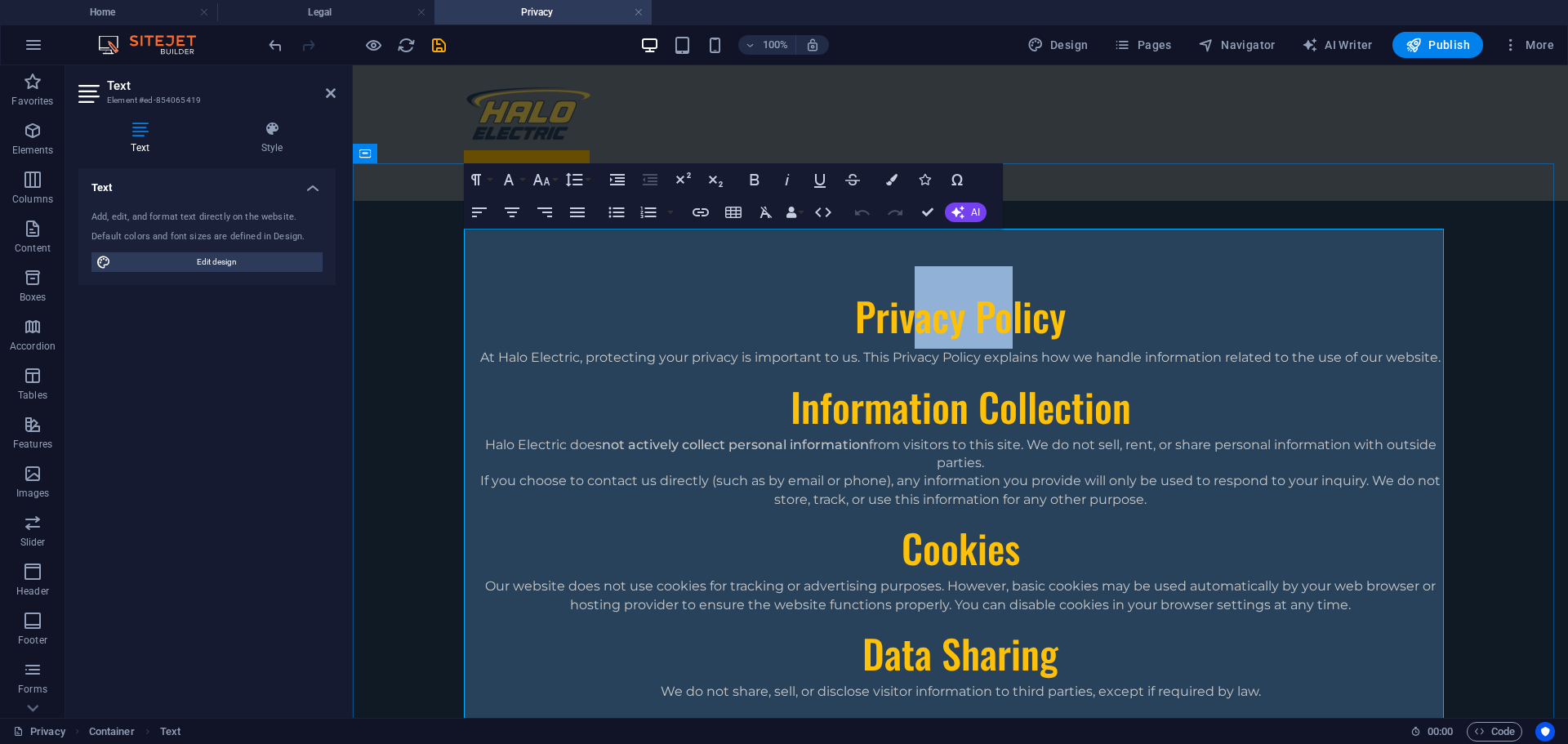
click at [855, 286] on span "Privacy Policy" at bounding box center [960, 315] width 210 height 58
drag, startPoint x: 844, startPoint y: 280, endPoint x: 922, endPoint y: 265, distance: 79.4
click at [1005, 286] on h1 "Privacy Policy" at bounding box center [961, 308] width 980 height 82
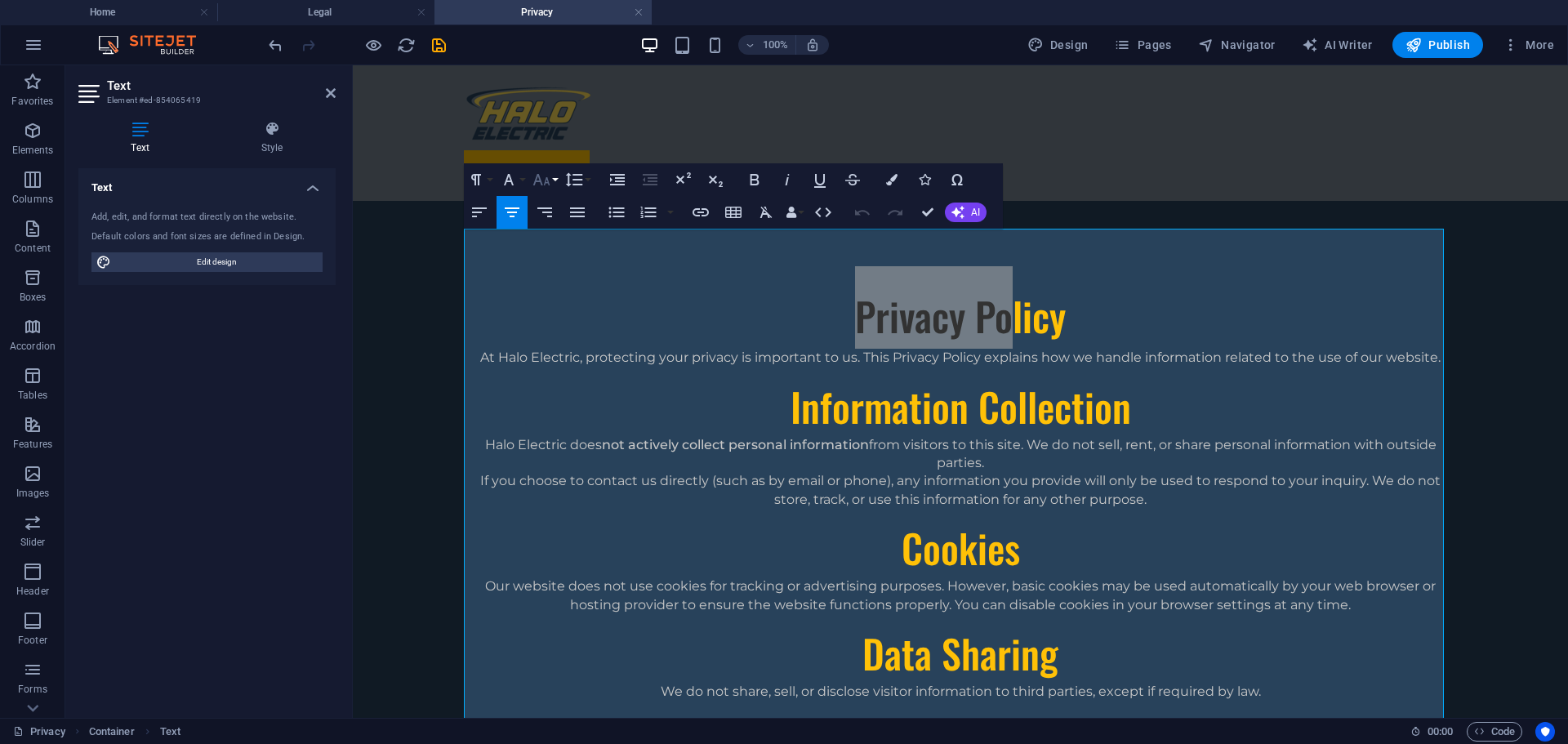
click at [541, 187] on icon "button" at bounding box center [541, 180] width 20 height 20
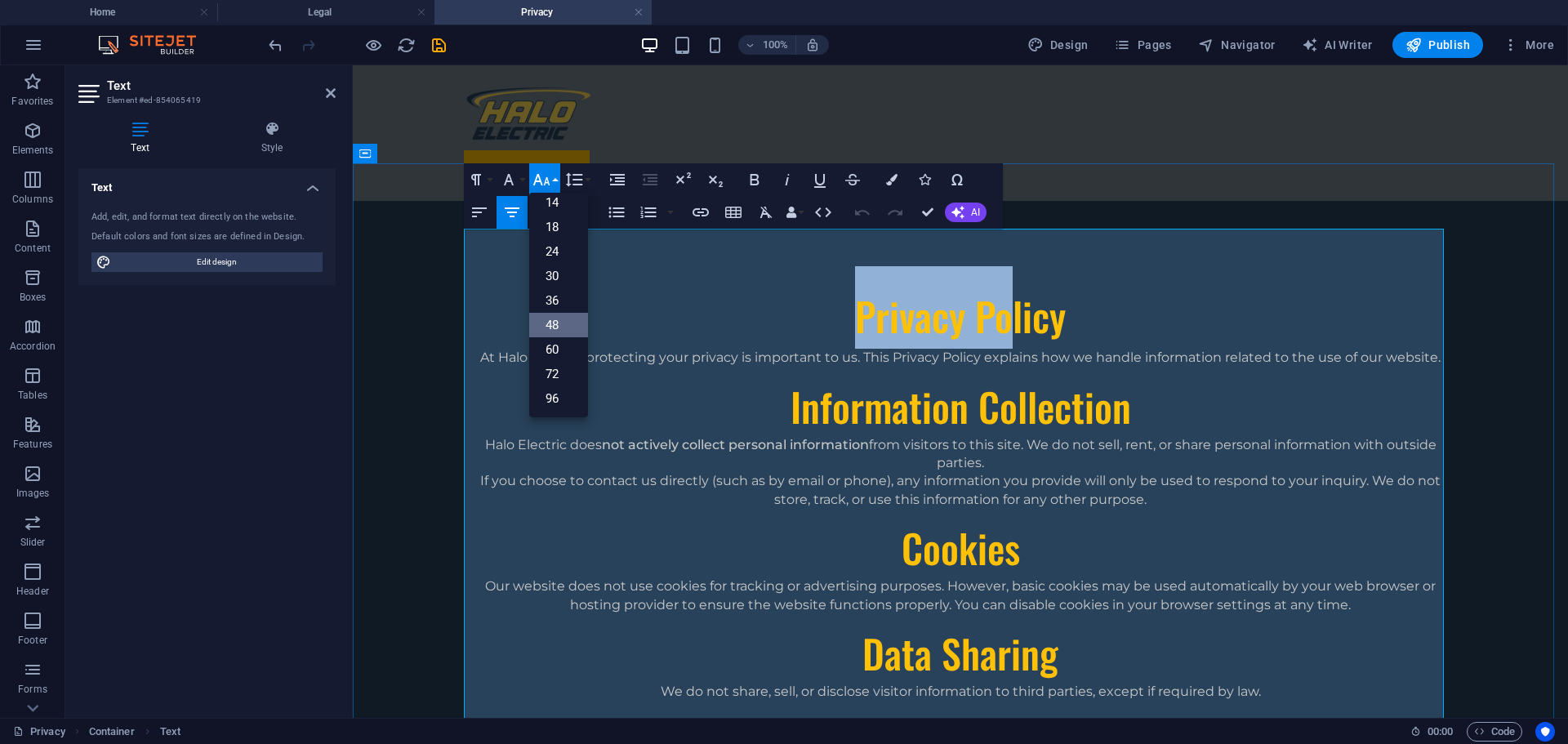
click at [828, 284] on h1 "Privacy Policy" at bounding box center [961, 308] width 980 height 82
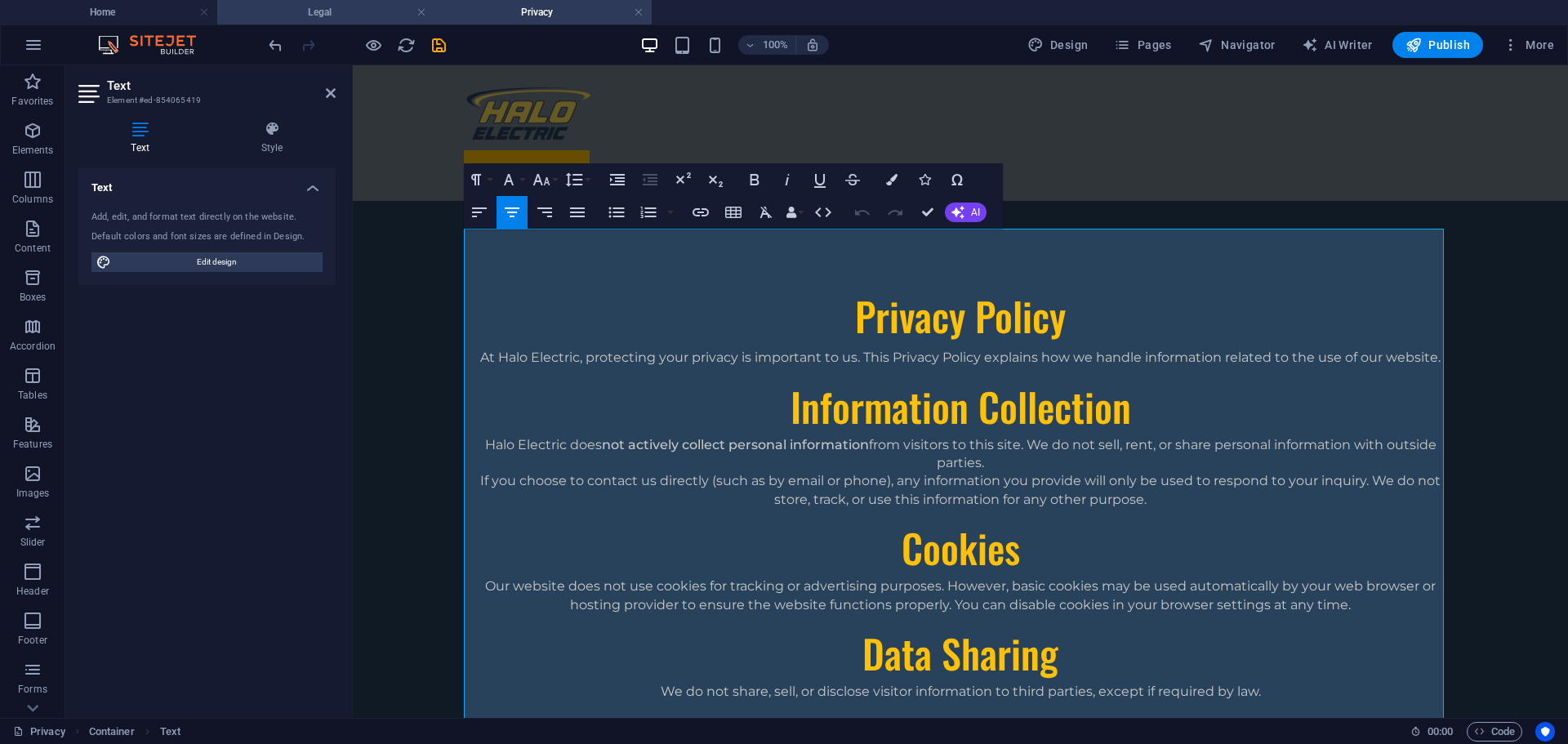
click at [347, 12] on h4 "Legal" at bounding box center [325, 12] width 217 height 18
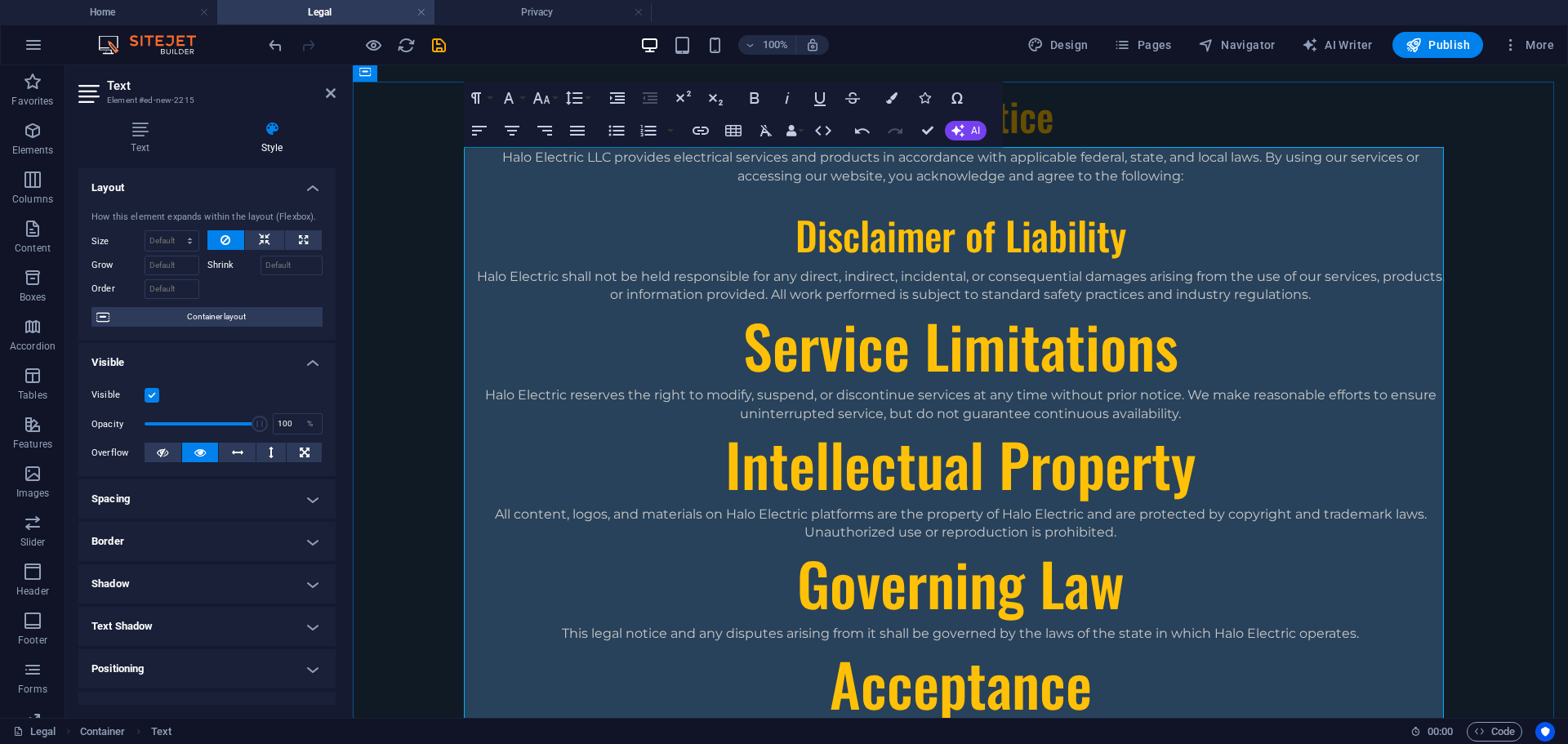
scroll to position [327, 0]
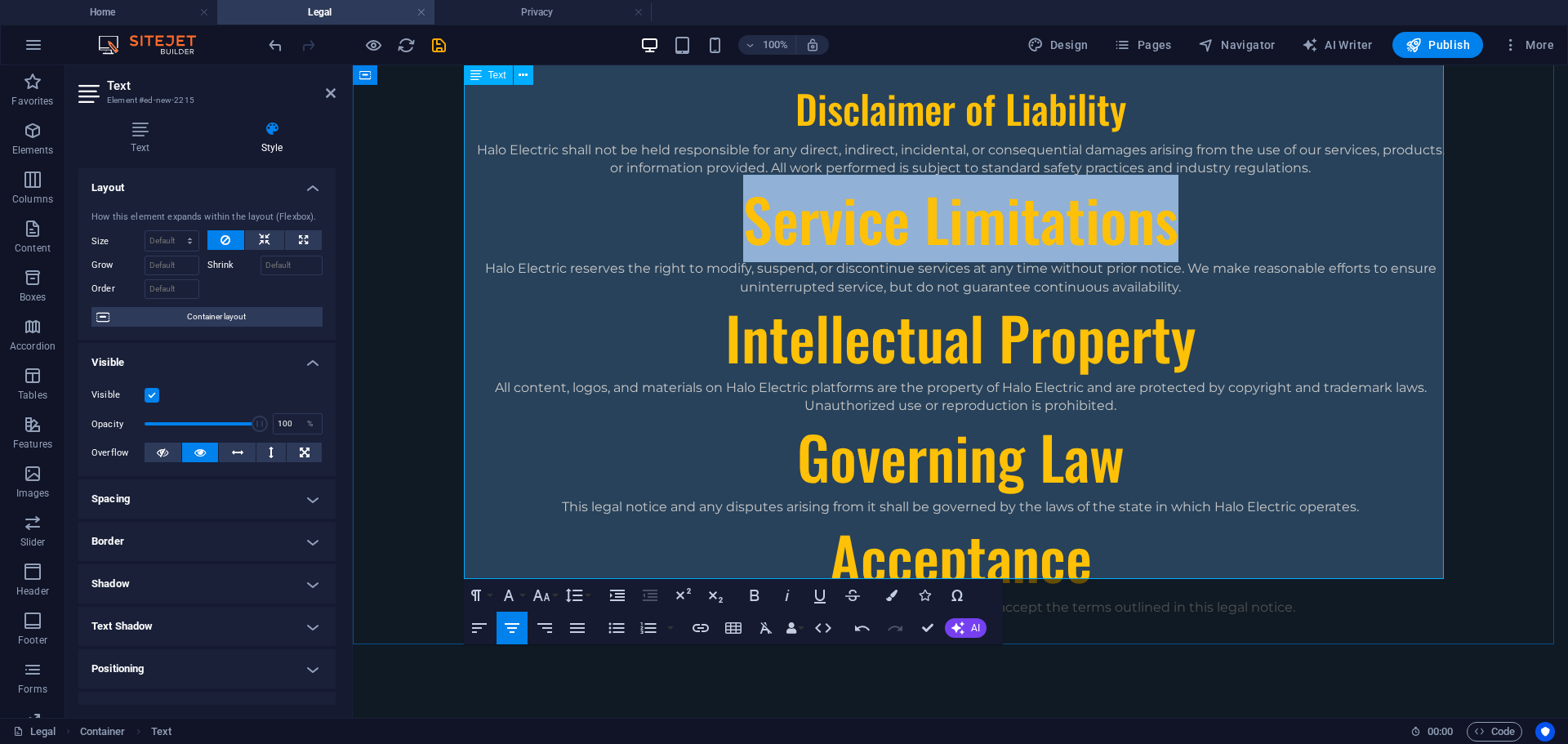
drag, startPoint x: 751, startPoint y: 201, endPoint x: 1178, endPoint y: 177, distance: 427.7
click at [1178, 178] on h1 "Service Limitations" at bounding box center [961, 219] width 980 height 82
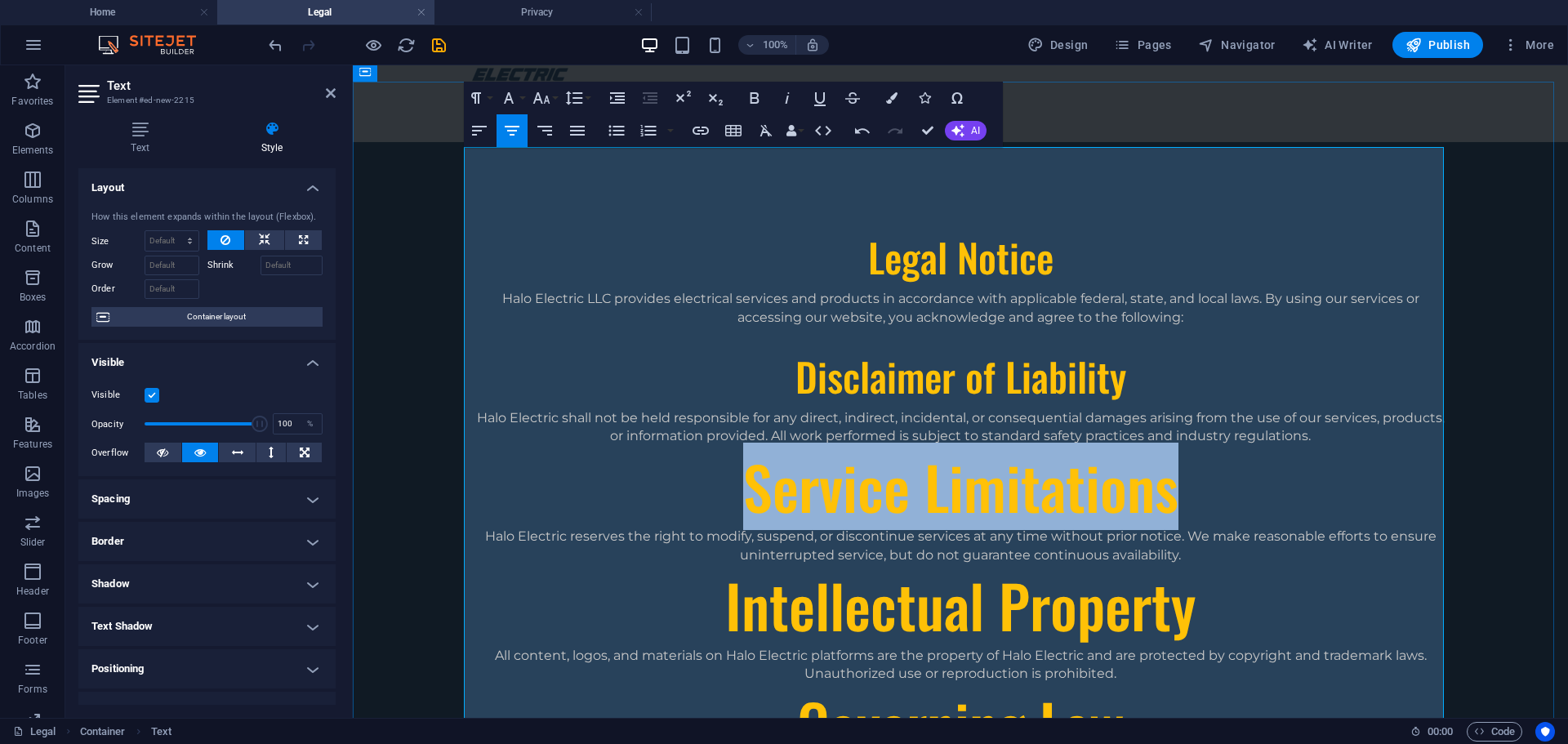
scroll to position [82, 0]
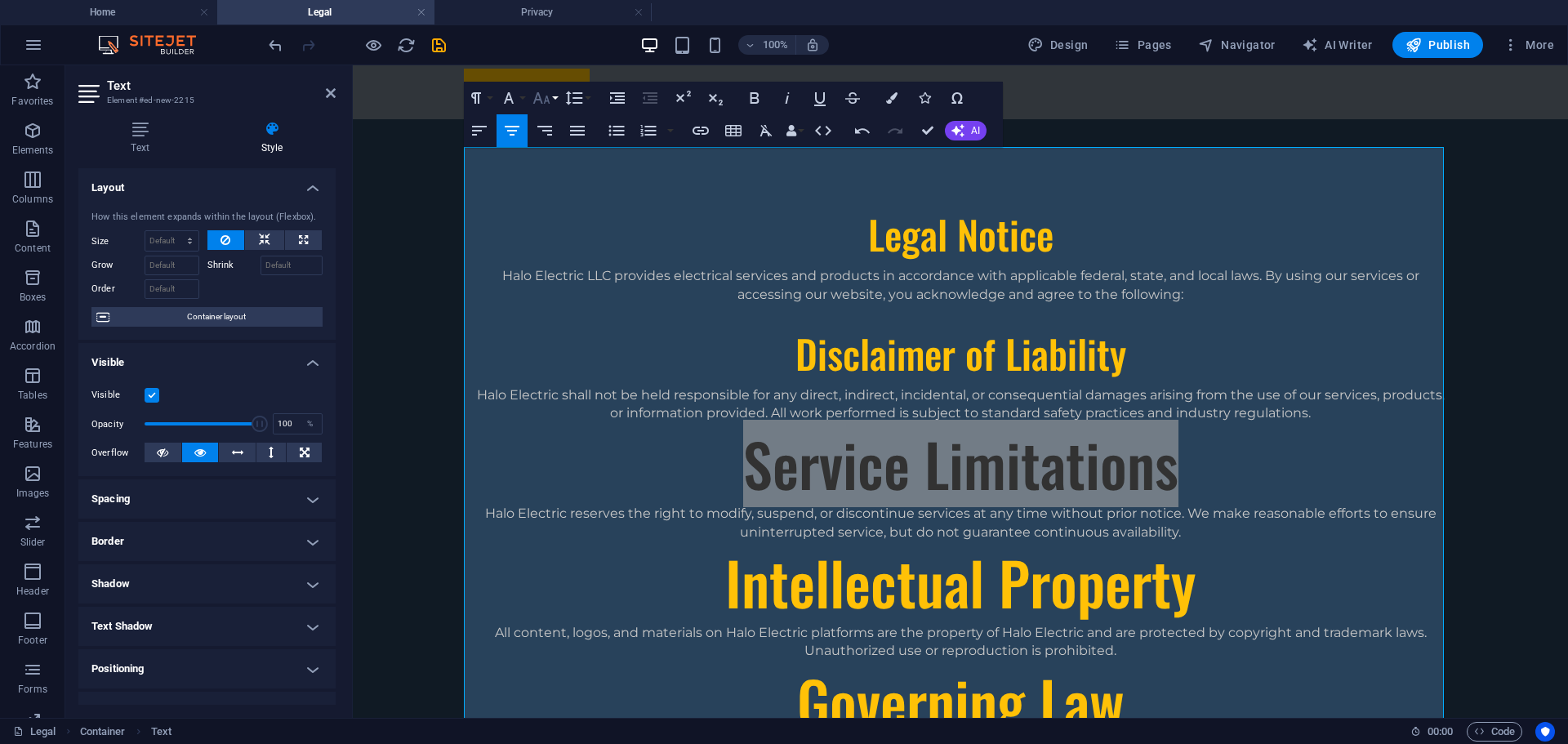
click at [544, 101] on icon "button" at bounding box center [541, 98] width 20 height 20
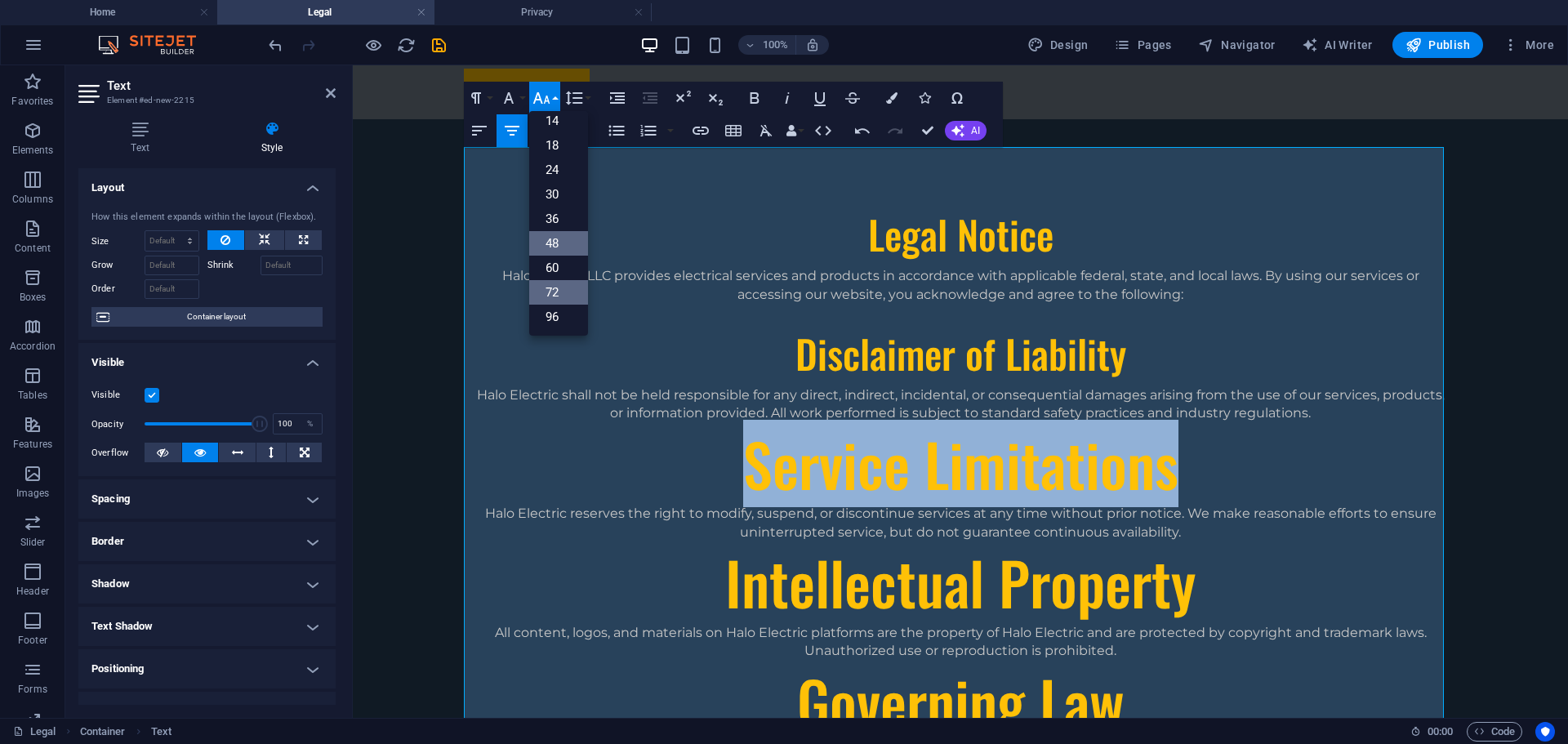
click at [551, 243] on link "48" at bounding box center [558, 243] width 59 height 25
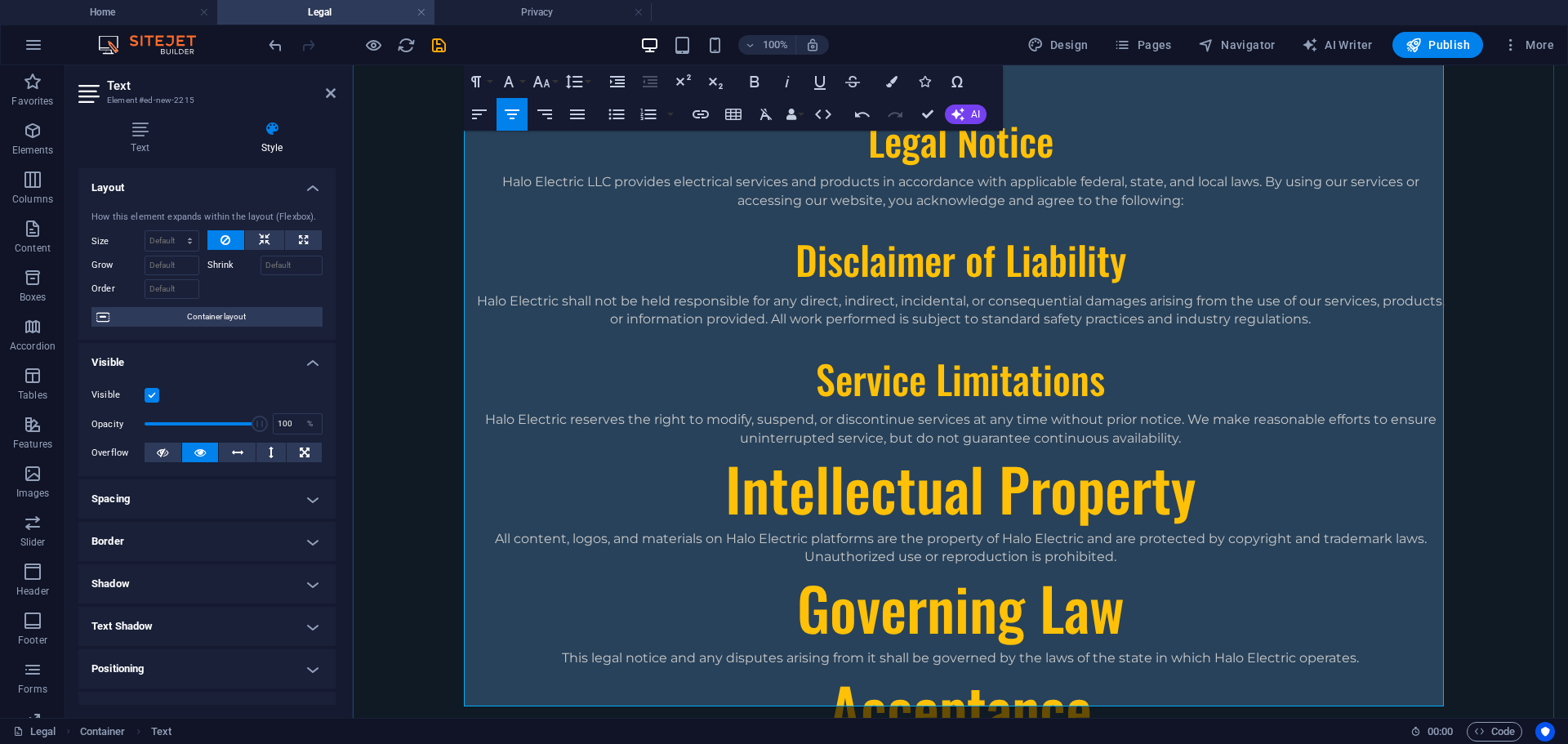
scroll to position [245, 0]
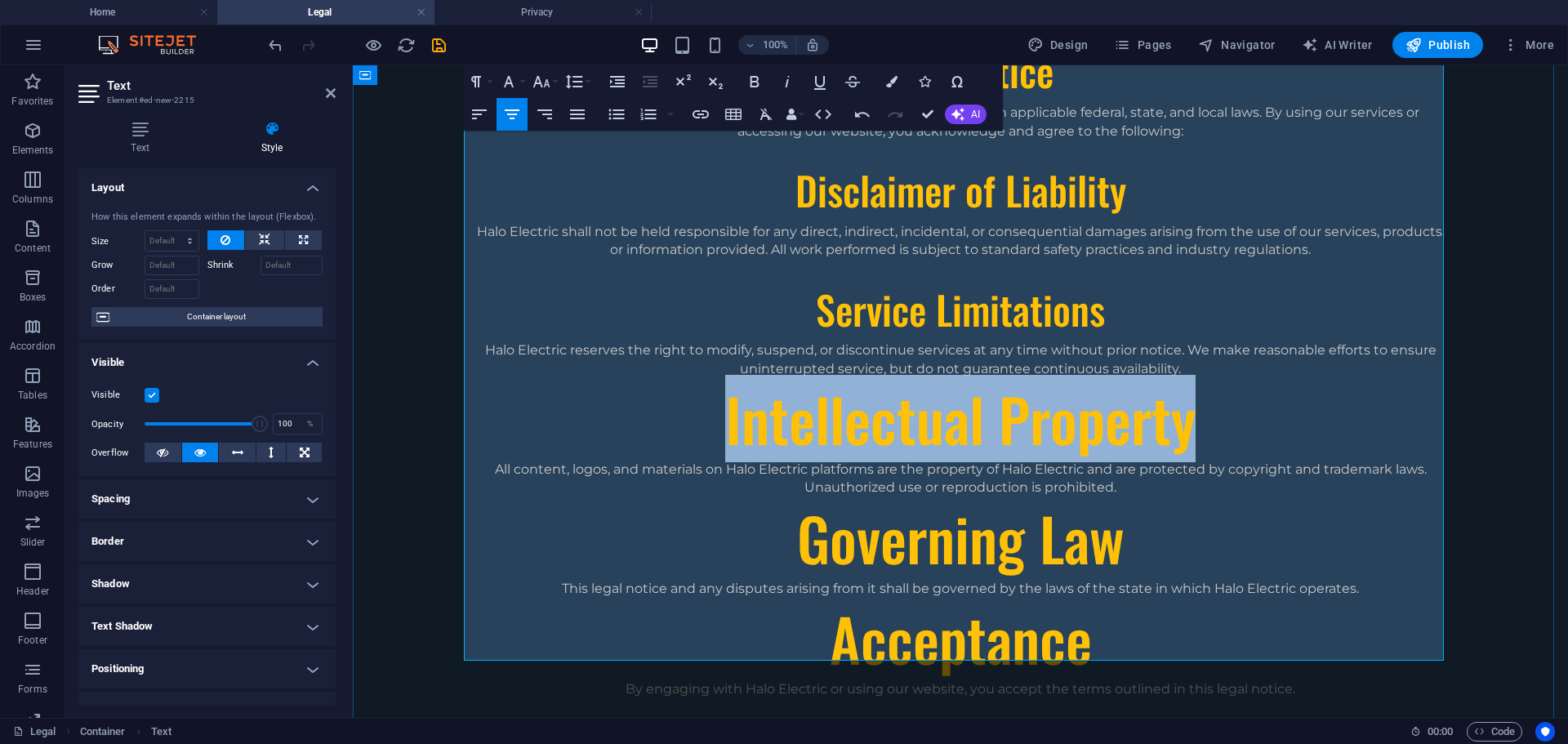
drag, startPoint x: 713, startPoint y: 378, endPoint x: 1184, endPoint y: 369, distance: 471.1
click at [1184, 378] on h1 "Intellectual Property" at bounding box center [961, 419] width 980 height 82
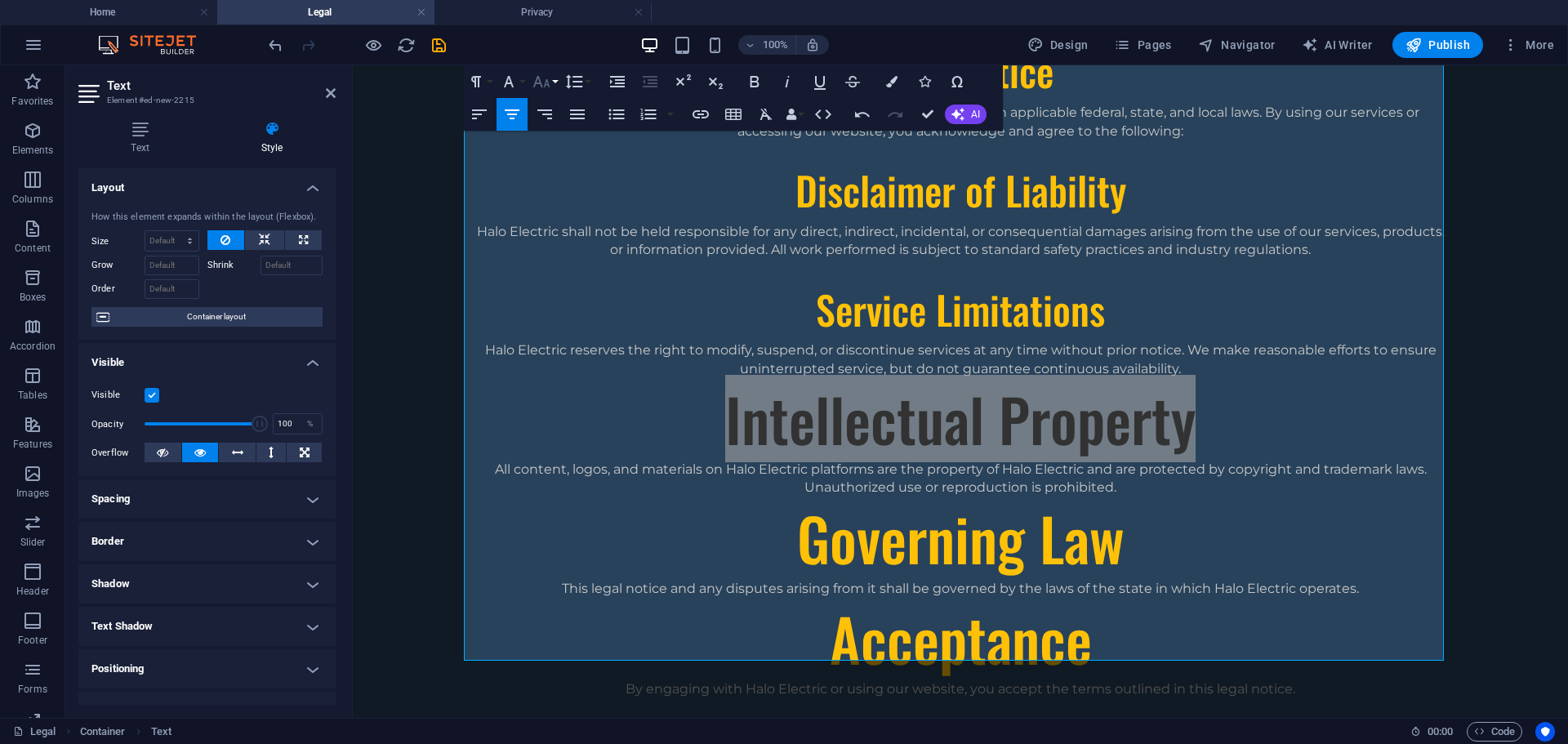
click at [539, 84] on icon "button" at bounding box center [541, 82] width 17 height 12
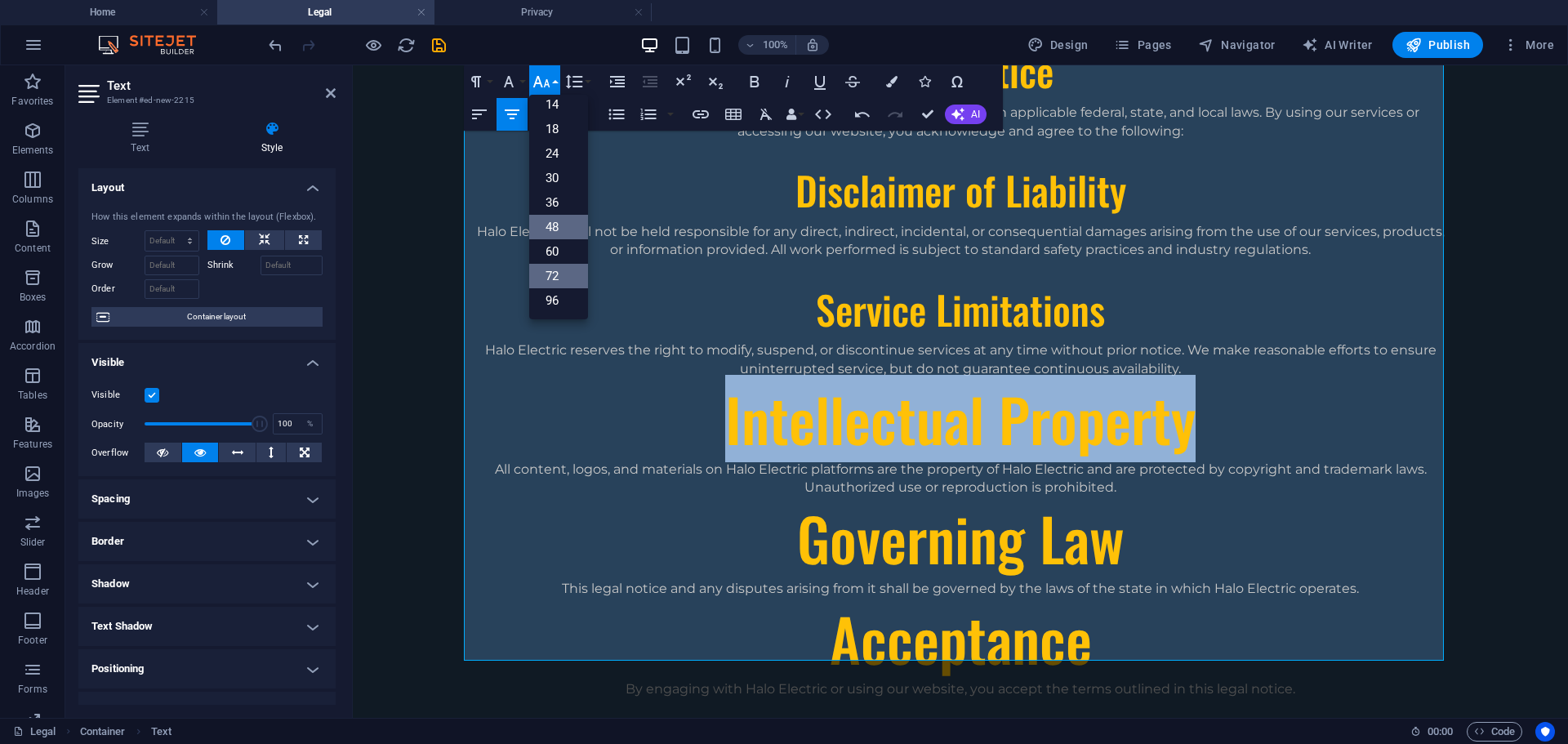
click at [557, 227] on link "48" at bounding box center [558, 227] width 59 height 25
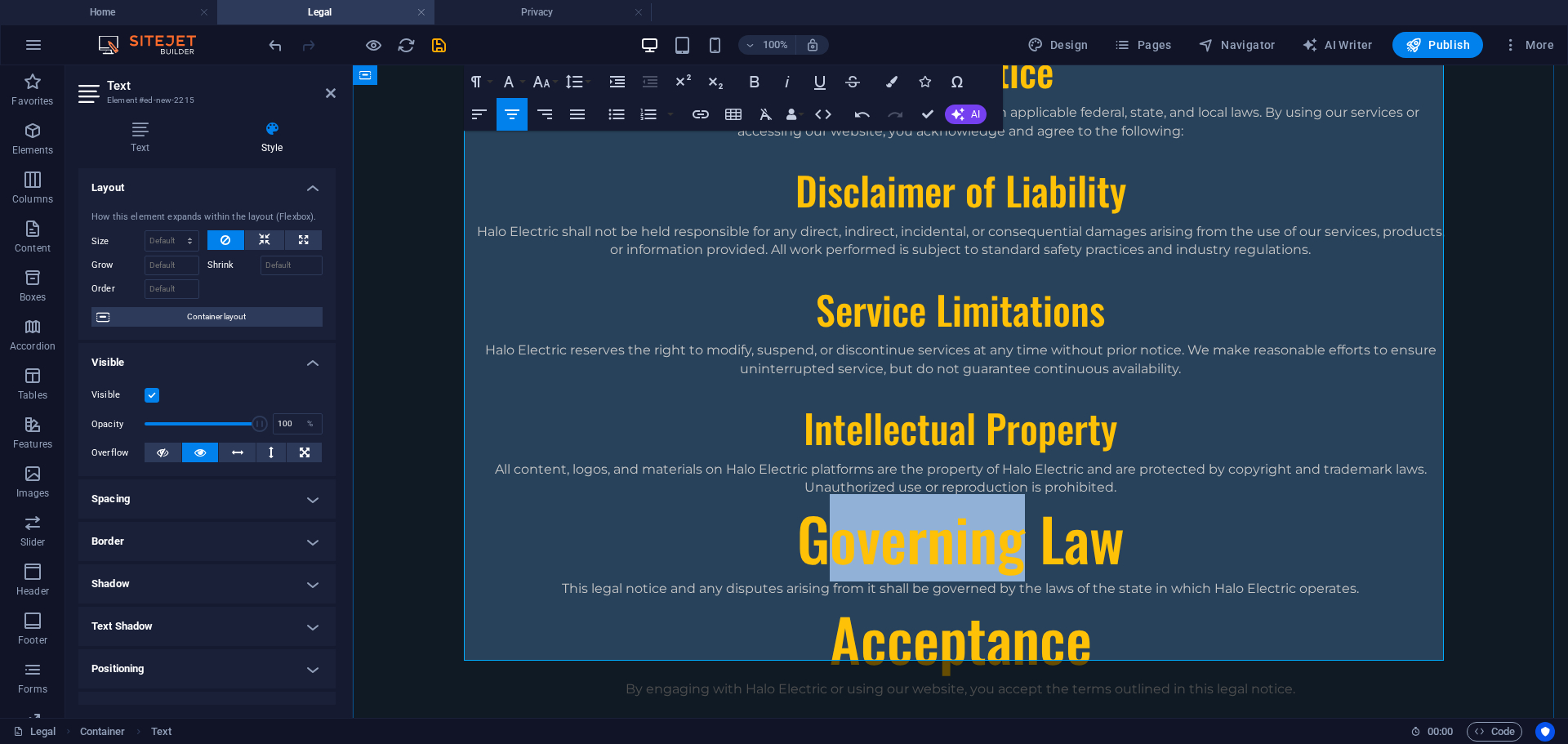
drag, startPoint x: 810, startPoint y: 502, endPoint x: 883, endPoint y: 491, distance: 73.8
click at [982, 506] on h1 "Governing Law" at bounding box center [961, 539] width 980 height 82
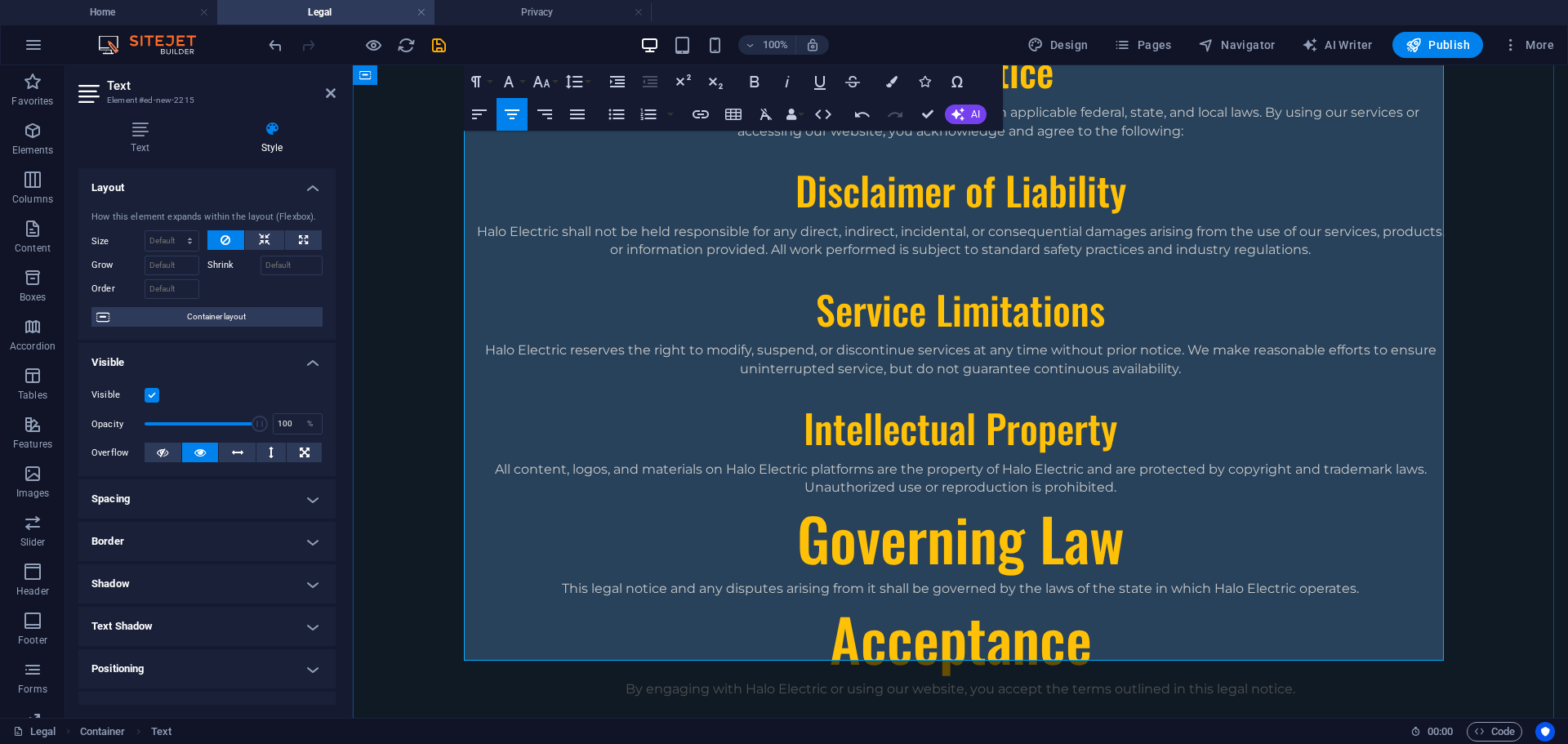
click at [751, 502] on h1 "Governing Law" at bounding box center [961, 539] width 980 height 82
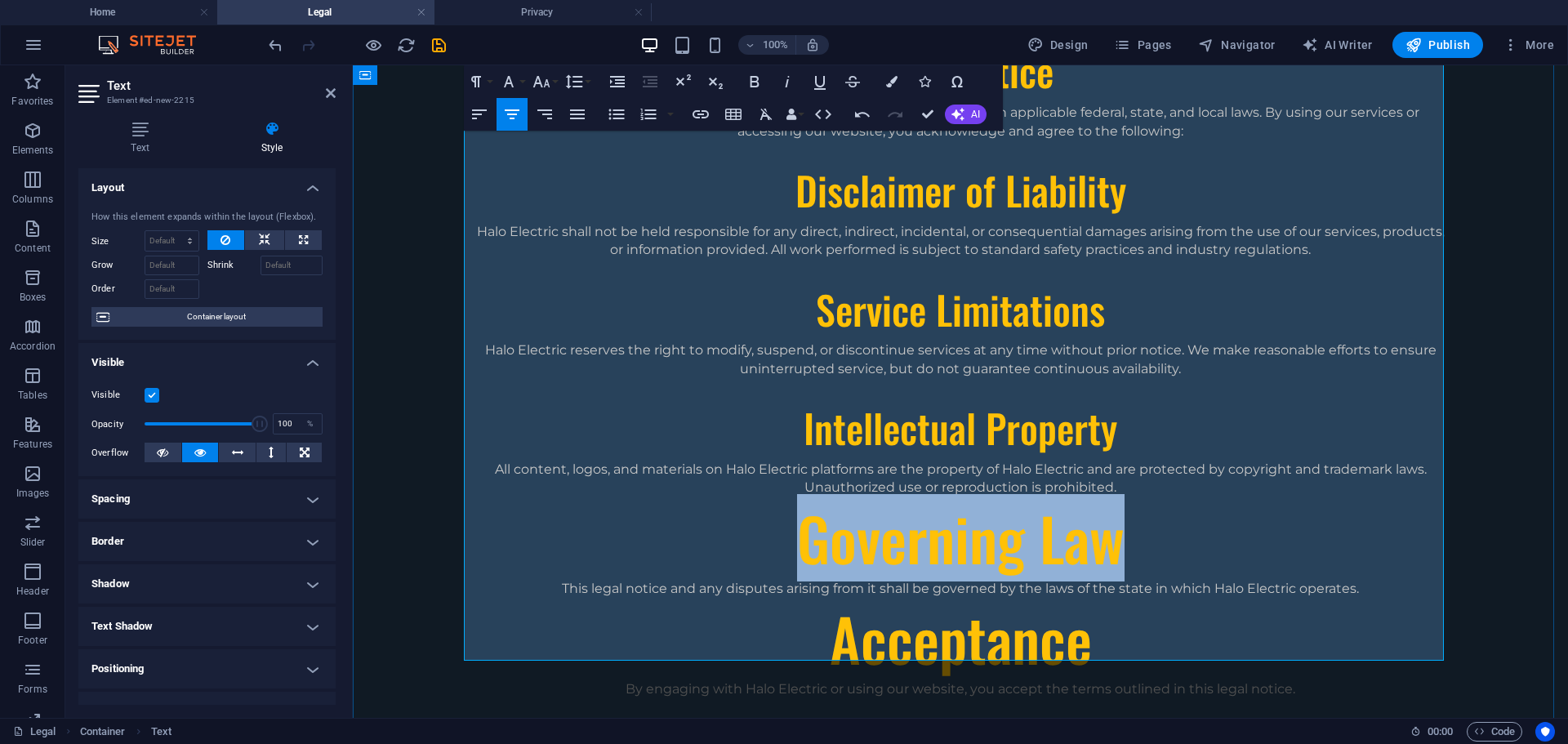
drag, startPoint x: 785, startPoint y: 511, endPoint x: 1125, endPoint y: 497, distance: 340.3
click at [1125, 497] on h1 "Governing Law" at bounding box center [961, 539] width 980 height 82
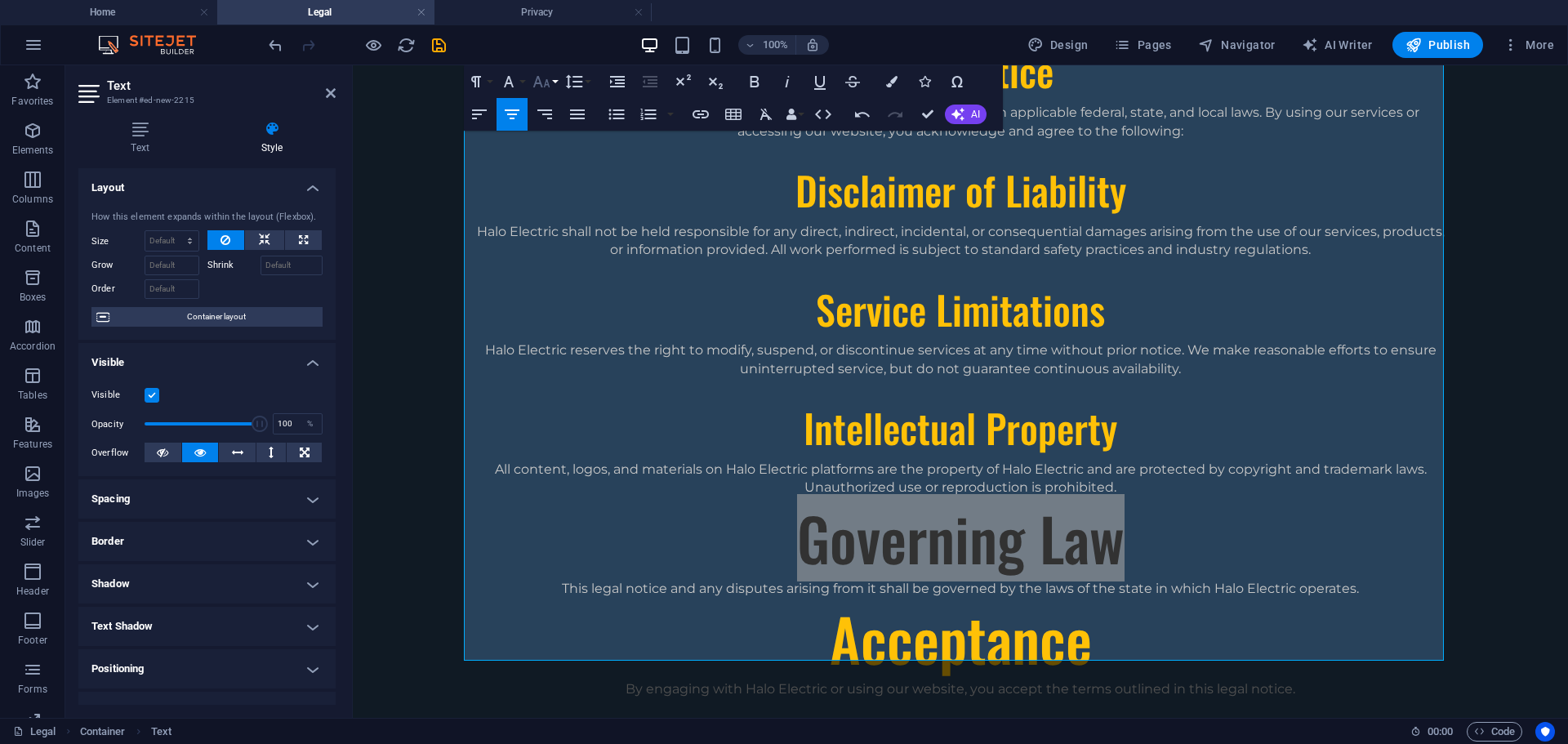
click at [541, 82] on icon "button" at bounding box center [541, 82] width 17 height 12
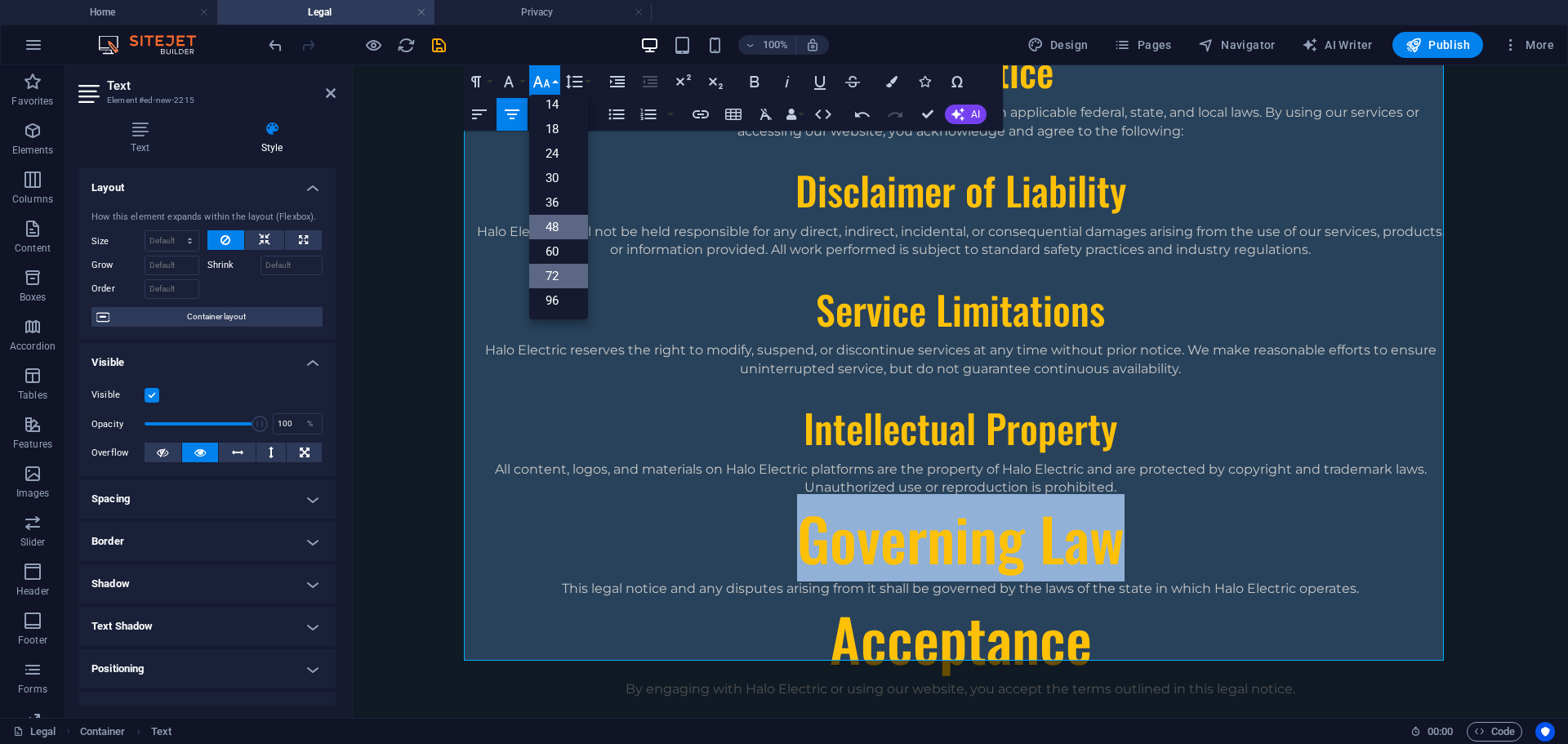
click at [558, 224] on link "48" at bounding box center [558, 227] width 59 height 25
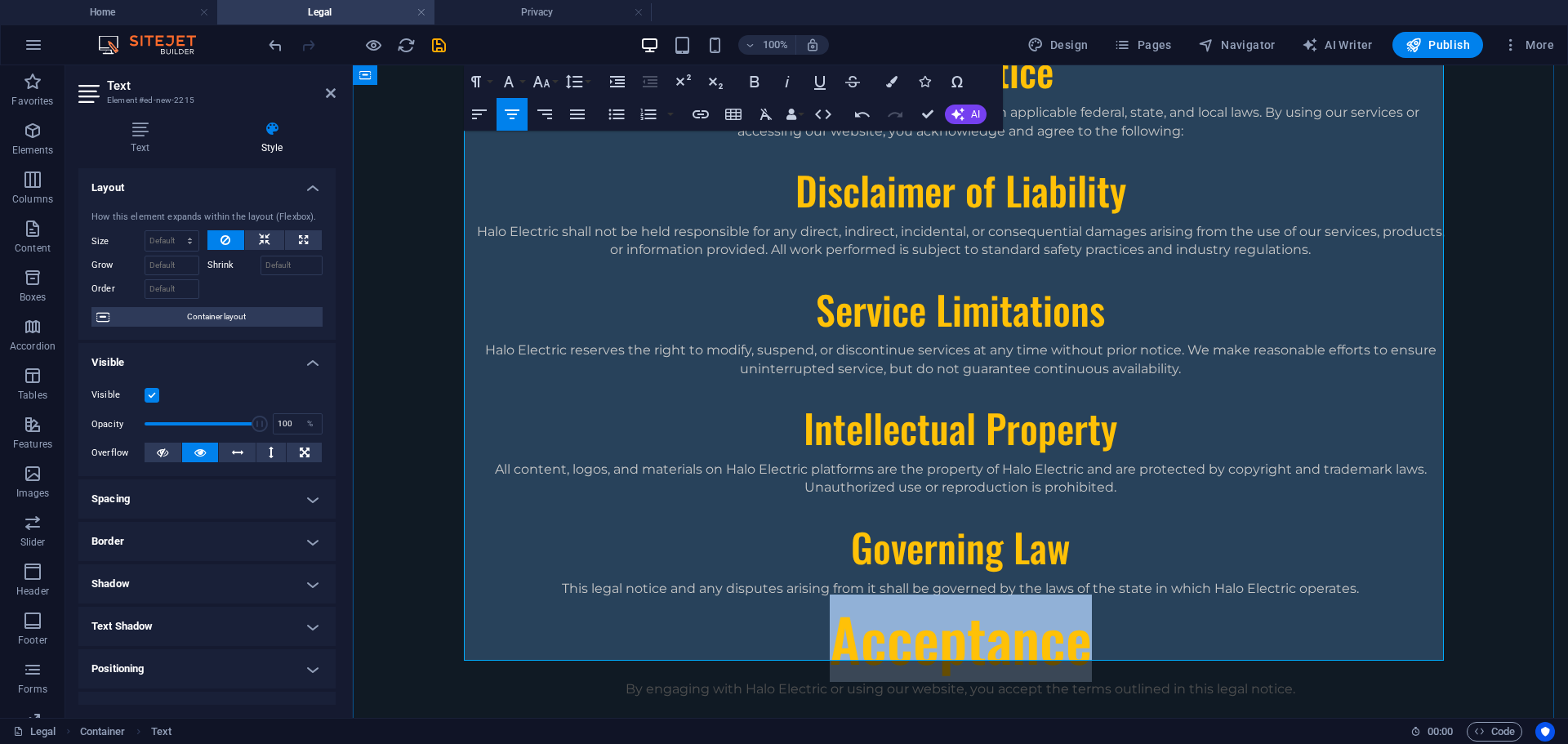
drag, startPoint x: 825, startPoint y: 593, endPoint x: 1094, endPoint y: 599, distance: 269.1
click at [1094, 599] on h1 "Acceptance" at bounding box center [961, 638] width 980 height 82
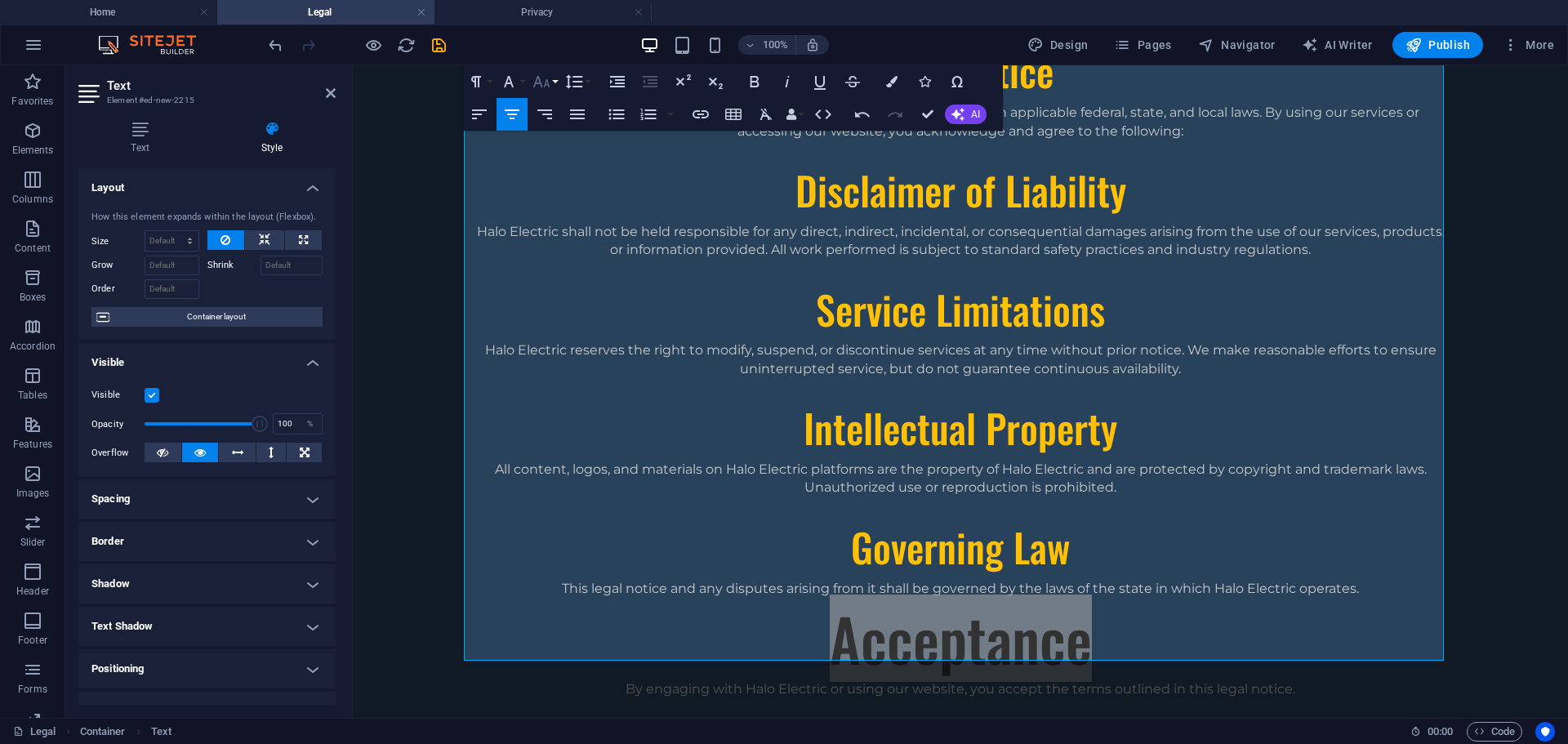
click at [545, 88] on icon "button" at bounding box center [541, 82] width 20 height 20
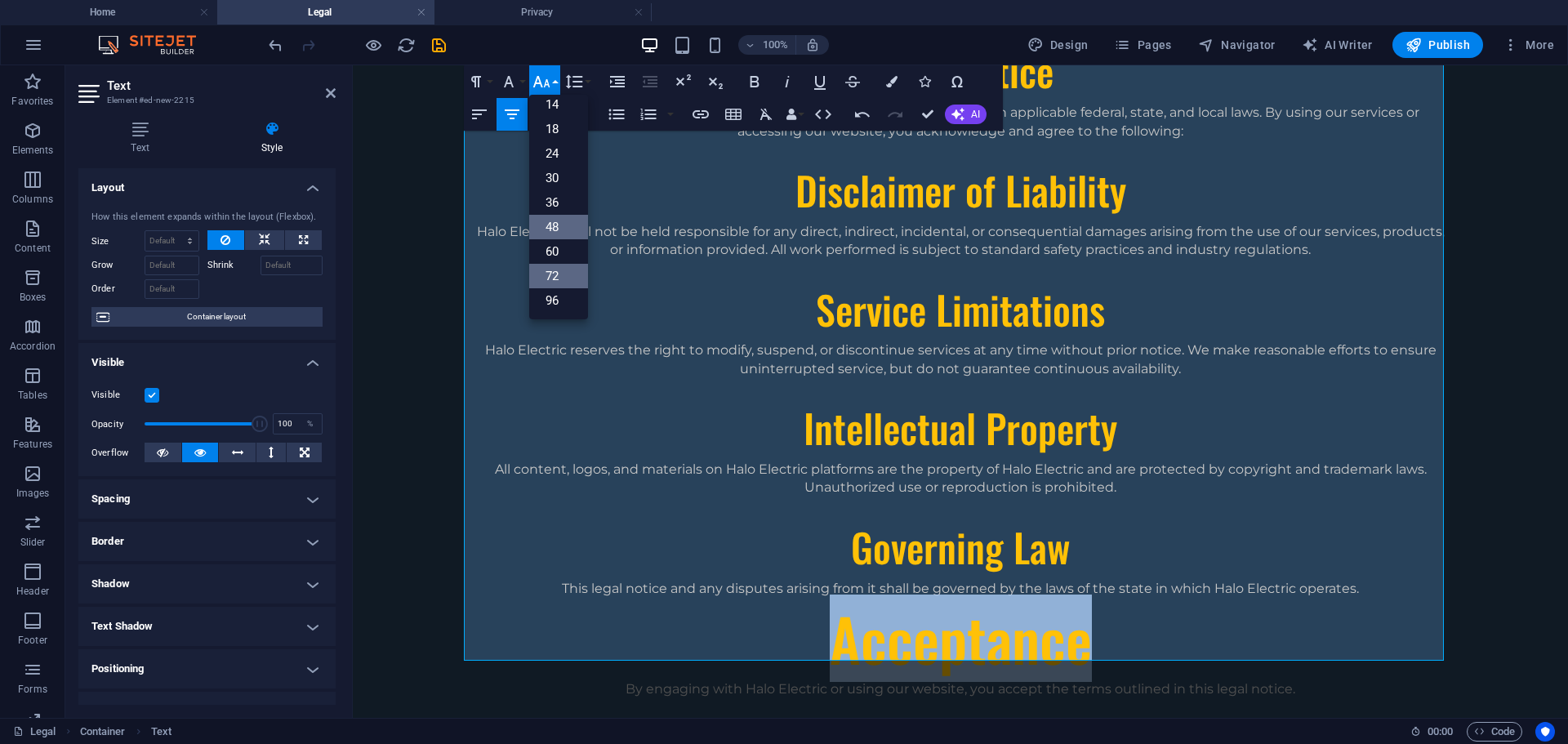
click at [553, 233] on link "48" at bounding box center [558, 227] width 59 height 25
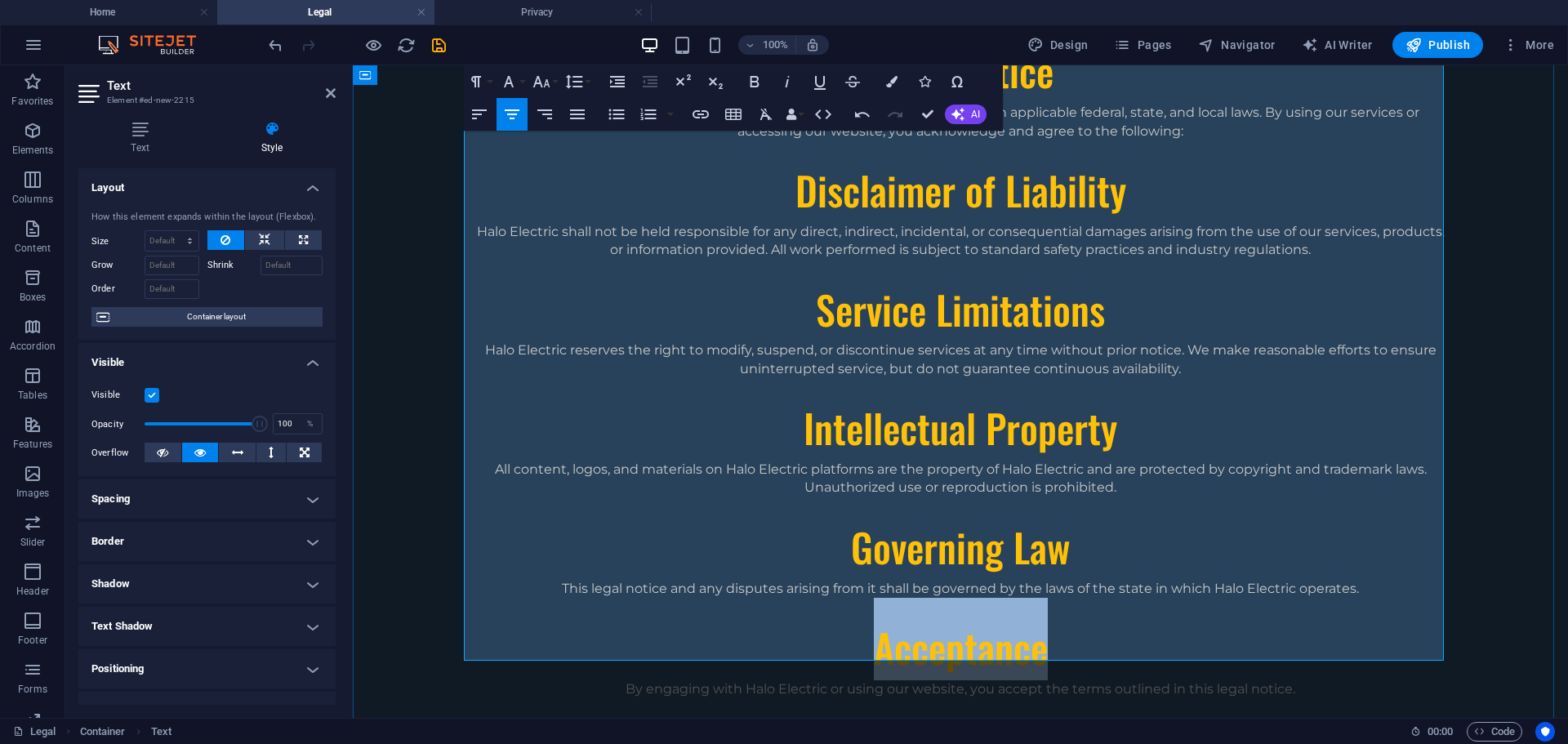
click at [910, 460] on p "All content, logos, and materials on Halo Electric platforms are the property o…" at bounding box center [961, 478] width 980 height 37
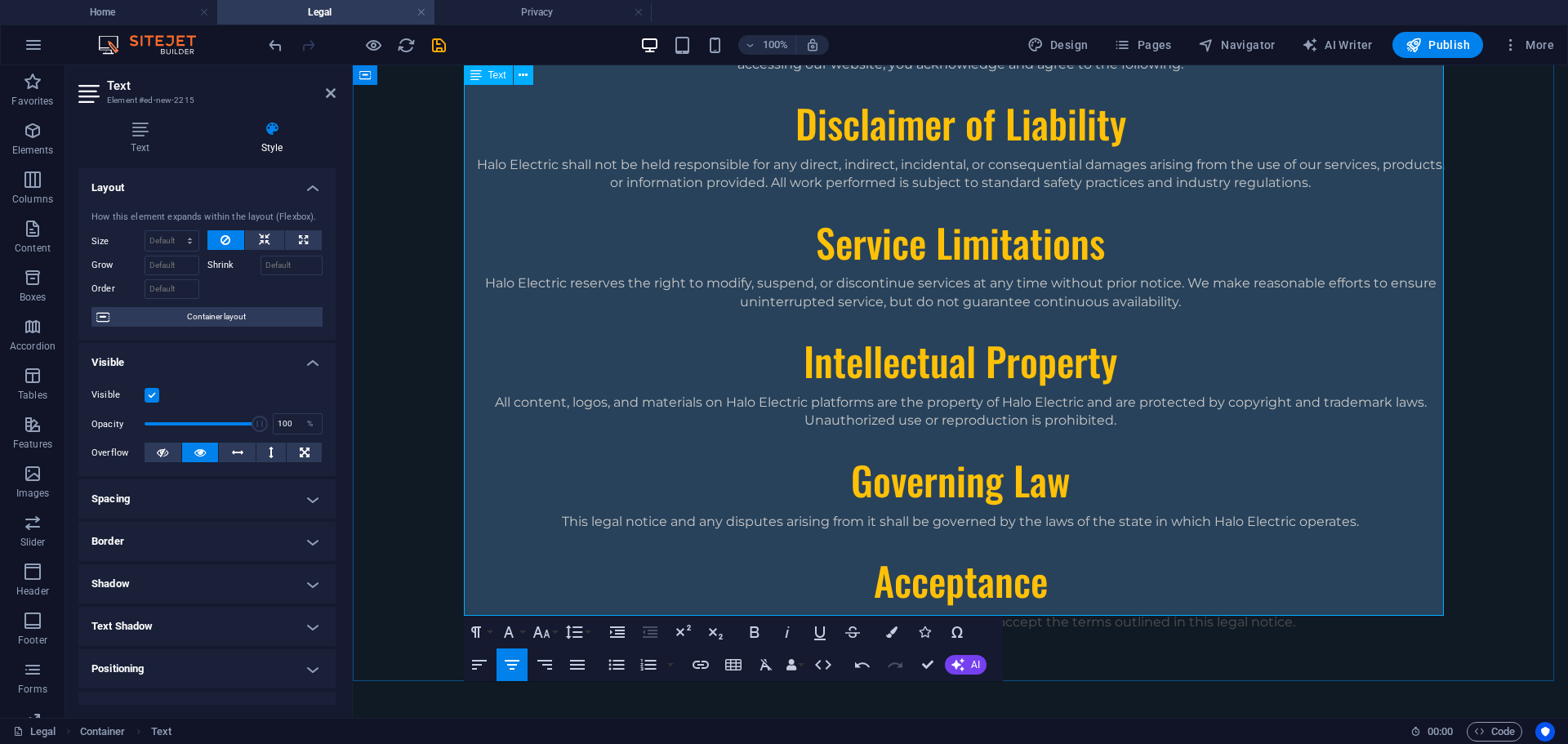
scroll to position [327, 0]
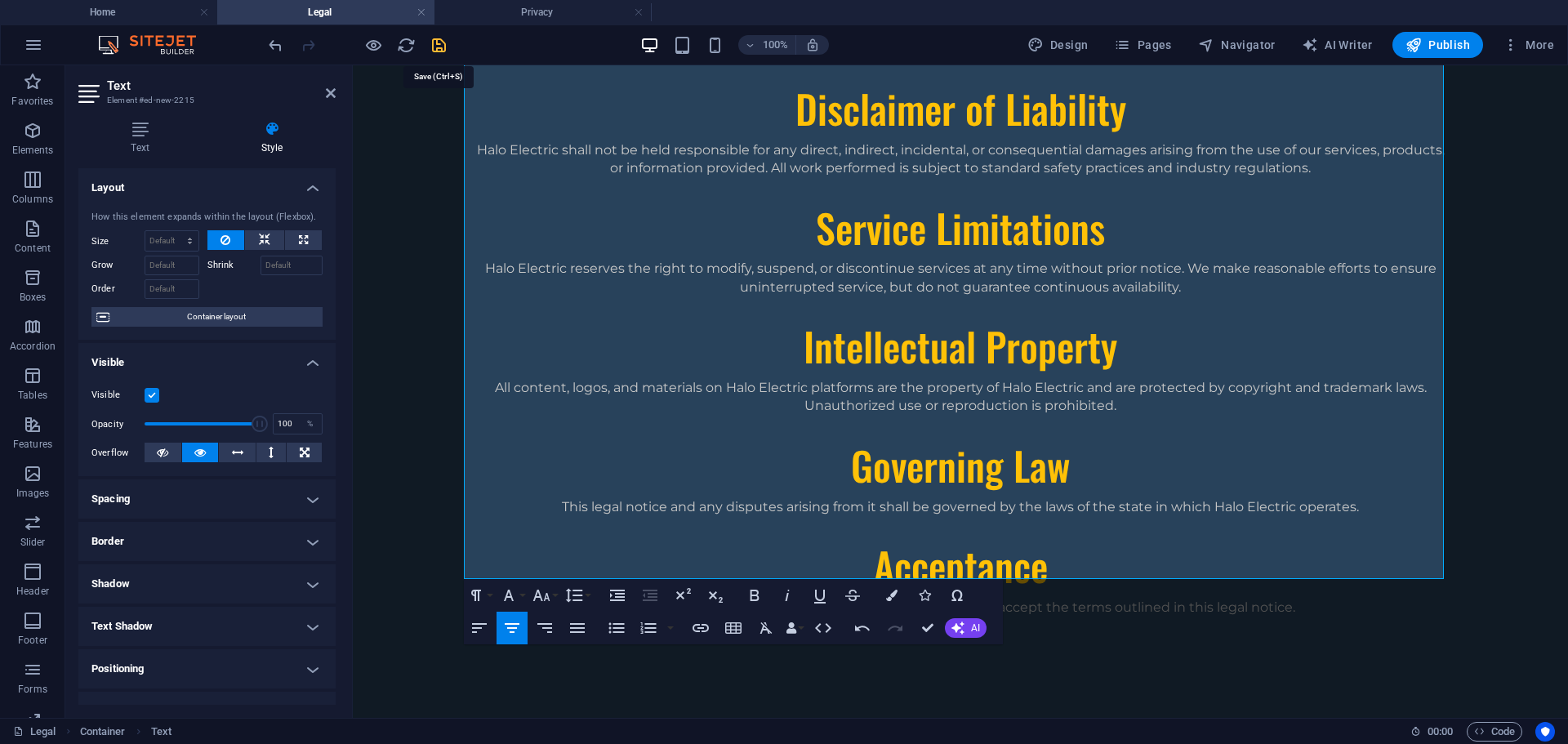
click at [437, 49] on icon "save" at bounding box center [439, 45] width 19 height 19
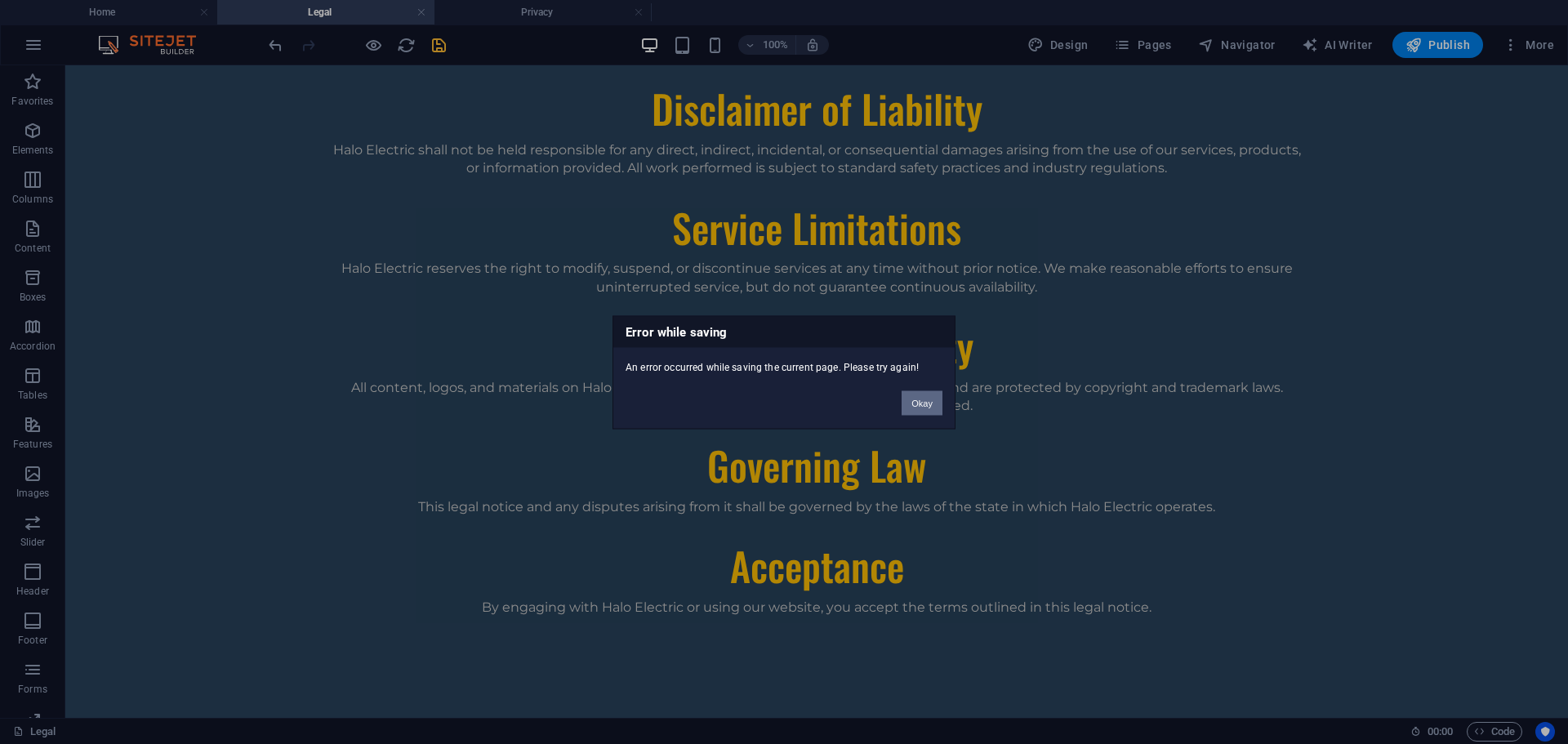
click at [923, 404] on button "Okay" at bounding box center [922, 403] width 40 height 25
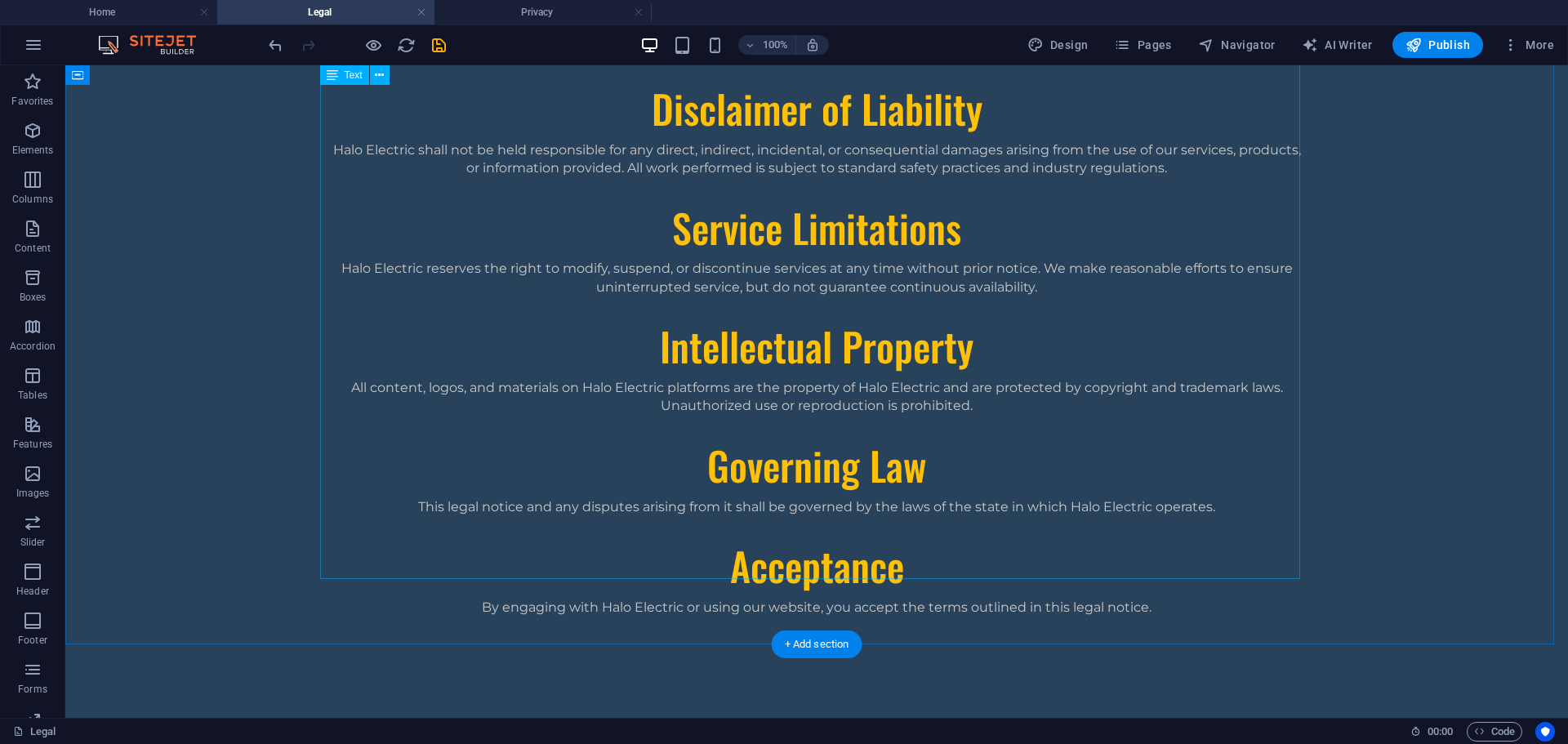
drag, startPoint x: 441, startPoint y: 53, endPoint x: 452, endPoint y: 45, distance: 13.6
click at [440, 53] on icon "save" at bounding box center [439, 45] width 19 height 19
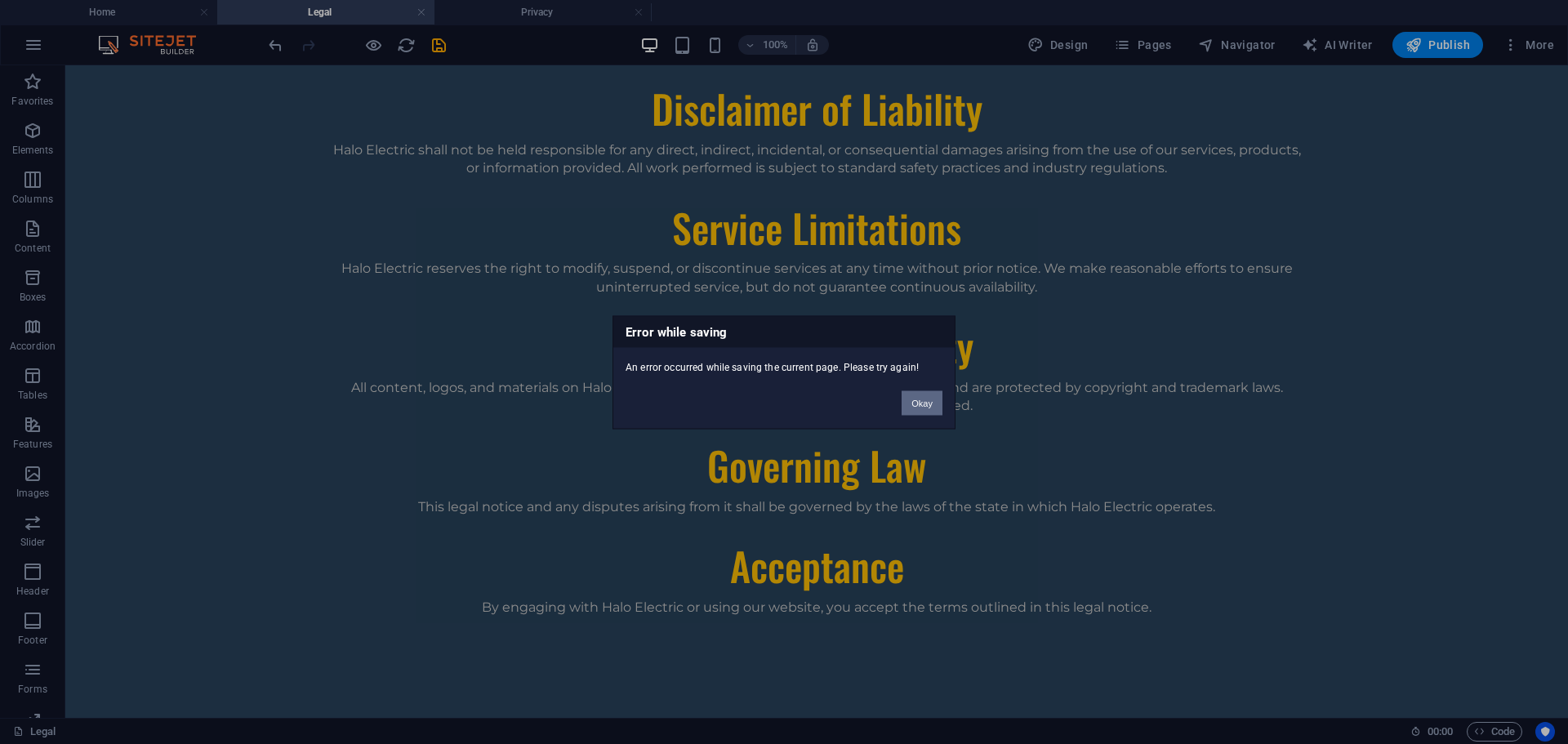
click at [922, 406] on button "Okay" at bounding box center [922, 403] width 40 height 25
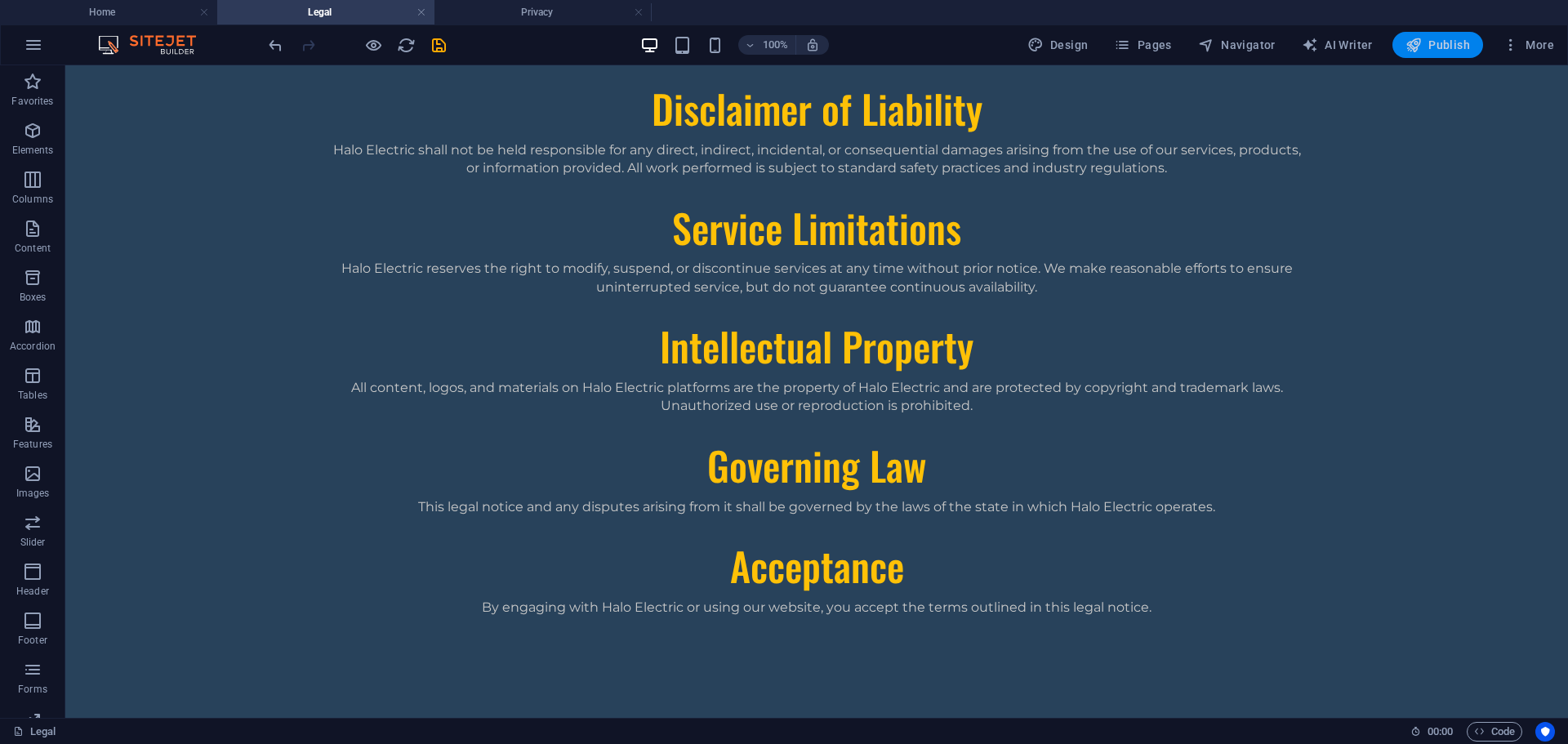
click at [1438, 38] on span "Publish" at bounding box center [1438, 45] width 64 height 16
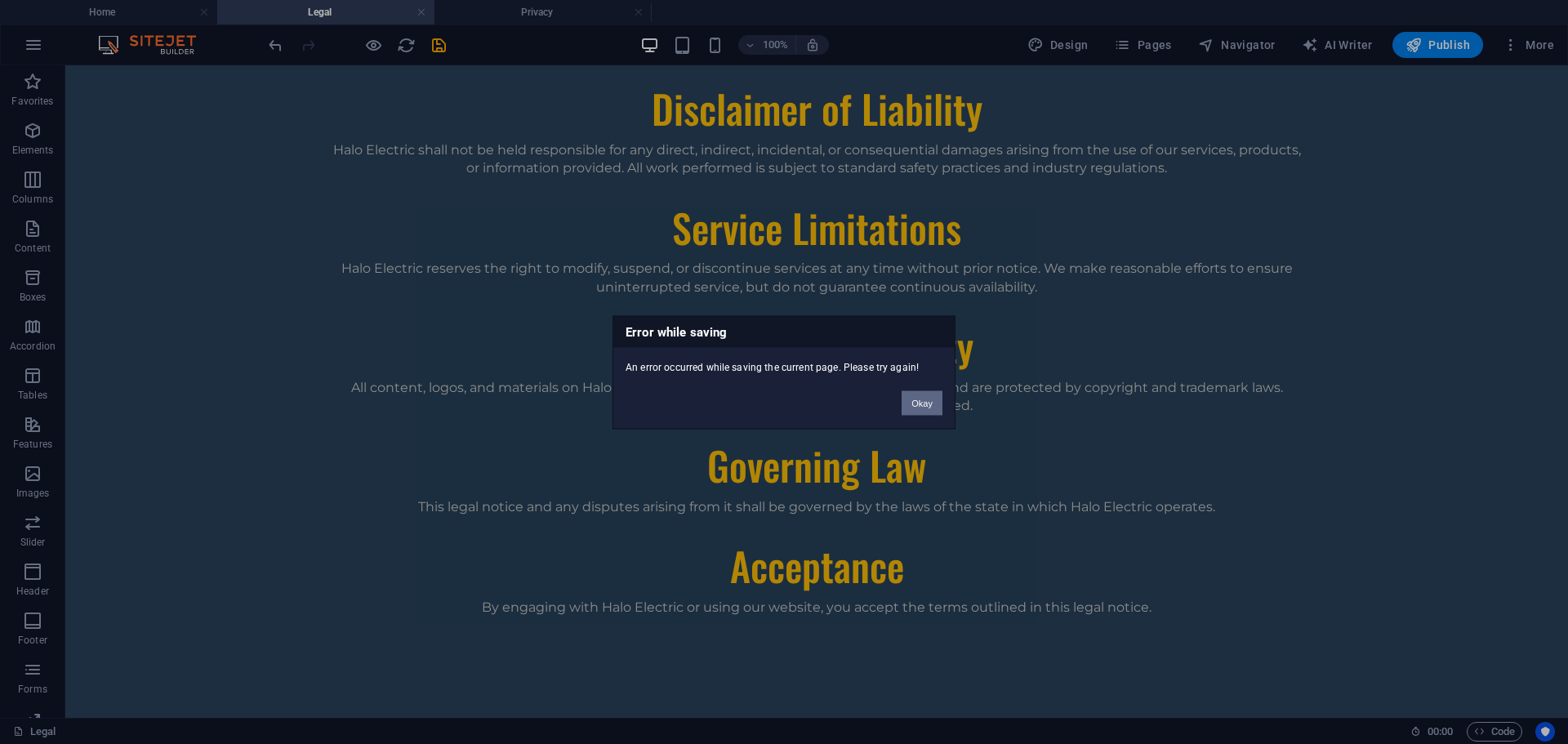
drag, startPoint x: 914, startPoint y: 407, endPoint x: 864, endPoint y: 315, distance: 104.7
click at [914, 407] on button "Okay" at bounding box center [922, 403] width 40 height 25
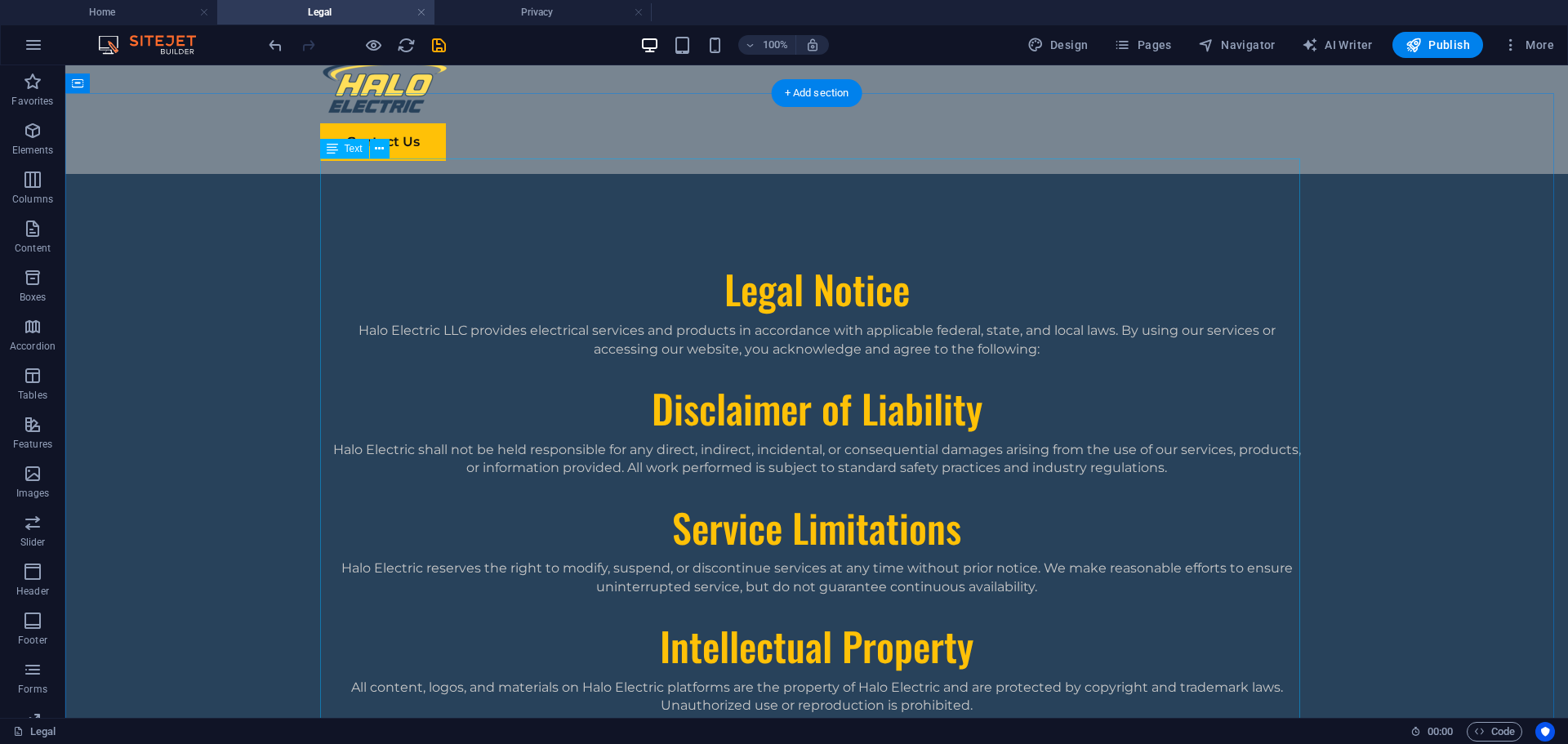
scroll to position [0, 0]
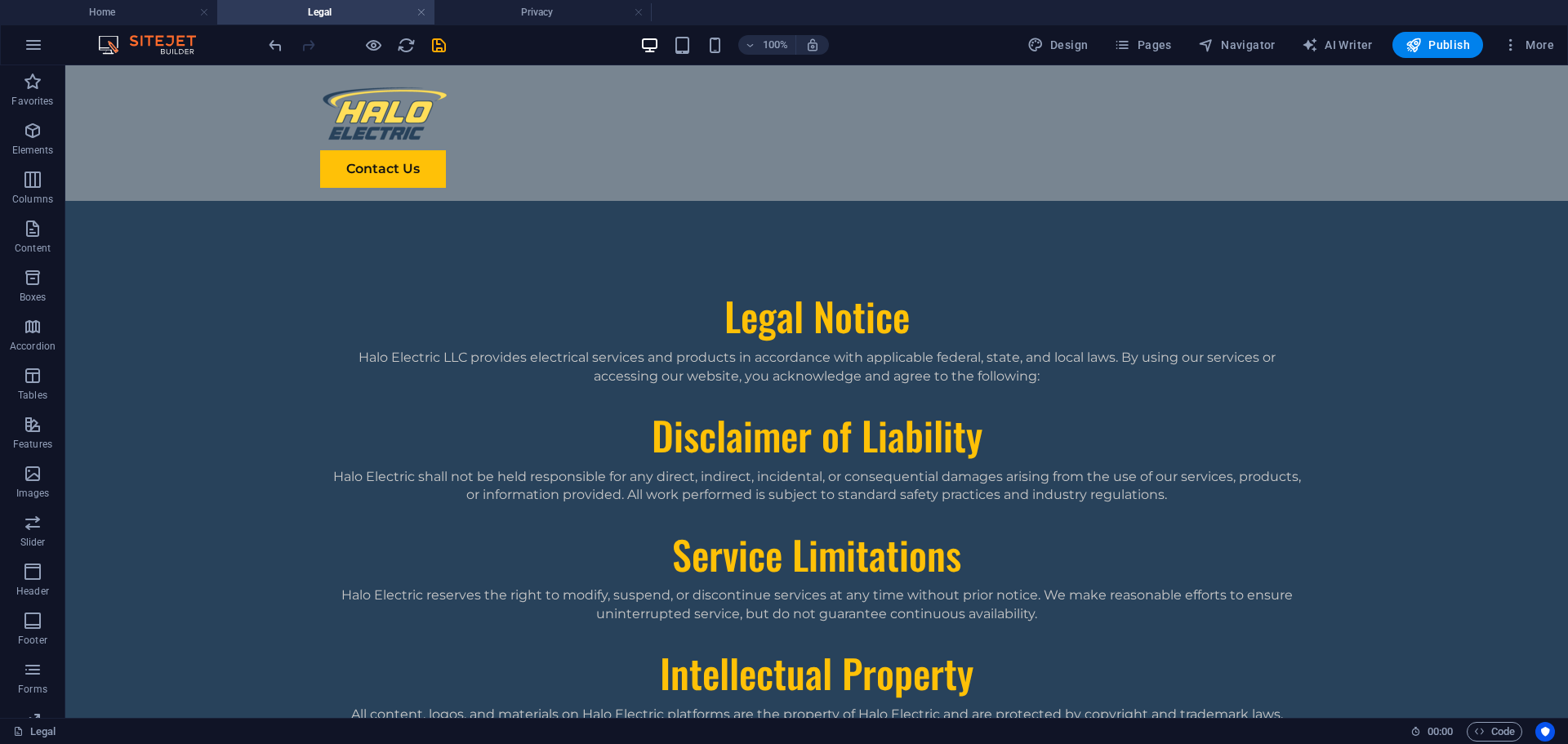
click at [438, 42] on icon "save" at bounding box center [439, 45] width 19 height 19
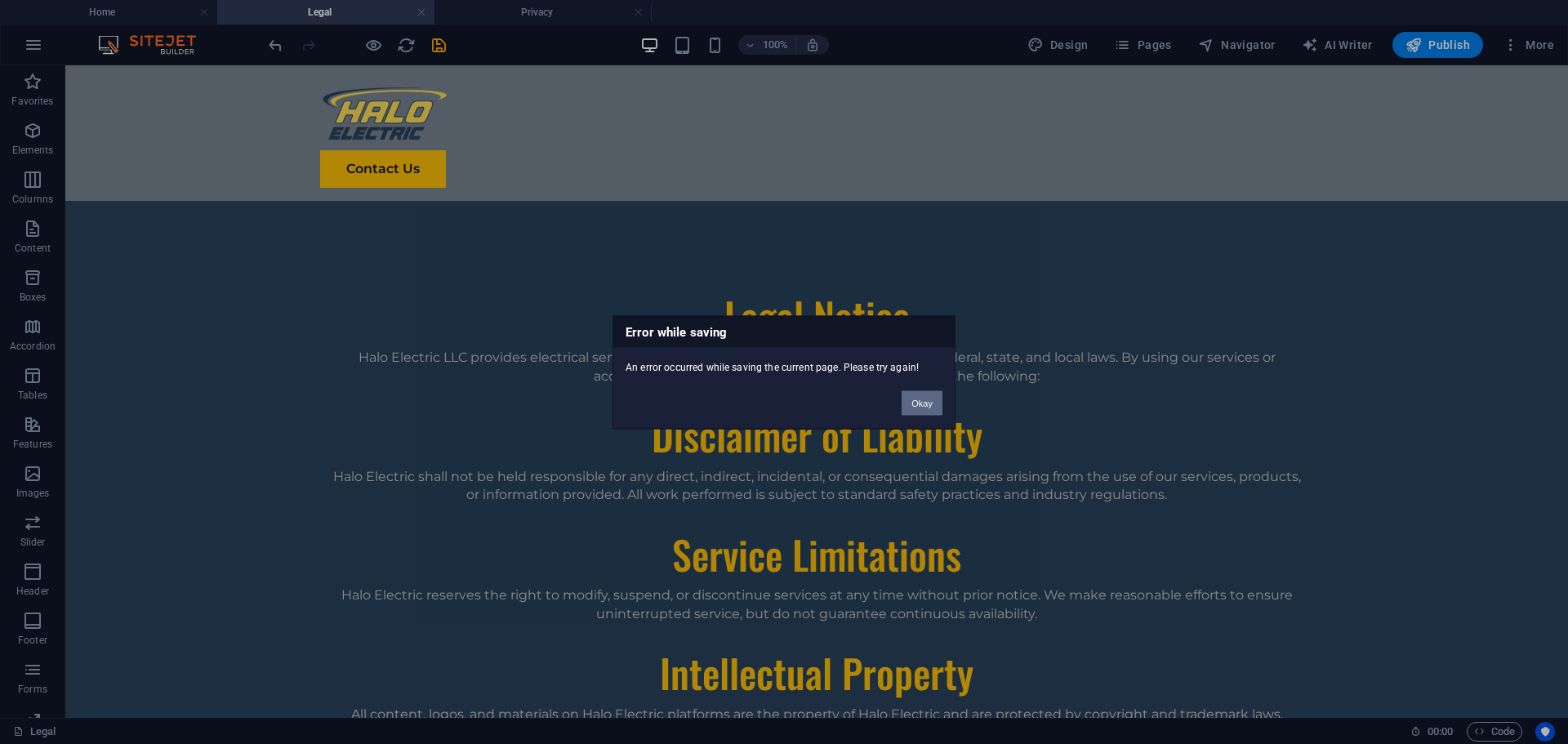
click at [919, 403] on button "Okay" at bounding box center [922, 403] width 40 height 25
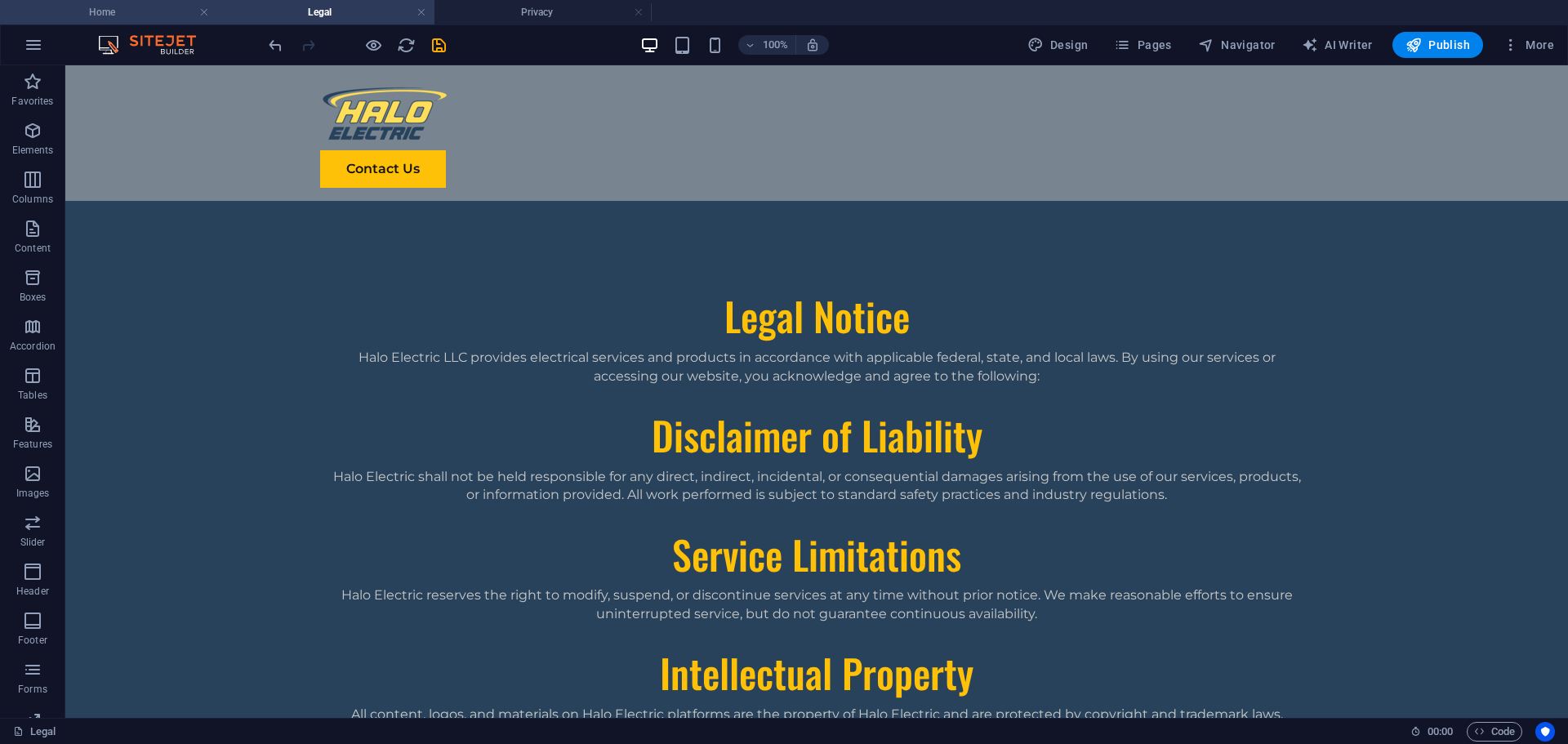
click at [163, 12] on h4 "Home" at bounding box center [108, 12] width 217 height 18
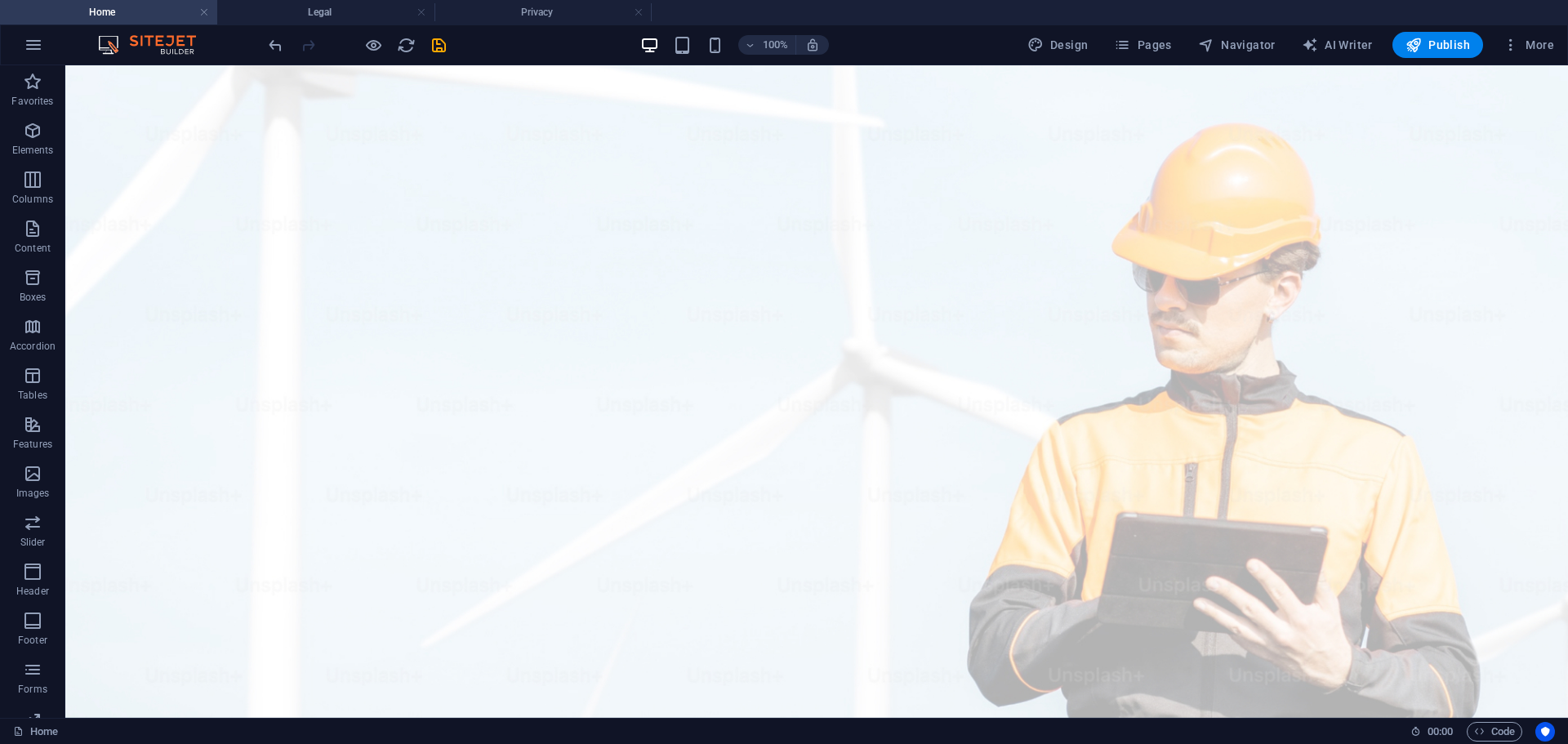
scroll to position [1165, 0]
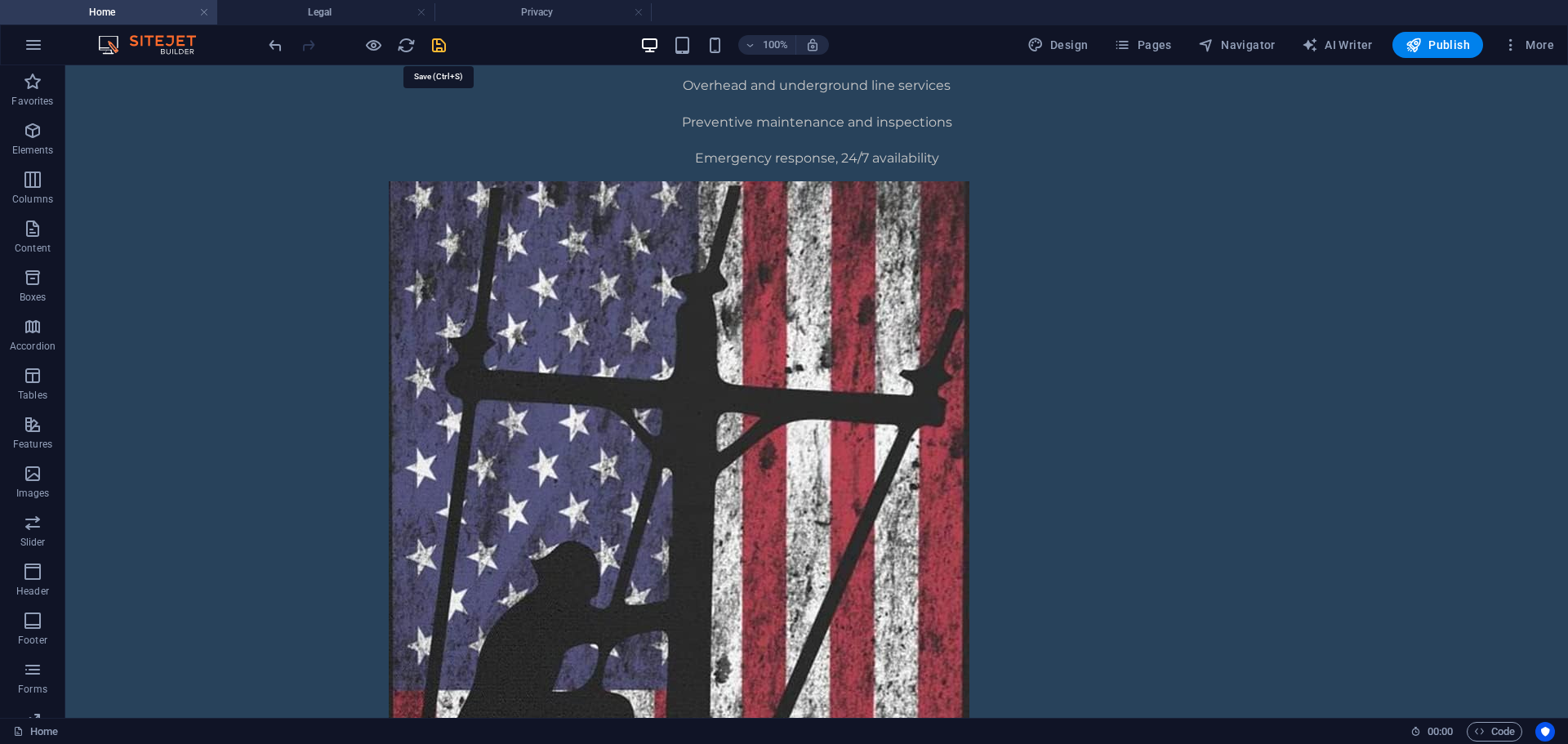
click at [440, 43] on icon "save" at bounding box center [439, 45] width 19 height 19
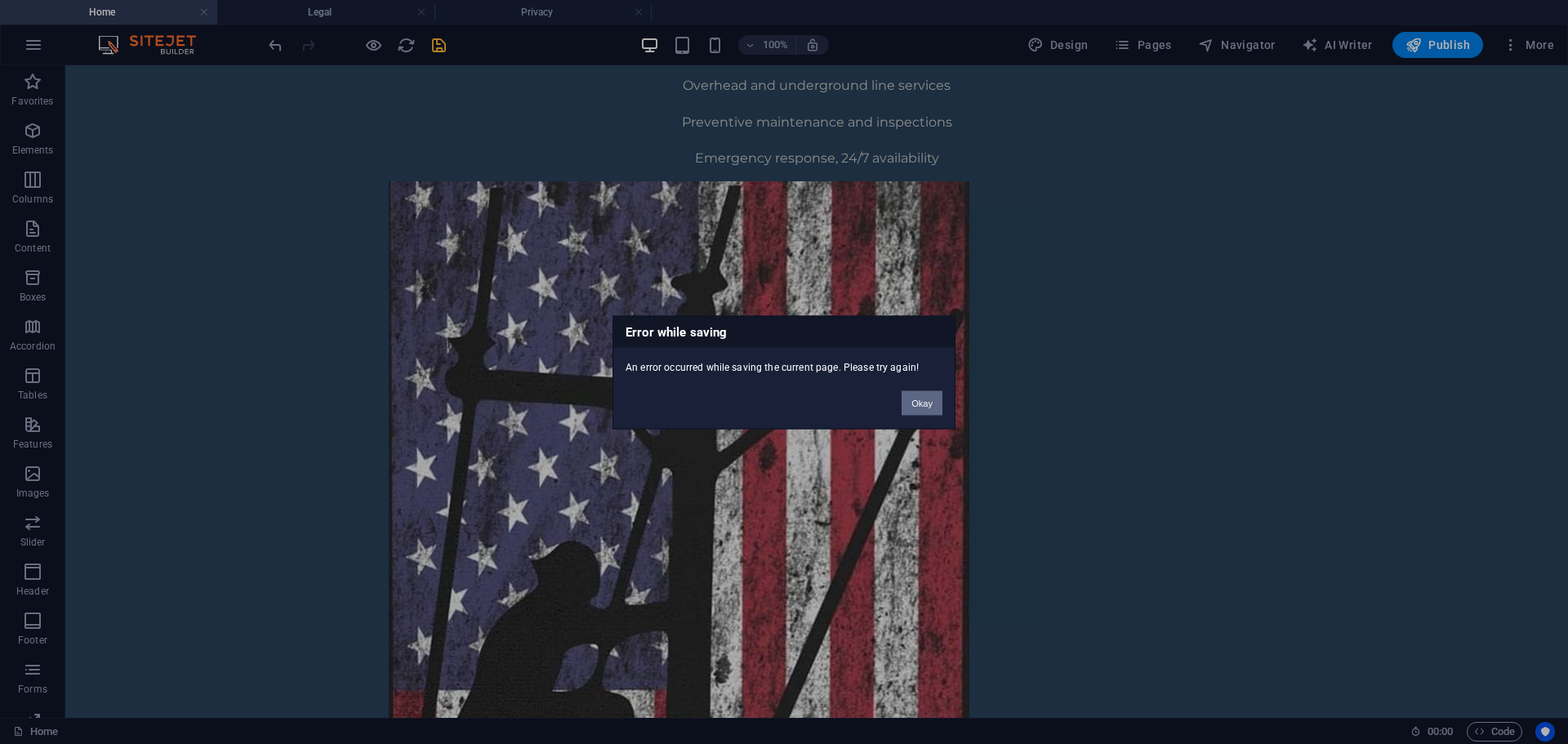
click at [916, 402] on button "Okay" at bounding box center [922, 403] width 40 height 25
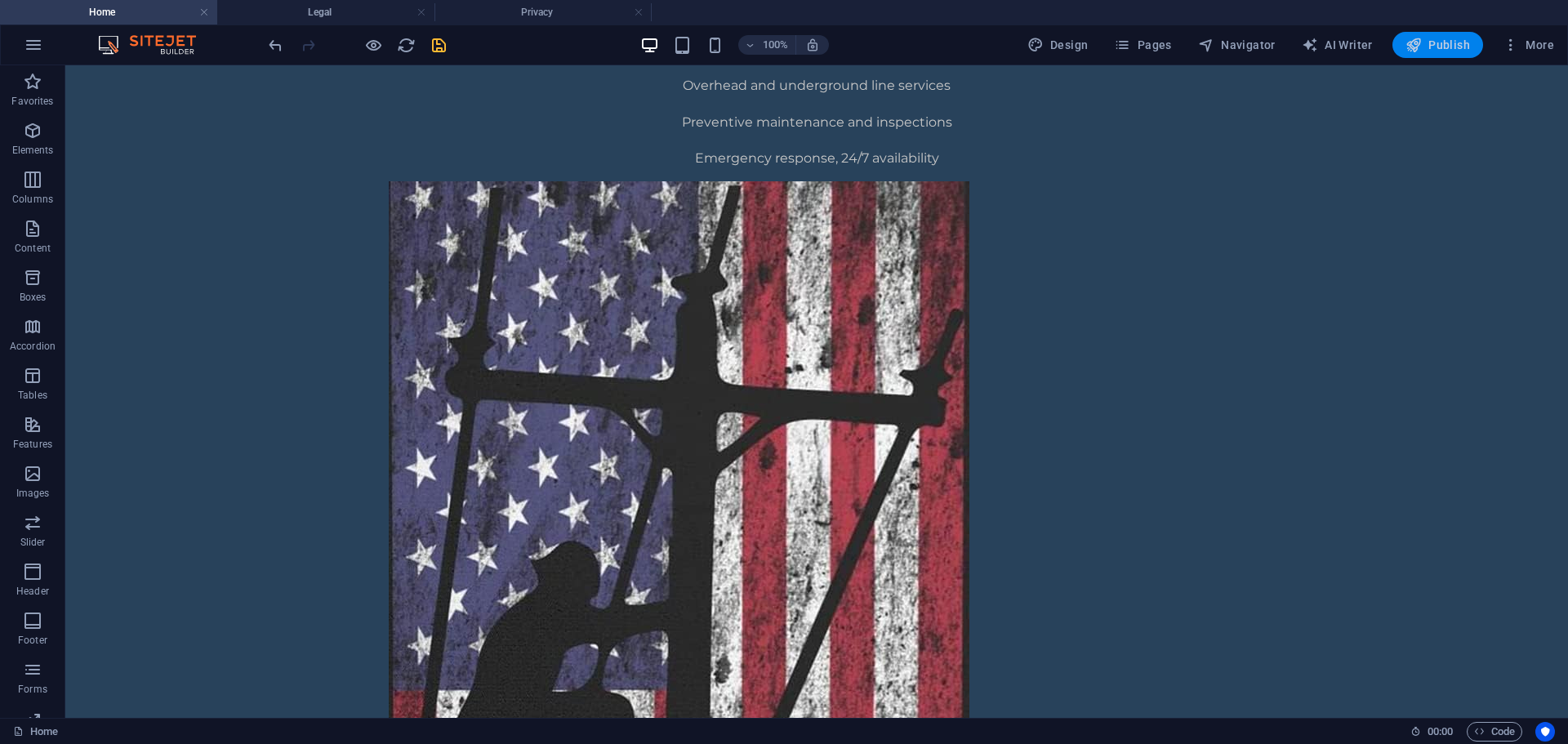
click at [1444, 49] on span "Publish" at bounding box center [1438, 45] width 64 height 16
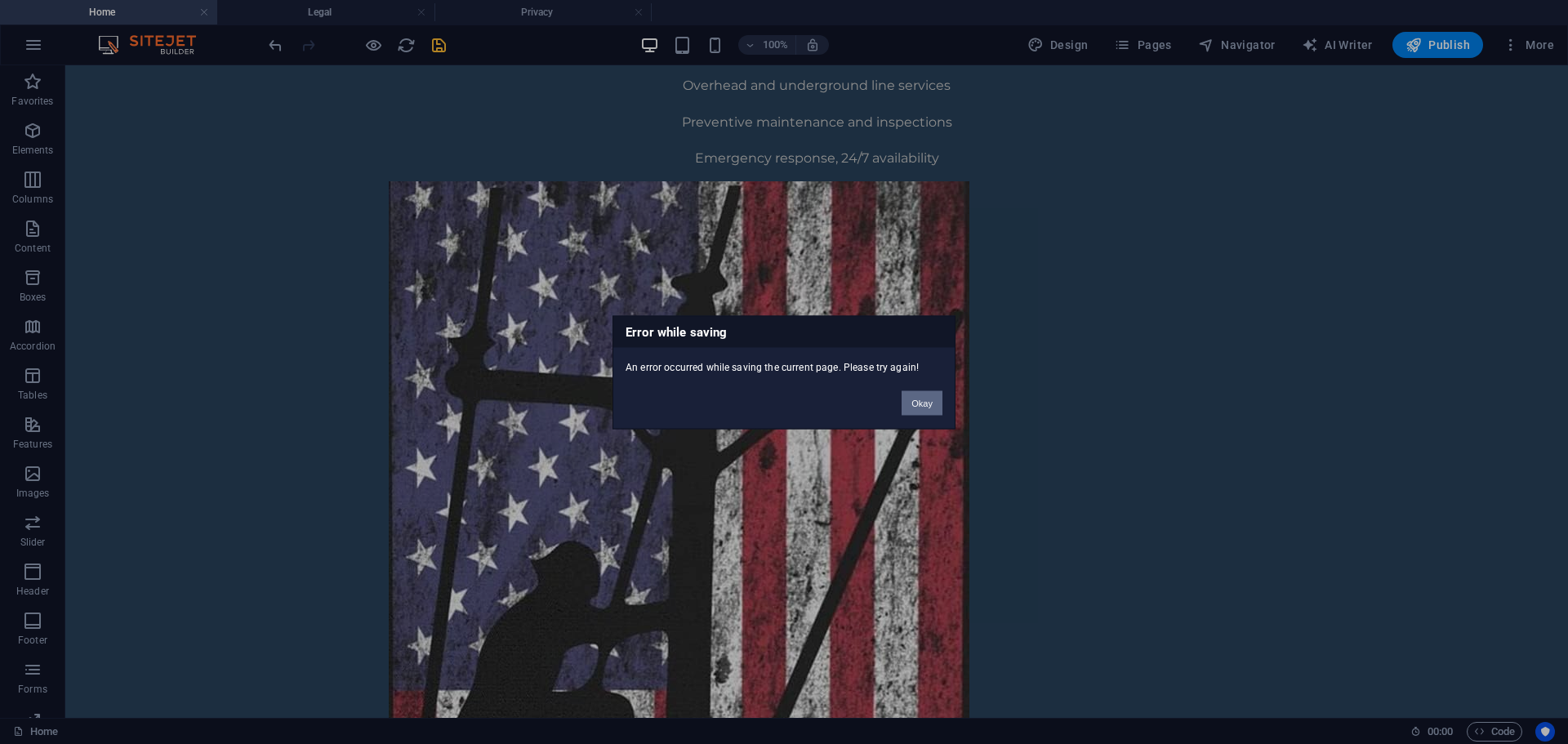
drag, startPoint x: 923, startPoint y: 403, endPoint x: 682, endPoint y: 204, distance: 312.5
click at [923, 403] on button "Okay" at bounding box center [922, 403] width 40 height 25
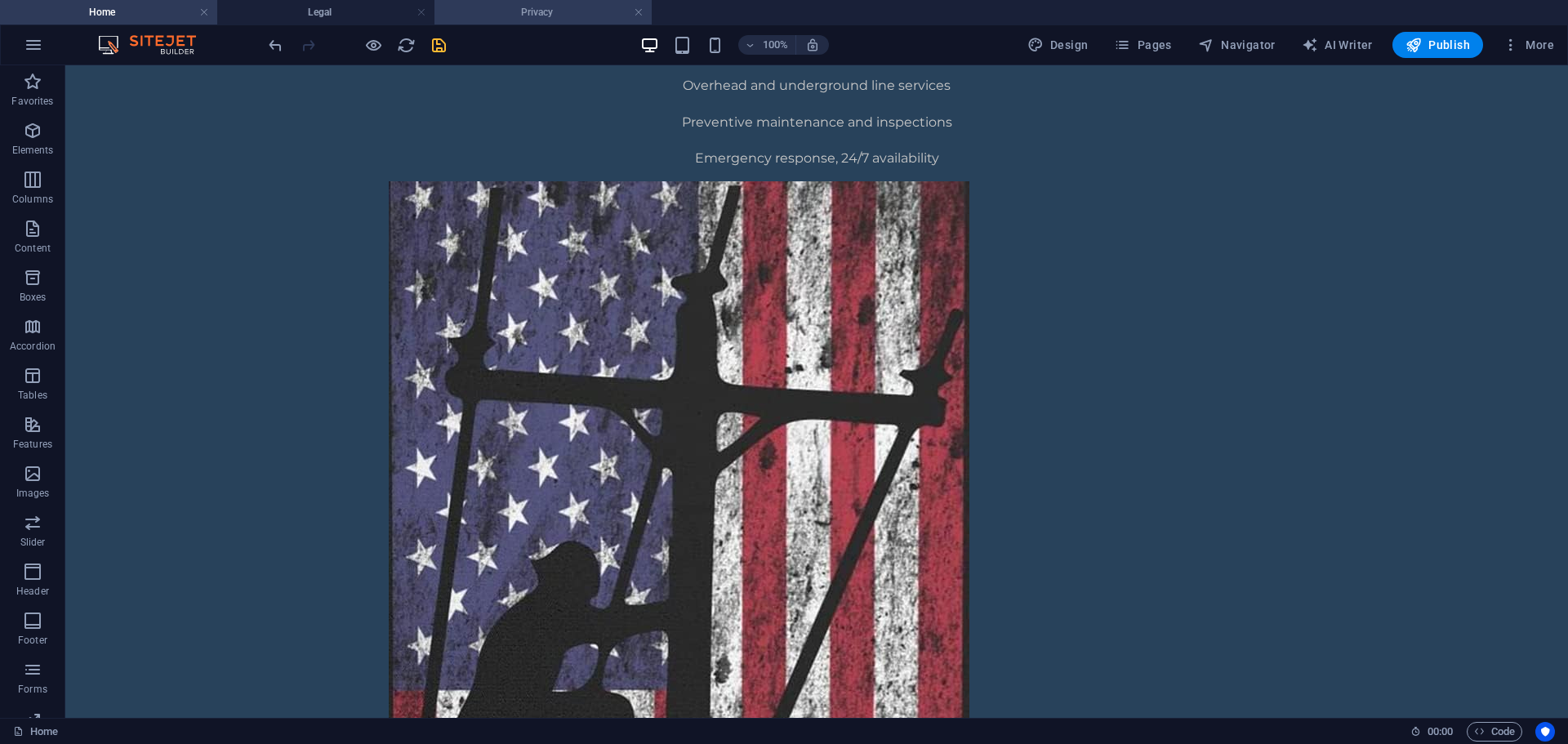
click at [498, 16] on h4 "Privacy" at bounding box center [543, 12] width 217 height 18
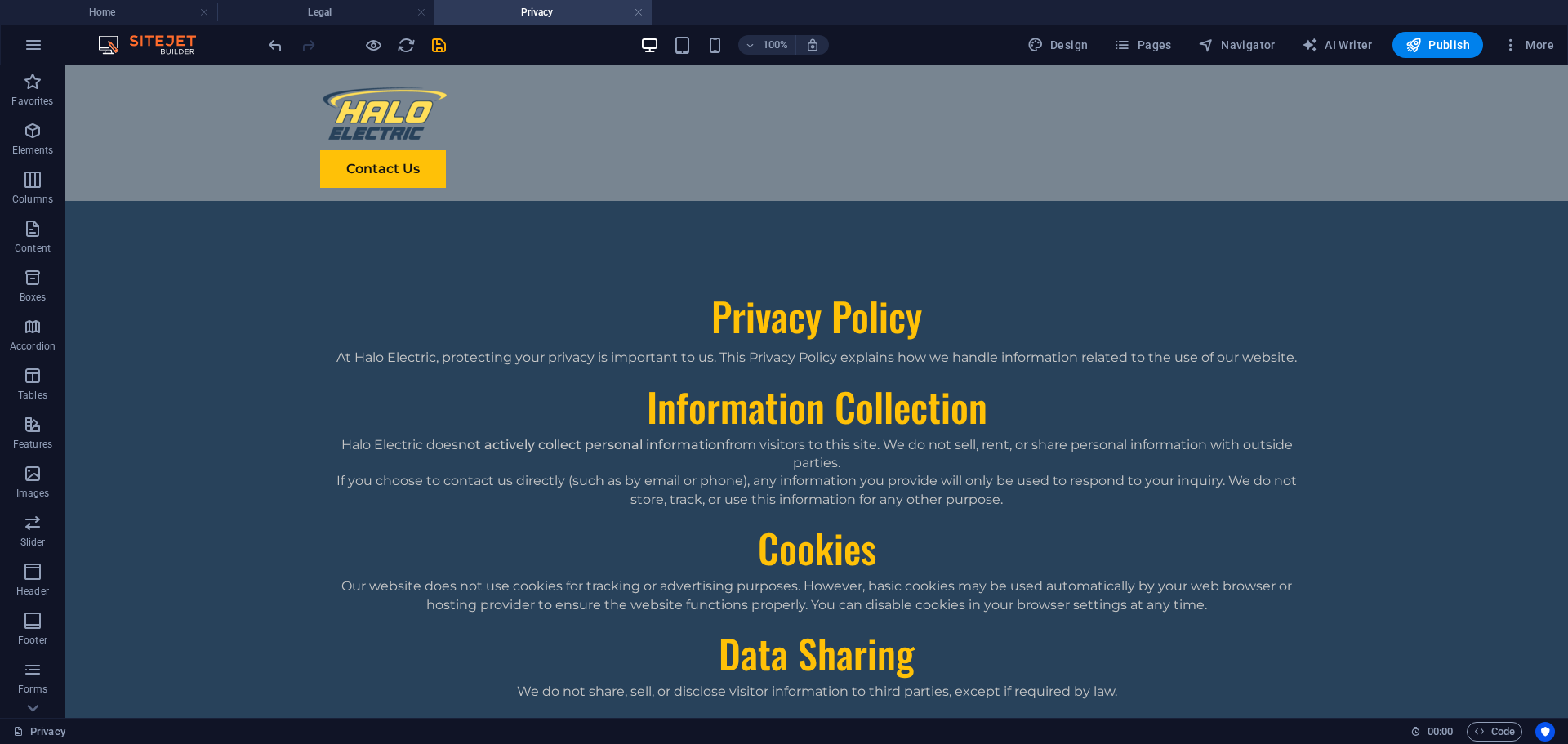
scroll to position [0, 0]
click at [334, 17] on h4 "Legal" at bounding box center [325, 12] width 217 height 18
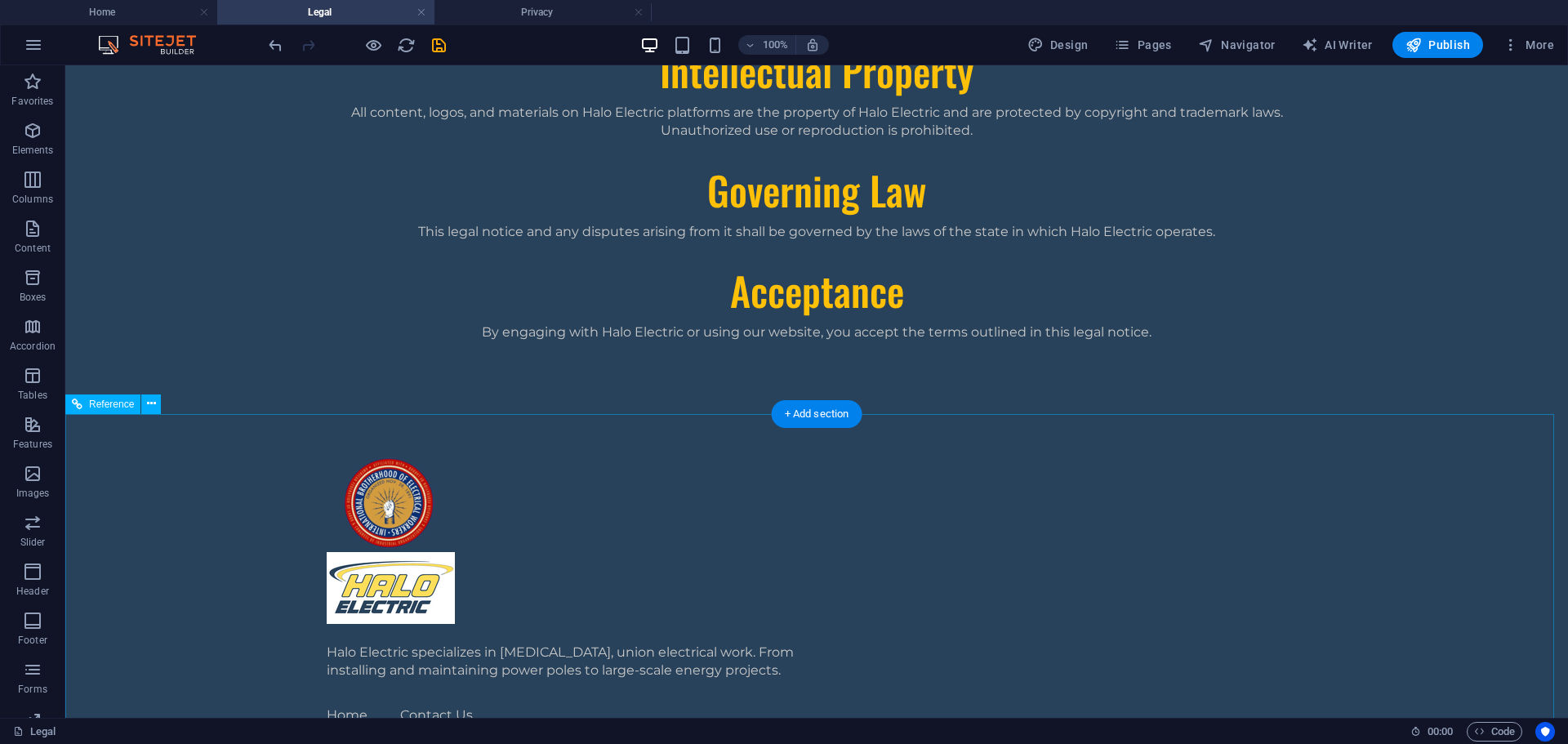
scroll to position [610, 0]
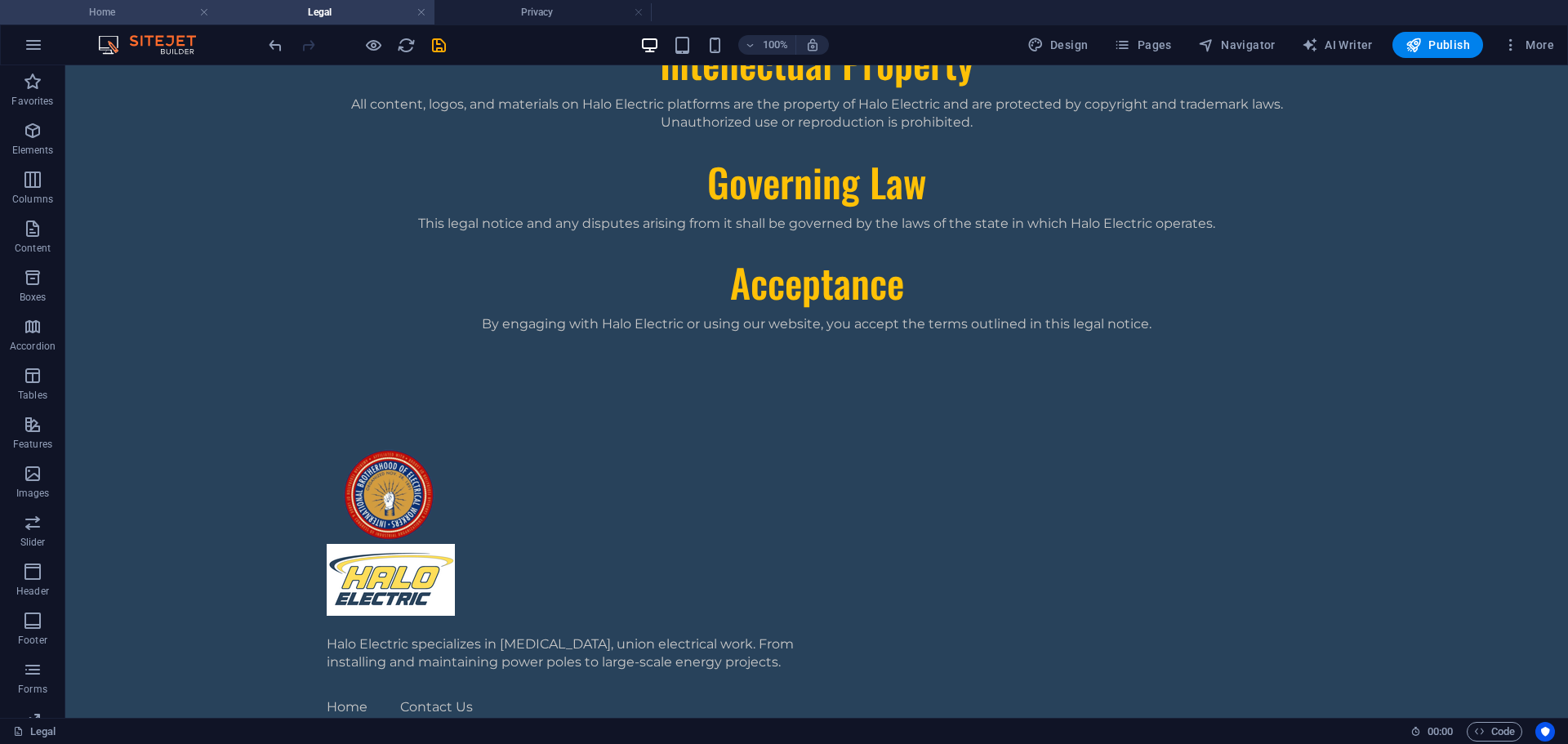
click at [132, 6] on h4 "Home" at bounding box center [108, 12] width 217 height 18
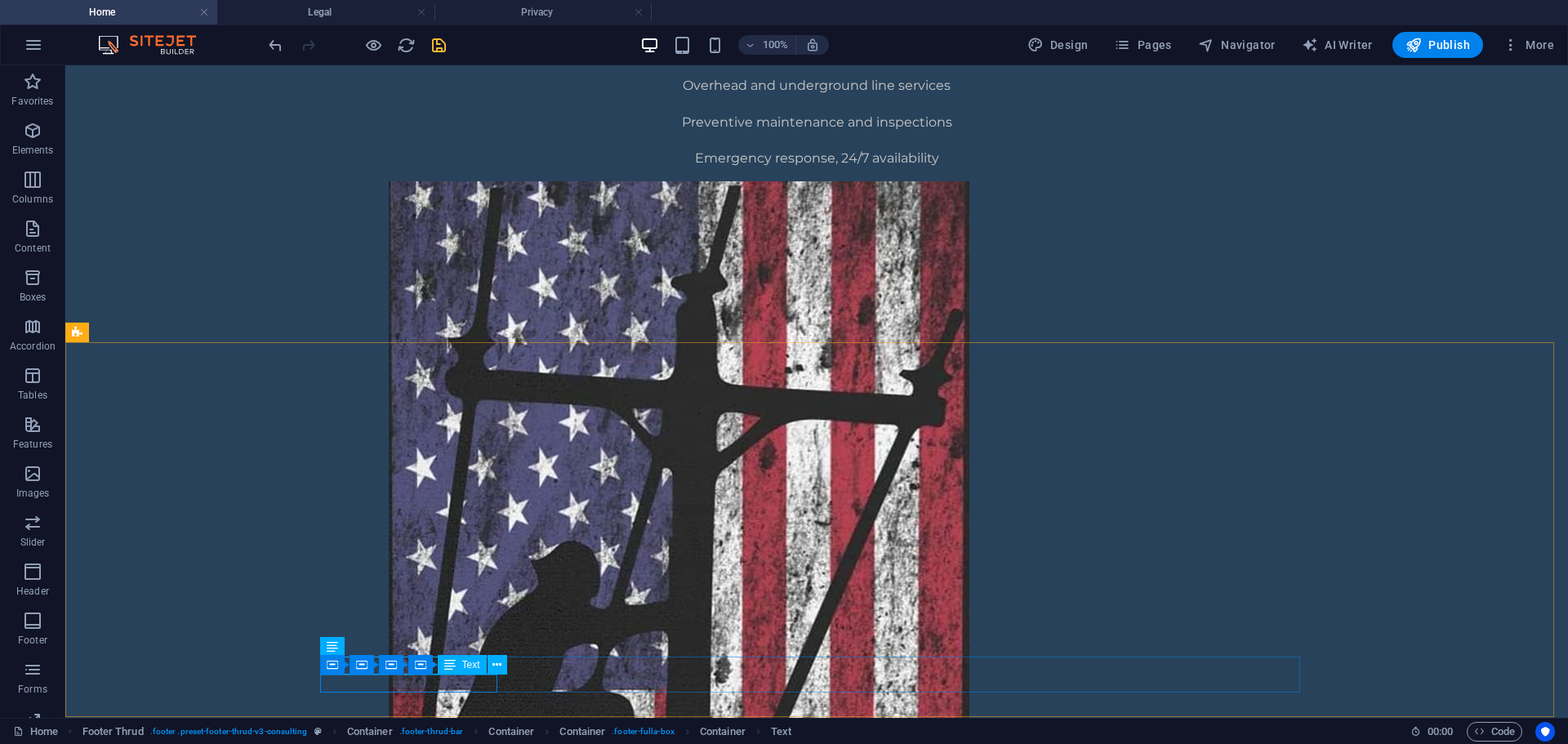
scroll to position [1147, 0]
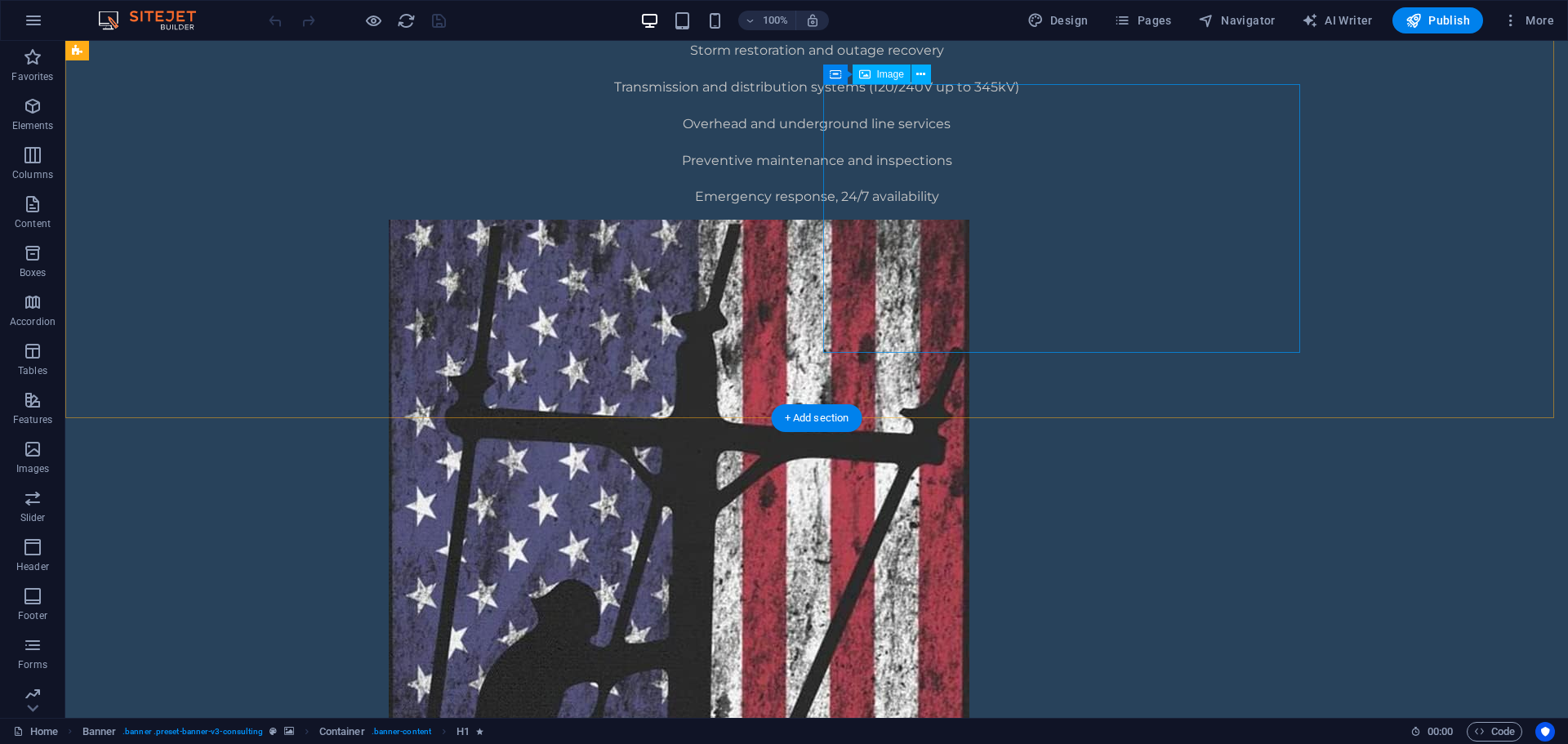
scroll to position [1123, 0]
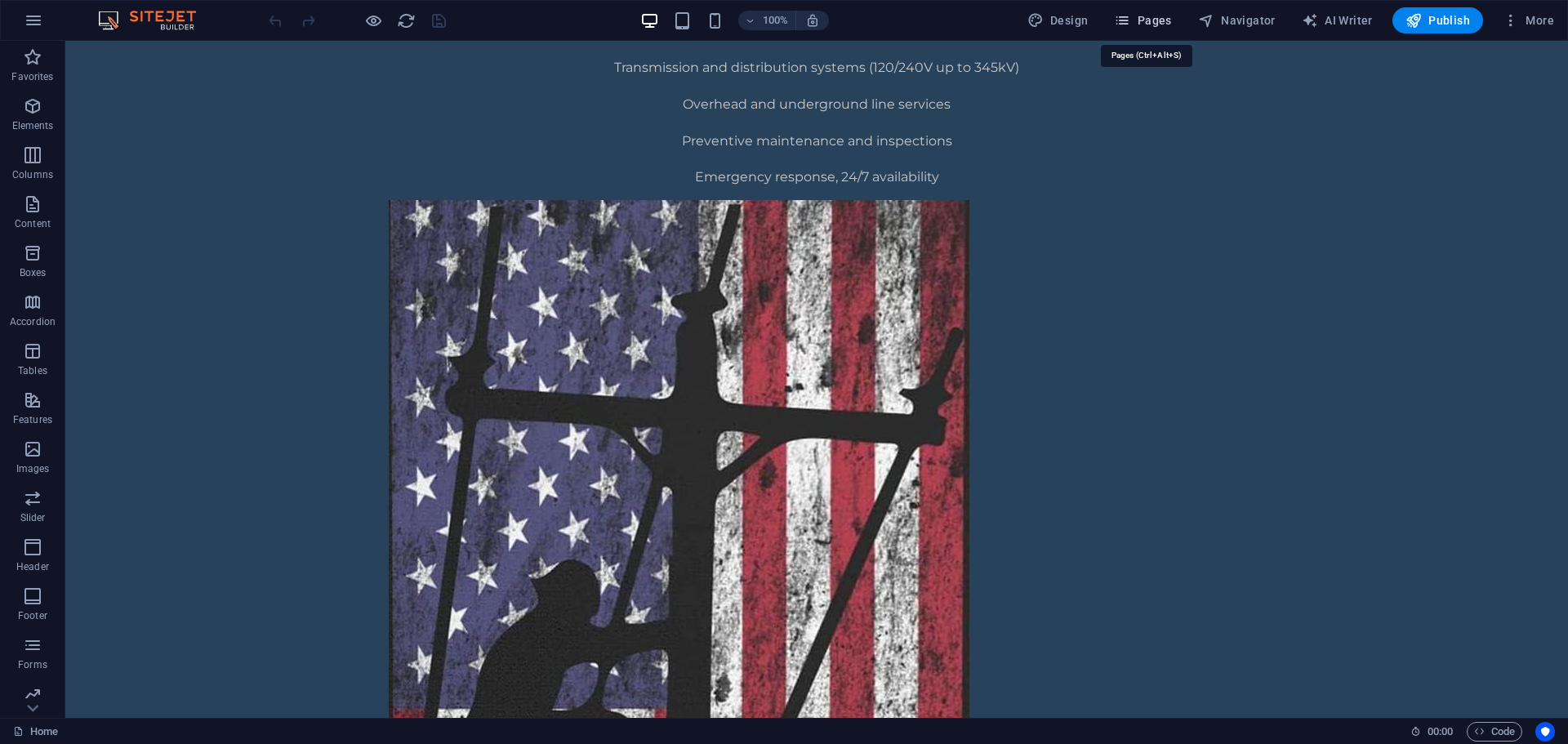
click at [1151, 26] on span "Pages" at bounding box center [1142, 21] width 57 height 16
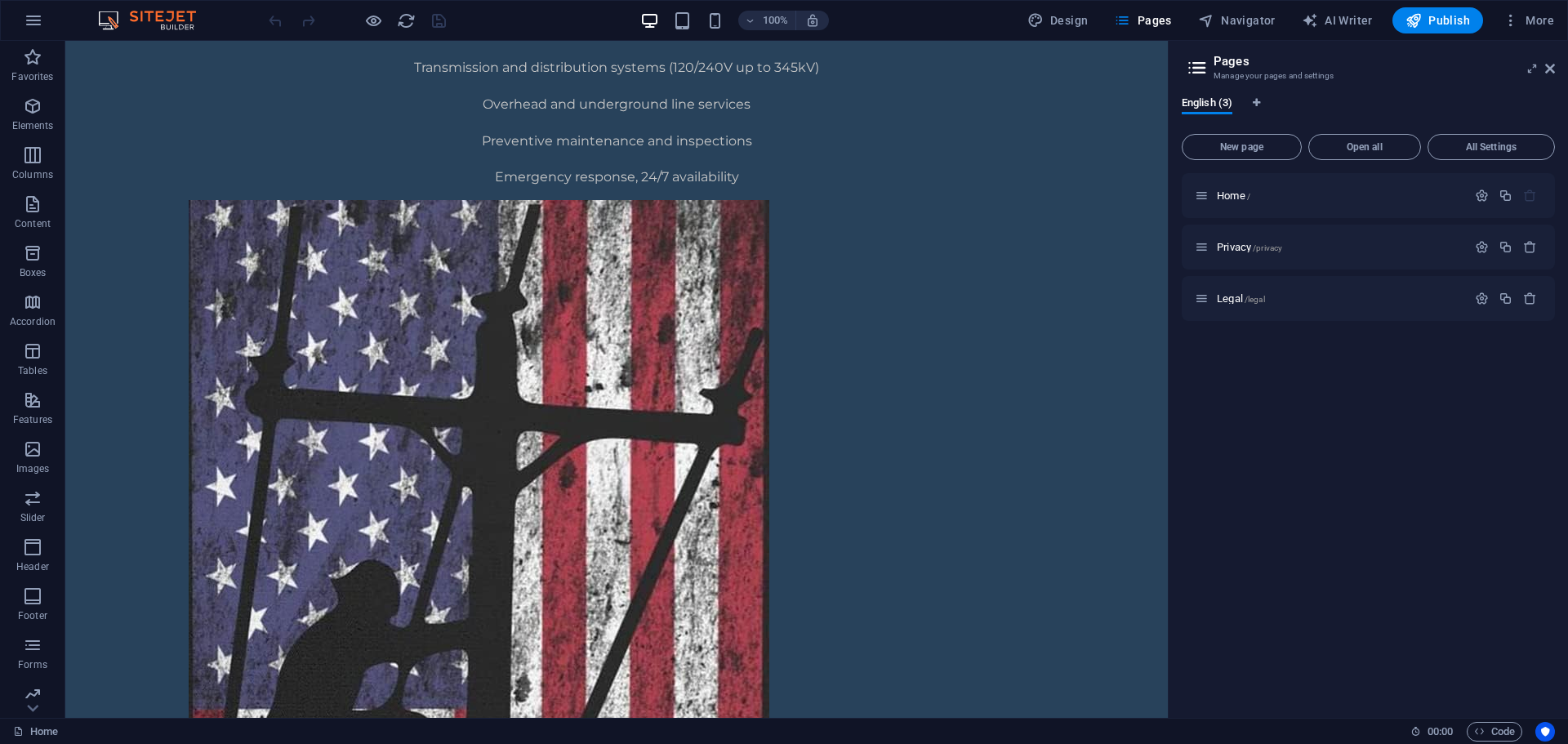
click at [1555, 70] on aside "Pages Manage your pages and settings English (3) New page Open all All Settings…" at bounding box center [1367, 379] width 400 height 676
drag, startPoint x: 1551, startPoint y: 68, endPoint x: 1410, endPoint y: 65, distance: 141.0
click at [1551, 68] on icon at bounding box center [1551, 68] width 10 height 13
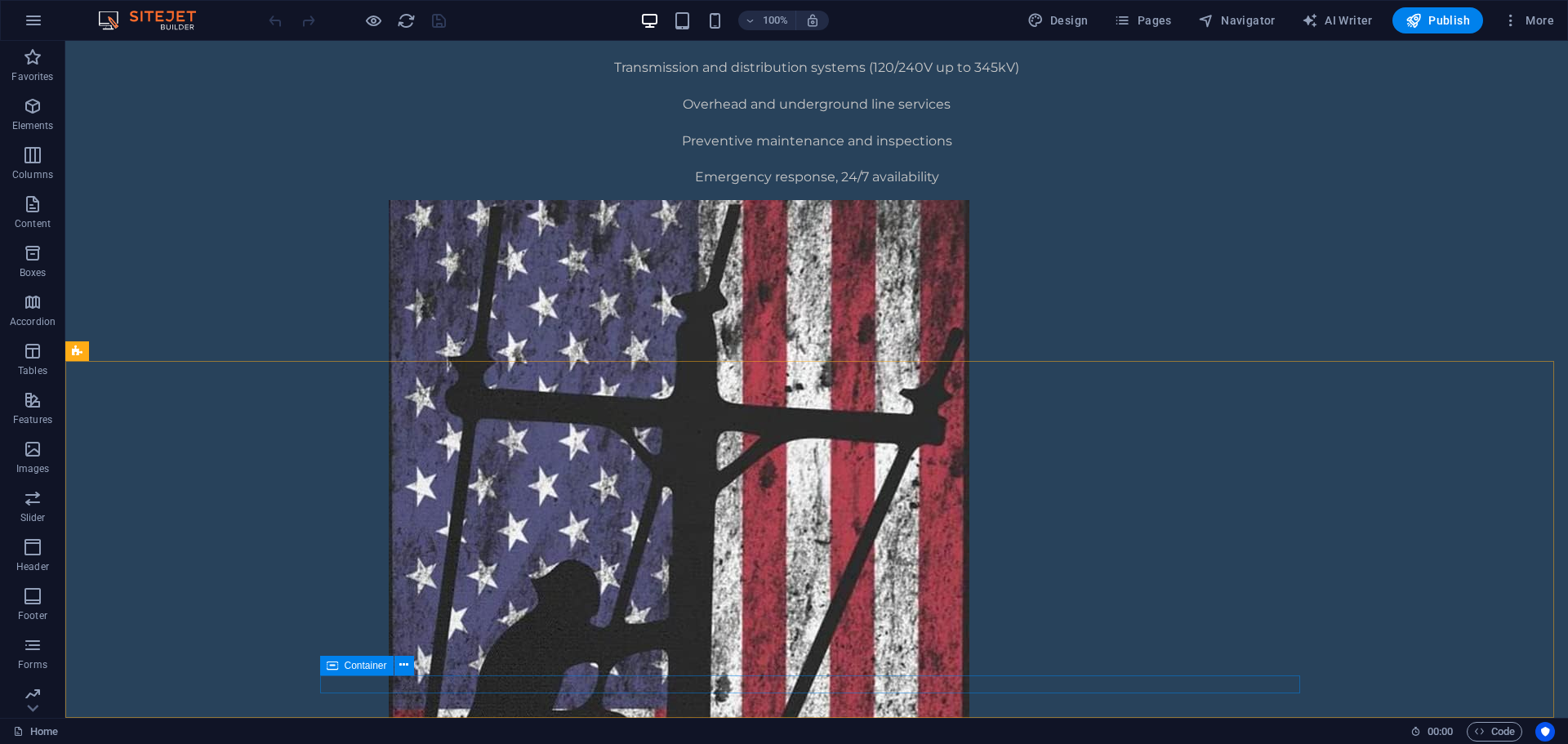
click at [368, 671] on div "Container" at bounding box center [357, 666] width 73 height 20
click at [366, 662] on span "Container" at bounding box center [366, 666] width 42 height 10
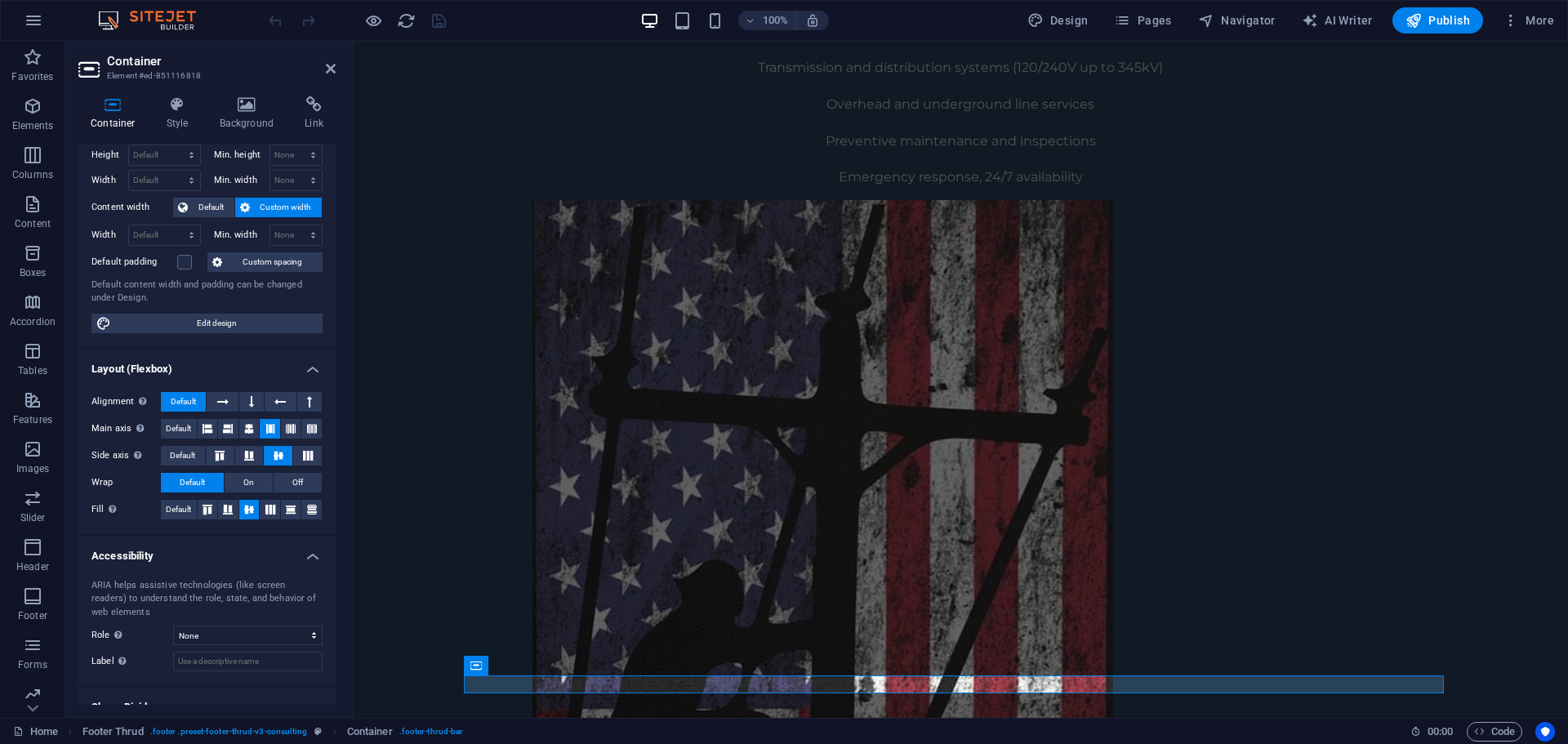
scroll to position [0, 0]
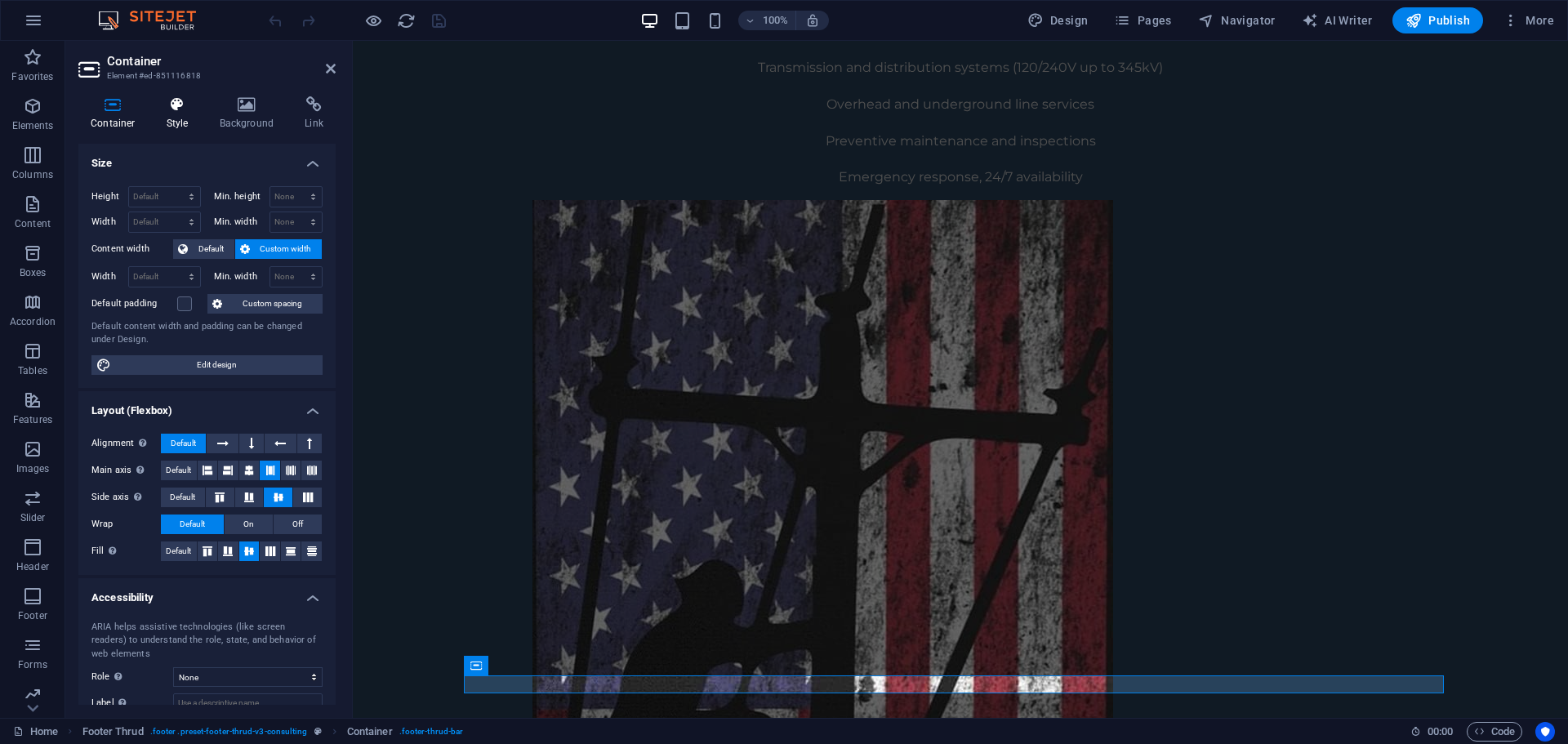
click at [180, 116] on h4 "Style" at bounding box center [181, 114] width 53 height 35
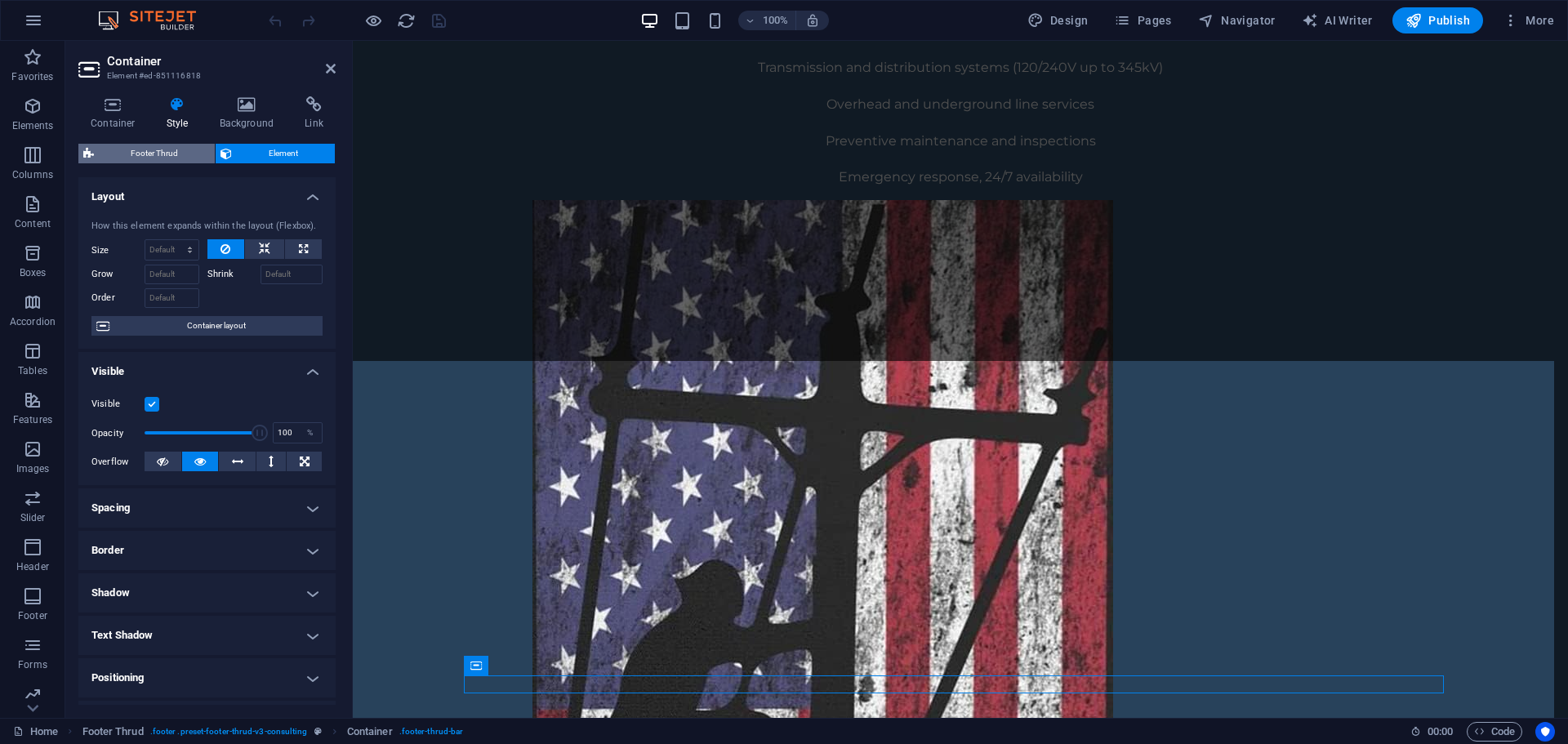
click at [178, 154] on span "Footer Thrud" at bounding box center [154, 153] width 111 height 20
select select "rem"
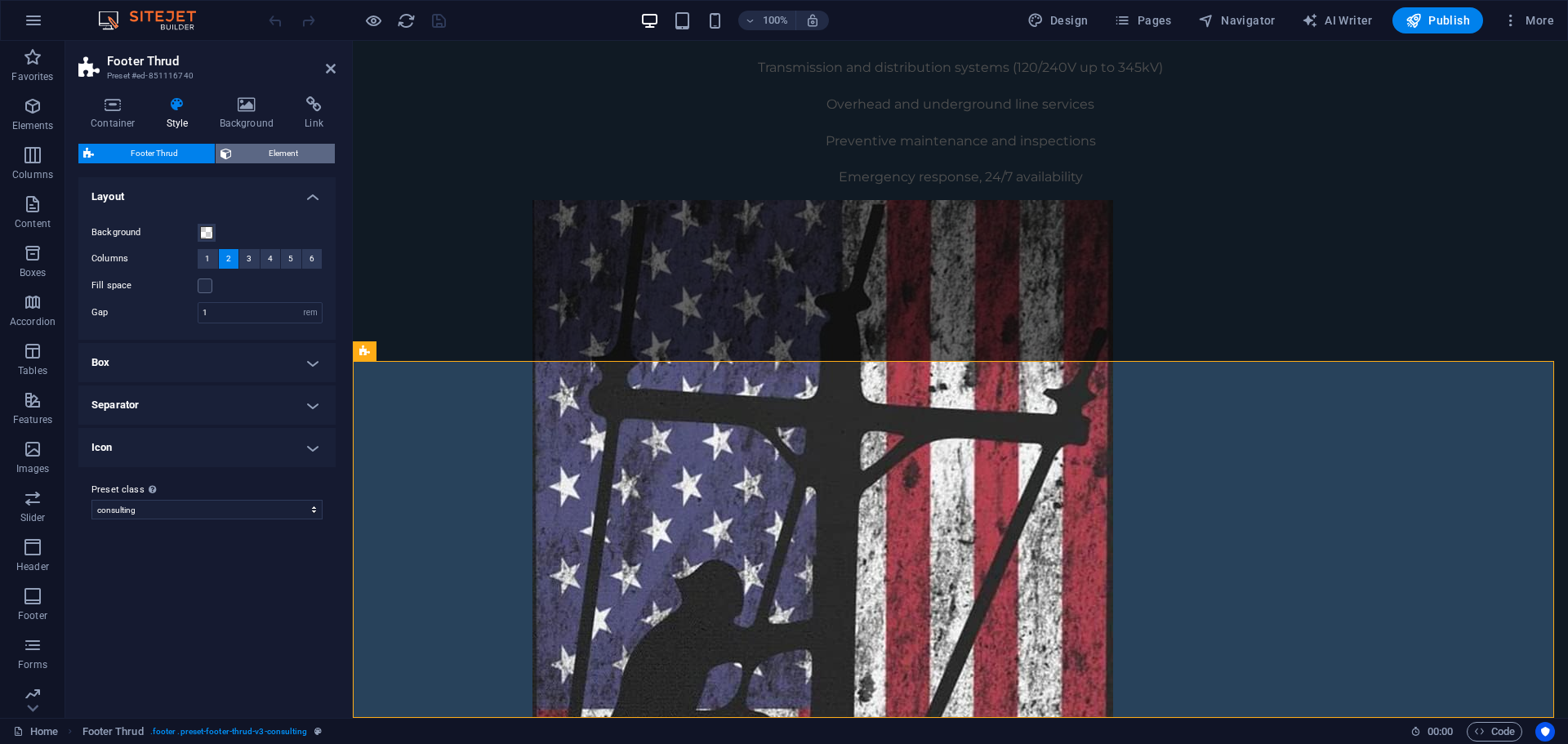
click at [265, 150] on span "Element" at bounding box center [283, 153] width 93 height 20
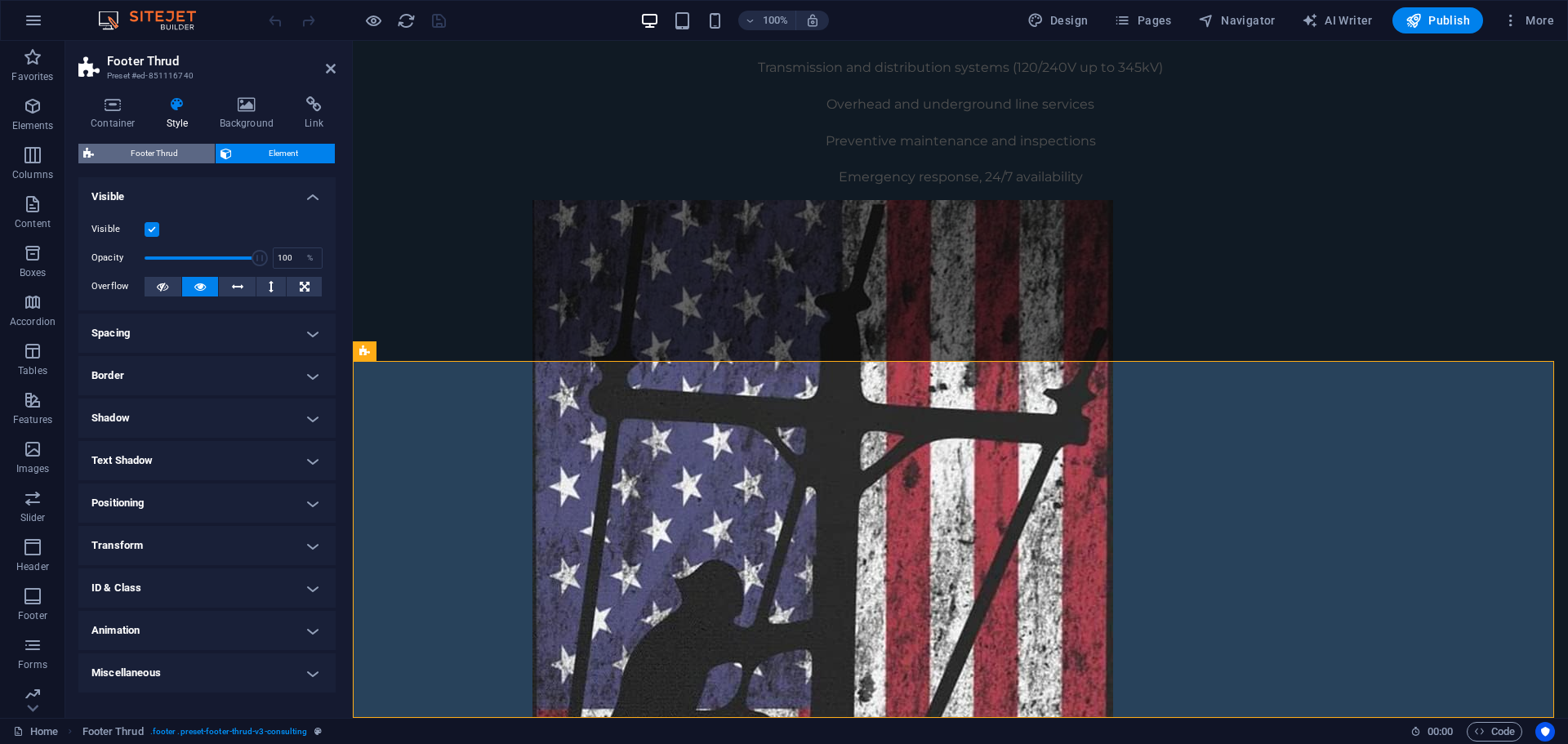
click at [177, 153] on span "Footer Thrud" at bounding box center [154, 153] width 111 height 20
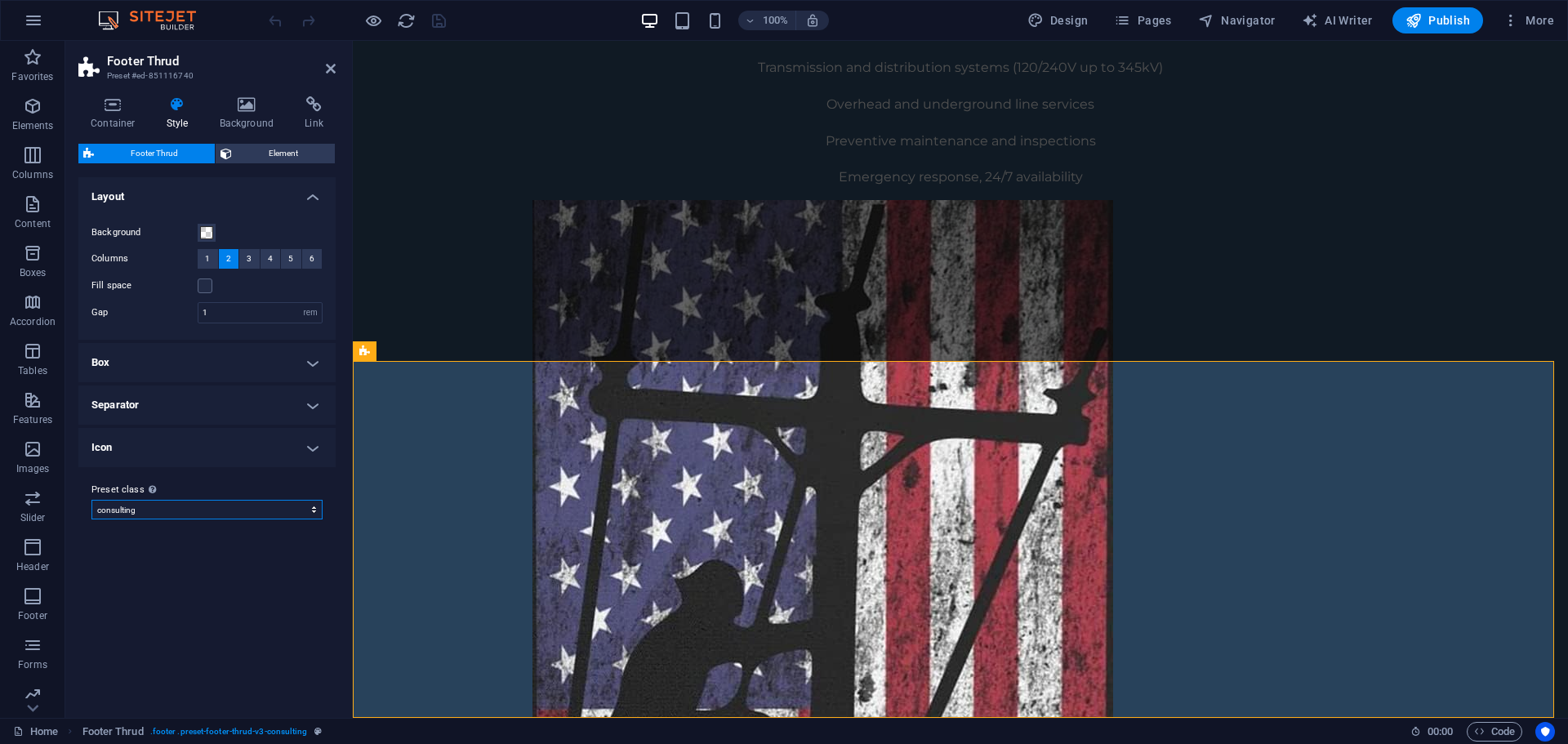
click at [257, 504] on select "consulting Add preset class" at bounding box center [207, 510] width 231 height 20
click at [248, 502] on select "consulting Add preset class" at bounding box center [207, 510] width 231 height 20
click at [286, 155] on span "Element" at bounding box center [283, 153] width 93 height 20
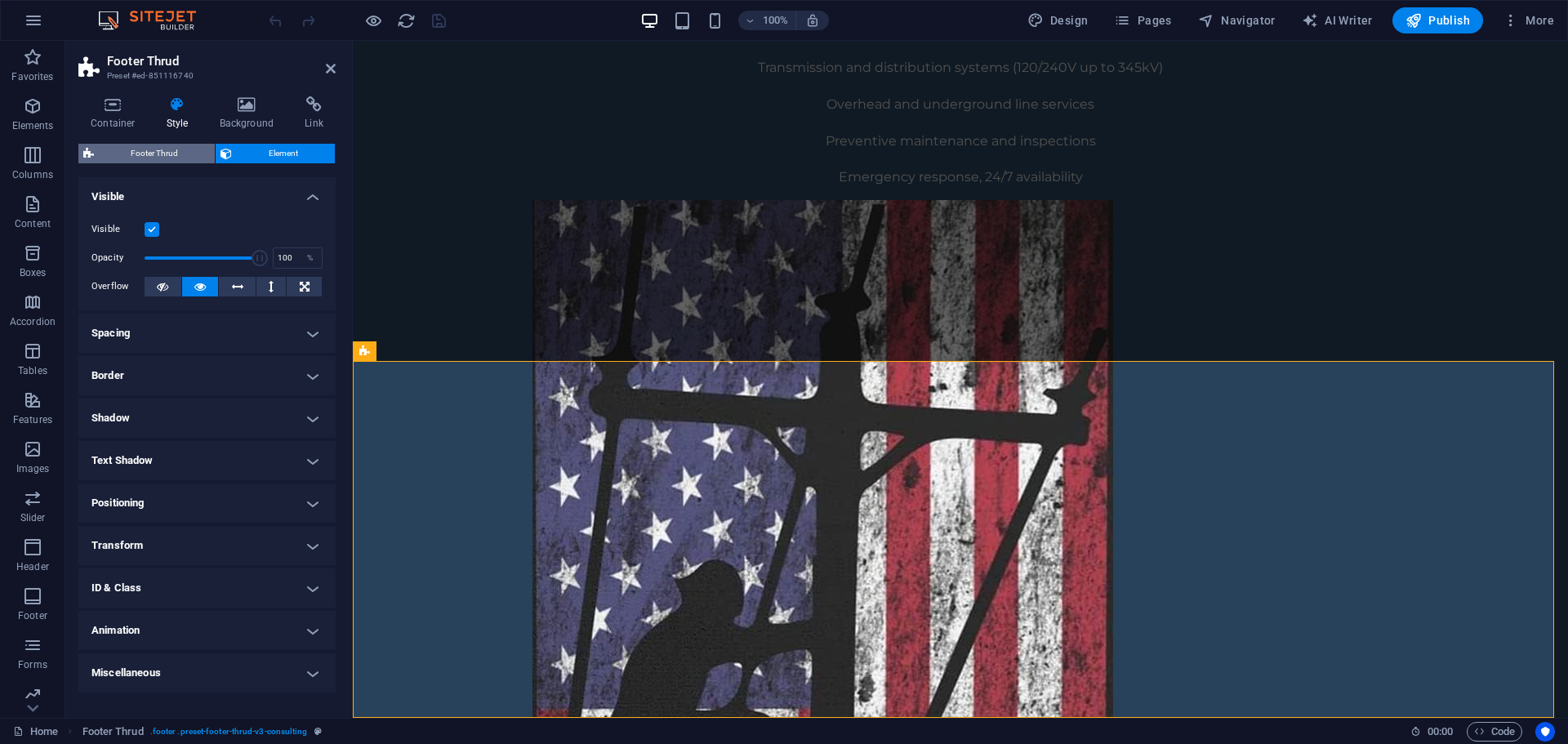
click at [163, 145] on span "Footer Thrud" at bounding box center [154, 153] width 111 height 20
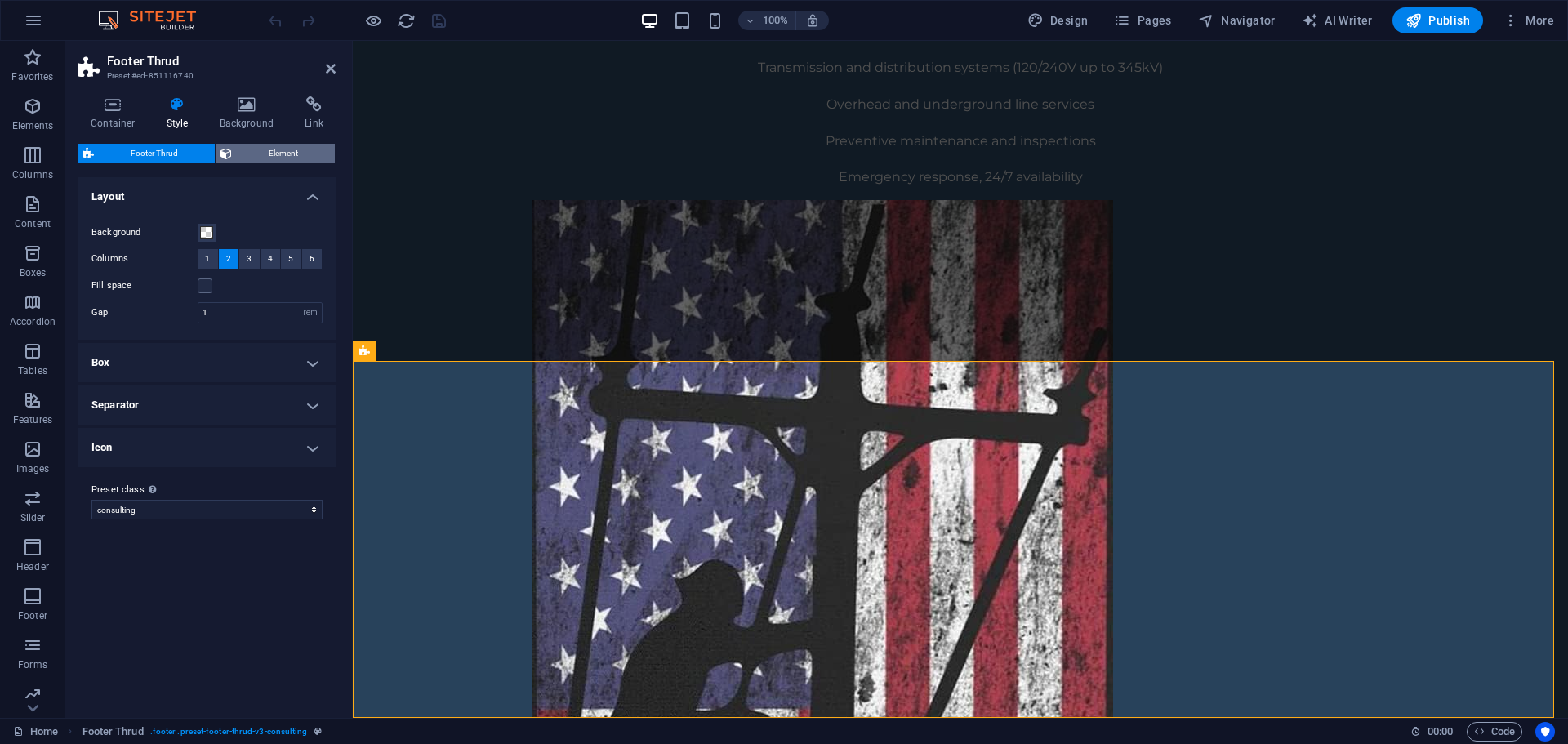
drag, startPoint x: 287, startPoint y: 153, endPoint x: 482, endPoint y: 46, distance: 222.4
click at [287, 153] on span "Element" at bounding box center [283, 153] width 93 height 20
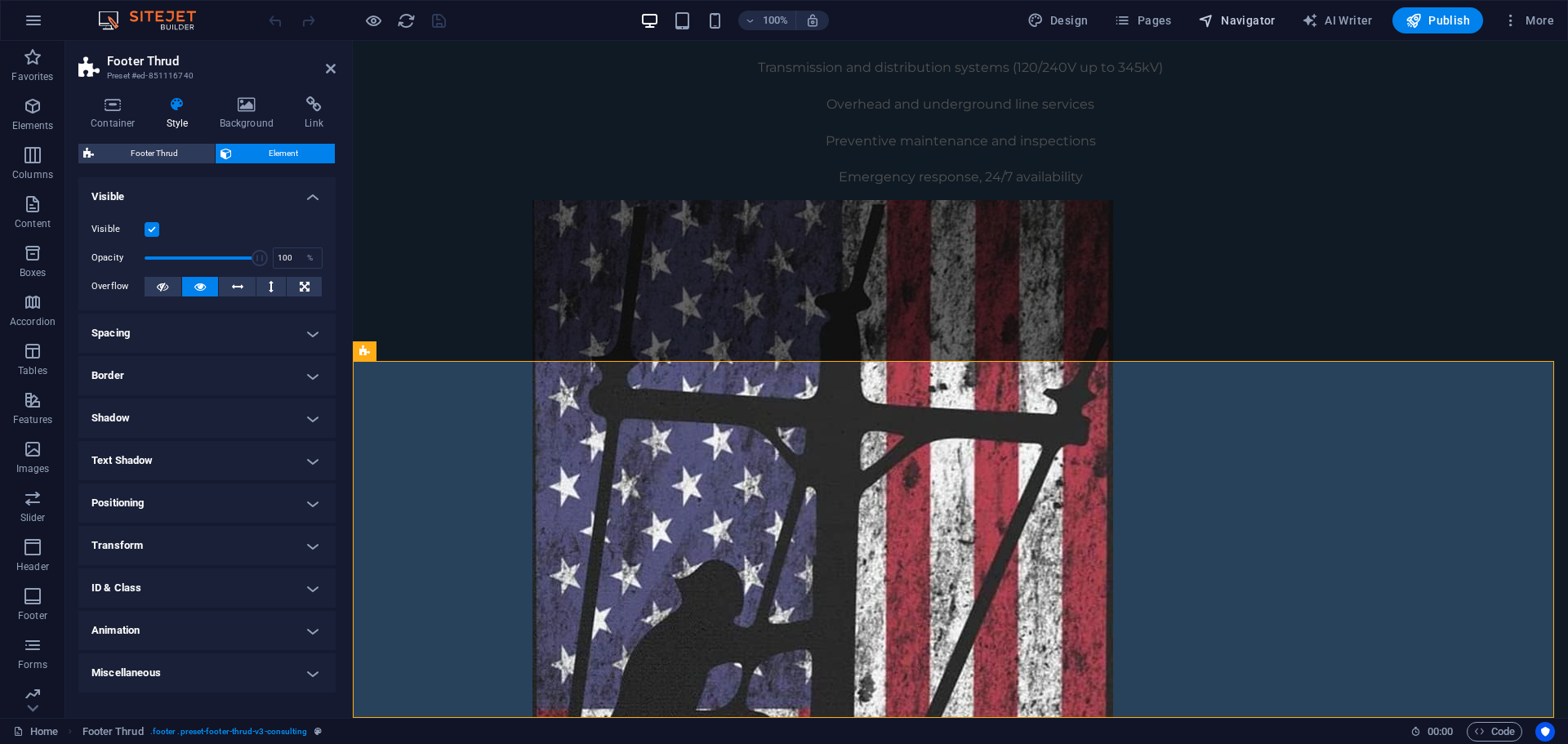
click at [1215, 23] on icon "button" at bounding box center [1207, 21] width 17 height 16
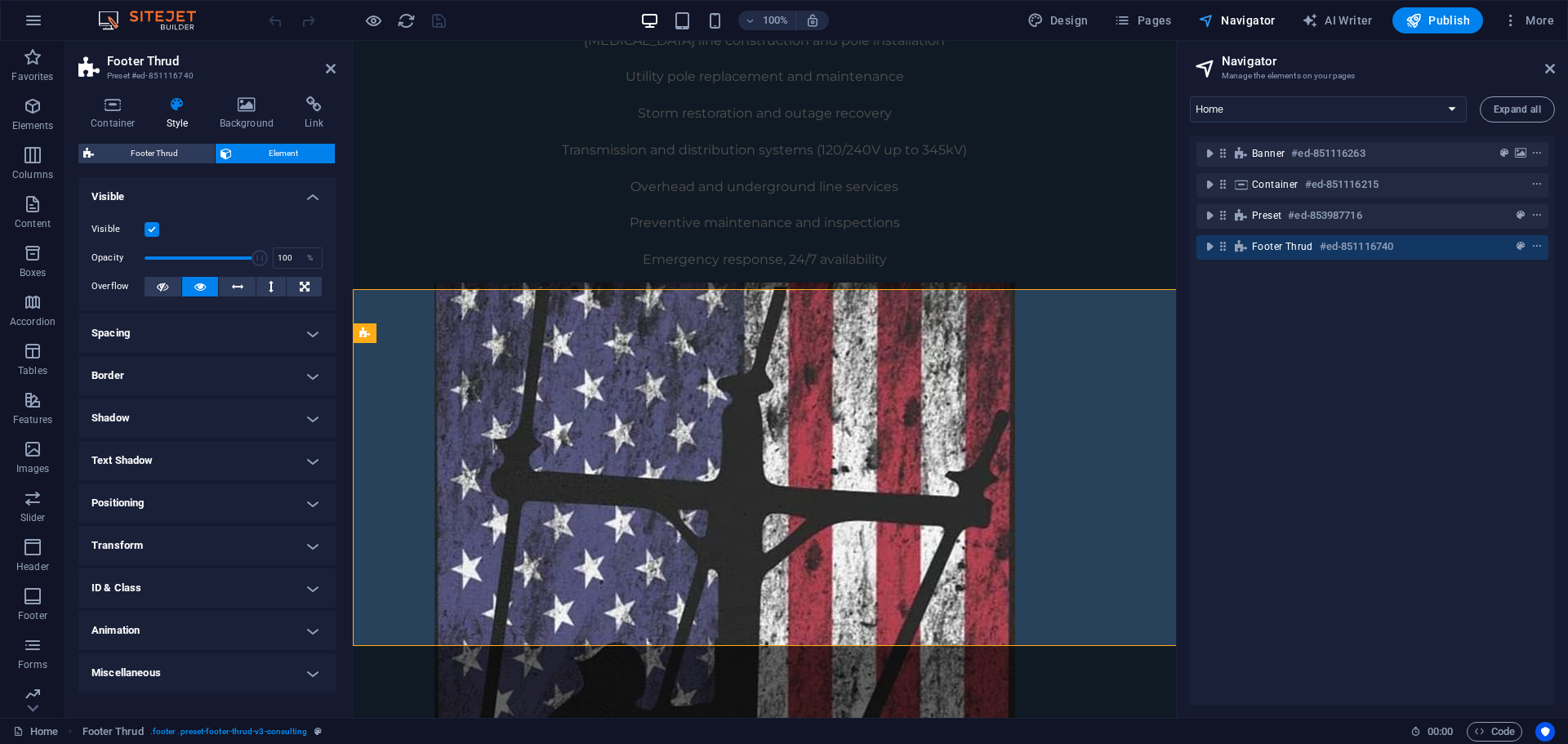
scroll to position [1194, 0]
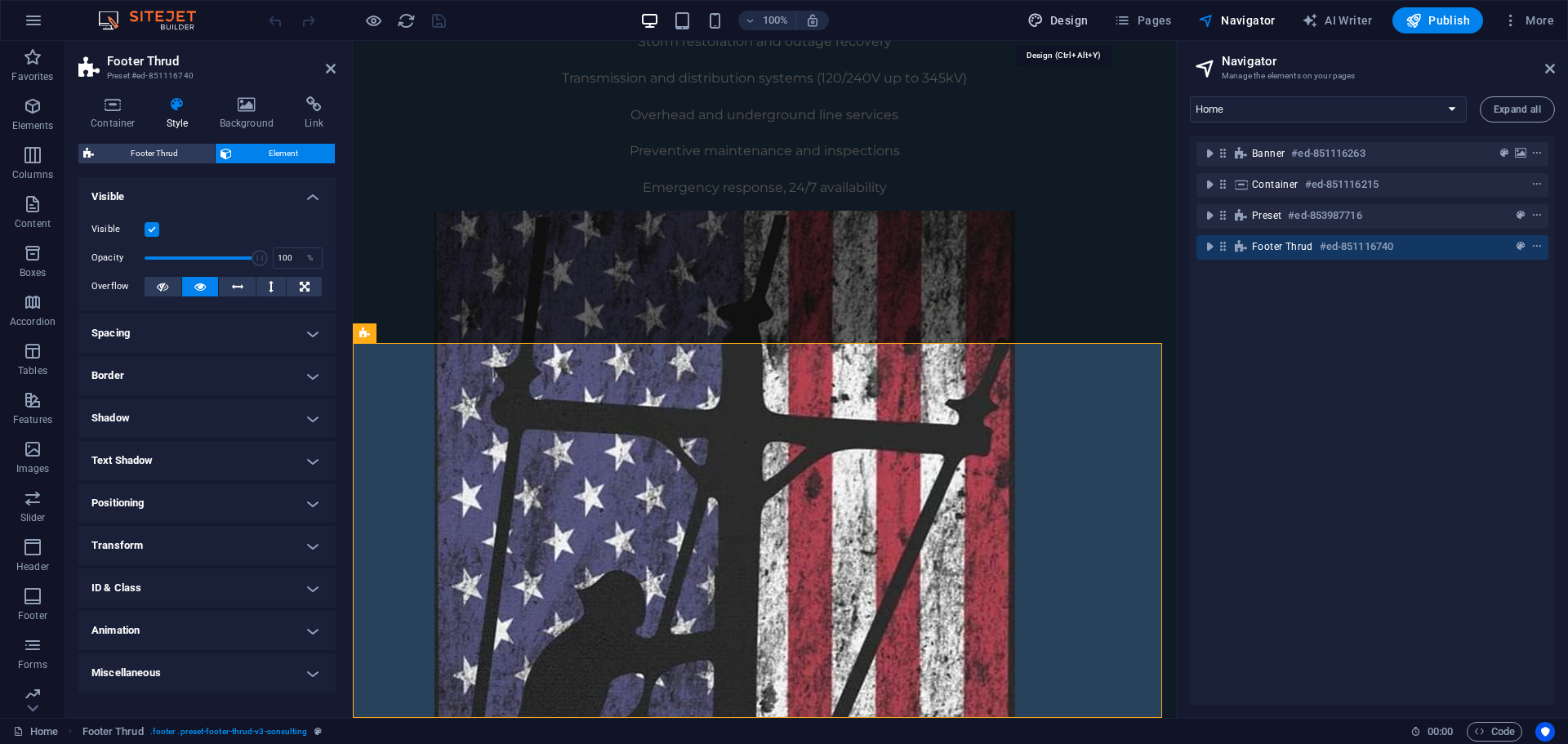
click at [1076, 25] on span "Design" at bounding box center [1058, 21] width 61 height 16
select select "px"
select select "400"
select select "px"
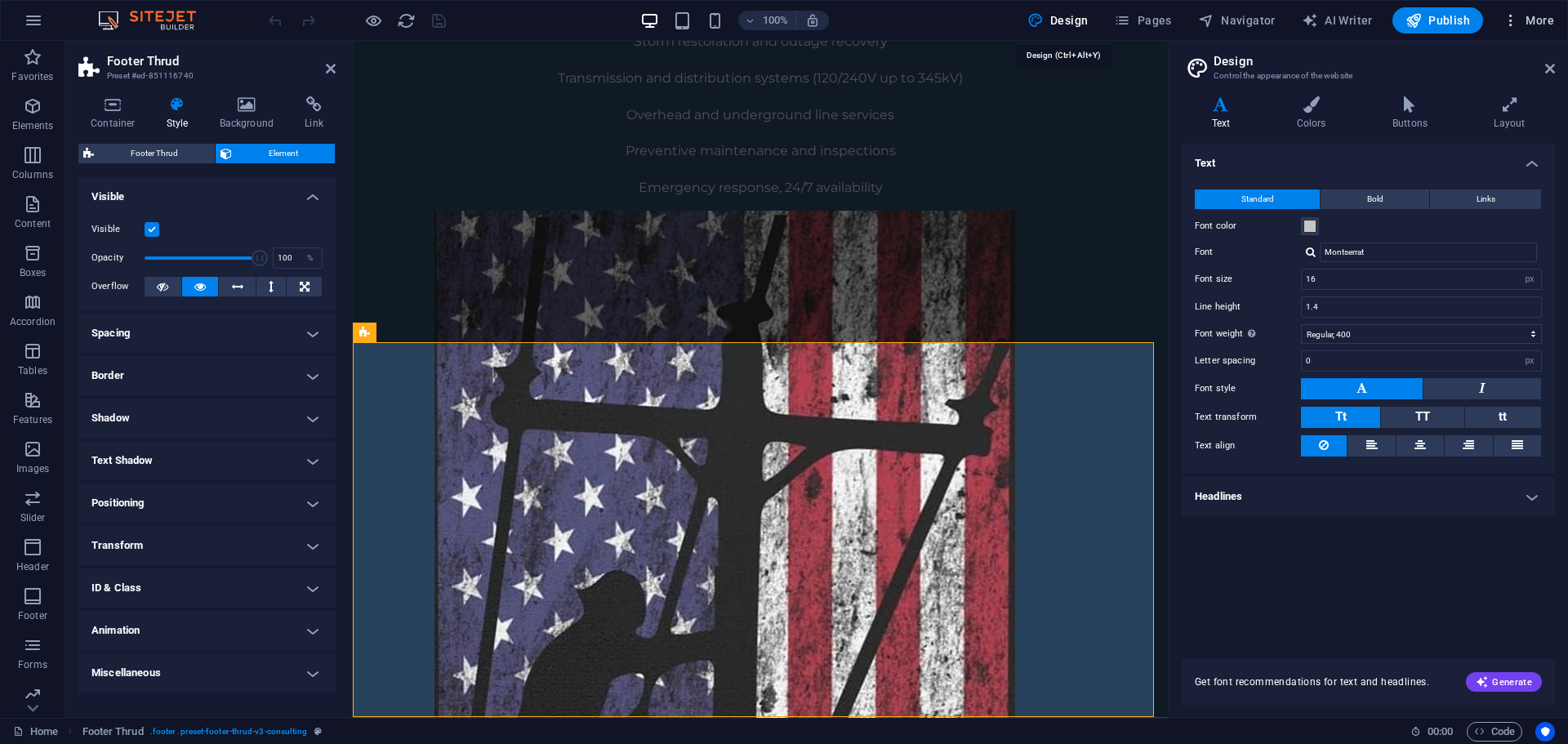
scroll to position [1193, 0]
click at [1539, 19] on span "More" at bounding box center [1528, 21] width 51 height 16
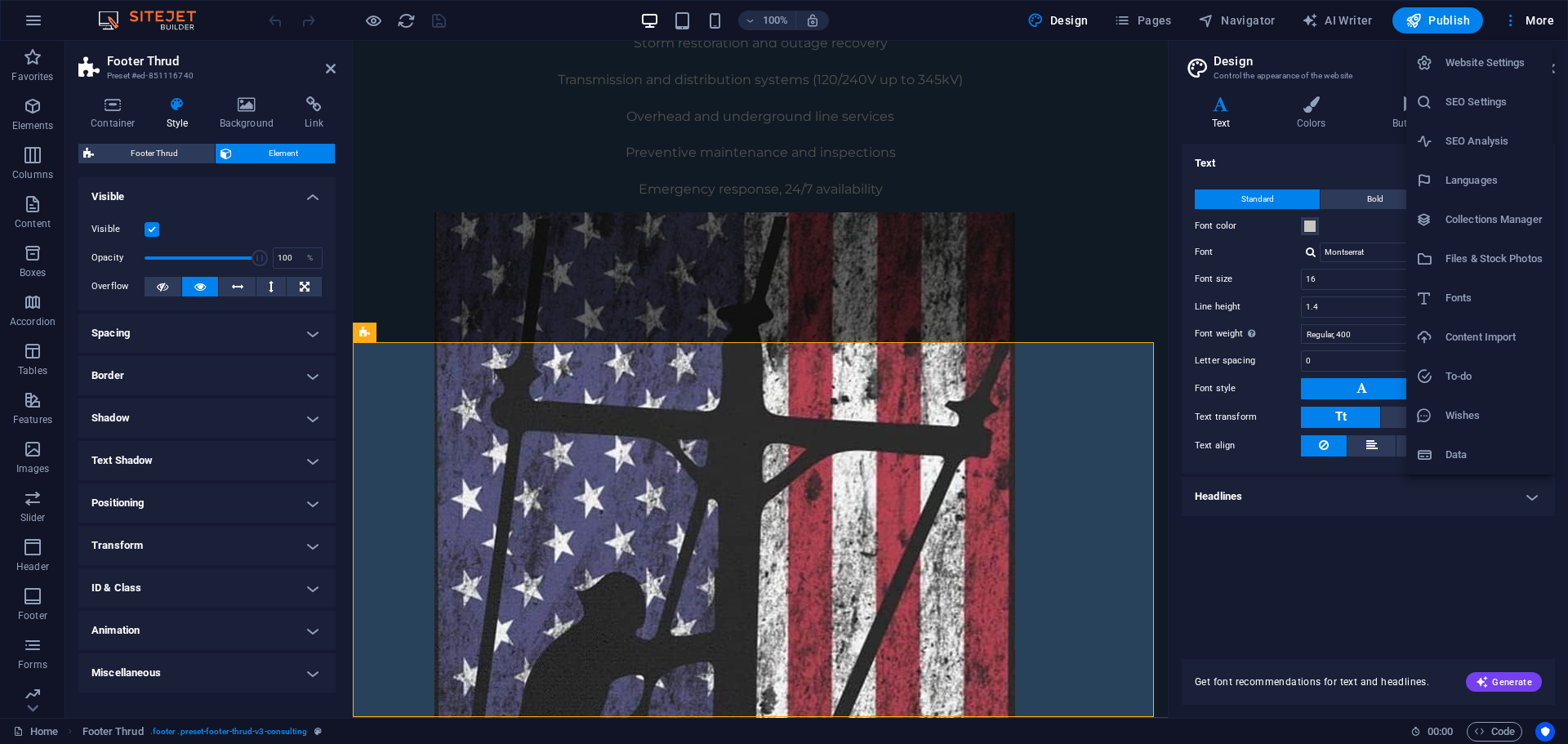
click at [1474, 58] on h6 "Website Settings" at bounding box center [1495, 63] width 97 height 20
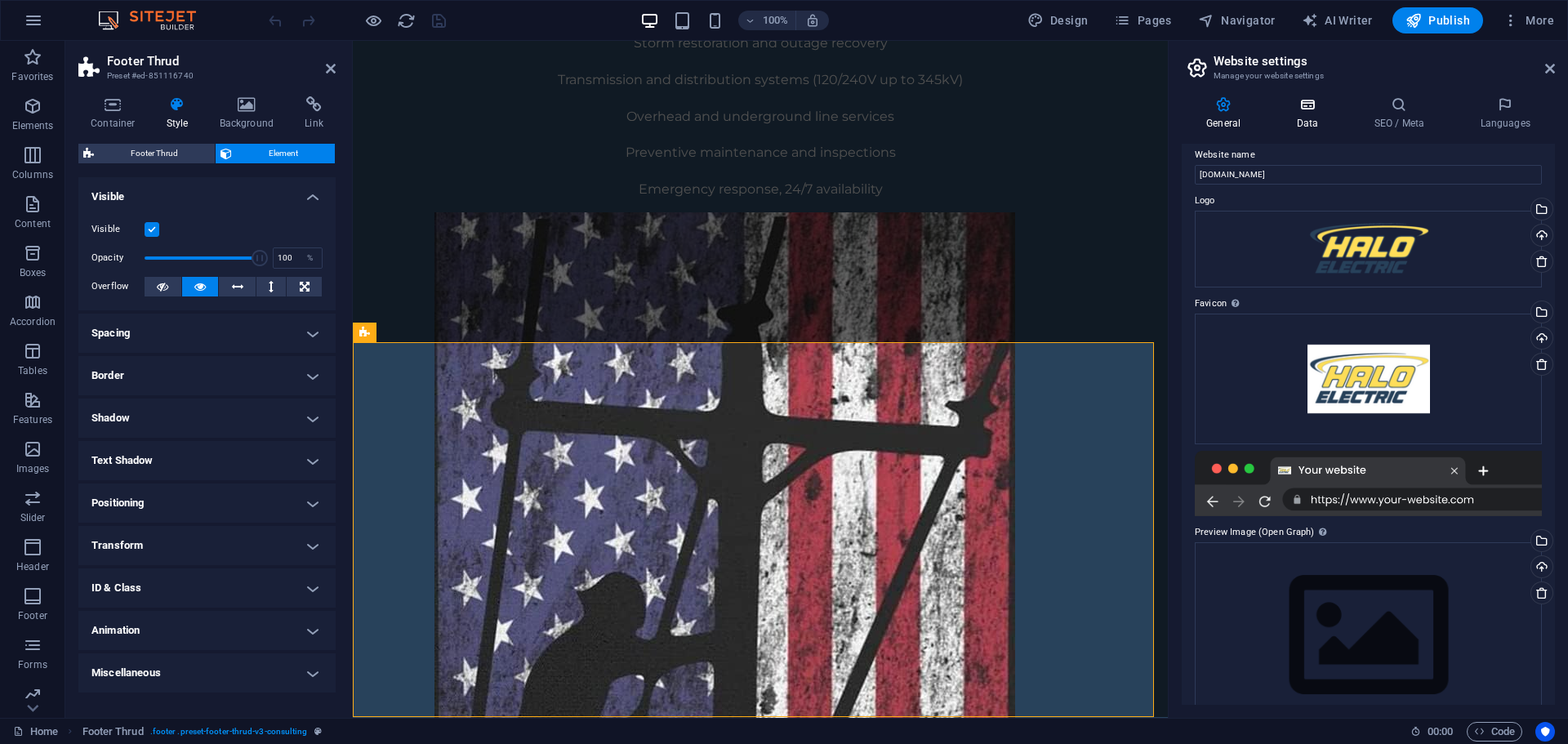
scroll to position [0, 0]
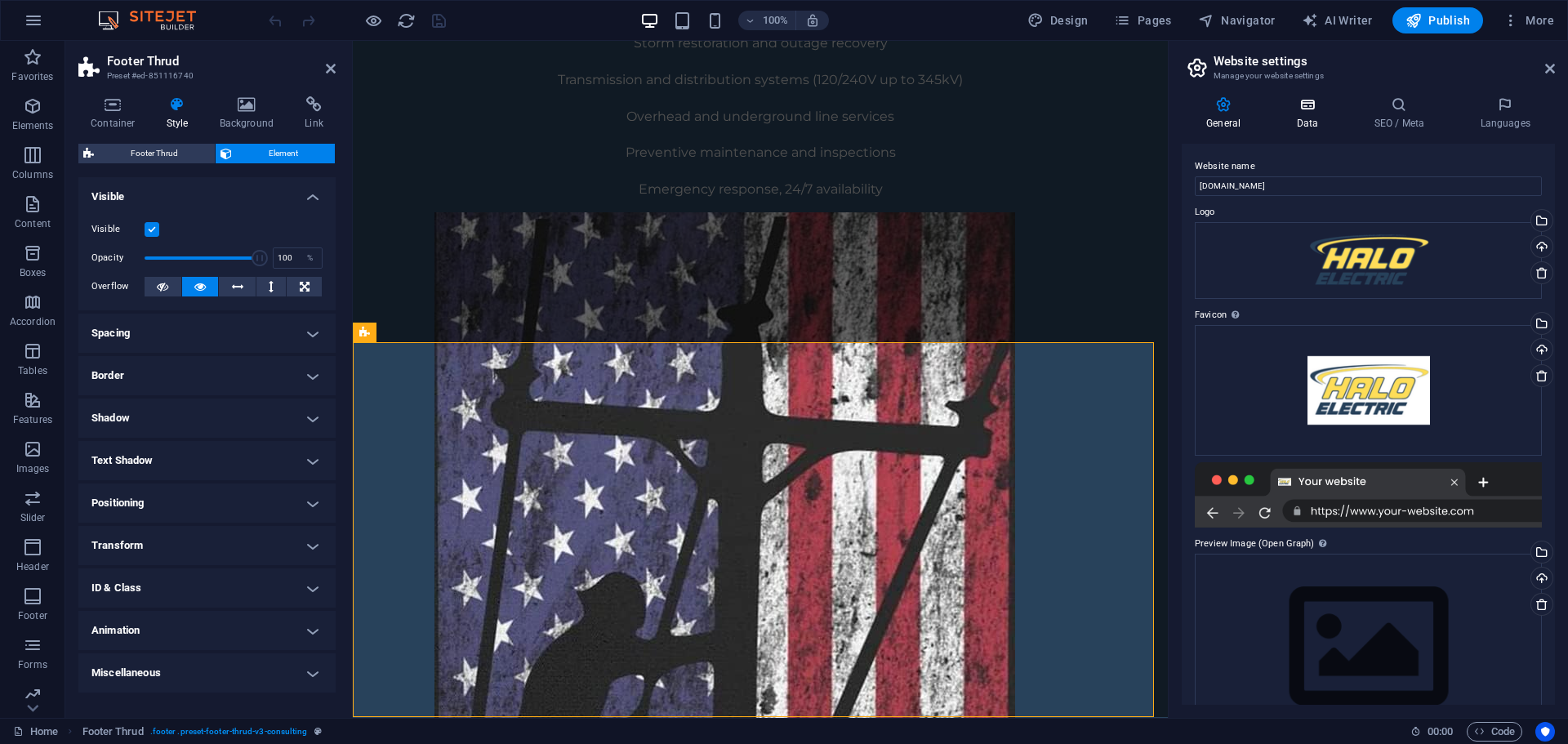
click at [1298, 110] on icon at bounding box center [1307, 105] width 71 height 16
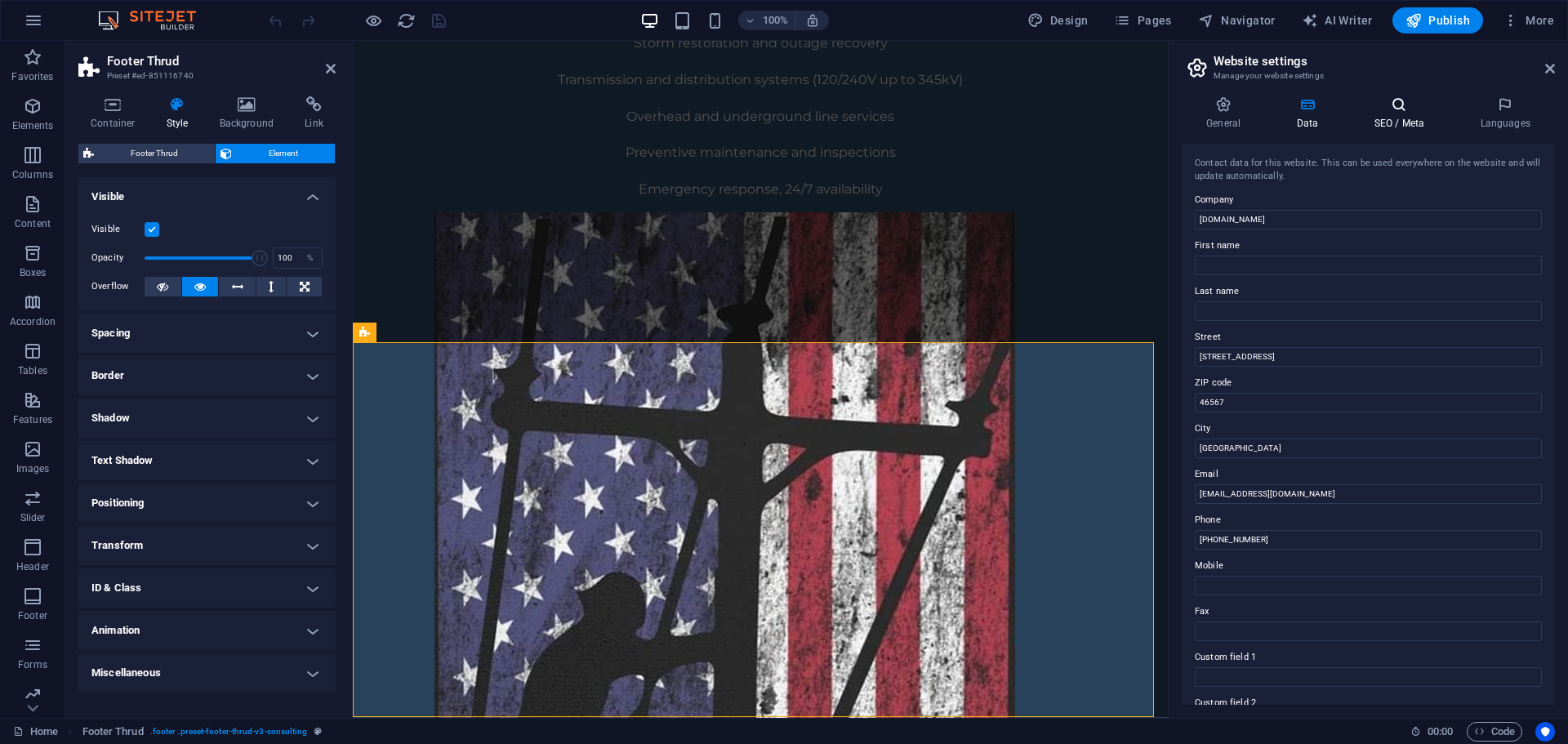
click at [1382, 124] on h4 "SEO / Meta" at bounding box center [1402, 114] width 106 height 35
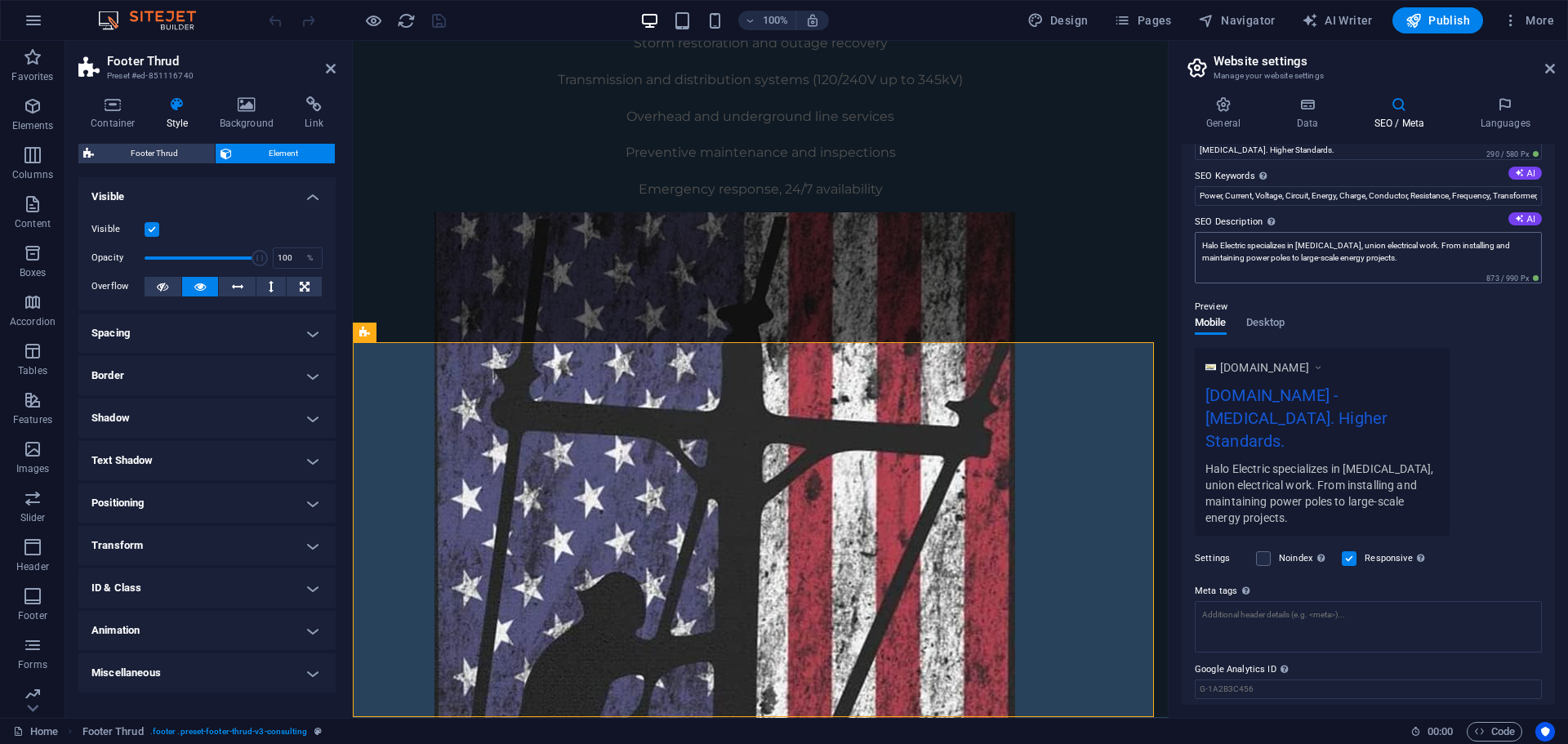
scroll to position [112, 0]
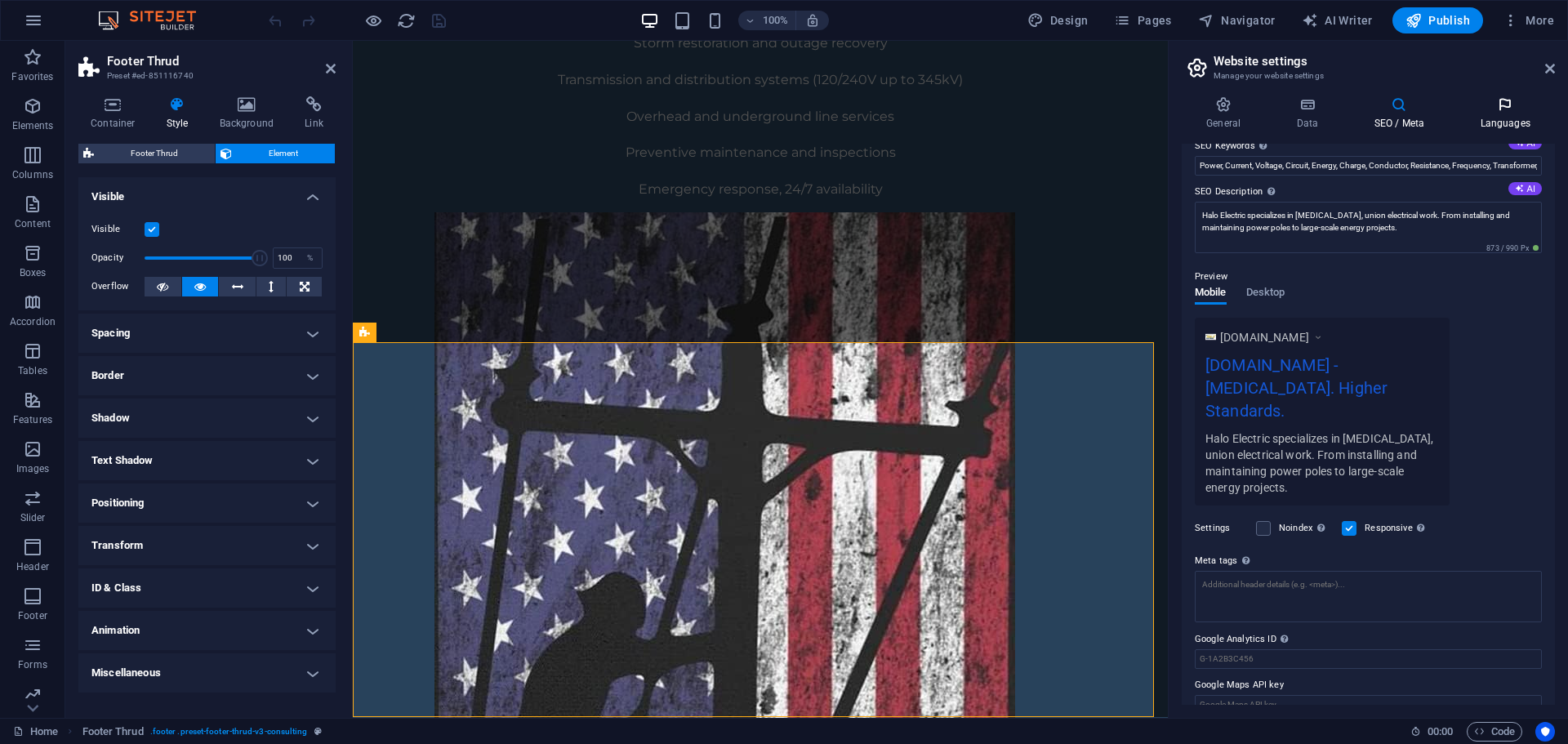
click at [1494, 112] on icon at bounding box center [1505, 105] width 100 height 16
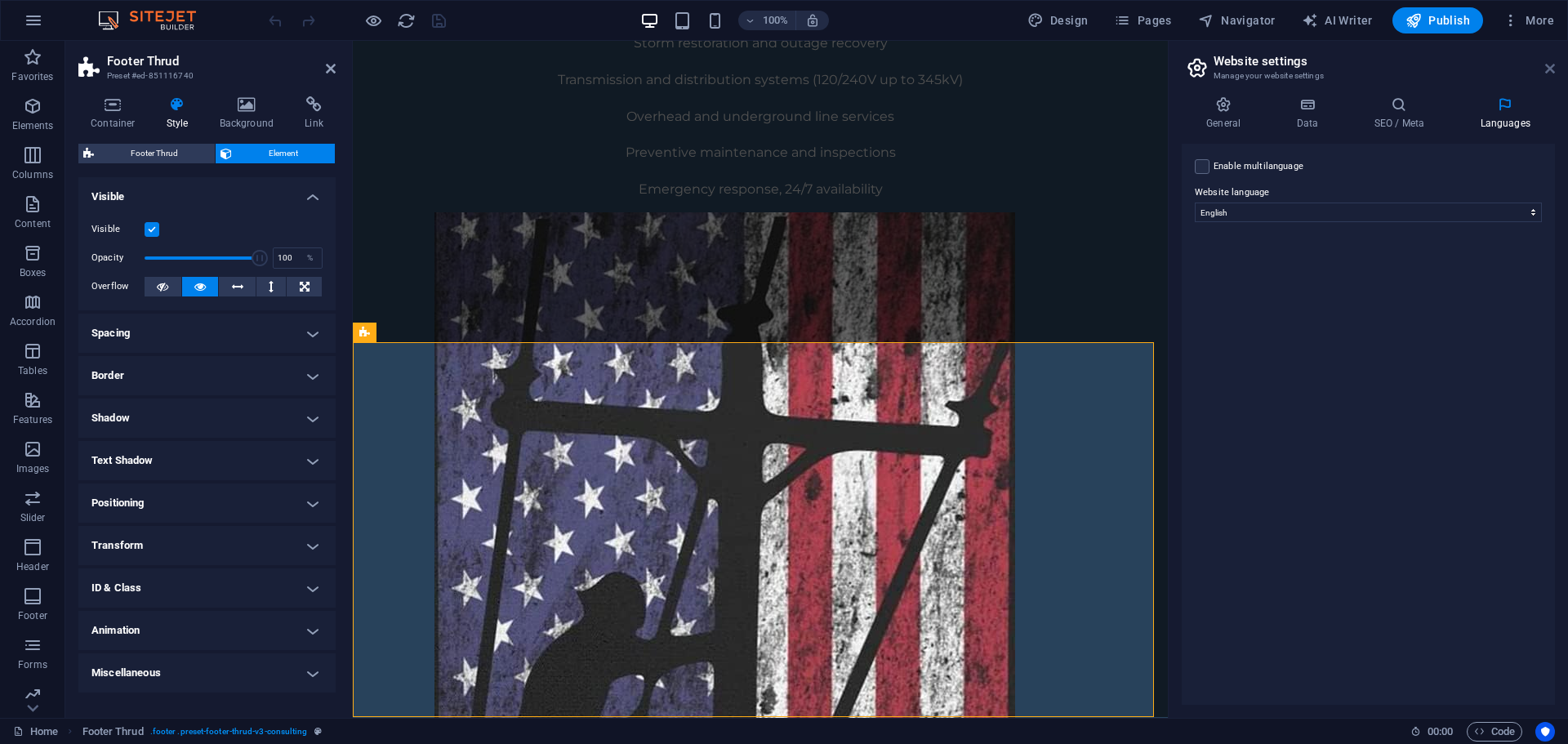
click at [1550, 71] on icon at bounding box center [1551, 68] width 10 height 13
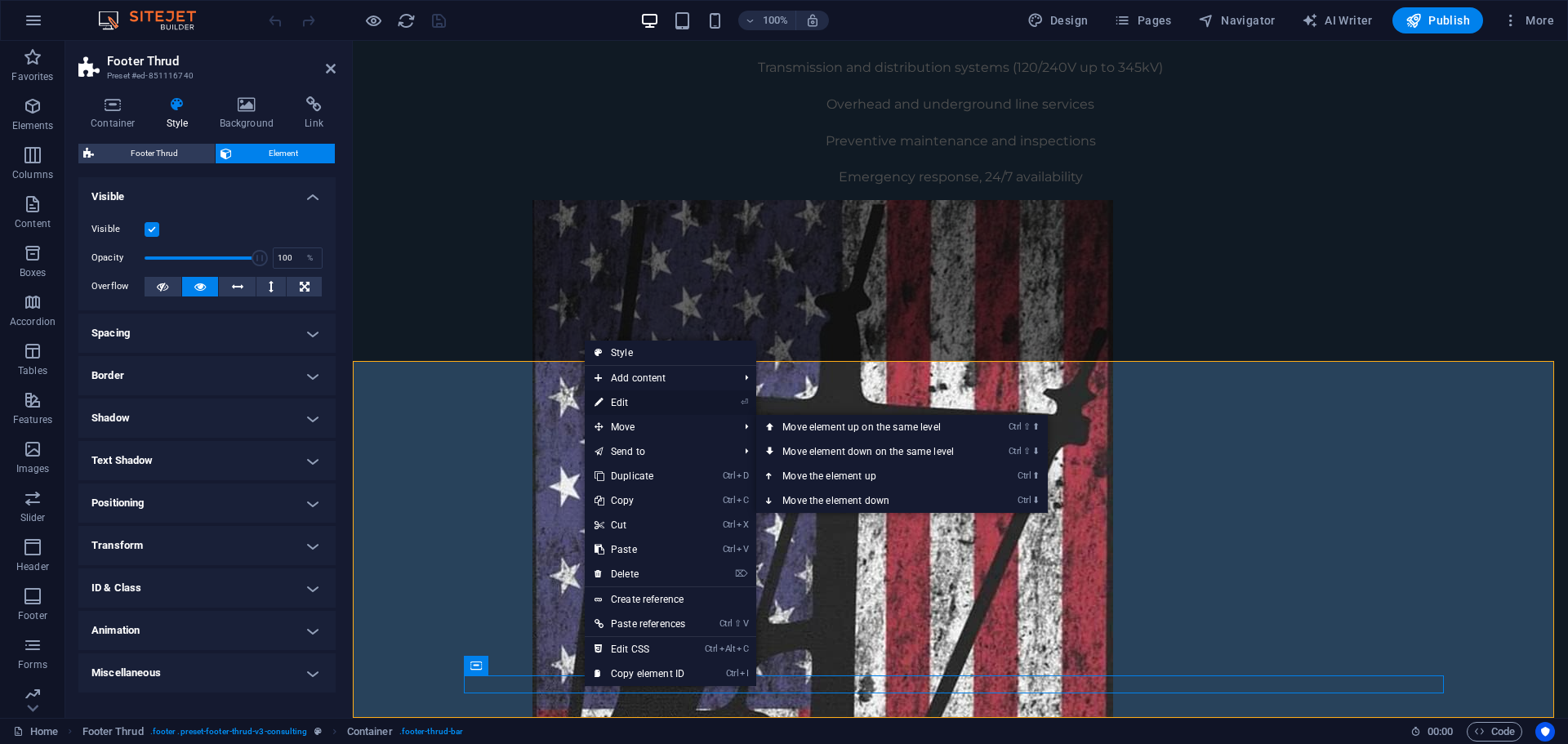
click at [673, 407] on link "⏎ Edit" at bounding box center [640, 403] width 111 height 25
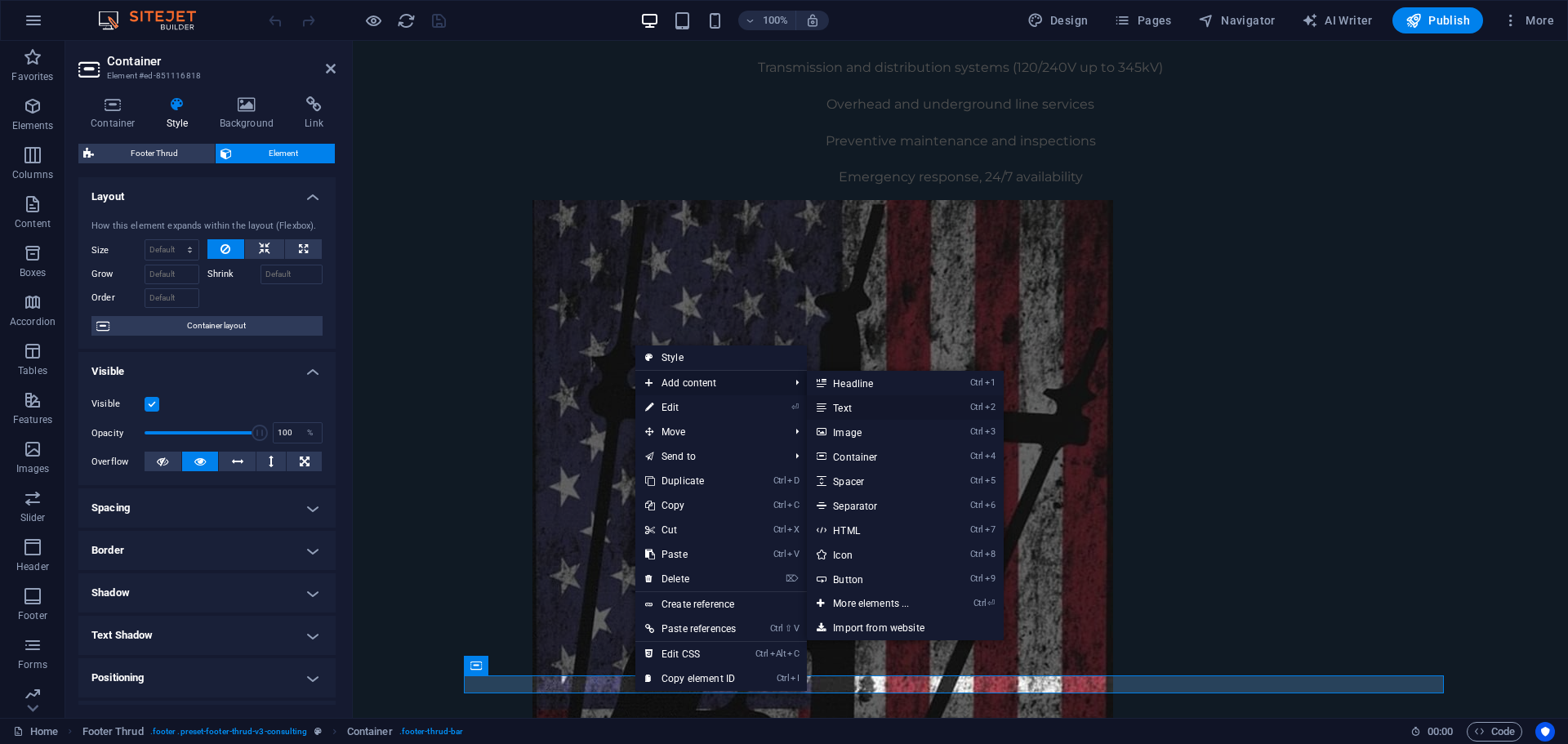
click at [870, 412] on link "Ctrl 2 Text" at bounding box center [874, 407] width 135 height 25
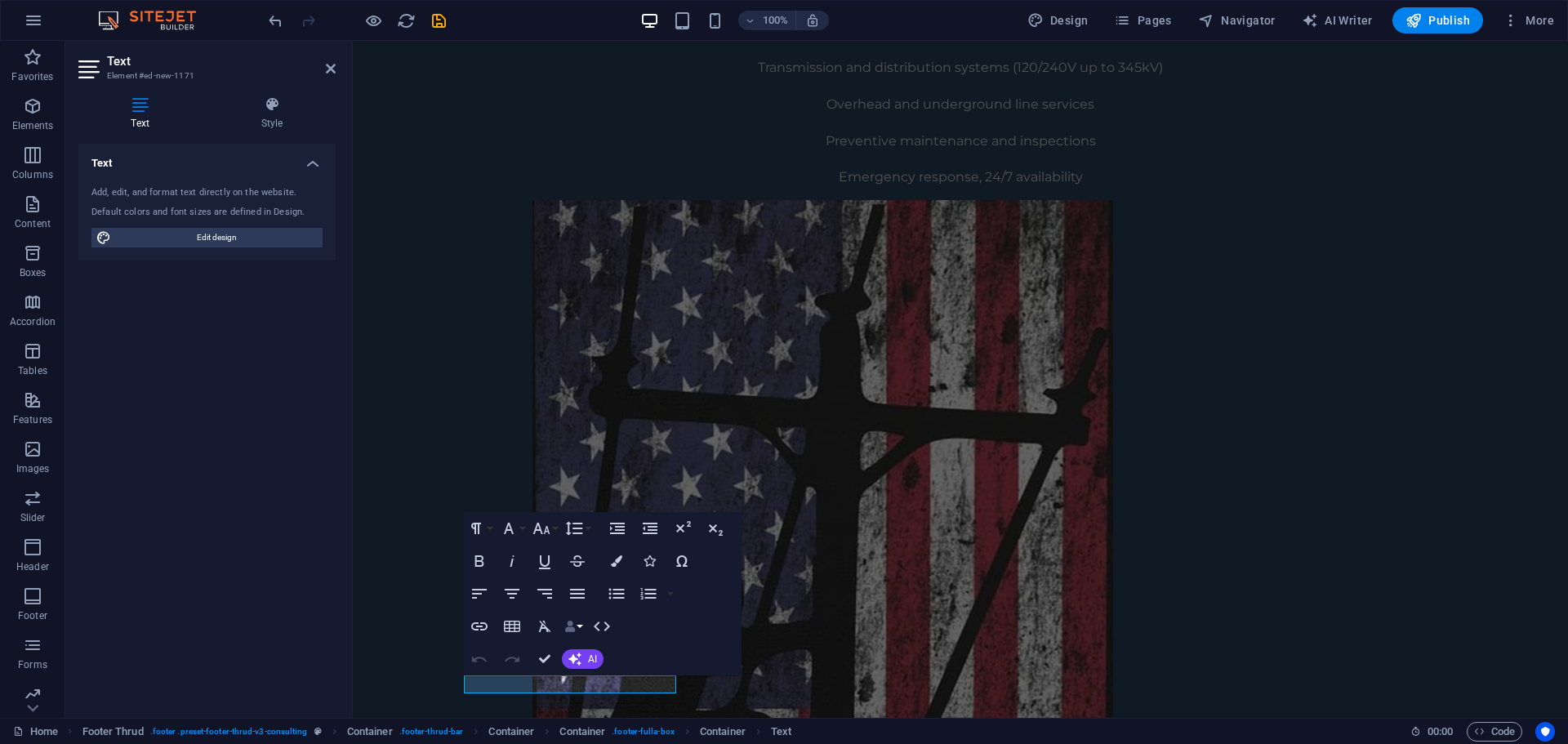
click at [580, 626] on button "Data Bindings" at bounding box center [574, 626] width 23 height 33
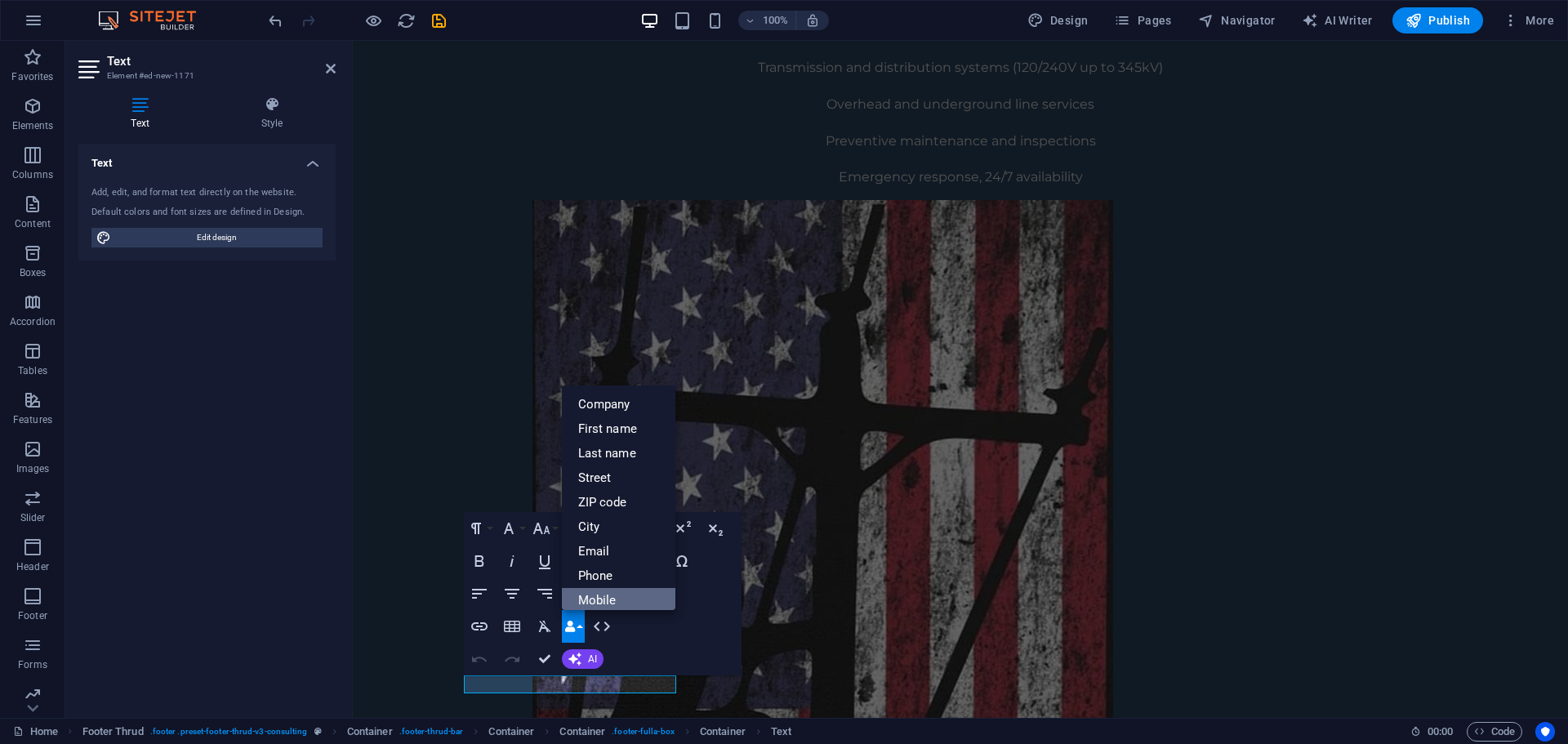
click at [621, 607] on link "Mobile" at bounding box center [619, 600] width 115 height 25
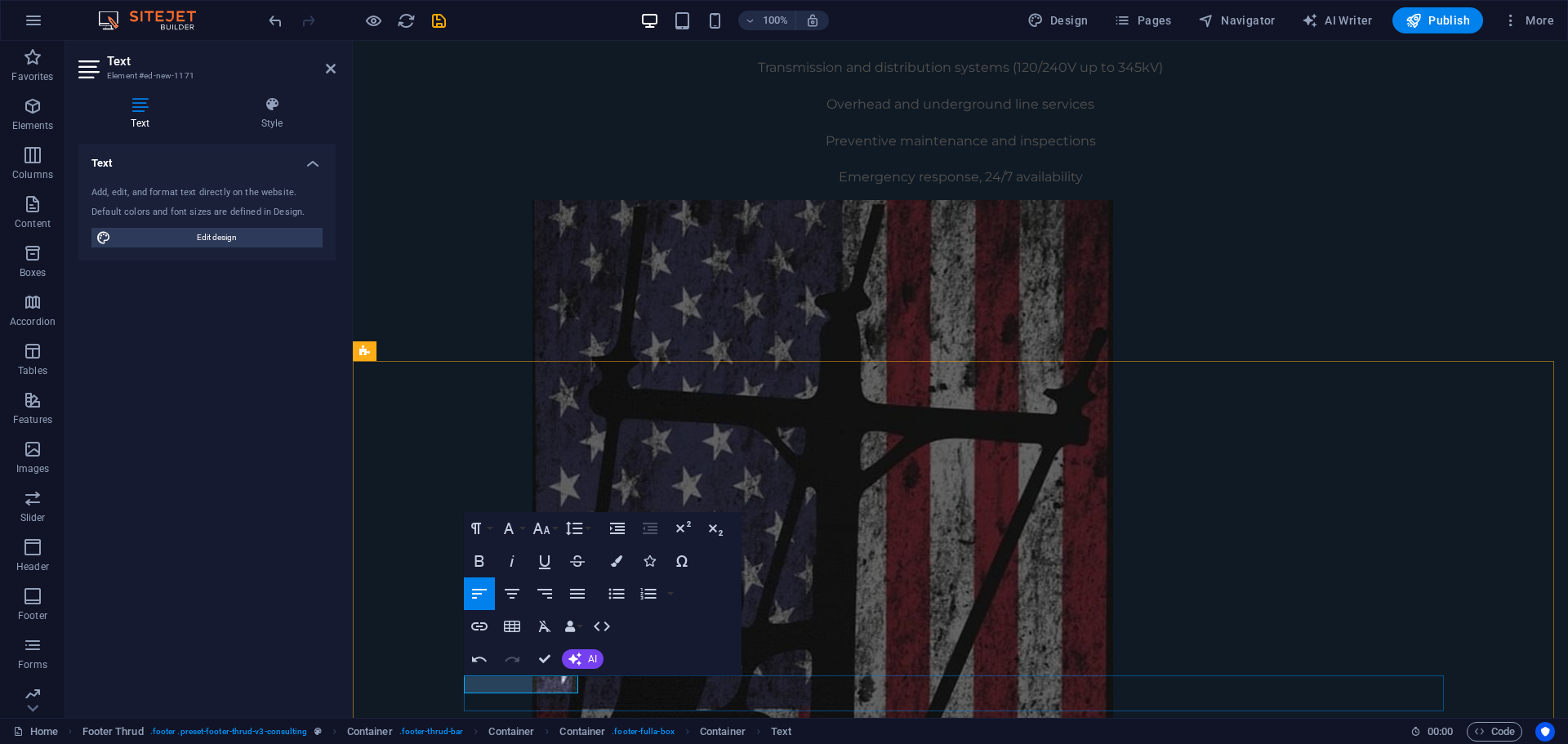
drag, startPoint x: 1201, startPoint y: 558, endPoint x: 1202, endPoint y: 546, distance: 12.0
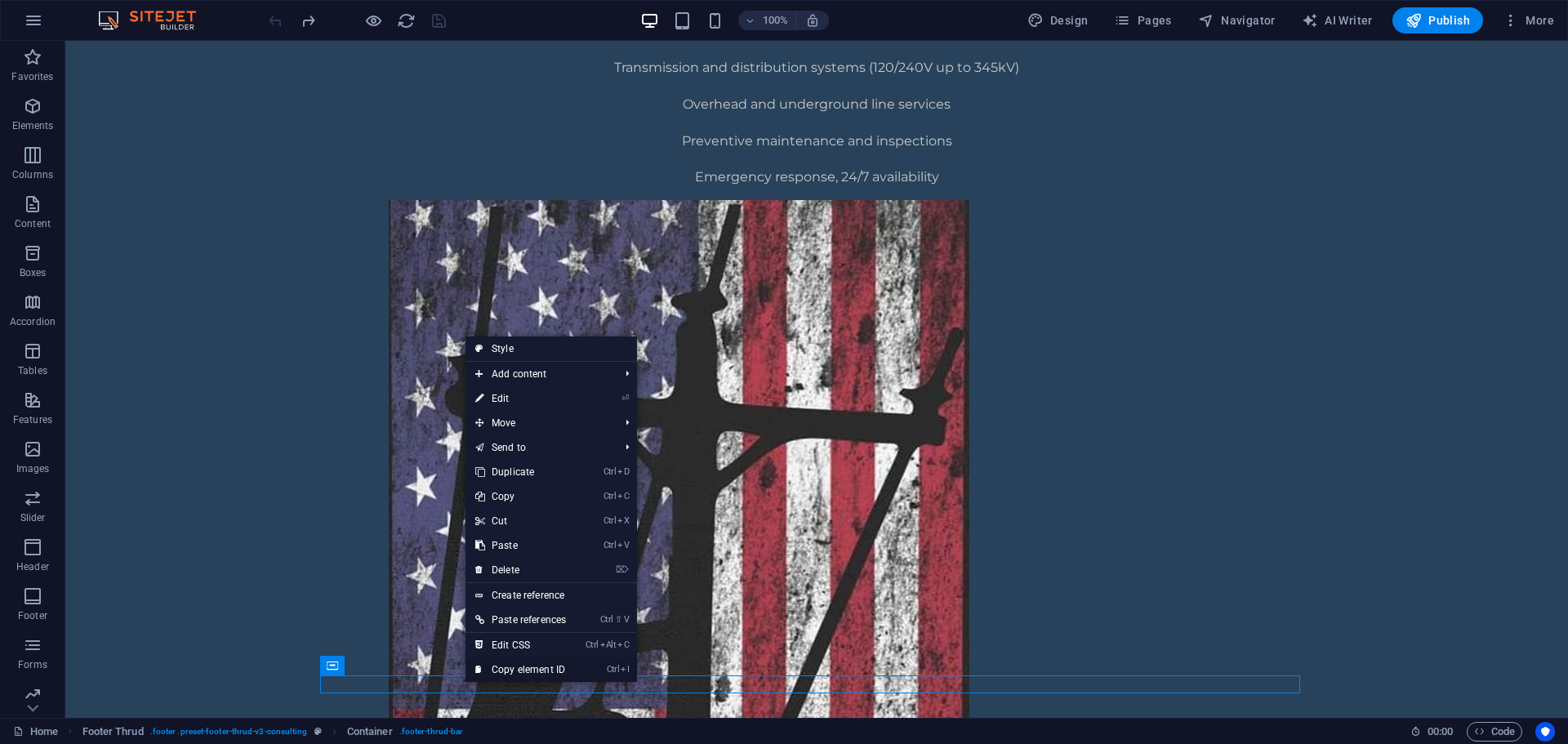
click at [553, 674] on link "Ctrl I Copy element ID" at bounding box center [521, 670] width 111 height 25
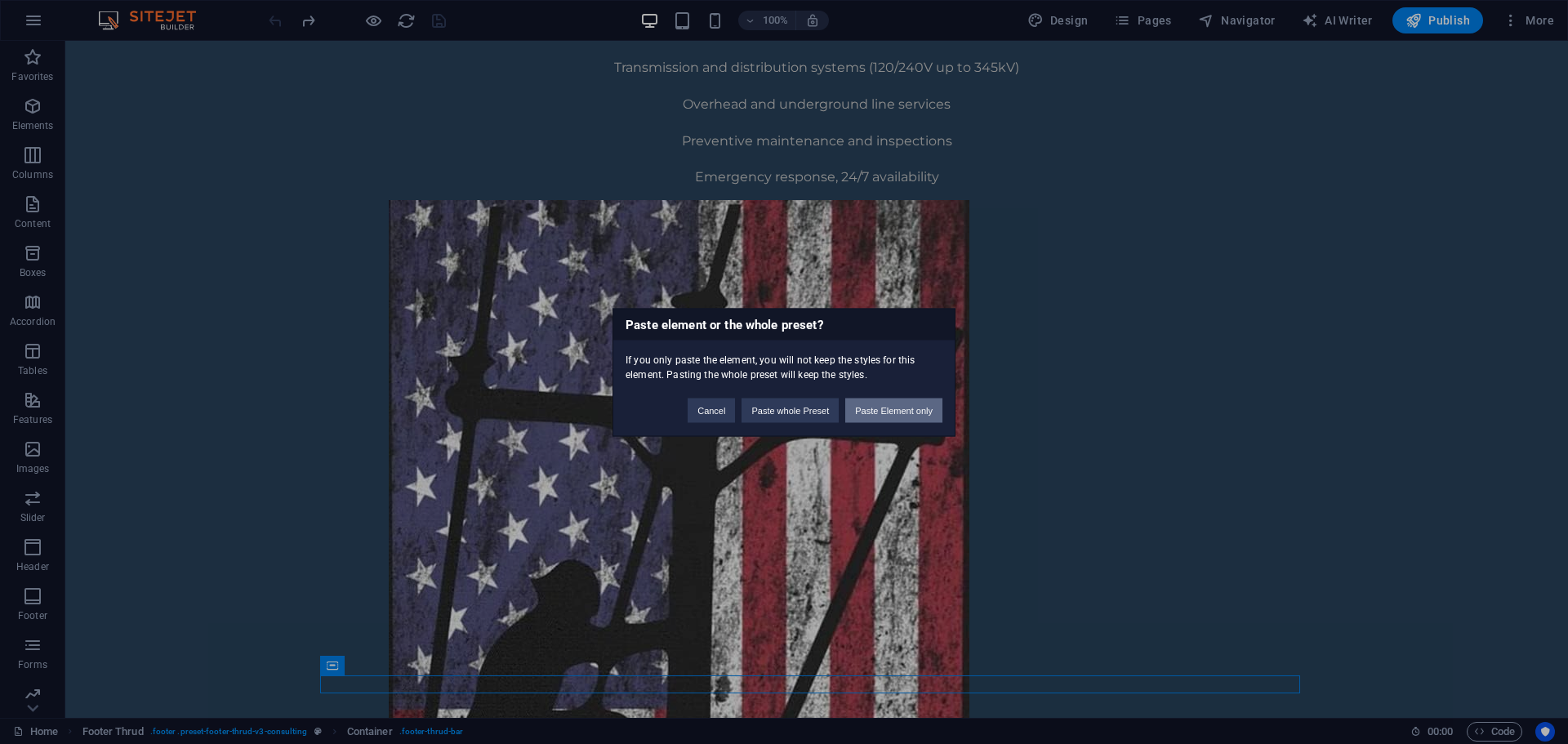
click at [907, 412] on button "Paste Element only" at bounding box center [894, 410] width 97 height 25
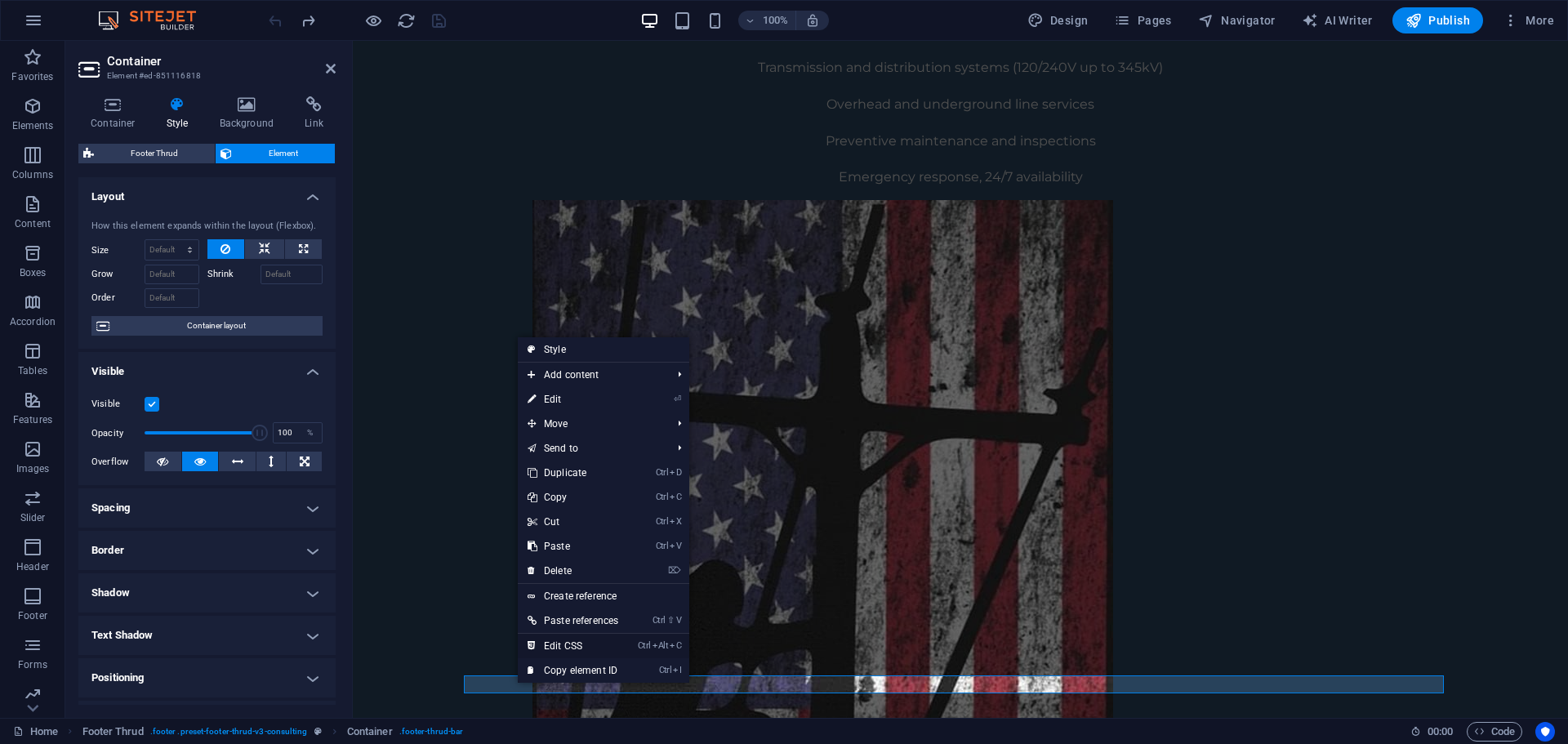
click at [595, 647] on link "Ctrl Alt C Edit CSS" at bounding box center [573, 646] width 111 height 25
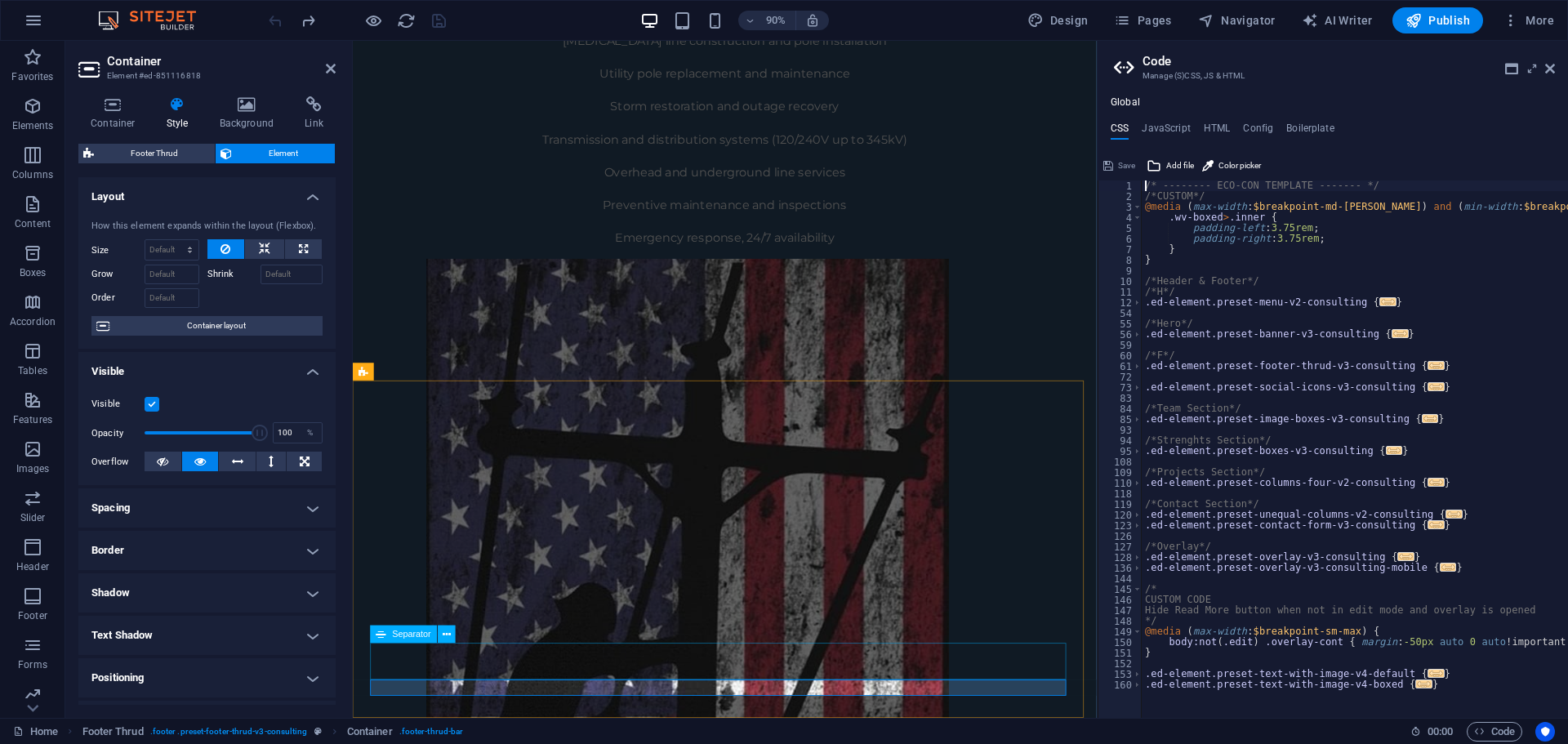
scroll to position [1120, 0]
click at [1551, 64] on icon at bounding box center [1551, 68] width 10 height 13
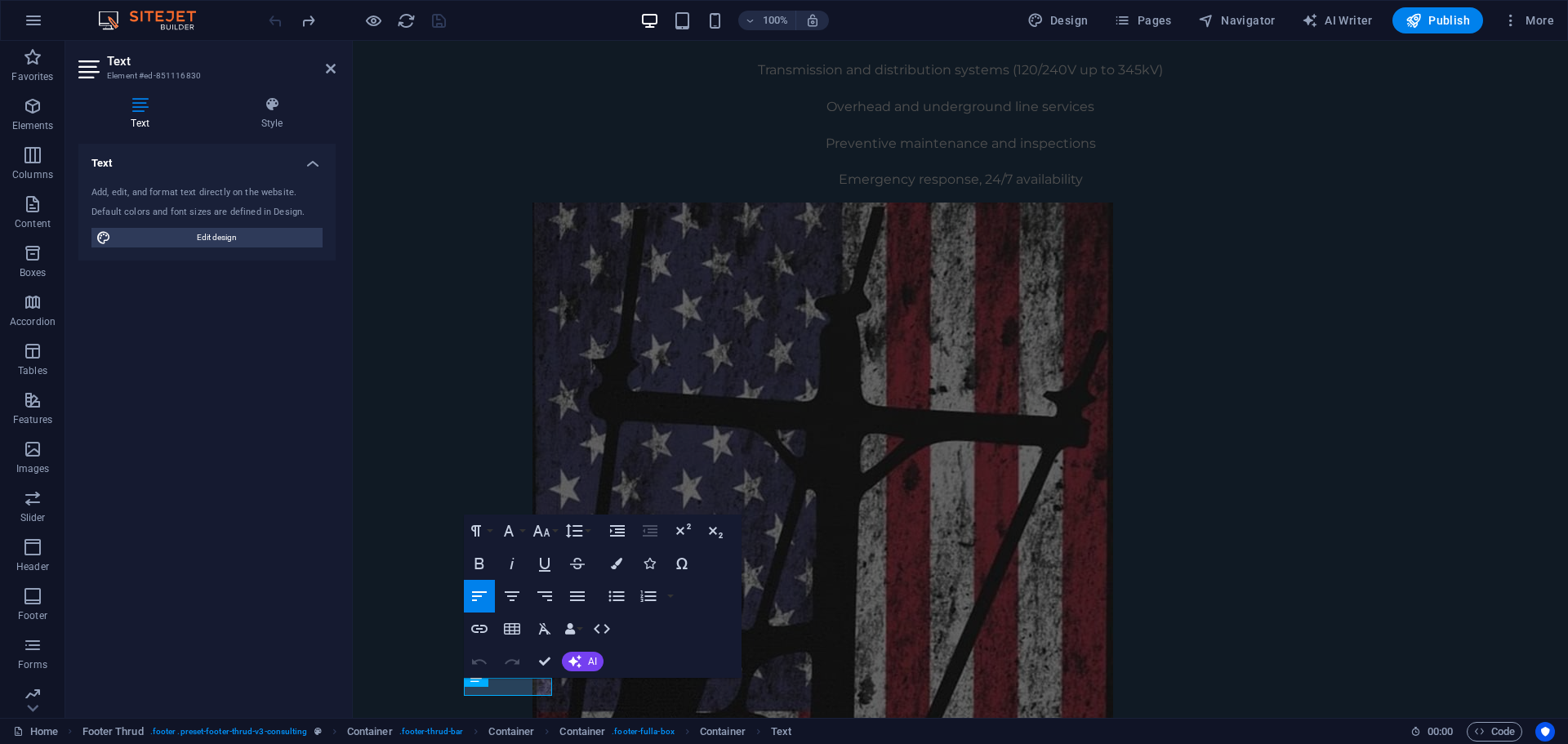
click at [314, 160] on h4 "Text" at bounding box center [207, 158] width 257 height 30
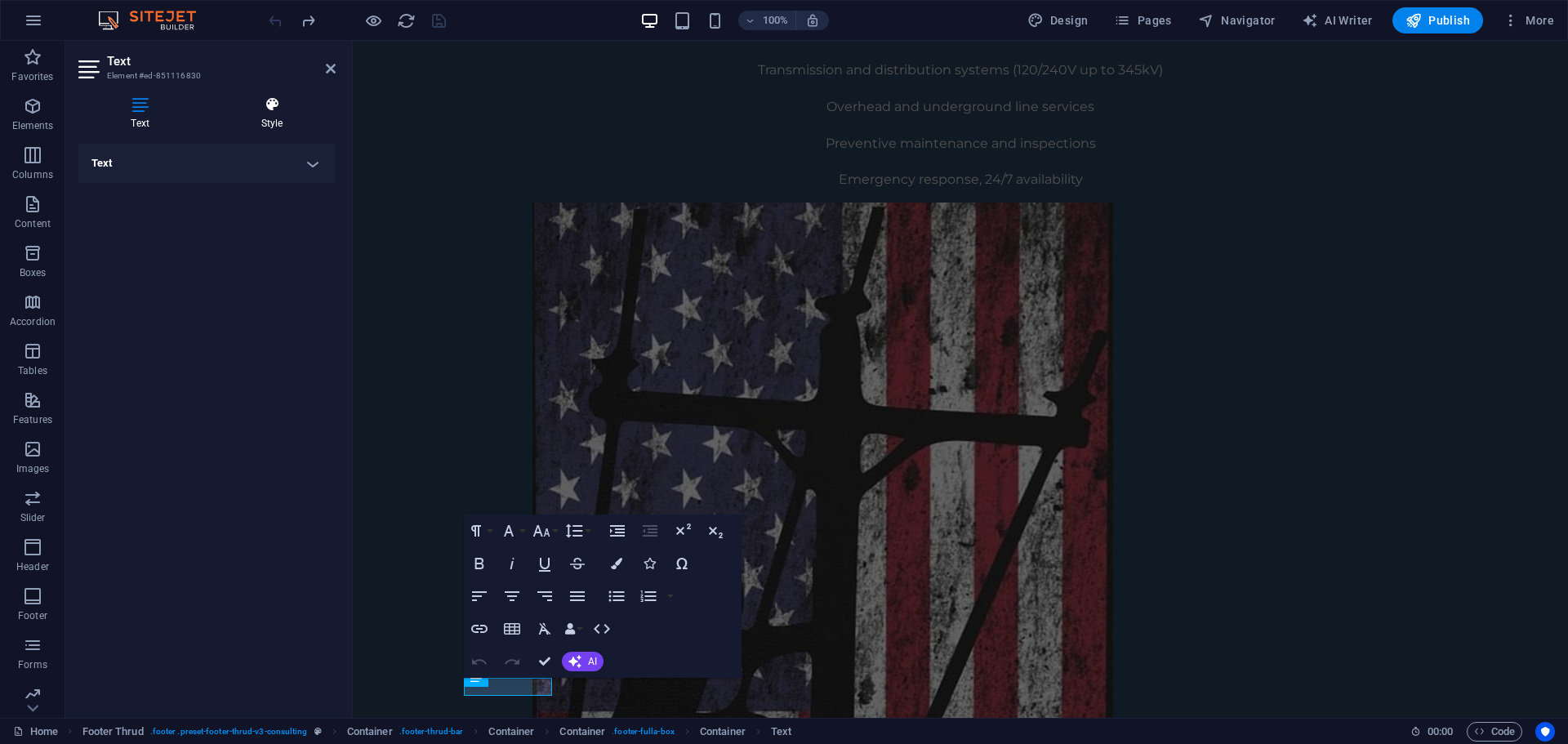
click at [261, 115] on h4 "Style" at bounding box center [272, 114] width 127 height 35
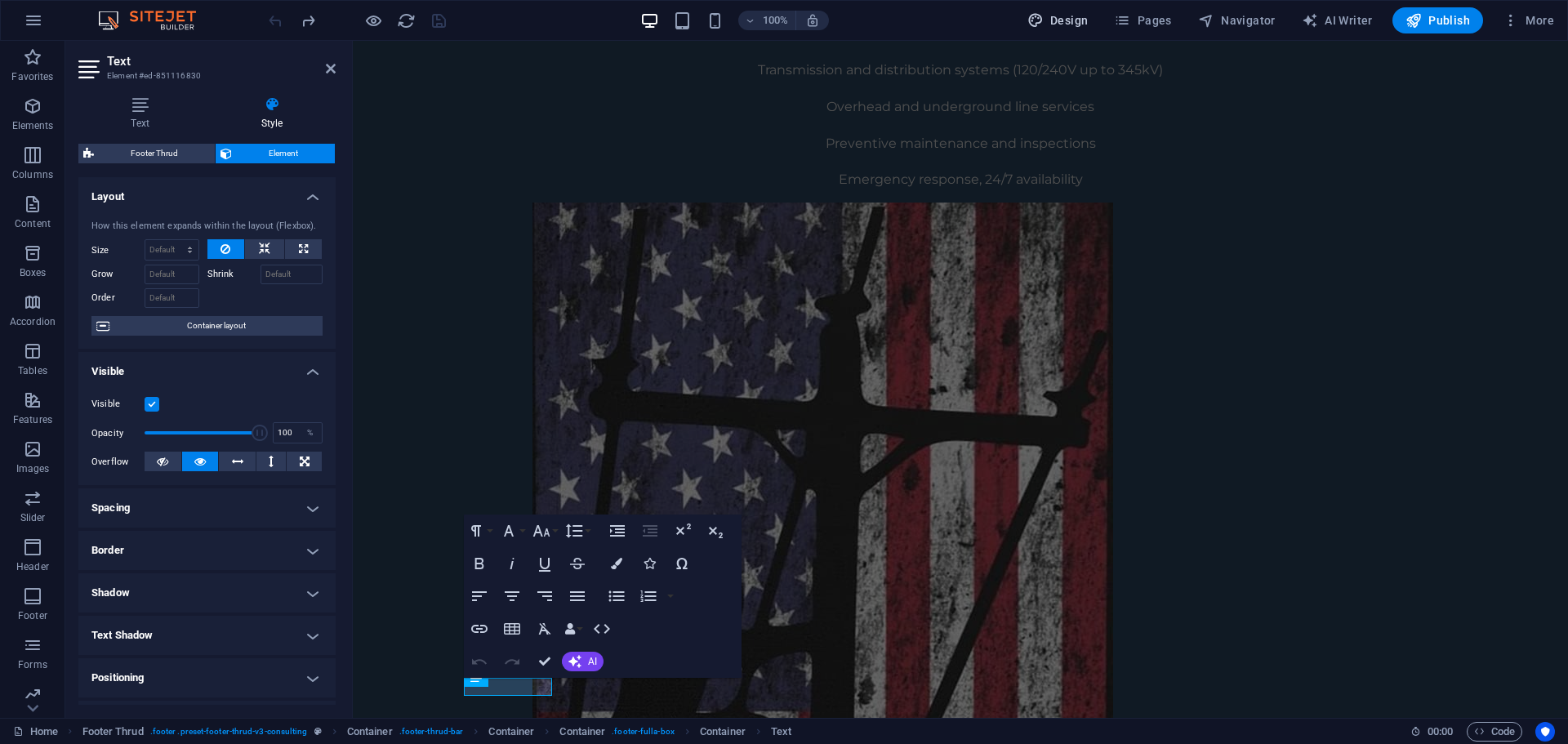
click at [1070, 23] on span "Design" at bounding box center [1058, 21] width 61 height 16
select select "px"
select select "400"
select select "px"
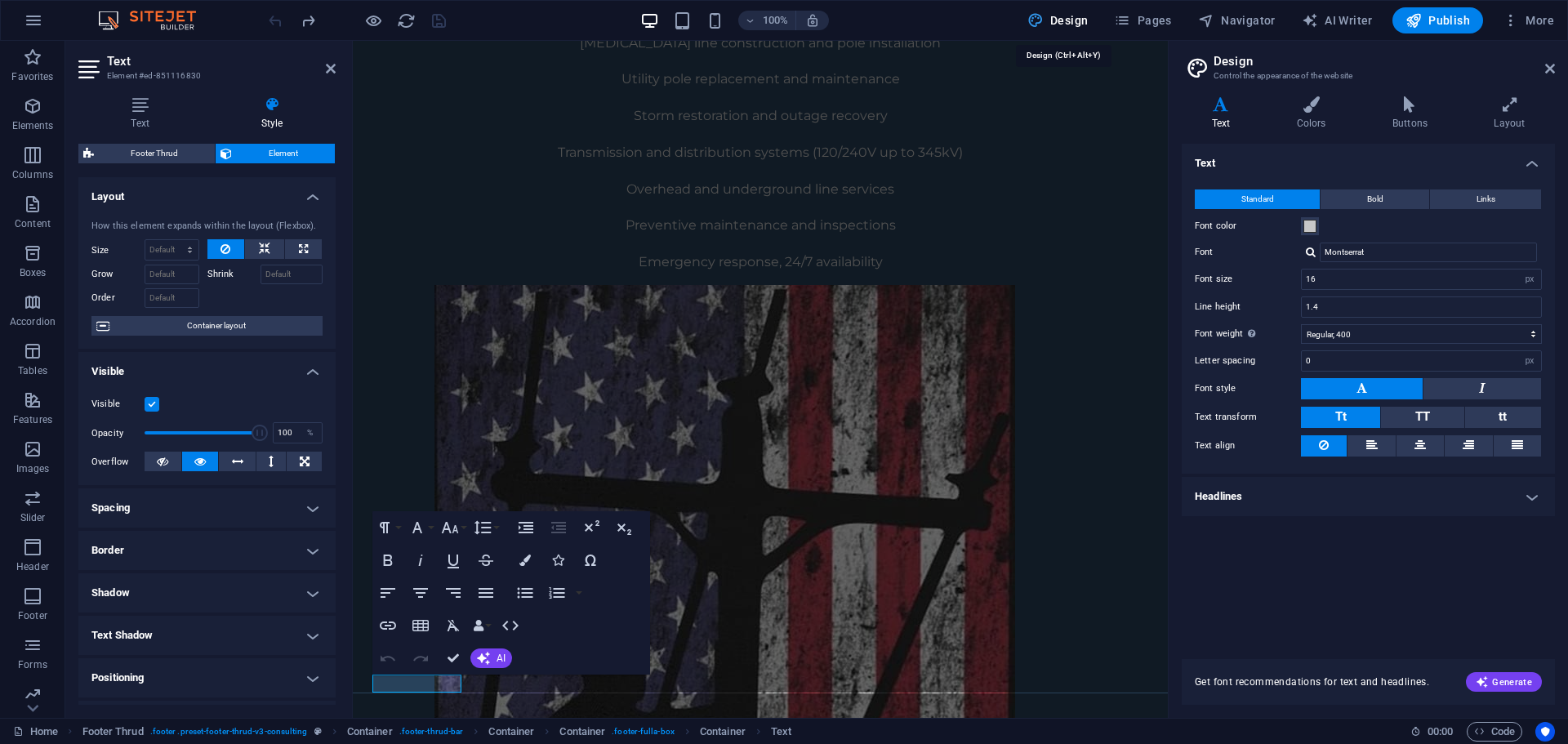
scroll to position [1193, 0]
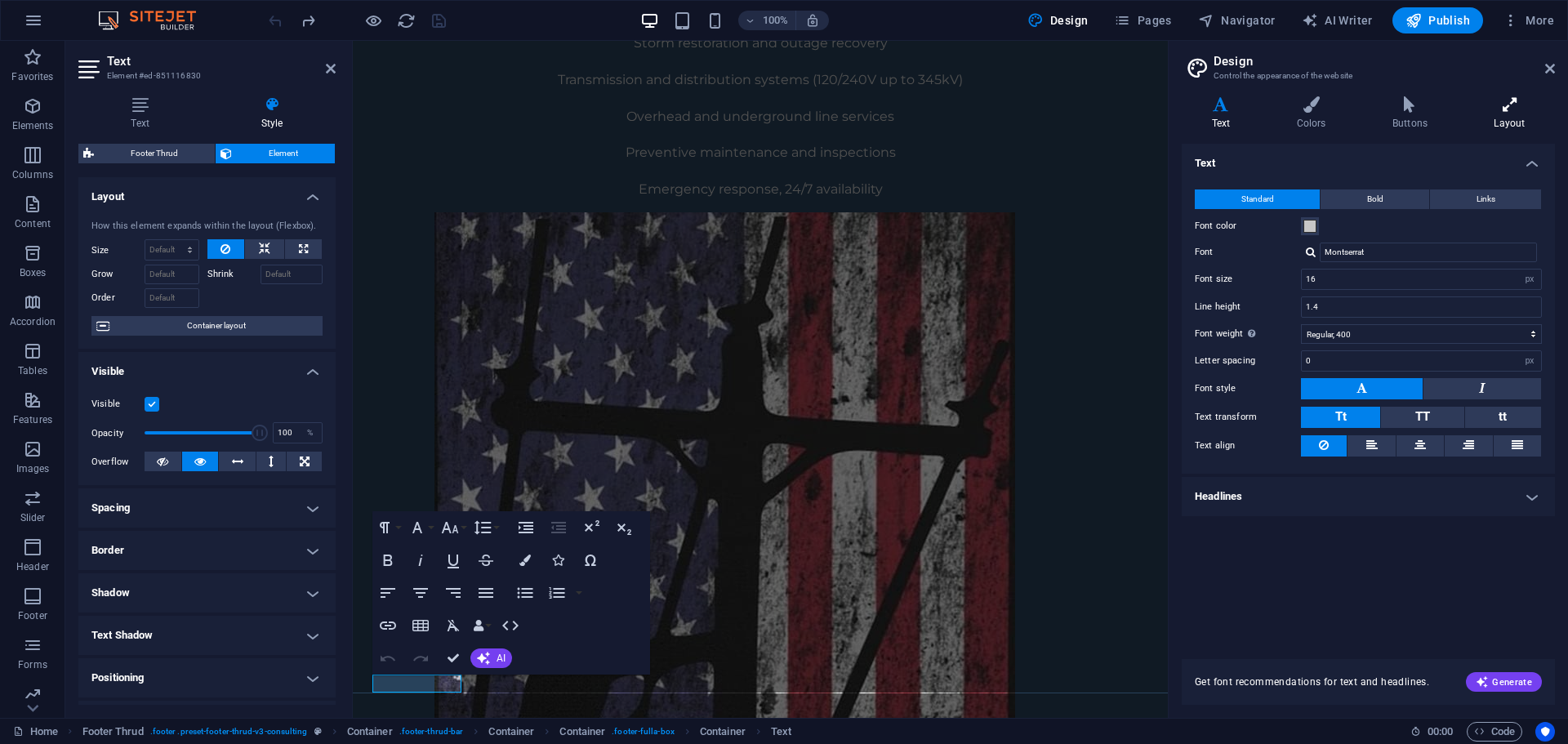
click at [1497, 110] on icon at bounding box center [1510, 105] width 91 height 16
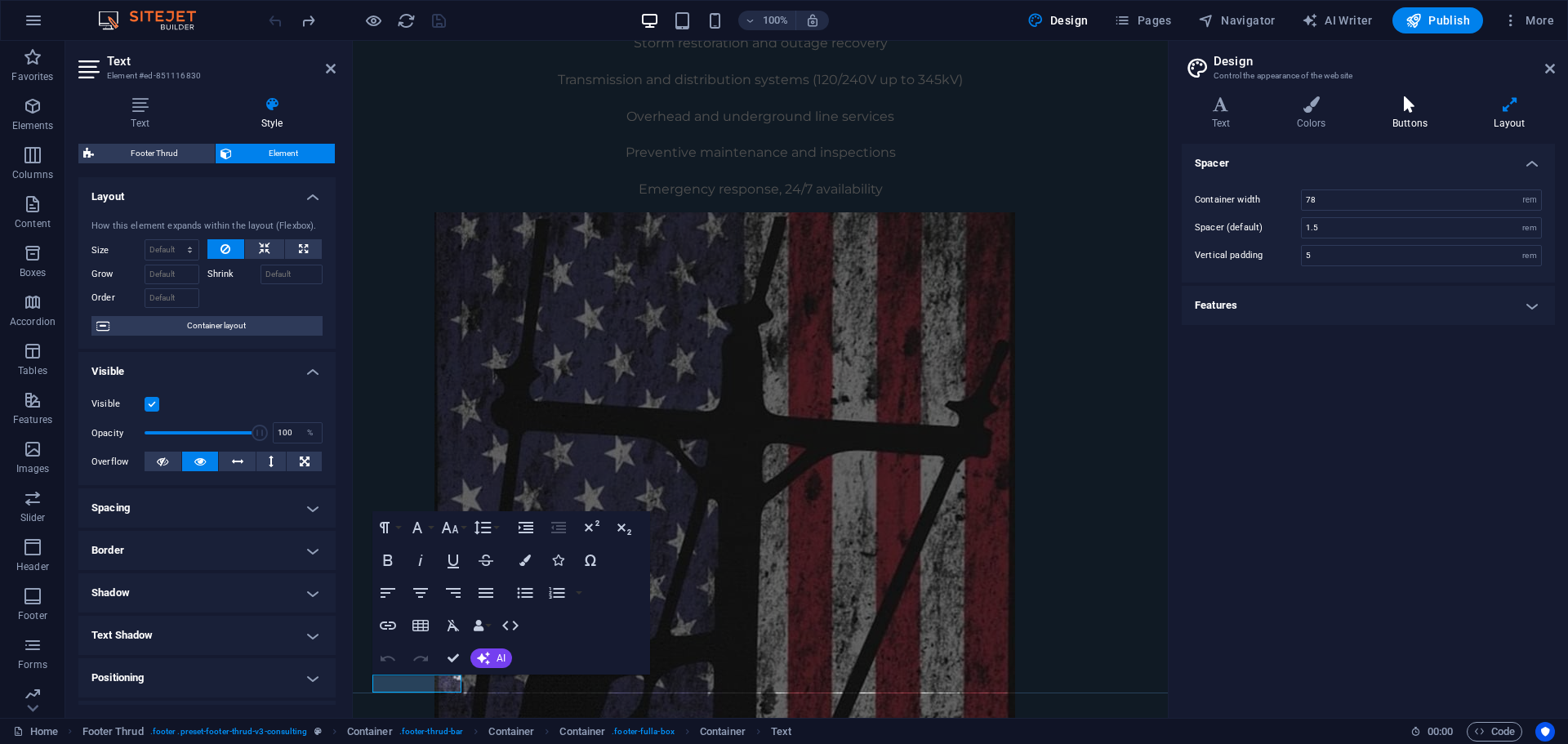
click at [1429, 106] on icon at bounding box center [1410, 105] width 95 height 16
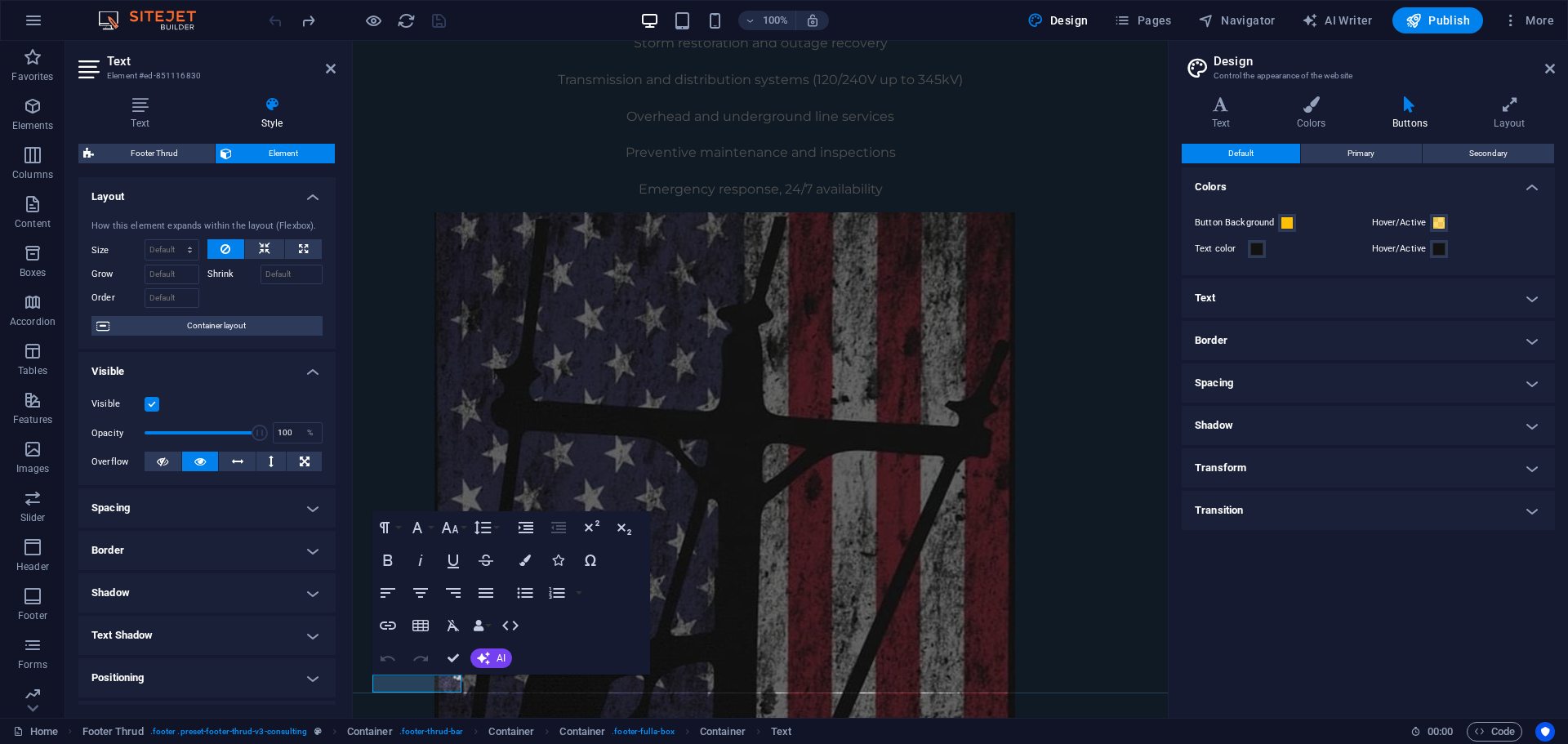
click at [1242, 294] on h4 "Text" at bounding box center [1368, 298] width 373 height 40
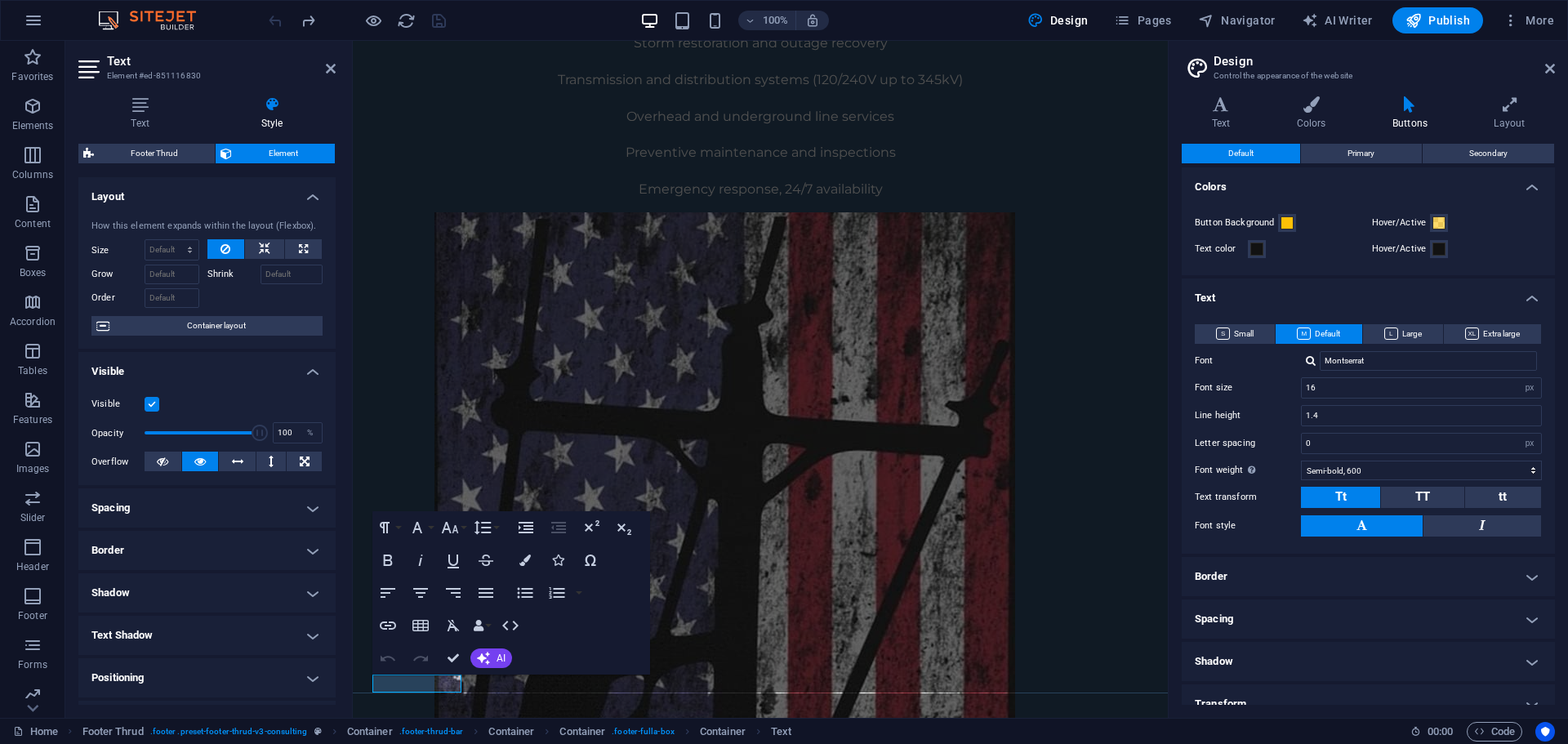
click at [1268, 286] on h4 "Text" at bounding box center [1368, 293] width 373 height 30
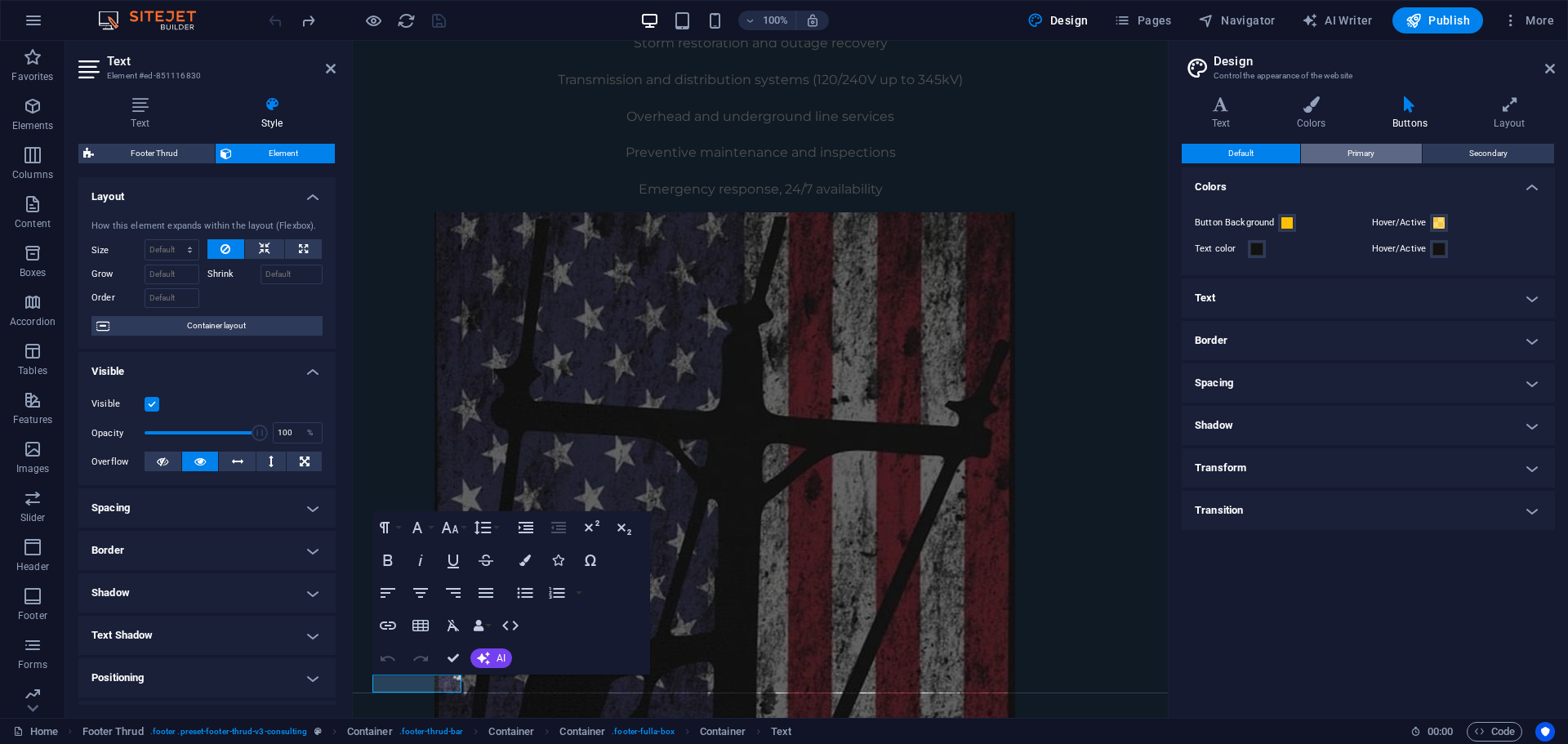
click at [1361, 146] on span "Primary" at bounding box center [1361, 153] width 27 height 20
click at [1269, 160] on button "Default" at bounding box center [1241, 153] width 119 height 20
click at [1315, 124] on h4 "Colors" at bounding box center [1315, 114] width 96 height 35
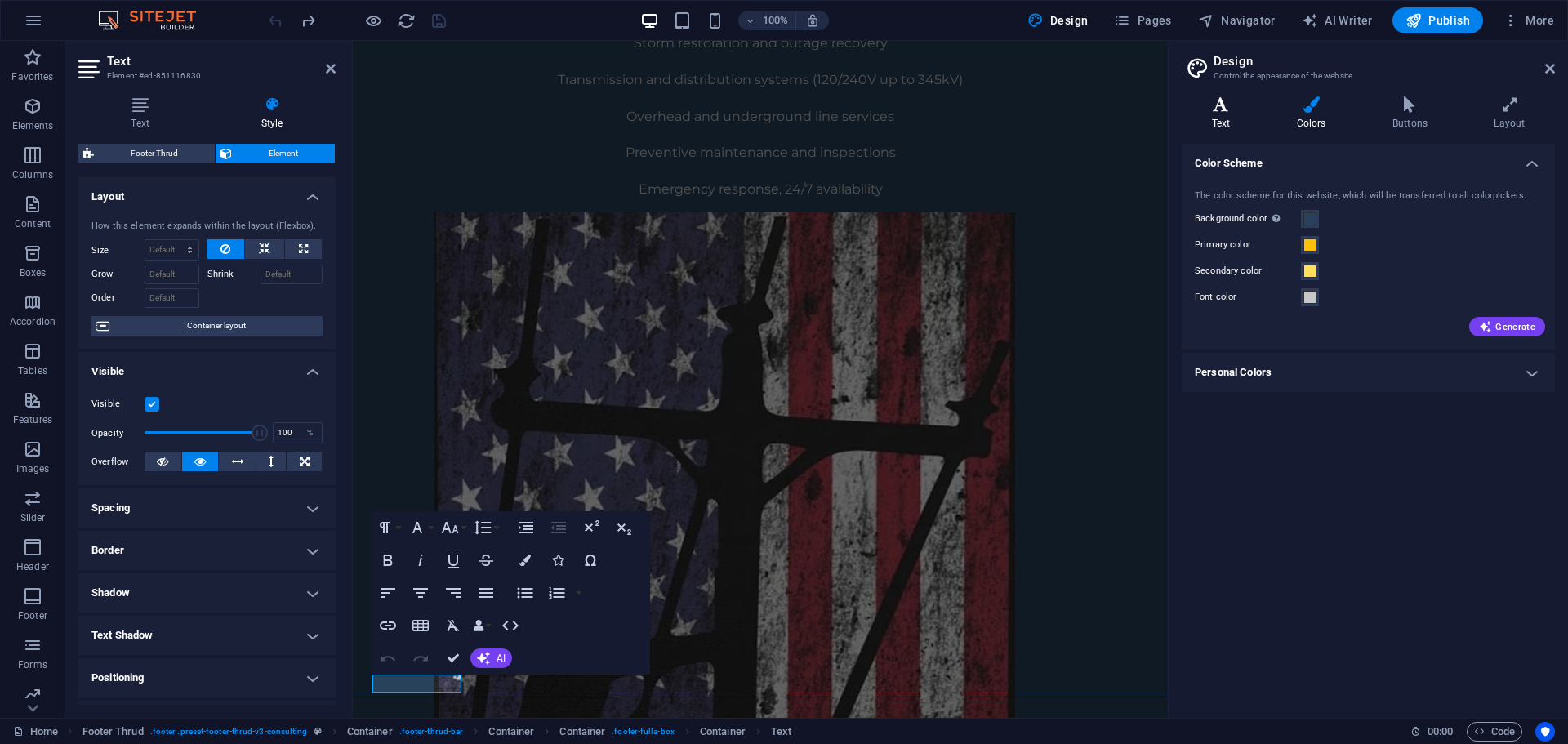
click at [1254, 122] on h4 "Text" at bounding box center [1224, 114] width 85 height 35
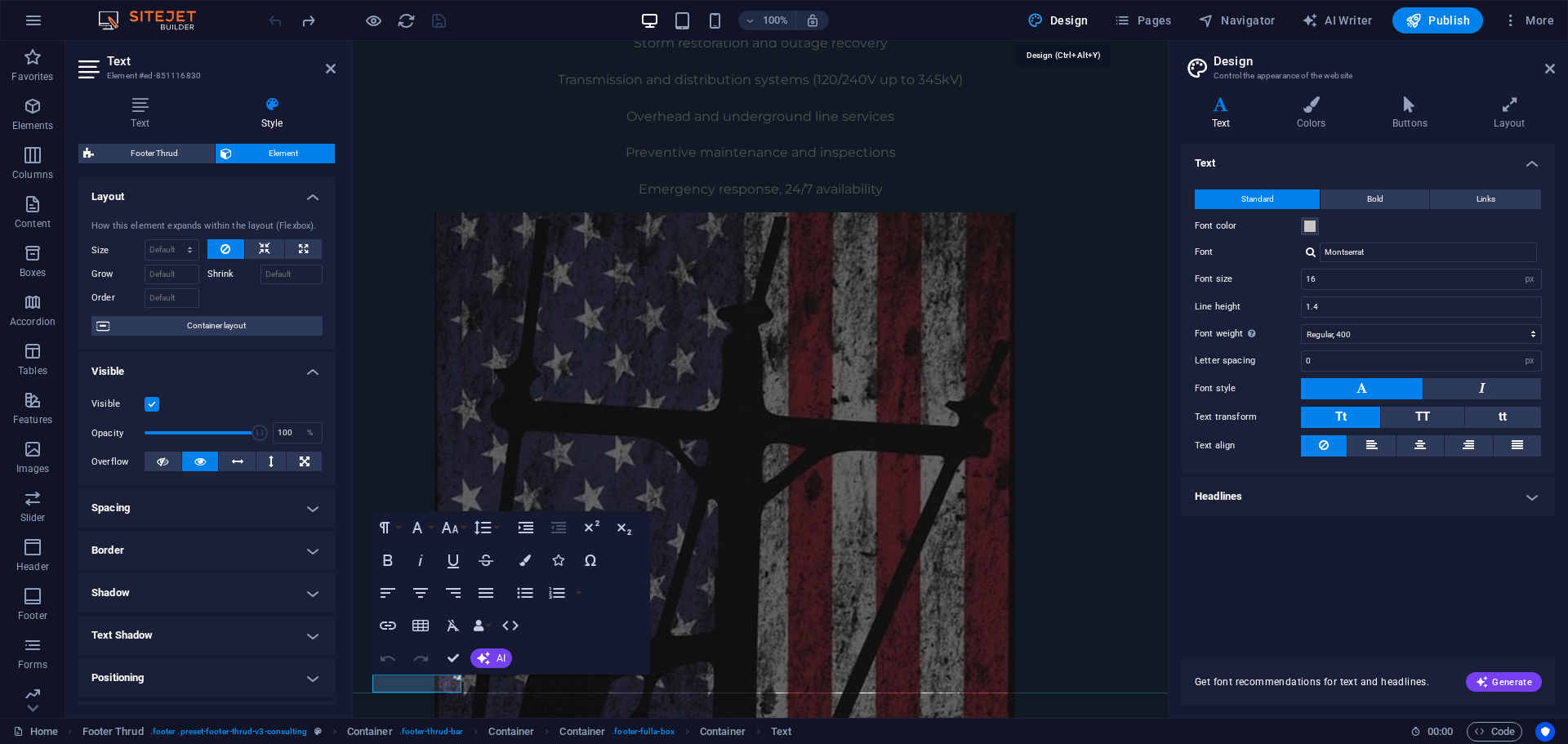
click at [1065, 24] on span "Design" at bounding box center [1058, 21] width 61 height 16
drag, startPoint x: 1546, startPoint y: 63, endPoint x: 868, endPoint y: 168, distance: 686.1
click at [1546, 63] on icon at bounding box center [1551, 68] width 10 height 13
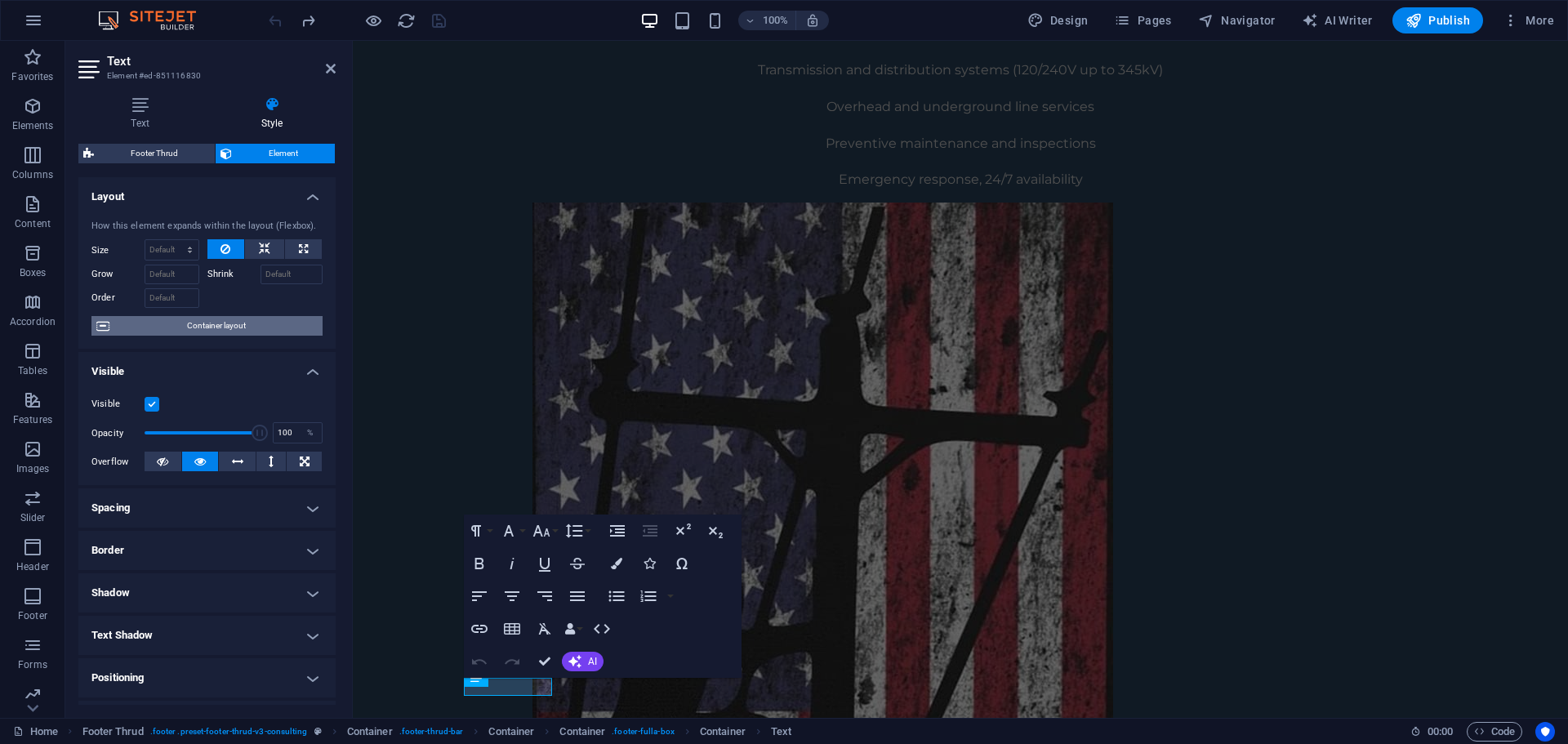
click at [230, 327] on span "Container layout" at bounding box center [216, 326] width 203 height 20
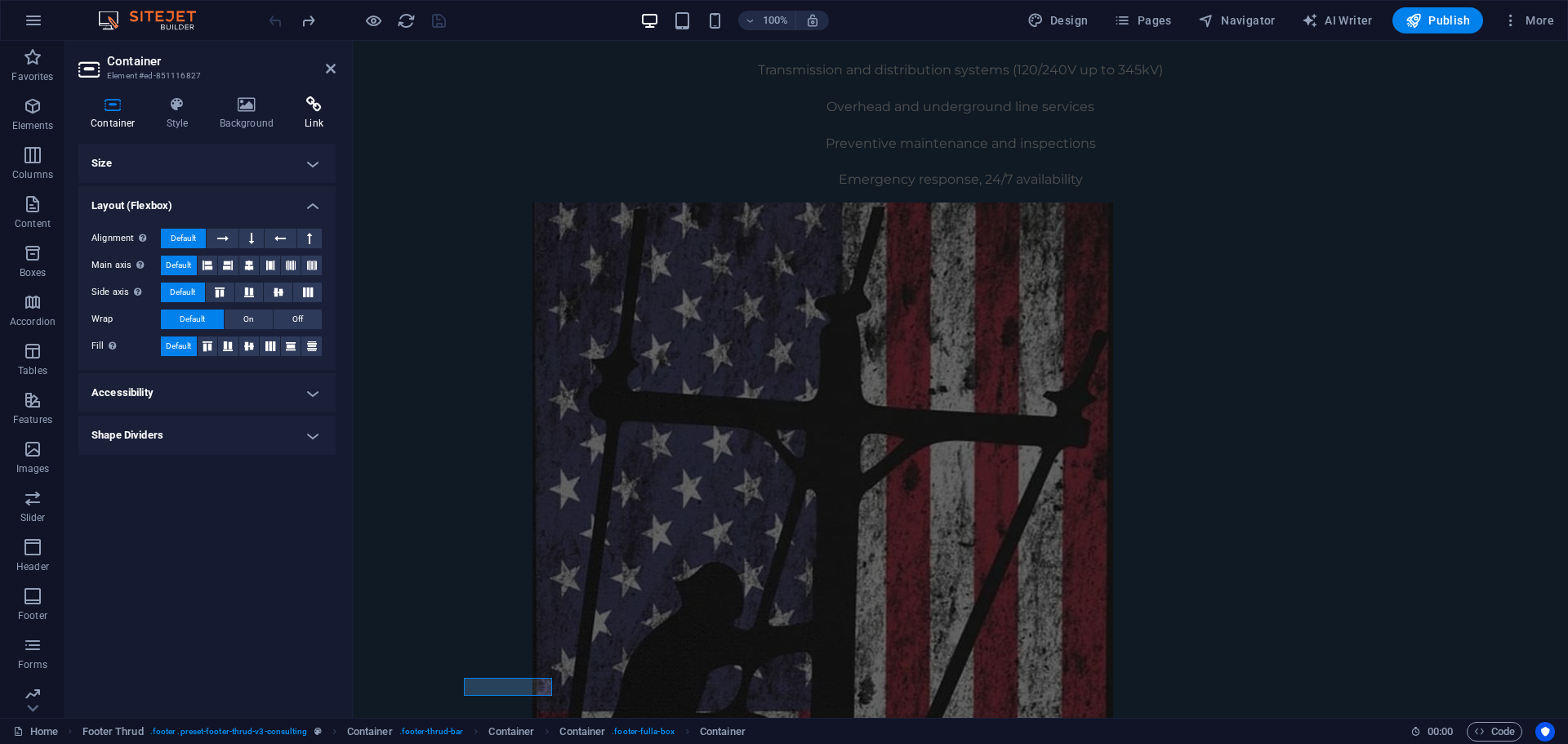
drag, startPoint x: 314, startPoint y: 125, endPoint x: 306, endPoint y: 120, distance: 9.4
click at [313, 125] on h4 "Link" at bounding box center [314, 114] width 43 height 35
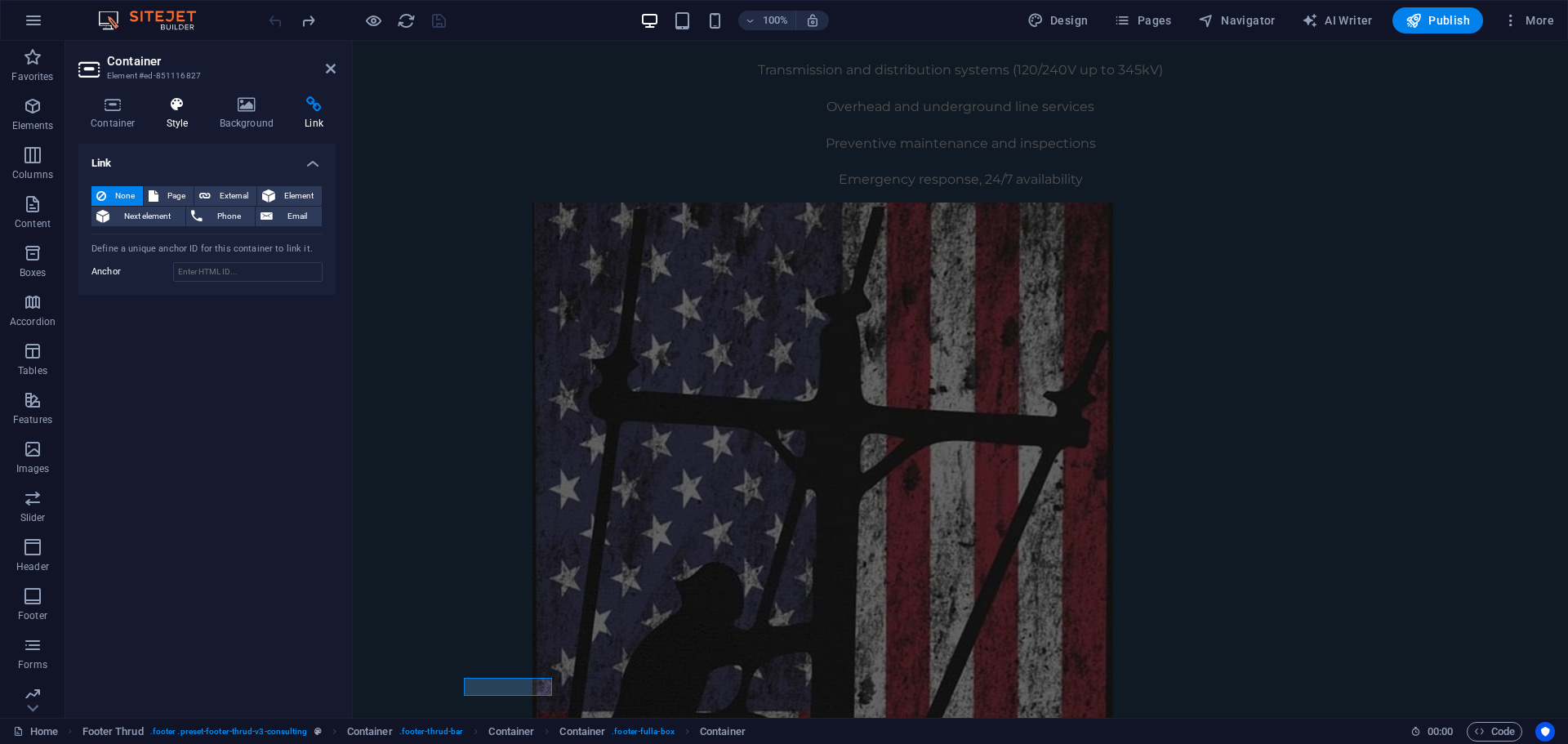
click at [176, 109] on icon at bounding box center [177, 105] width 46 height 16
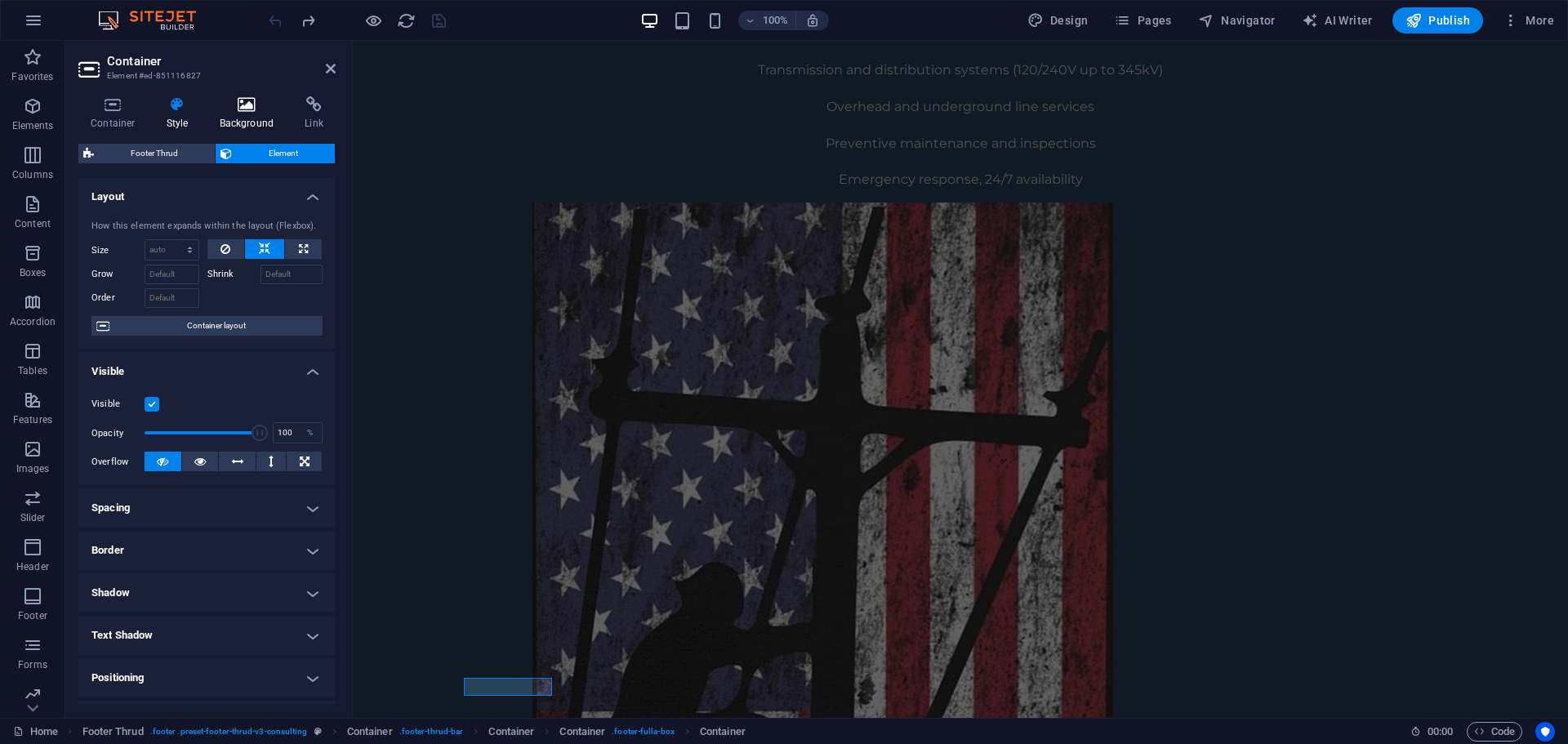
click at [251, 110] on icon at bounding box center [247, 105] width 79 height 16
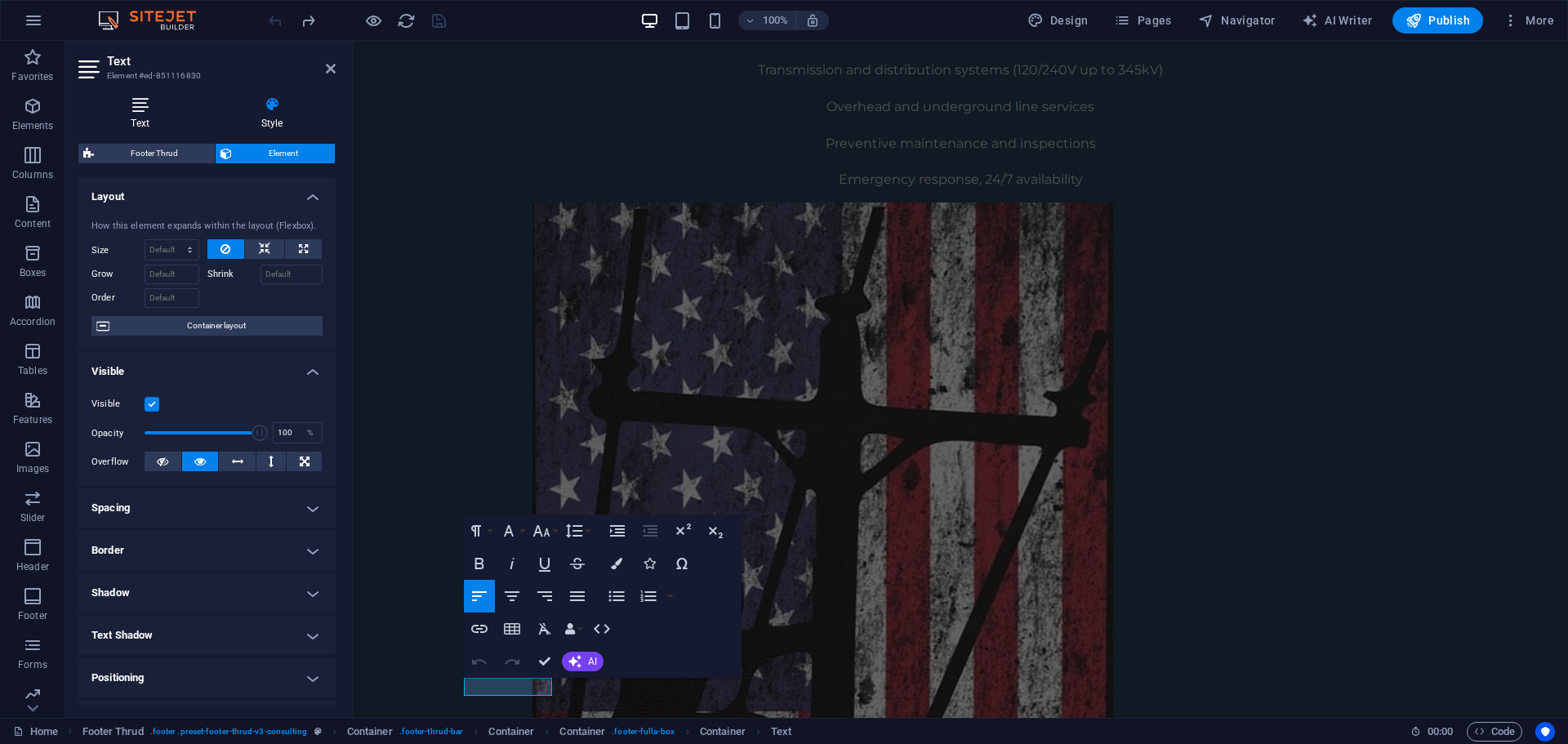
click at [153, 119] on h4 "Text" at bounding box center [143, 114] width 130 height 35
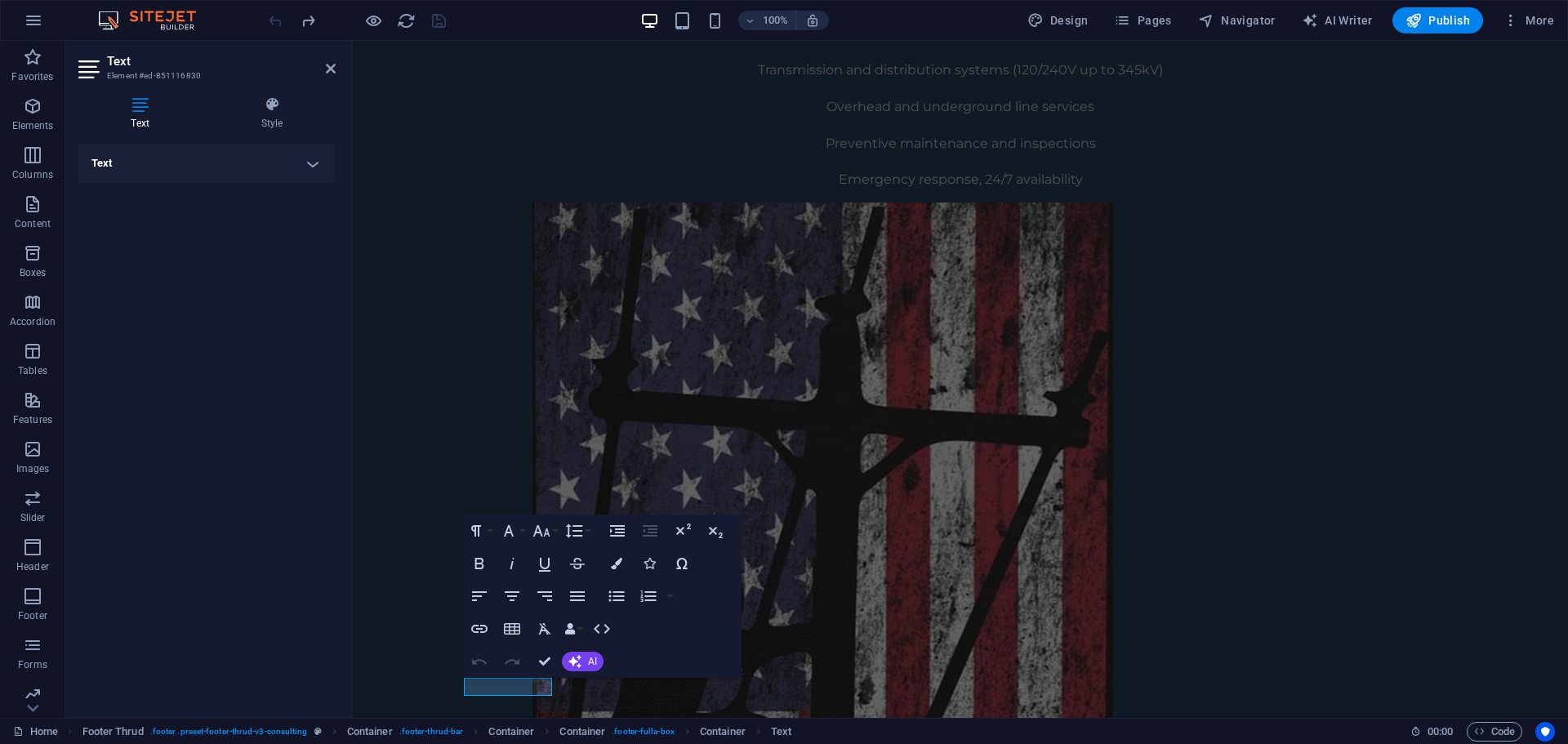
click at [182, 163] on h4 "Text" at bounding box center [207, 163] width 257 height 40
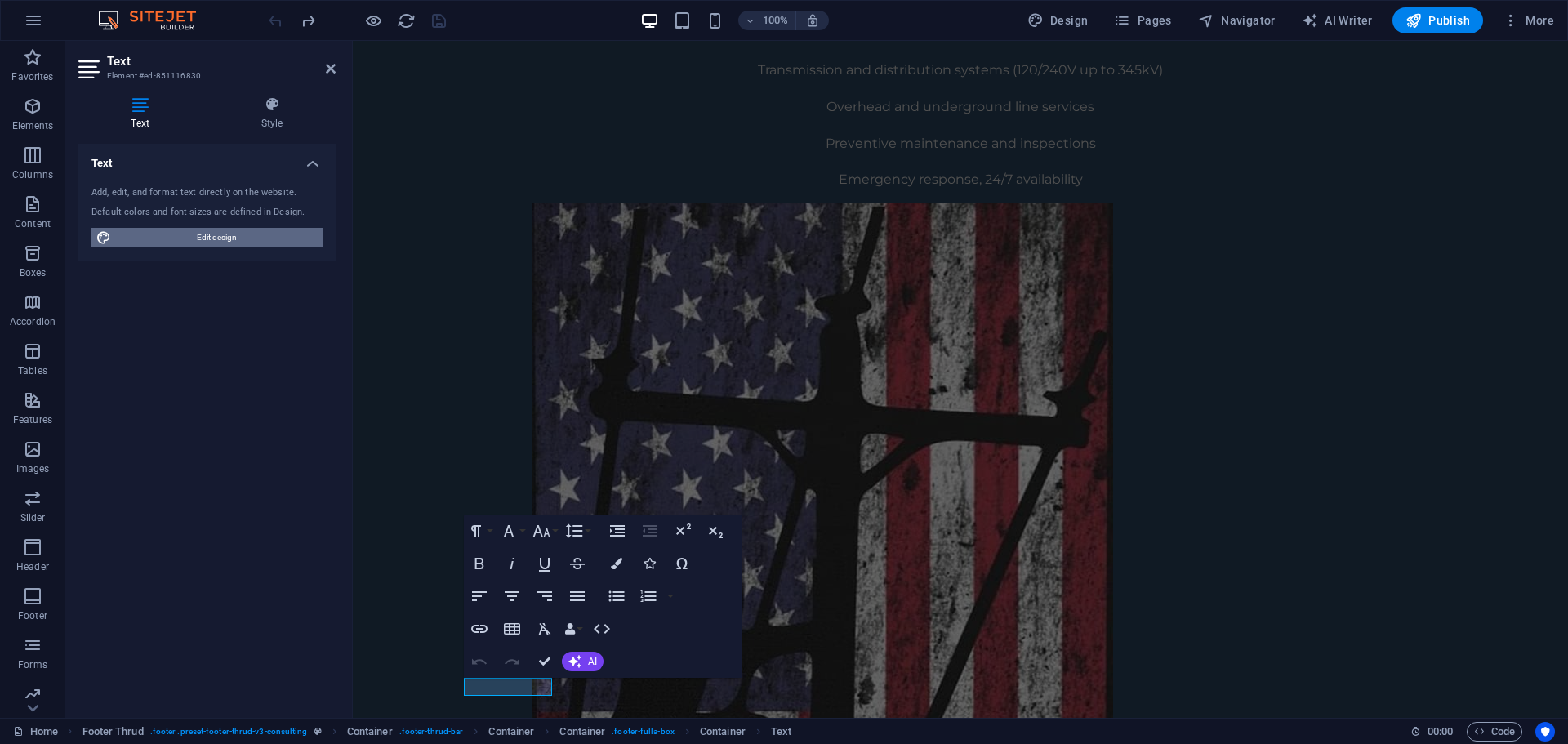
click at [231, 234] on span "Edit design" at bounding box center [217, 238] width 201 height 20
select select "px"
select select "400"
select select "px"
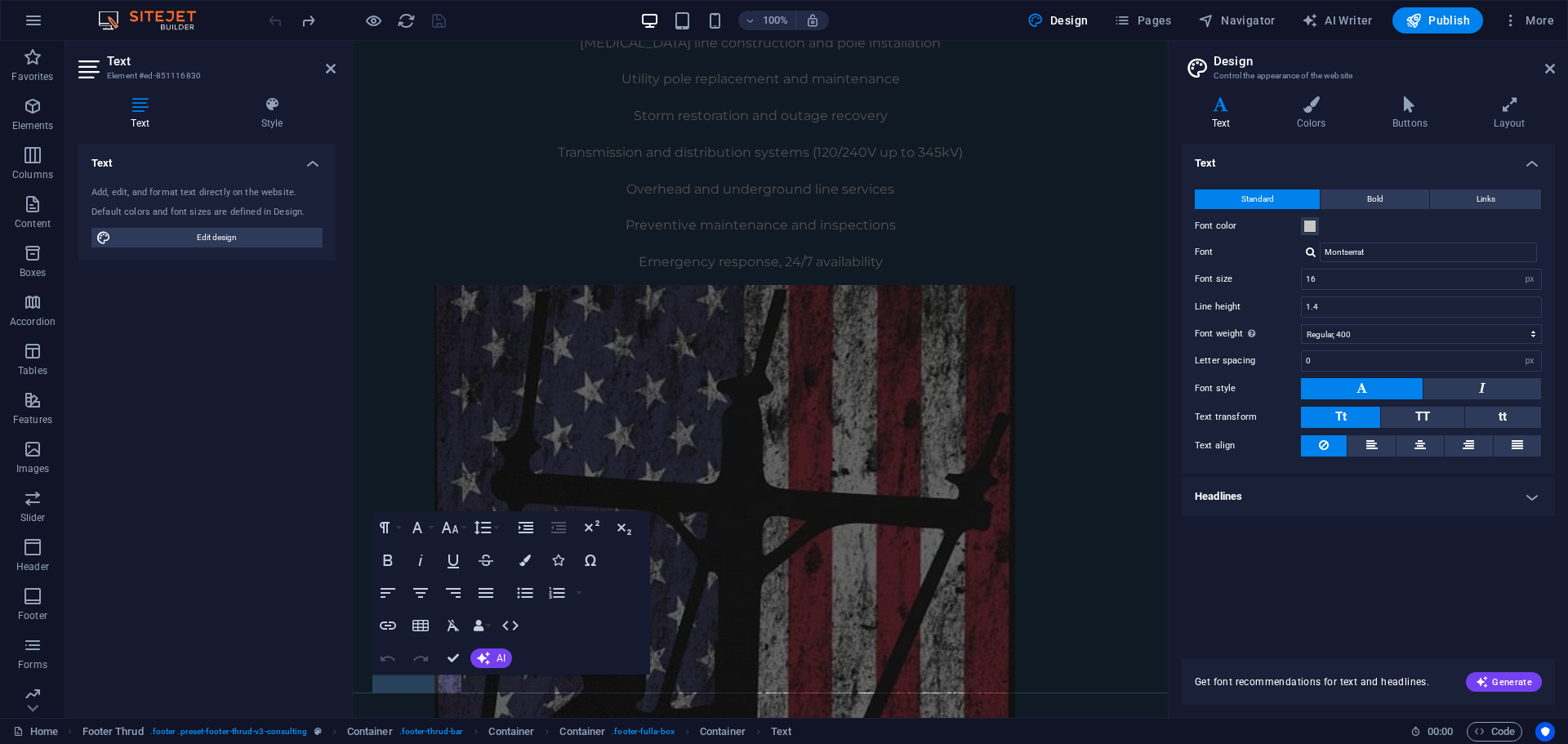
scroll to position [1193, 0]
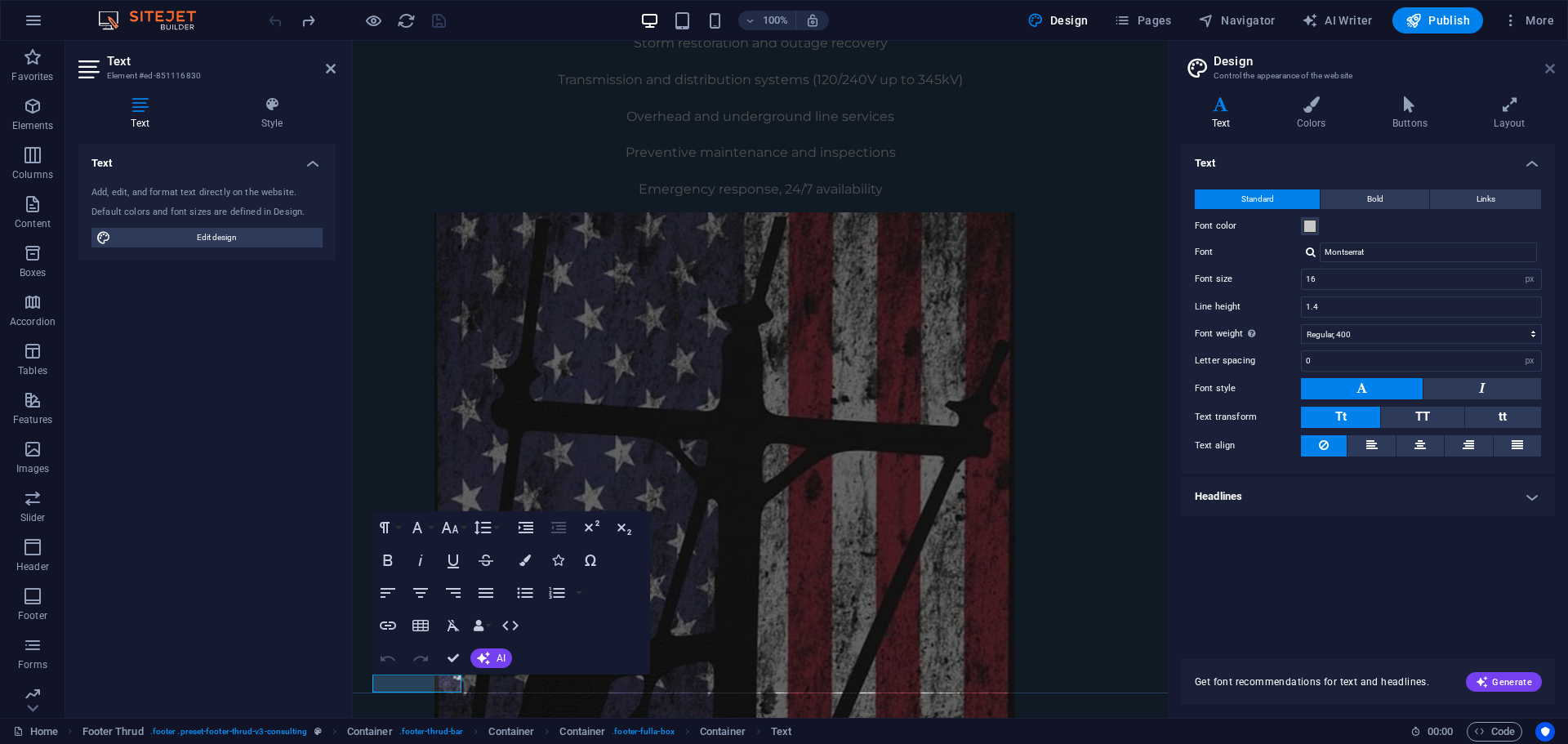
click at [1551, 68] on icon at bounding box center [1551, 68] width 10 height 13
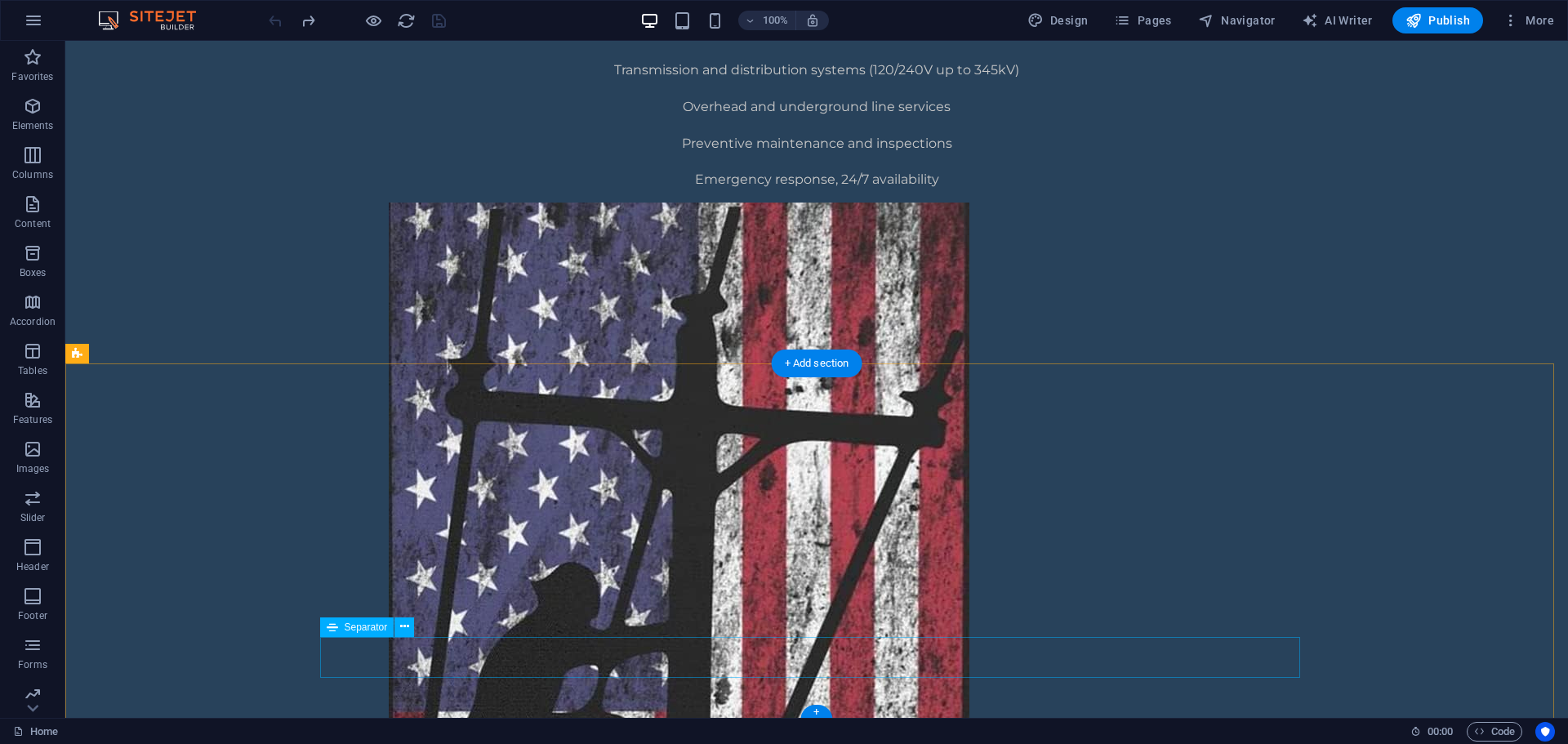
scroll to position [1123, 0]
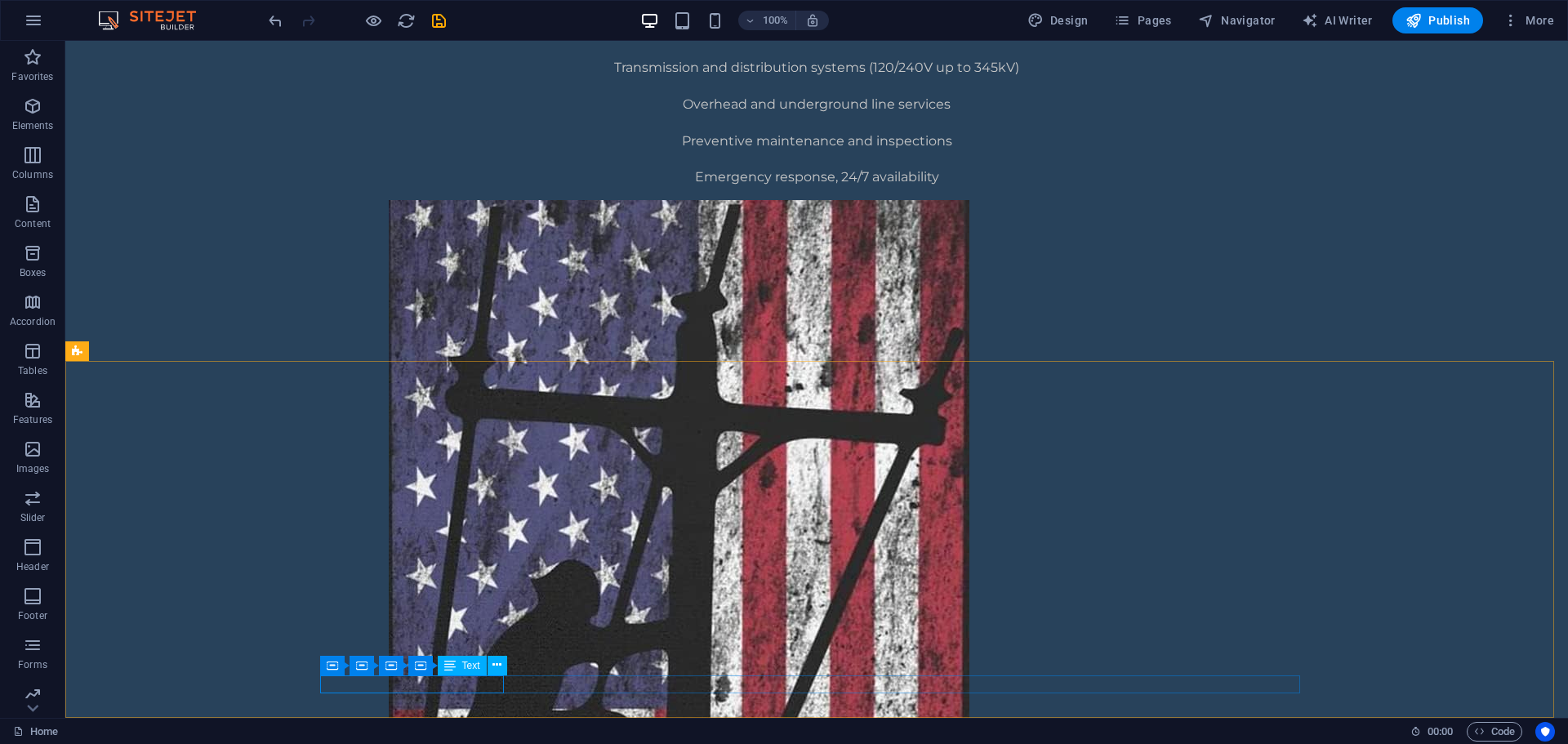
click at [475, 665] on span "Text" at bounding box center [471, 666] width 18 height 10
click at [495, 665] on icon at bounding box center [497, 665] width 9 height 17
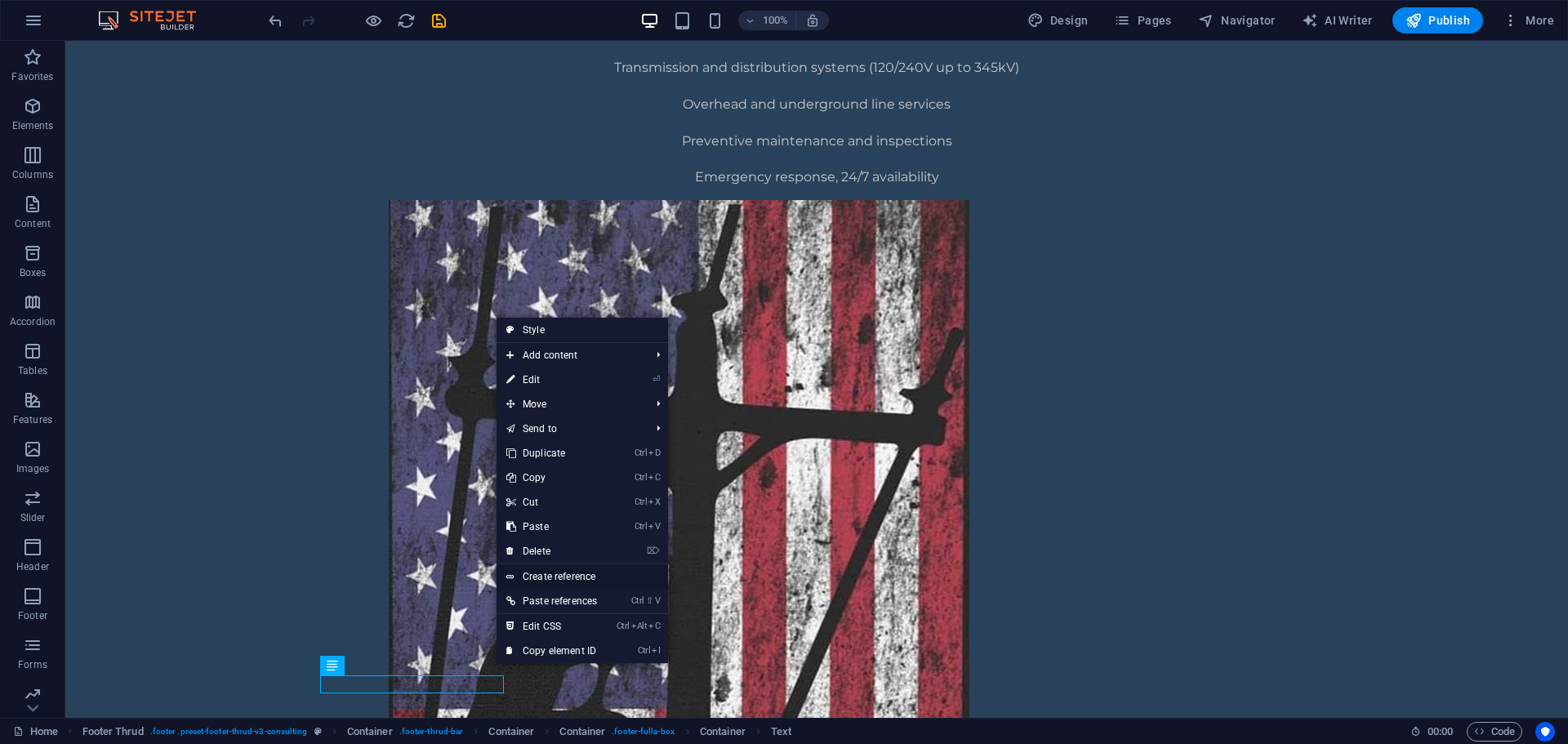
click at [595, 583] on link "Create reference" at bounding box center [583, 577] width 172 height 25
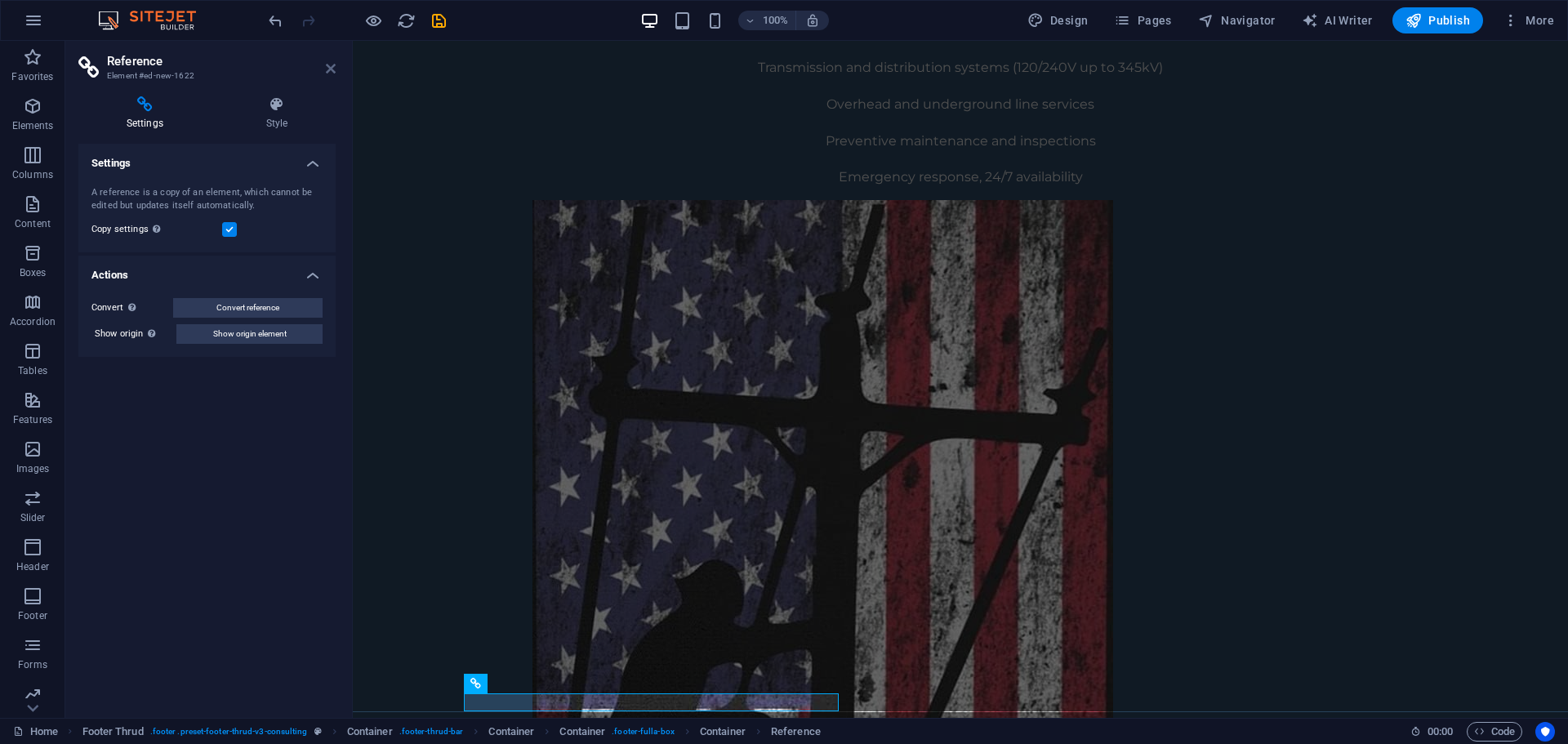
drag, startPoint x: 267, startPoint y: 33, endPoint x: 332, endPoint y: 74, distance: 76.9
click at [332, 74] on icon at bounding box center [331, 68] width 10 height 13
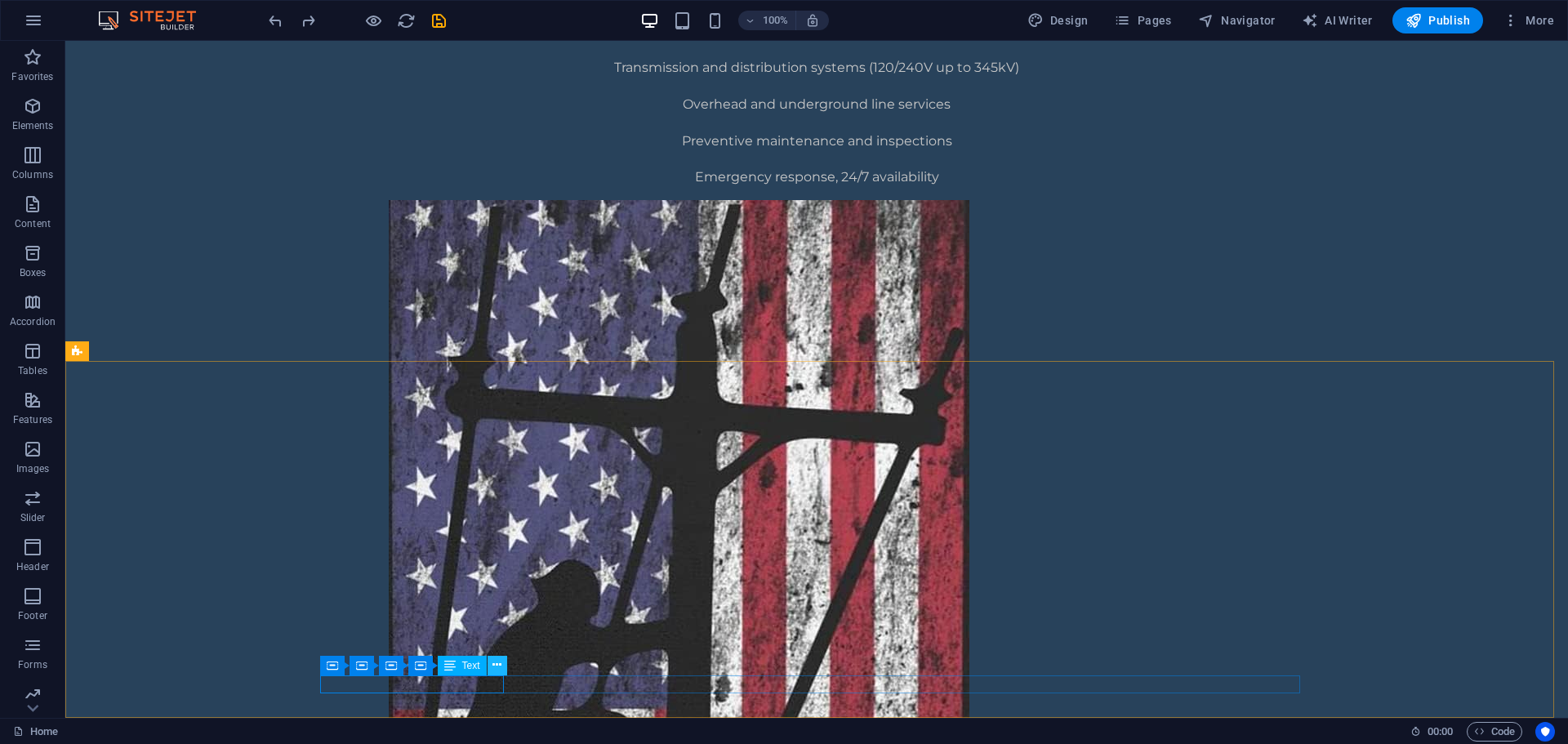
click at [494, 662] on icon at bounding box center [497, 665] width 9 height 17
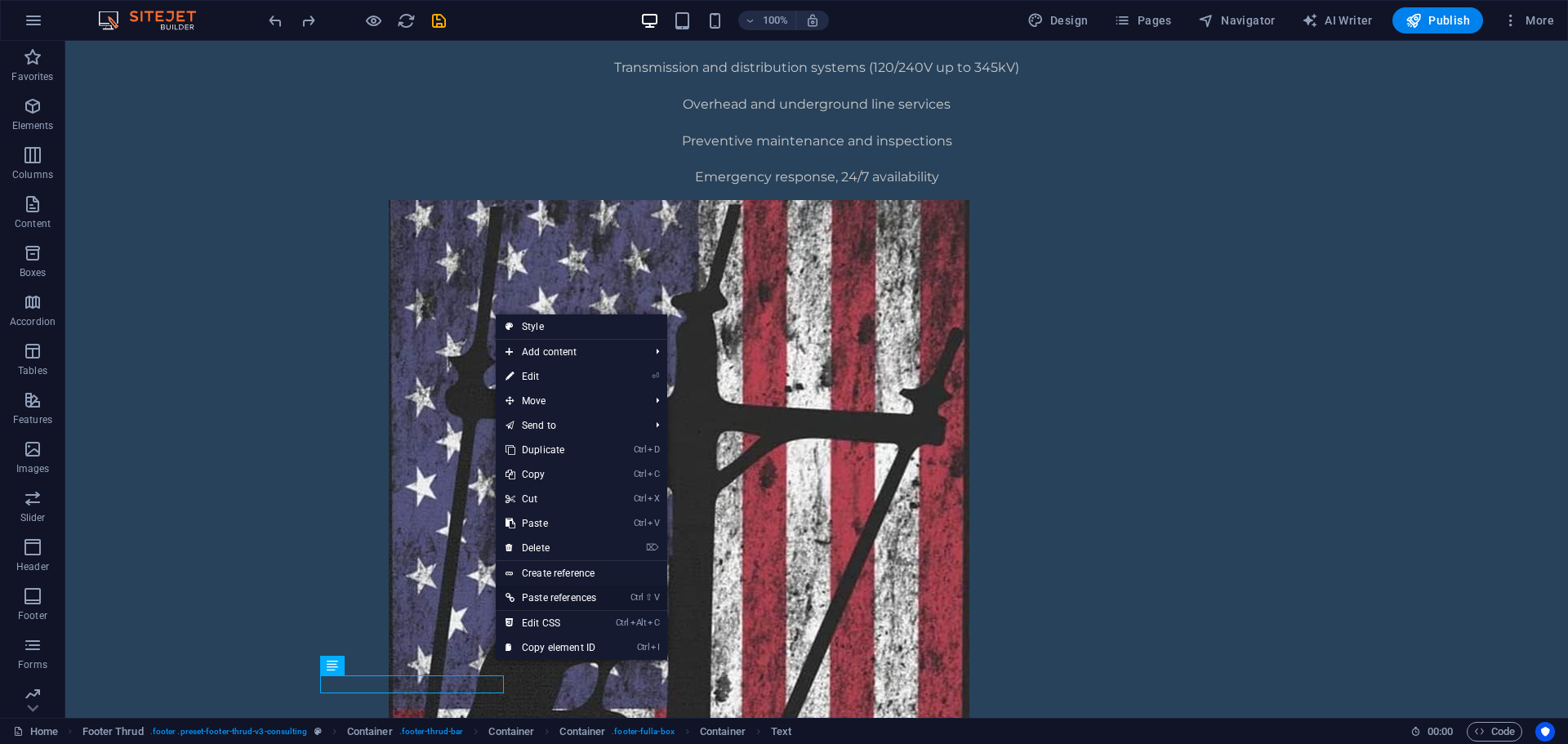
click at [611, 602] on li "Ctrl ⇧ V Paste references" at bounding box center [582, 598] width 172 height 26
click at [602, 595] on link "Ctrl ⇧ V Paste references" at bounding box center [551, 598] width 111 height 25
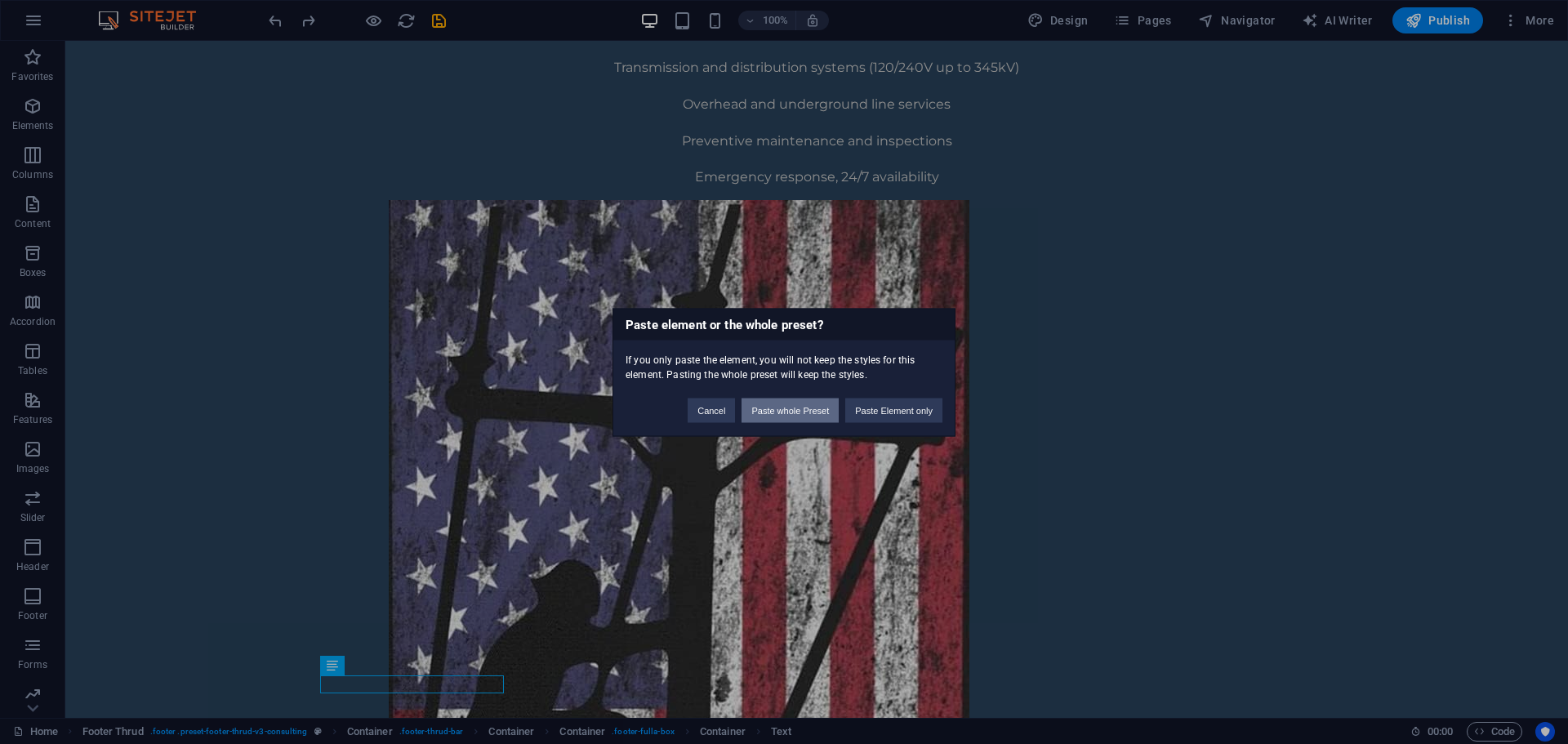
click at [810, 417] on button "Paste whole Preset" at bounding box center [791, 410] width 97 height 25
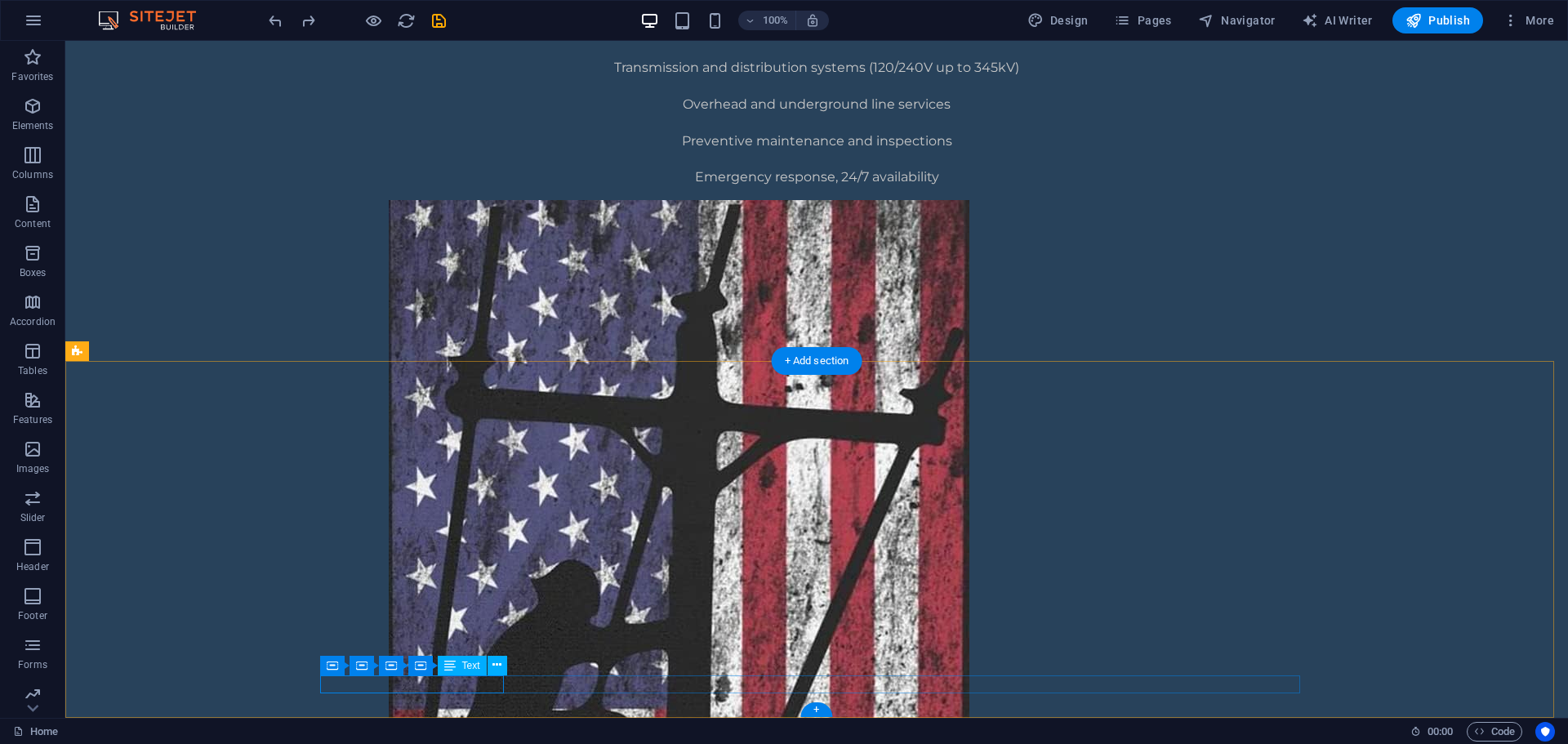
click at [437, 671] on div "Text" at bounding box center [461, 666] width 49 height 20
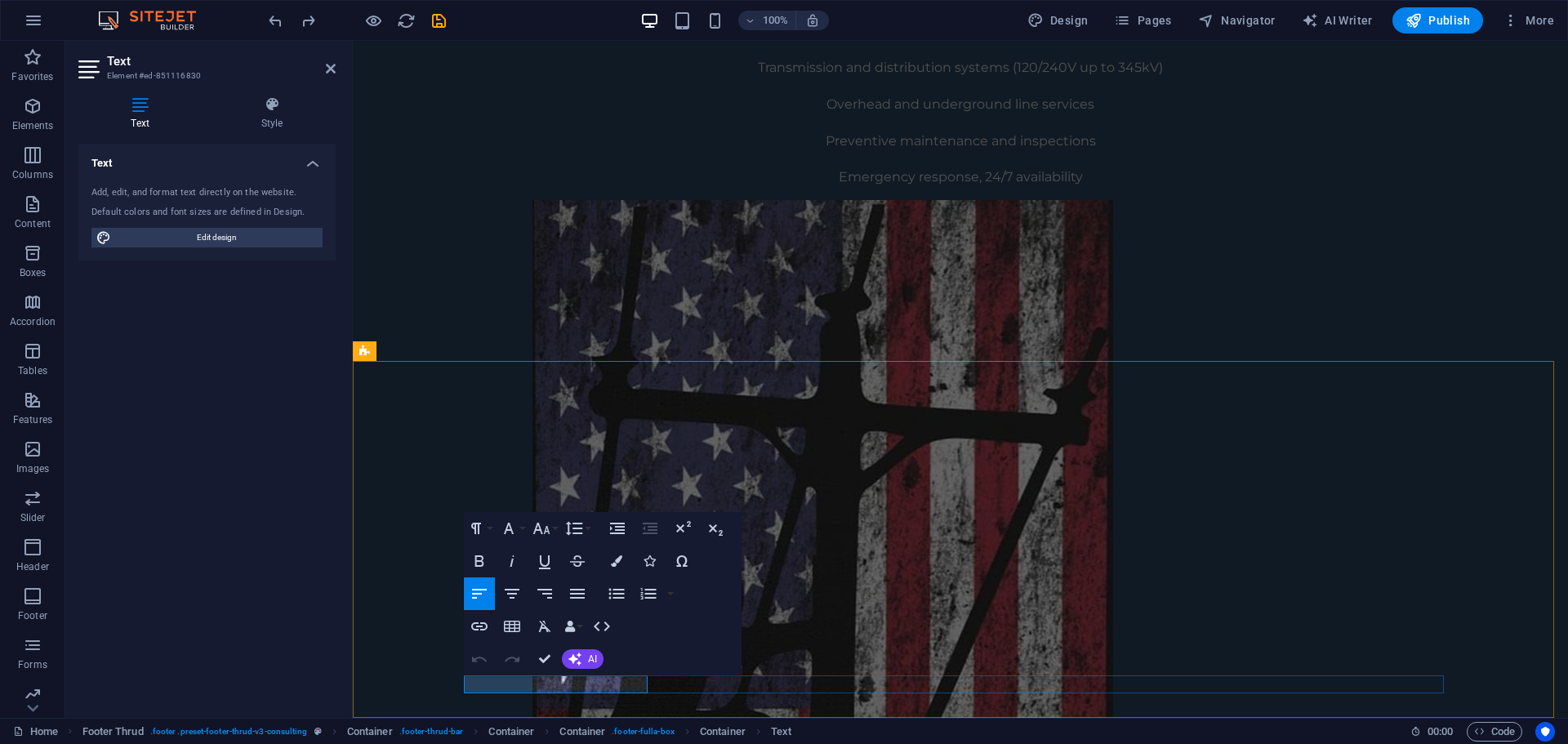
drag, startPoint x: 643, startPoint y: 690, endPoint x: 553, endPoint y: 686, distance: 90.1
click at [271, 556] on div "Text Add, edit, and format text directly on the website. Default colors and fon…" at bounding box center [207, 424] width 257 height 561
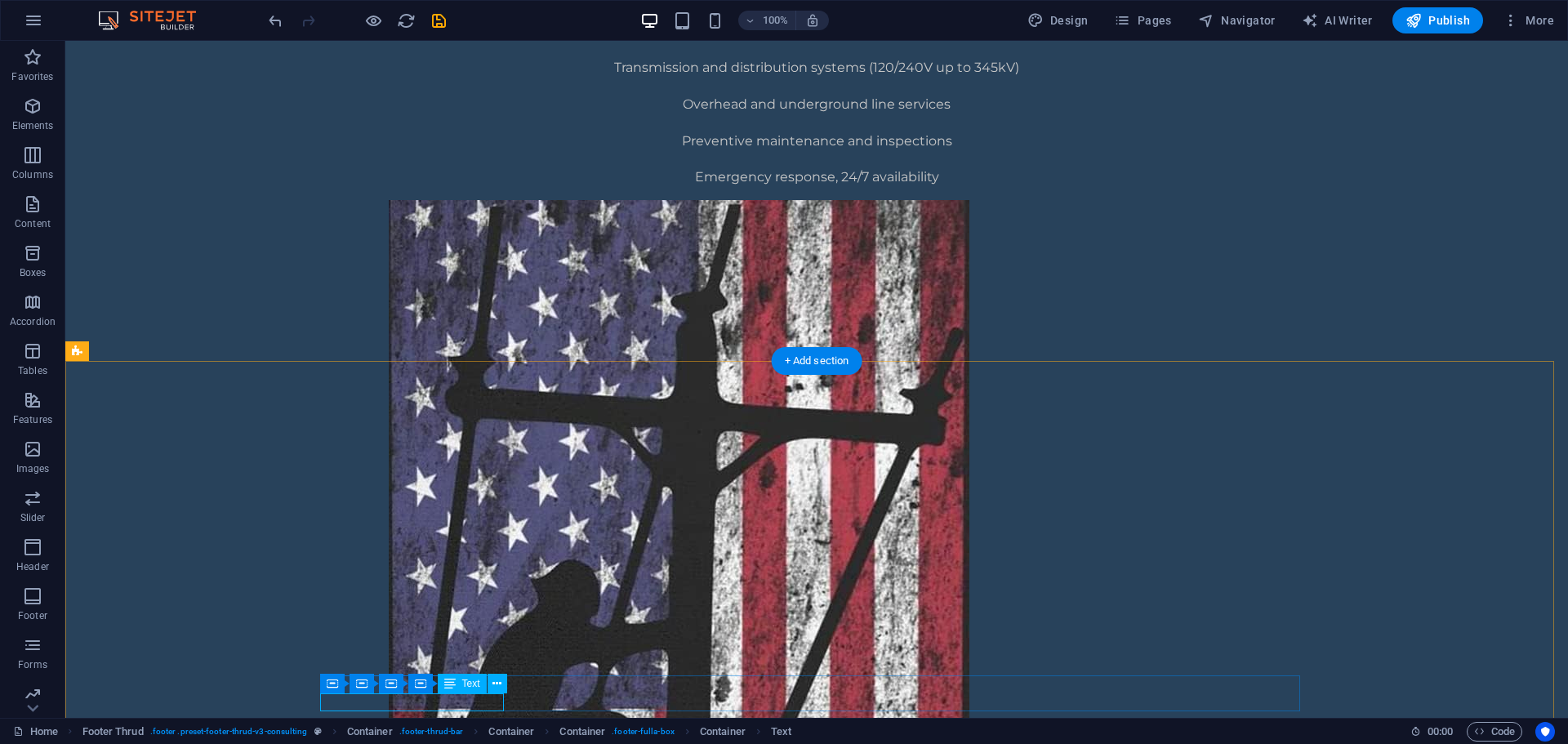
scroll to position [1142, 0]
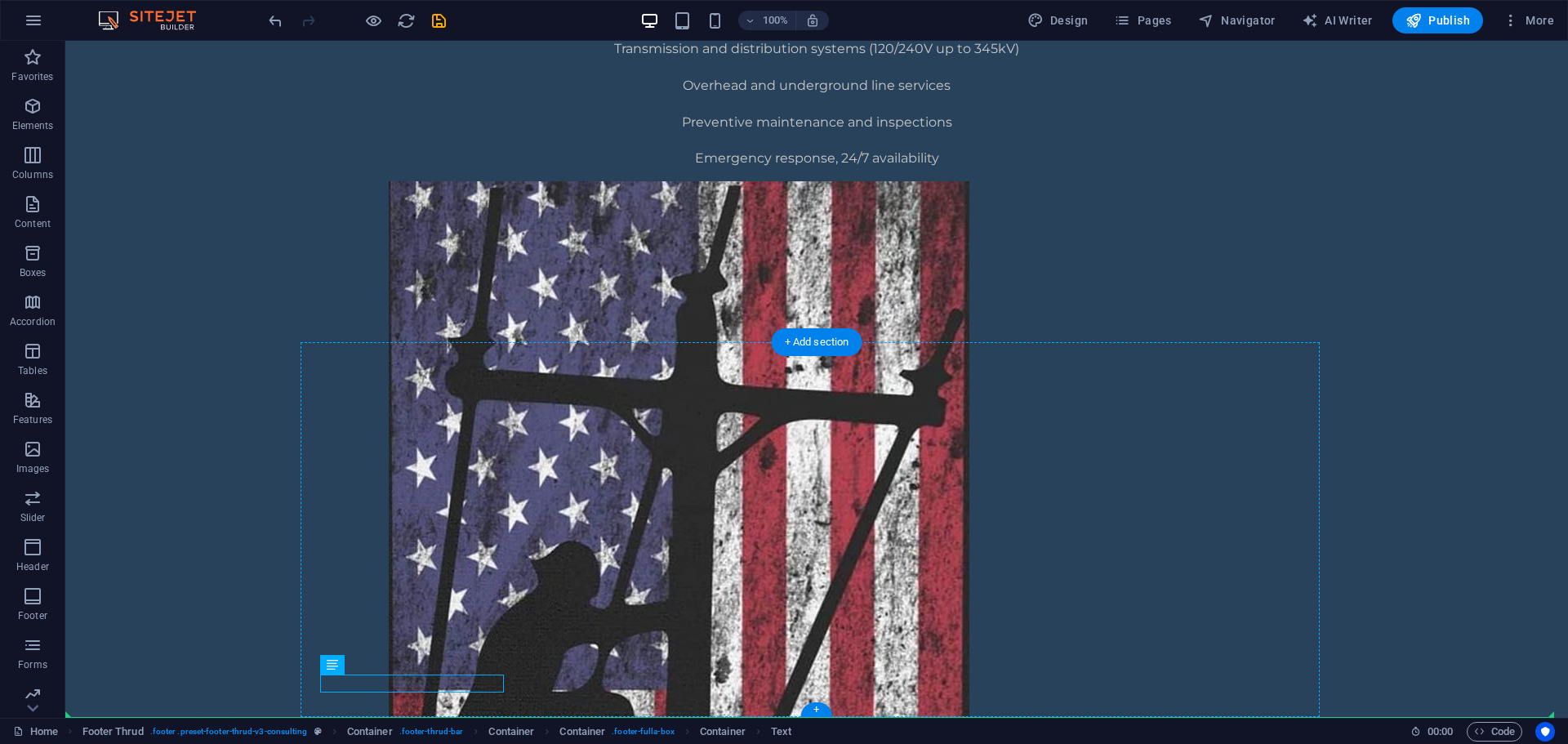
drag, startPoint x: 441, startPoint y: 697, endPoint x: 495, endPoint y: 687, distance: 54.9
drag, startPoint x: 492, startPoint y: 685, endPoint x: 561, endPoint y: 649, distance: 77.8
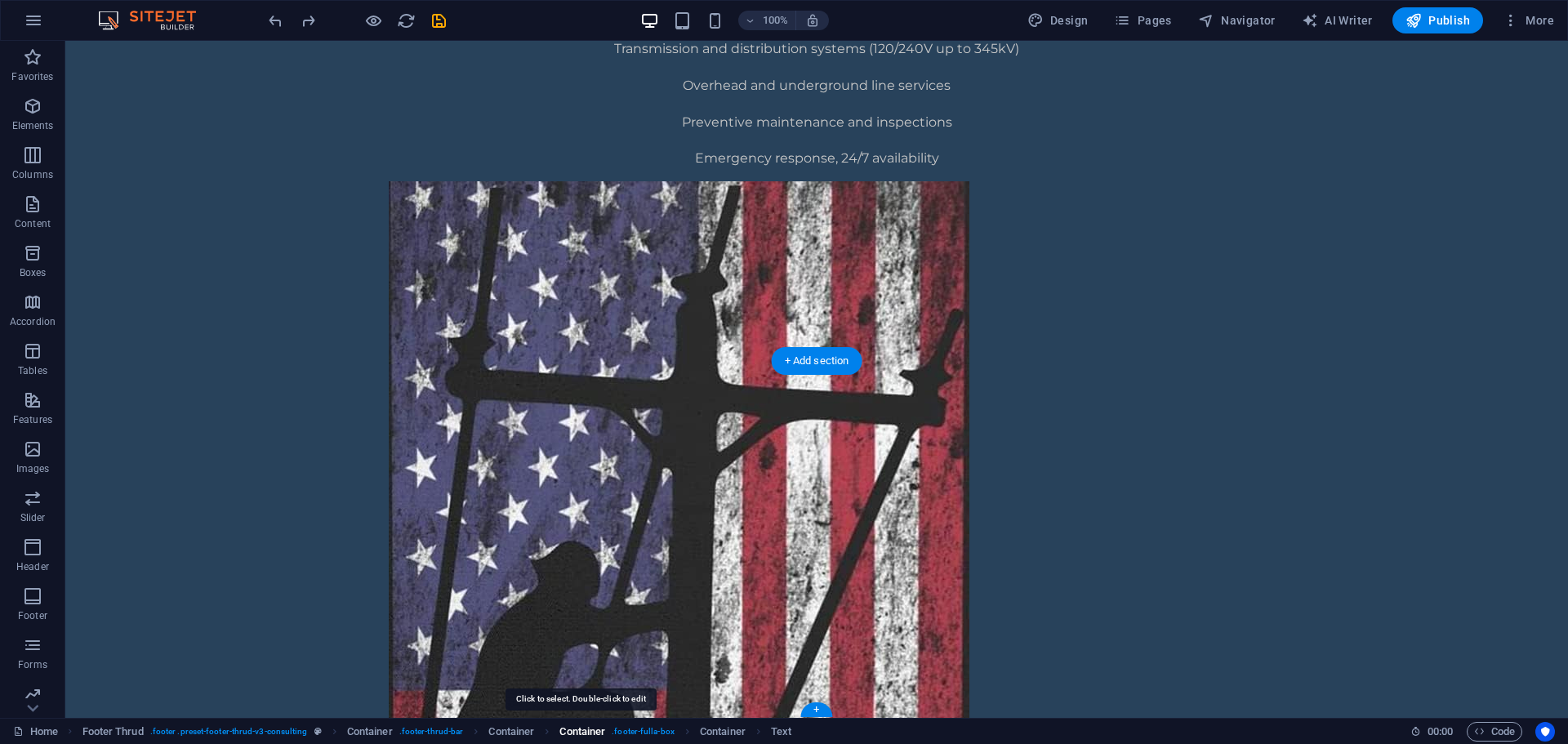
scroll to position [1123, 0]
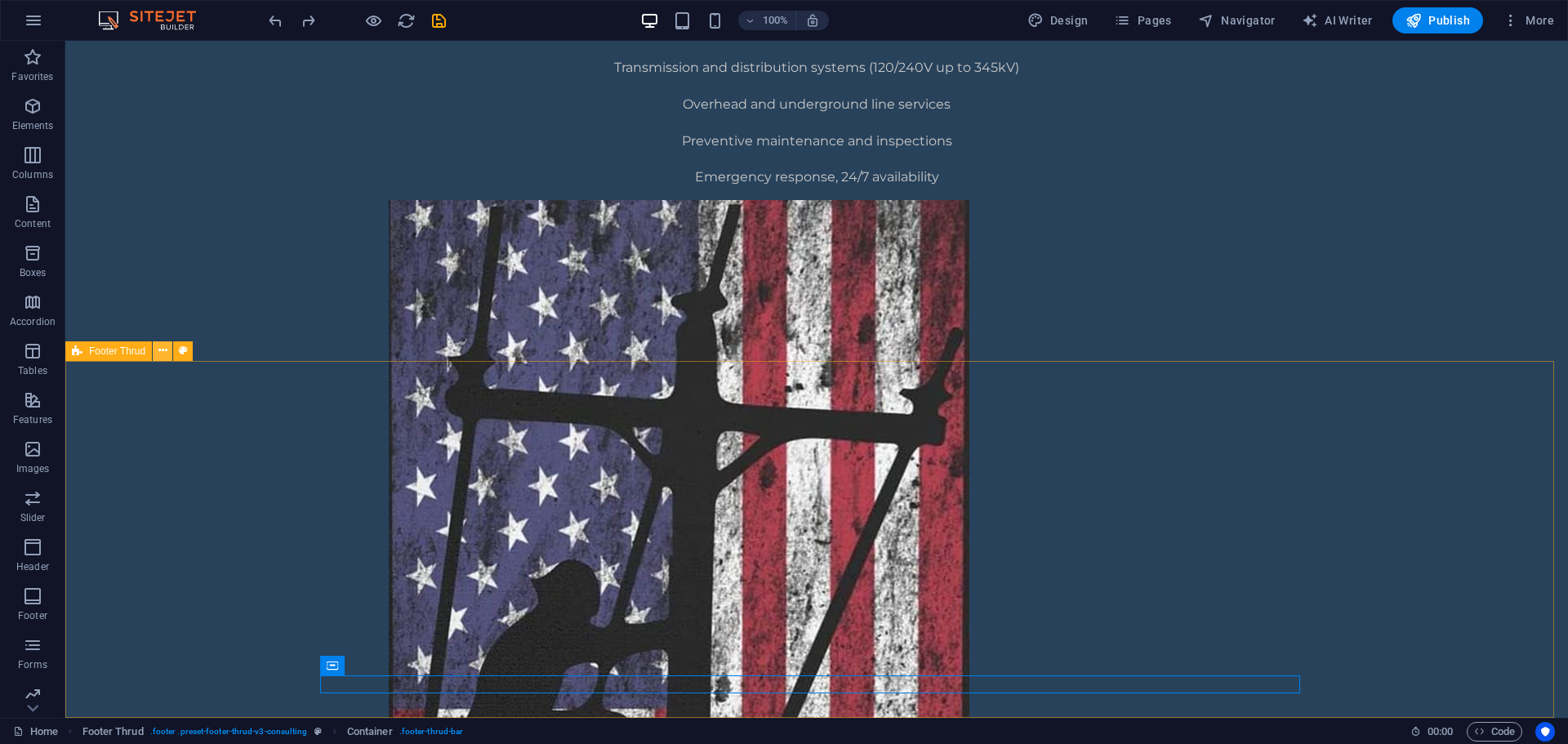
click at [167, 355] on icon at bounding box center [163, 351] width 9 height 17
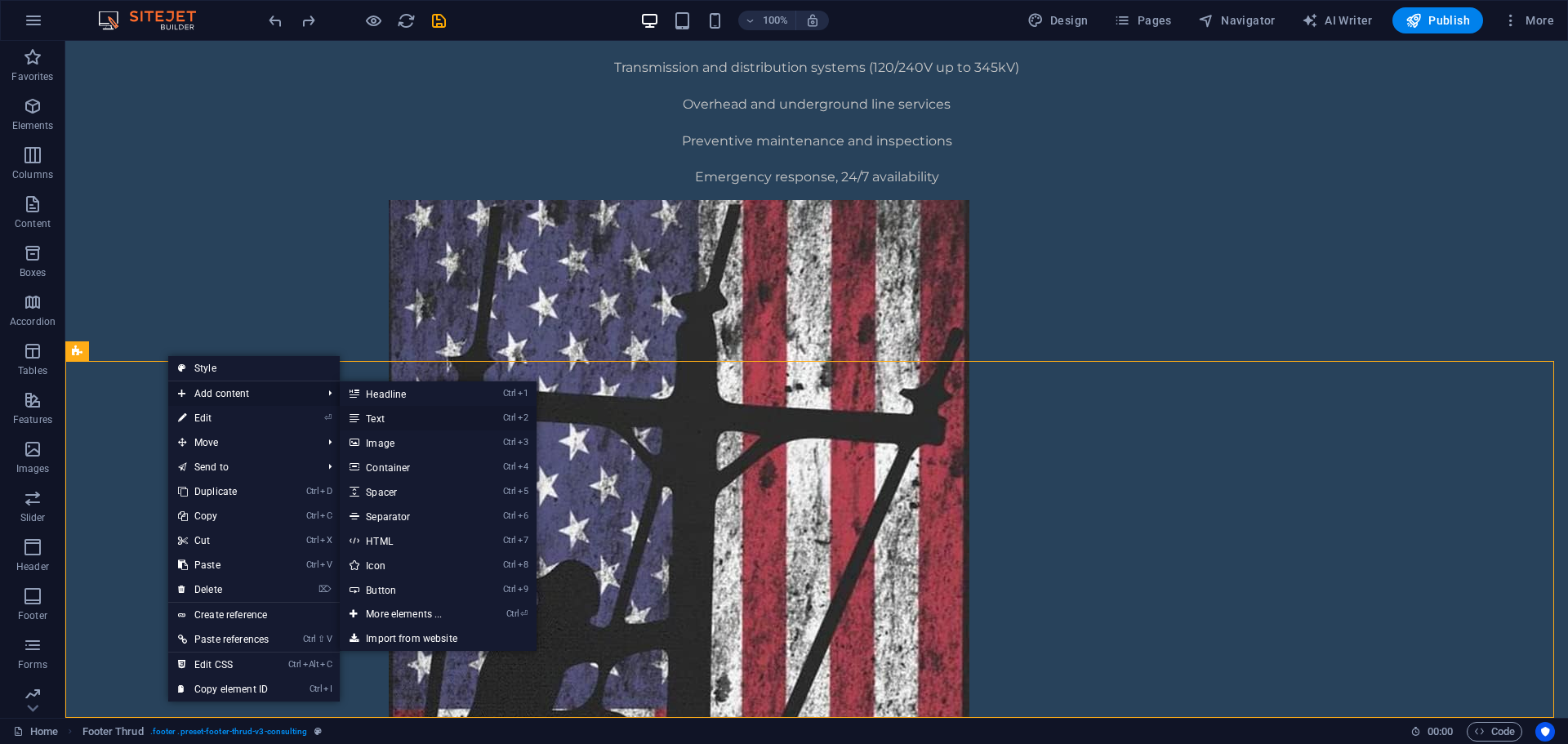
click at [389, 417] on link "Ctrl 2 Text" at bounding box center [407, 418] width 135 height 25
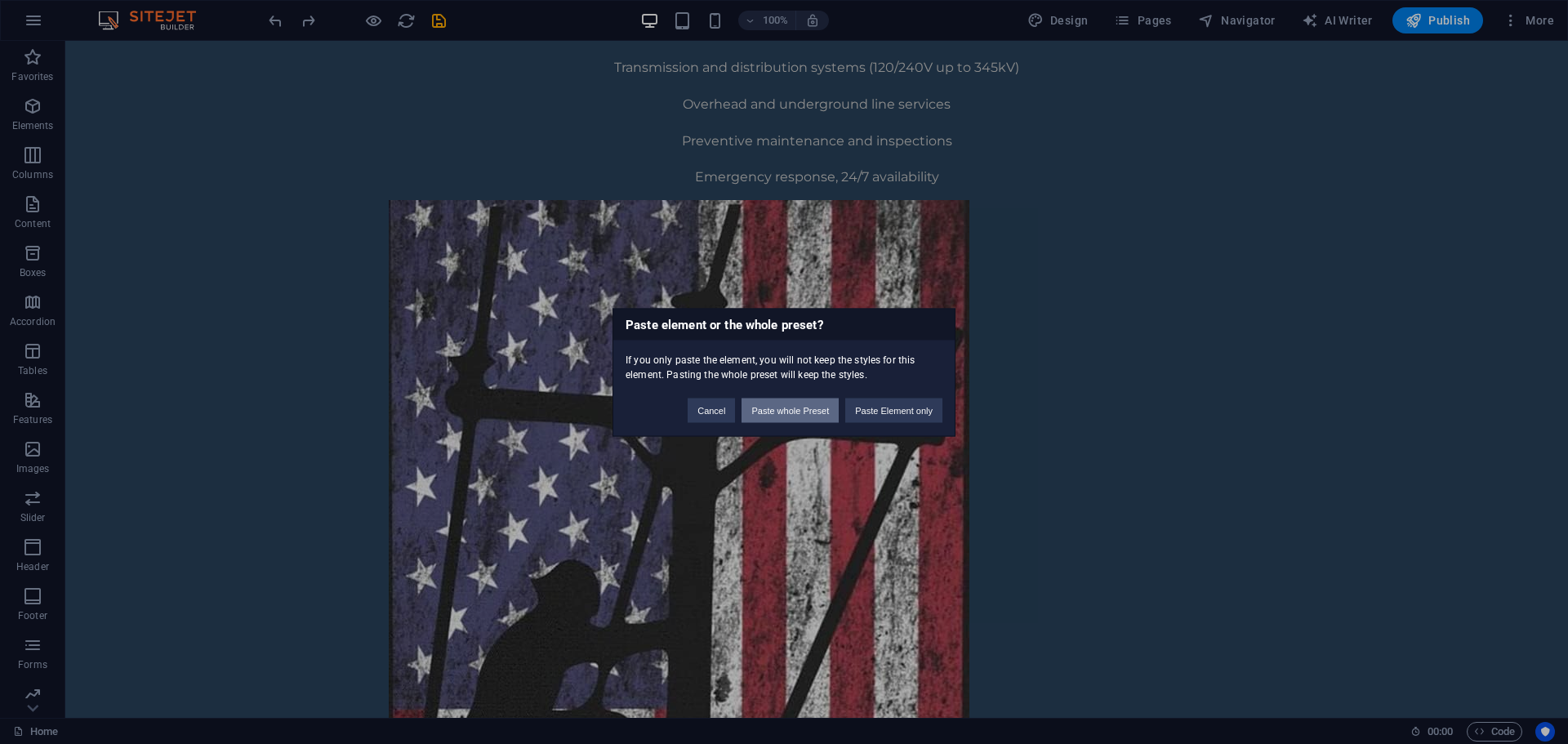
click at [813, 411] on button "Paste whole Preset" at bounding box center [791, 410] width 97 height 25
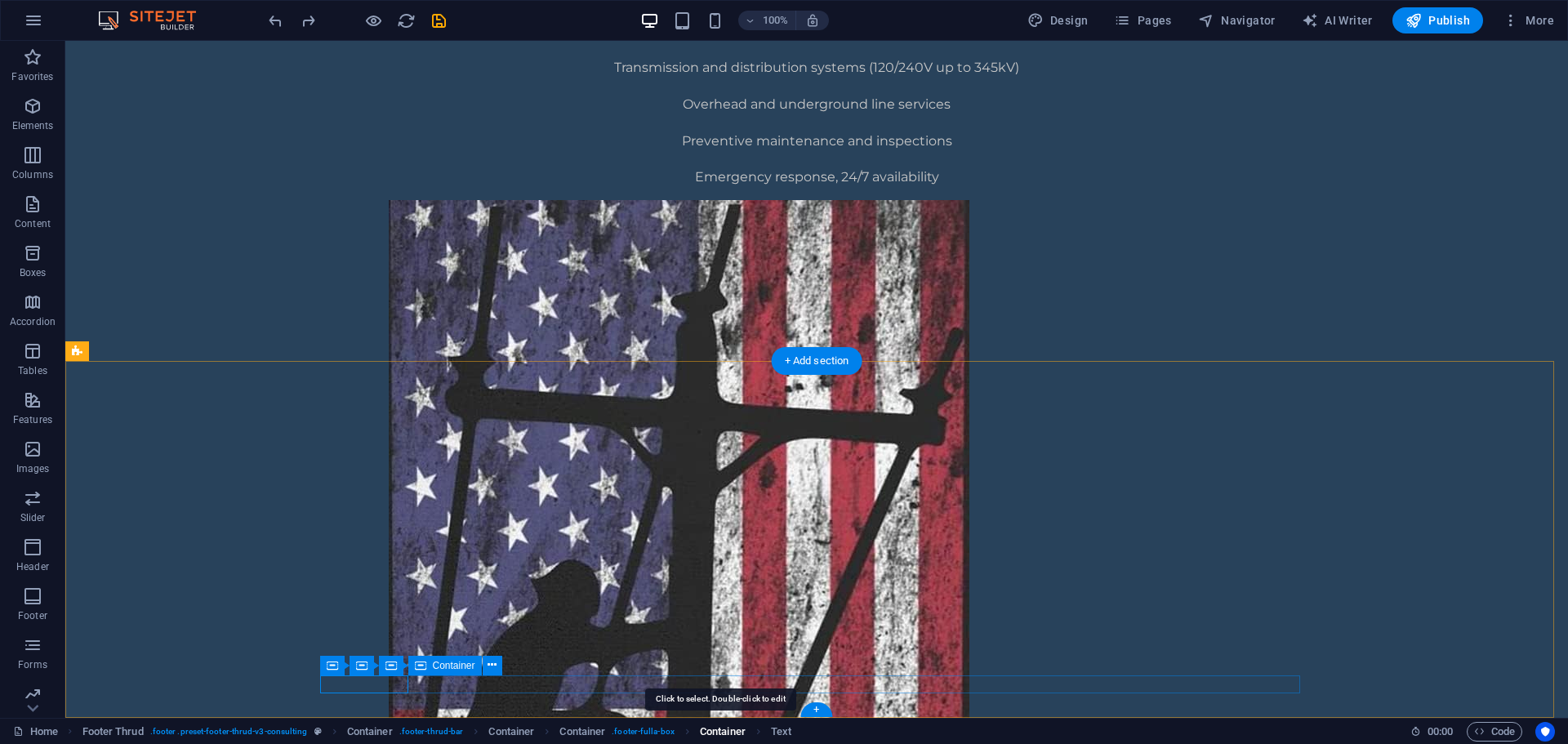
click at [730, 735] on span "Container" at bounding box center [722, 732] width 45 height 20
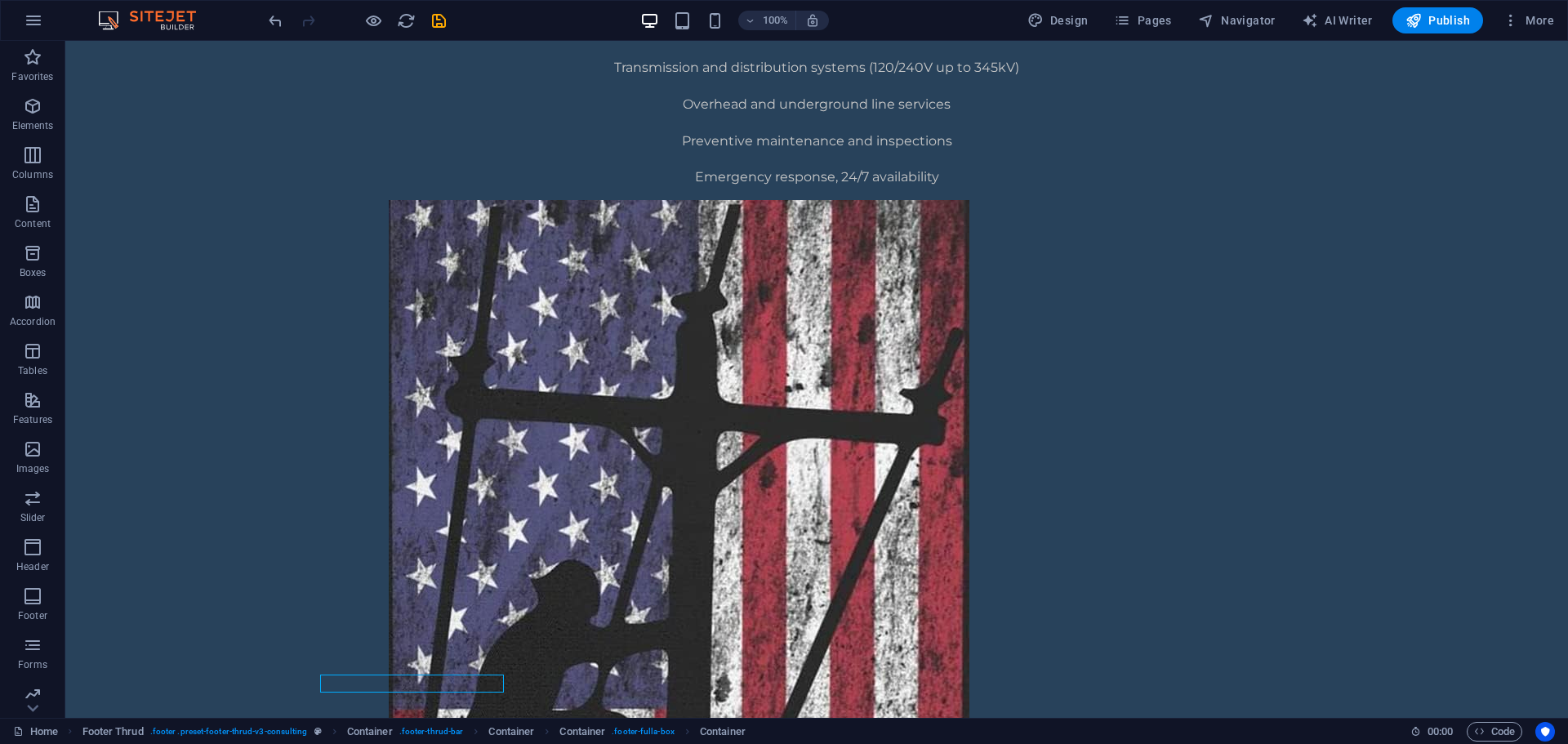
scroll to position [1142, 0]
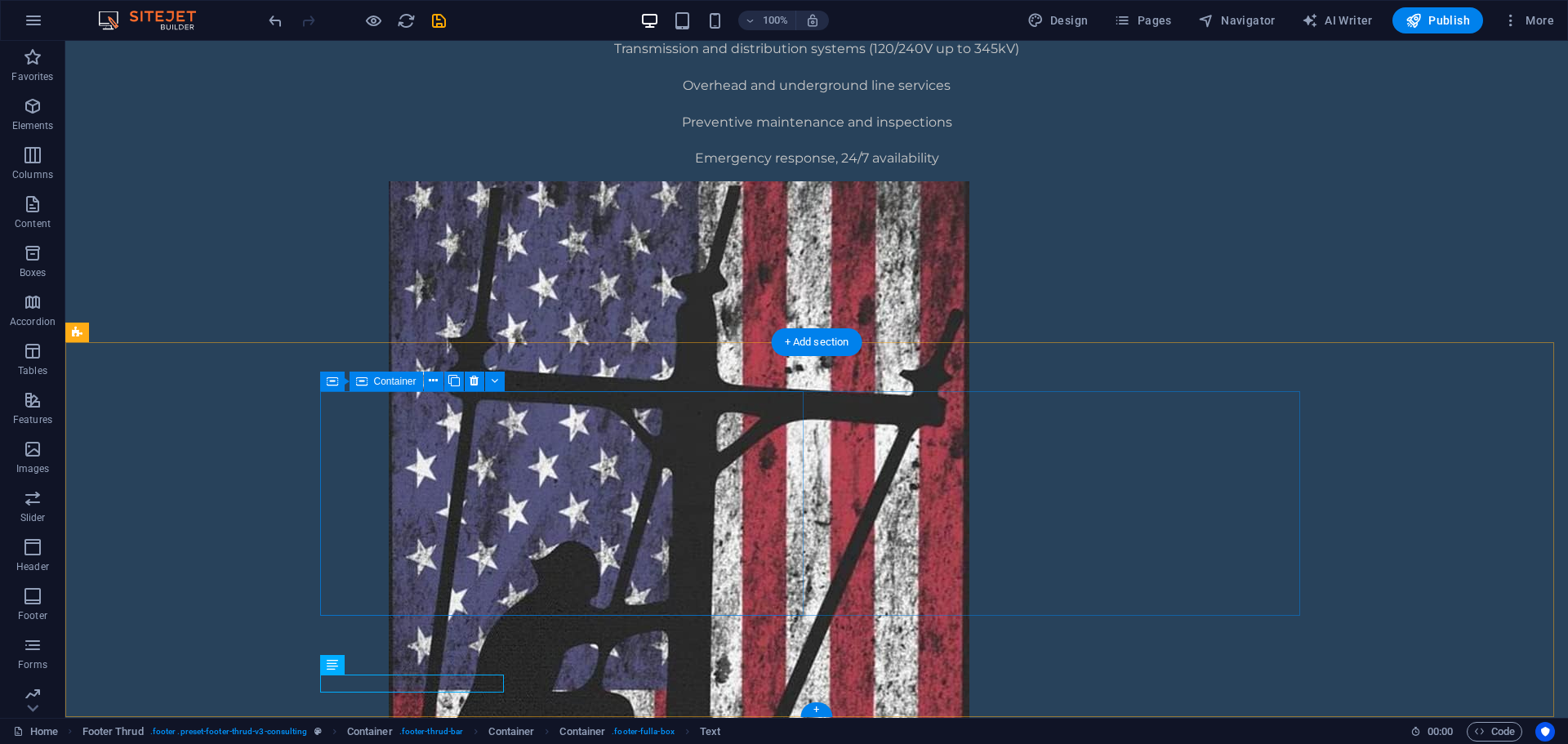
drag, startPoint x: 472, startPoint y: 668, endPoint x: 471, endPoint y: 688, distance: 20.0
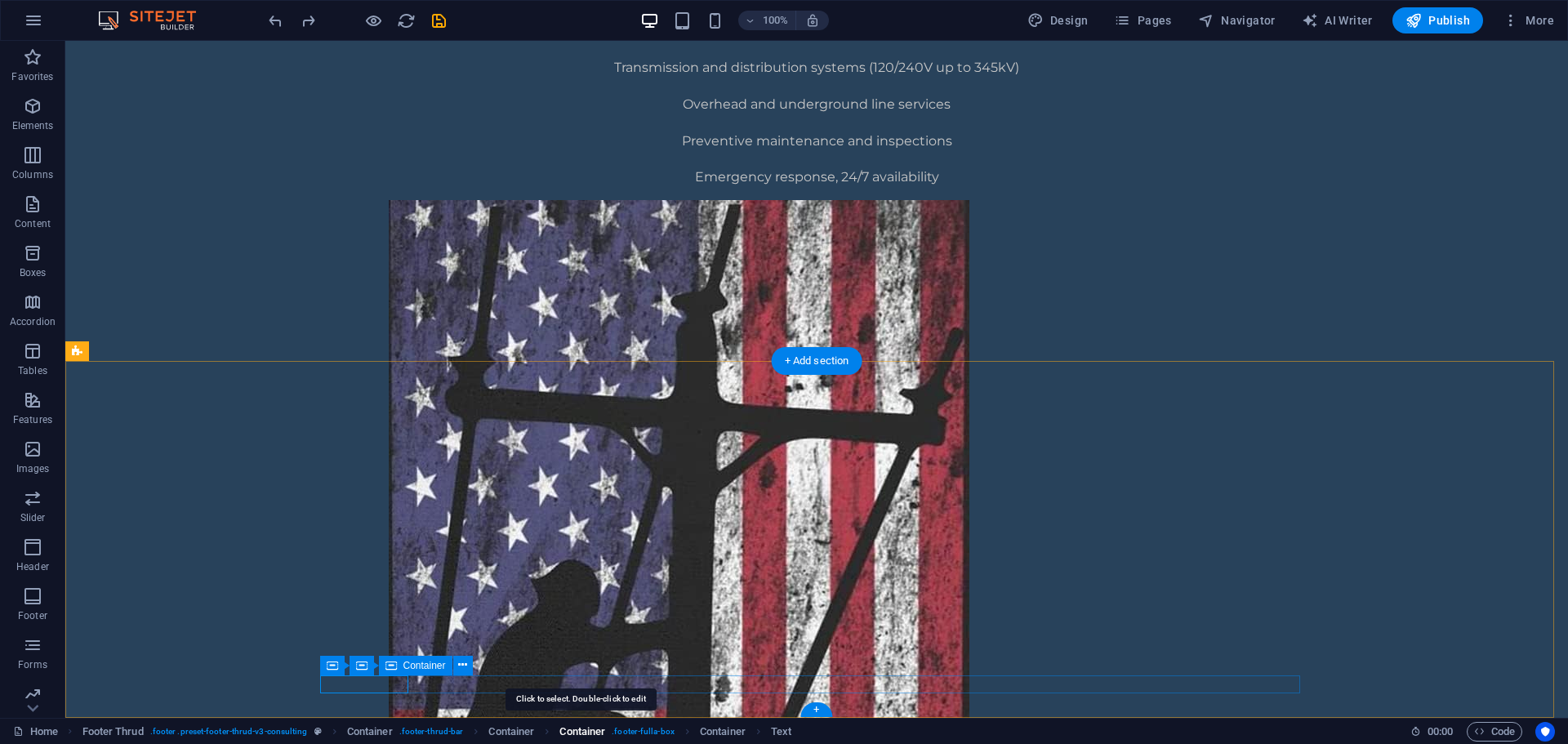
click at [591, 730] on span "Container" at bounding box center [582, 732] width 45 height 20
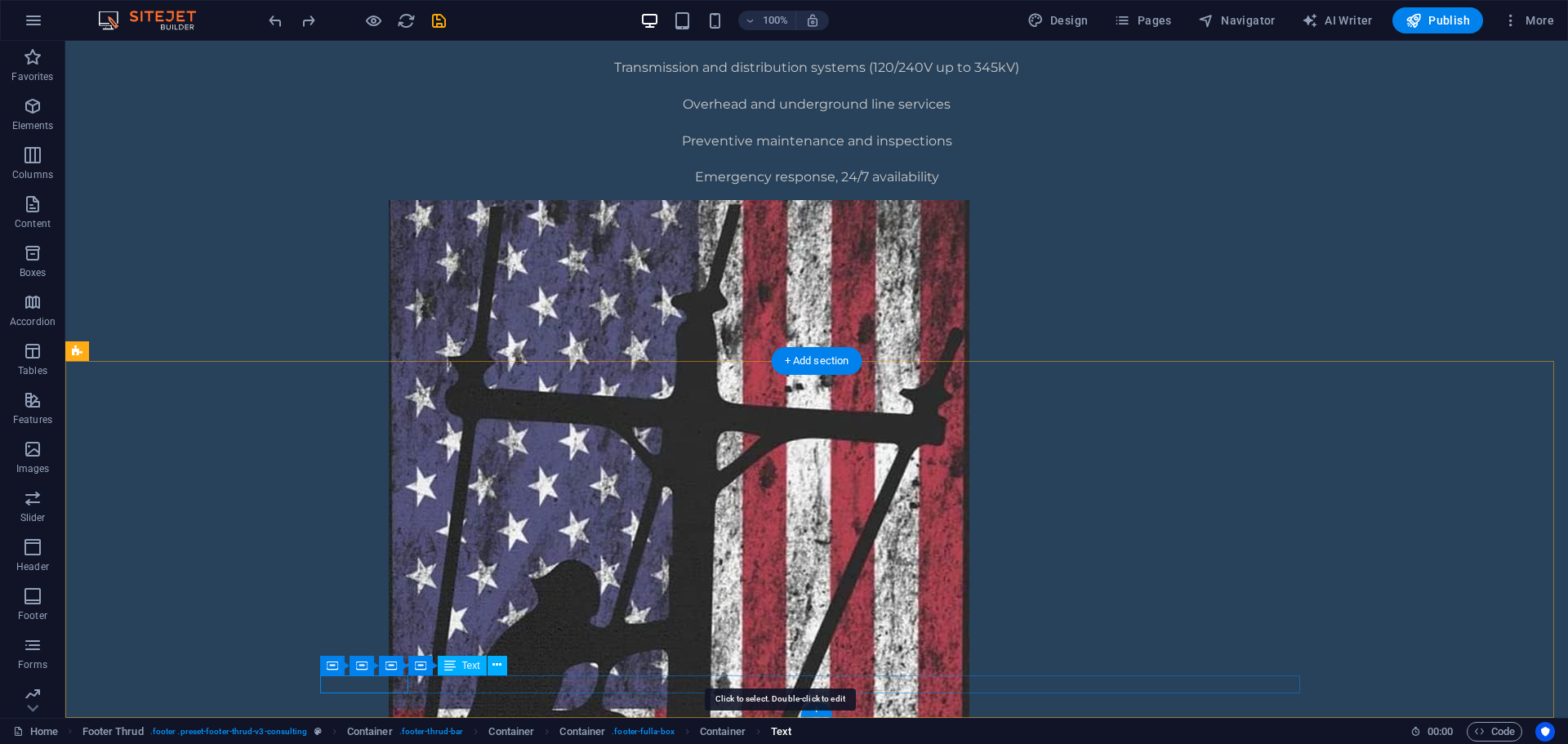
click at [780, 730] on span "Text" at bounding box center [781, 732] width 21 height 20
click at [731, 733] on span "Container" at bounding box center [722, 732] width 45 height 20
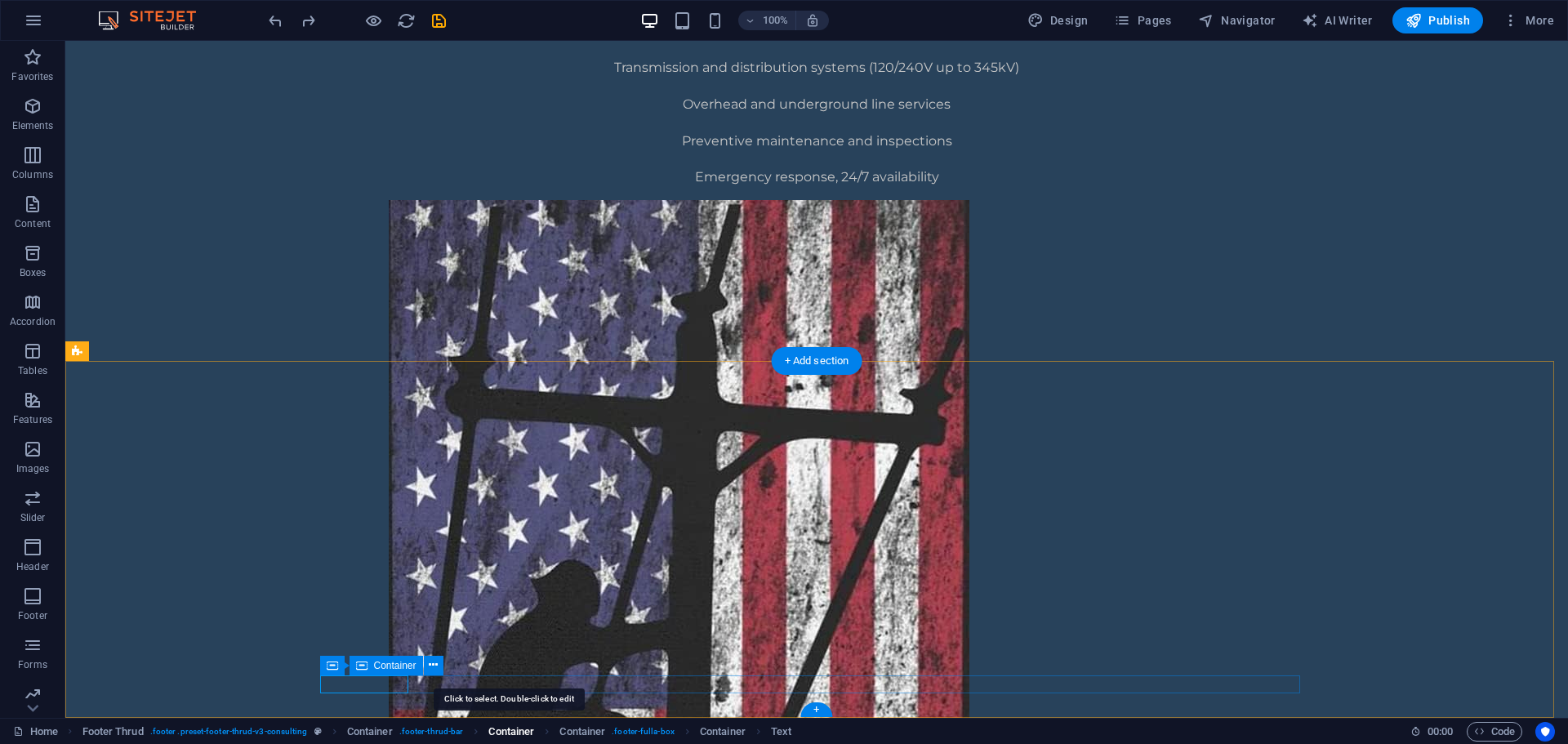
click at [499, 730] on span "Container" at bounding box center [511, 732] width 45 height 20
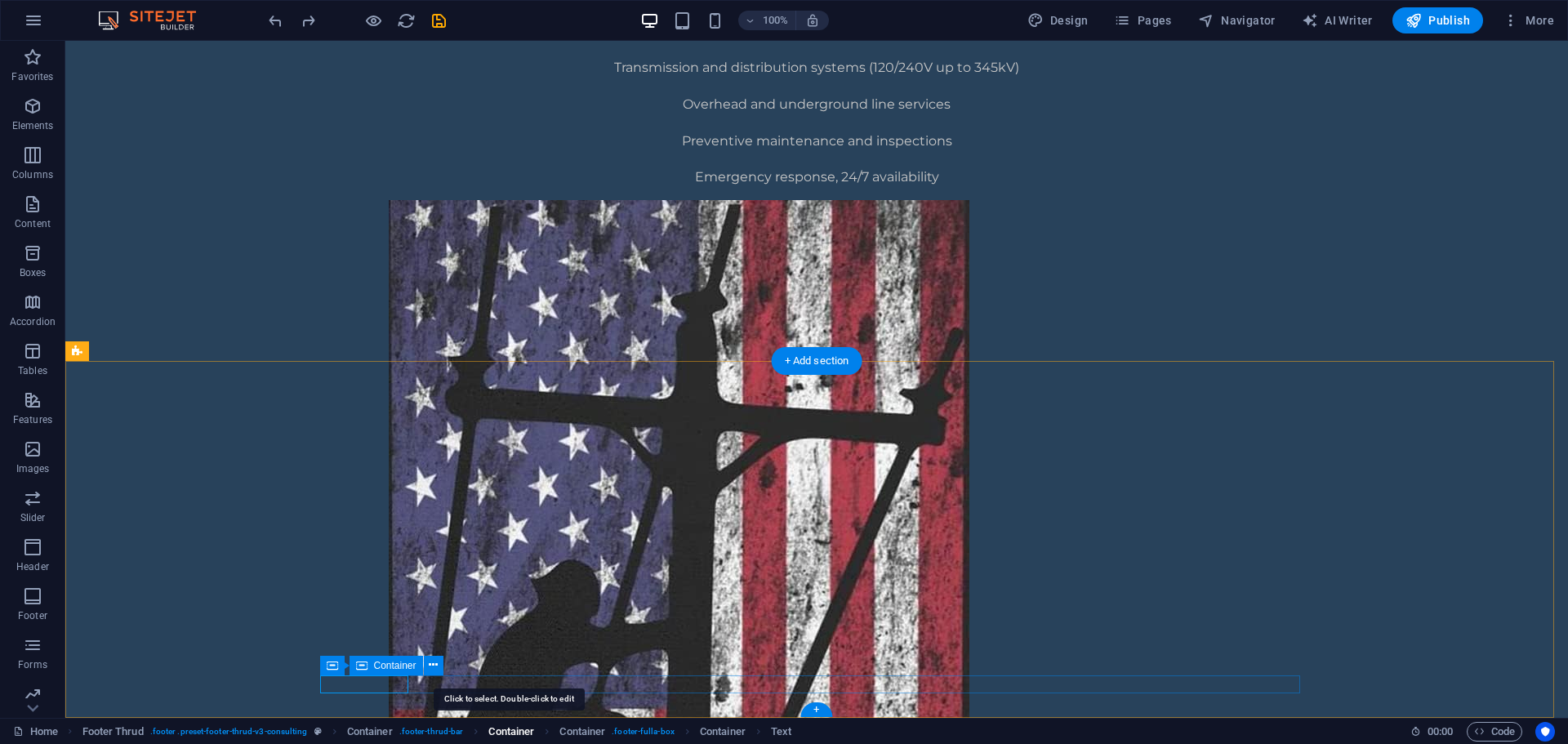
click at [507, 735] on span "Container" at bounding box center [511, 732] width 45 height 20
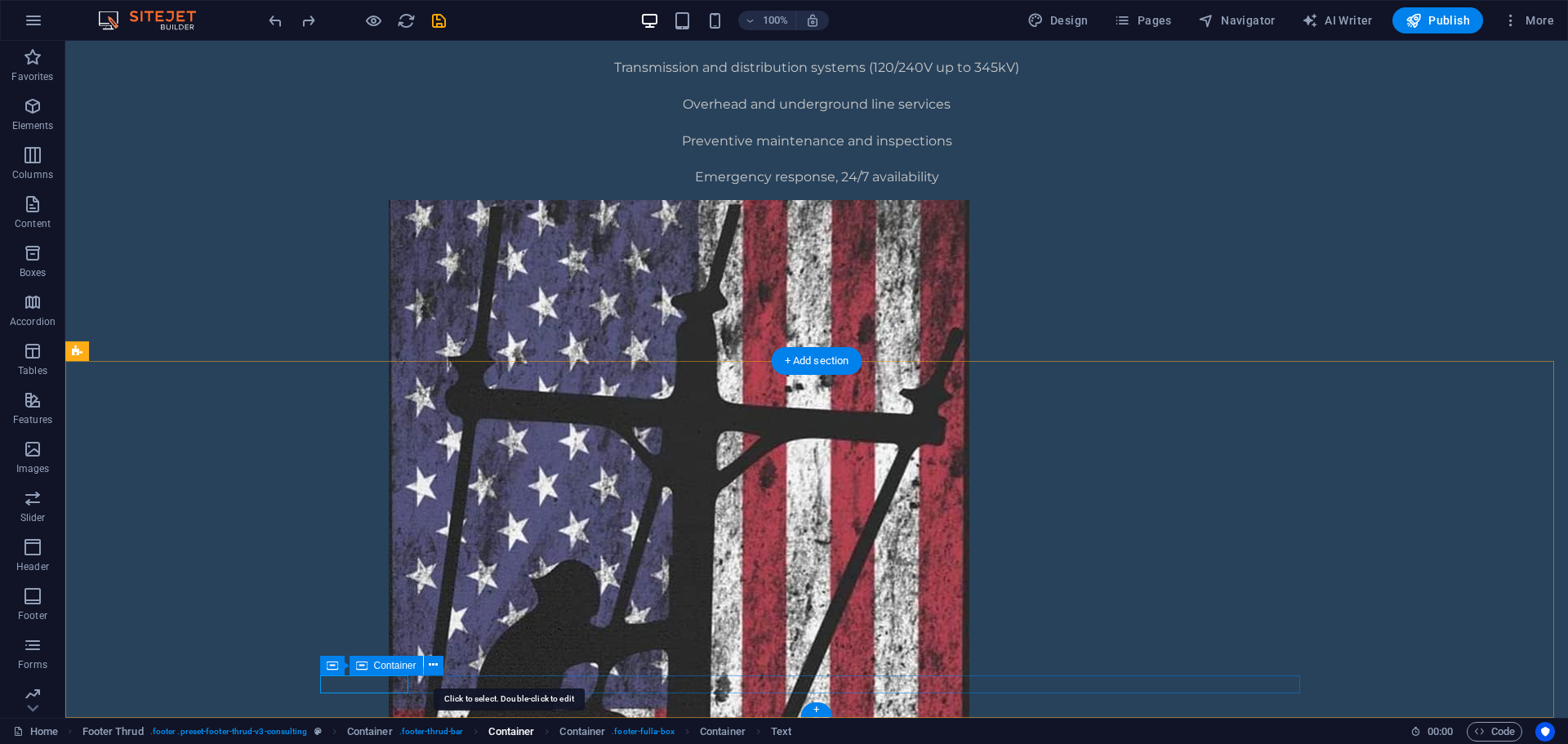
click at [510, 731] on span "Container" at bounding box center [511, 732] width 45 height 20
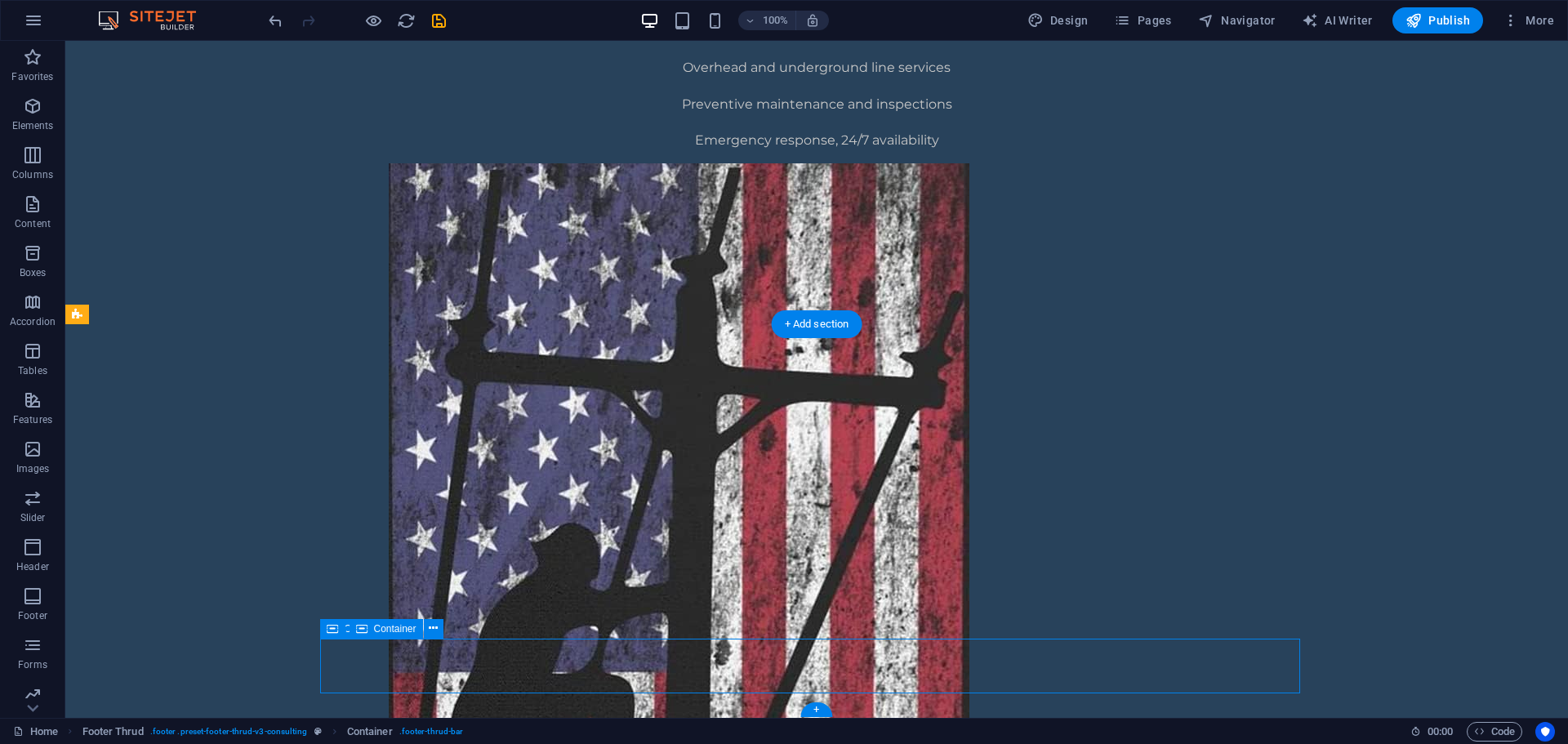
drag, startPoint x: 494, startPoint y: 685, endPoint x: 566, endPoint y: 650, distance: 80.1
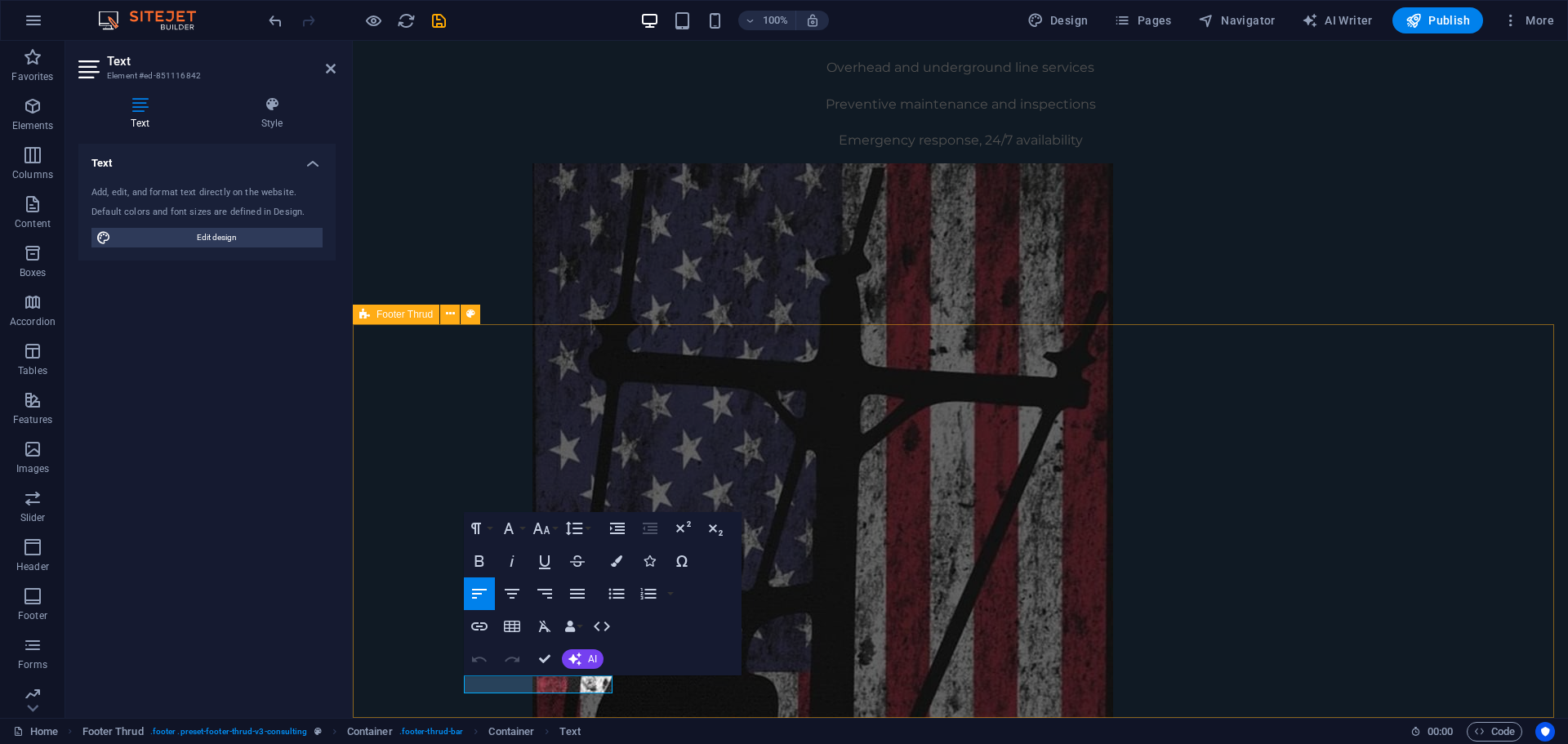
click at [314, 639] on div "Text Add, edit, and format text directly on the website. Default colors and fon…" at bounding box center [207, 424] width 257 height 561
click at [236, 599] on div "Text Add, edit, and format text directly on the website. Default colors and fon…" at bounding box center [207, 424] width 257 height 561
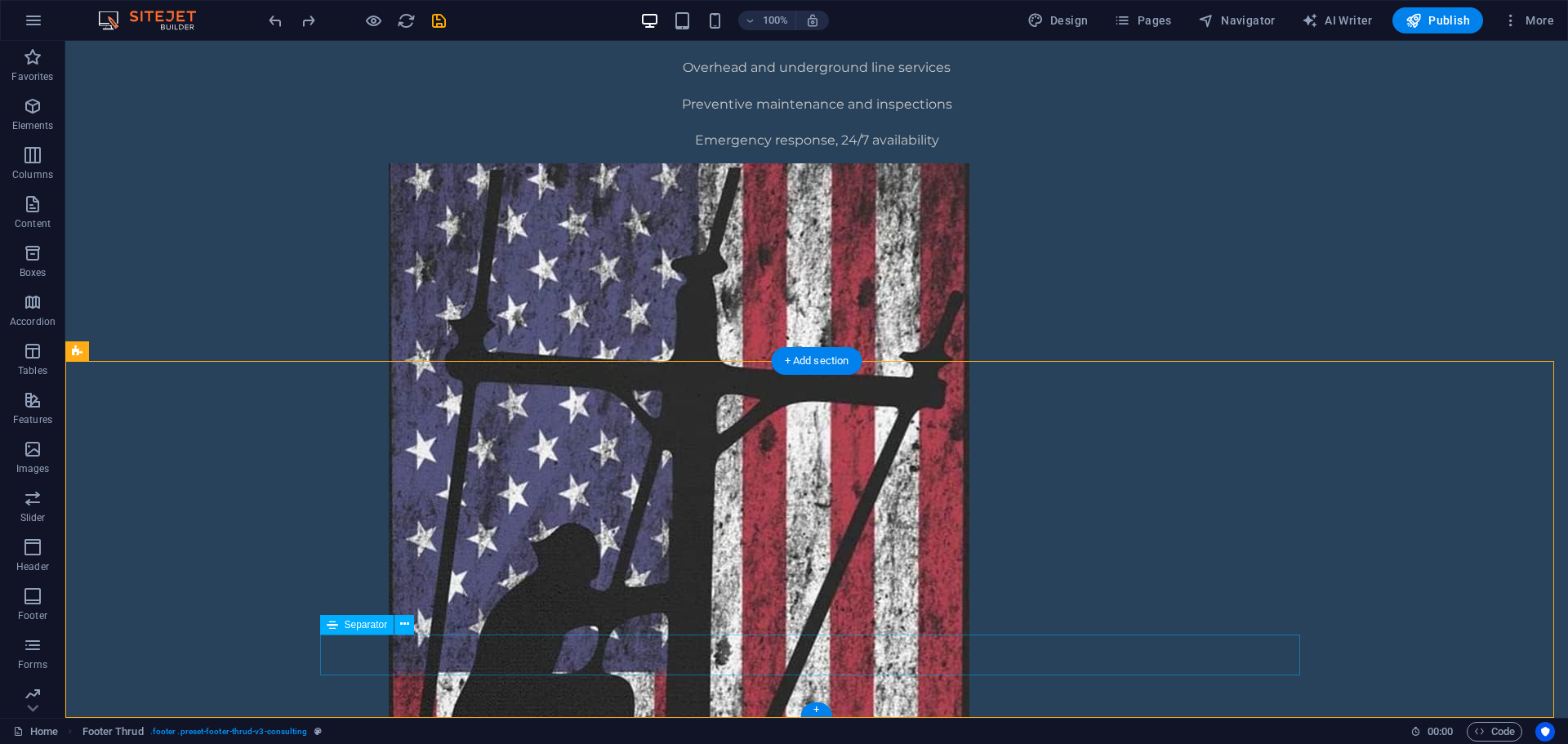
scroll to position [1123, 0]
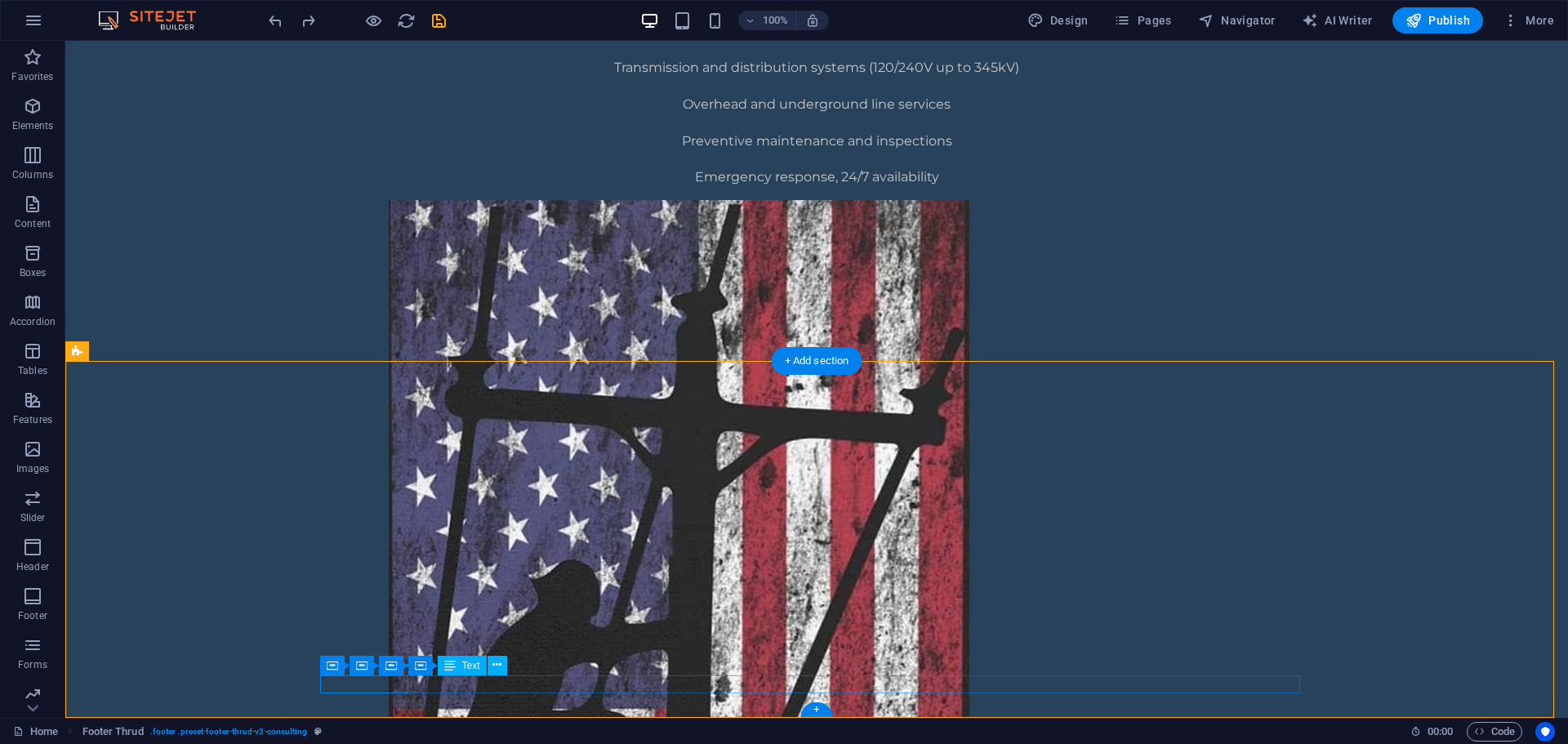
click at [583, 737] on span "Container" at bounding box center [582, 732] width 45 height 20
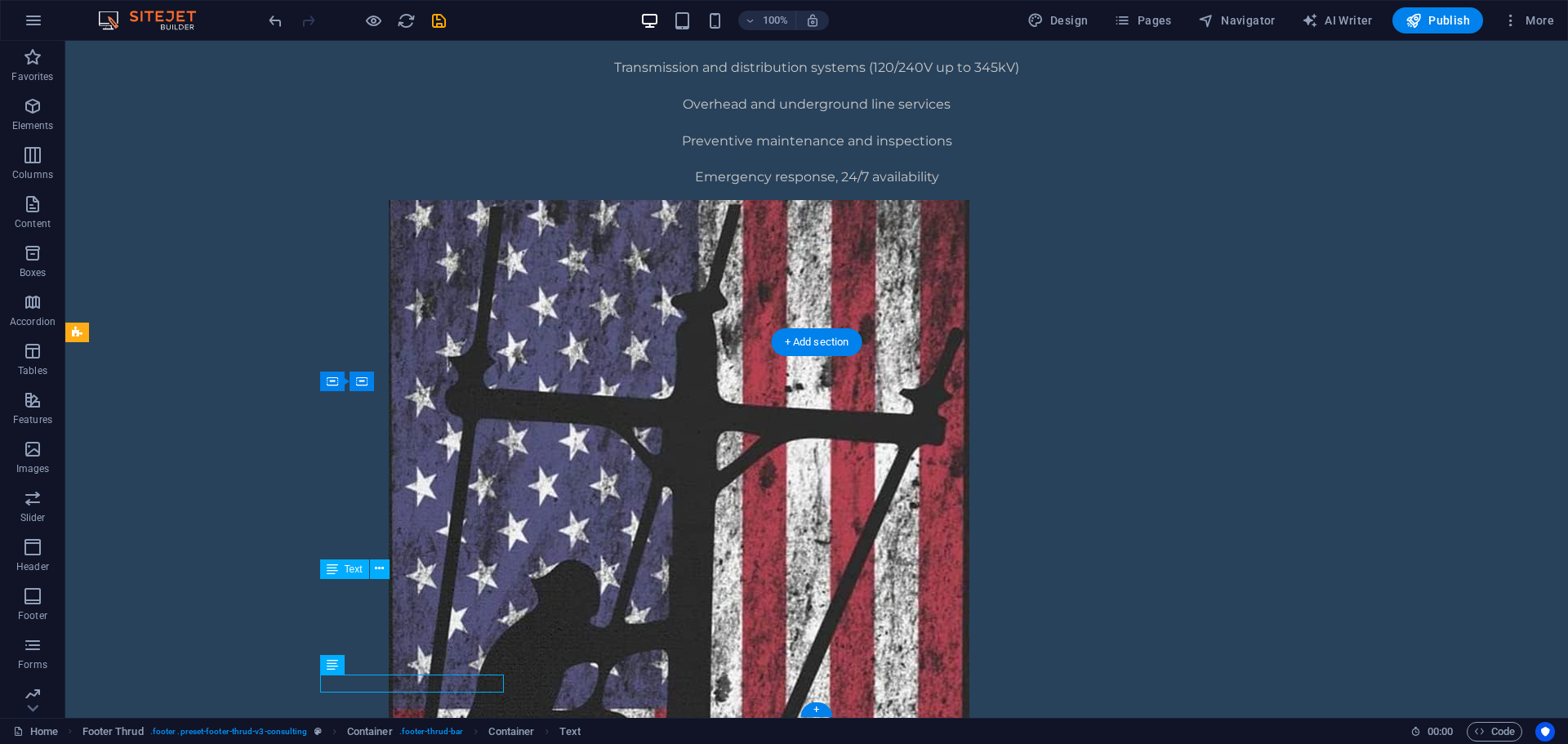
scroll to position [1142, 0]
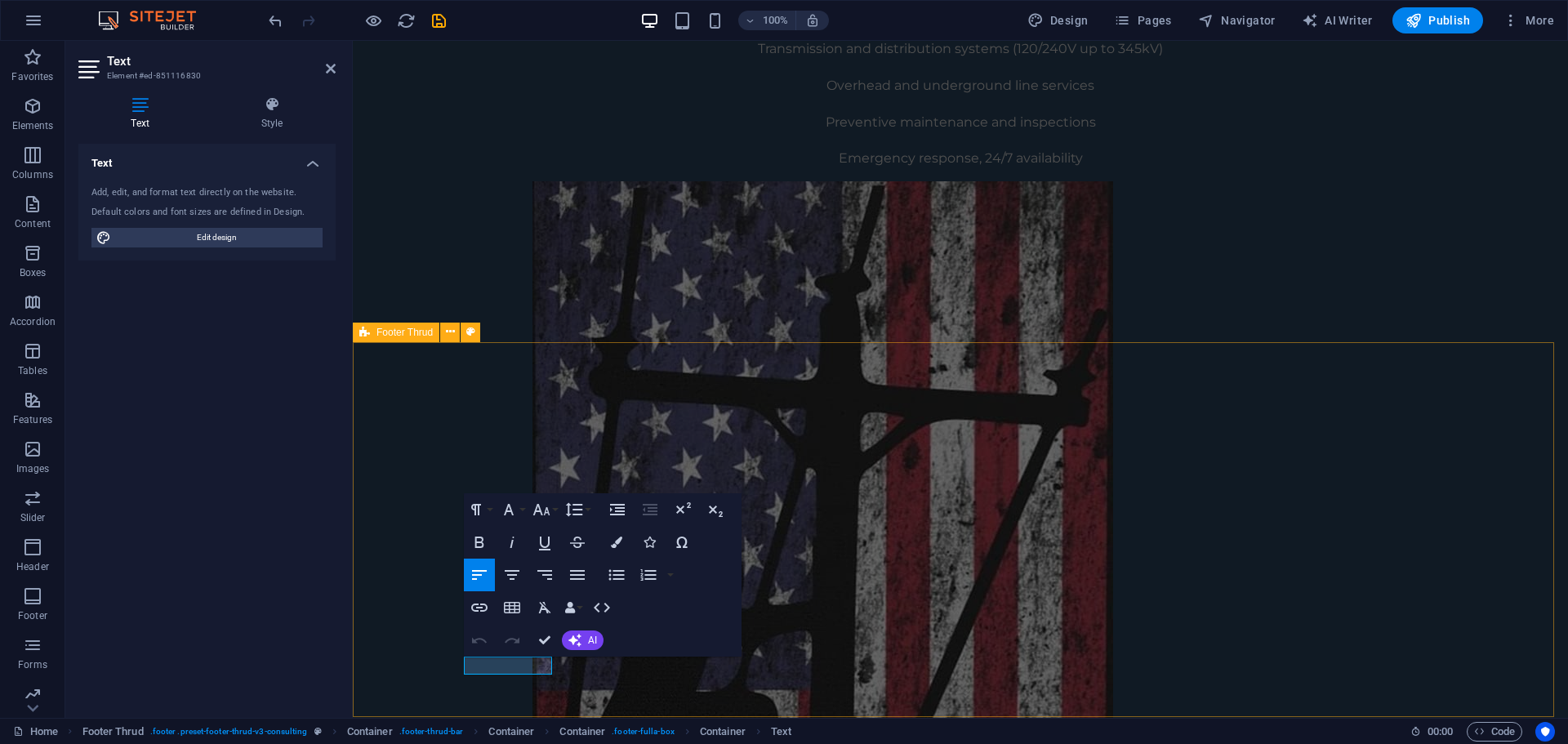
drag, startPoint x: 550, startPoint y: 668, endPoint x: 434, endPoint y: 660, distance: 116.3
click at [482, 610] on icon "button" at bounding box center [479, 607] width 17 height 8
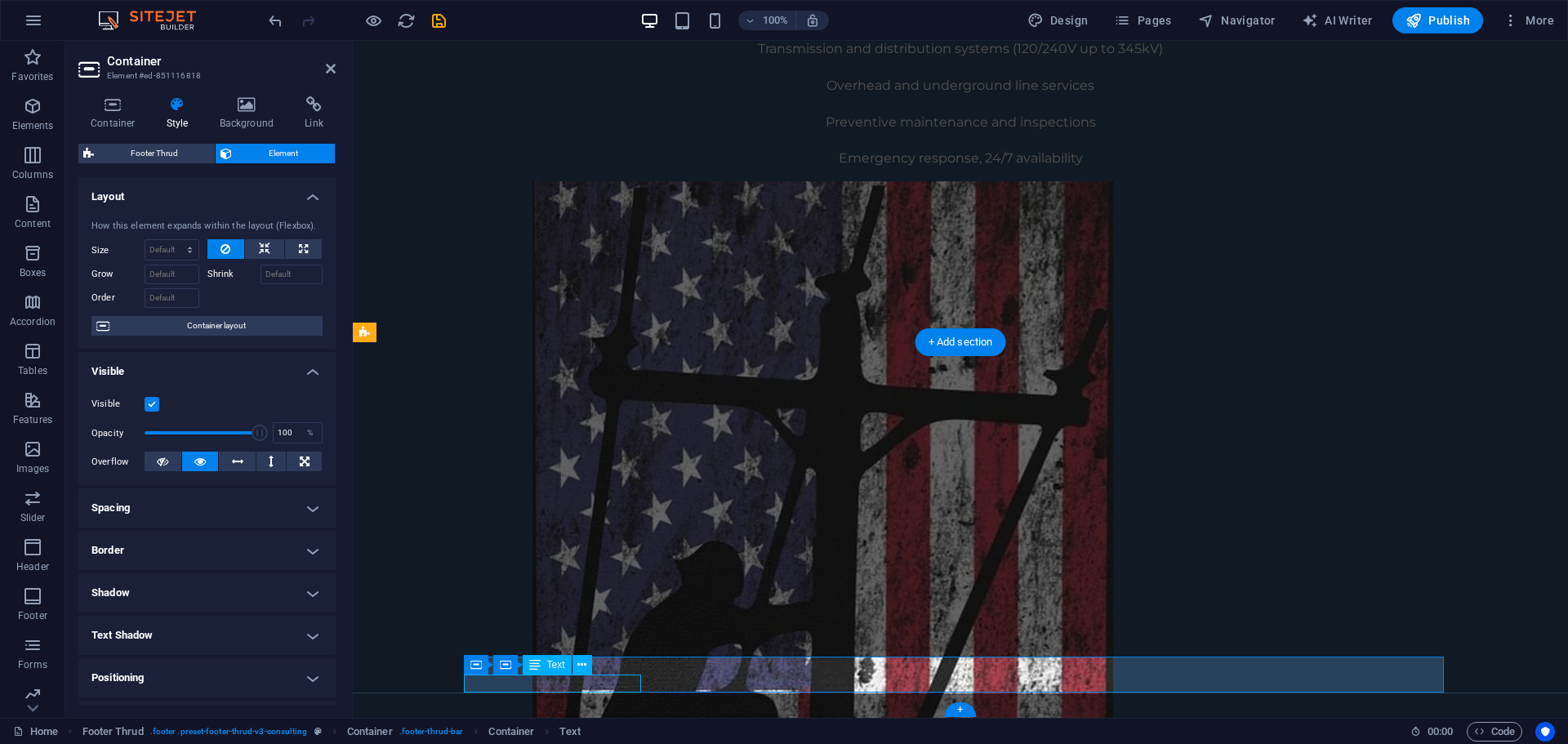
click at [314, 115] on h4 "Link" at bounding box center [314, 114] width 43 height 35
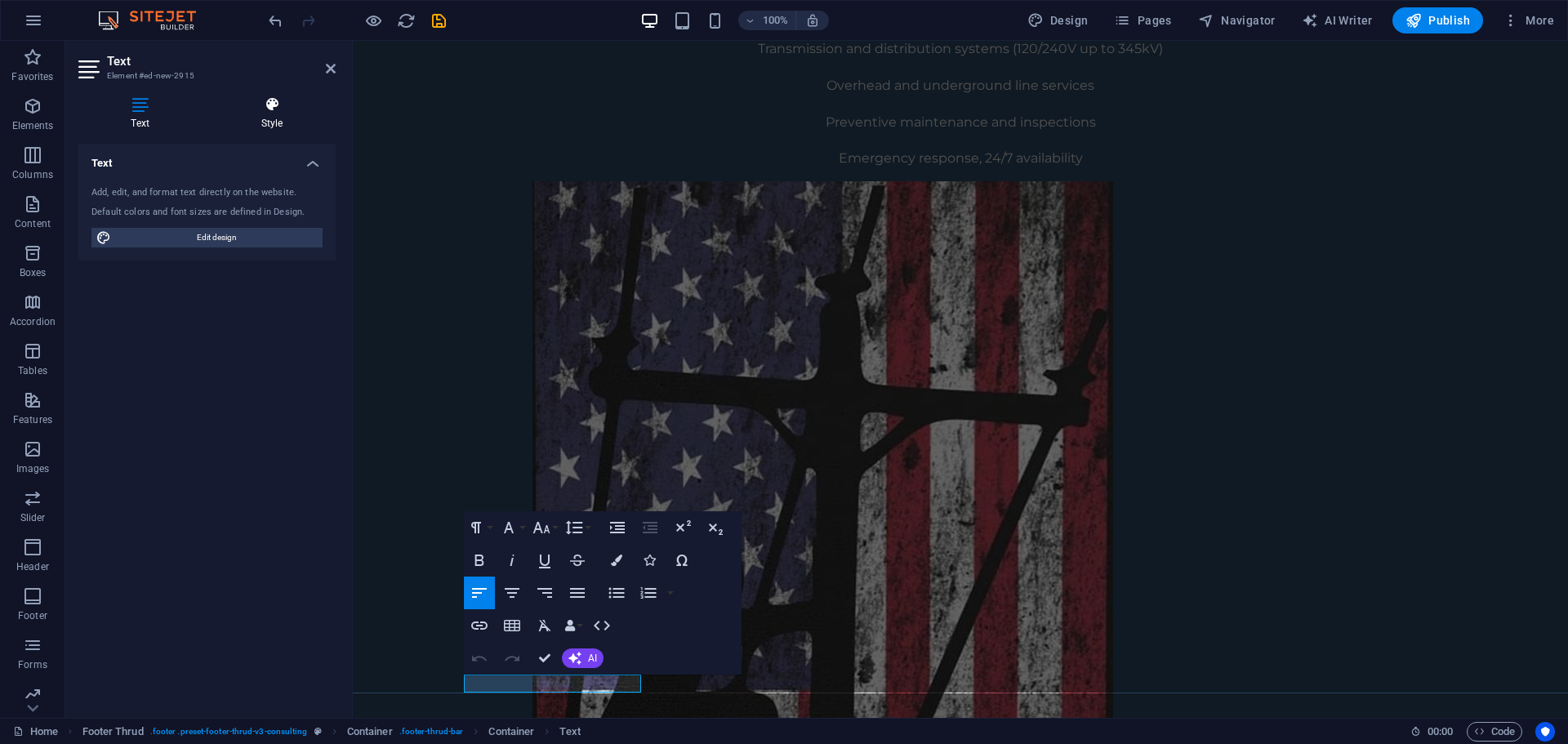
click at [262, 119] on h4 "Style" at bounding box center [272, 114] width 127 height 35
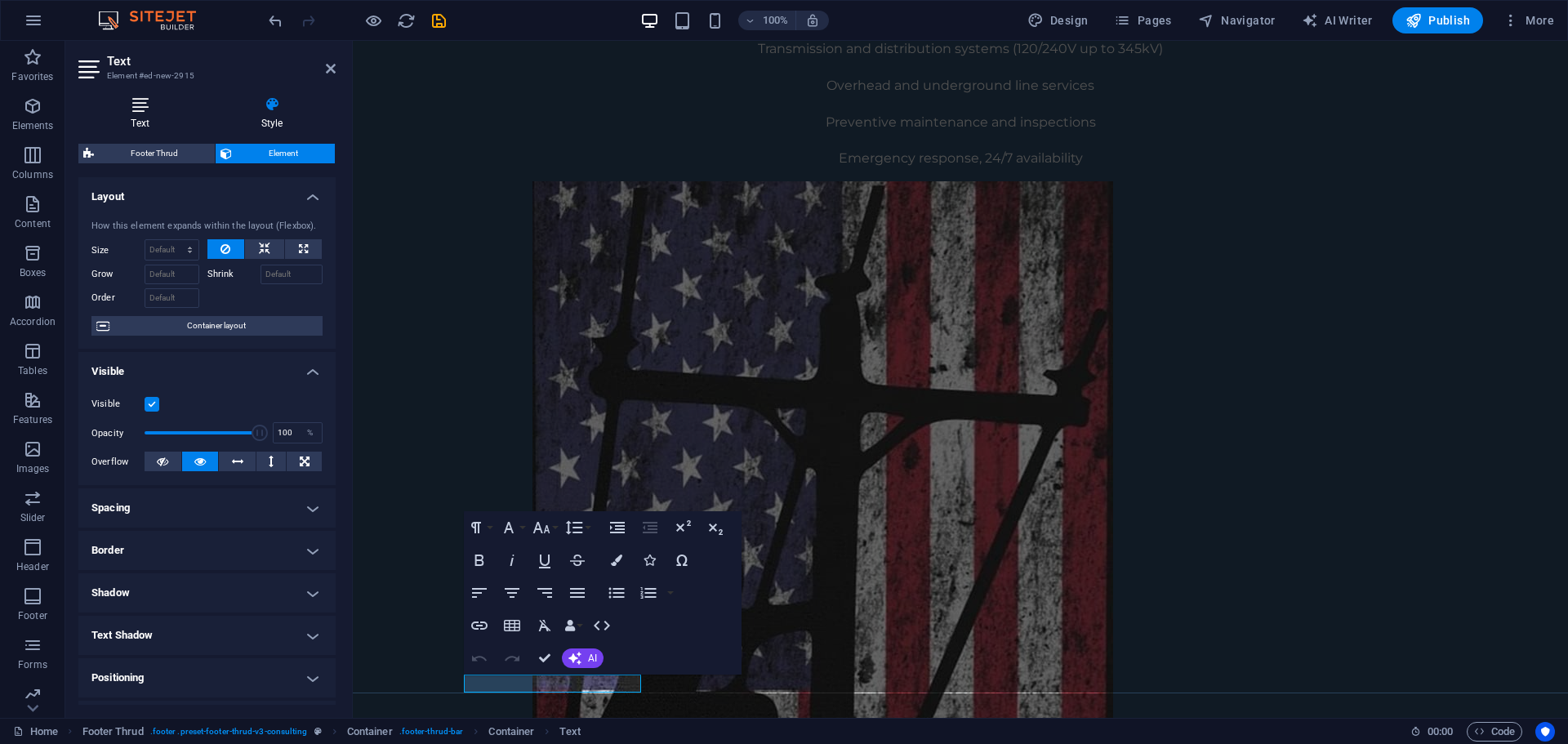
drag, startPoint x: 131, startPoint y: 109, endPoint x: 170, endPoint y: 125, distance: 42.2
click at [131, 108] on icon at bounding box center [139, 105] width 123 height 16
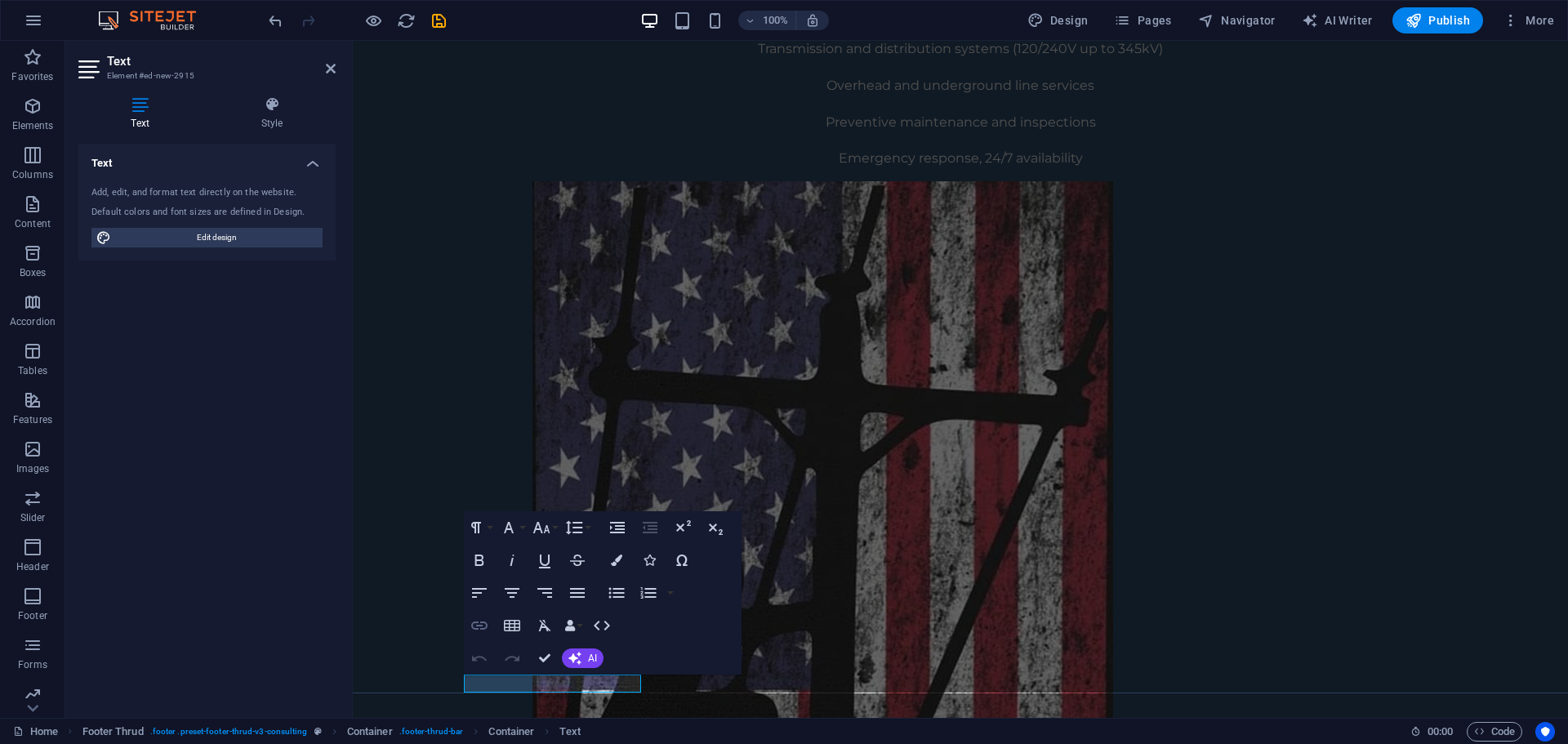
click at [472, 617] on icon "button" at bounding box center [479, 625] width 20 height 20
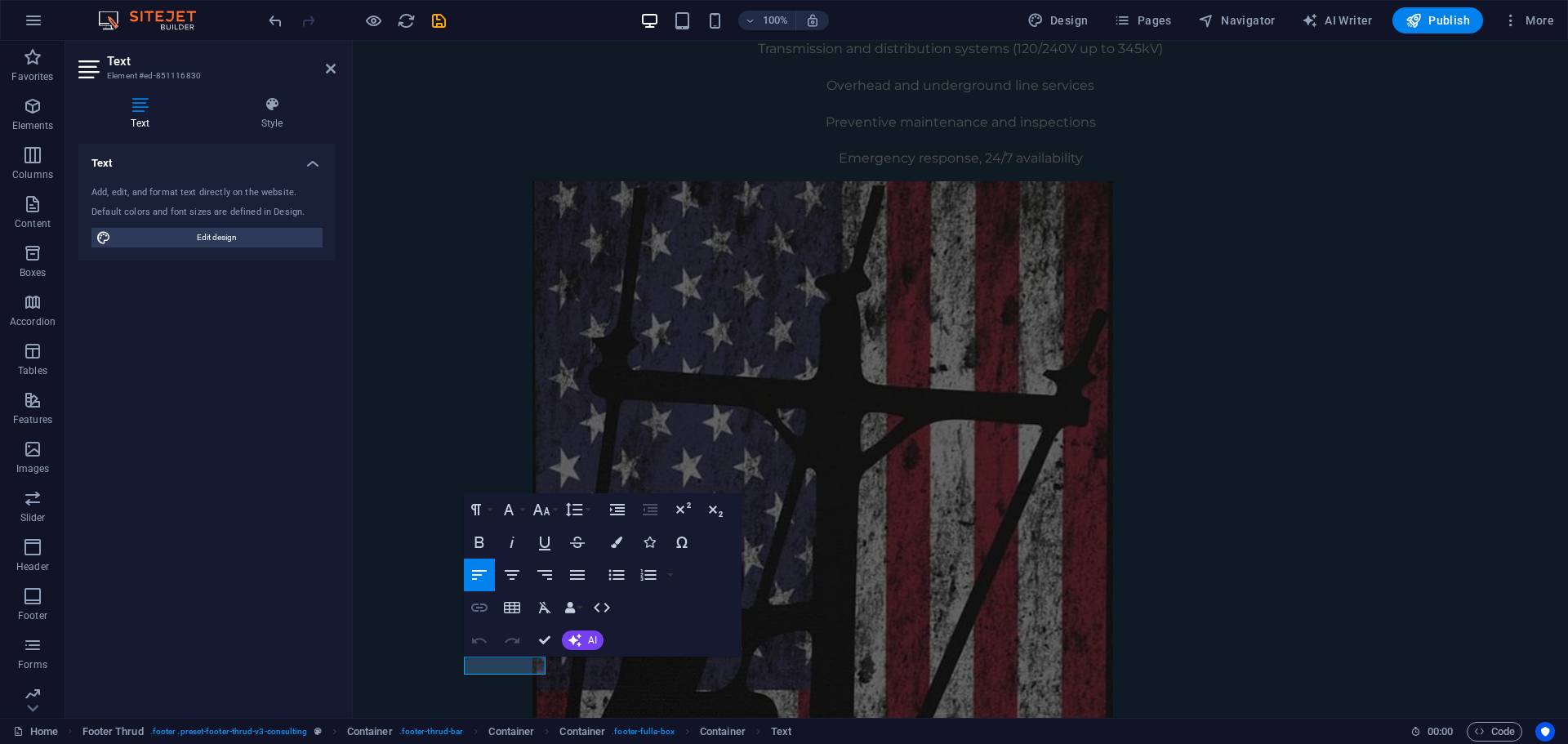
click at [475, 608] on icon "button" at bounding box center [479, 607] width 20 height 20
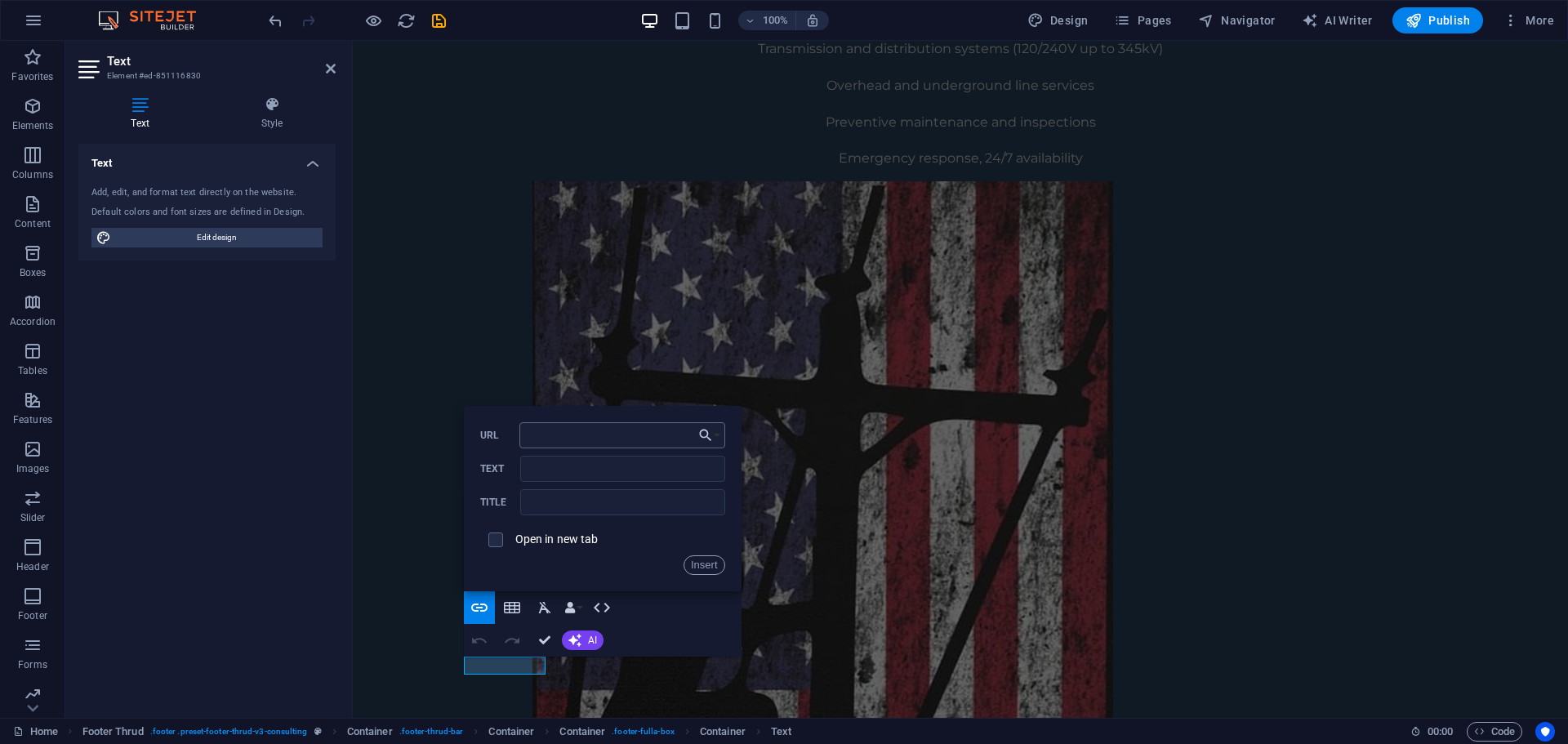
click at [583, 431] on input "URL" at bounding box center [621, 436] width 205 height 26
type input "/legal"
click at [548, 476] on input "Text" at bounding box center [621, 469] width 204 height 26
type input "Legal Notice"
click at [496, 545] on span at bounding box center [496, 539] width 15 height 15
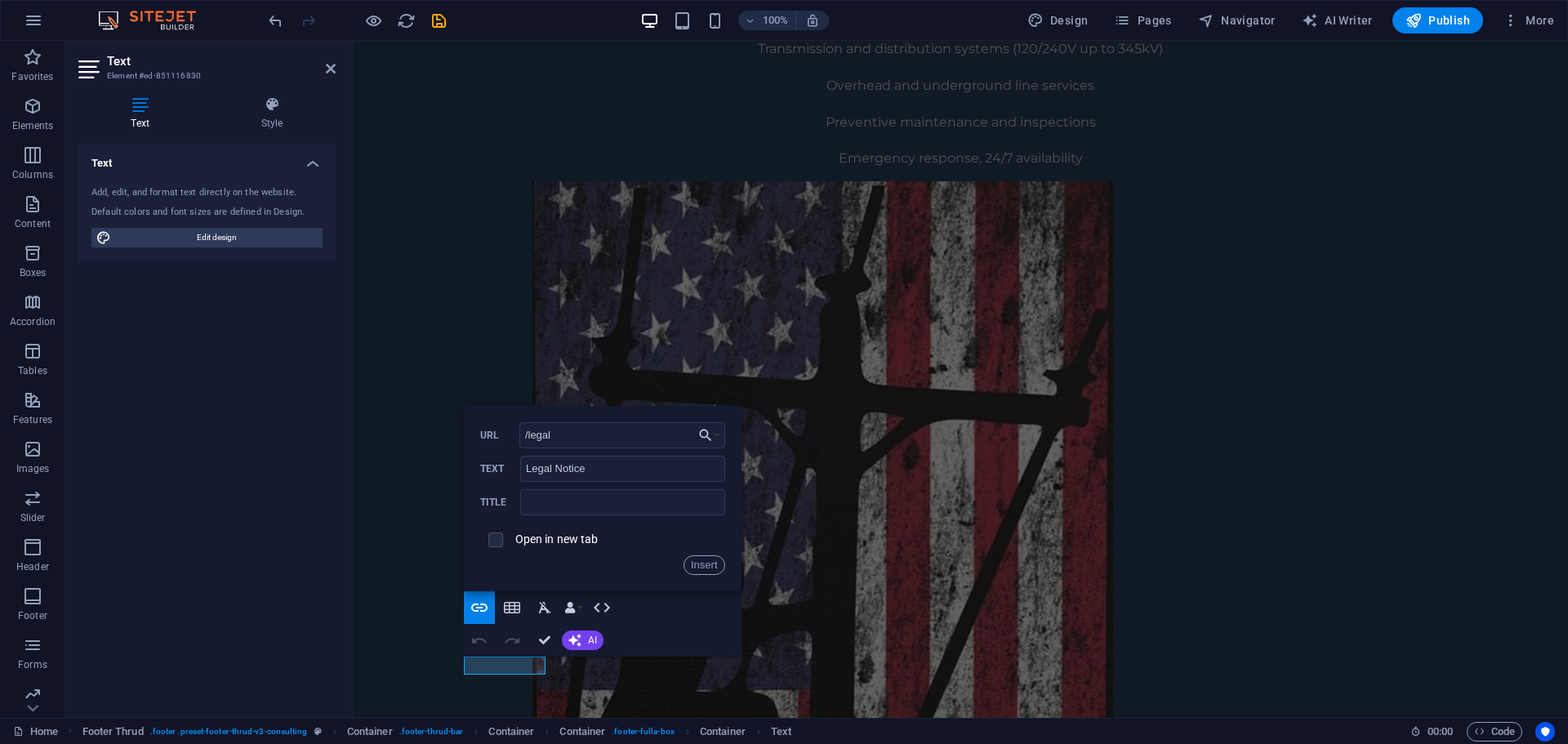
click at [490, 546] on span at bounding box center [496, 539] width 31 height 31
drag, startPoint x: 492, startPoint y: 542, endPoint x: 503, endPoint y: 540, distance: 11.2
click at [493, 541] on input "checkbox" at bounding box center [494, 537] width 15 height 15
checkbox input "true"
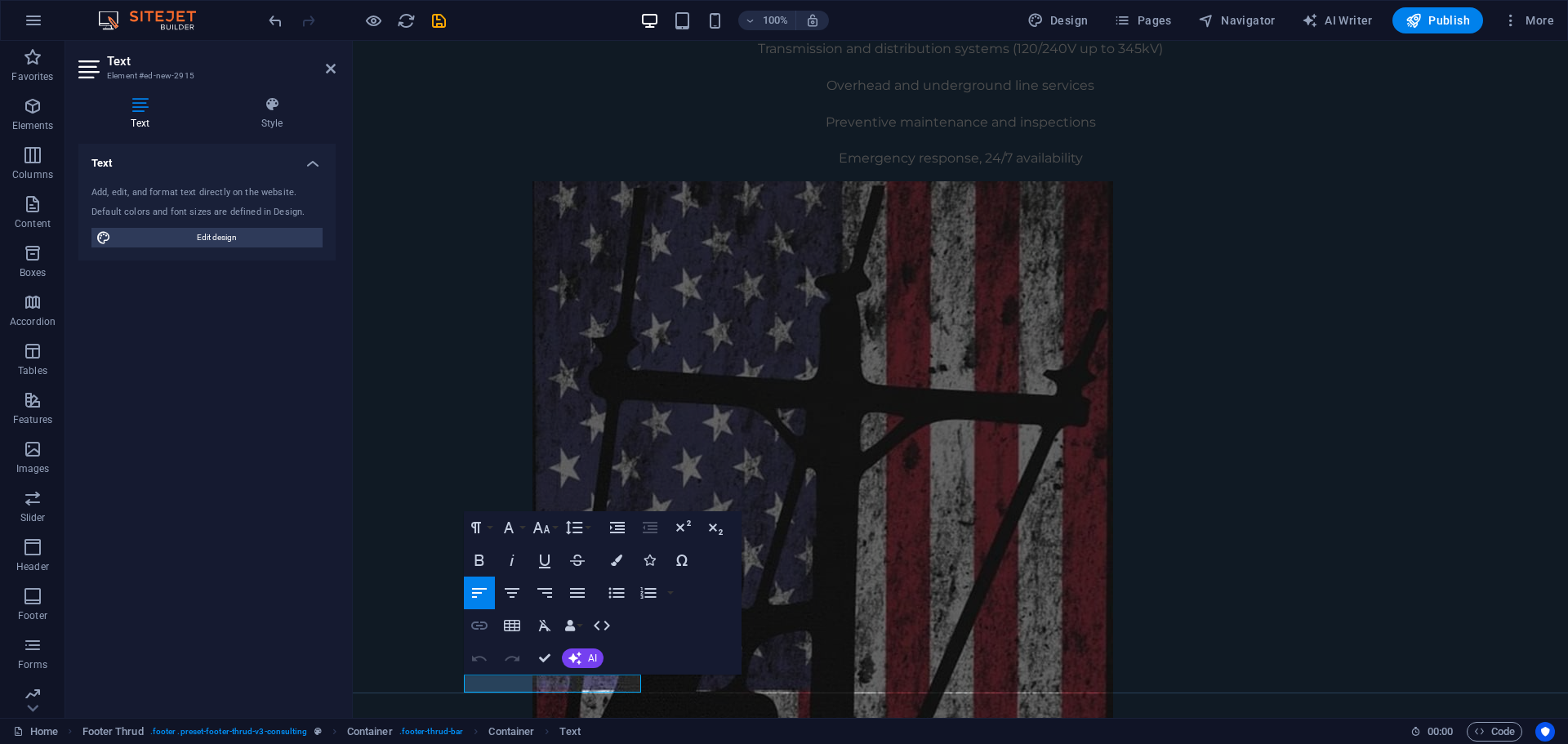
click at [476, 625] on icon "button" at bounding box center [479, 625] width 17 height 8
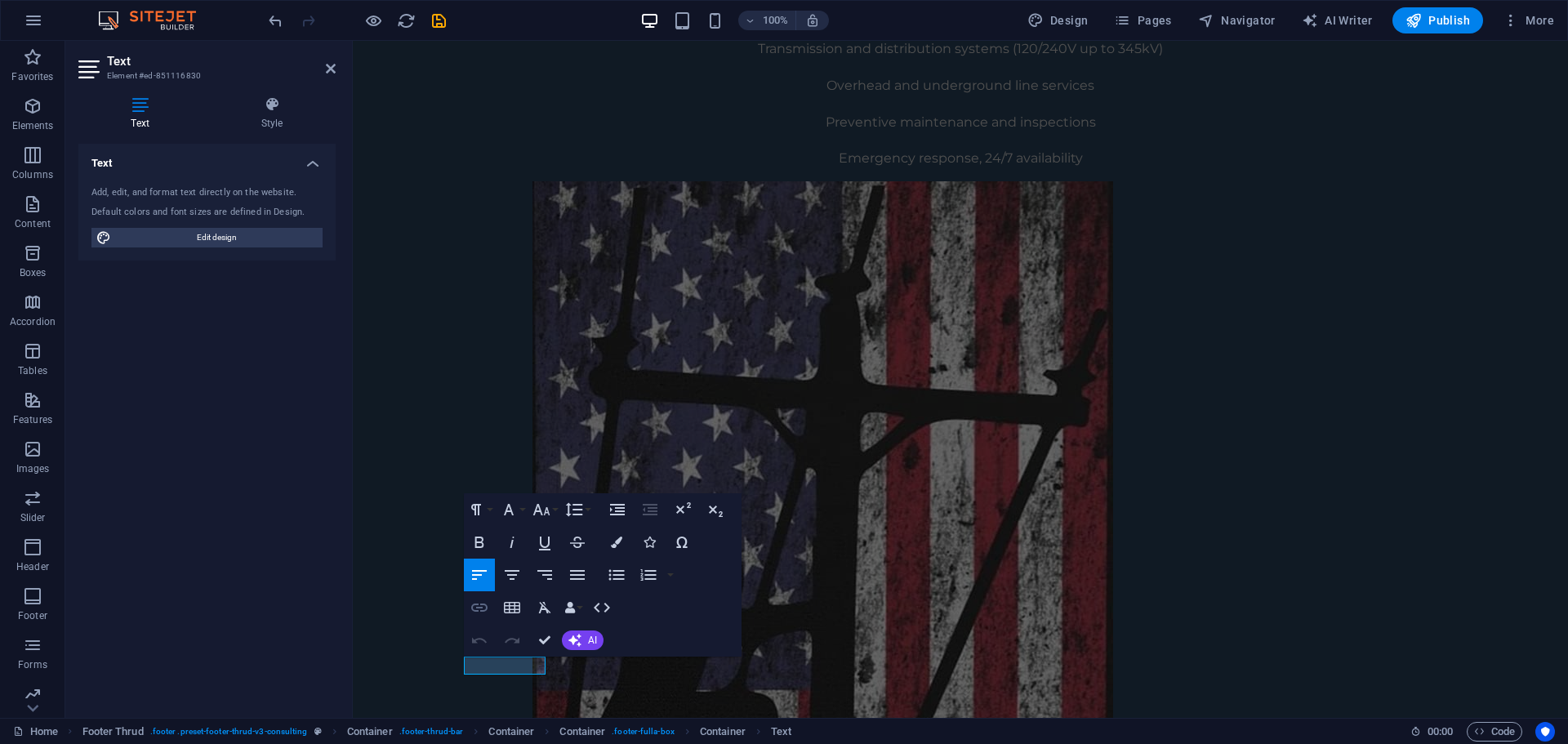
click at [477, 615] on icon "button" at bounding box center [479, 607] width 20 height 20
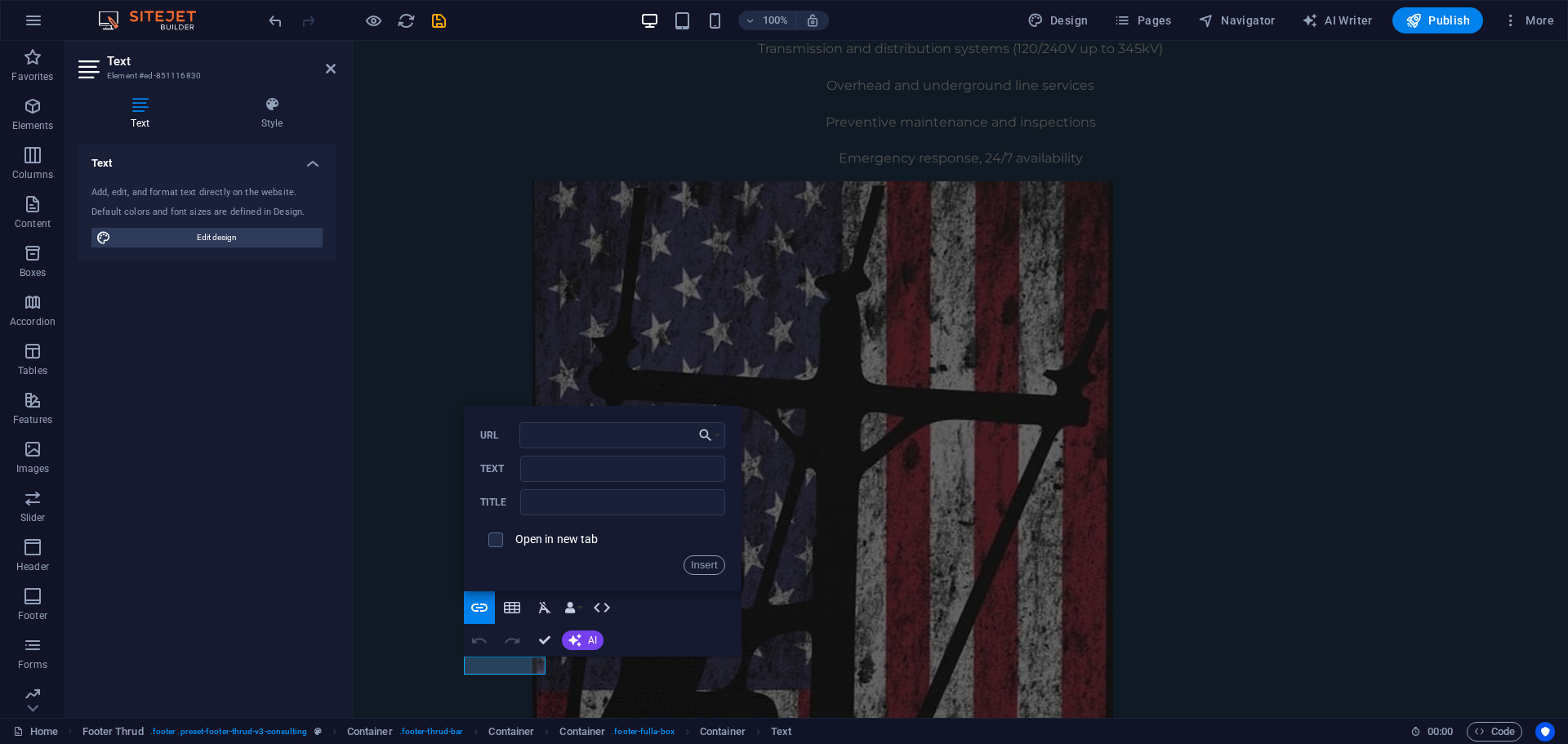
click at [494, 547] on span at bounding box center [496, 539] width 31 height 31
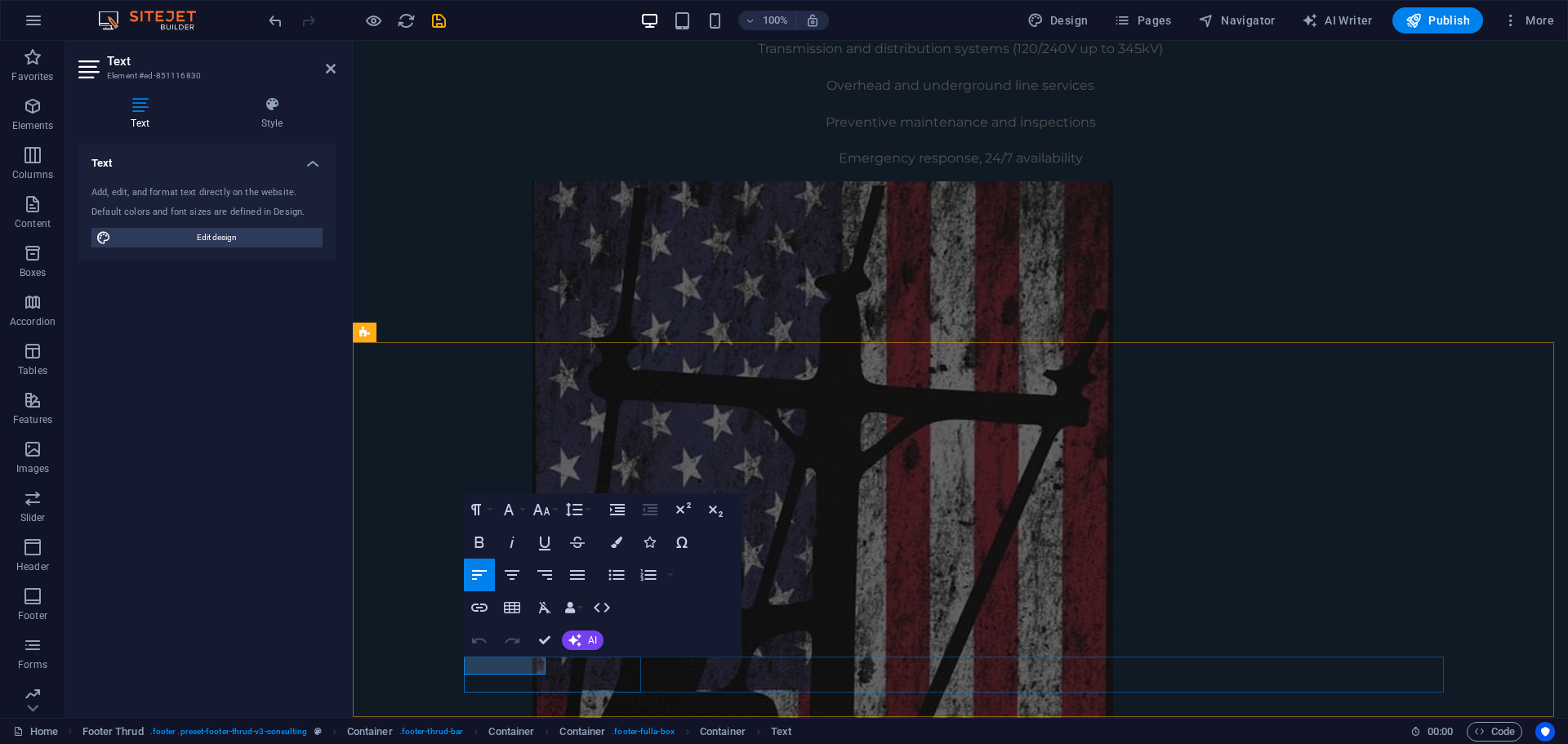
type input "Legal"
click at [483, 608] on icon "button" at bounding box center [479, 607] width 20 height 20
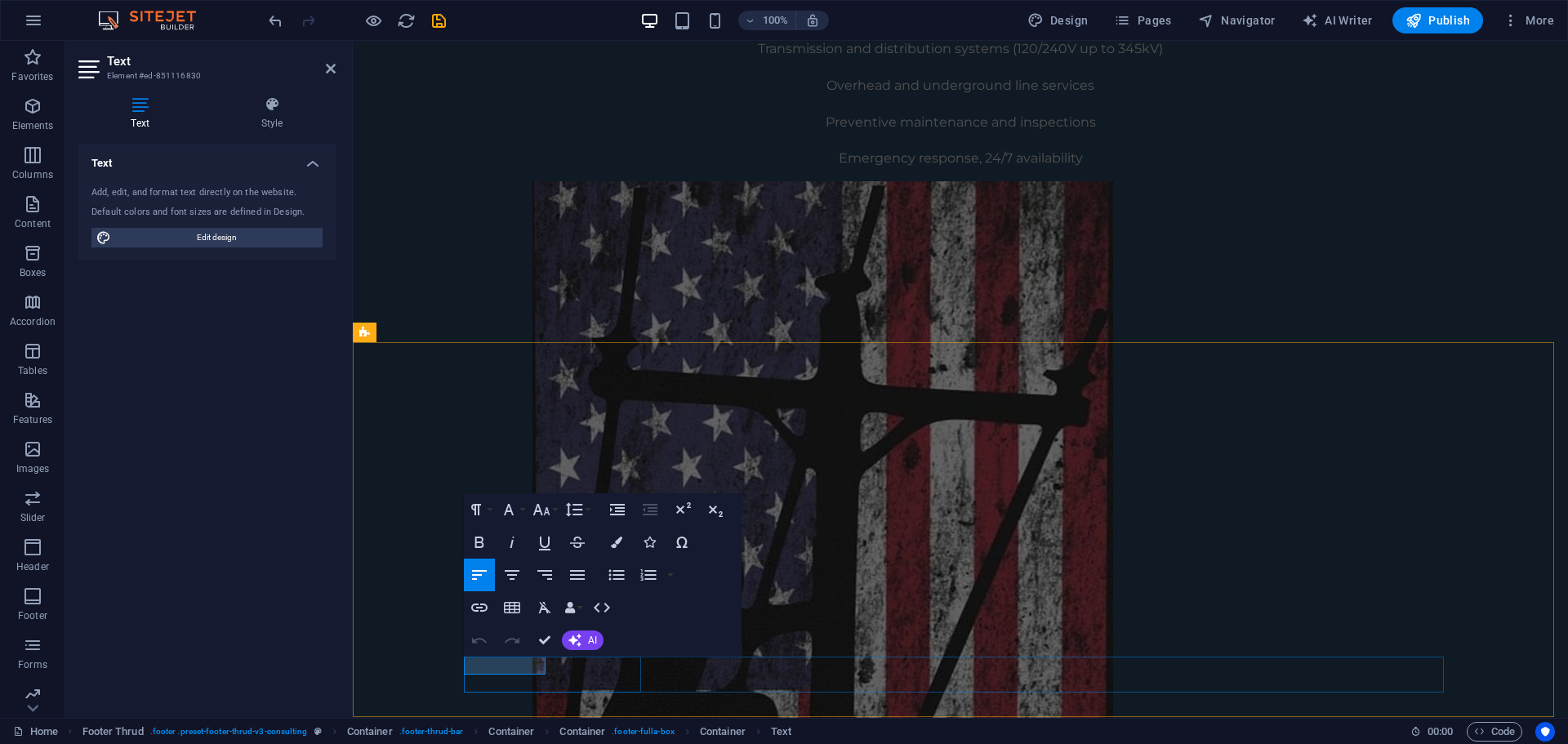
click at [488, 612] on icon "button" at bounding box center [479, 607] width 20 height 20
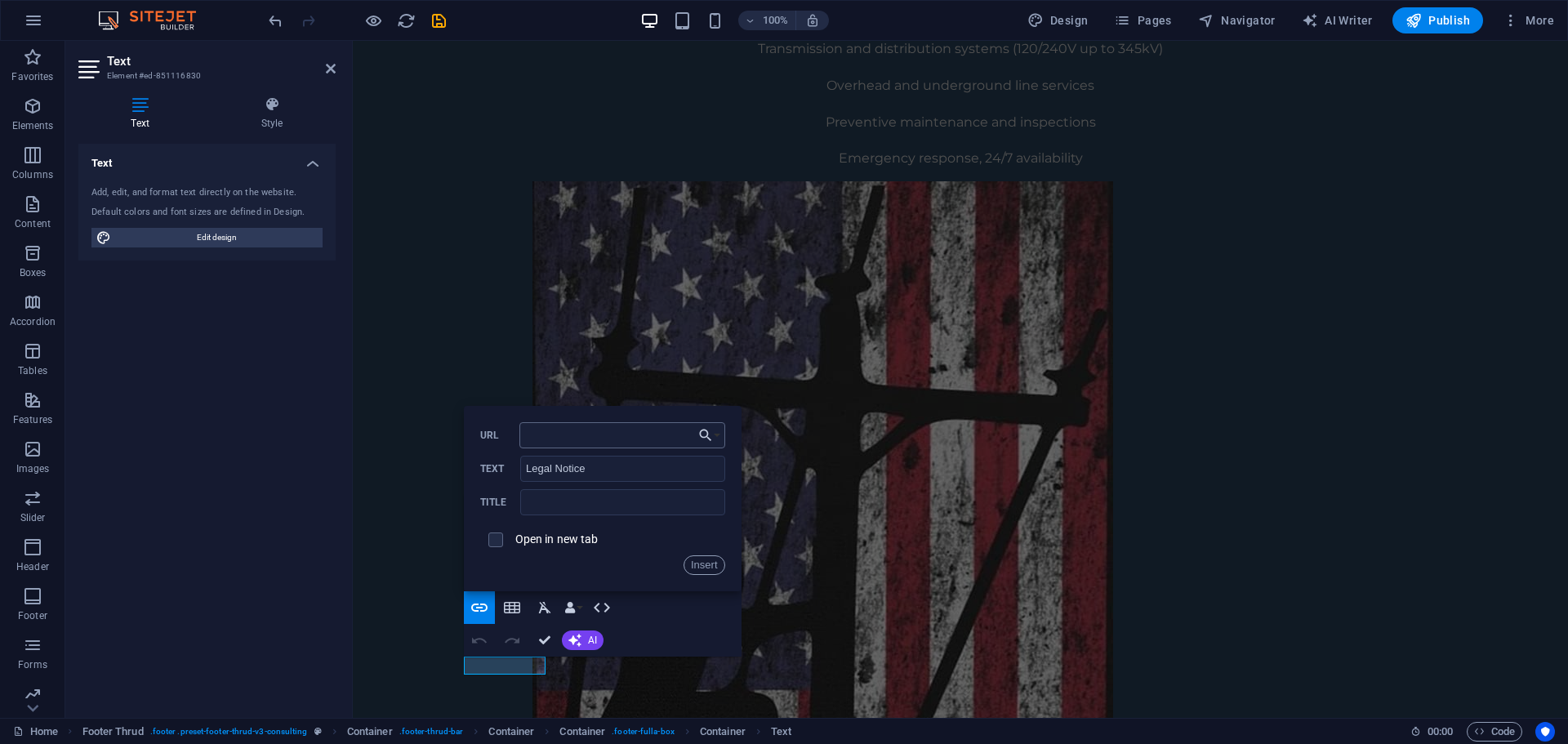
click at [583, 438] on input "URL" at bounding box center [621, 436] width 205 height 26
type input "/legal"
click at [713, 570] on button "Insert" at bounding box center [704, 565] width 41 height 20
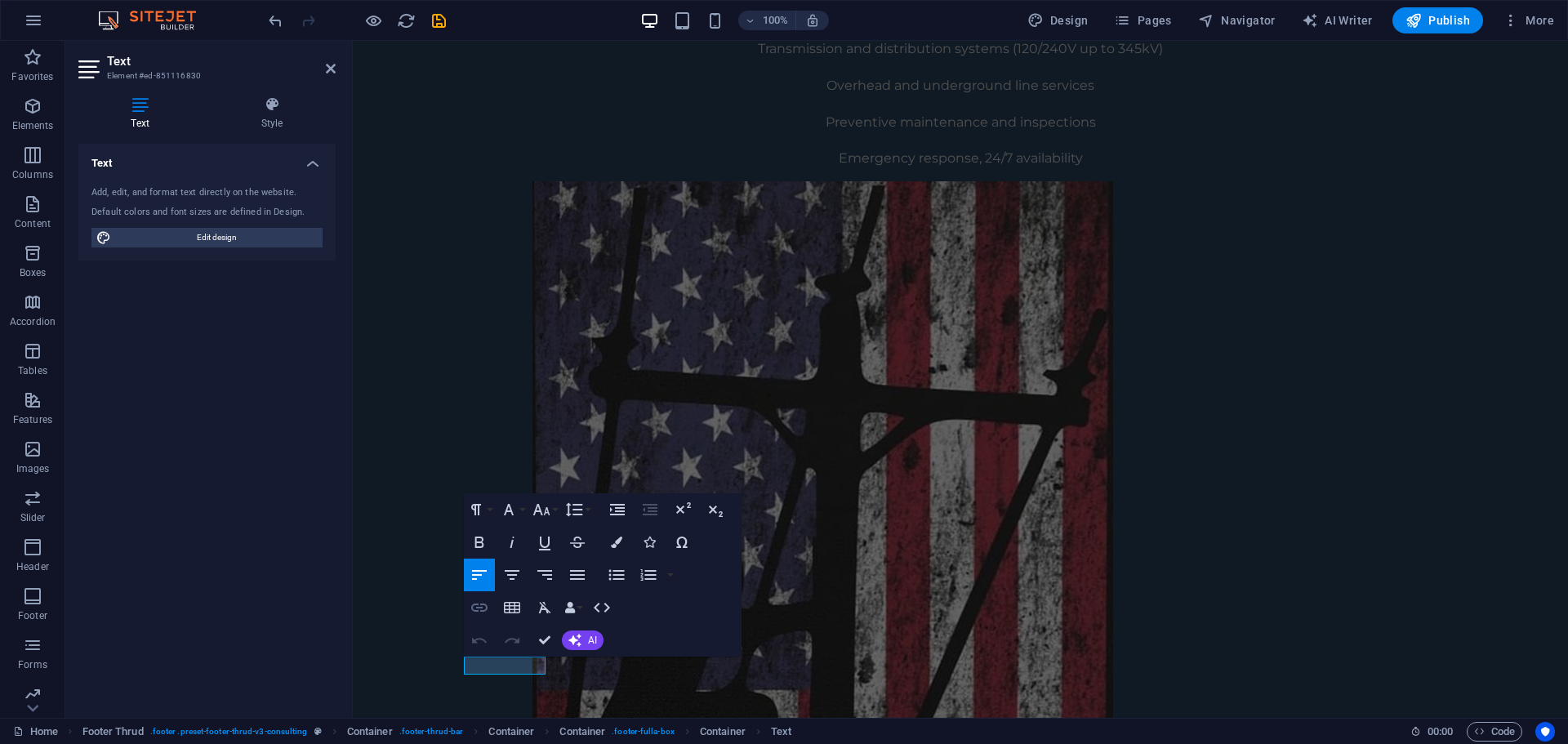
click at [483, 612] on icon "button" at bounding box center [479, 607] width 20 height 20
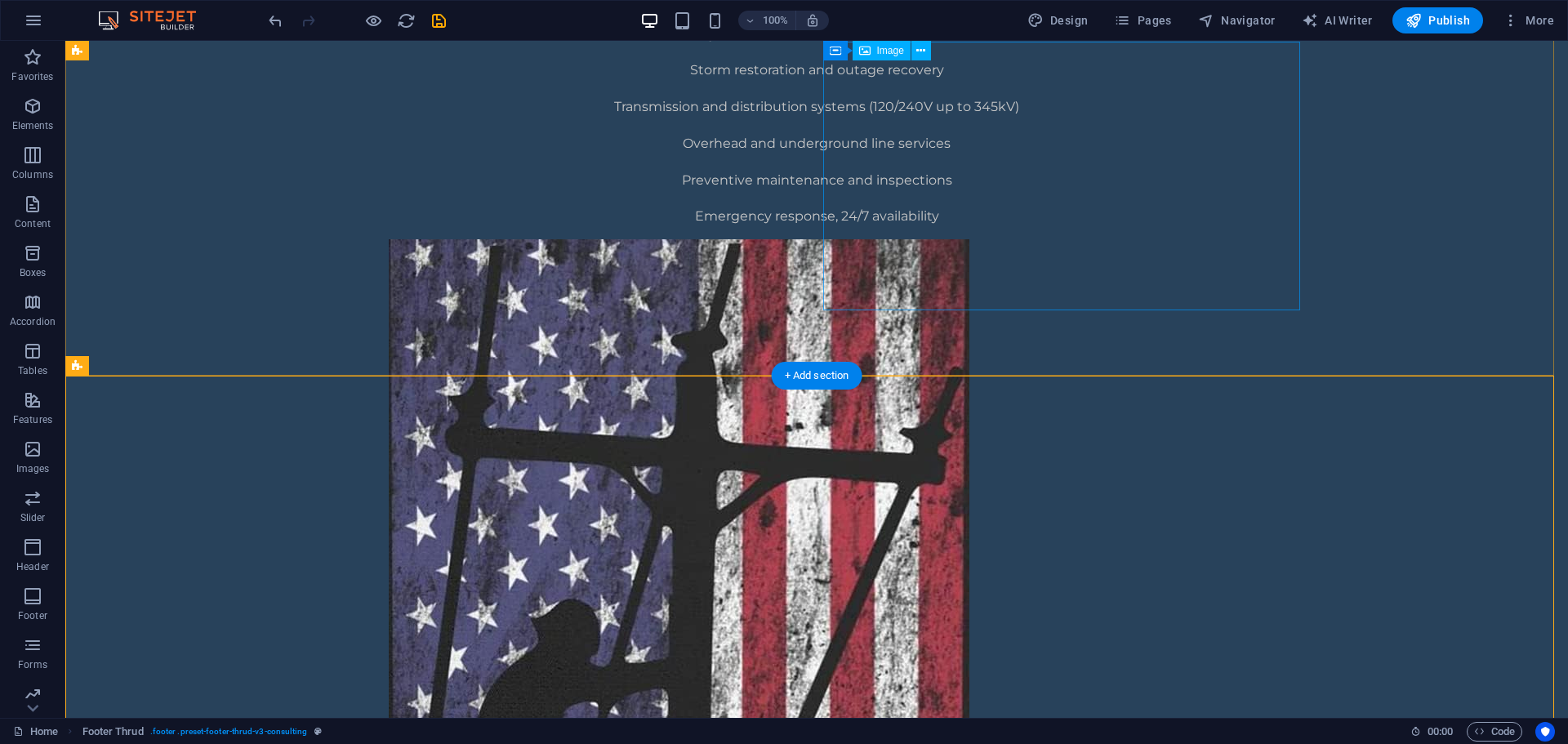
scroll to position [1060, 0]
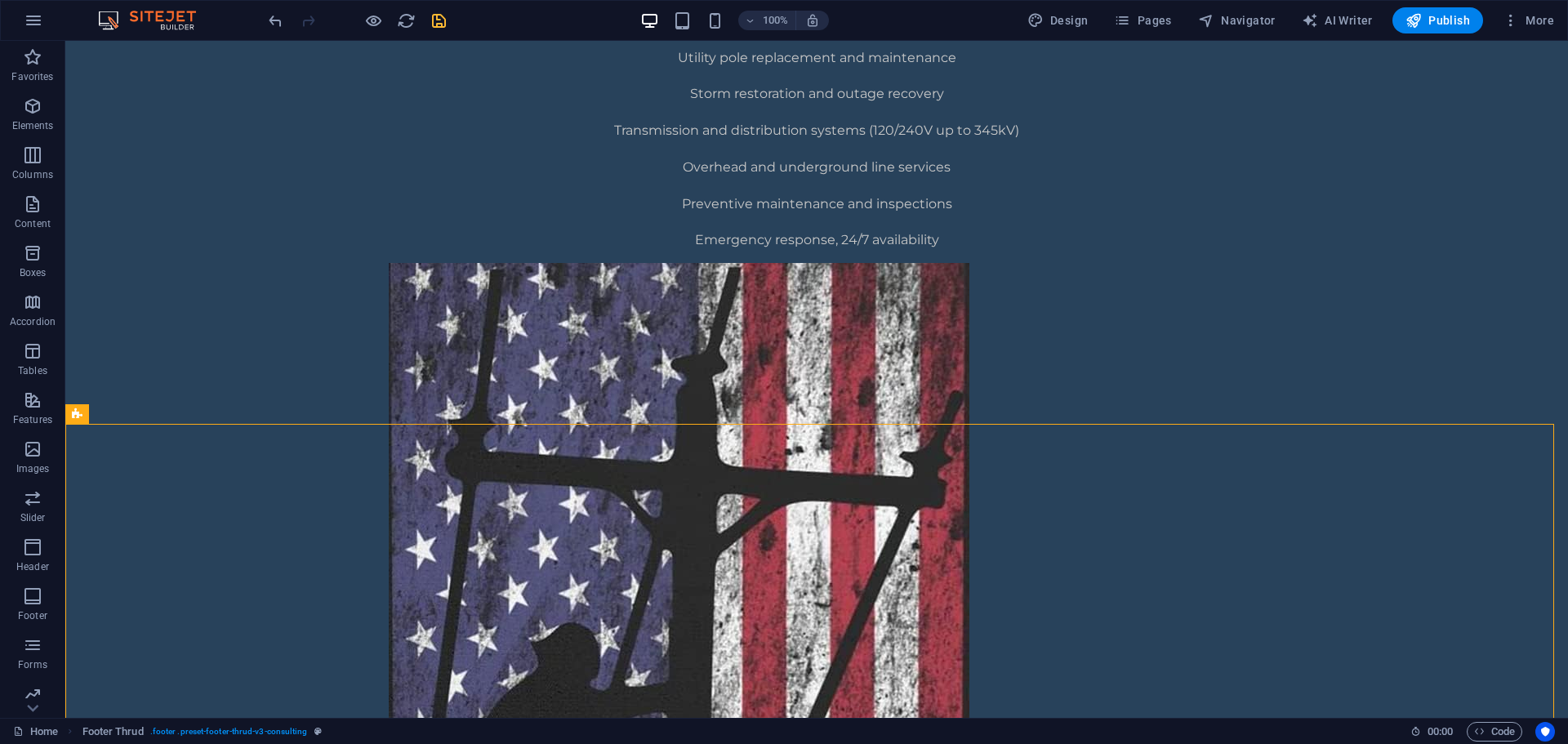
click at [1176, 23] on button "Pages" at bounding box center [1142, 21] width 70 height 26
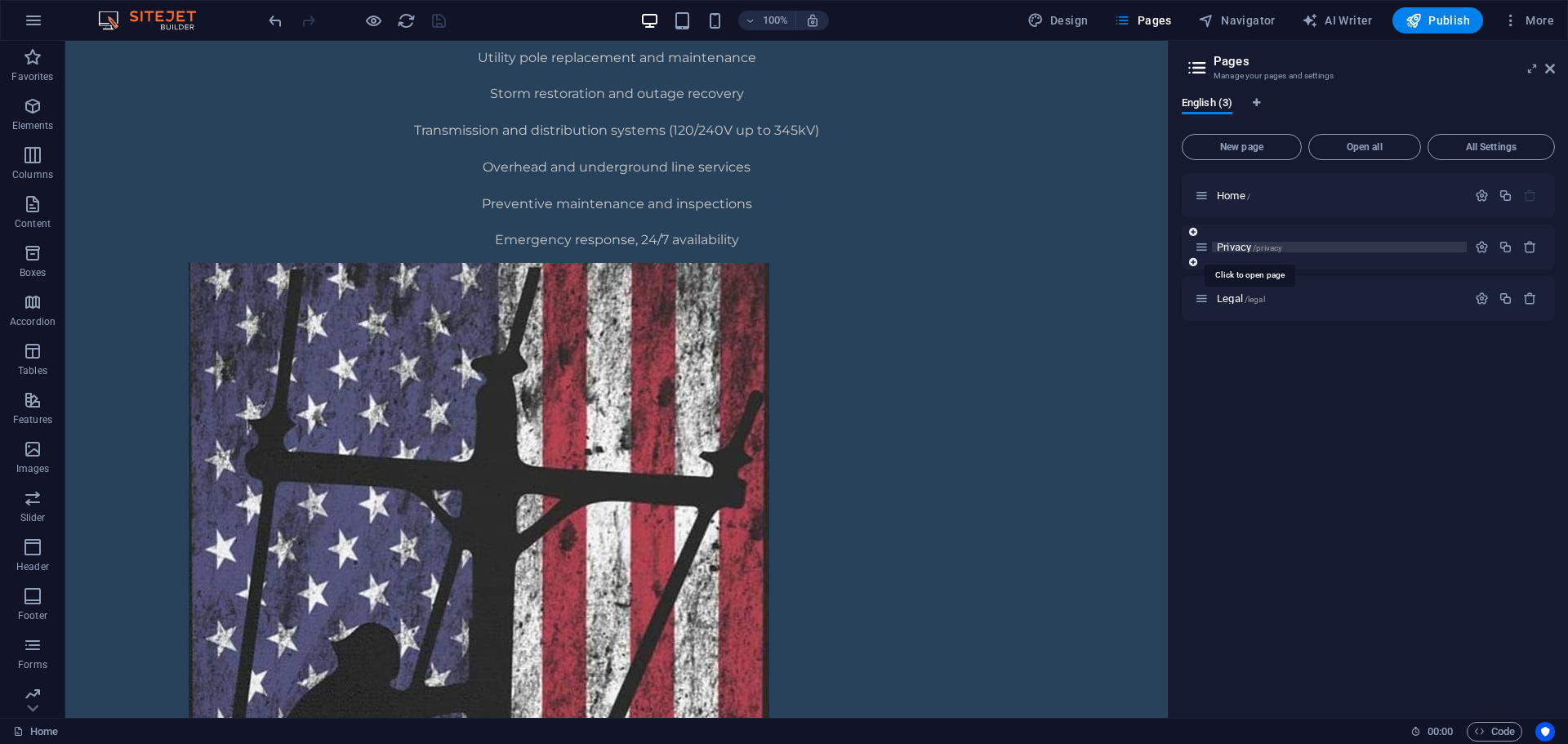
click at [1249, 250] on span "Privacy /privacy" at bounding box center [1249, 247] width 65 height 12
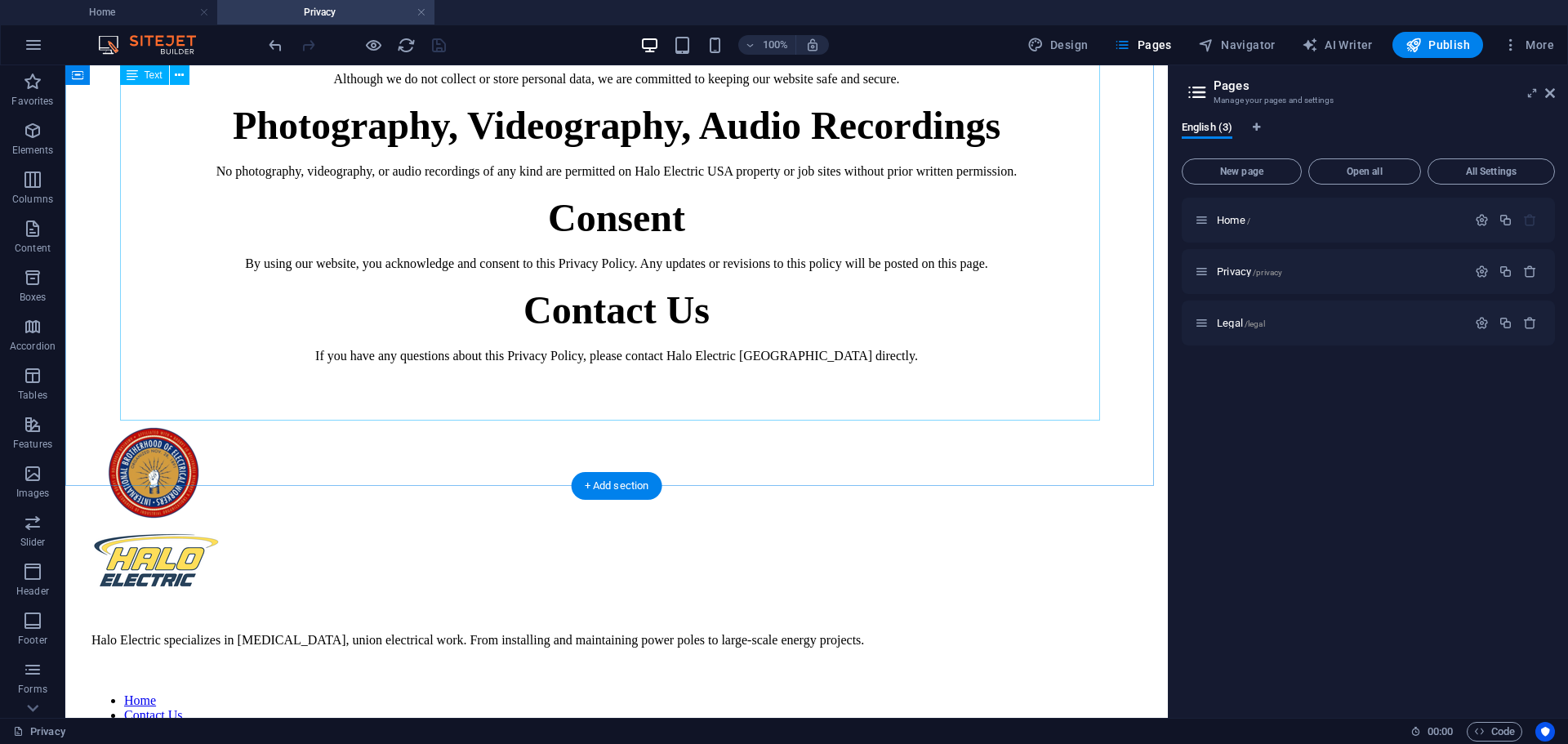
scroll to position [751, 0]
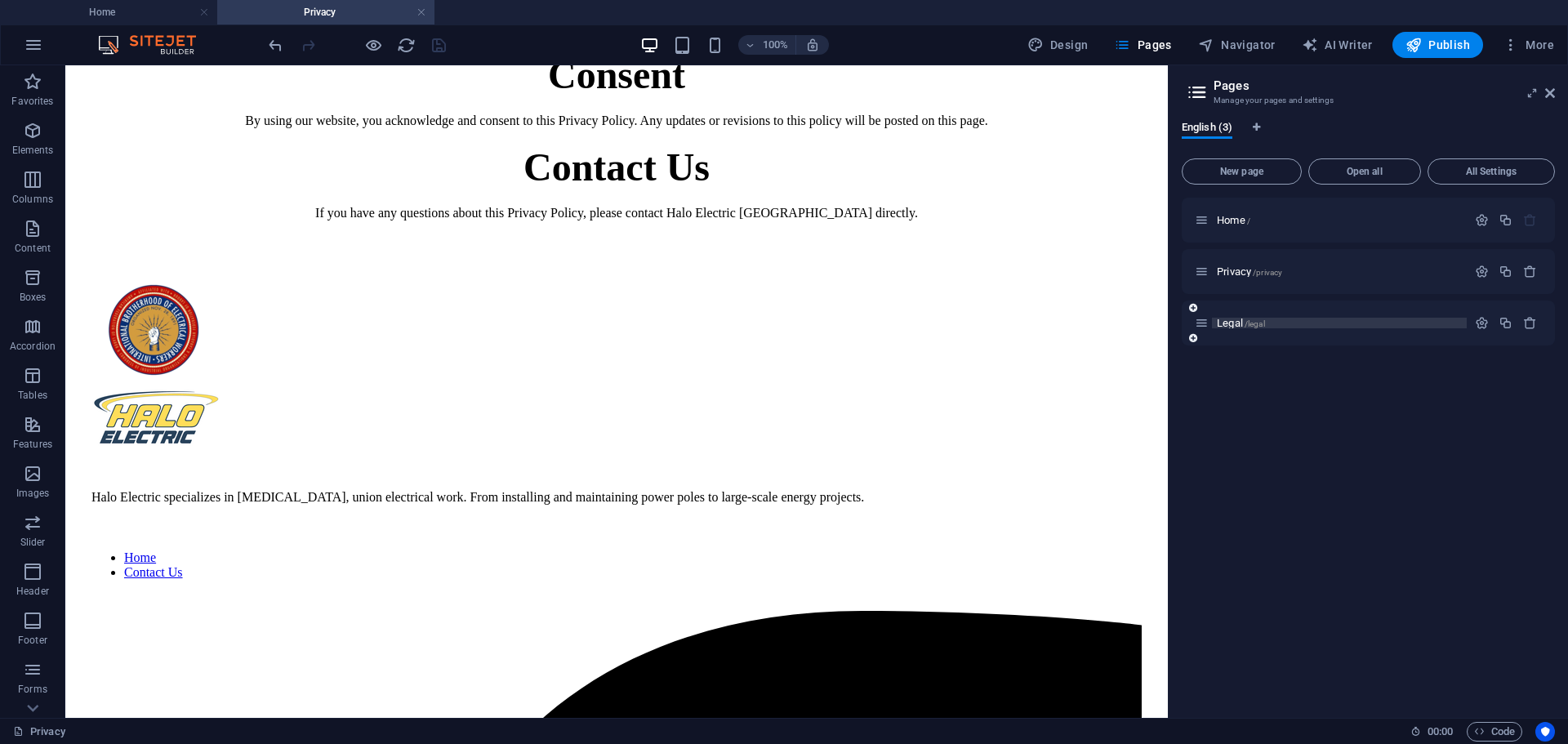
click at [1231, 323] on span "Legal /legal" at bounding box center [1241, 323] width 48 height 12
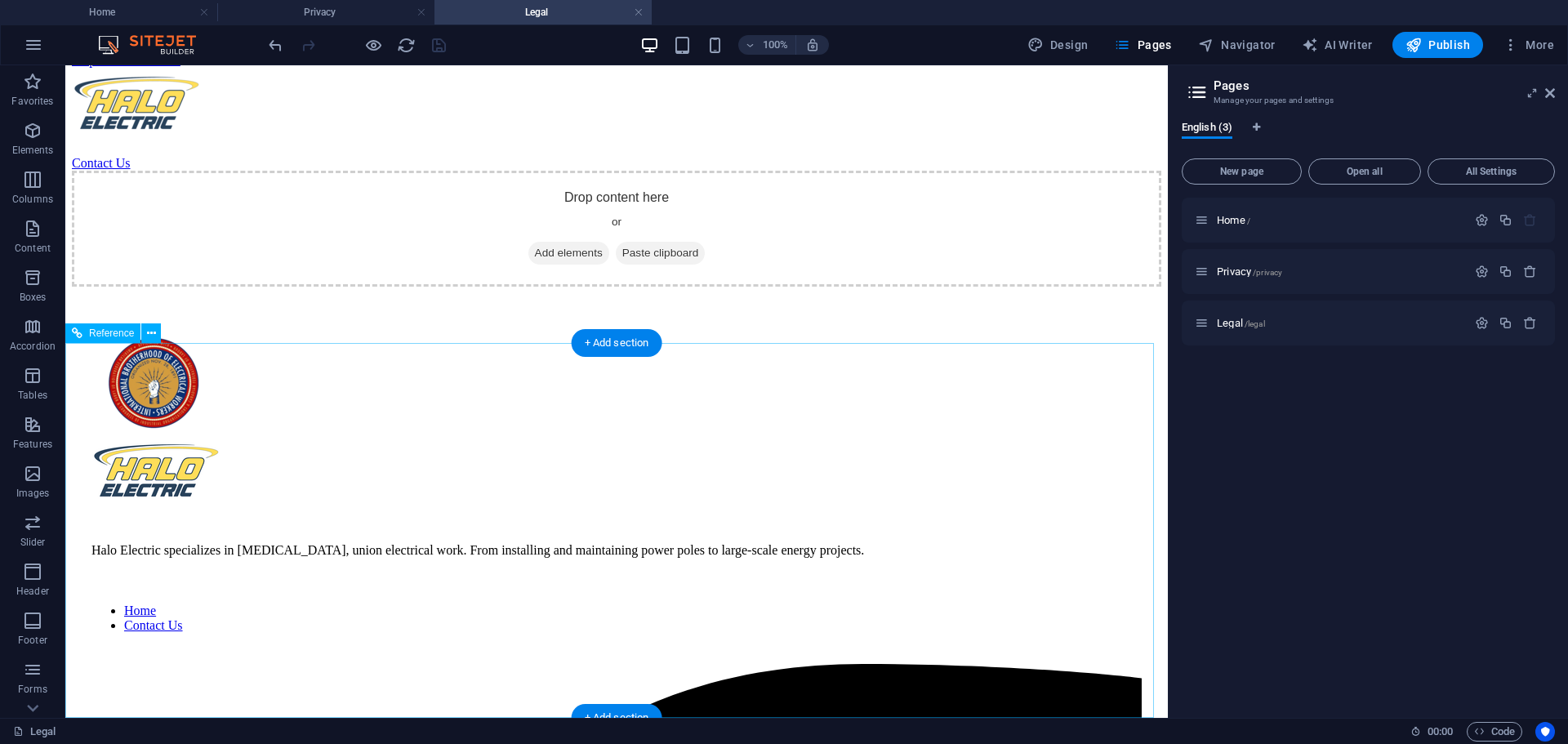
scroll to position [0, 0]
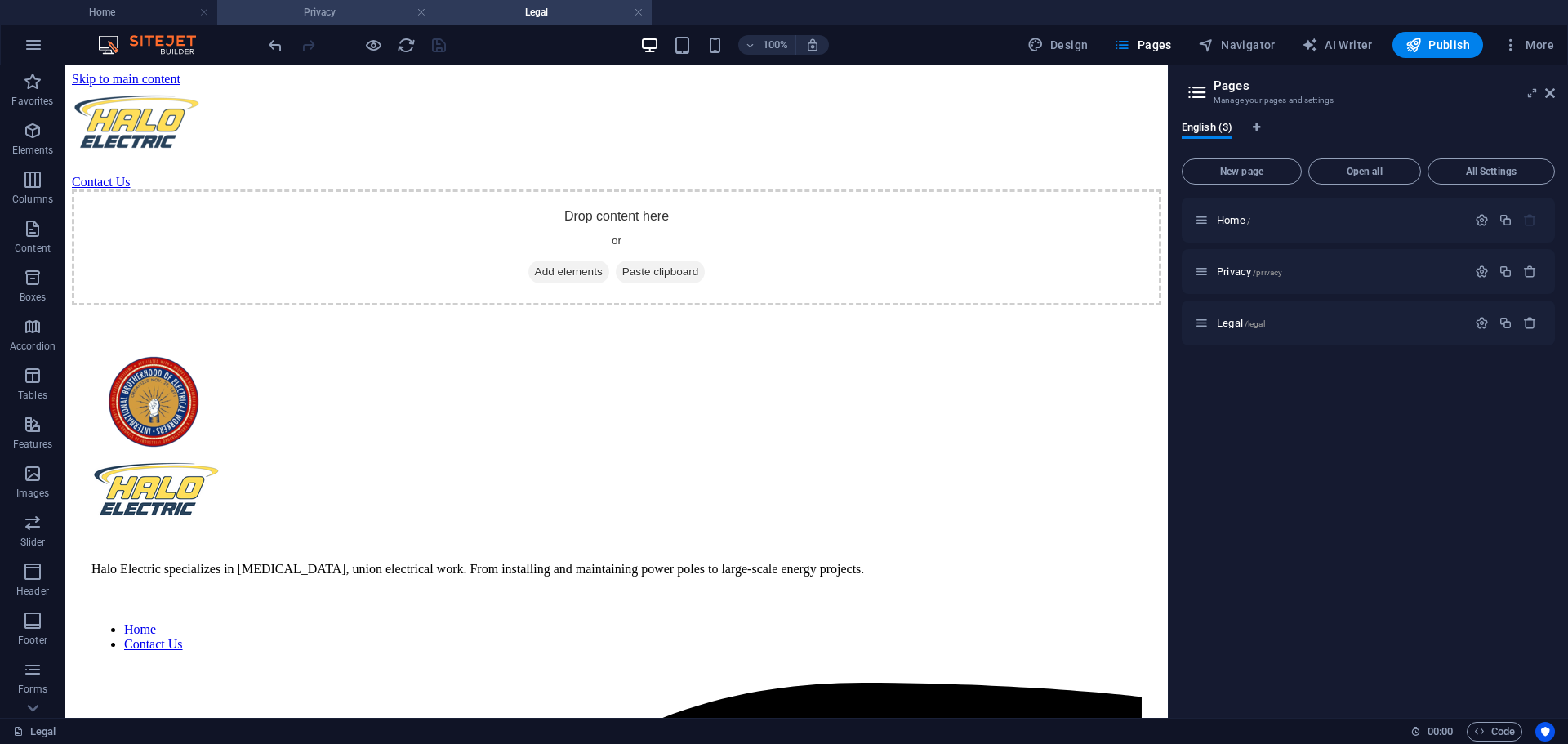
click at [342, 16] on h4 "Privacy" at bounding box center [325, 12] width 217 height 18
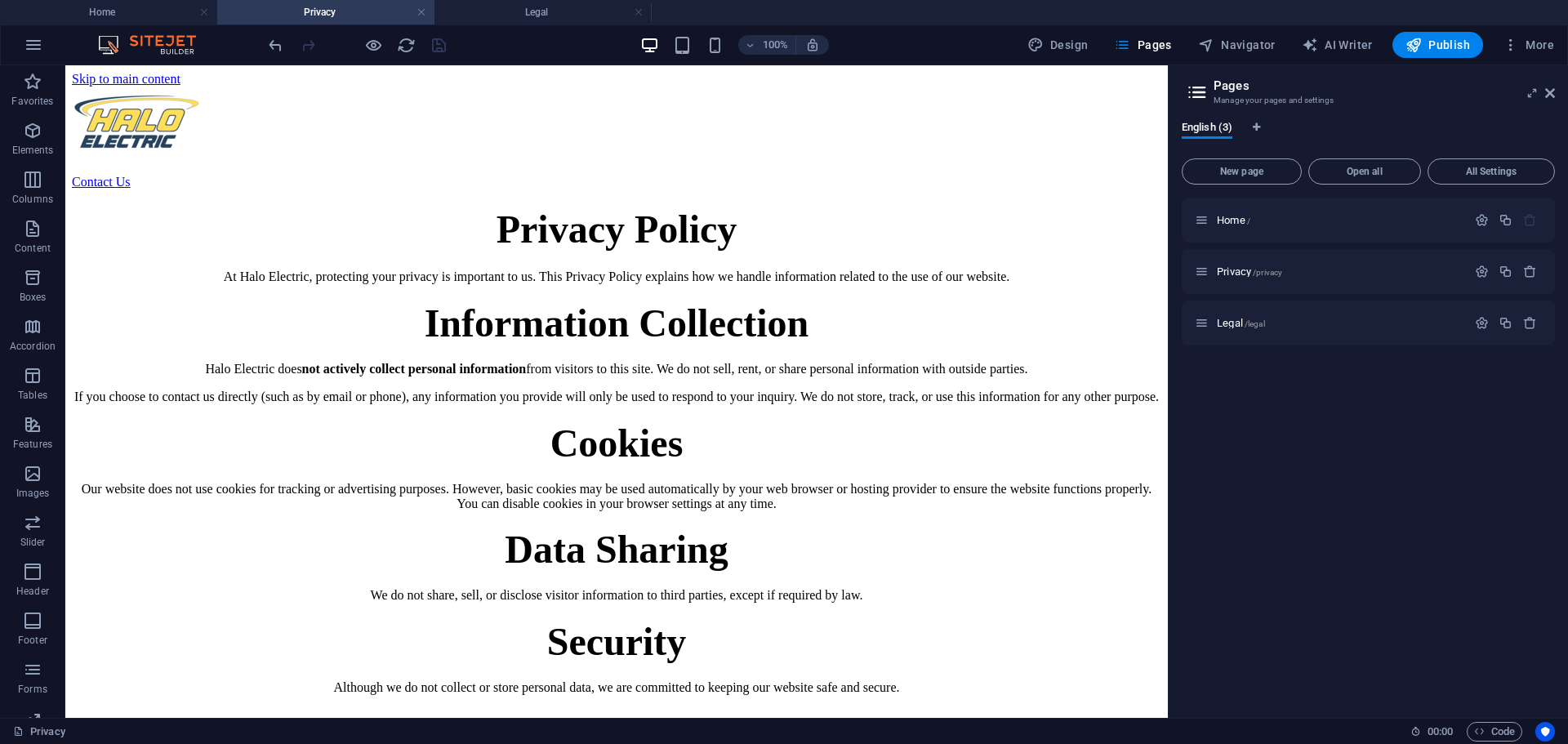
scroll to position [685, 0]
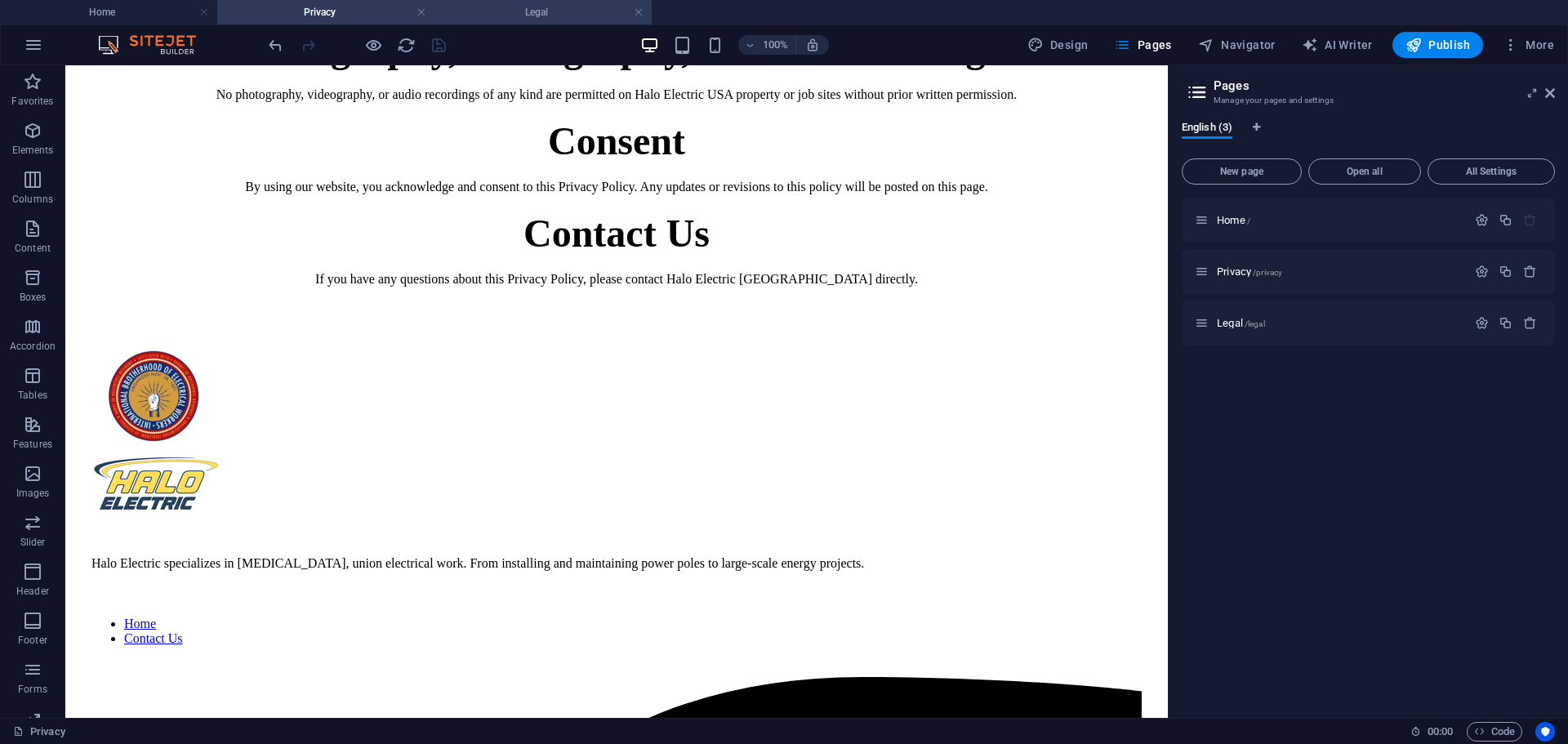
click at [527, 16] on h4 "Legal" at bounding box center [543, 12] width 217 height 18
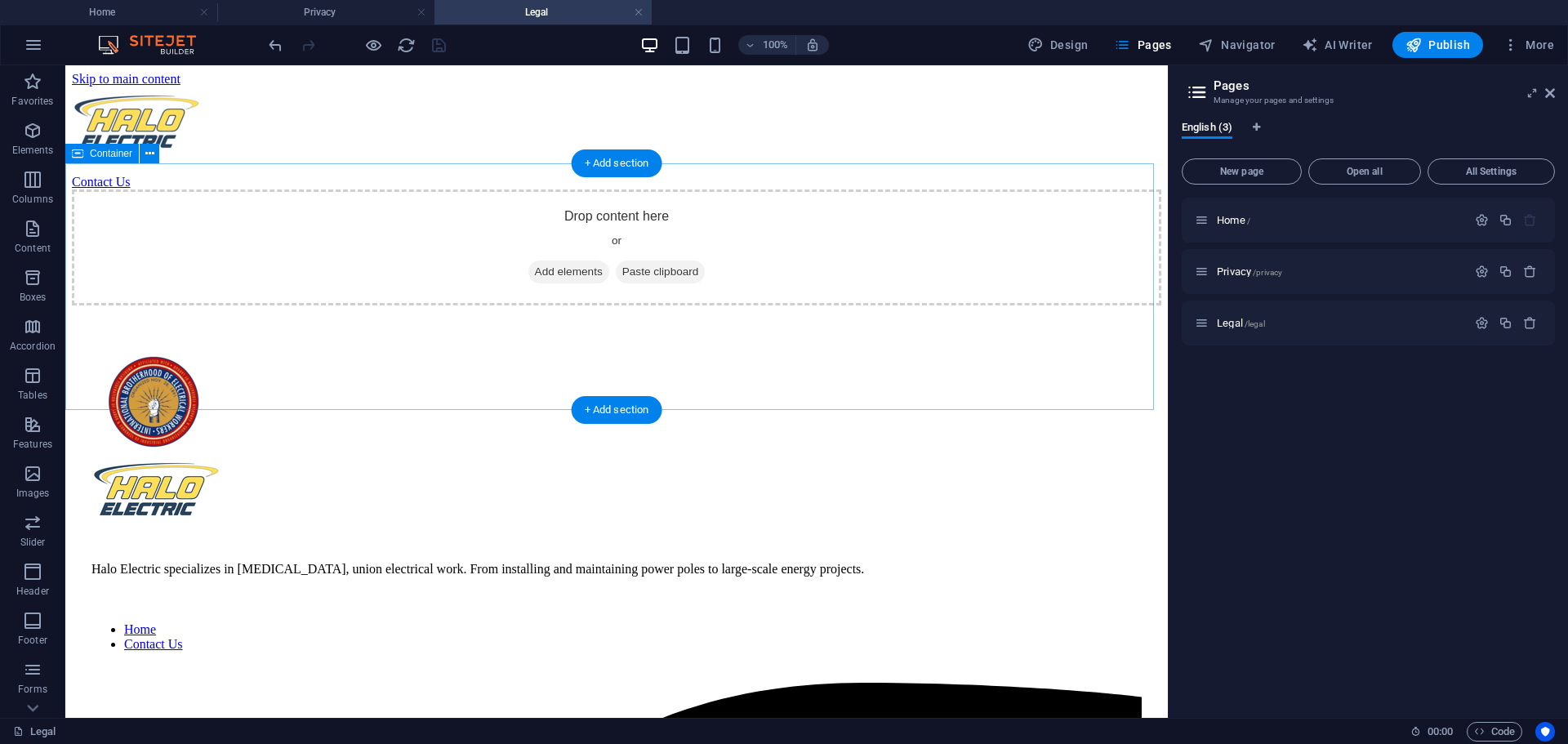
click at [554, 283] on span "Add elements" at bounding box center [569, 272] width 81 height 23
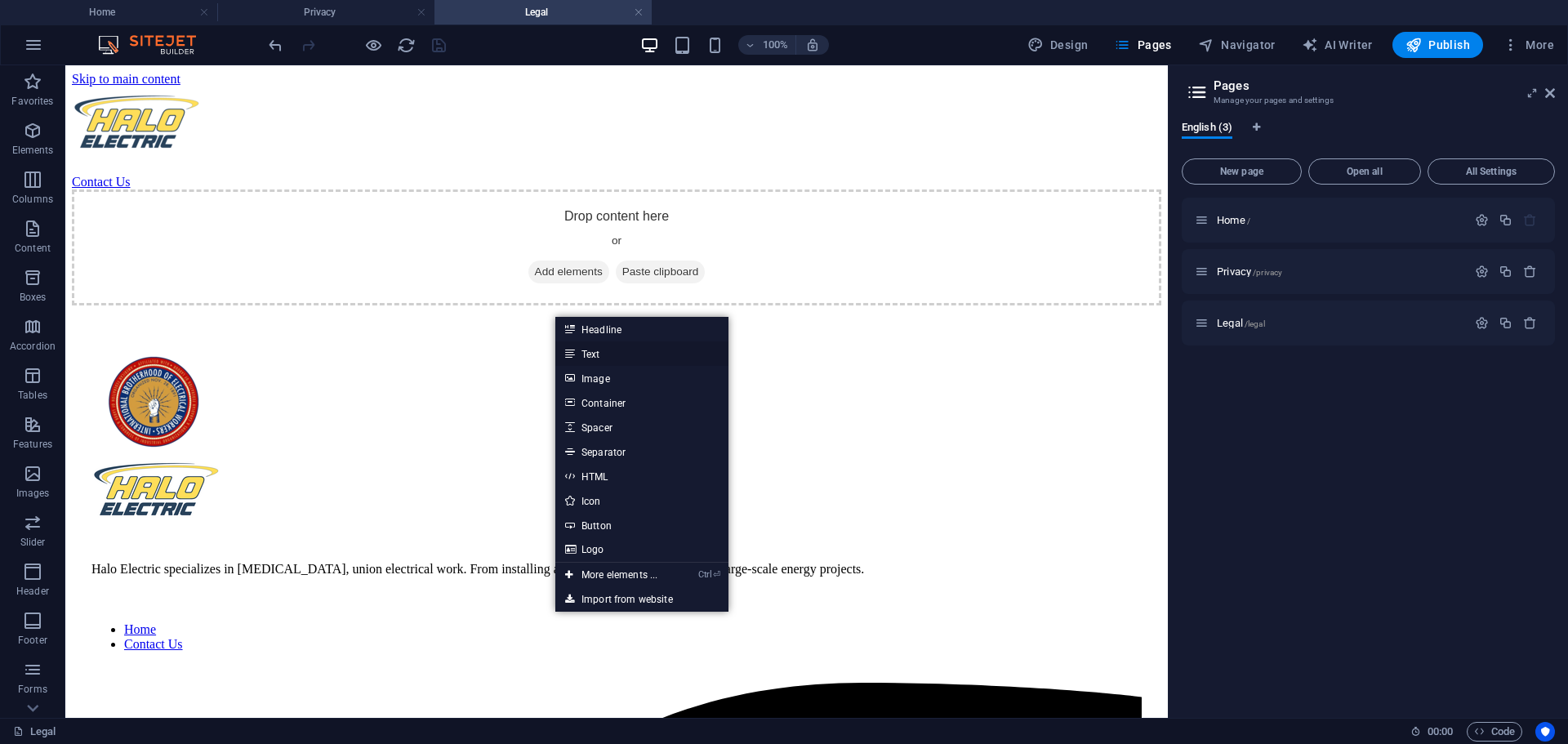
click at [605, 356] on link "Text" at bounding box center [642, 354] width 173 height 25
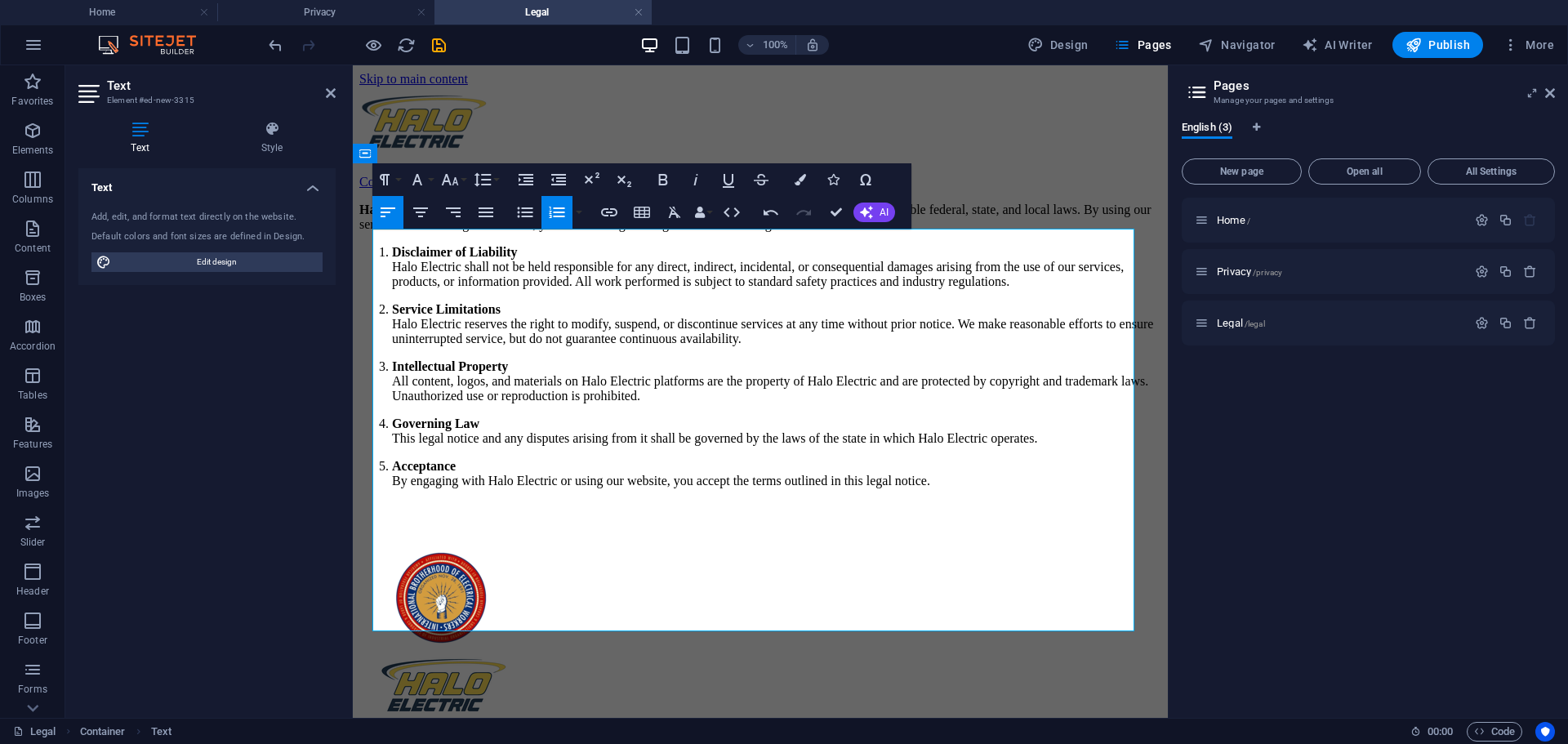
drag, startPoint x: 399, startPoint y: 275, endPoint x: 338, endPoint y: 267, distance: 61.5
click at [414, 274] on li "Disclaimer of Liability Halo Electric shall not be held responsible for any dir…" at bounding box center [777, 266] width 769 height 44
click at [337, 94] on aside "Text Element #ed-new-3315 Text Style Text Add, edit, and format text directly o…" at bounding box center [209, 391] width 287 height 652
click at [333, 89] on icon at bounding box center [331, 93] width 10 height 13
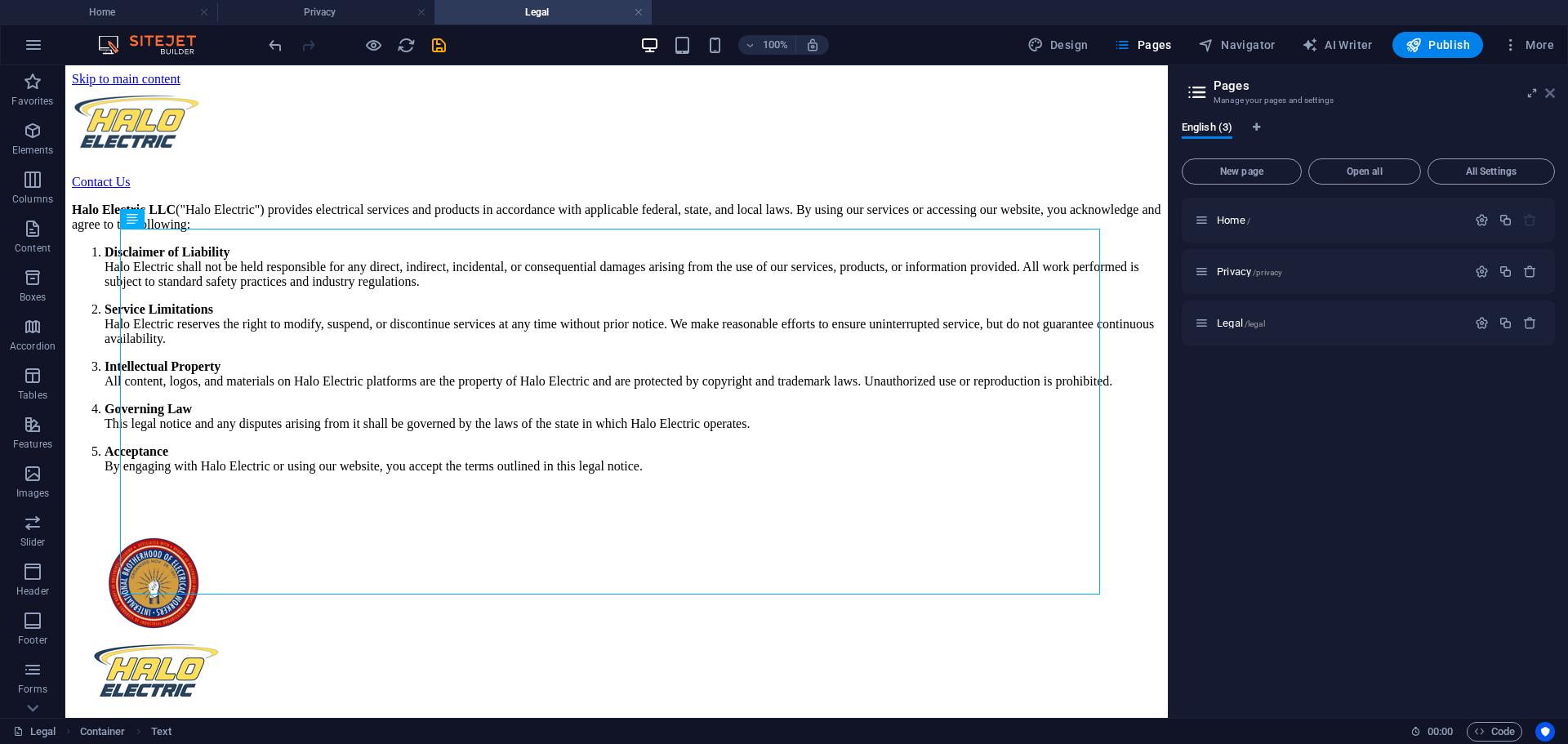
click at [1552, 91] on icon at bounding box center [1551, 93] width 10 height 13
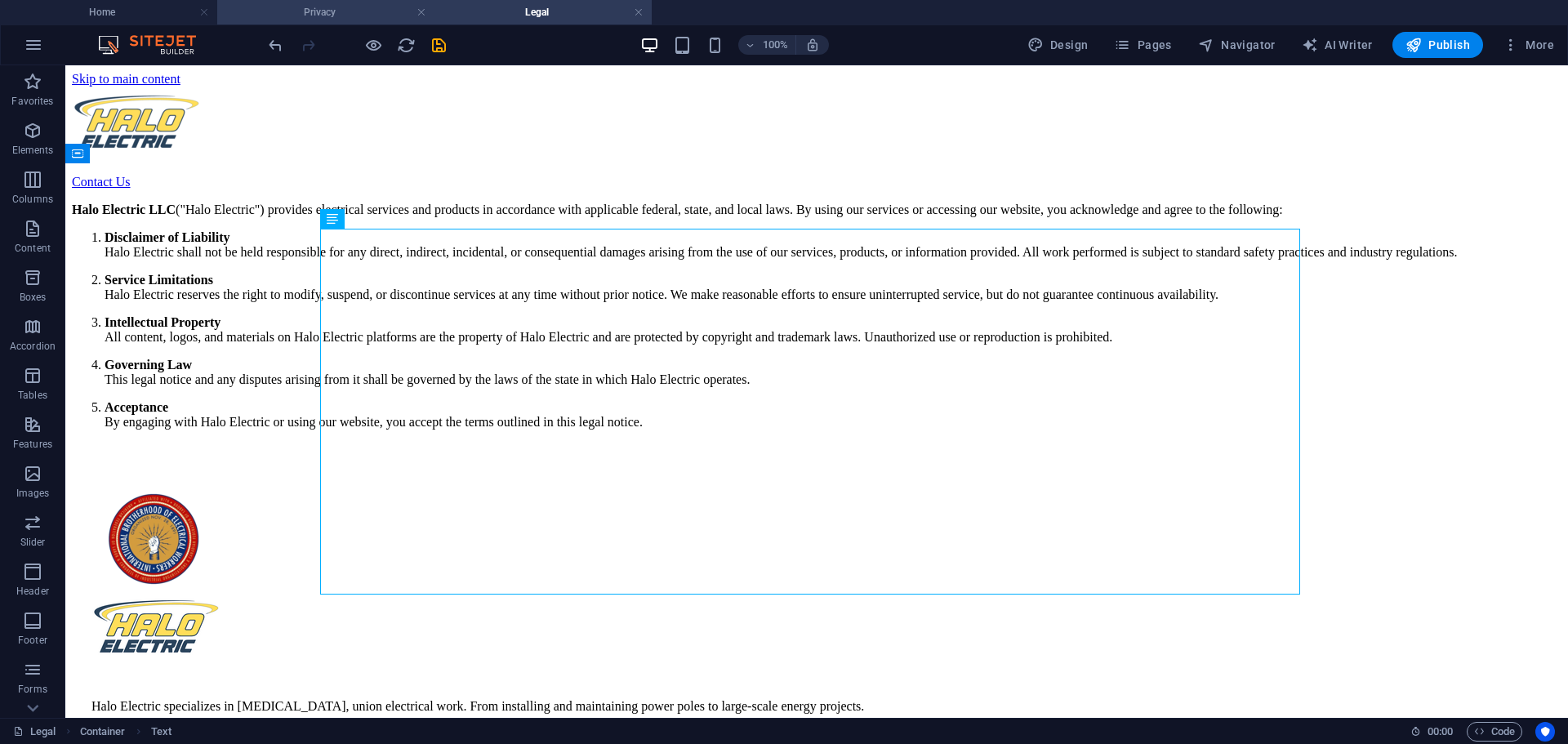
click at [343, 19] on h4 "Privacy" at bounding box center [325, 12] width 217 height 18
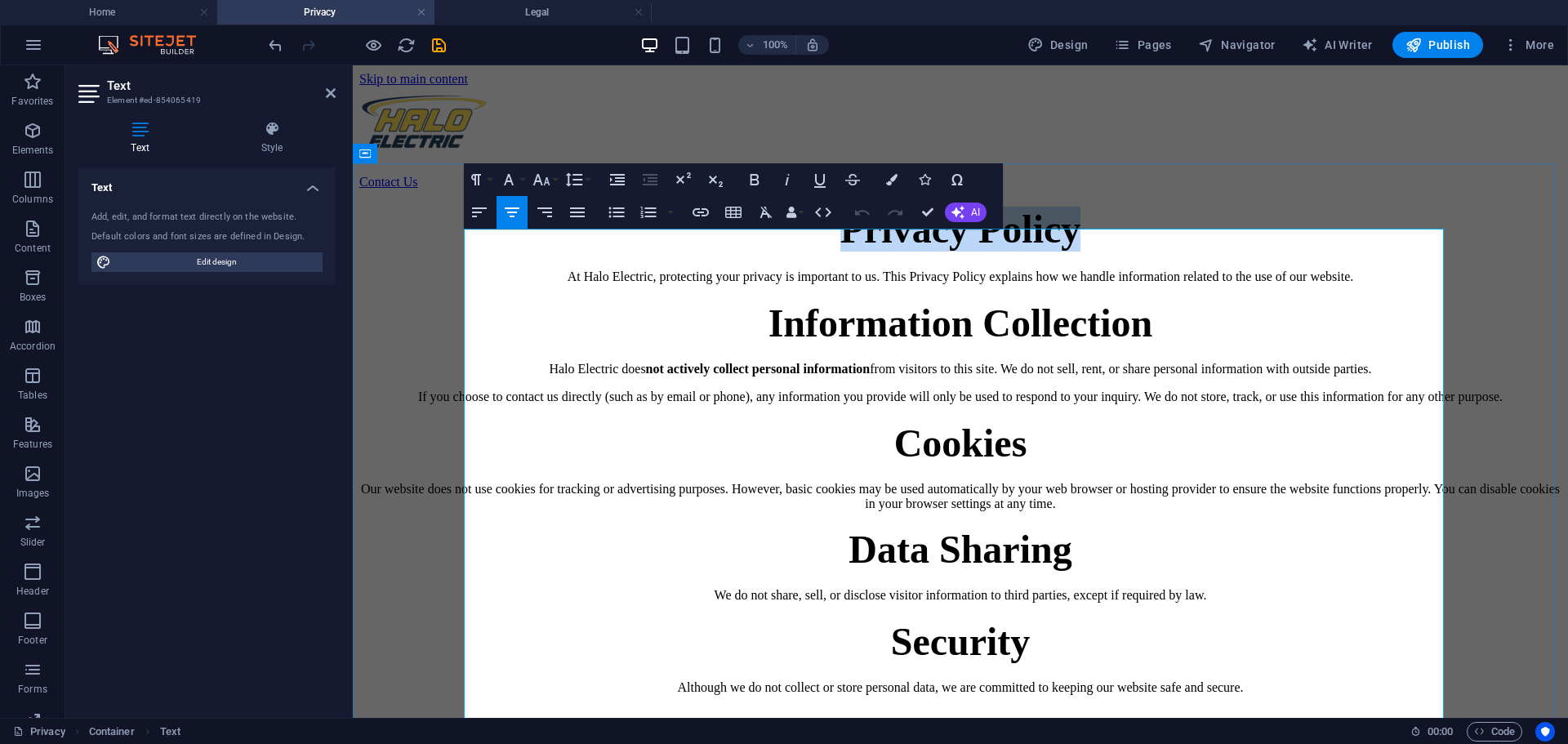
drag, startPoint x: 1056, startPoint y: 293, endPoint x: 854, endPoint y: 288, distance: 202.1
click at [855, 251] on span "Privacy Policy" at bounding box center [961, 228] width 241 height 43
copy span "Privacy Policy"
click at [943, 251] on span "Privacy Policy" at bounding box center [961, 228] width 241 height 43
drag, startPoint x: 328, startPoint y: 95, endPoint x: 316, endPoint y: 52, distance: 44.6
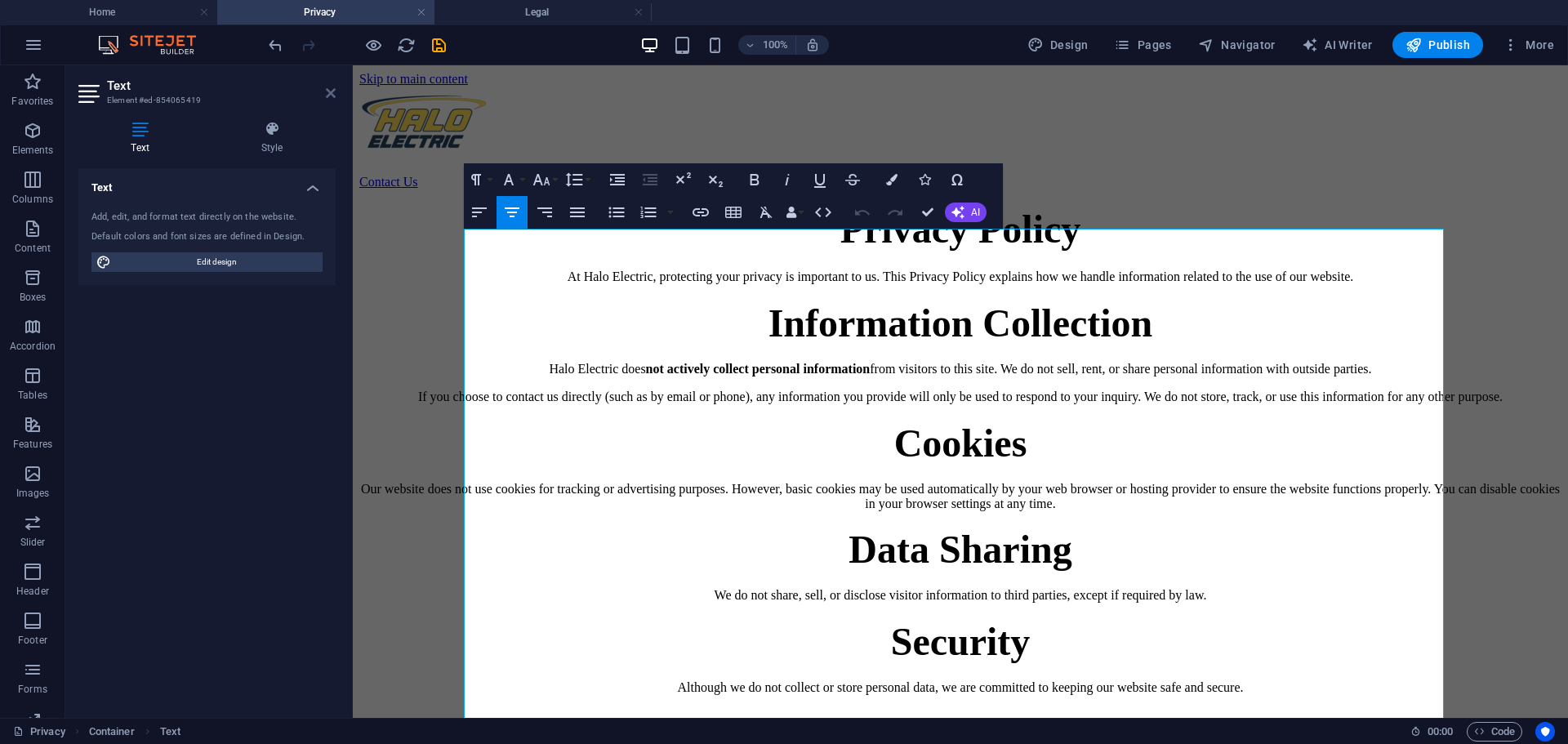
click at [328, 95] on icon at bounding box center [331, 93] width 10 height 13
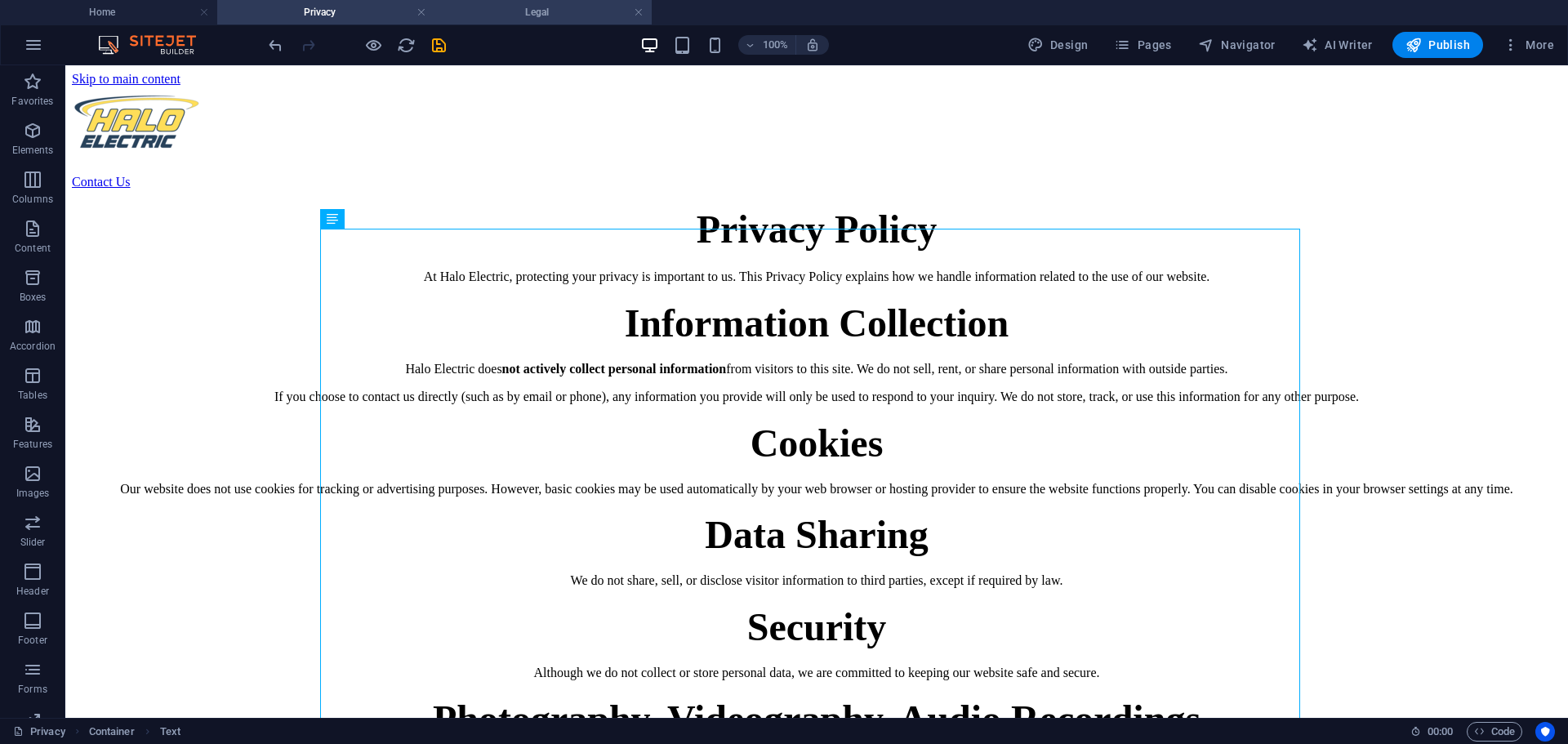
click at [536, 13] on h4 "Legal" at bounding box center [543, 12] width 217 height 18
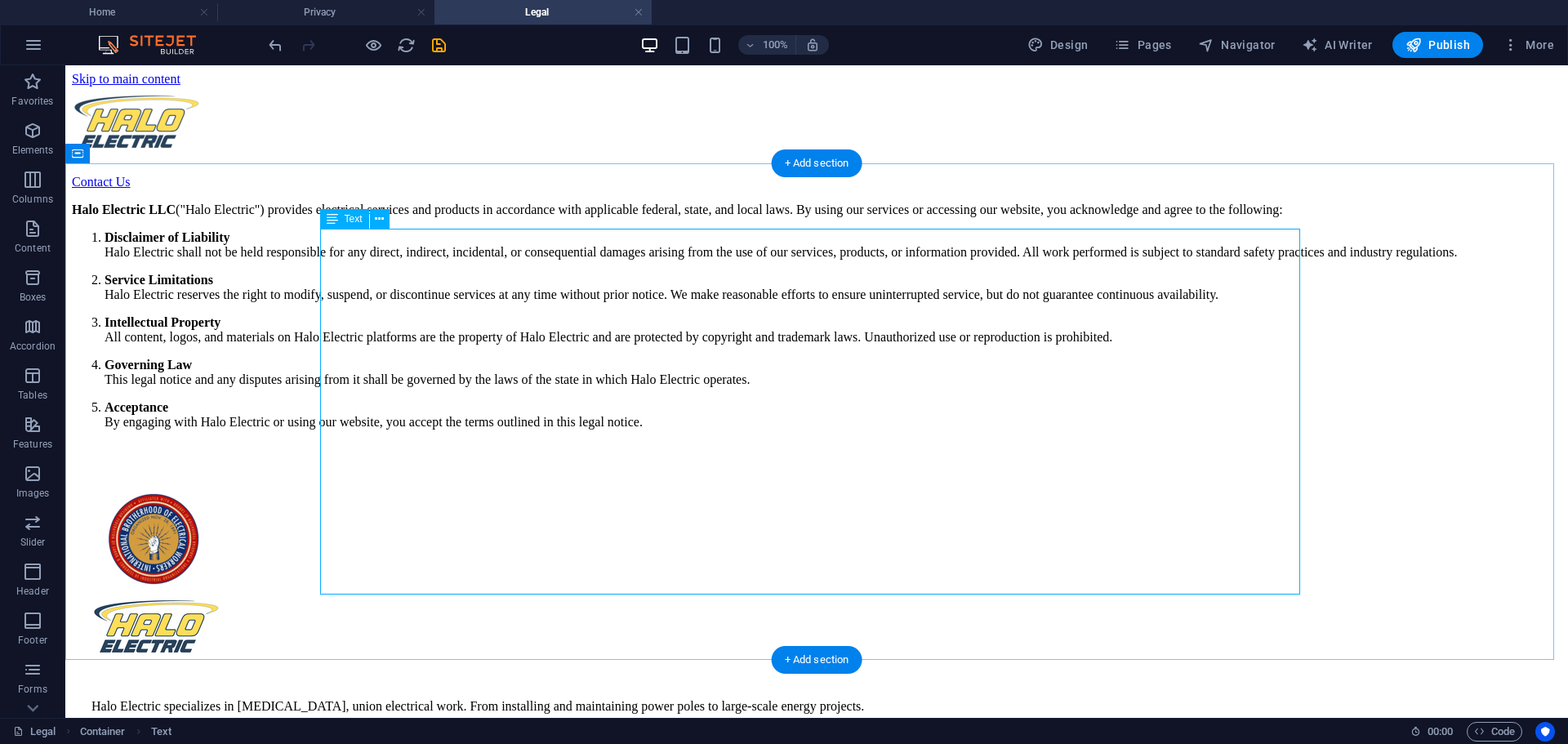
click at [414, 241] on div "Halo Electric LLC ("Halo Electric") provides electrical services and products i…" at bounding box center [816, 315] width 1490 height 227
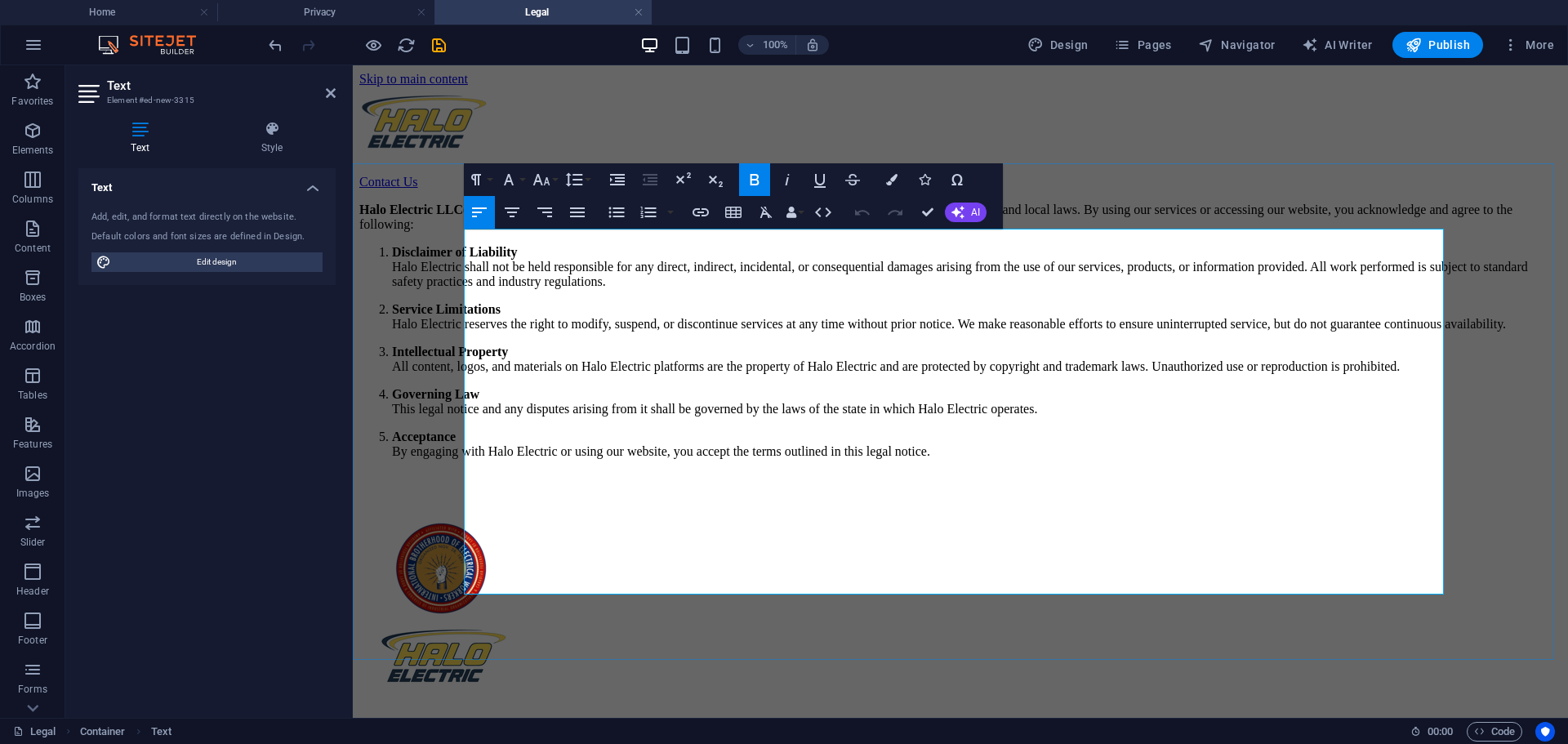
click at [463, 216] on strong "Halo Electric LLC" at bounding box center [411, 209] width 104 height 14
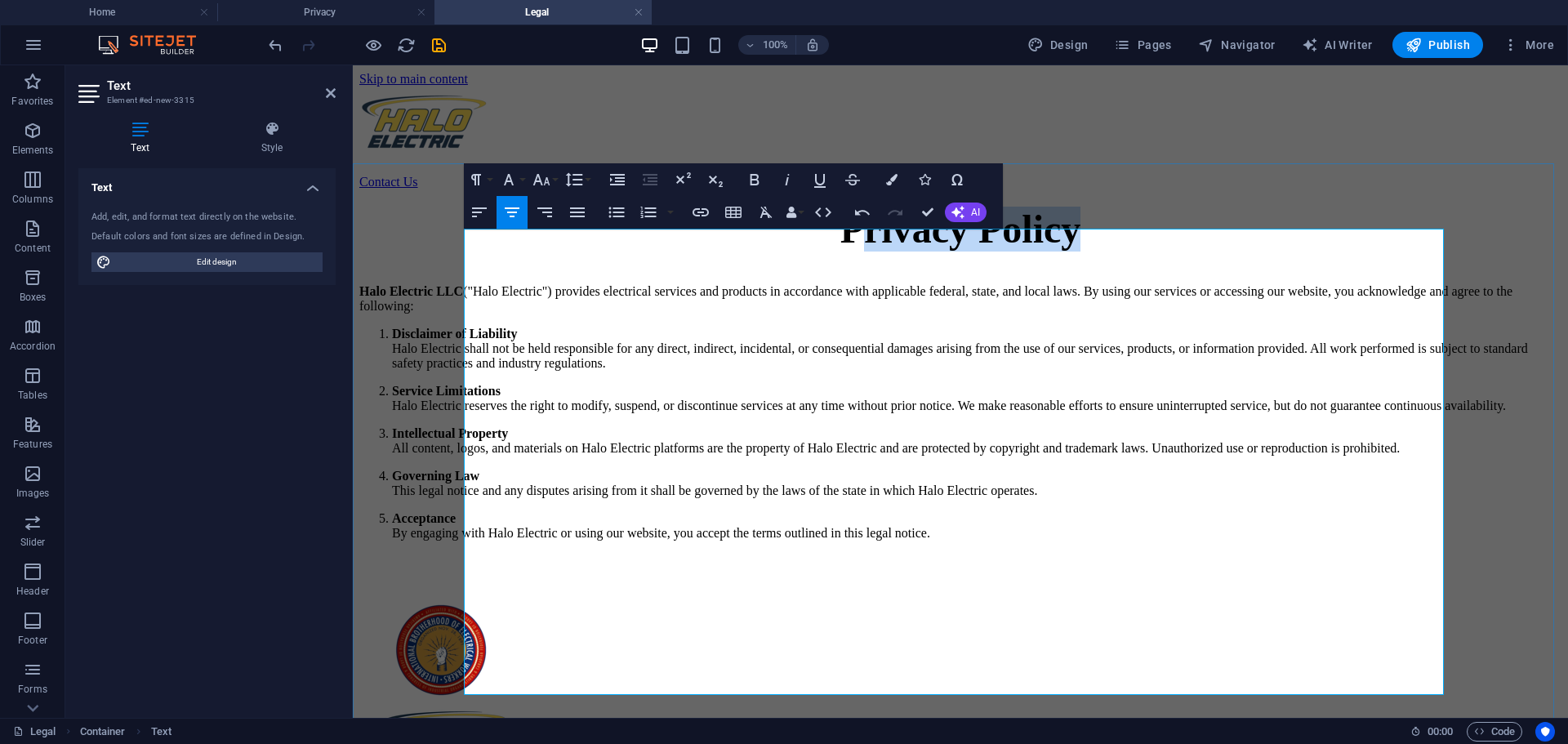
drag, startPoint x: 1064, startPoint y: 278, endPoint x: 860, endPoint y: 286, distance: 204.2
click at [861, 252] on h1 "Privacy Policy" at bounding box center [960, 228] width 1202 height 45
click at [868, 251] on span "PLegal Policy" at bounding box center [960, 228] width 229 height 43
drag, startPoint x: 683, startPoint y: 340, endPoint x: 578, endPoint y: 341, distance: 105.0
click at [578, 313] on p "Halo Electric LLC ("Halo Electric") provides electrical services and products i…" at bounding box center [960, 291] width 1202 height 44
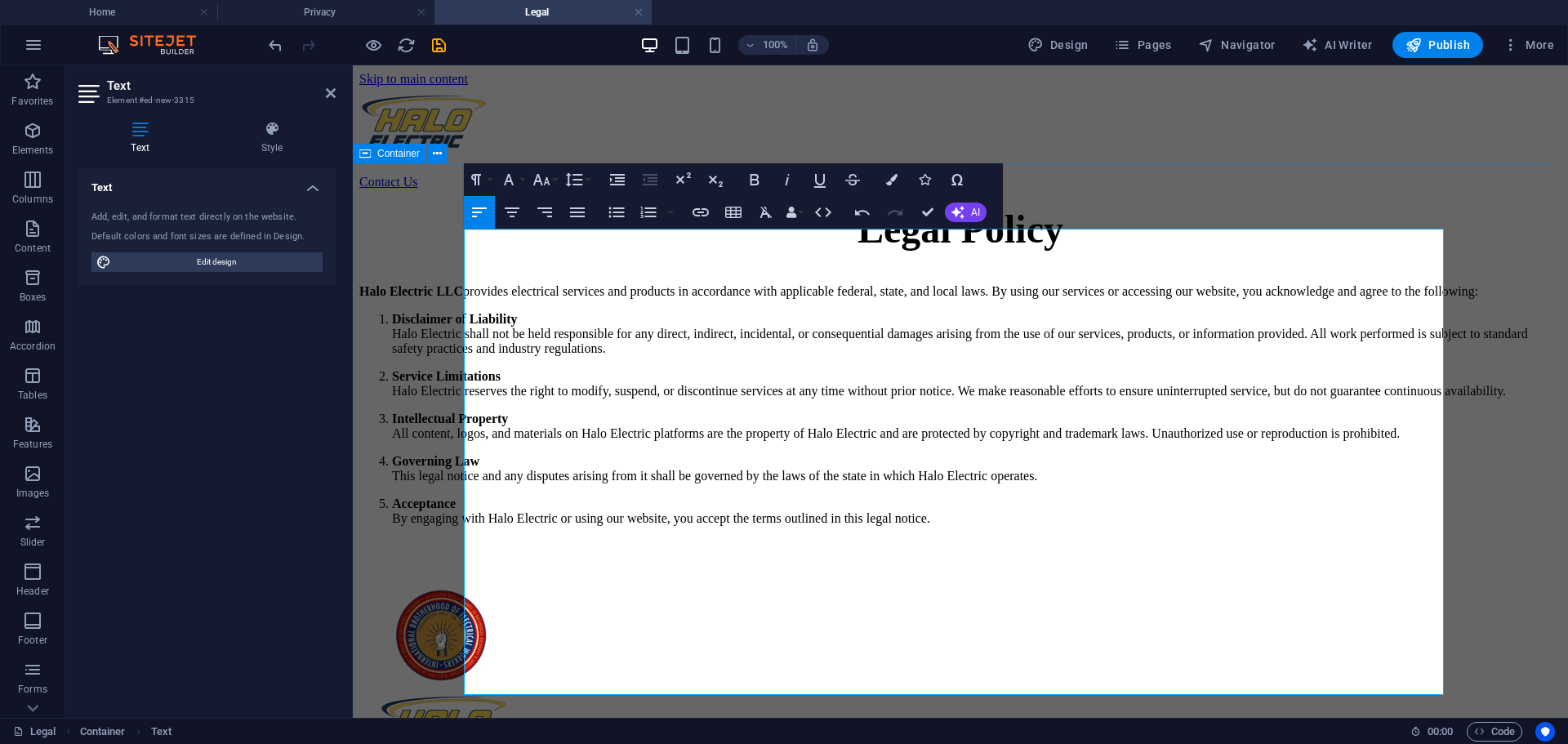
drag, startPoint x: 498, startPoint y: 374, endPoint x: 489, endPoint y: 379, distance: 10.3
click at [444, 376] on div "Legal Policy Halo Electric LLC provides electrical services and products in acc…" at bounding box center [960, 365] width 1202 height 318
click at [491, 356] on li "Disclaimer of Liability Halo Electric shall not be held responsible for any dir…" at bounding box center [976, 333] width 1169 height 44
drag, startPoint x: 532, startPoint y: 383, endPoint x: 510, endPoint y: 360, distance: 31.8
click at [523, 356] on li "Disclaimer of Liability Halo Electric shall not be held responsible for any dir…" at bounding box center [976, 333] width 1169 height 44
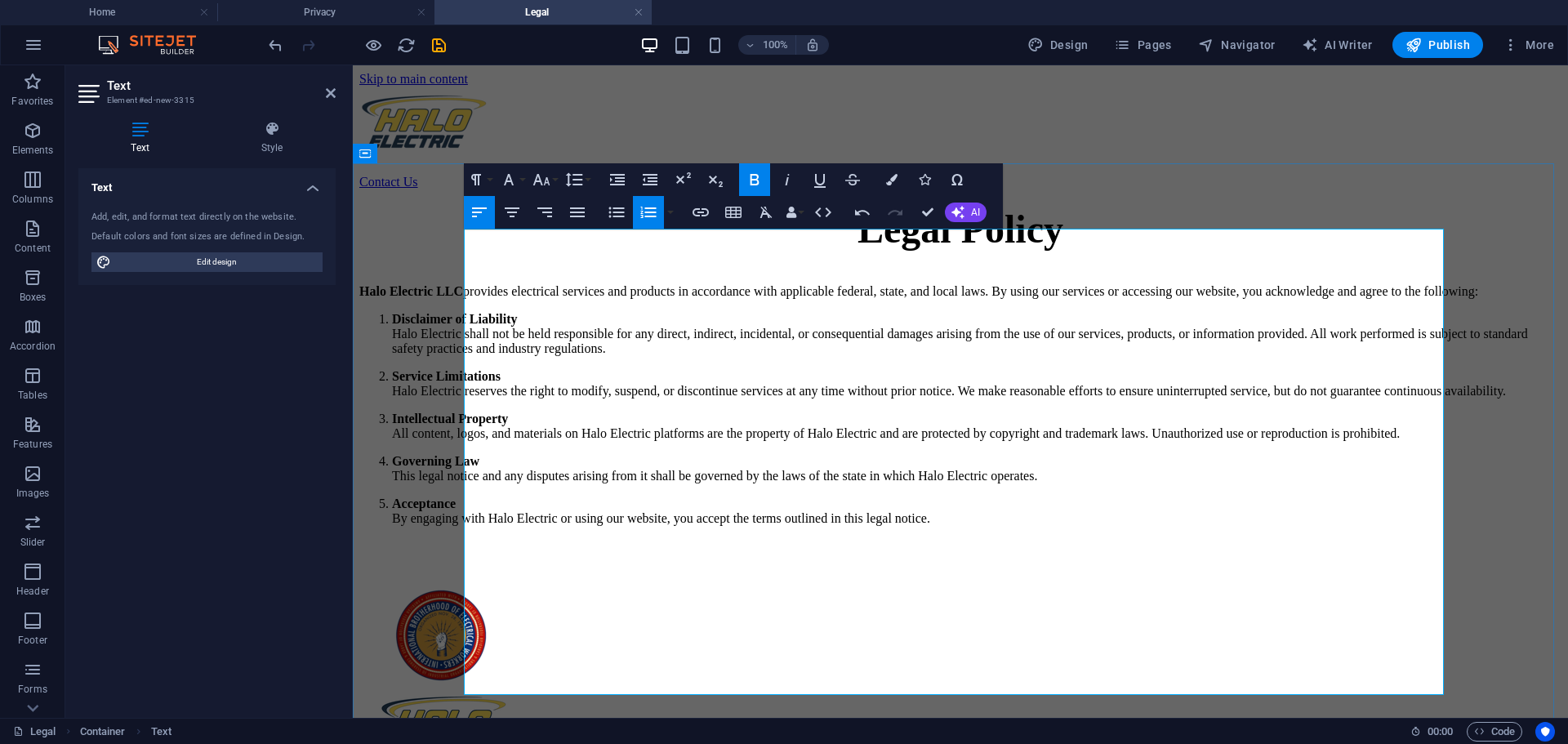
click at [496, 356] on li "Disclaimer of Liability Halo Electric shall not be held responsible for any dir…" at bounding box center [976, 333] width 1169 height 44
click at [512, 356] on li "Disclaimer of Liability Halo Electric shall not be held responsible for any dir…" at bounding box center [976, 333] width 1169 height 44
click at [485, 356] on li "Disclaimer of Liability Halo Electric shall not be held responsible for any dir…" at bounding box center [976, 333] width 1169 height 44
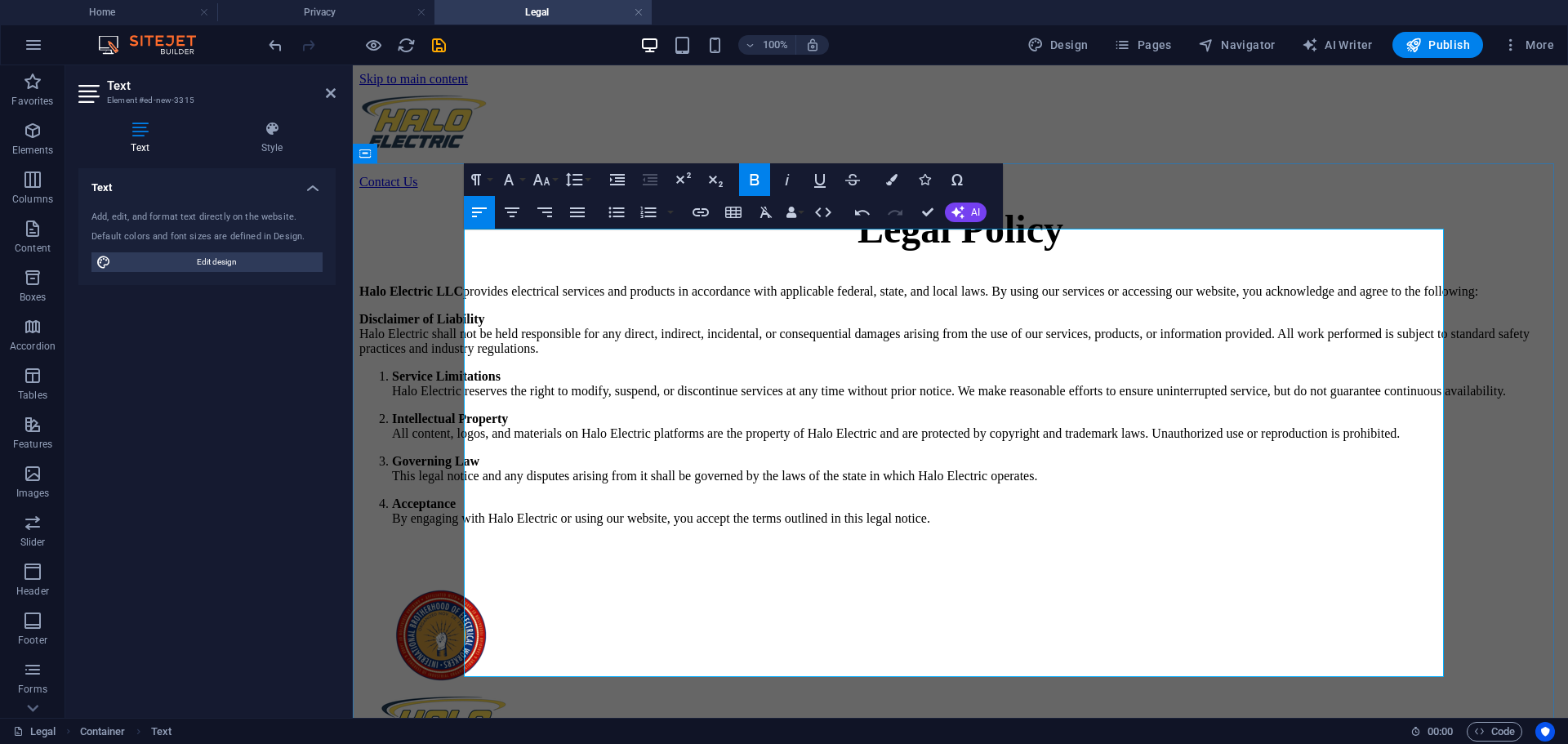
click at [633, 356] on p "Disclaimer of Liability Halo Electric shall not be held responsible for any dir…" at bounding box center [960, 333] width 1202 height 44
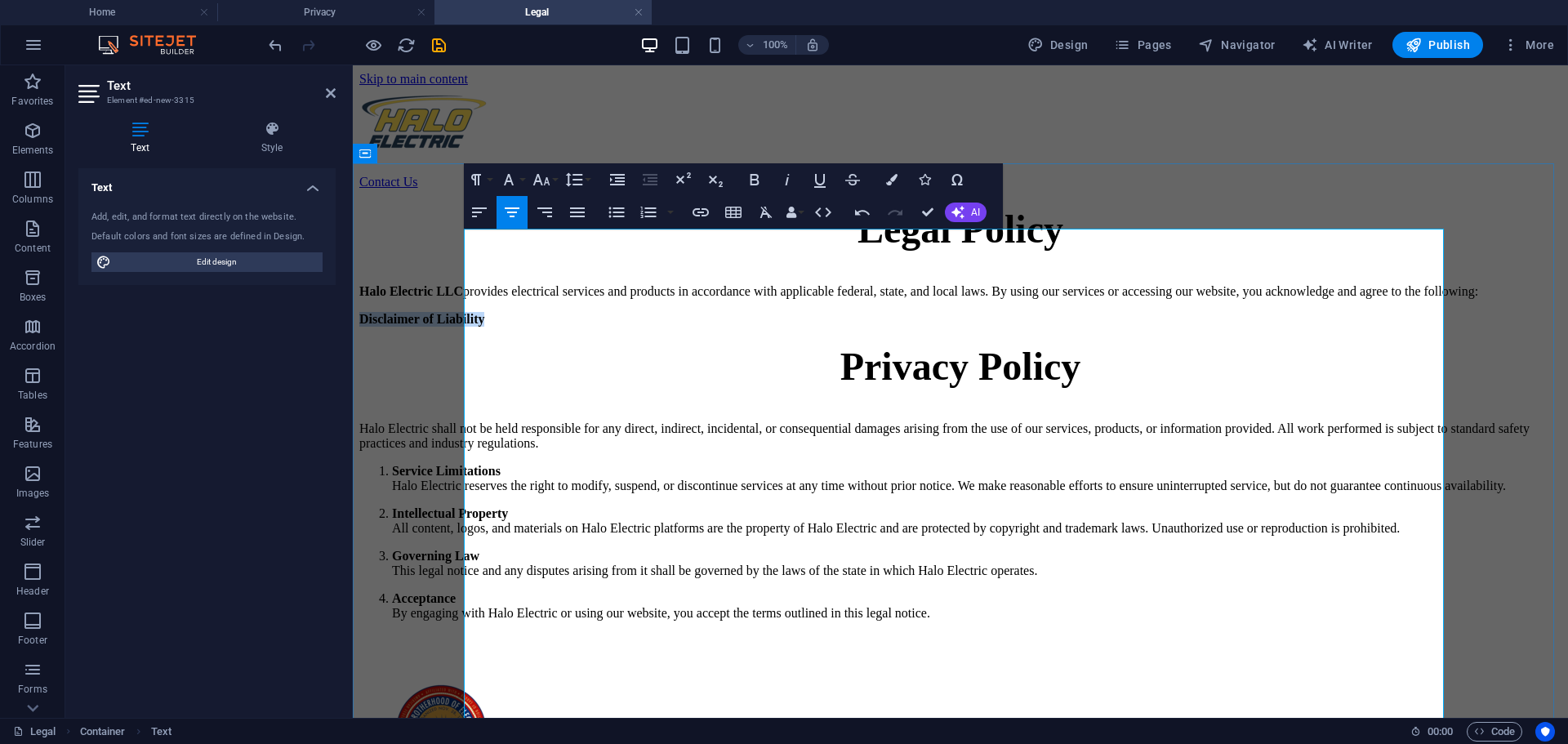
drag, startPoint x: 618, startPoint y: 371, endPoint x: 463, endPoint y: 380, distance: 155.3
click at [463, 327] on p "Disclaimer of Liability" at bounding box center [960, 319] width 1202 height 15
copy strong "Disclaimer of Liability"
click at [1057, 388] on span "Privacy Policy" at bounding box center [961, 366] width 241 height 43
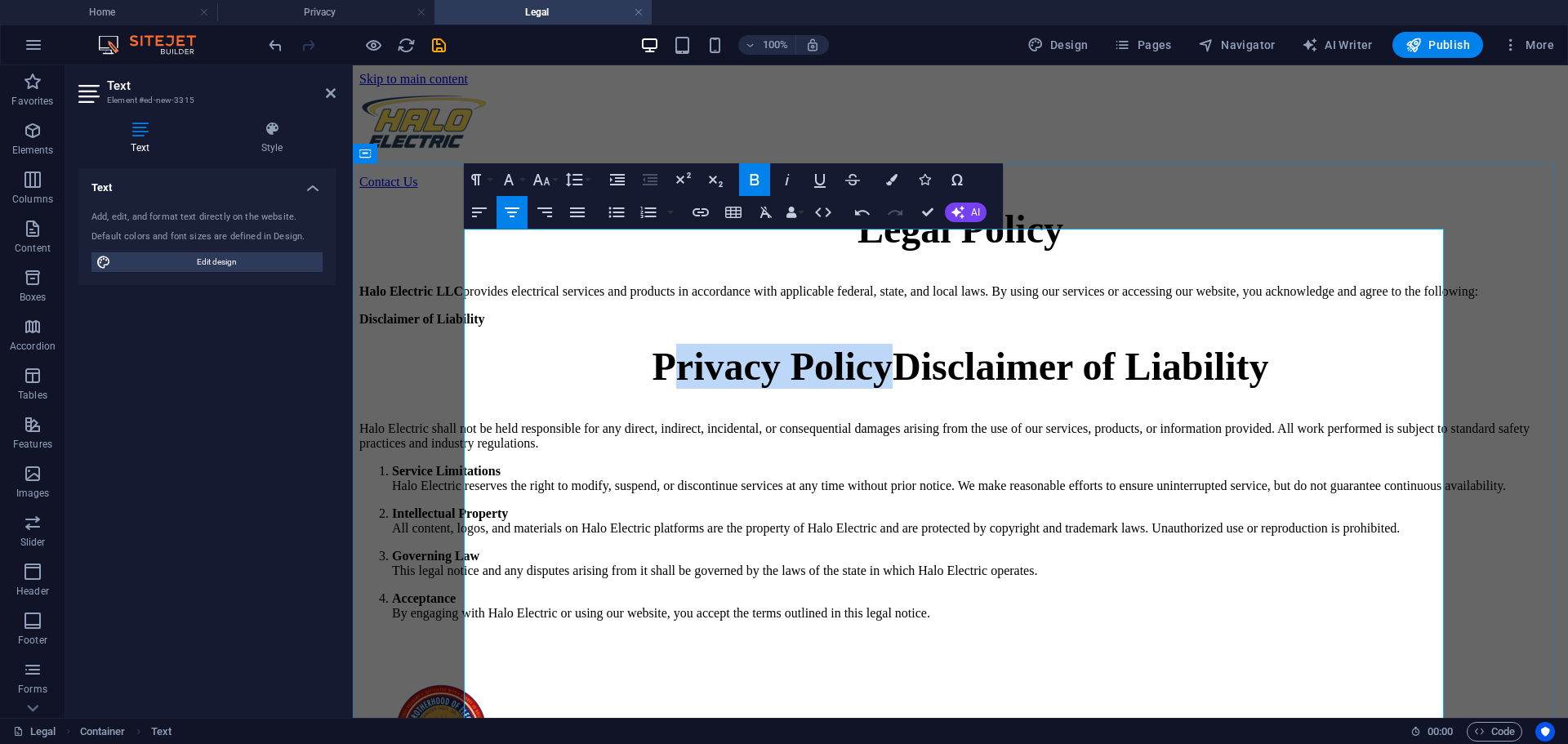
drag, startPoint x: 894, startPoint y: 443, endPoint x: 700, endPoint y: 444, distance: 194.0
click at [700, 388] on span "Privacy Policy Disclaimer of Liability" at bounding box center [961, 366] width 616 height 43
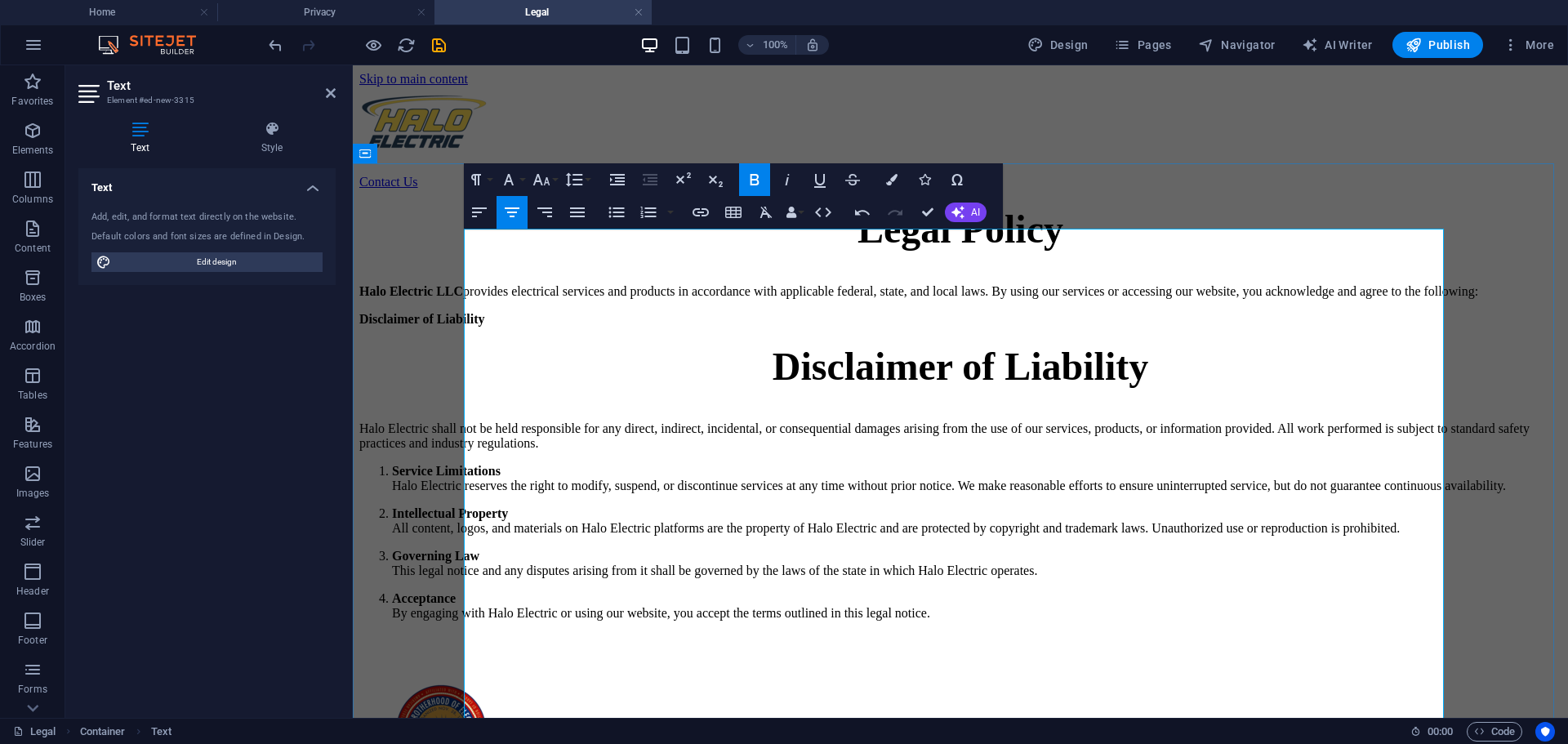
click at [608, 327] on p "Disclaimer of Liability" at bounding box center [960, 319] width 1202 height 15
click at [968, 388] on strong "Disclaimer of Liability" at bounding box center [960, 366] width 375 height 43
drag, startPoint x: 968, startPoint y: 445, endPoint x: 957, endPoint y: 448, distance: 11.4
click at [957, 388] on strong "Disclaimer of Liability" at bounding box center [960, 366] width 375 height 43
copy strong "o"
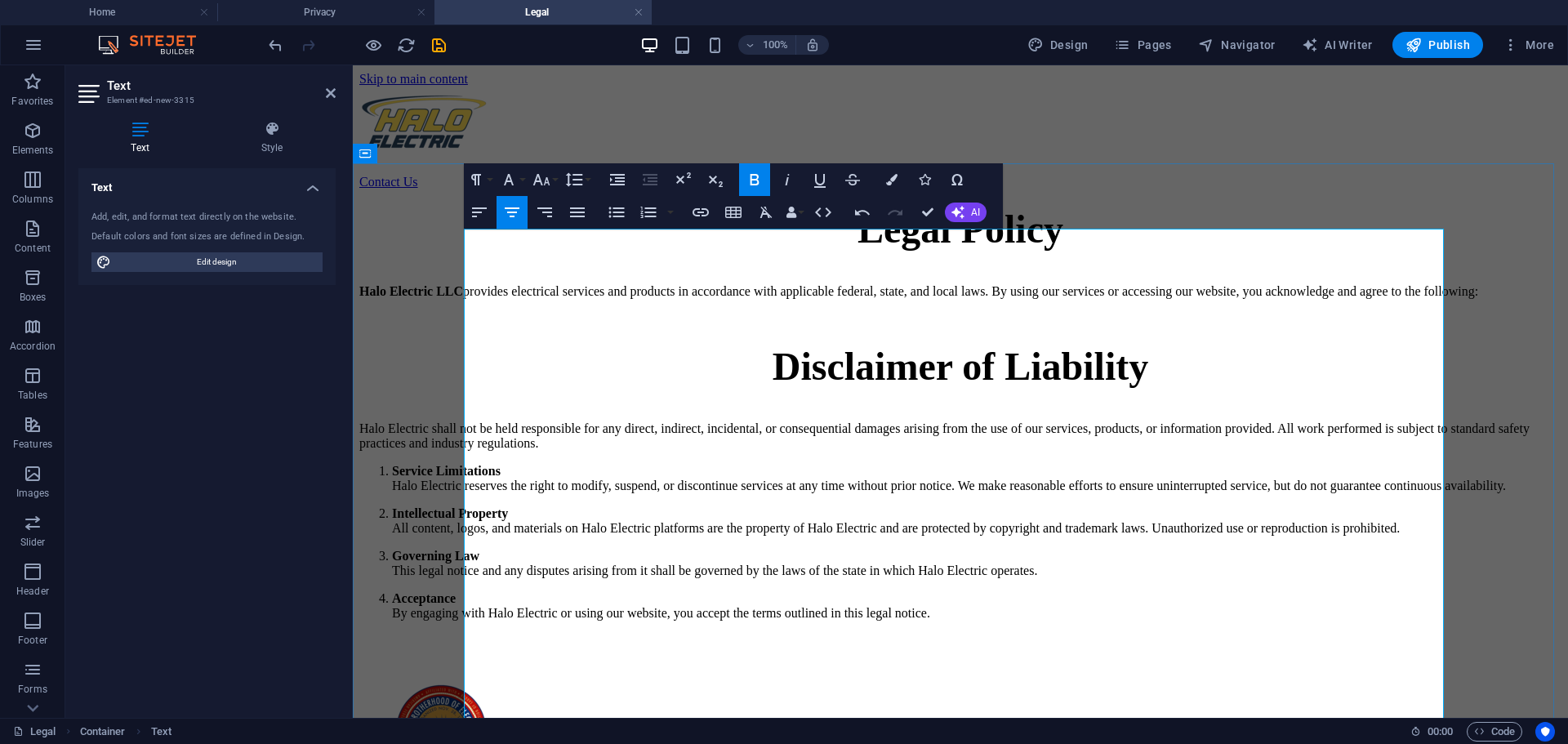
click at [839, 493] on p "Service Limitations Halo Electric reserves the right to modify, suspend, or dis…" at bounding box center [976, 478] width 1169 height 30
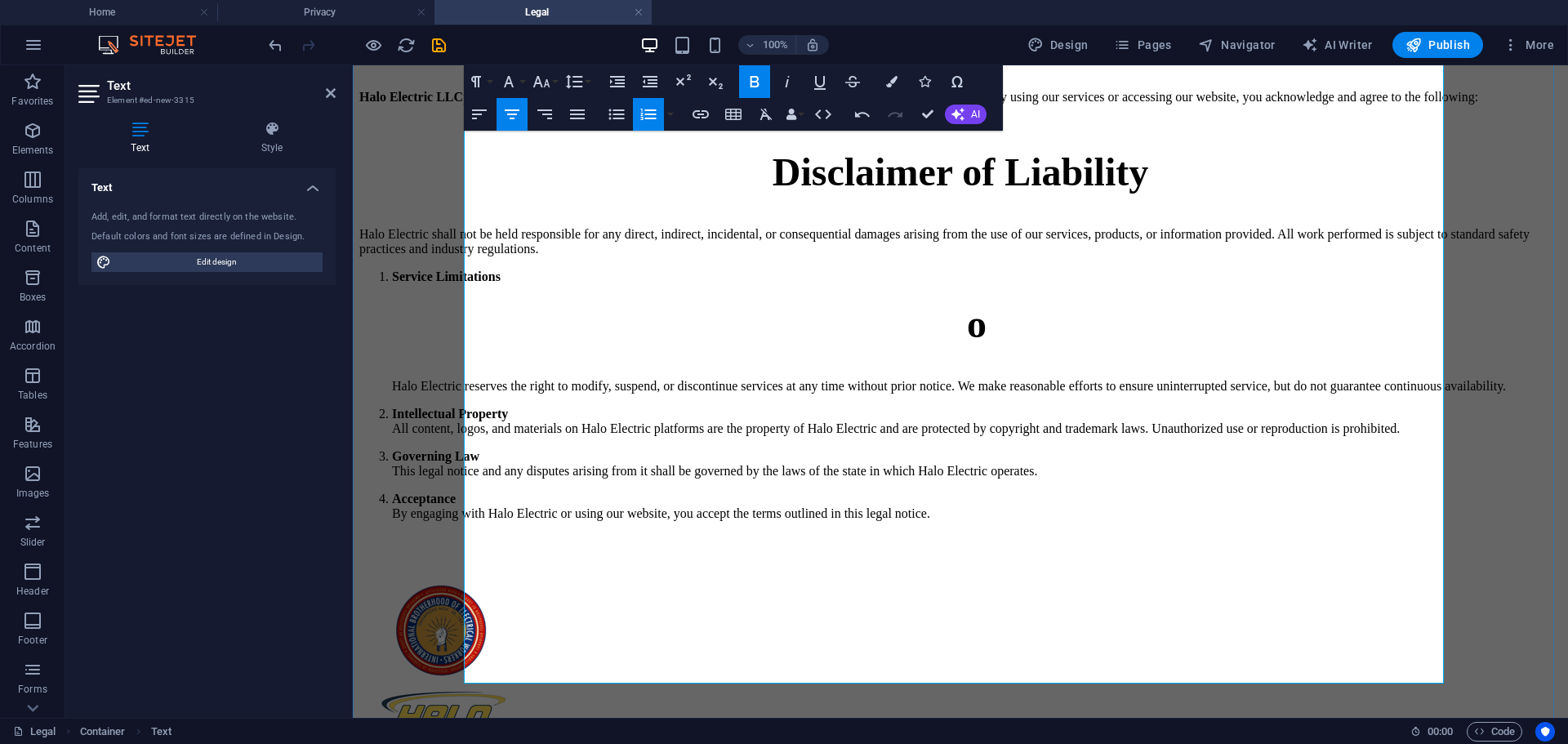
scroll to position [245, 0]
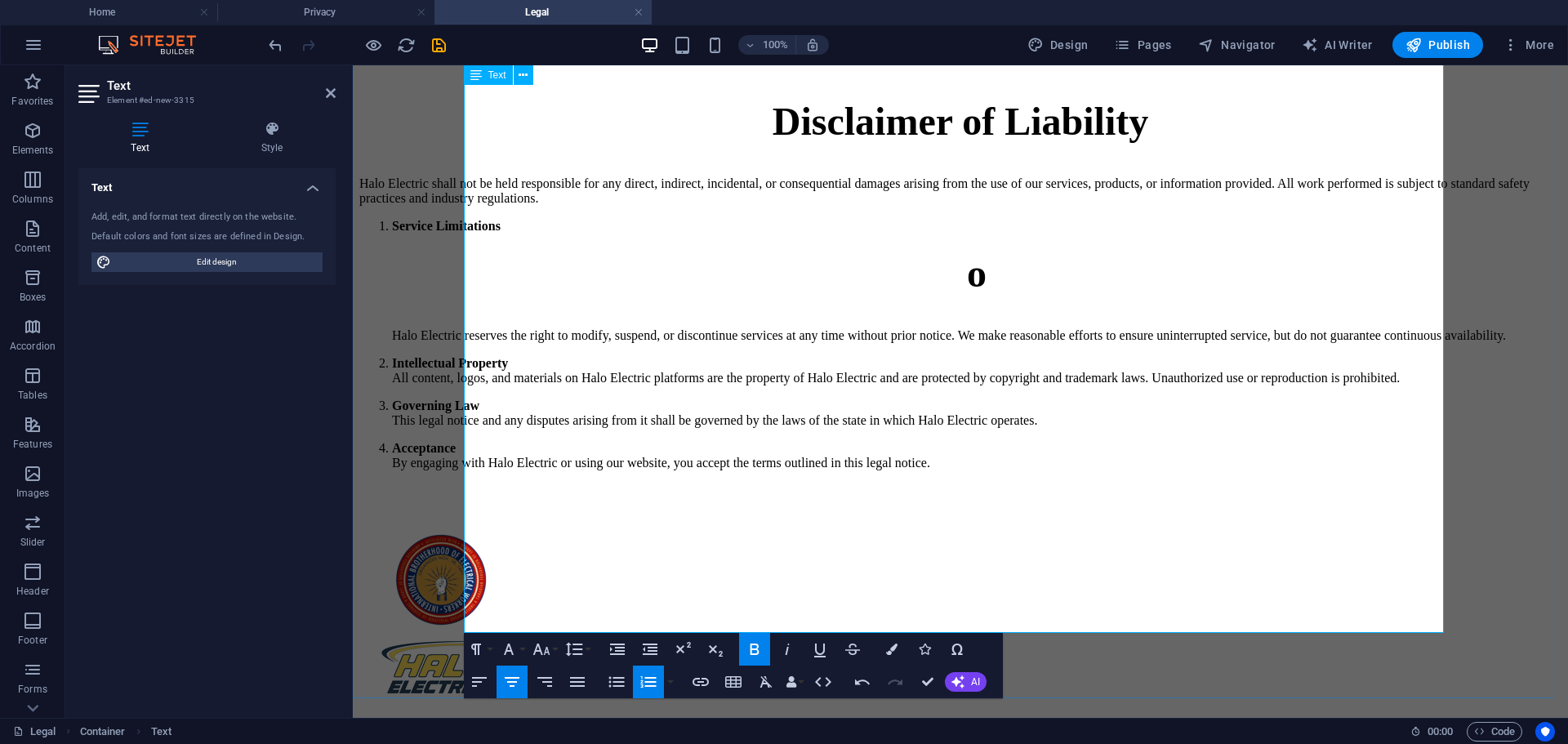
click at [716, 385] on p "Intellectual Property All content, logos, and materials on Halo Electric platfo…" at bounding box center [976, 371] width 1169 height 30
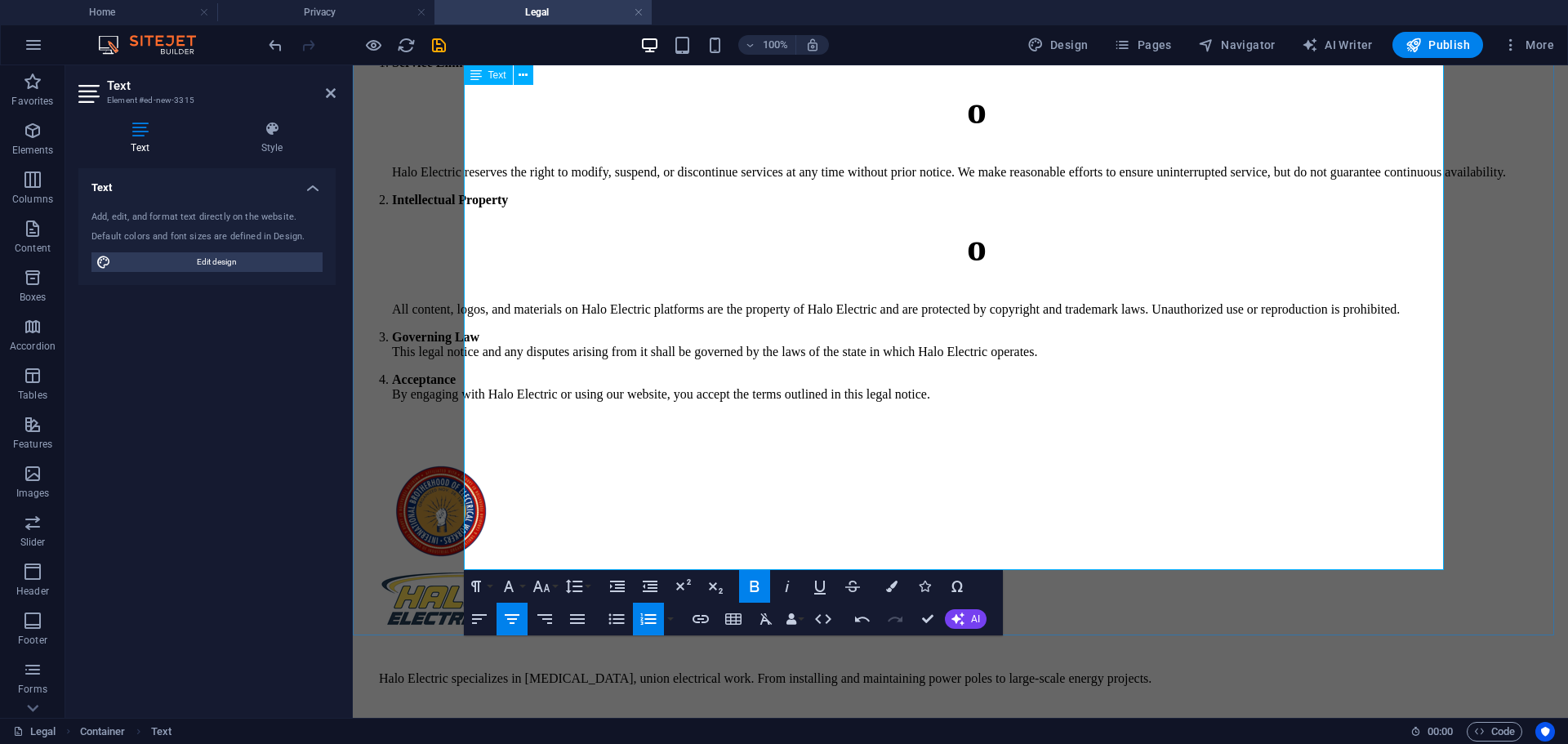
click at [569, 359] on p "Governing Law This legal notice and any disputes arising from it shall be gover…" at bounding box center [976, 345] width 1169 height 30
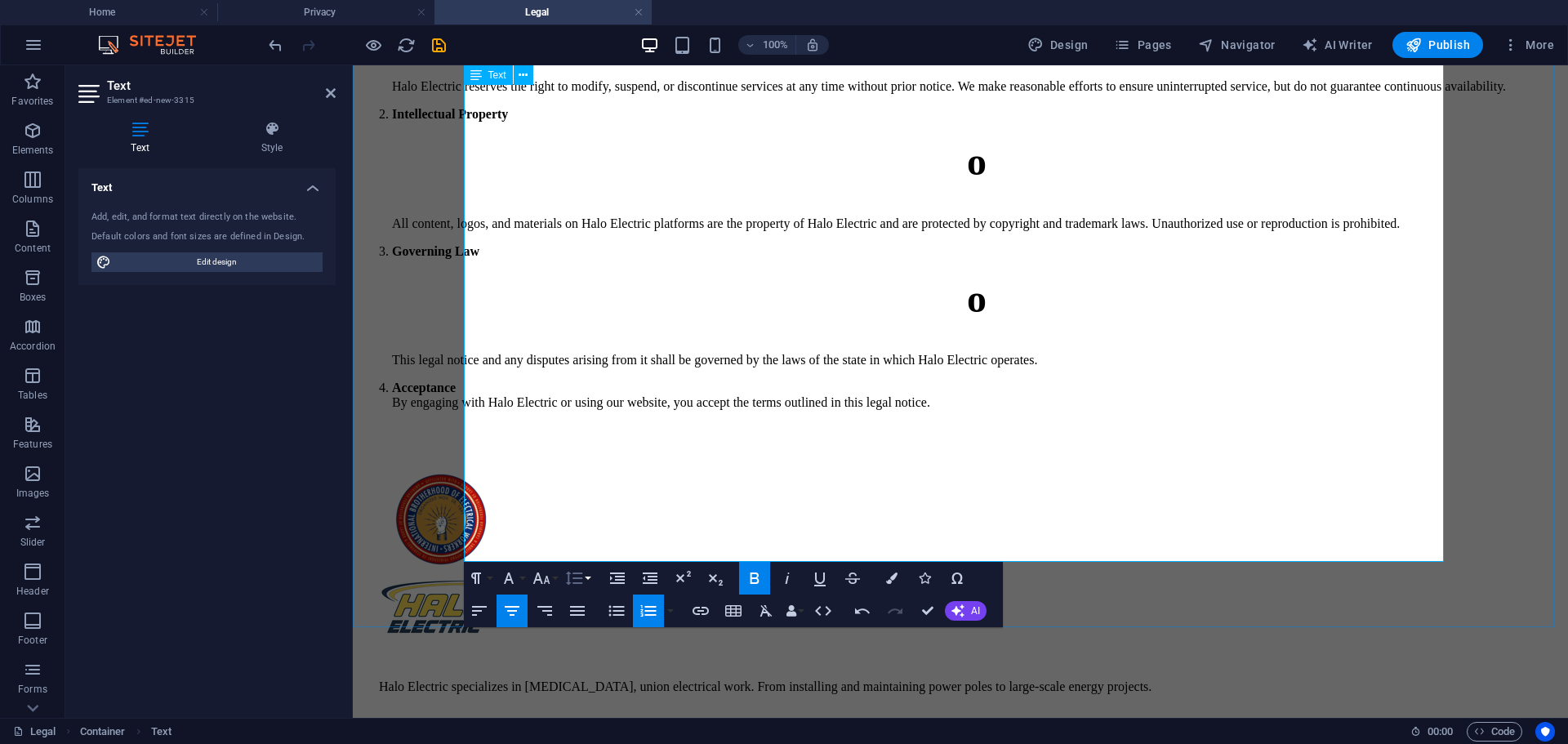
scroll to position [572, 0]
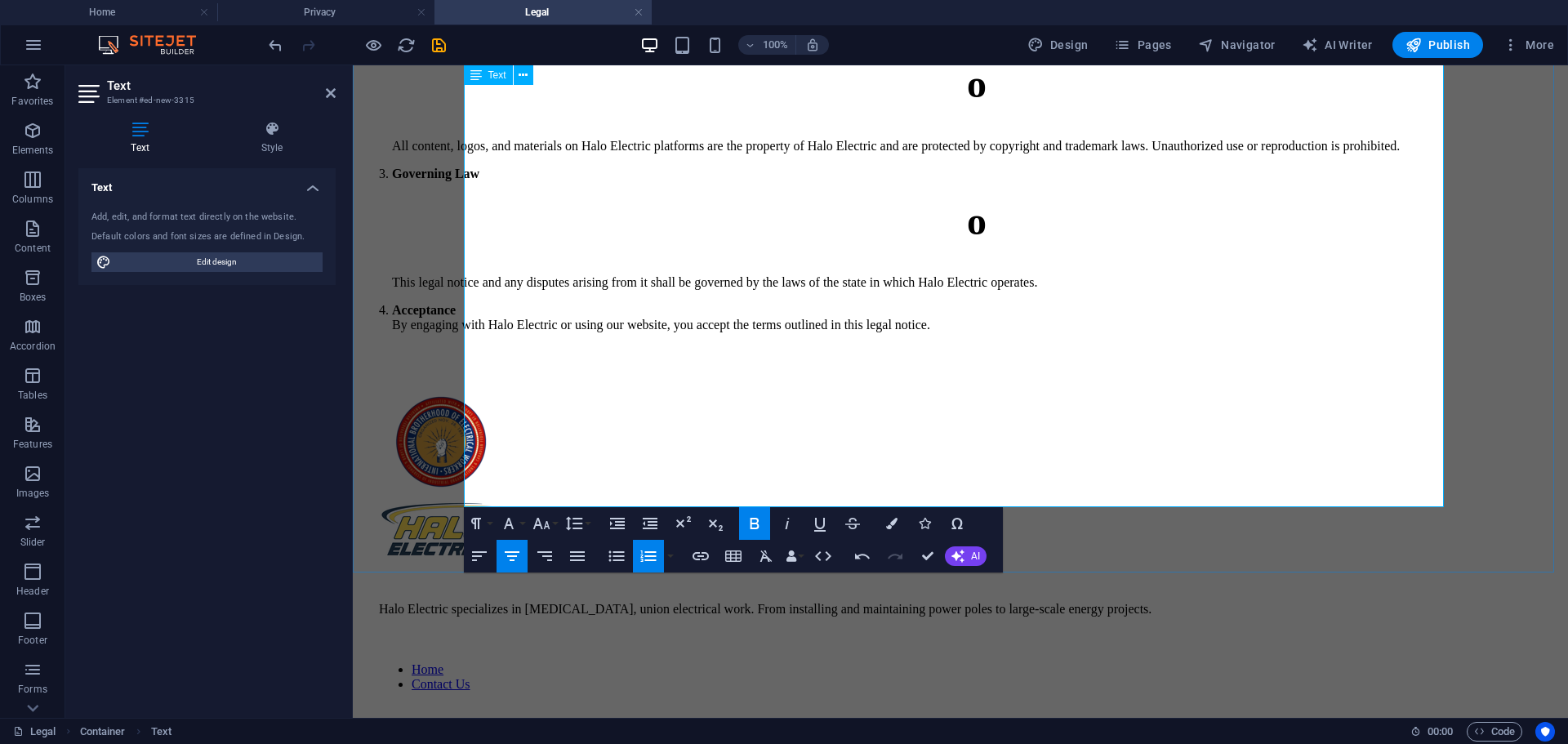
click at [560, 332] on p "Acceptance By engaging with Halo Electric or using our website, you accept the …" at bounding box center [976, 318] width 1169 height 30
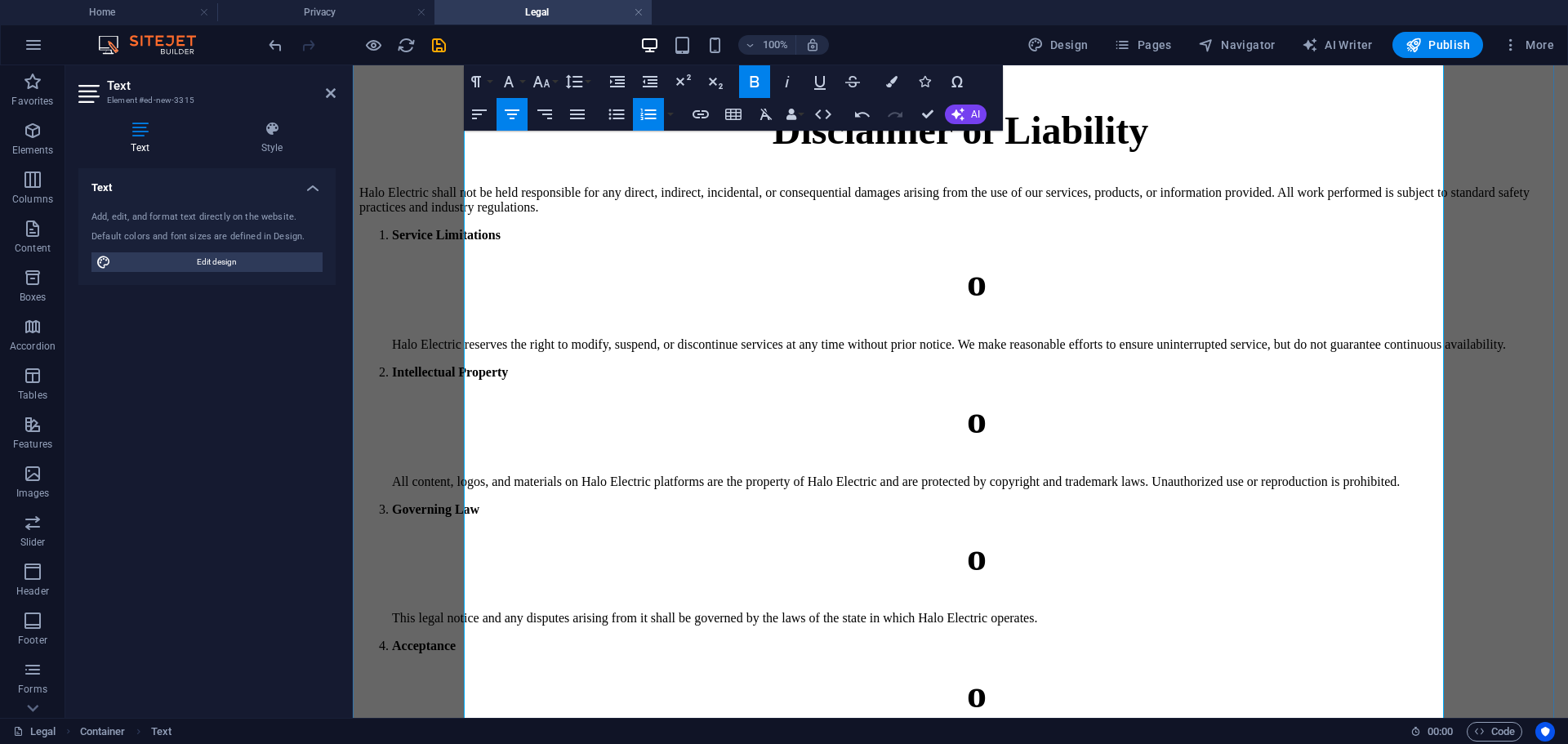
scroll to position [163, 0]
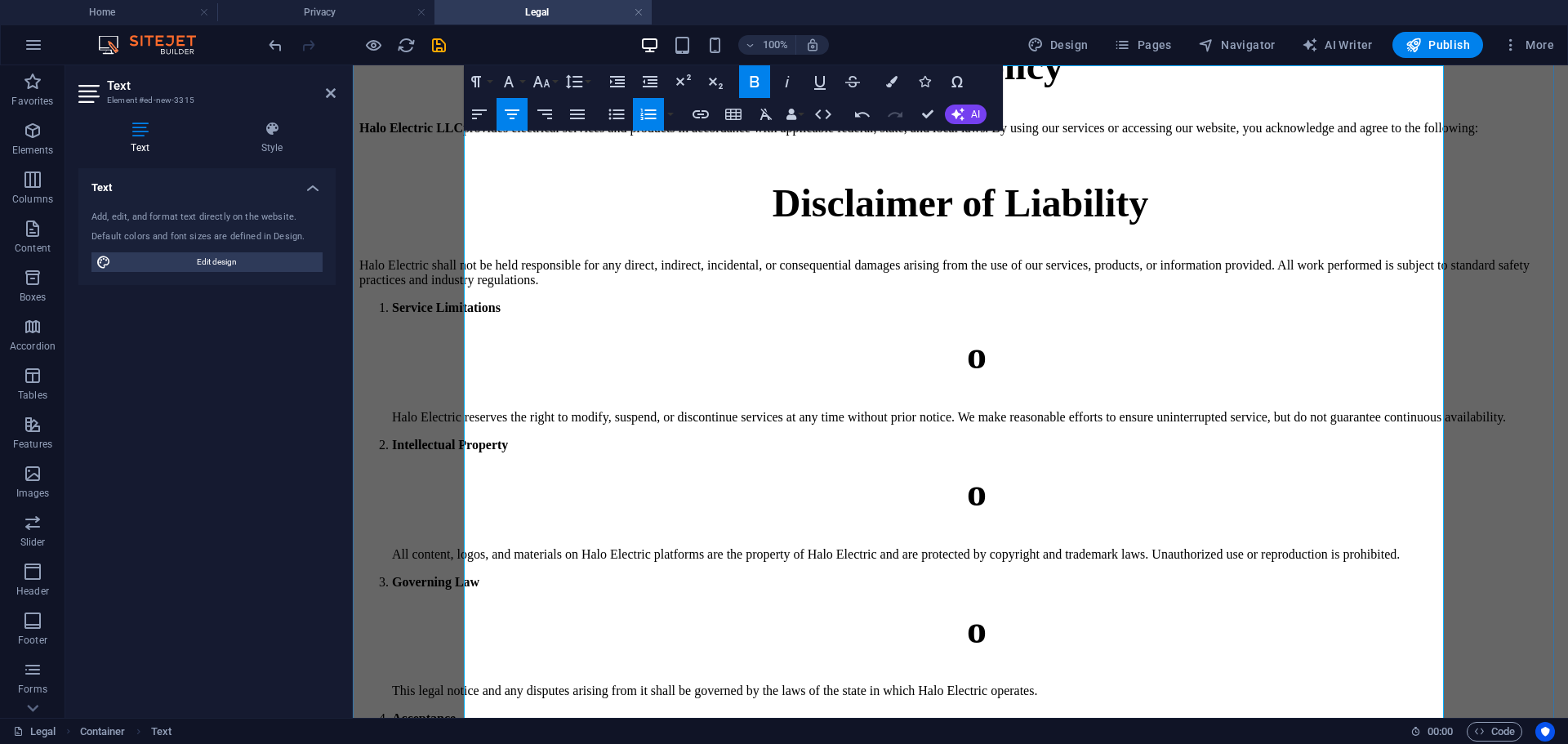
click at [604, 315] on p "Service Limitations" at bounding box center [976, 308] width 1169 height 15
drag, startPoint x: 596, startPoint y: 387, endPoint x: 466, endPoint y: 389, distance: 130.0
click at [466, 315] on p "Service Limitations" at bounding box center [976, 308] width 1169 height 15
copy strong "Service Limitations"
click at [966, 377] on h1 "o" at bounding box center [976, 355] width 1169 height 45
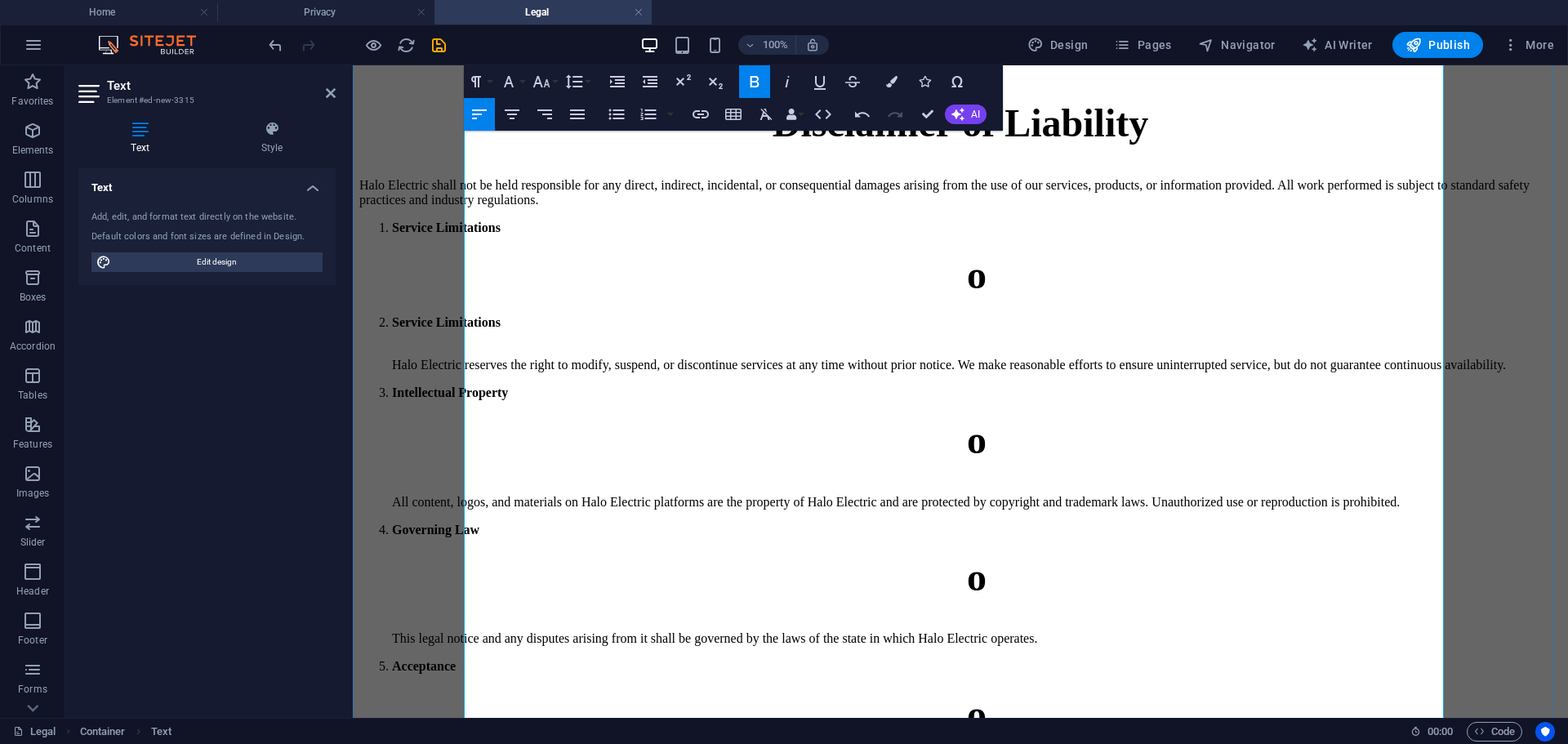
scroll to position [245, 0]
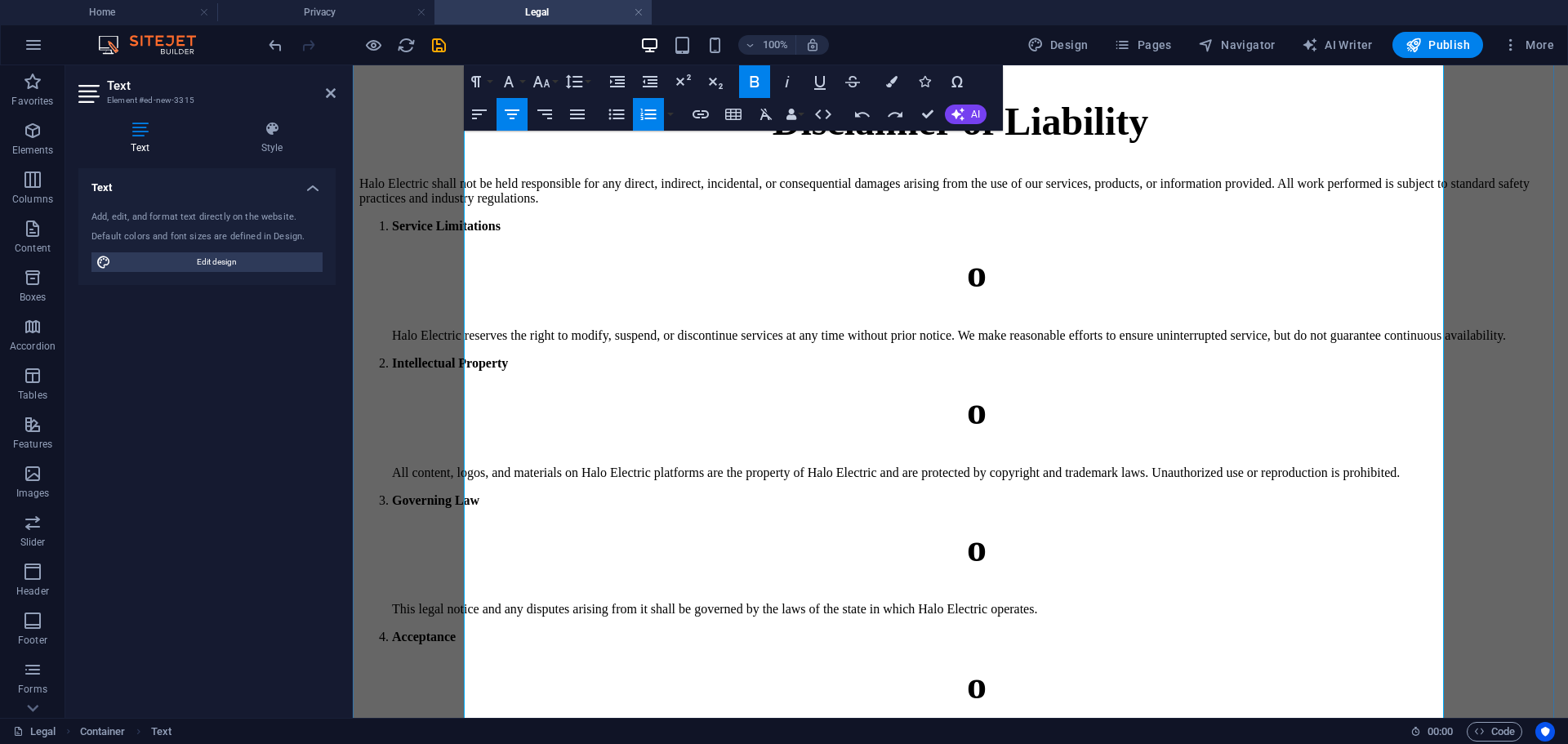
click at [967, 294] on strong "o" at bounding box center [977, 273] width 20 height 43
click at [501, 233] on strong "Service Limitations" at bounding box center [446, 225] width 109 height 14
drag, startPoint x: 585, startPoint y: 303, endPoint x: 465, endPoint y: 299, distance: 120.1
click at [465, 233] on strong "Service Limitations" at bounding box center [446, 225] width 109 height 14
copy strong "Service Limitations"
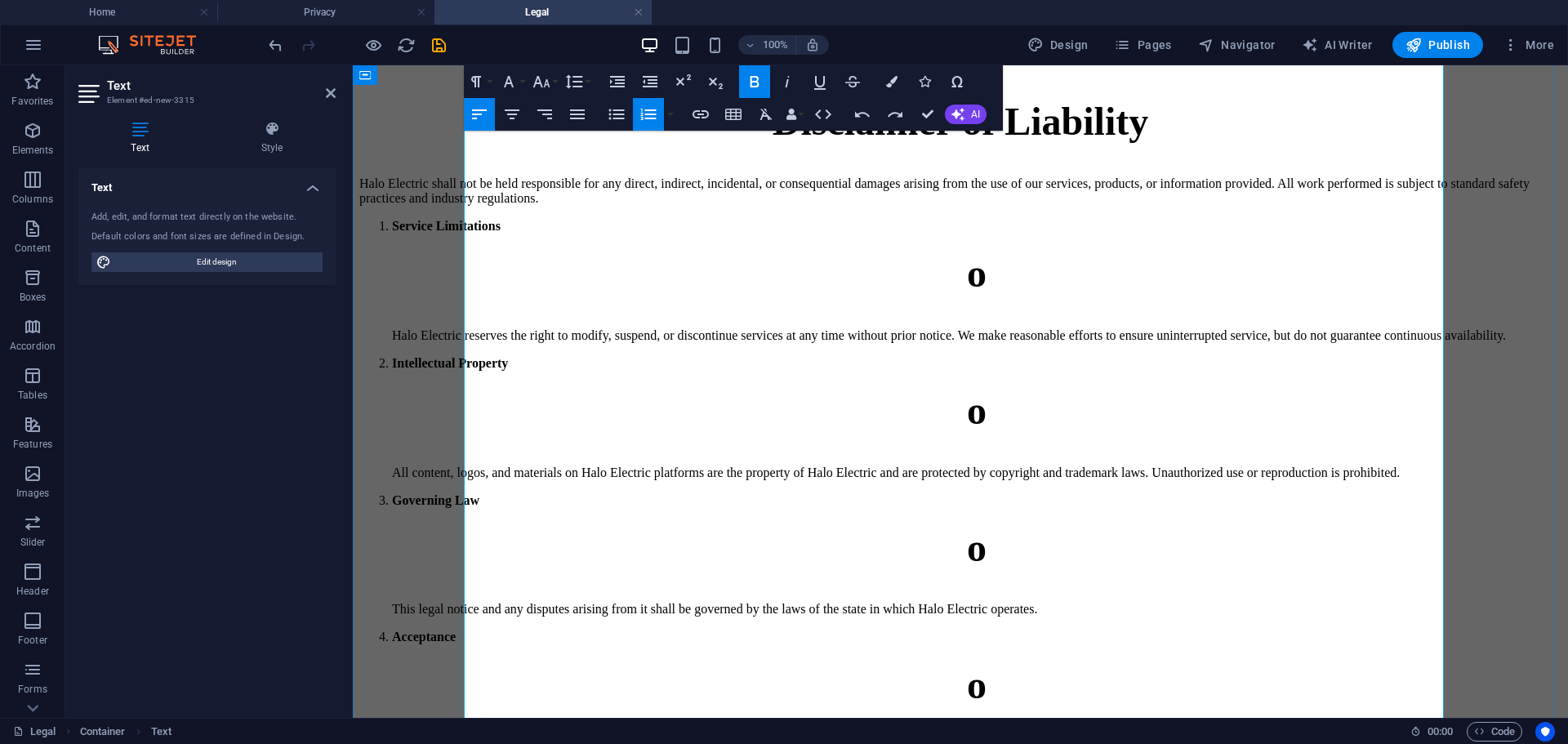
click at [967, 294] on strong "o" at bounding box center [977, 273] width 20 height 43
click at [579, 293] on li "Service Limitations o Halo Electric reserves the right to modify, suspend, or d…" at bounding box center [976, 280] width 1169 height 124
click at [573, 285] on li "Service Limitations o Halo Electric reserves the right to modify, suspend, or d…" at bounding box center [976, 280] width 1169 height 124
drag, startPoint x: 595, startPoint y: 288, endPoint x: 599, endPoint y: 310, distance: 22.4
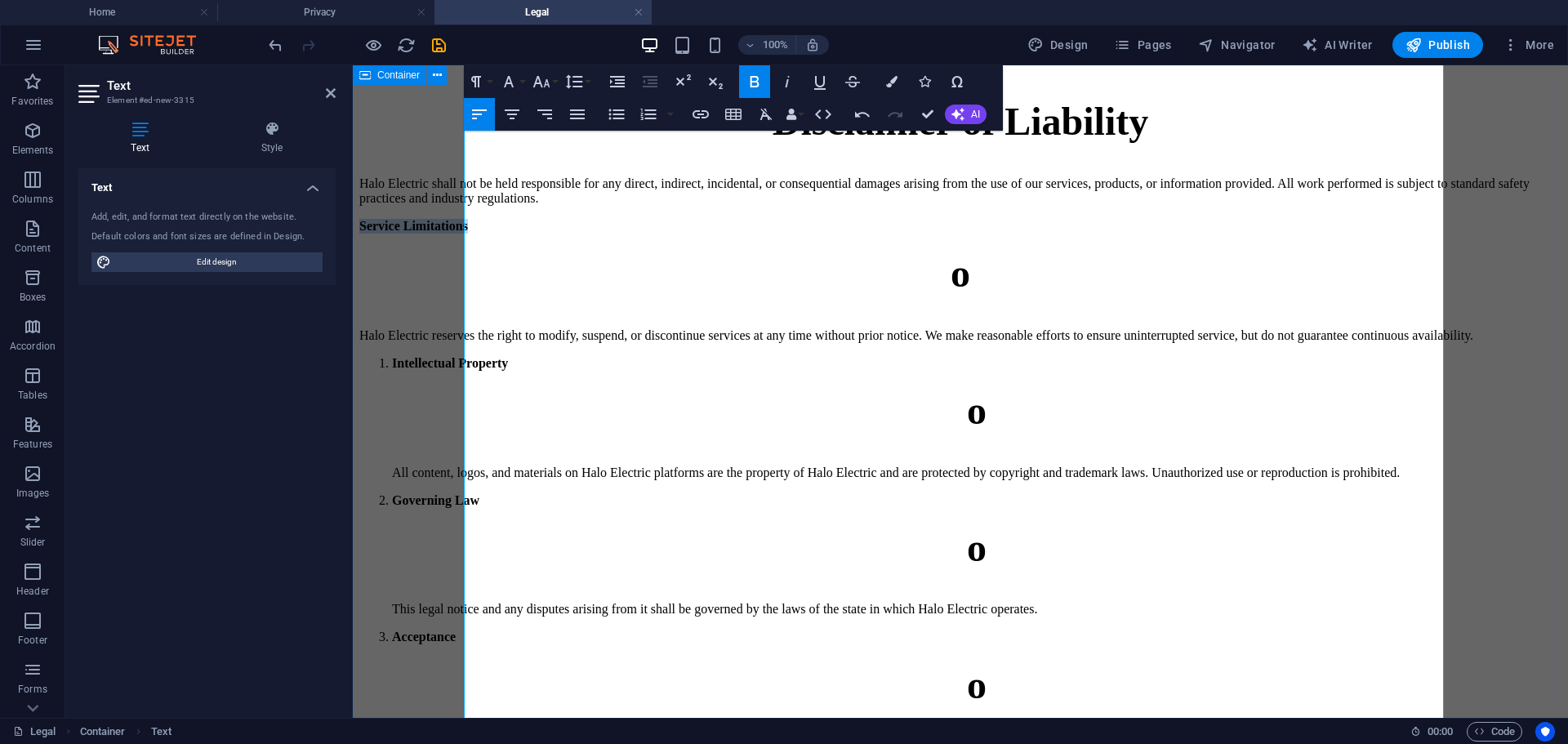
click at [455, 285] on div "Legal Policy Halo Electric LLC provides electrical services and products in acc…" at bounding box center [960, 357] width 1202 height 792
copy strong "Service Limitations"
click at [961, 294] on strong "o" at bounding box center [961, 273] width 20 height 43
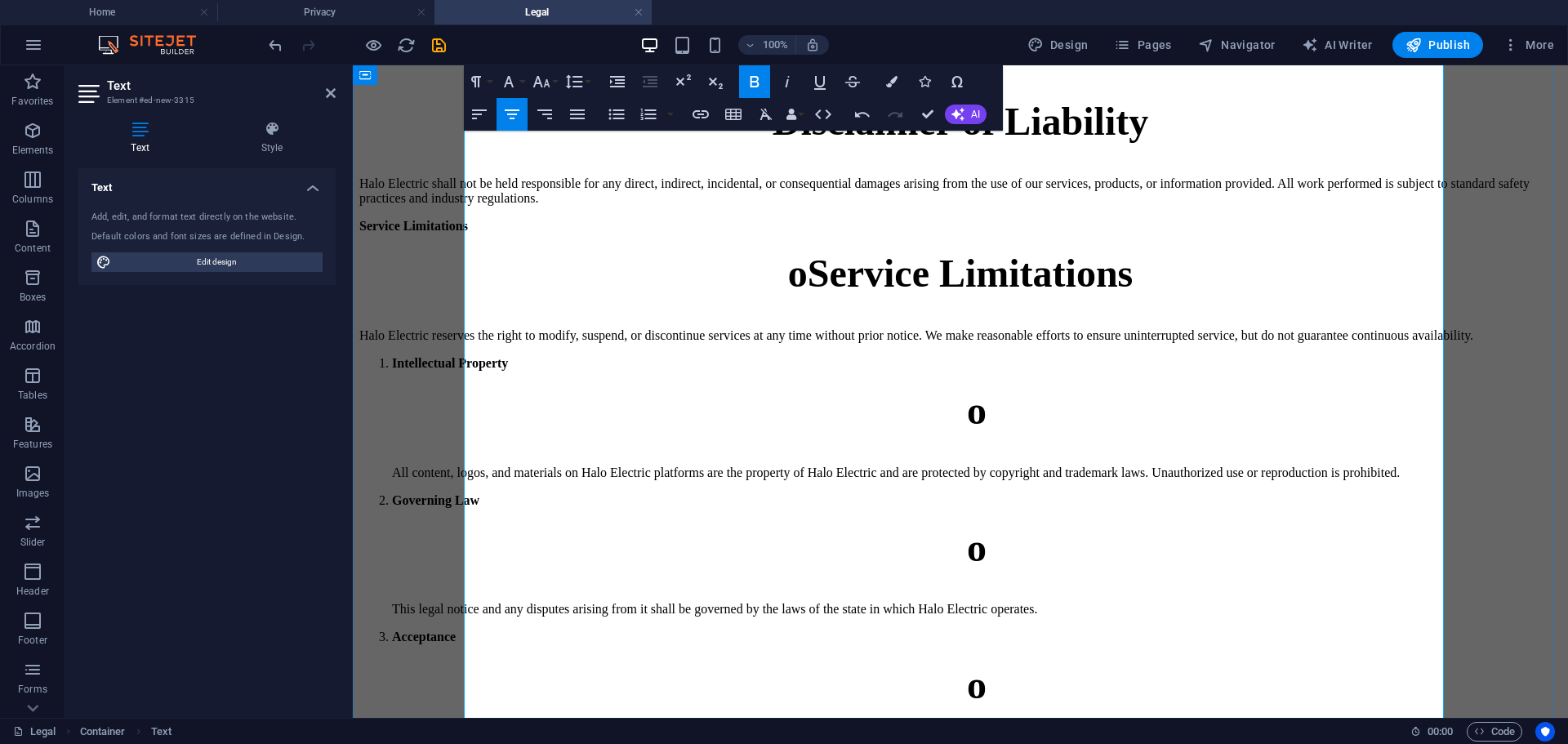
click at [567, 436] on li "Intellectual Property o All content, logos, and materials on Halo Electric plat…" at bounding box center [976, 418] width 1169 height 124
drag, startPoint x: 607, startPoint y: 441, endPoint x: 634, endPoint y: 473, distance: 41.9
click at [463, 370] on p "Intellectual Property" at bounding box center [960, 364] width 1202 height 15
copy strong "Intellectual Property"
click at [952, 432] on strong "o" at bounding box center [961, 410] width 20 height 43
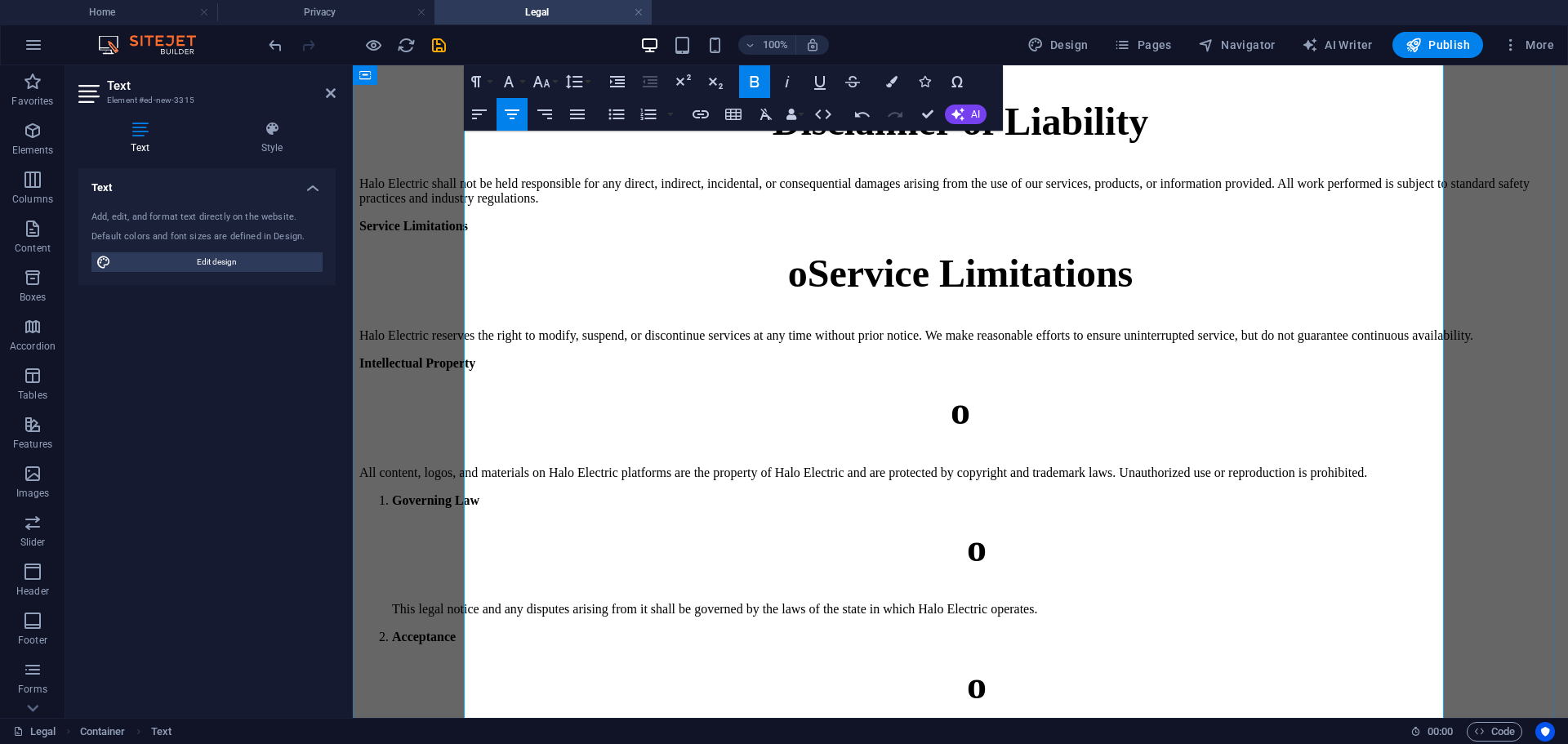
click at [957, 432] on strong "o" at bounding box center [961, 410] width 20 height 43
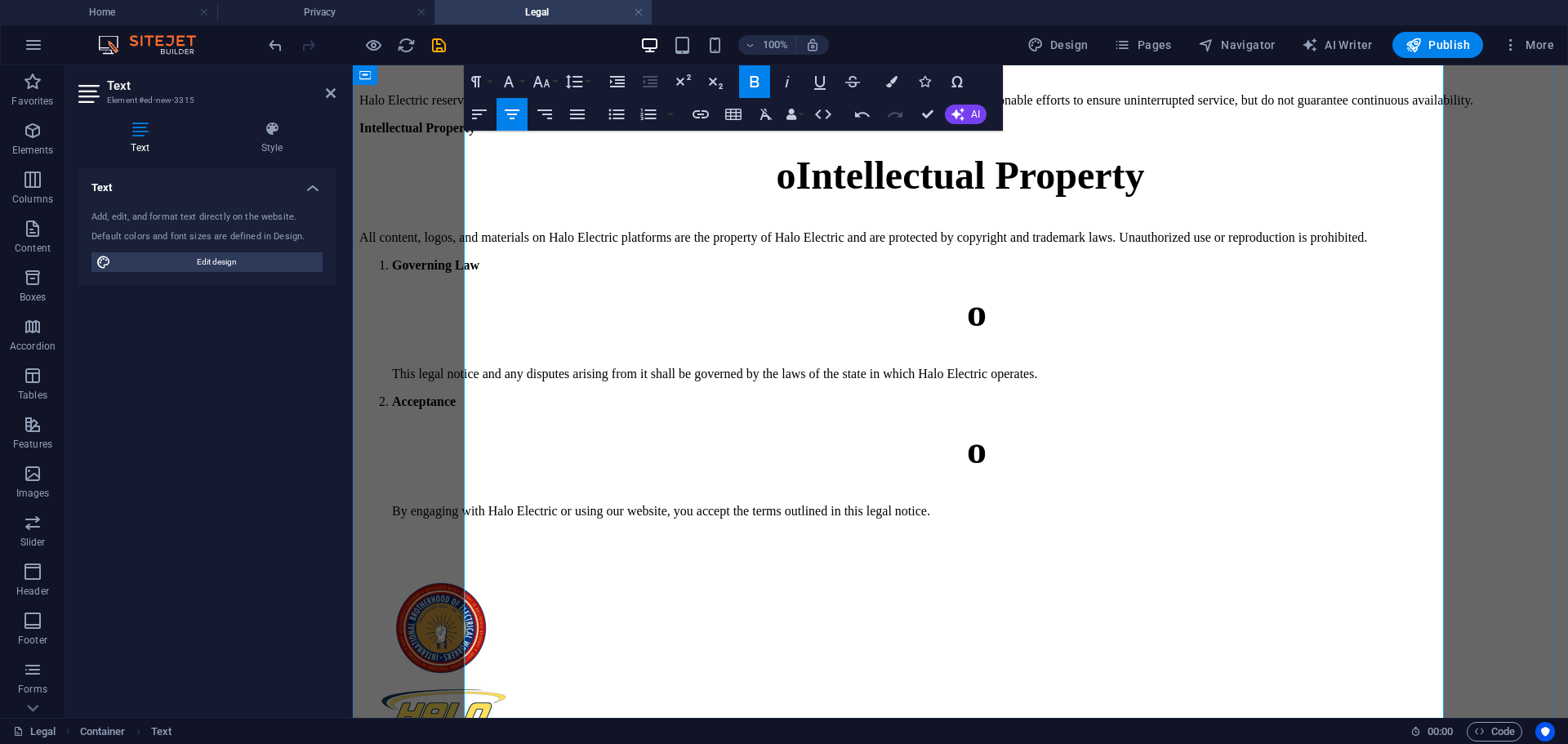
scroll to position [490, 0]
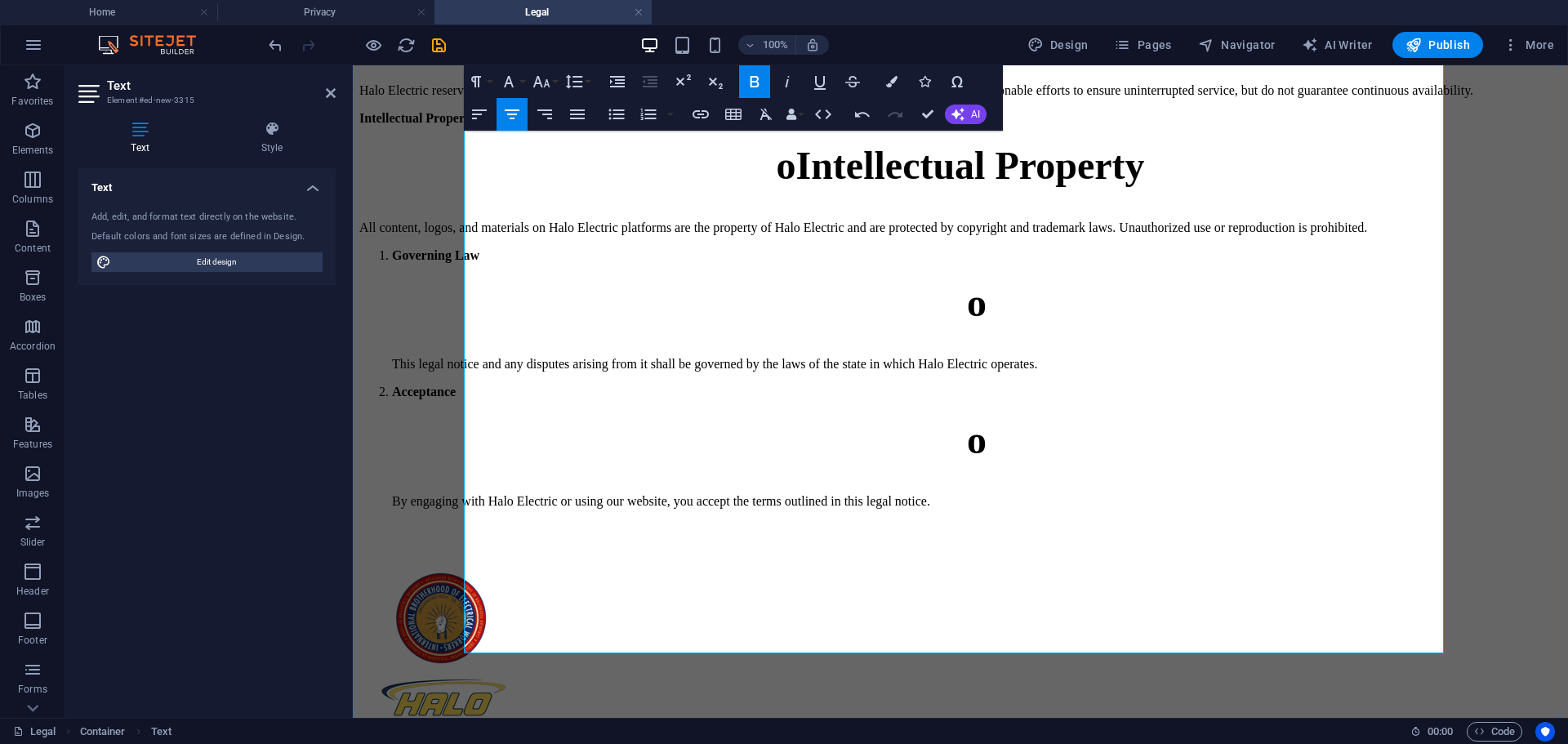
click at [527, 356] on li "Governing Law o This legal notice and any disputes arising from it shall be gov…" at bounding box center [976, 310] width 1169 height 124
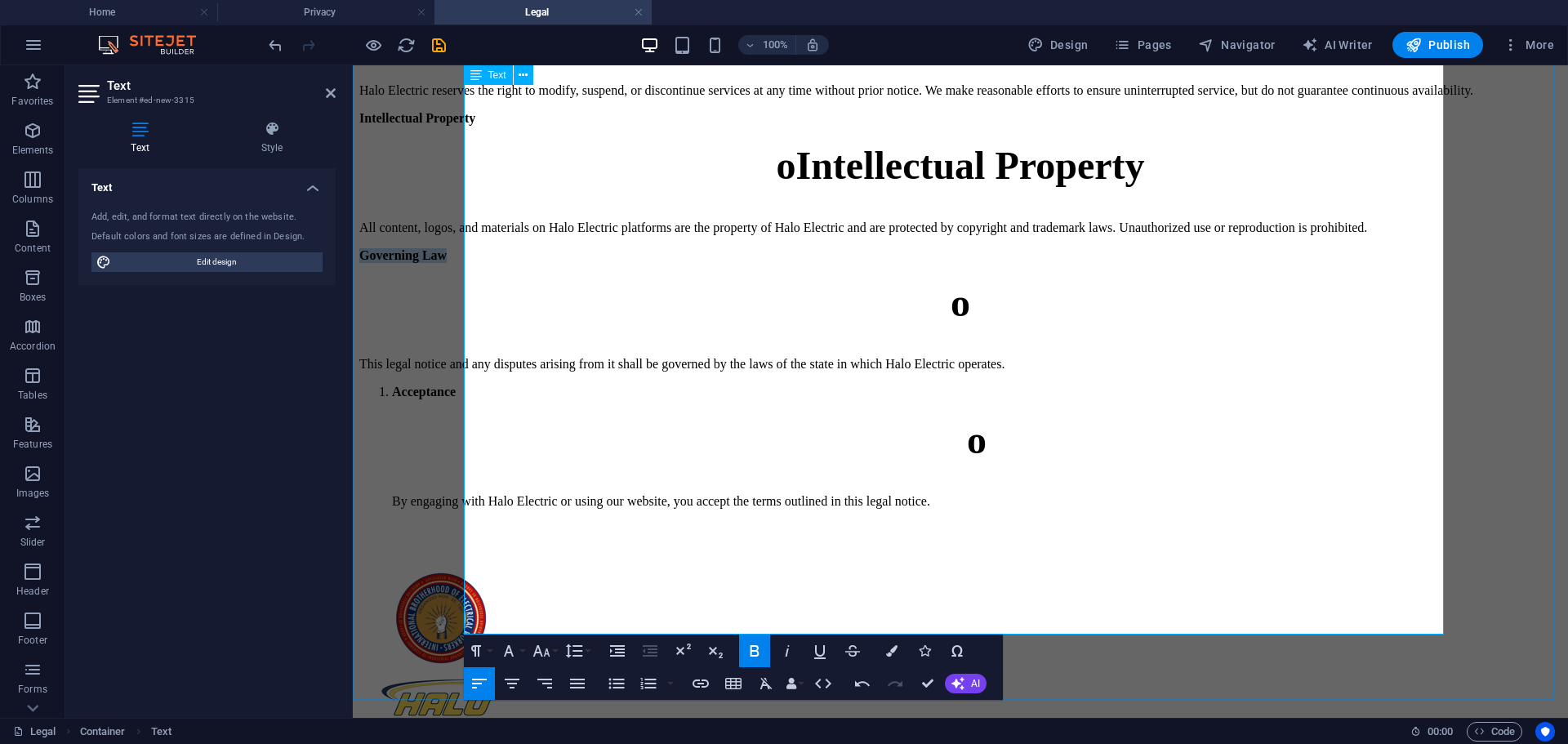
drag, startPoint x: 568, startPoint y: 356, endPoint x: 467, endPoint y: 356, distance: 101.0
click at [467, 263] on p "Governing Law" at bounding box center [960, 256] width 1202 height 15
click at [956, 324] on strong "o" at bounding box center [961, 302] width 20 height 43
click at [538, 492] on li "Acceptance o By engaging with Halo Electric or using our website, you accept th…" at bounding box center [976, 446] width 1169 height 124
click at [538, 488] on li "Acceptance o By engaging with Halo Electric or using our website, you accept th…" at bounding box center [976, 446] width 1169 height 124
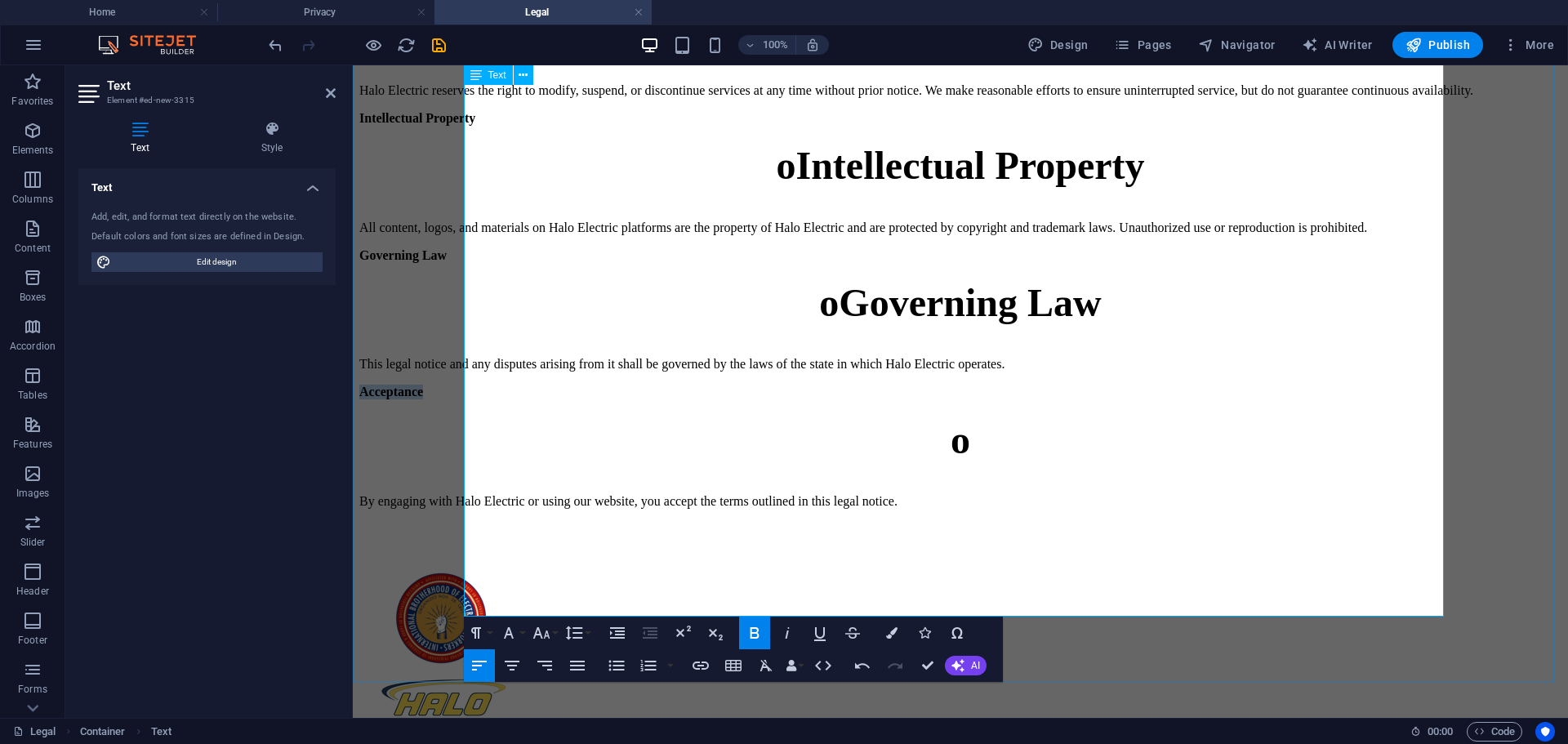
drag, startPoint x: 547, startPoint y: 487, endPoint x: 465, endPoint y: 490, distance: 82.1
click at [465, 399] on p "Acceptance" at bounding box center [960, 392] width 1202 height 15
copy strong "Acceptance"
click at [965, 462] on h1 "o" at bounding box center [960, 440] width 1202 height 45
click at [620, 399] on p "Acceptance" at bounding box center [960, 392] width 1202 height 15
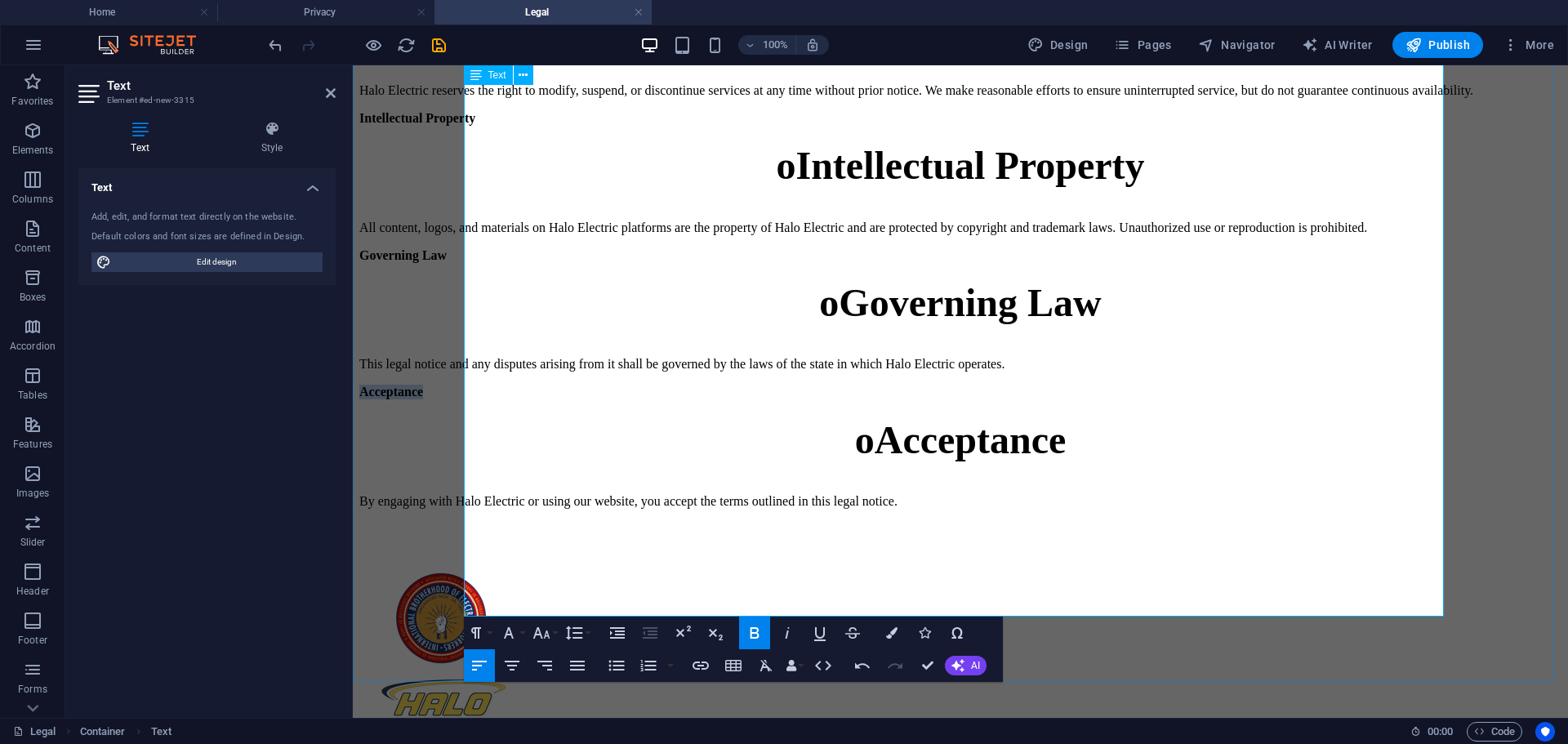
drag, startPoint x: 527, startPoint y: 481, endPoint x: 464, endPoint y: 486, distance: 63.2
click at [464, 399] on p "Acceptance" at bounding box center [960, 392] width 1202 height 15
drag, startPoint x: 581, startPoint y: 353, endPoint x: 464, endPoint y: 355, distance: 117.0
click at [464, 263] on p "Governing Law" at bounding box center [960, 256] width 1202 height 15
drag, startPoint x: 616, startPoint y: 208, endPoint x: 463, endPoint y: 201, distance: 153.2
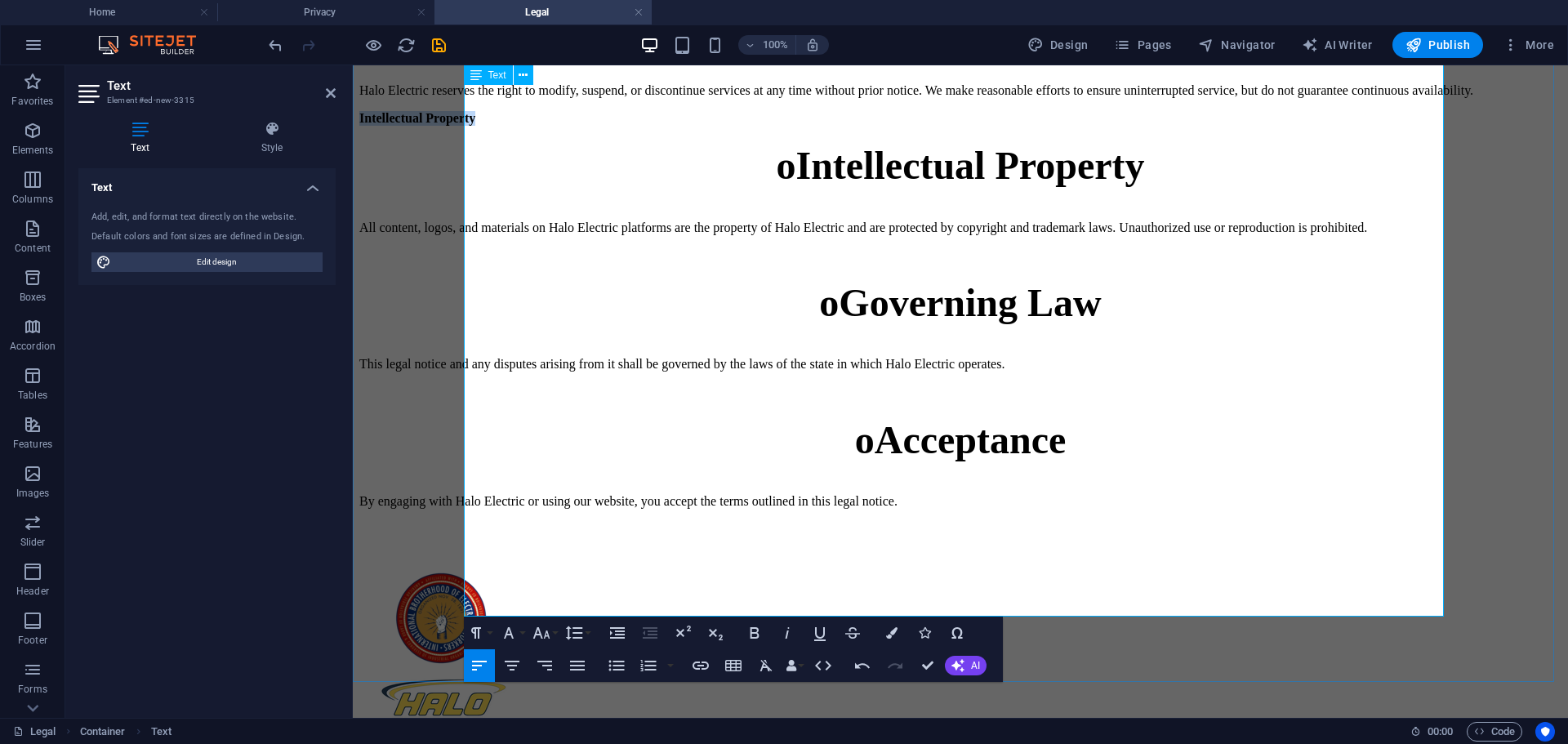
click at [463, 201] on div "Legal Policy Halo Electric LLC provides electrical services and products in acc…" at bounding box center [960, 113] width 1202 height 792
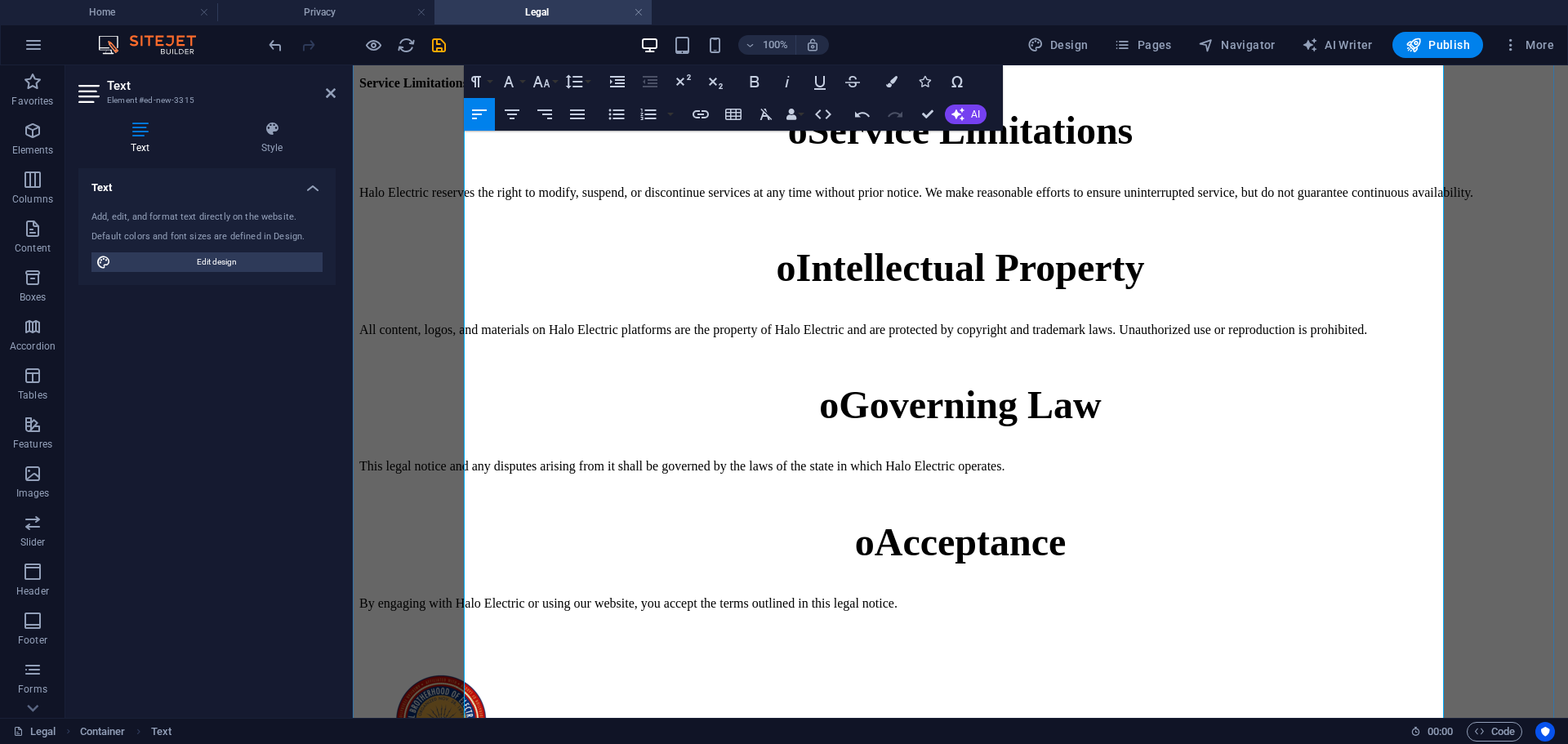
scroll to position [163, 0]
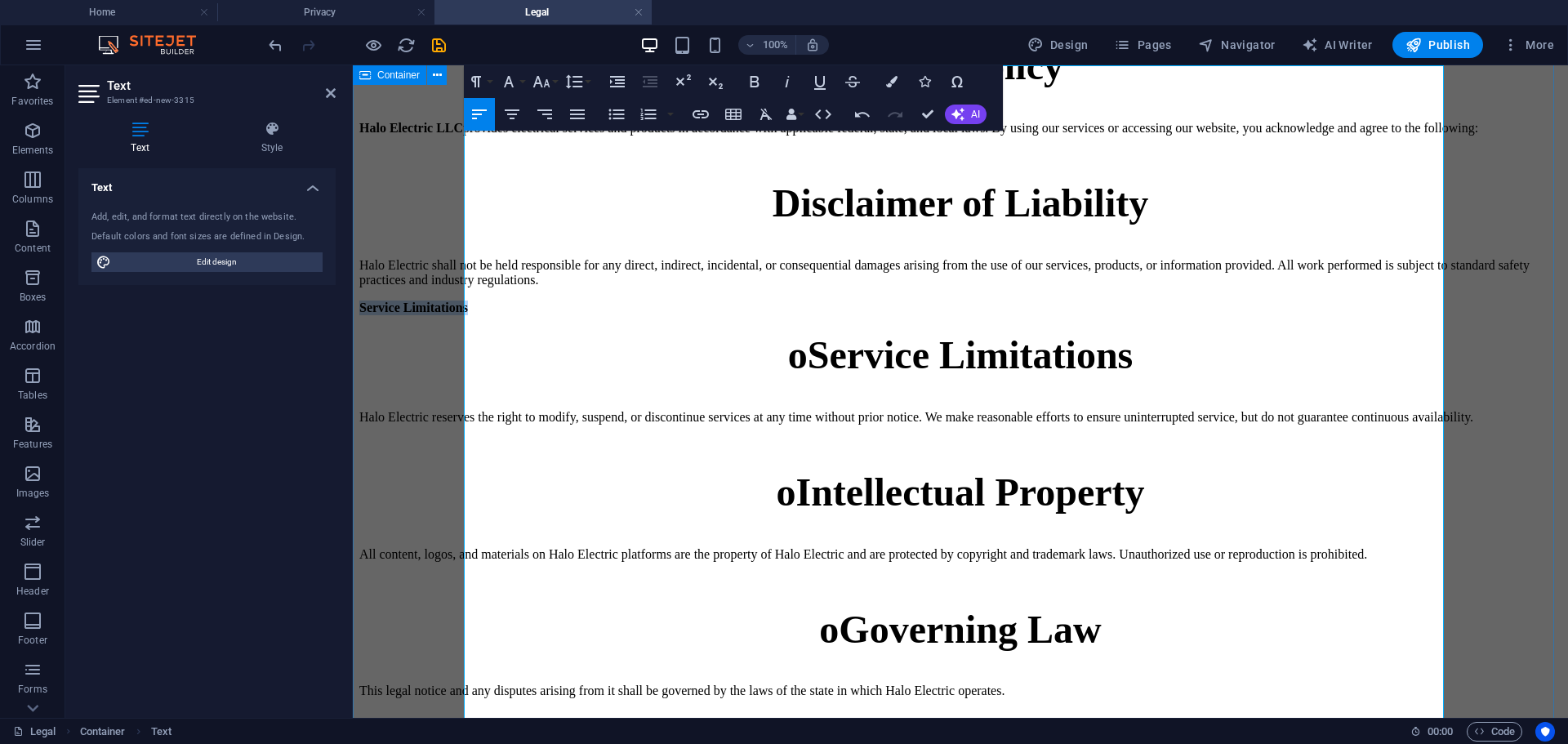
drag, startPoint x: 556, startPoint y: 363, endPoint x: 455, endPoint y: 370, distance: 101.2
click at [455, 370] on div "Legal Policy Halo Electric LLC provides electrical services and products in acc…" at bounding box center [960, 439] width 1202 height 792
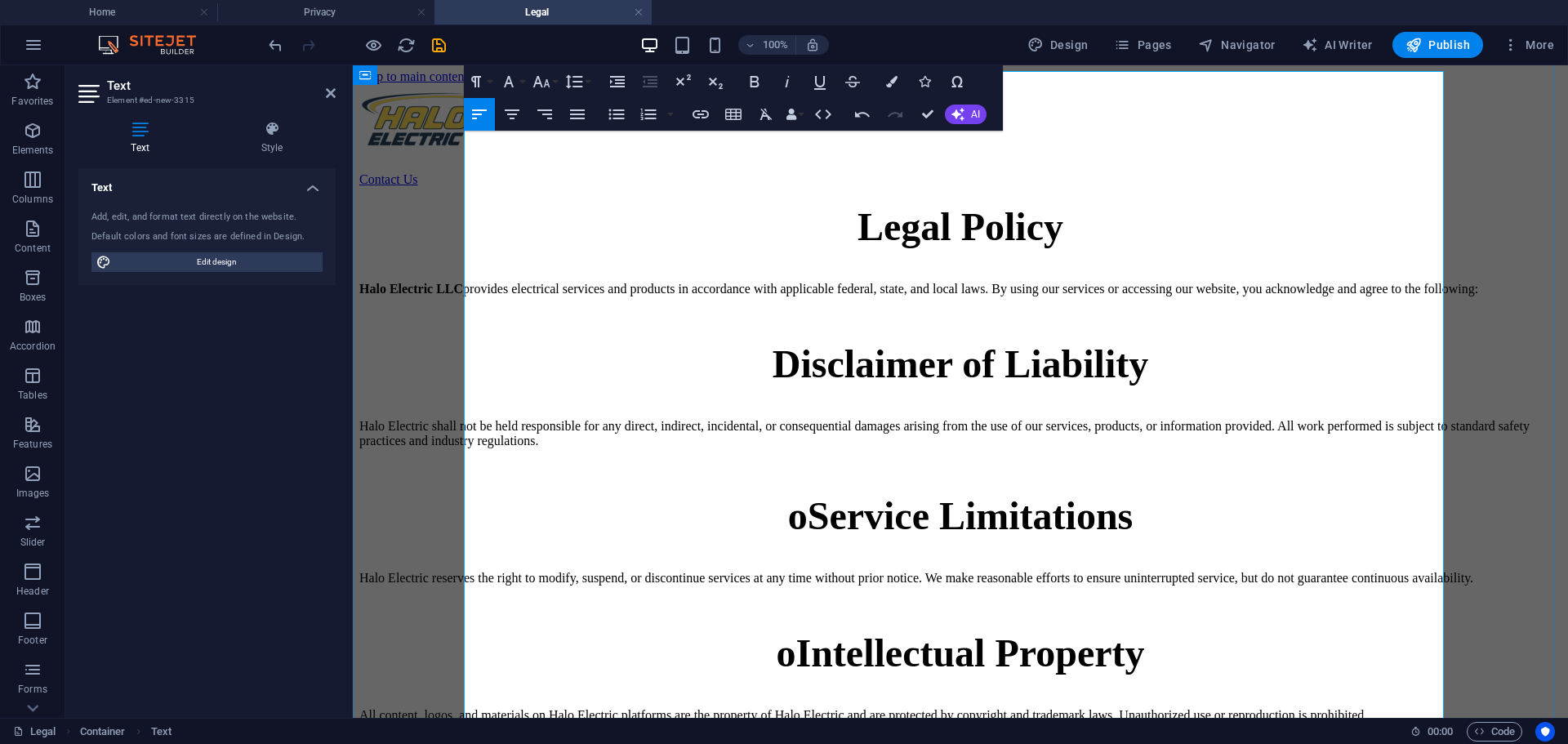
scroll to position [0, 0]
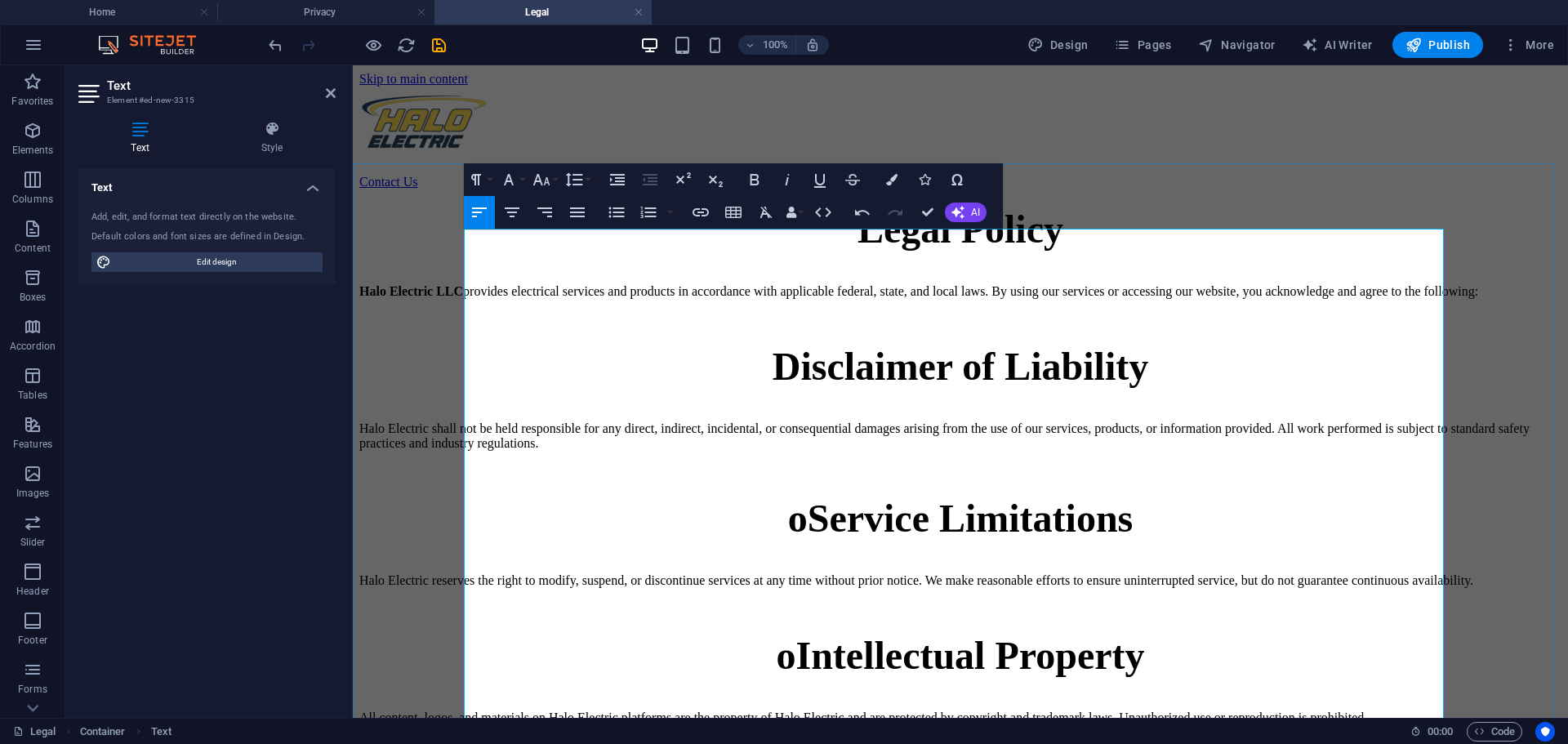
click at [867, 384] on h1 "Disclaimer of Liability" at bounding box center [960, 366] width 1202 height 45
click at [946, 299] on p "Halo Electric LLC provides electrical services and products in accordance with …" at bounding box center [960, 285] width 1202 height 30
click at [1086, 252] on h1 "Legal Policy" at bounding box center [960, 228] width 1202 height 45
click at [751, 252] on h1 "Legal Policy" at bounding box center [960, 228] width 1202 height 45
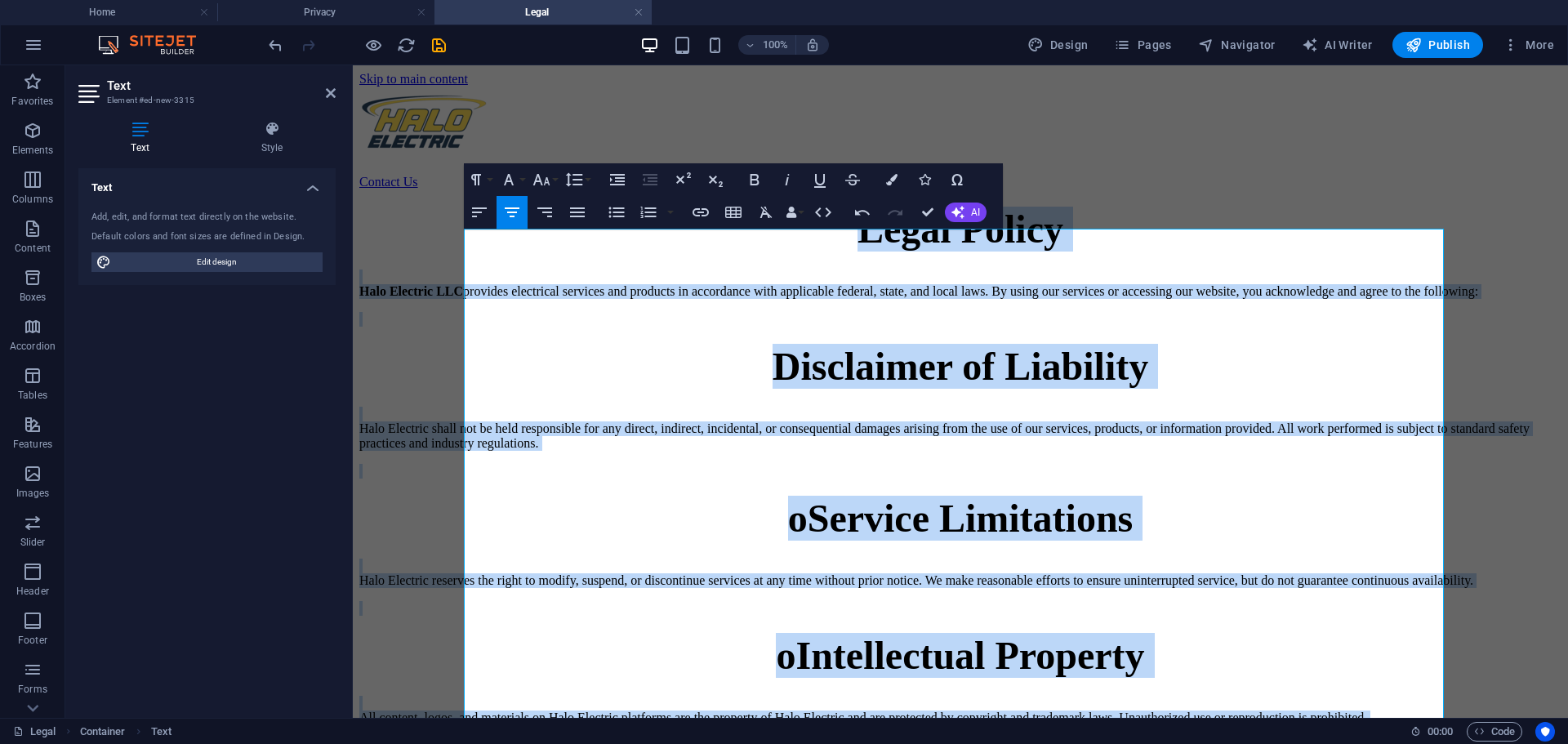
click at [511, 219] on icon "button" at bounding box center [512, 212] width 20 height 20
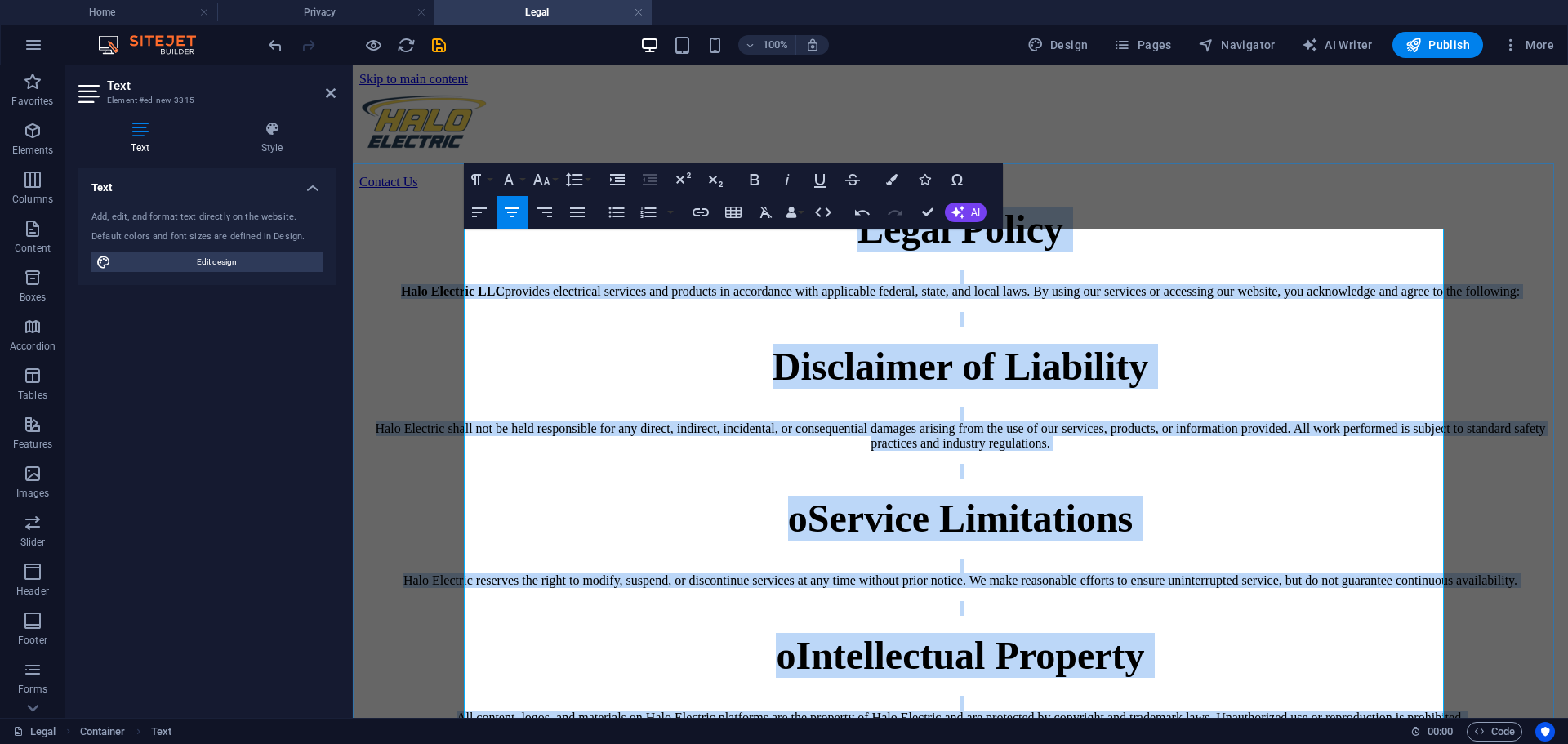
click at [844, 299] on p "Halo Electric LLC provides electrical services and products in accordance with …" at bounding box center [960, 285] width 1202 height 30
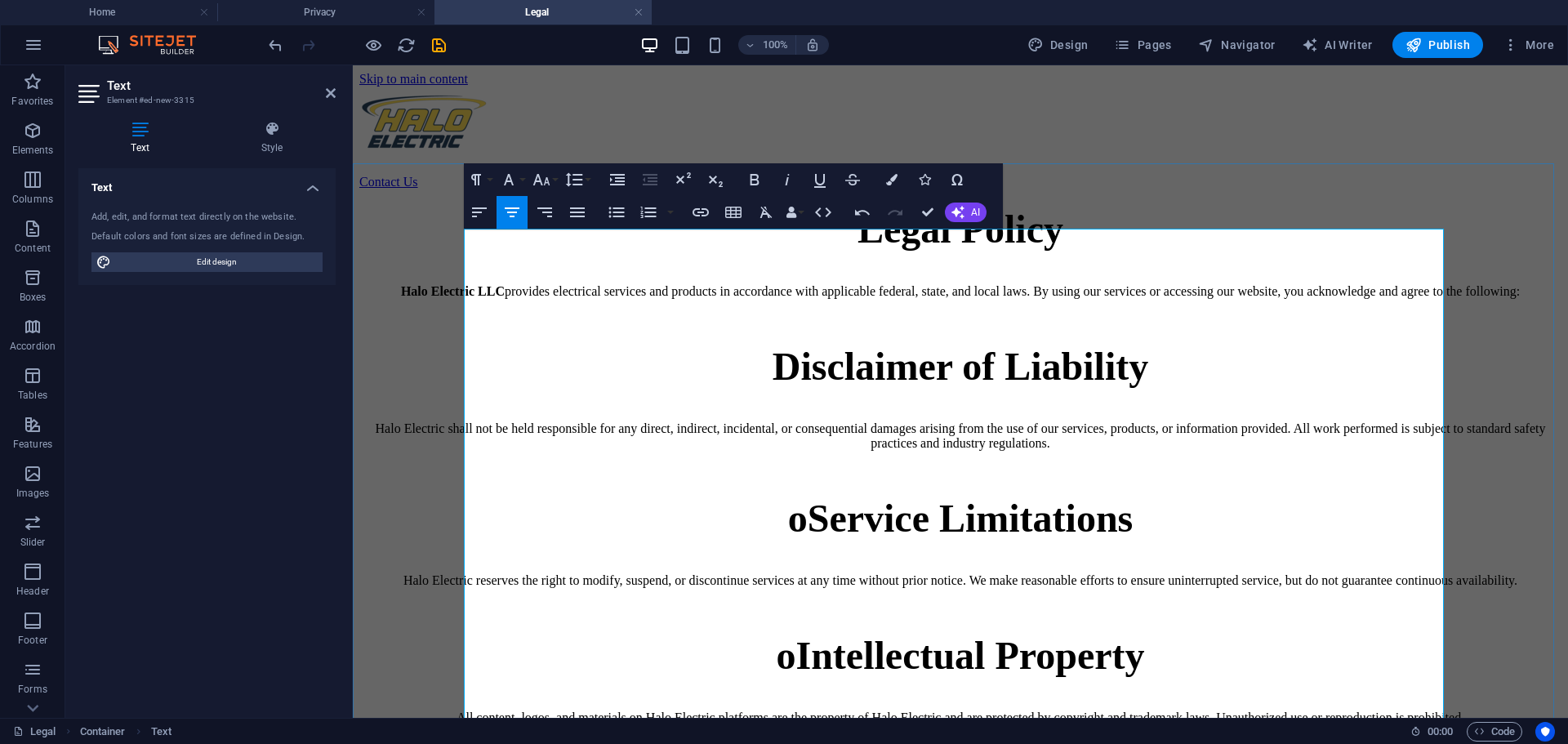
click at [1089, 252] on h1 "Legal Policy" at bounding box center [960, 228] width 1202 height 45
click at [1022, 299] on p "Halo Electric LLC provides electrical services and products in accordance with …" at bounding box center [960, 285] width 1202 height 30
click at [1018, 299] on p "Halo Electric LLC provides electrical services and products in accordance with …" at bounding box center [960, 285] width 1202 height 30
click at [905, 299] on p "Halo Electric LLC provides electrical services and products in accordance with …" at bounding box center [960, 285] width 1202 height 30
click at [906, 388] on strong "Disclaimer of Liability" at bounding box center [960, 366] width 375 height 43
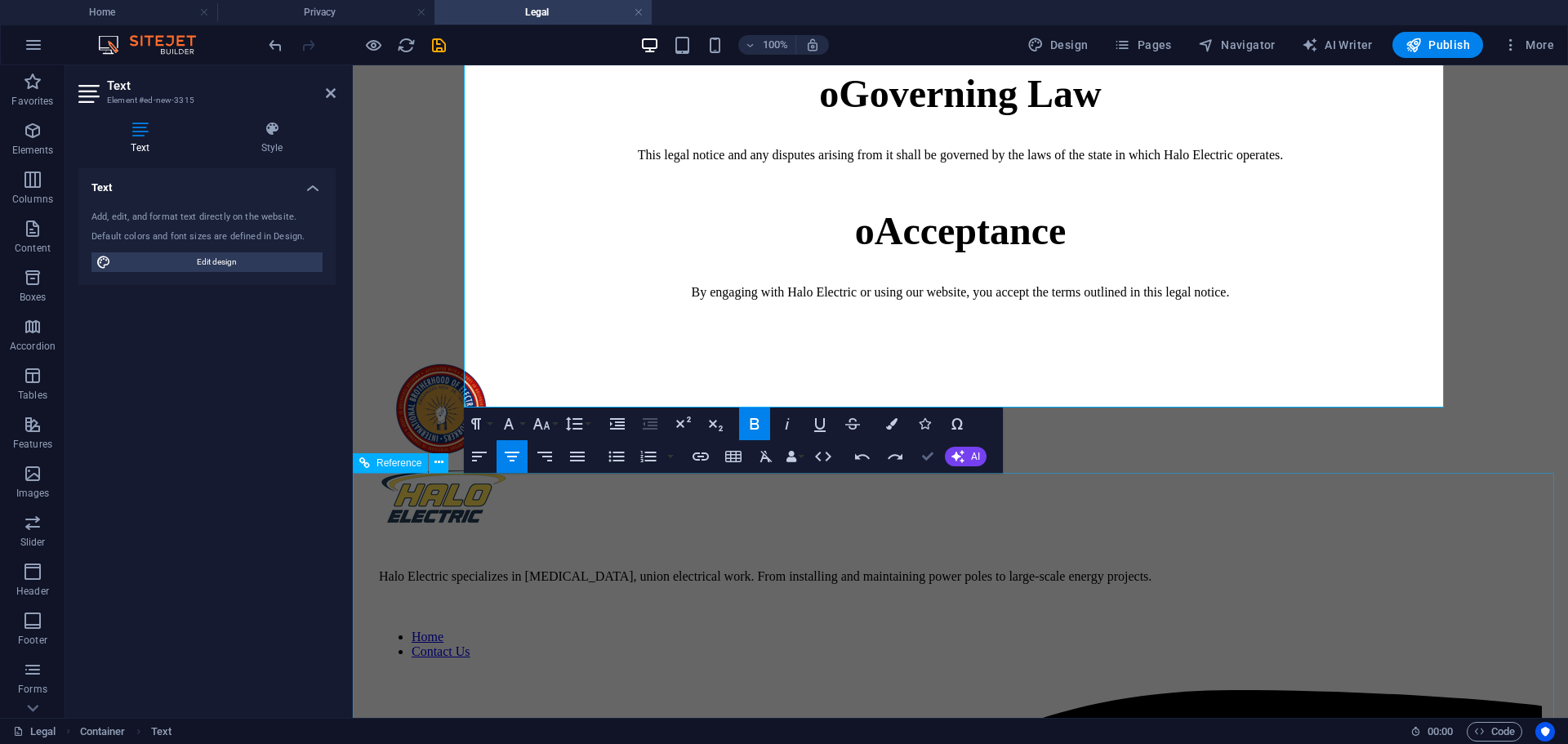
scroll to position [585, 0]
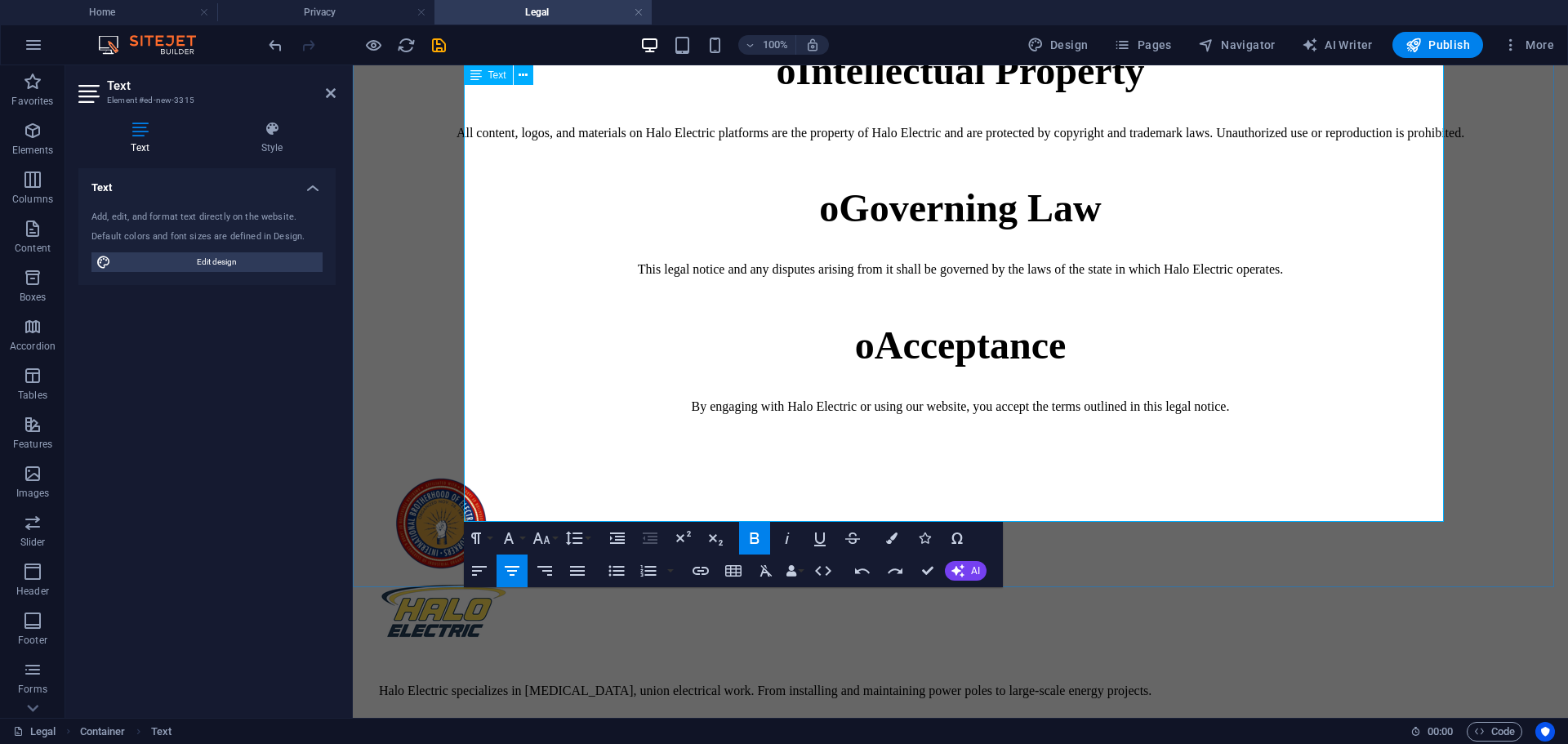
click at [881, 366] on strong "Acceptance" at bounding box center [971, 345] width 192 height 43
click at [860, 229] on strong "Governing Law" at bounding box center [970, 208] width 262 height 43
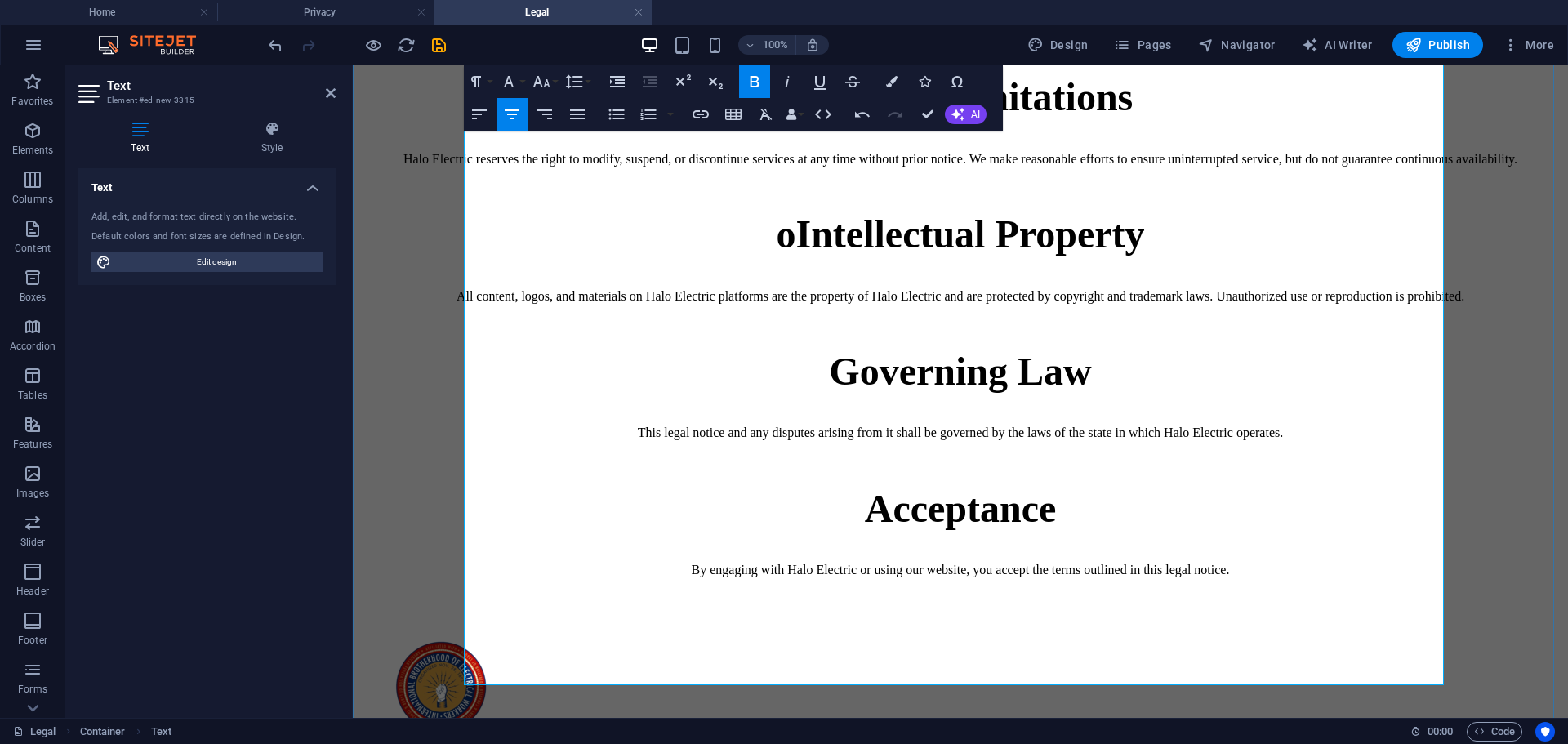
click at [802, 256] on strong "o Intellectual Property" at bounding box center [960, 233] width 368 height 43
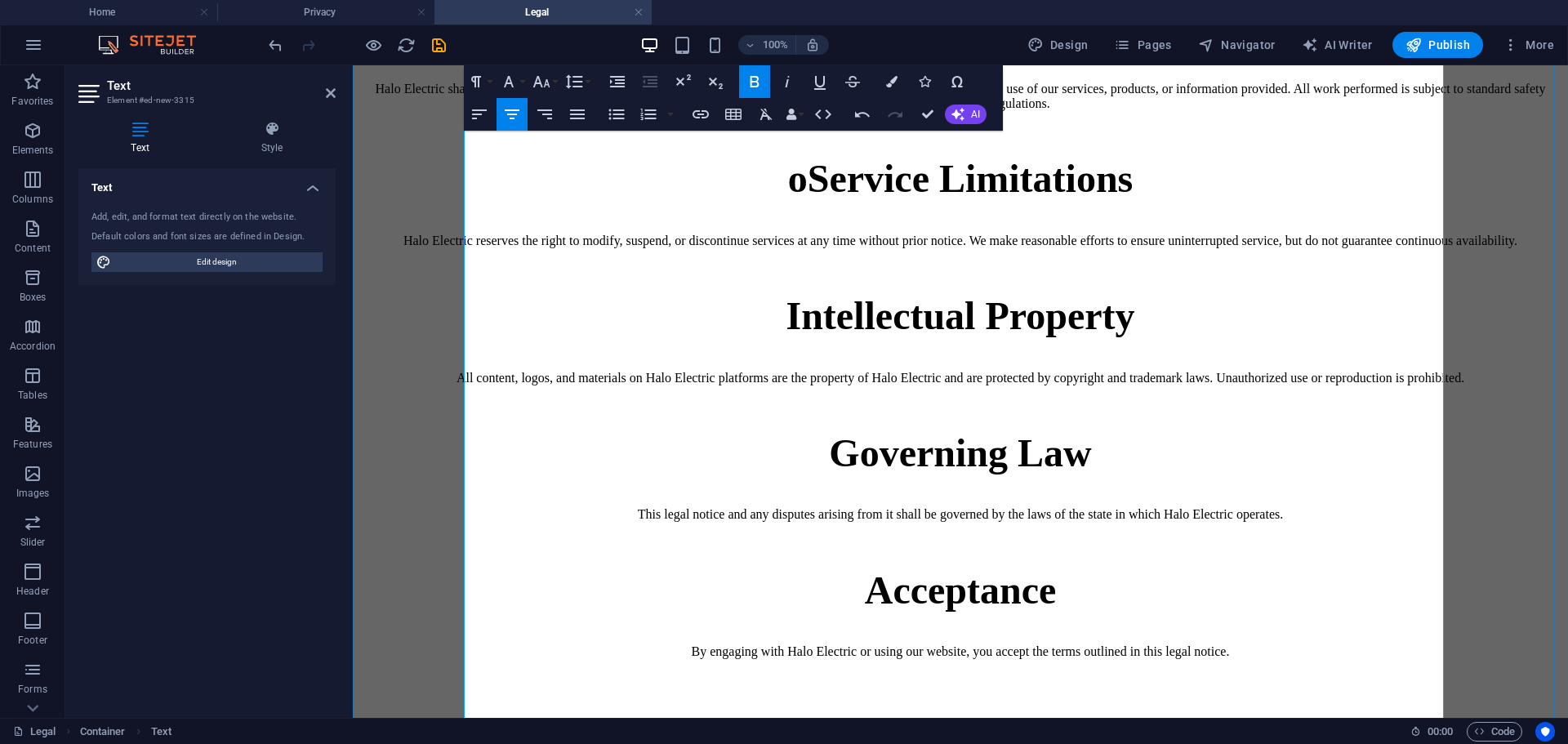
click at [813, 200] on strong "o Service Limitations" at bounding box center [961, 178] width 346 height 43
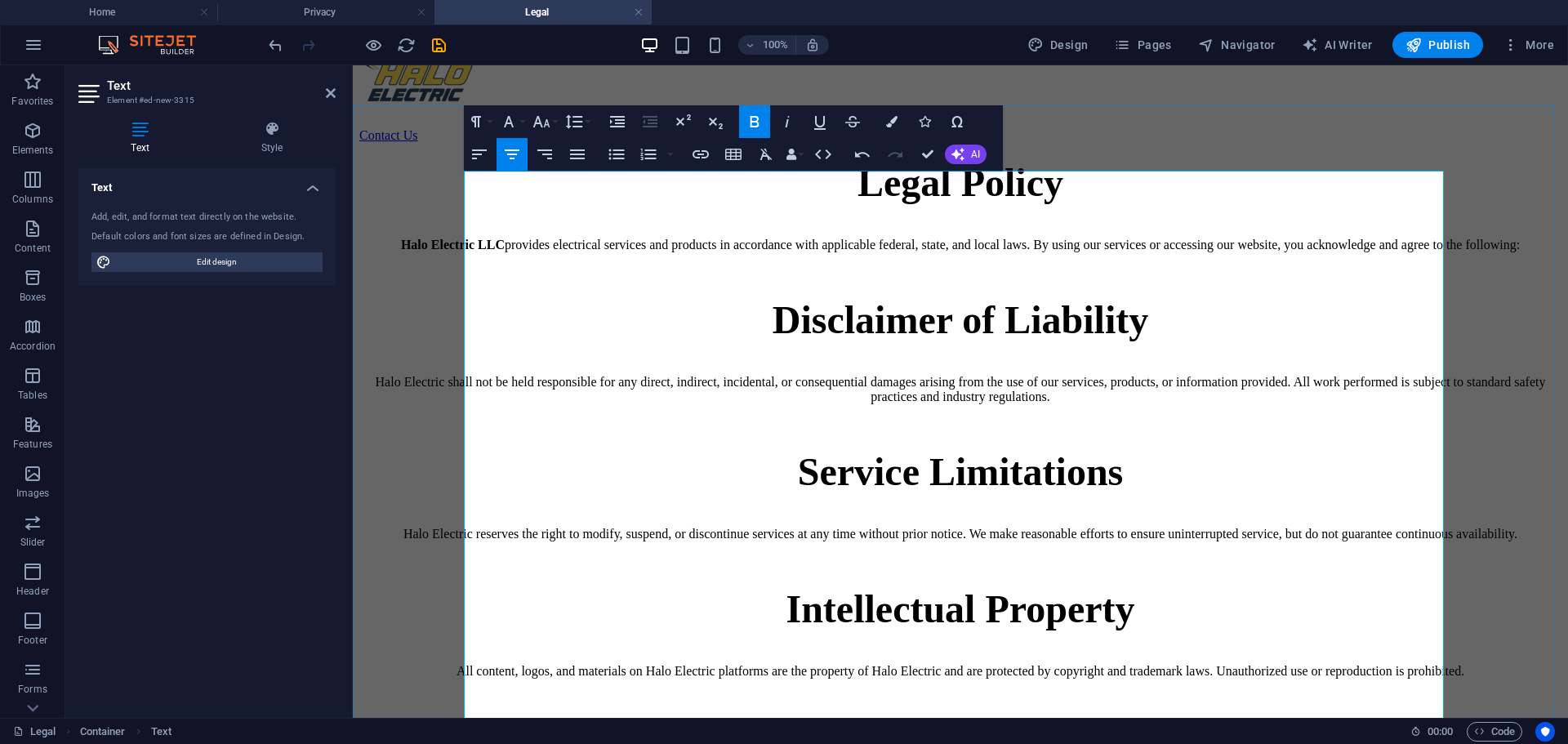
scroll to position [0, 0]
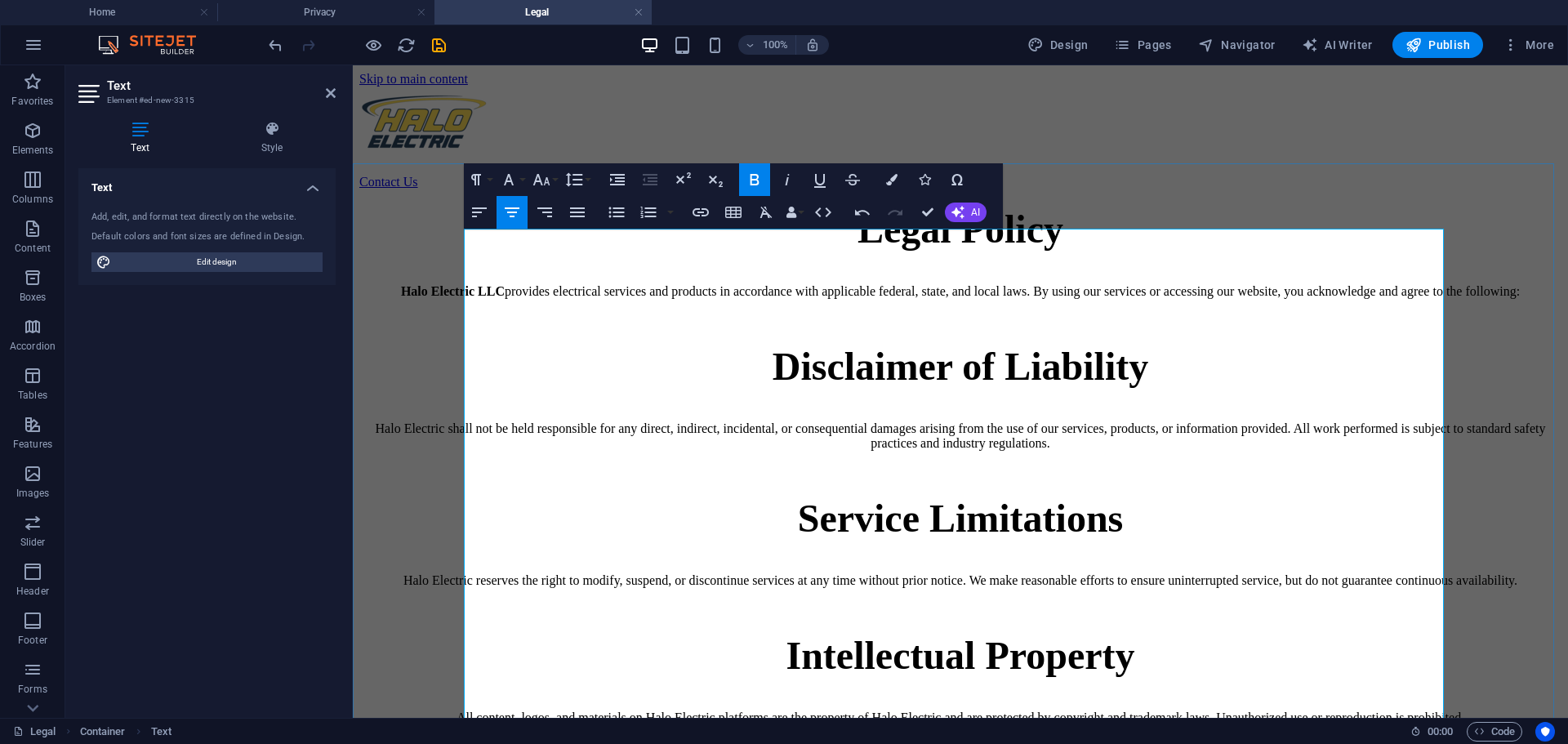
click at [482, 299] on p "Halo Electric LLC provides electrical services and products in accordance with …" at bounding box center [960, 285] width 1202 height 30
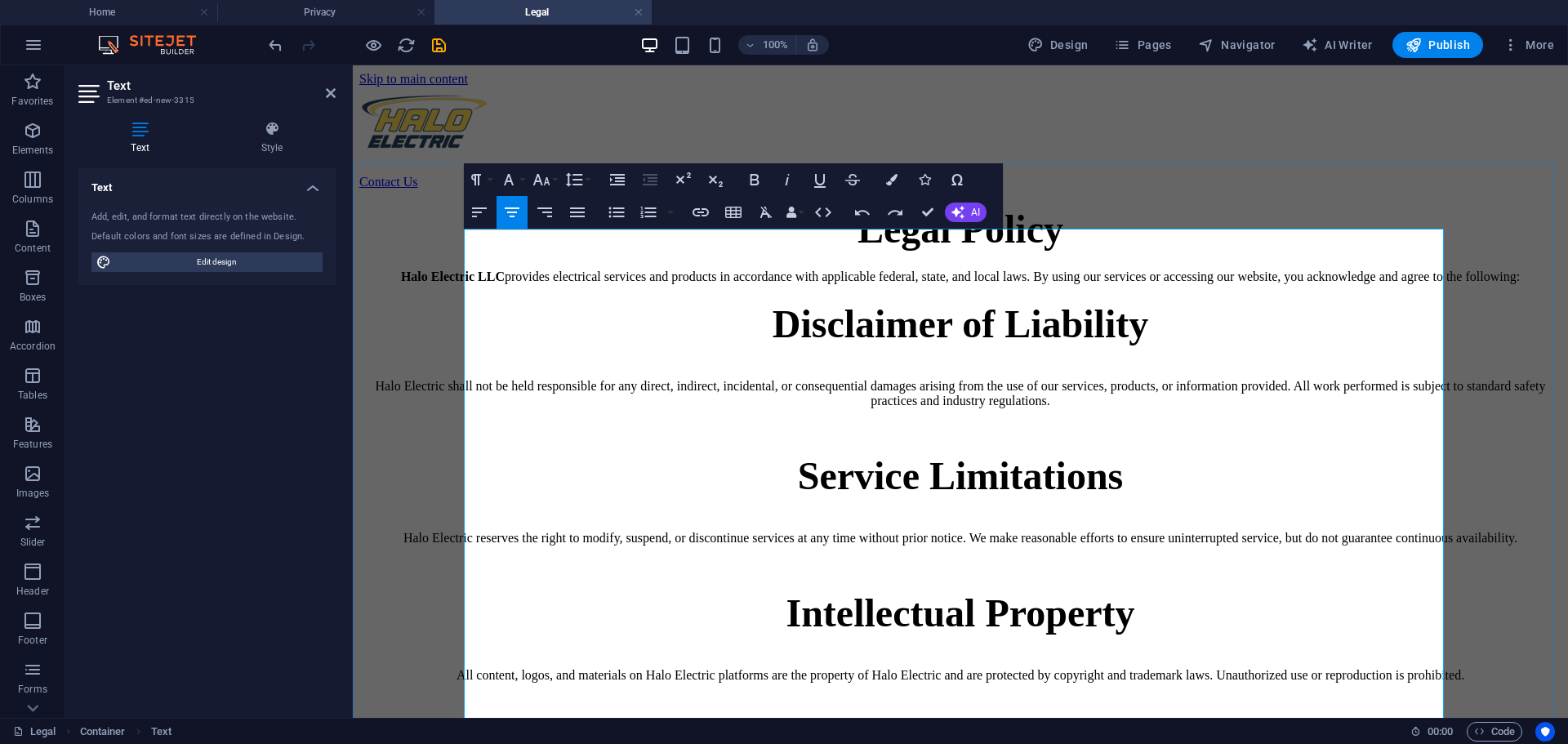
click at [473, 408] on p "Halo Electric shall not be held responsible for any direct, indirect, incidenta…" at bounding box center [960, 385] width 1202 height 44
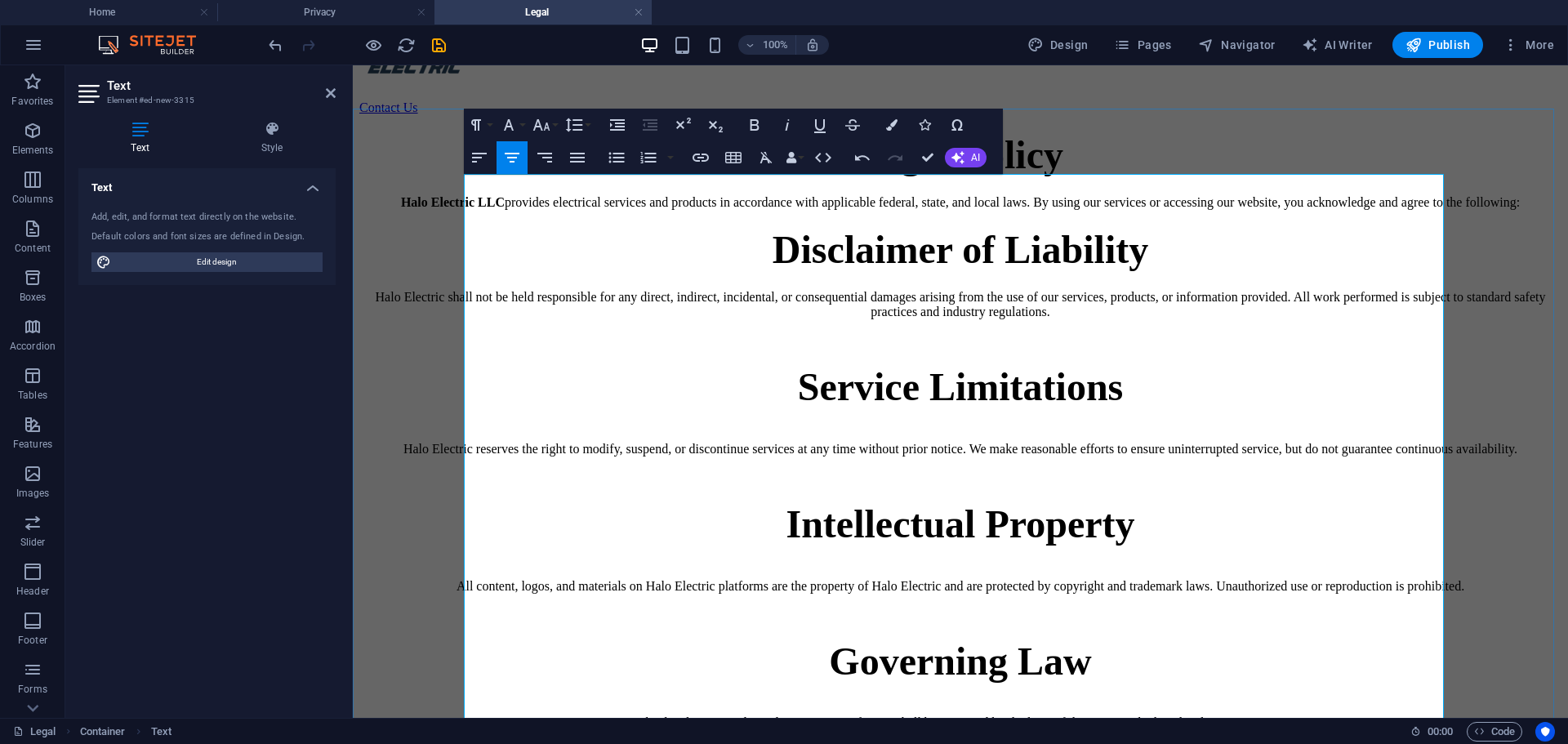
scroll to position [163, 0]
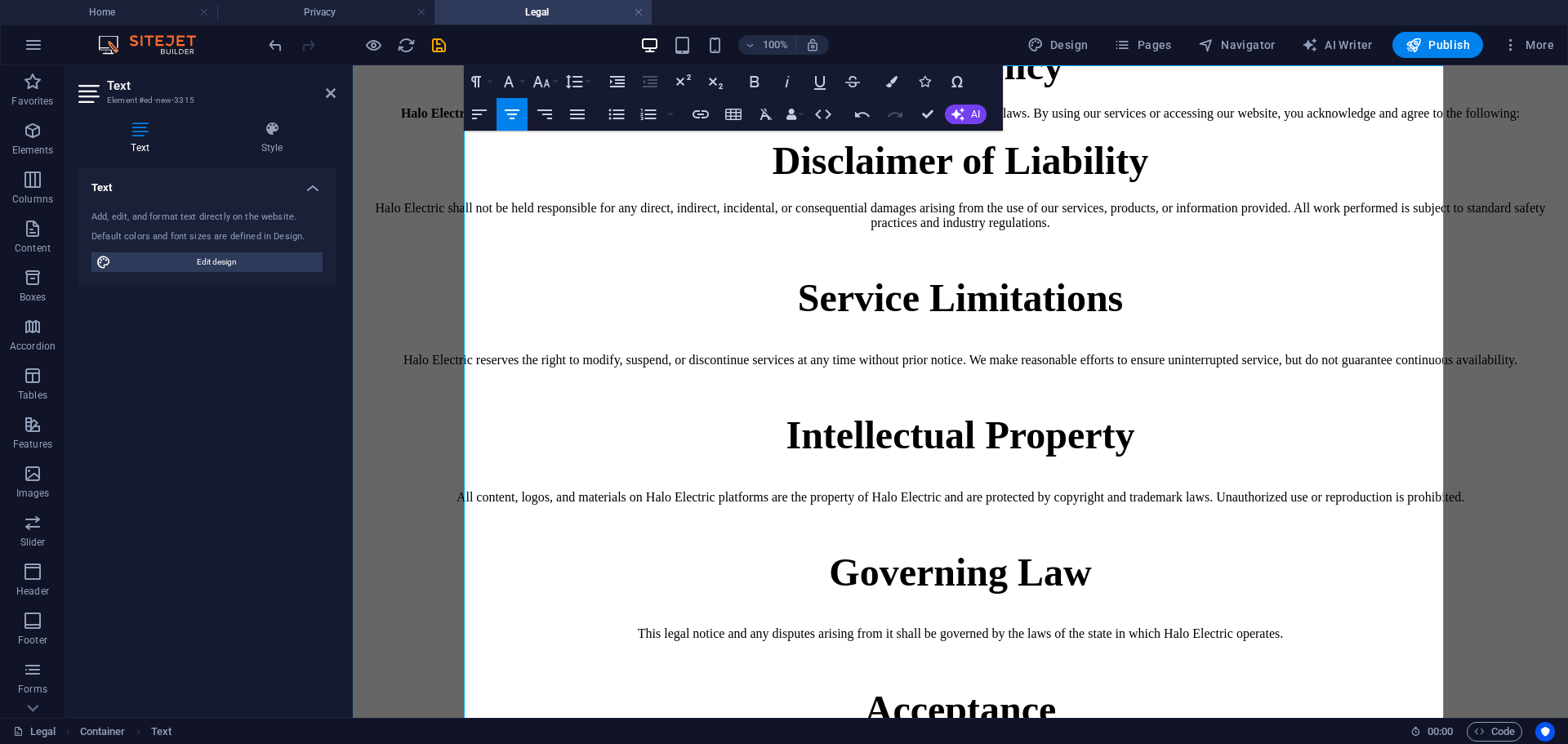
click at [817, 258] on p at bounding box center [960, 251] width 1202 height 15
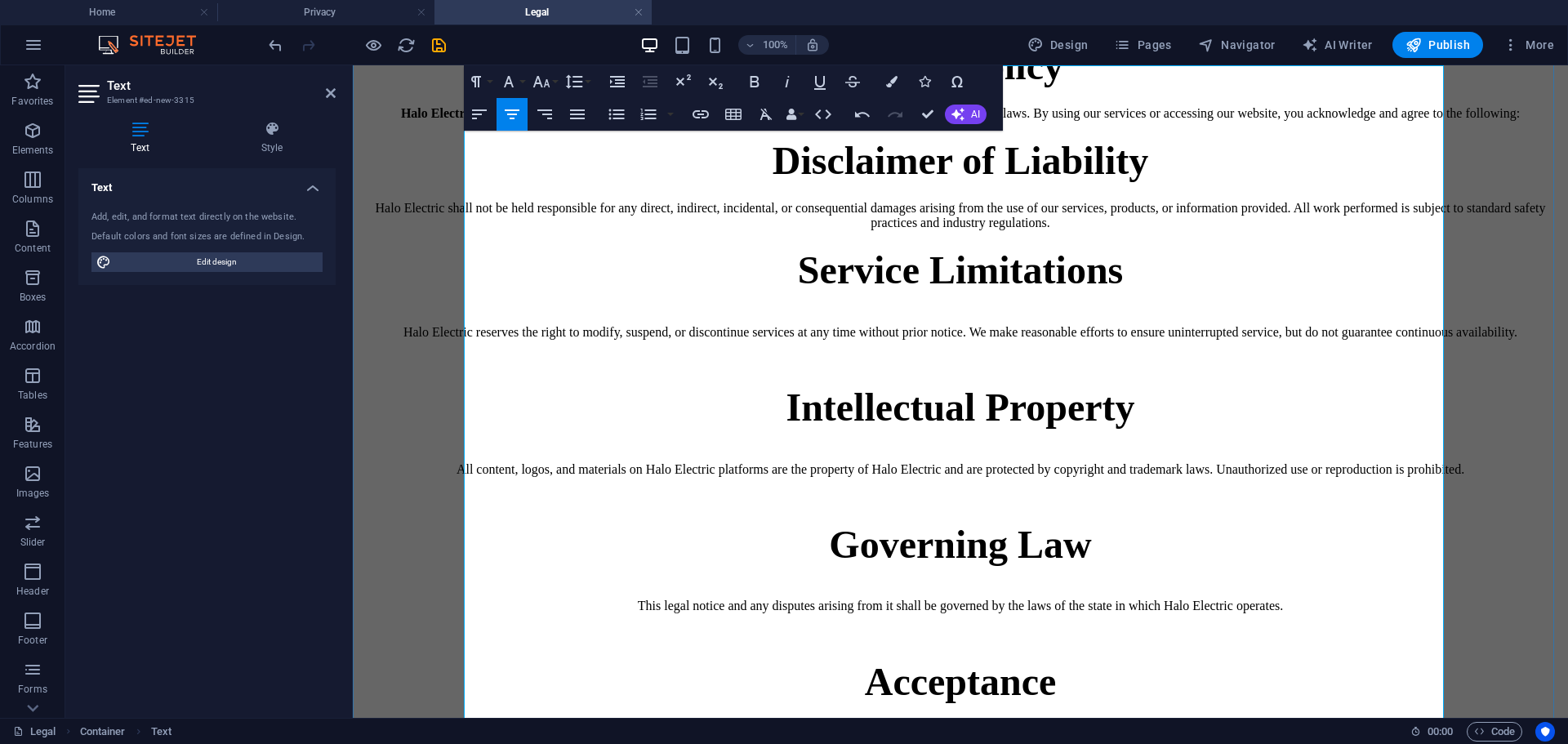
click at [978, 292] on h1 "Service Limitations" at bounding box center [960, 270] width 1202 height 45
click at [482, 340] on p "Halo Electric reserves the right to modify, suspend, or discontinue services at…" at bounding box center [960, 325] width 1202 height 30
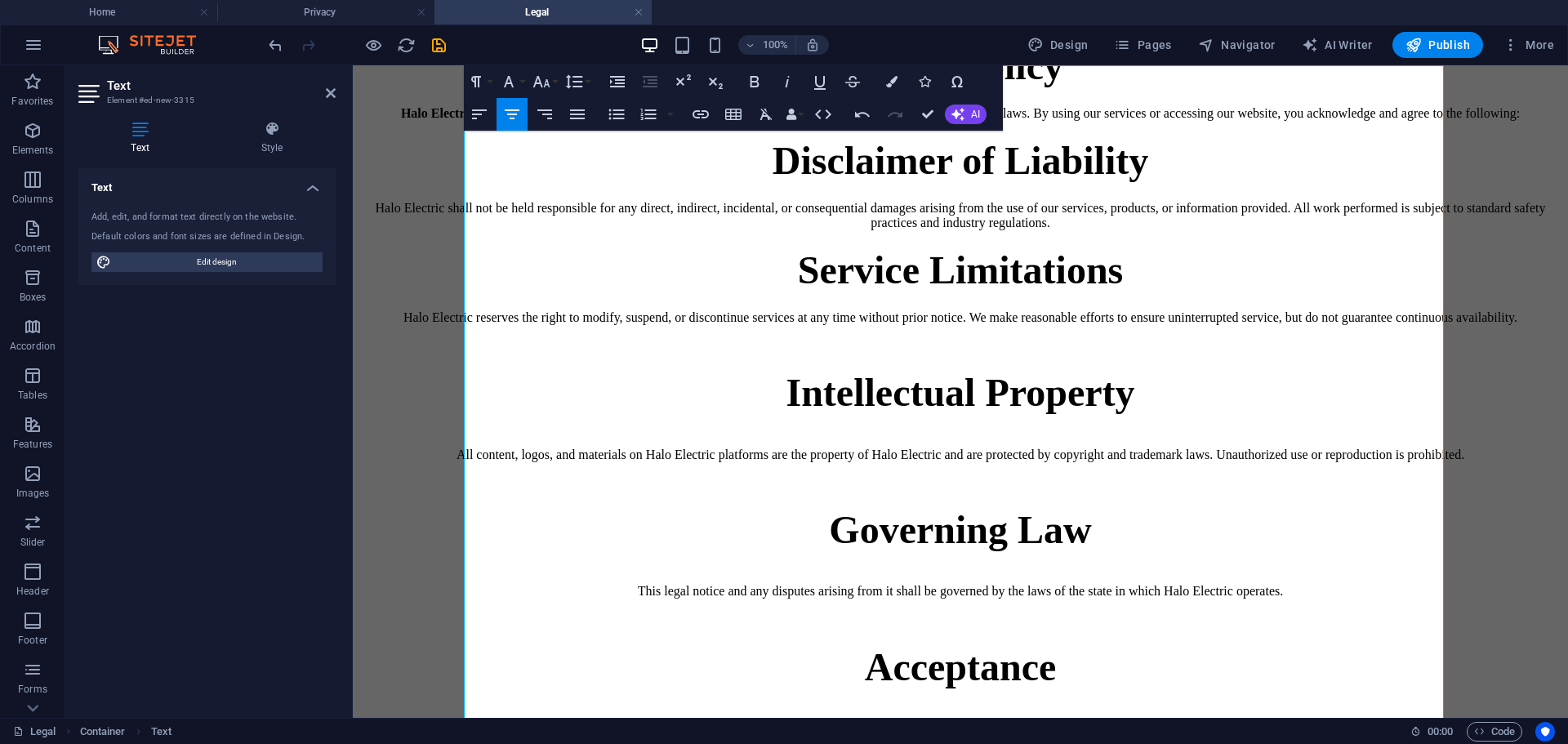
scroll to position [245, 0]
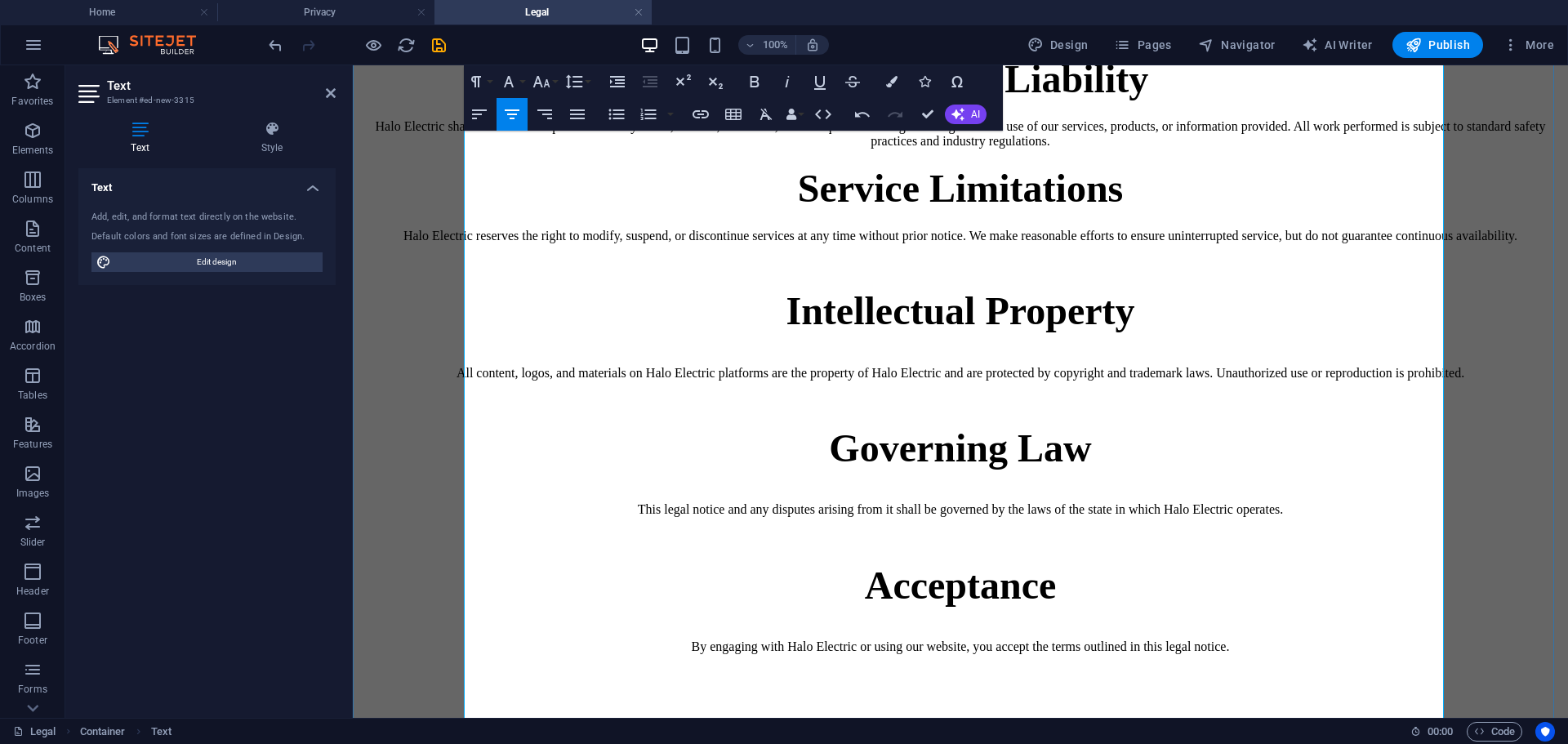
click at [928, 333] on h1 "Intellectual Property" at bounding box center [960, 310] width 1202 height 45
click at [934, 271] on p at bounding box center [960, 264] width 1202 height 15
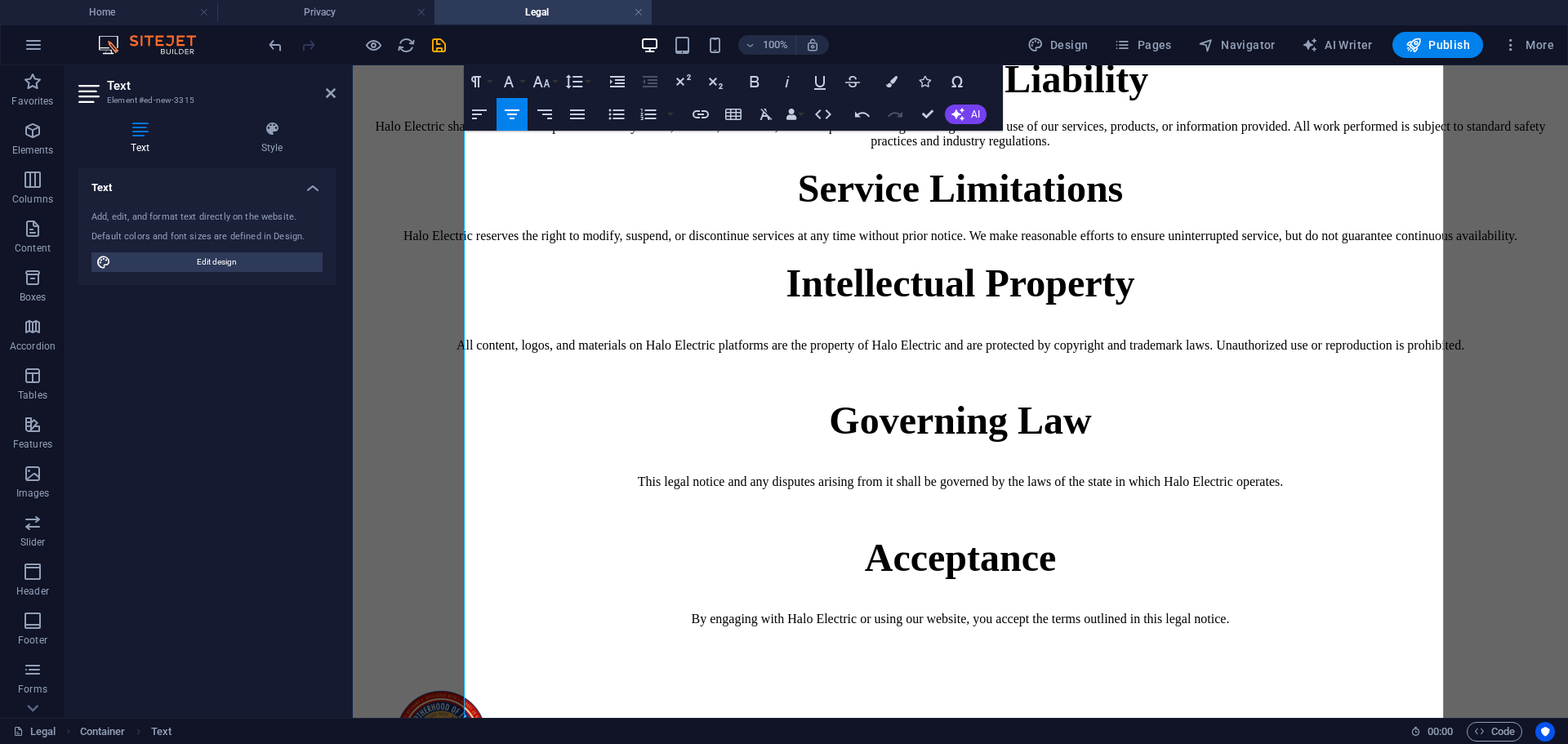
click at [1012, 304] on strong "Intellectual Property" at bounding box center [960, 283] width 349 height 43
click at [1006, 305] on h1 "Intellectual Property" at bounding box center [960, 283] width 1202 height 45
click at [475, 353] on p "All content, logos, and materials on Halo Electric platforms are the property o…" at bounding box center [960, 338] width 1202 height 30
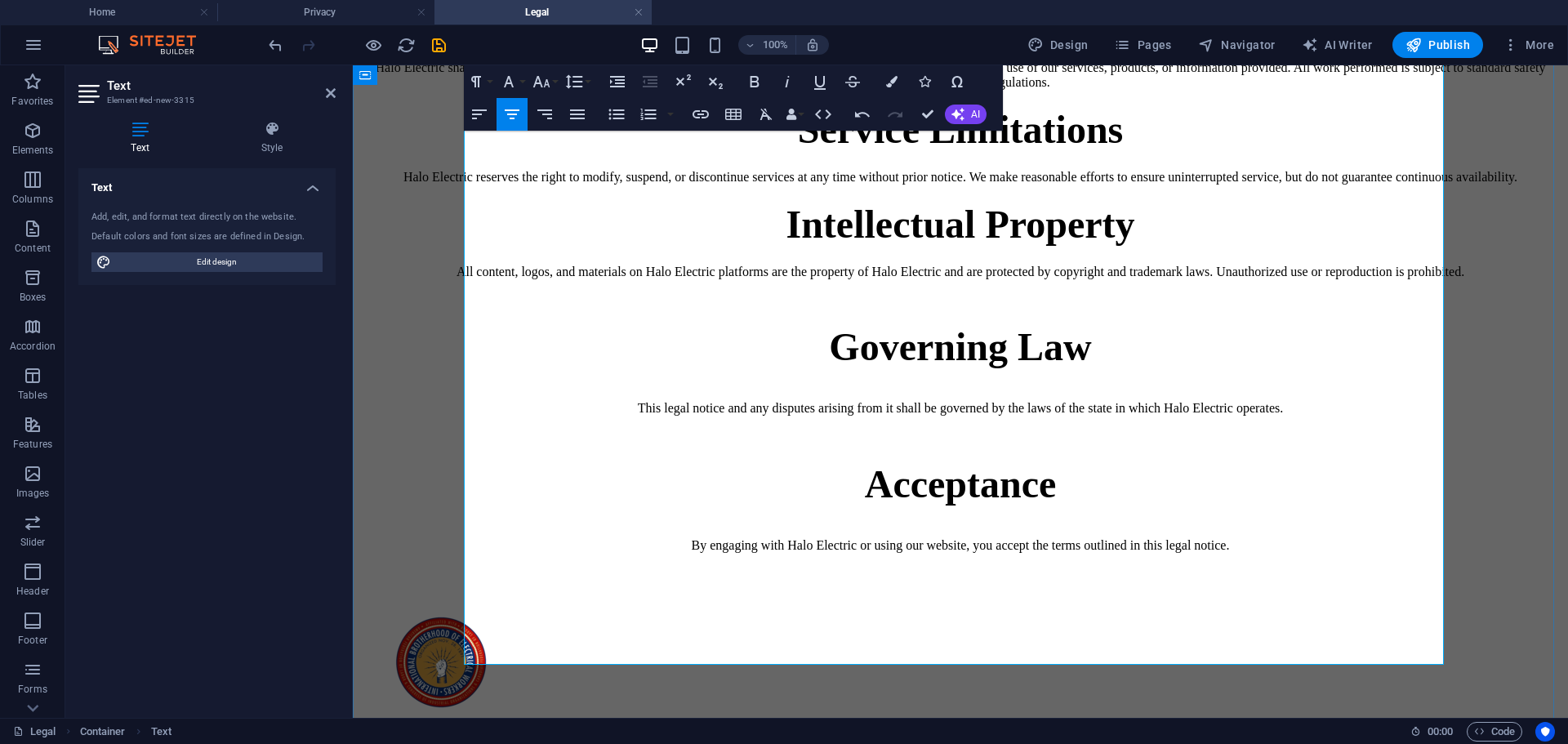
scroll to position [327, 0]
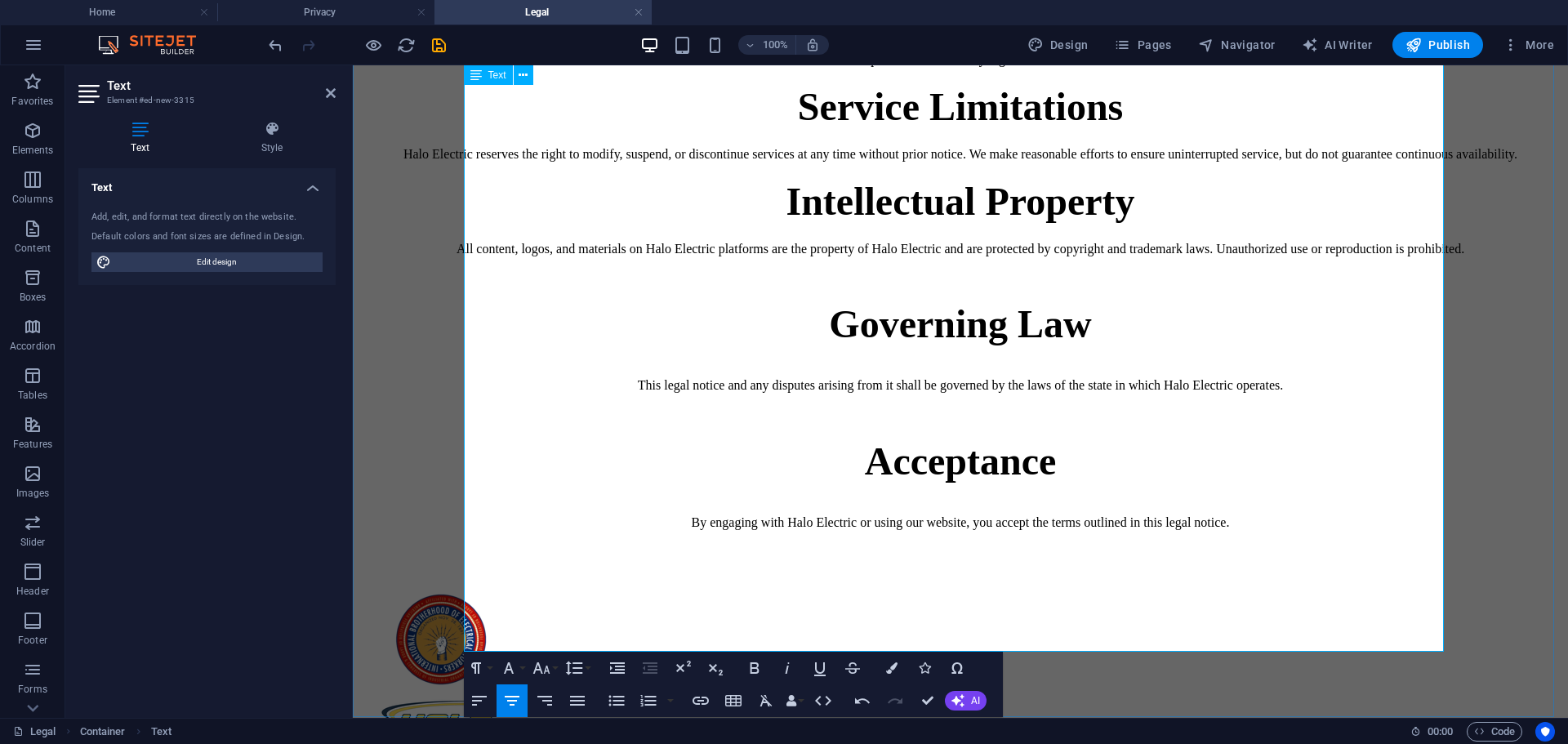
click at [815, 346] on h1 "Governing Law" at bounding box center [960, 323] width 1202 height 45
click at [947, 346] on h1 "Governing Law" at bounding box center [960, 323] width 1202 height 45
click at [951, 284] on p at bounding box center [960, 277] width 1202 height 15
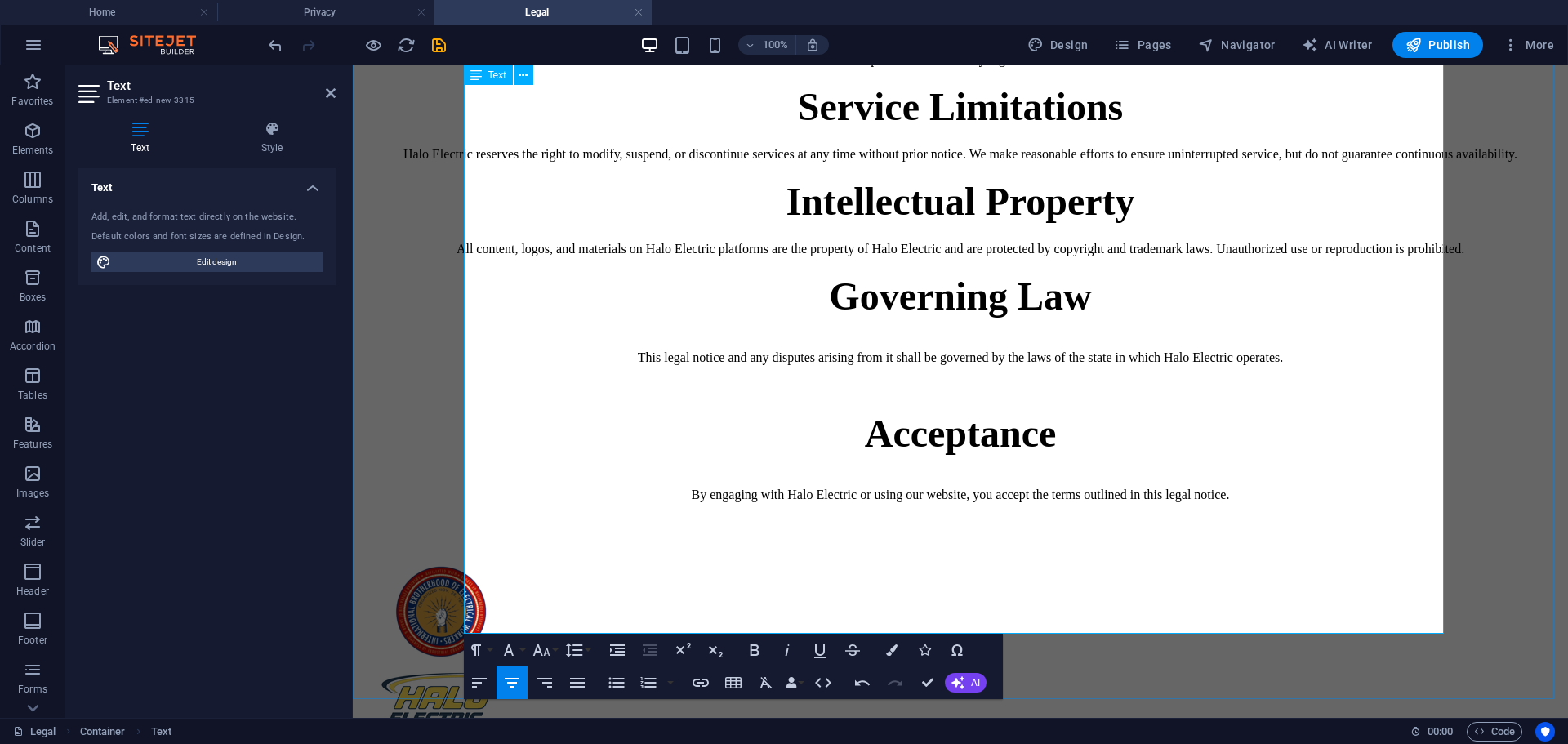
click at [993, 318] on h1 "Governing Law" at bounding box center [960, 296] width 1202 height 45
click at [546, 365] on p "This legal notice and any disputes arising from it shall be governed by the law…" at bounding box center [960, 351] width 1202 height 30
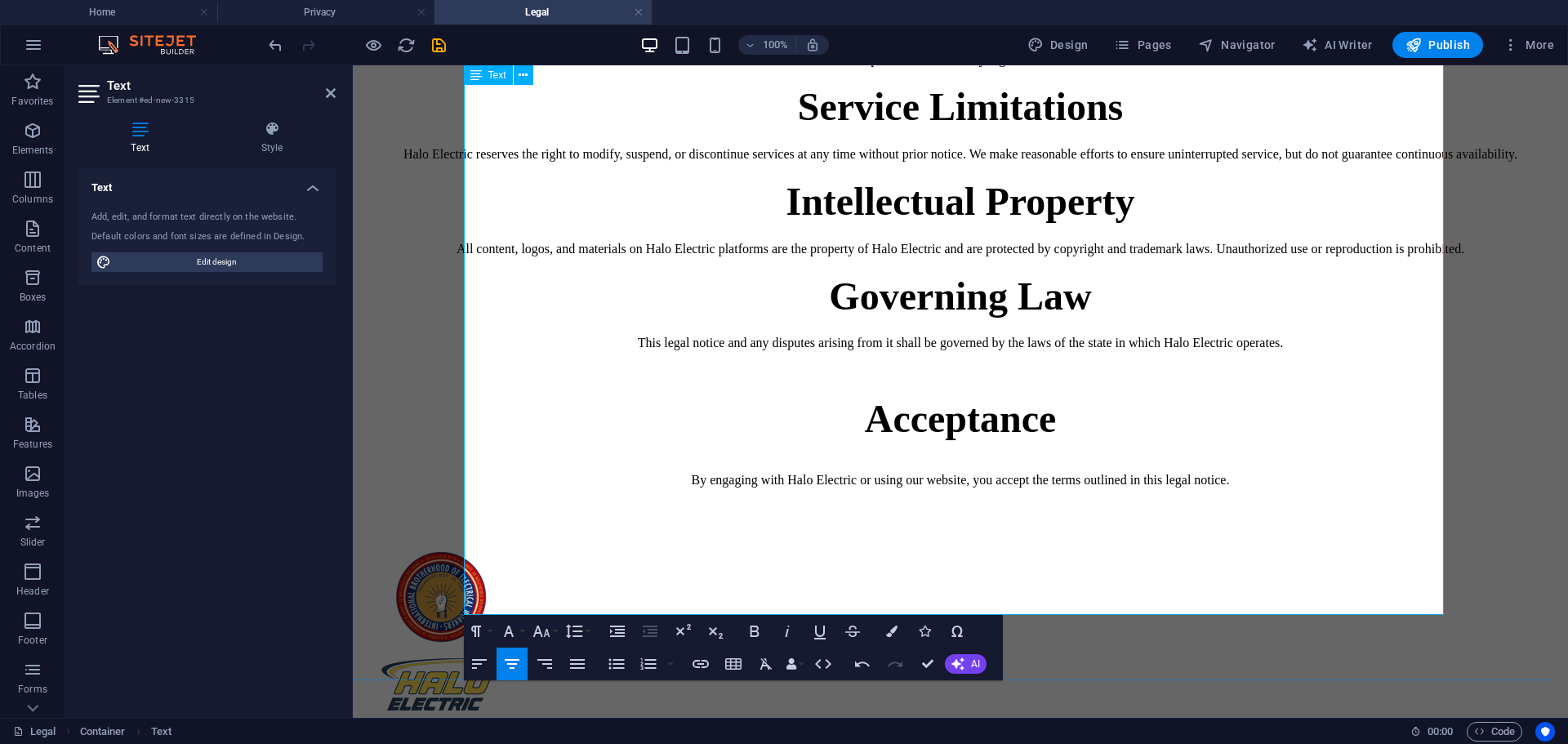
click at [947, 440] on h1 "Acceptance" at bounding box center [960, 418] width 1202 height 45
click at [961, 378] on p at bounding box center [960, 370] width 1202 height 15
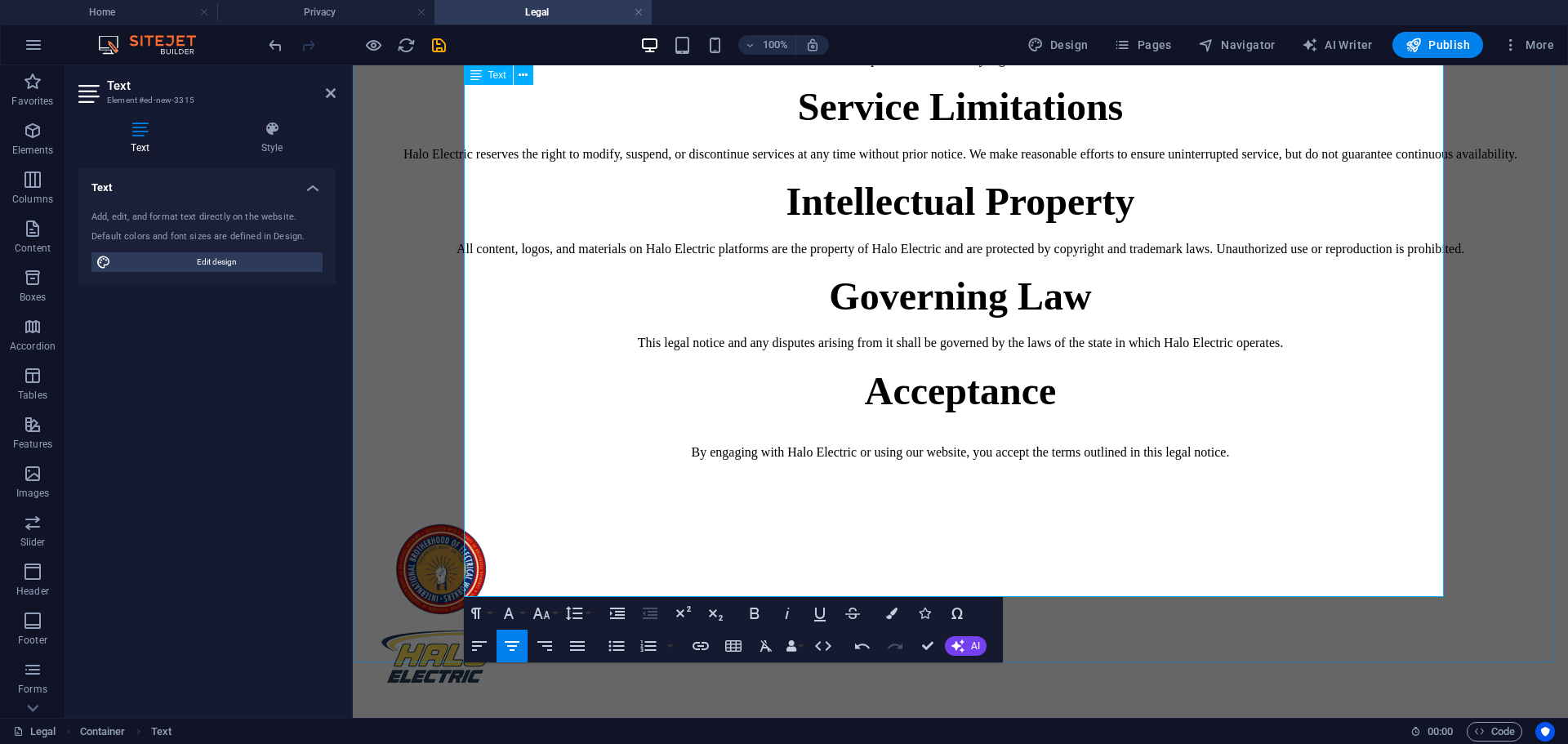
click at [617, 459] on p "By engaging with Halo Electric or using our website, you accept the terms outli…" at bounding box center [960, 445] width 1202 height 30
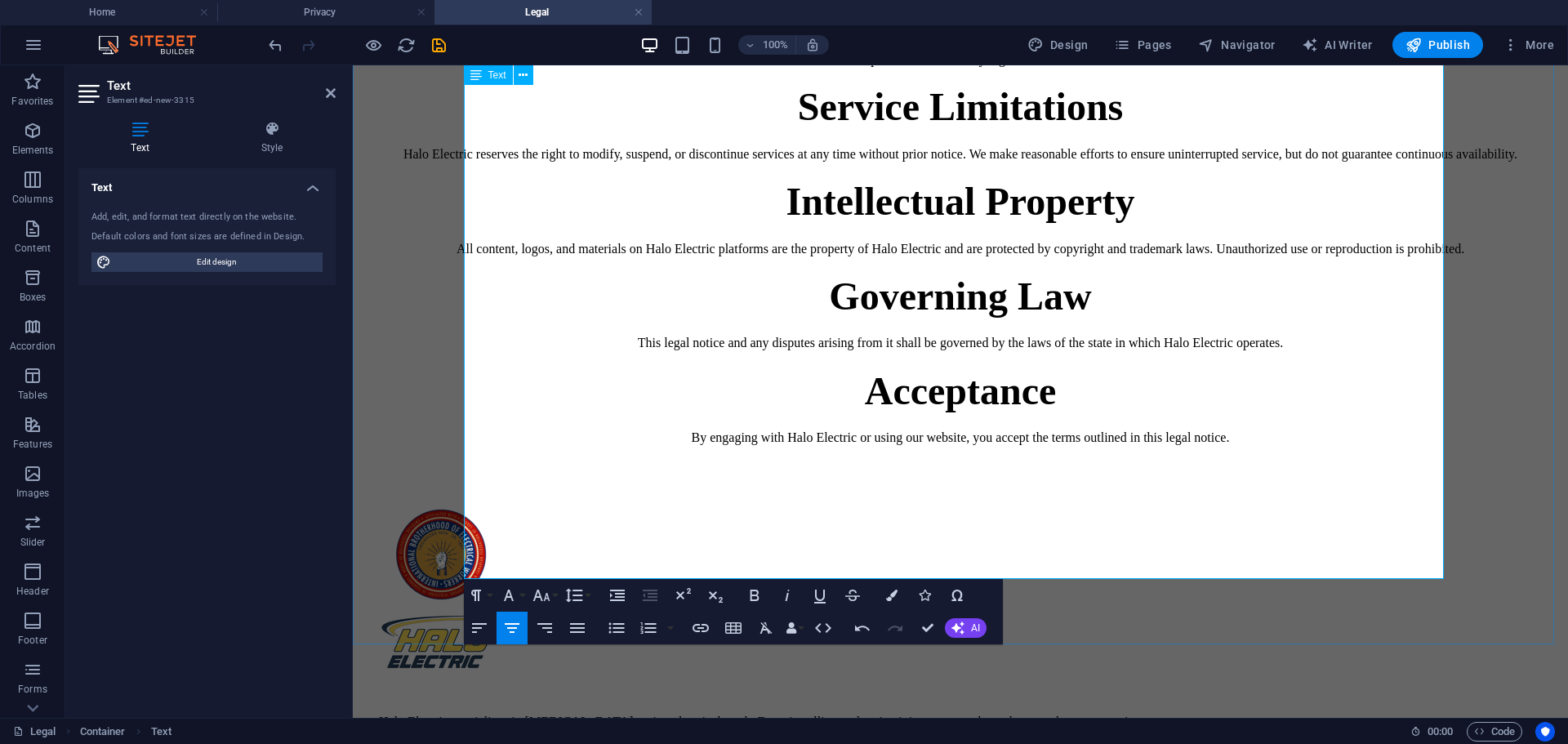
click at [1102, 318] on h1 "Governing Law" at bounding box center [960, 296] width 1202 height 45
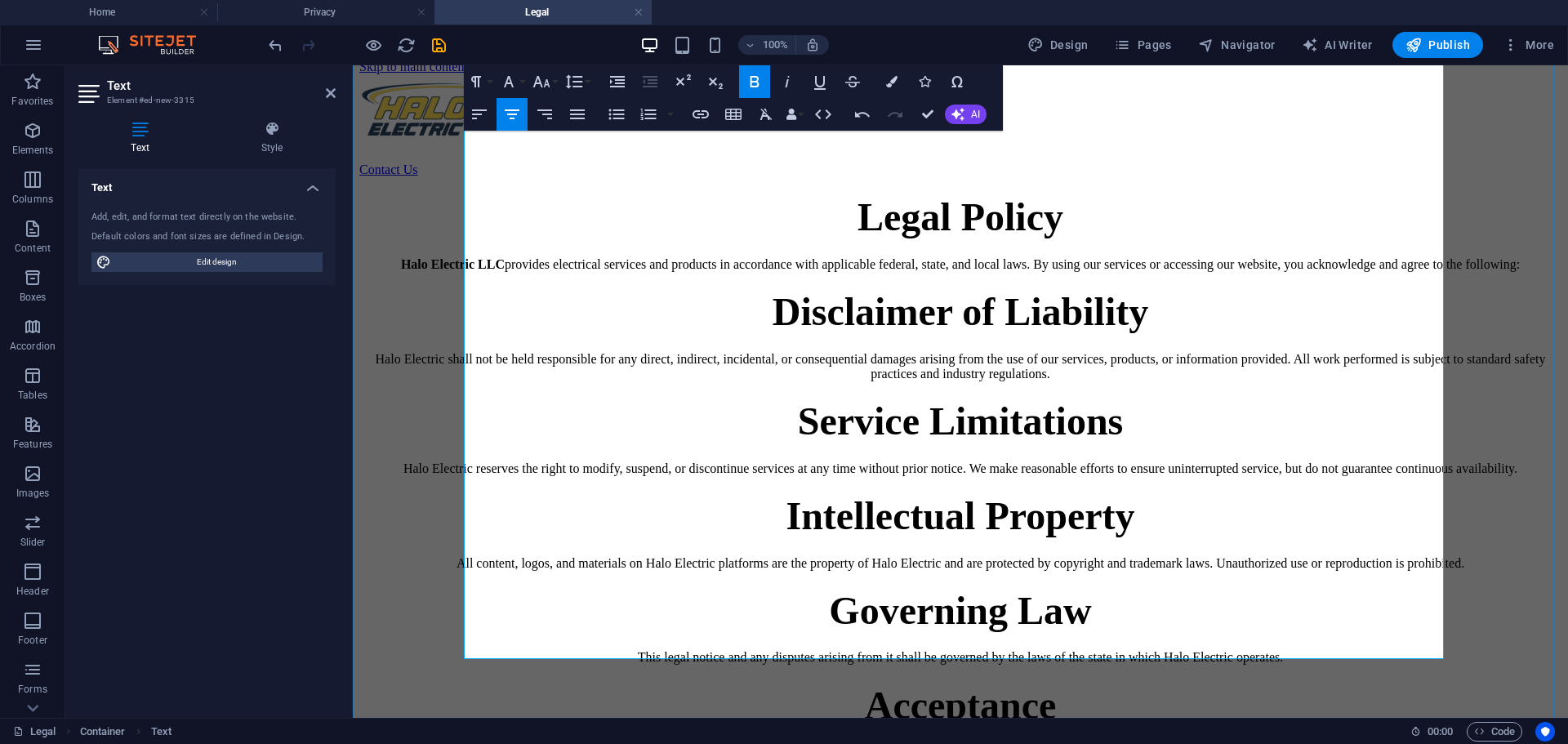
scroll to position [0, 0]
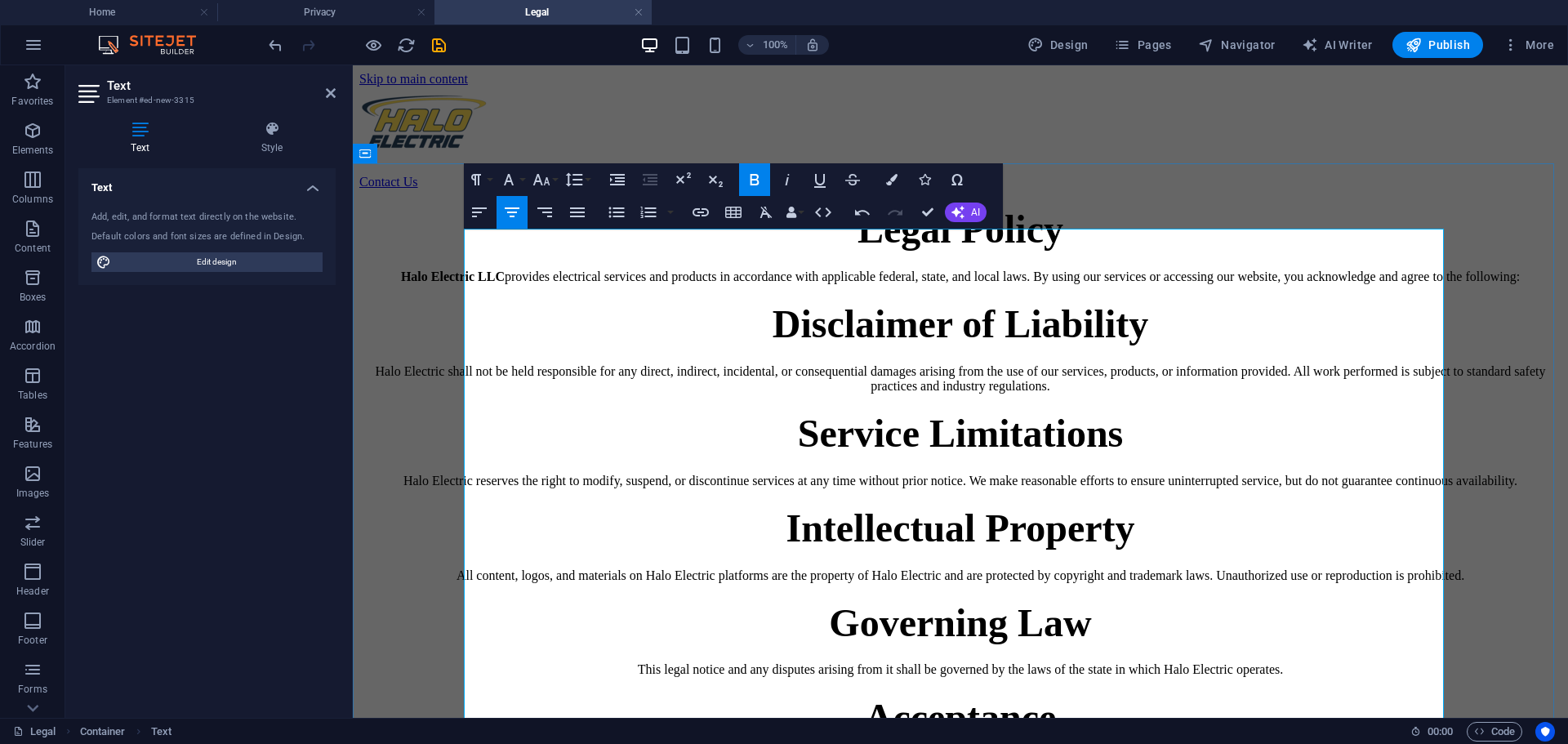
click at [1166, 252] on h1 "Legal Policy" at bounding box center [960, 228] width 1202 height 45
click at [1154, 206] on div "Legal Policy Halo Electric LLC provides electrical services and products in acc…" at bounding box center [960, 488] width 1202 height 565
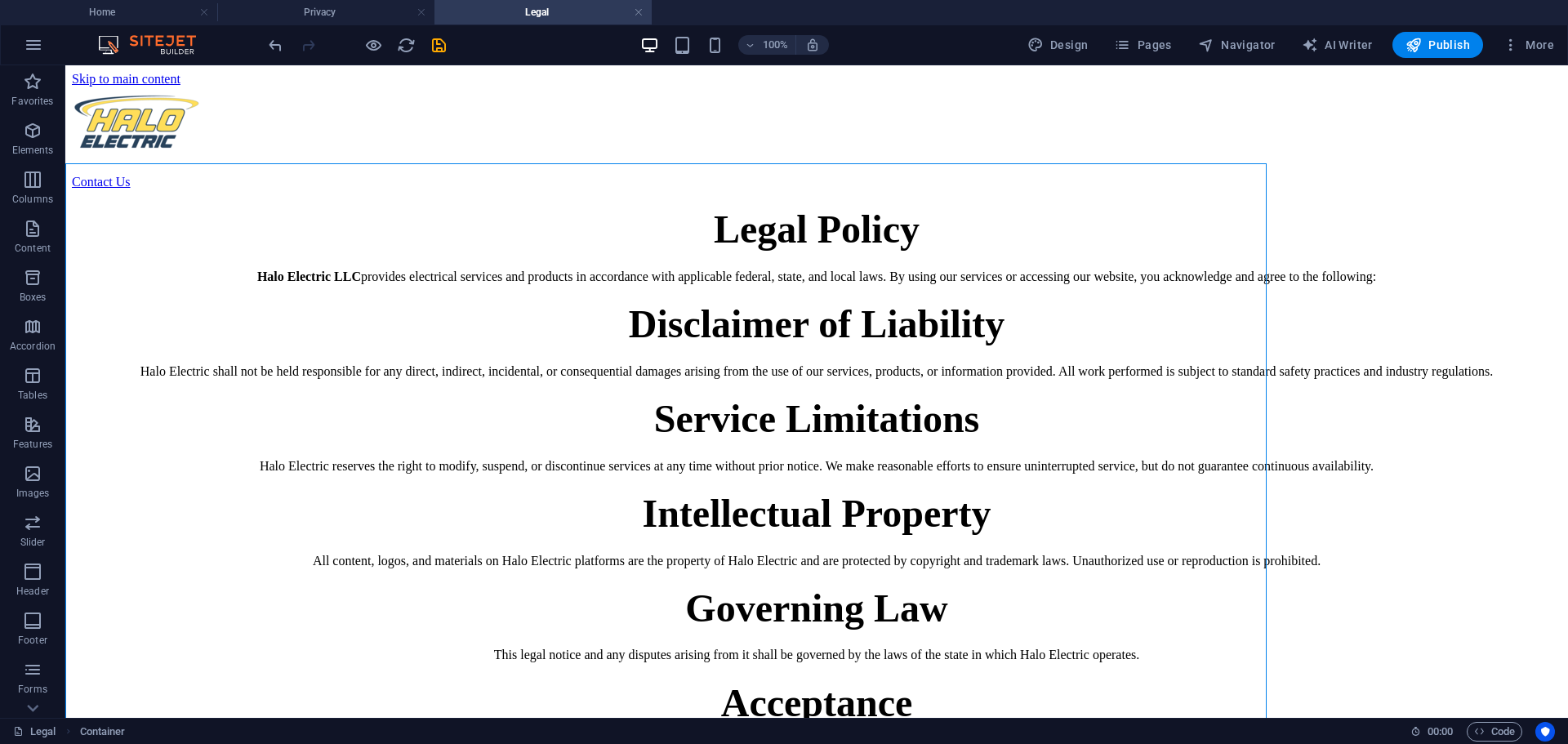
click at [1075, 159] on div "Contact Us" at bounding box center [816, 138] width 1490 height 103
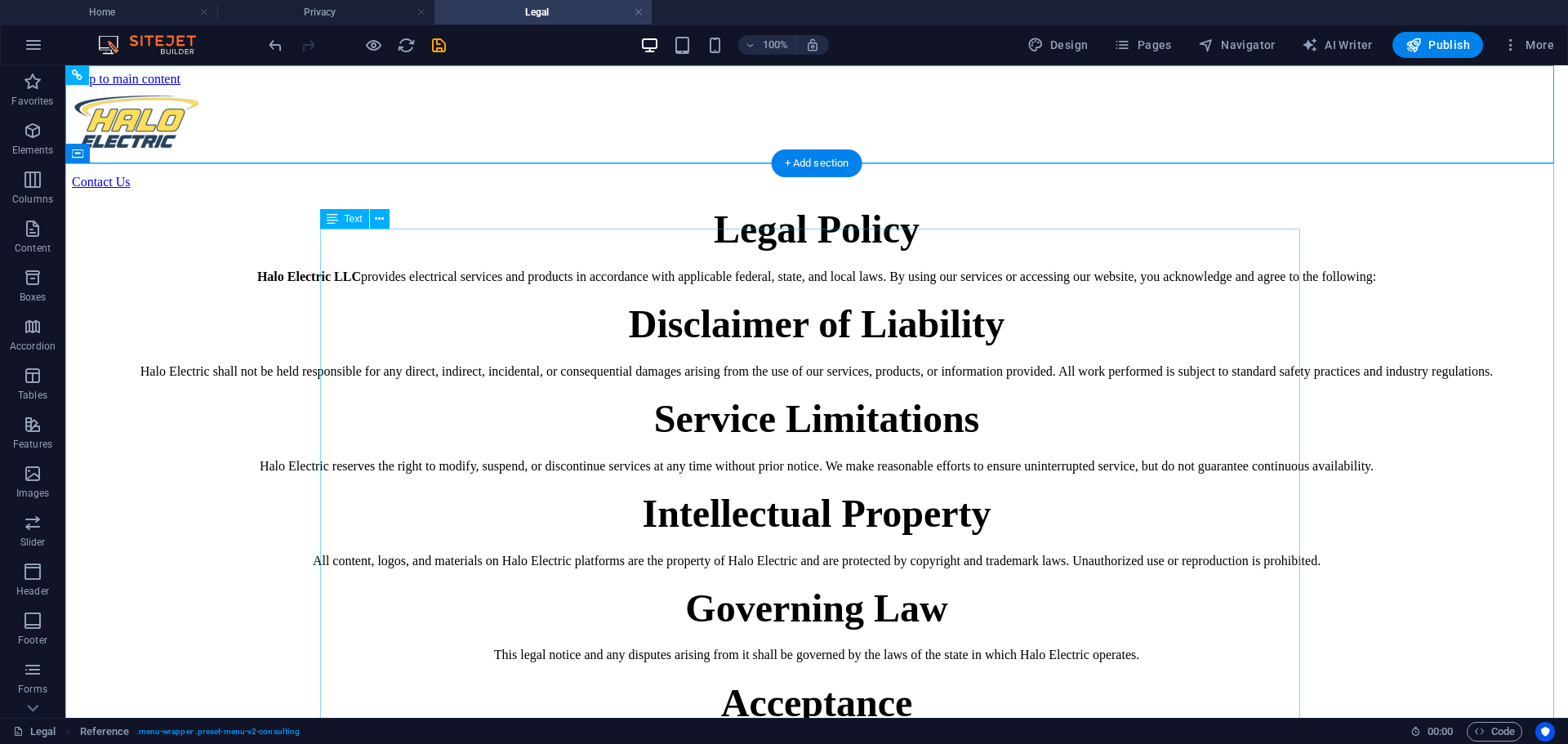
click at [1034, 300] on div "Legal Policy Halo Electric LLC provides electrical services and products in acc…" at bounding box center [816, 481] width 1490 height 550
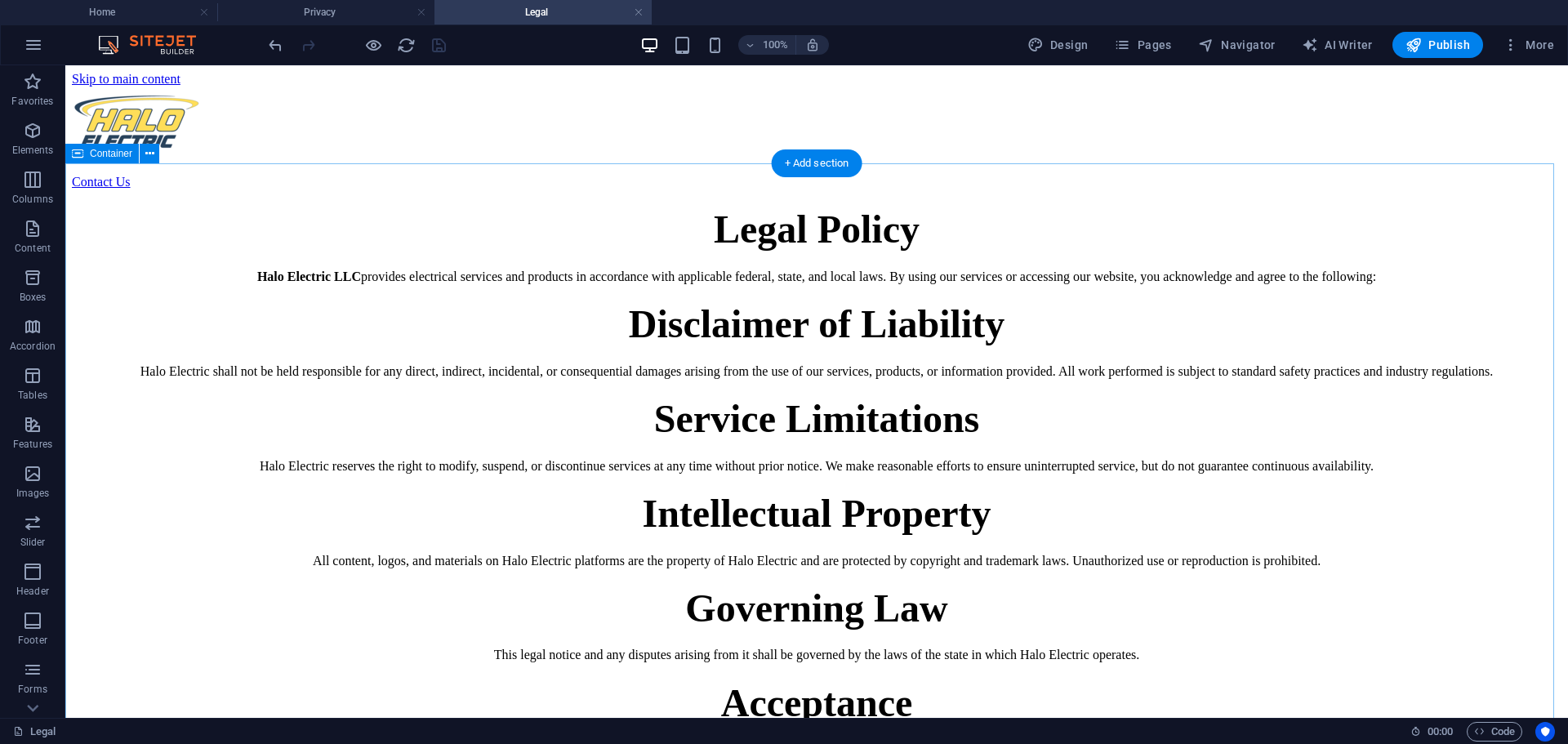
click at [1203, 206] on div "Legal Policy Halo Electric LLC provides electrical services and products in acc…" at bounding box center [816, 481] width 1490 height 550
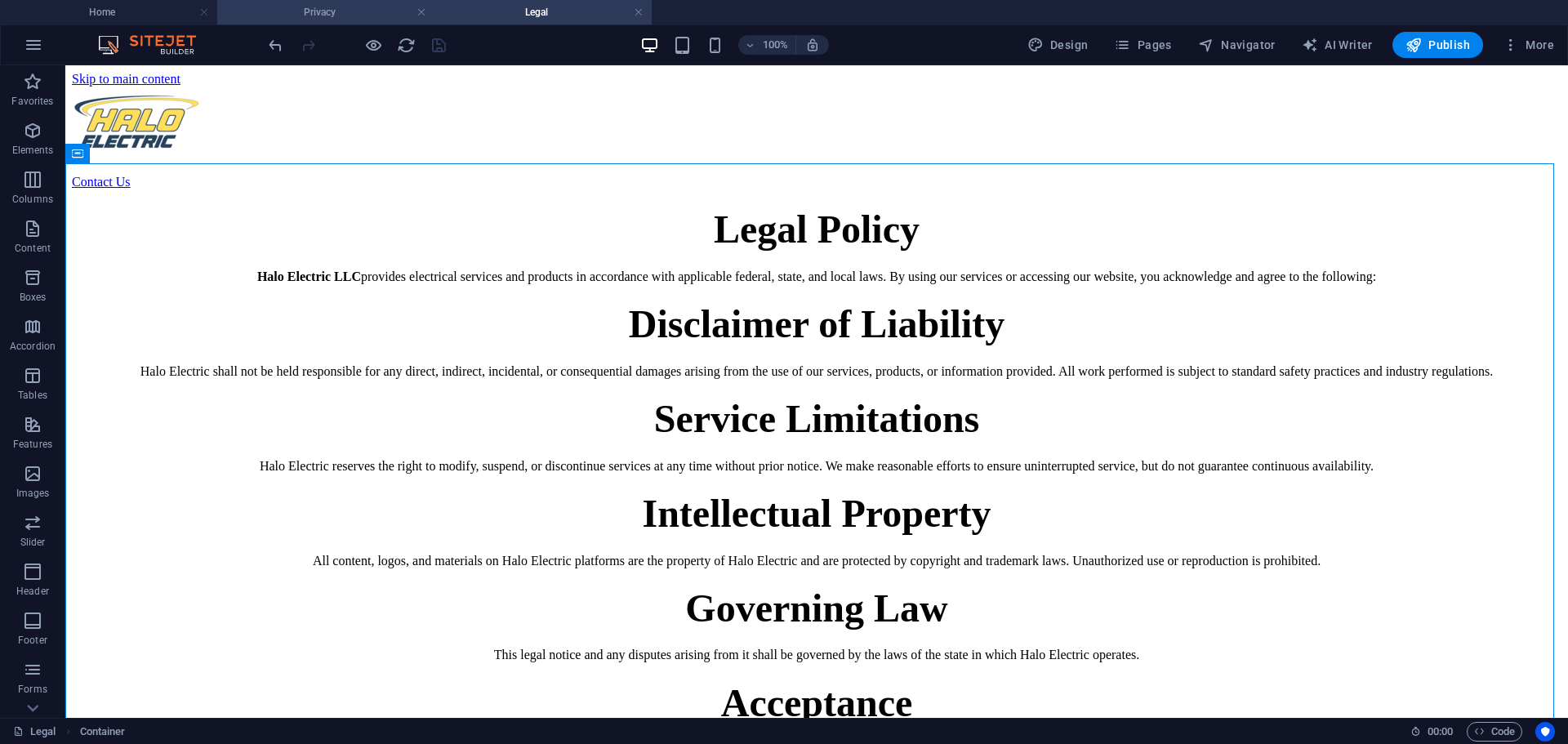
click at [345, 8] on h4 "Privacy" at bounding box center [325, 12] width 217 height 18
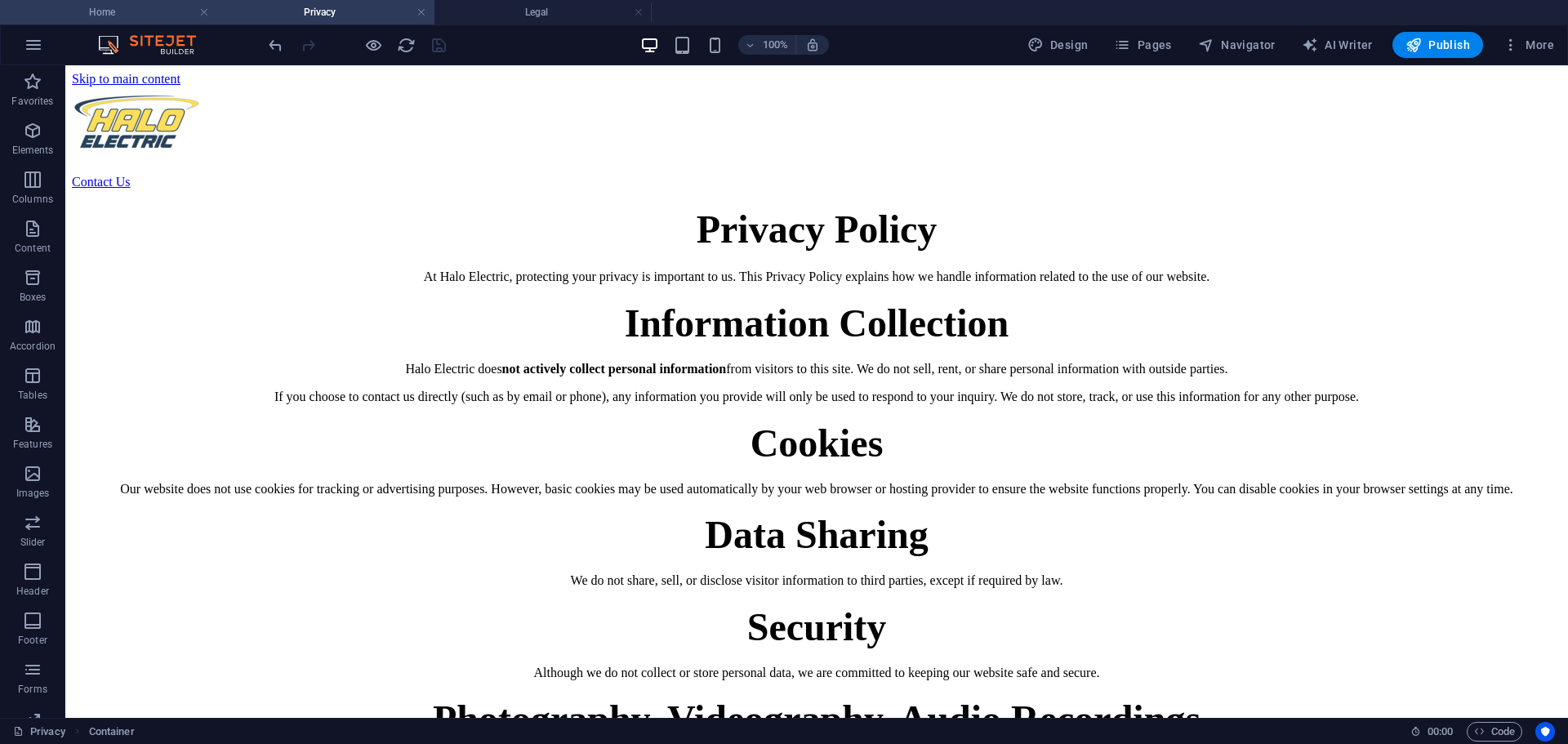
click at [144, 12] on h4 "Home" at bounding box center [108, 12] width 217 height 18
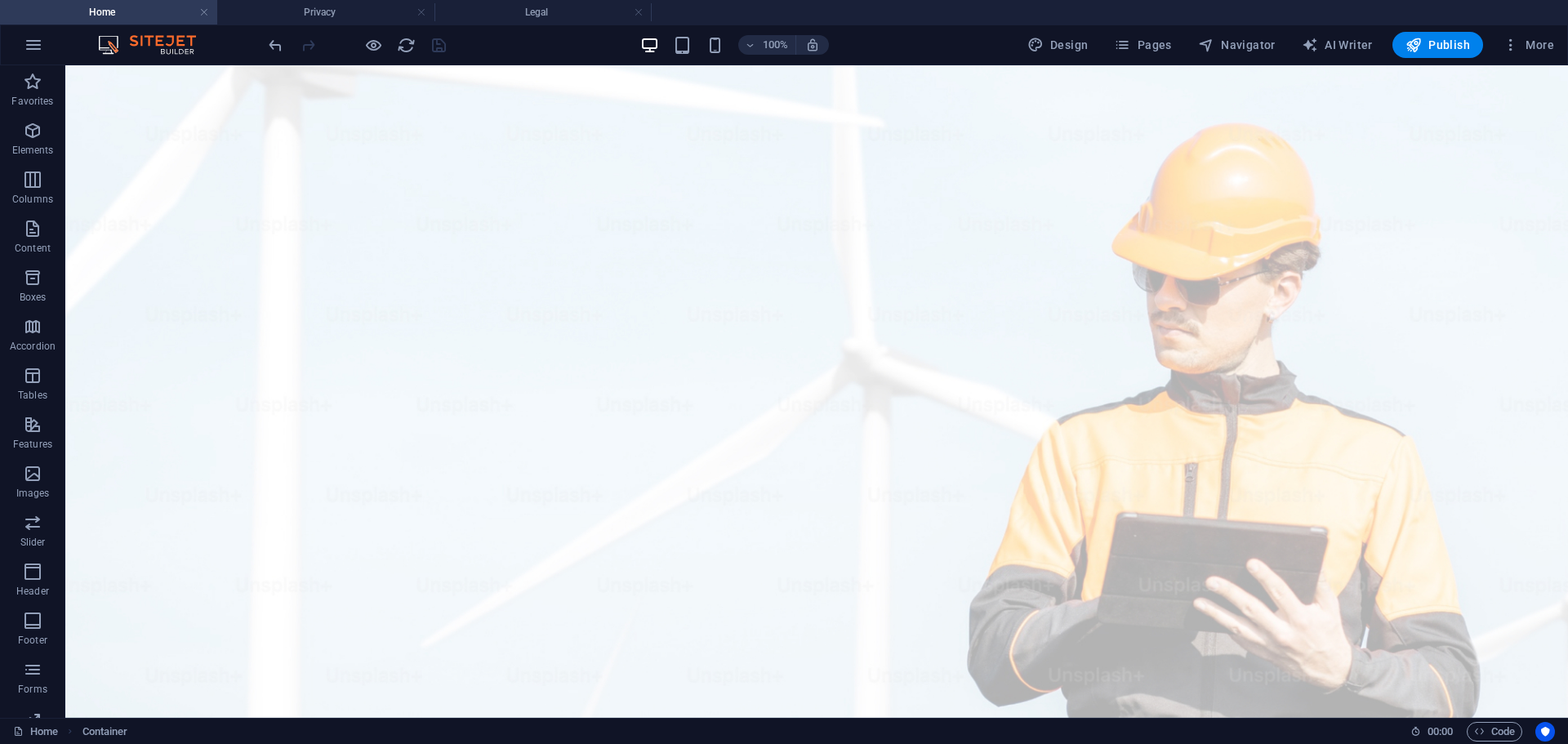
scroll to position [1060, 0]
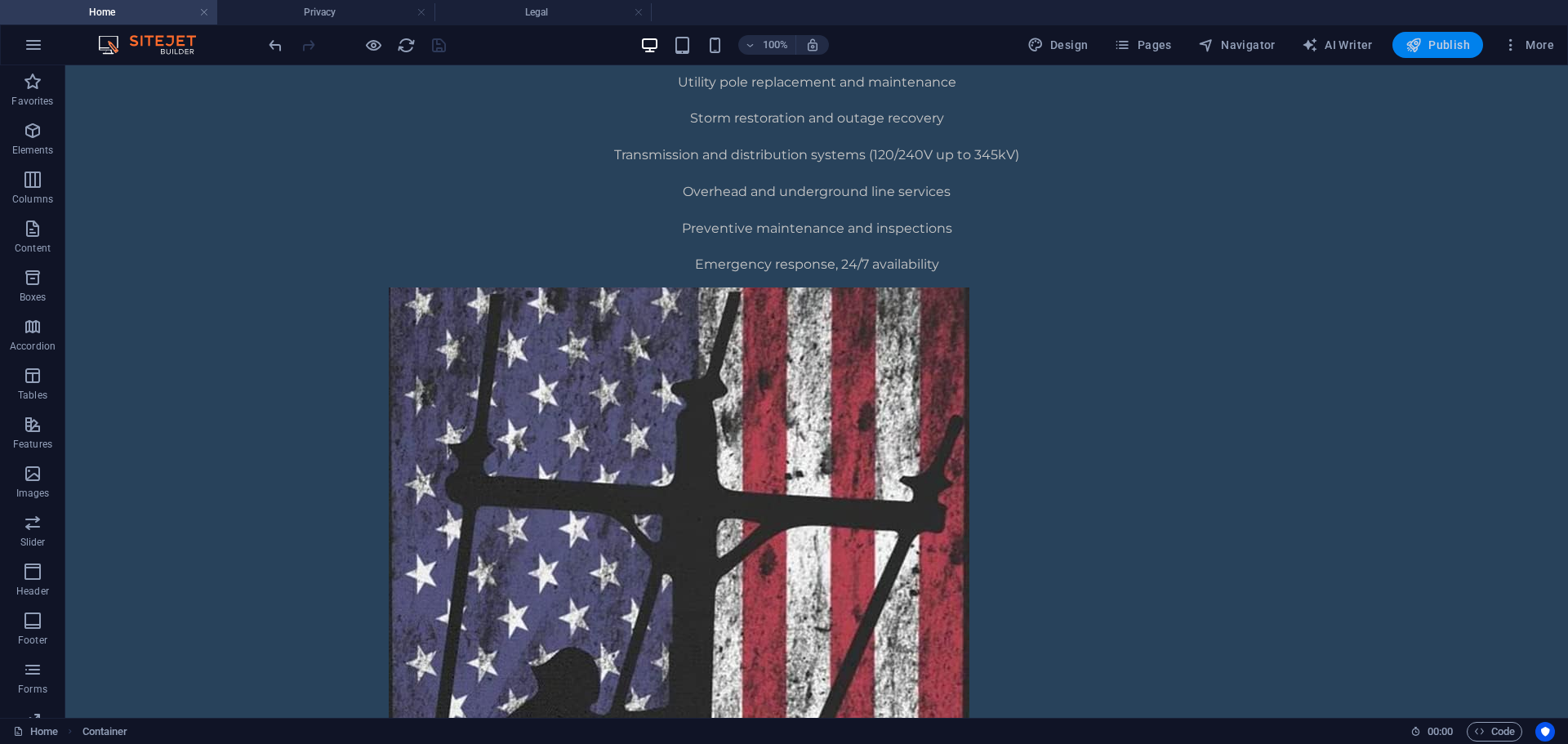
click at [1440, 47] on span "Publish" at bounding box center [1438, 45] width 64 height 16
